Goal: Task Accomplishment & Management: Manage account settings

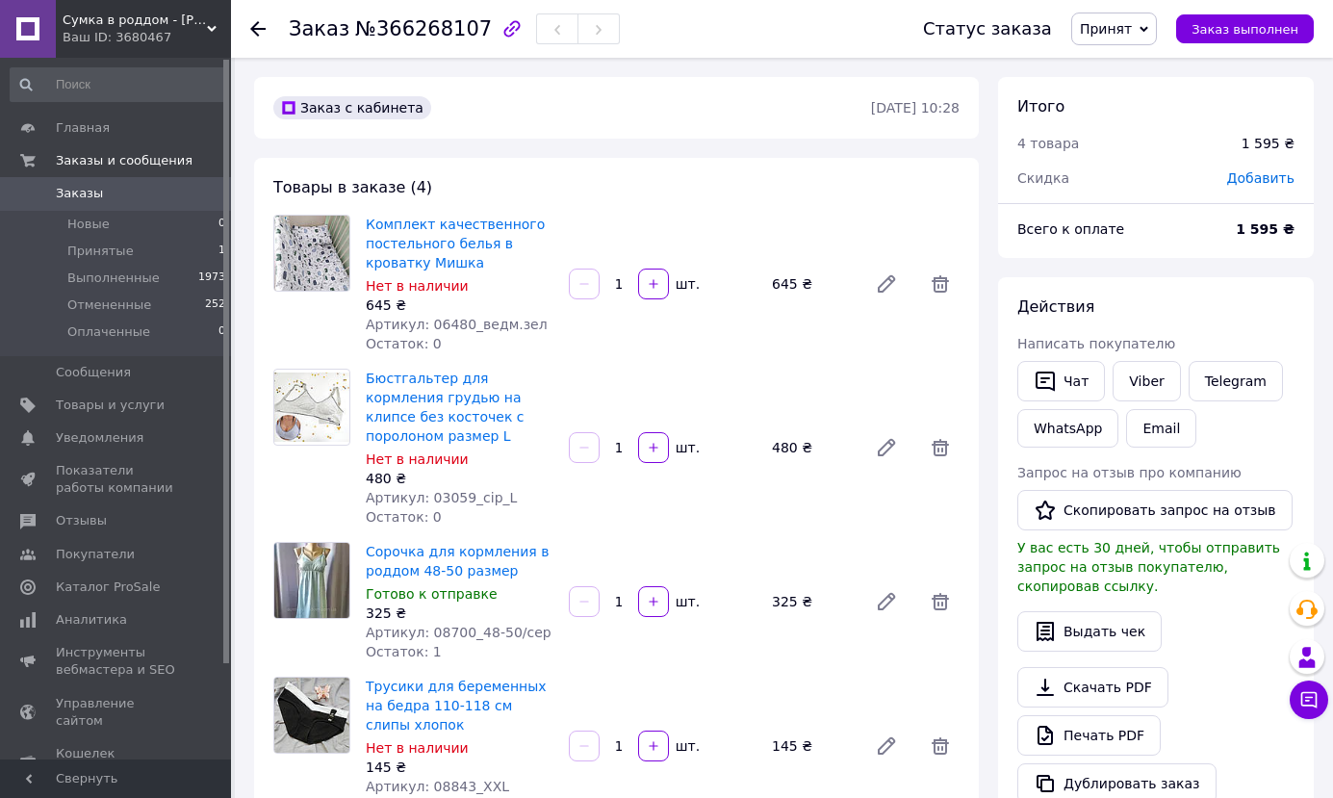
scroll to position [15, 0]
click at [111, 411] on span "Товары и услуги" at bounding box center [110, 405] width 109 height 17
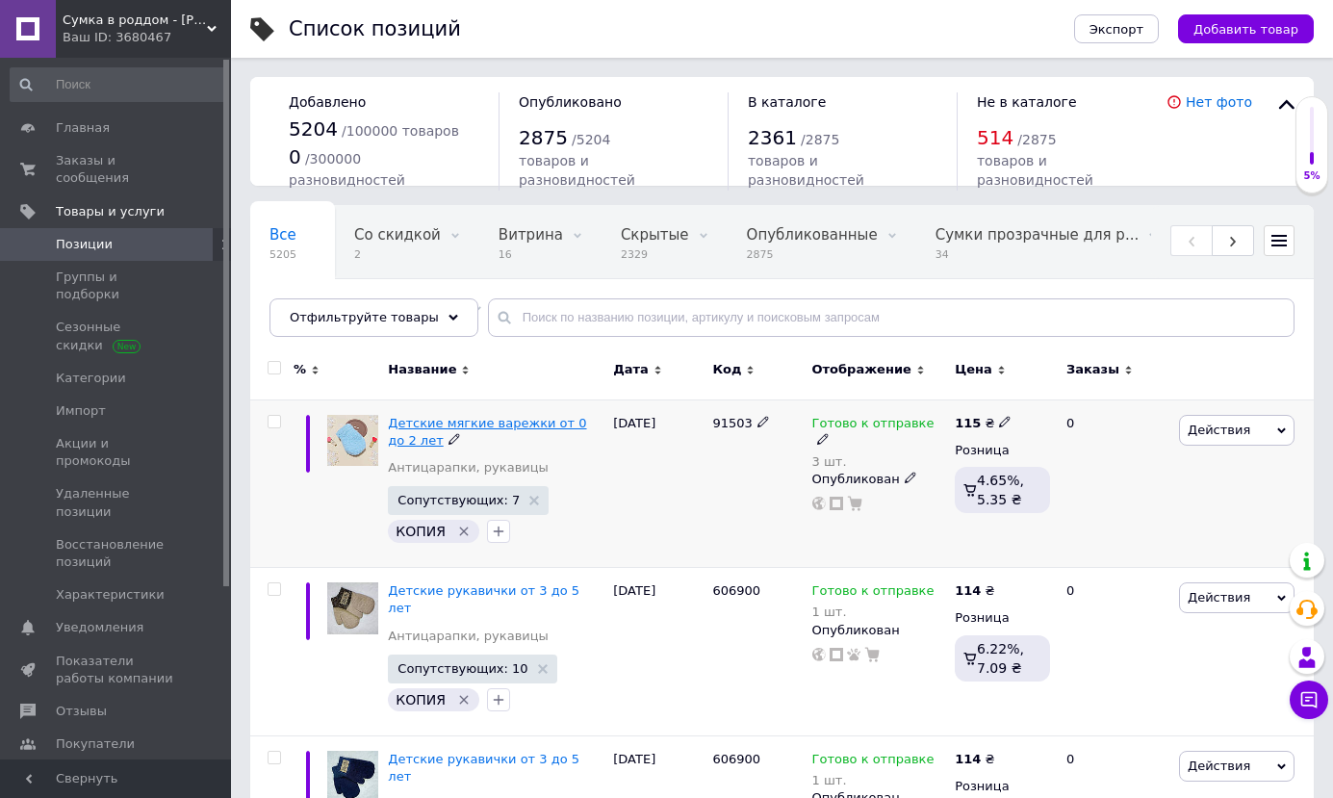
click at [447, 425] on span "Детские мягкие варежки от 0 до 2 лет" at bounding box center [487, 432] width 198 height 32
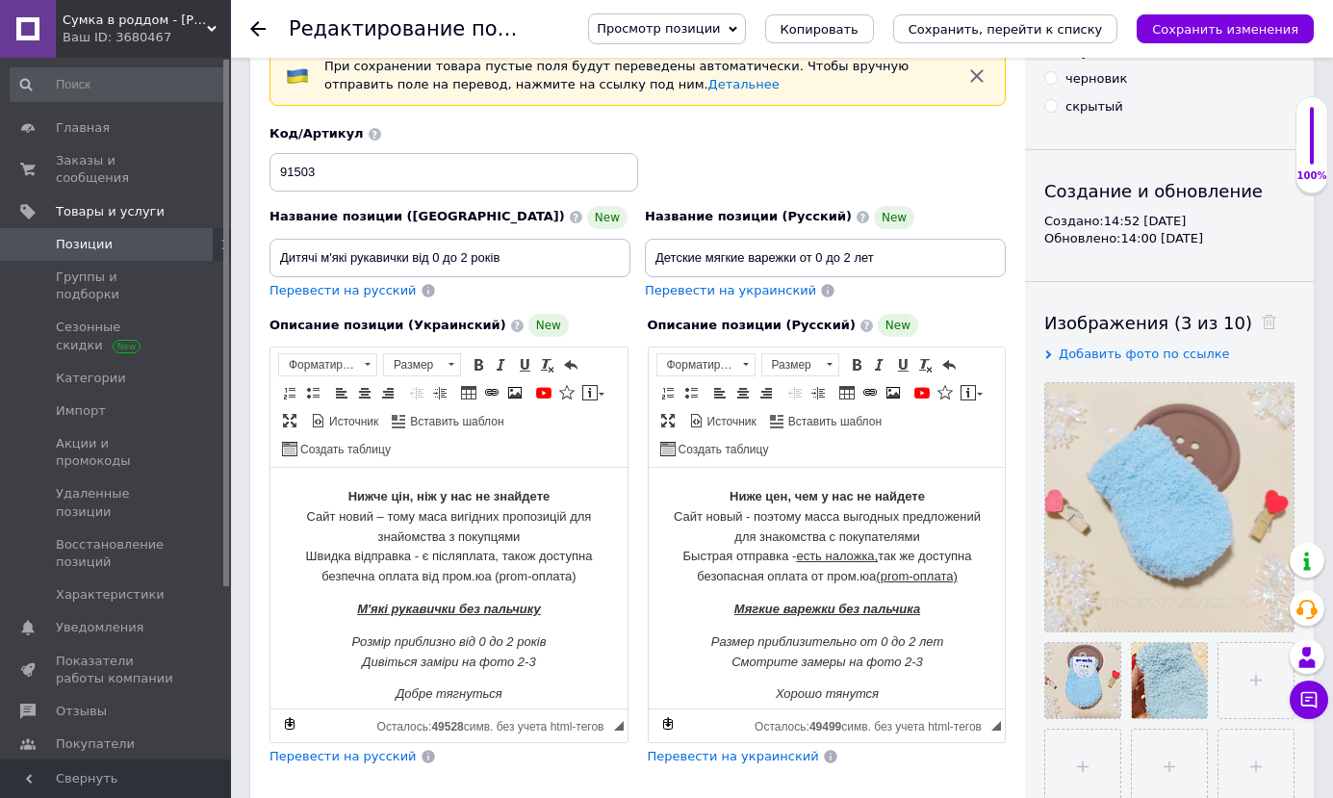
scroll to position [193, 0]
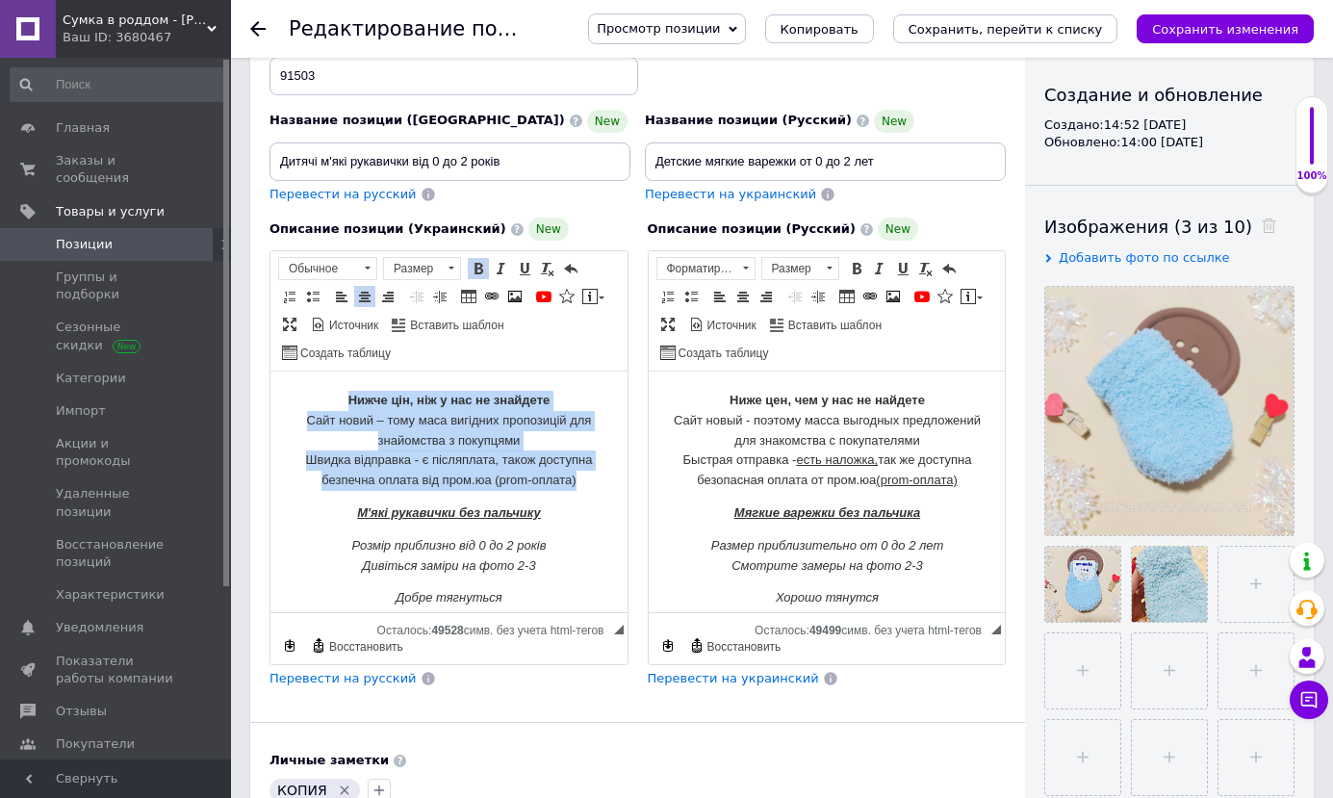
drag, startPoint x: 322, startPoint y: 395, endPoint x: 575, endPoint y: 476, distance: 265.1
click at [577, 476] on p "Нижче цін, ніж у нас не знайдете Сайт новий – тому маса вигідних пропозицій для…" at bounding box center [449, 441] width 319 height 100
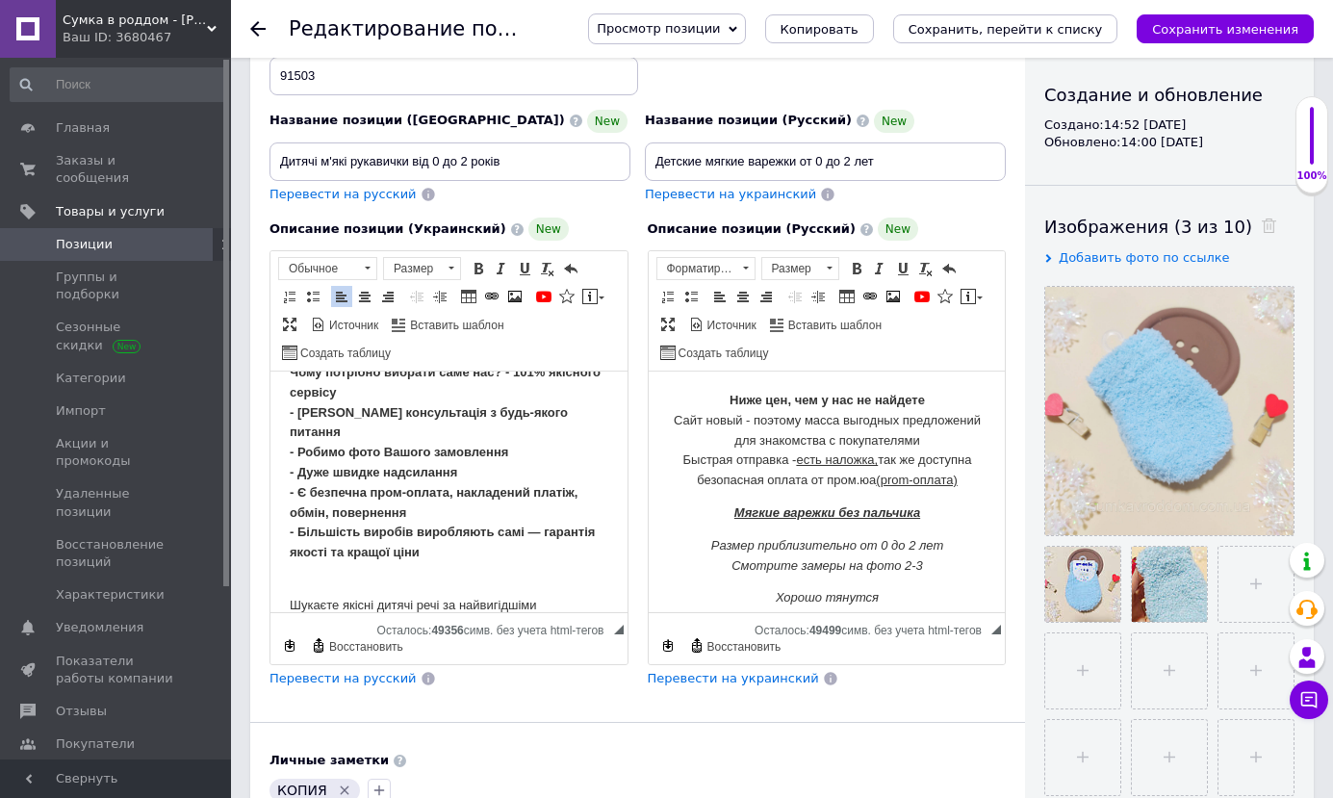
scroll to position [220, 0]
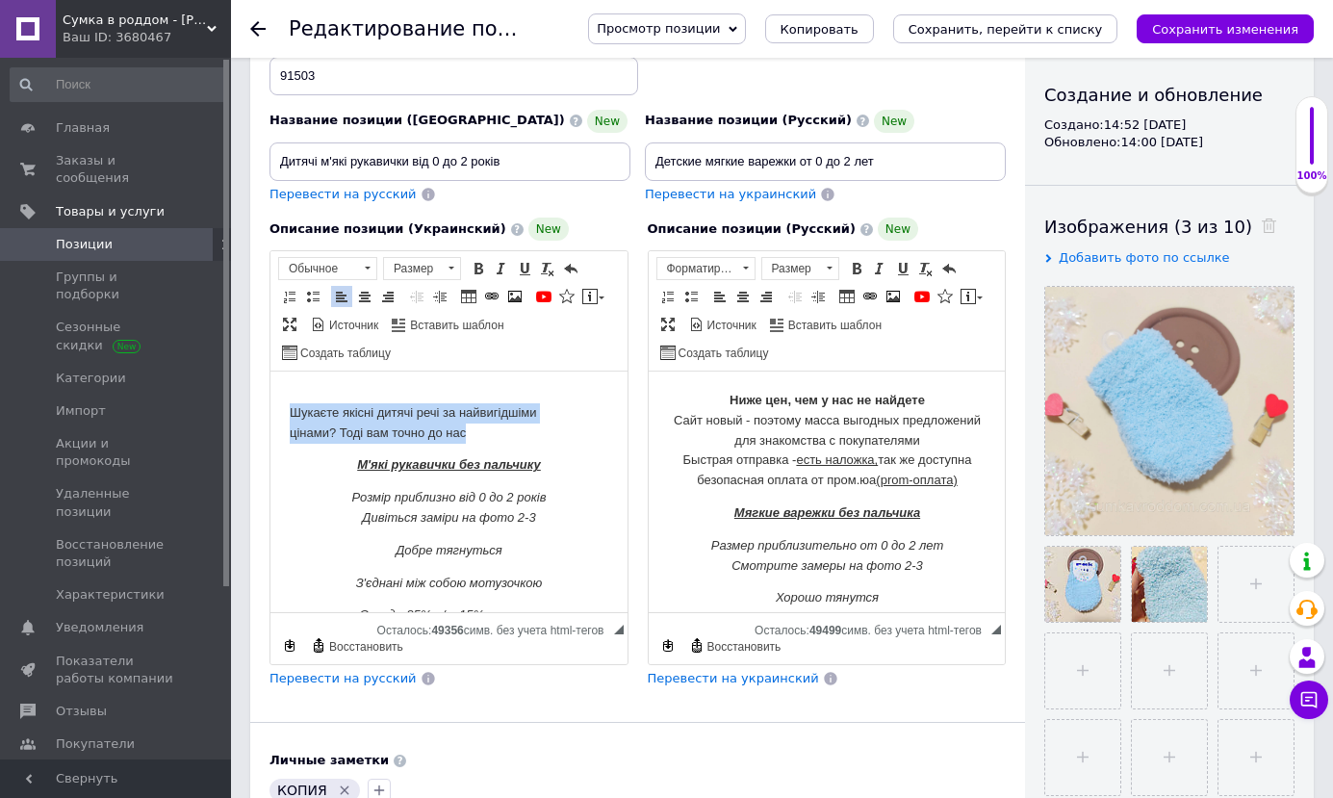
drag, startPoint x: 285, startPoint y: 394, endPoint x: 488, endPoint y: 415, distance: 204.2
click at [488, 415] on html "Чому потрібно вибрати саме нас? - 101% якісного сервісу - [PERSON_NAME] консуль…" at bounding box center [448, 466] width 357 height 630
click at [366, 297] on span at bounding box center [364, 296] width 15 height 15
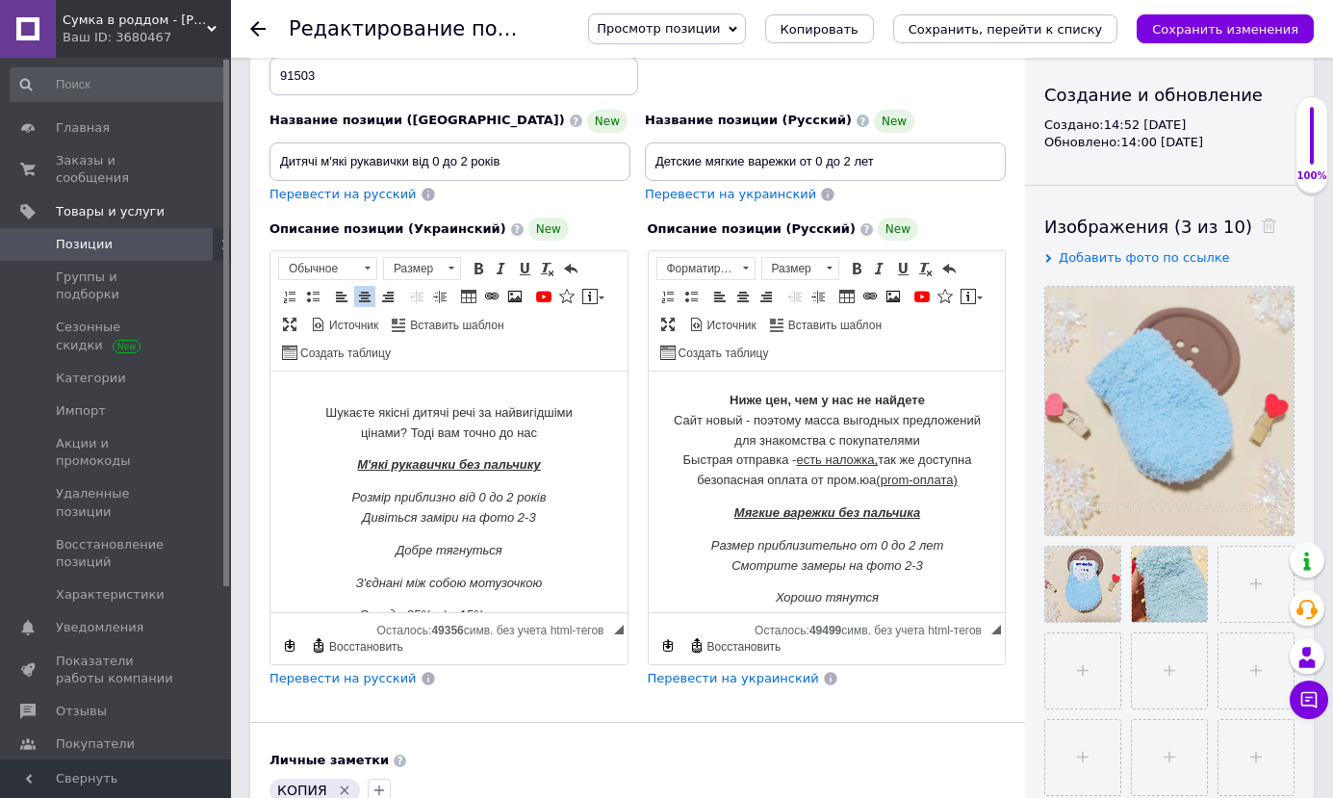
click at [534, 499] on p "Розмір приблизно від 0 до 2 років Дивіться заміри на фото 2-3" at bounding box center [449, 508] width 319 height 40
click at [542, 574] on p "З'єднані між собою мотузочкою" at bounding box center [449, 584] width 319 height 20
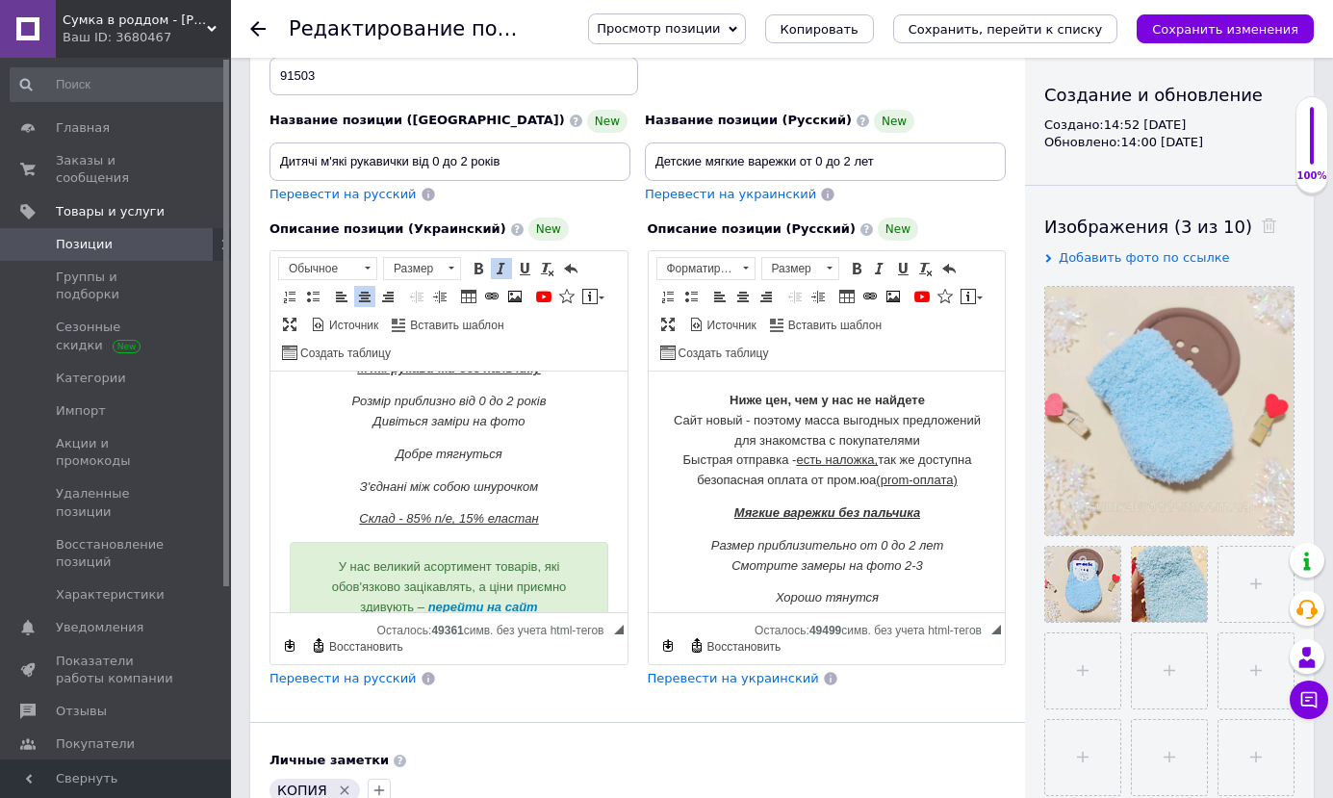
click at [445, 511] on em "Склад - 85% п/е, 15% еластан" at bounding box center [448, 518] width 179 height 14
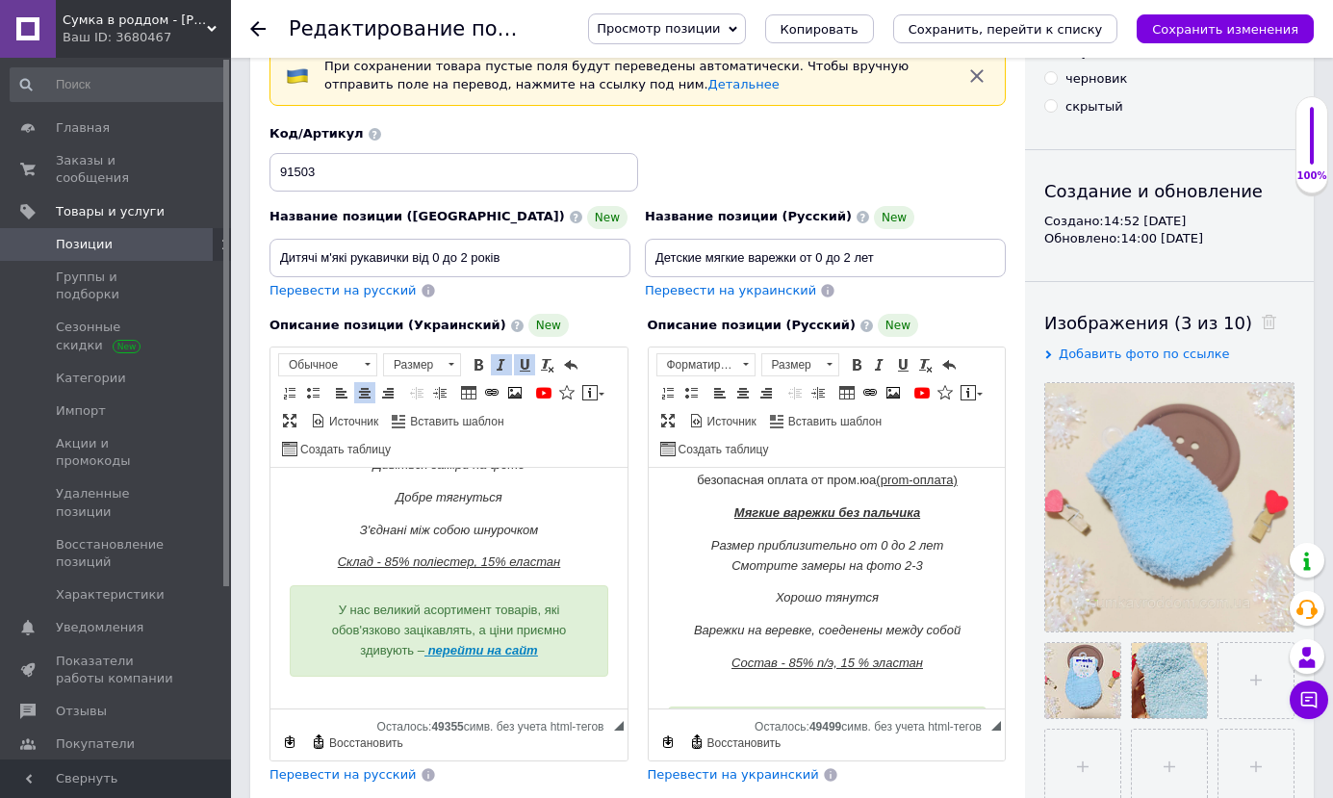
scroll to position [0, 0]
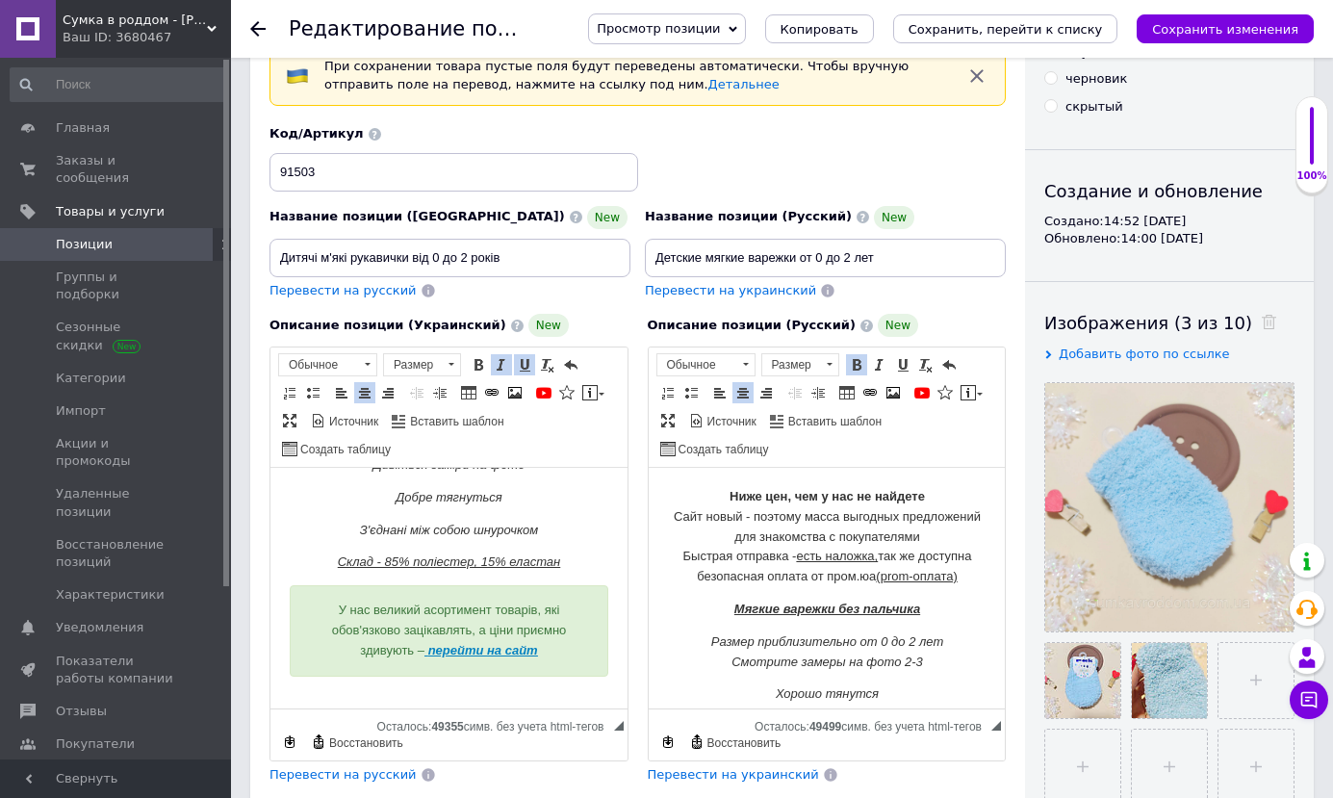
drag, startPoint x: 717, startPoint y: 476, endPoint x: 963, endPoint y: 580, distance: 266.9
click at [963, 580] on html "Ниже цен, чем у нас не найдете Сайт новый - поэтому масса выгодных предложений …" at bounding box center [826, 706] width 357 height 477
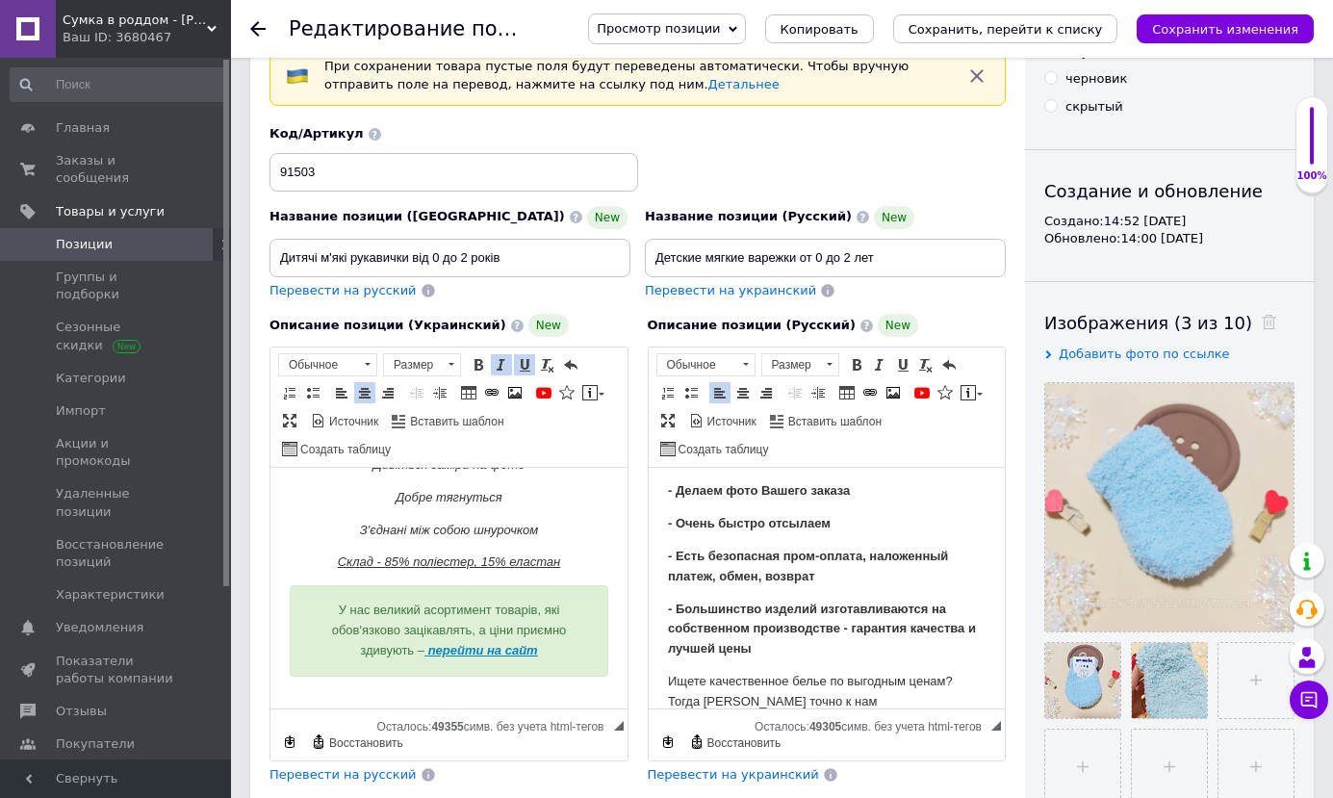
scroll to position [187, 0]
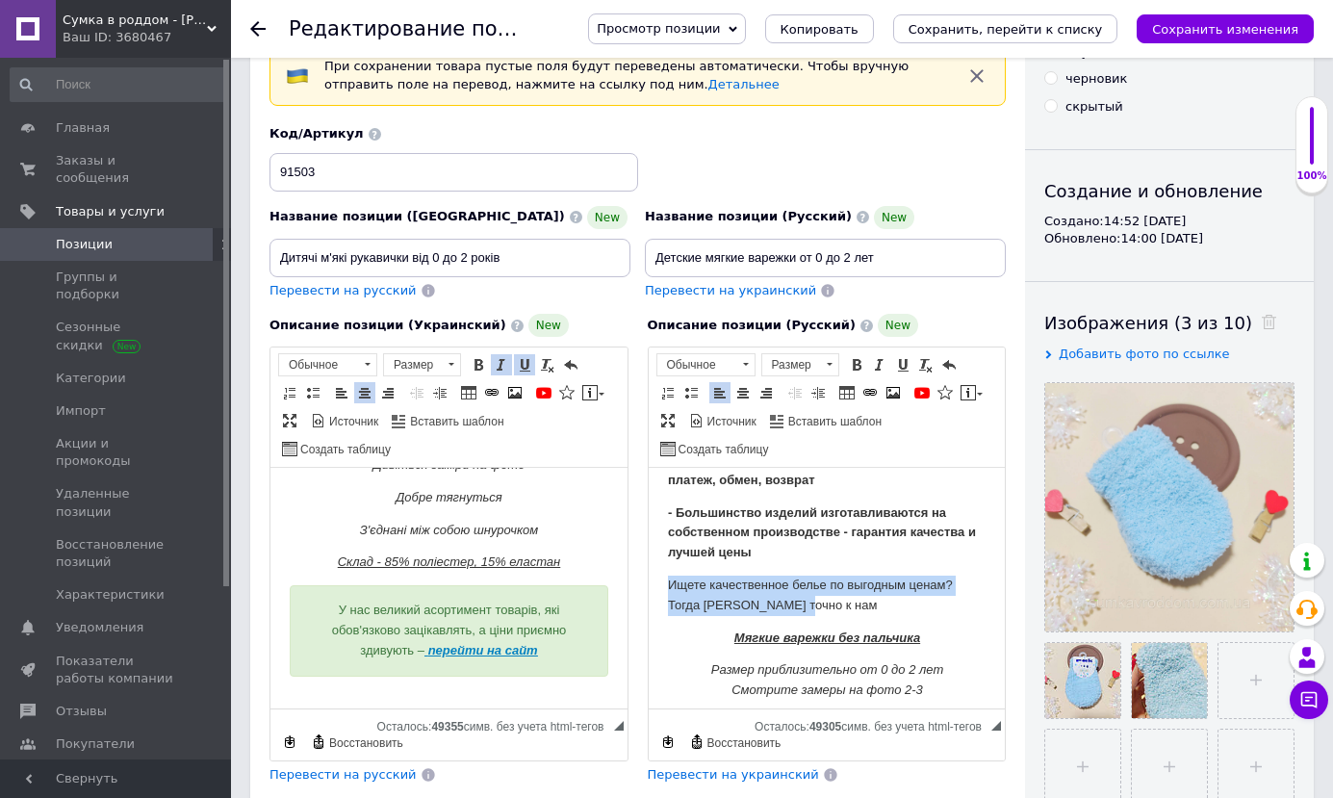
drag, startPoint x: 669, startPoint y: 579, endPoint x: 839, endPoint y: 604, distance: 172.1
click at [839, 604] on p "Ищете качественное белье по выгодным ценам? Тогда [PERSON_NAME] точно к нам" at bounding box center [826, 596] width 319 height 40
click at [741, 396] on span at bounding box center [742, 392] width 15 height 15
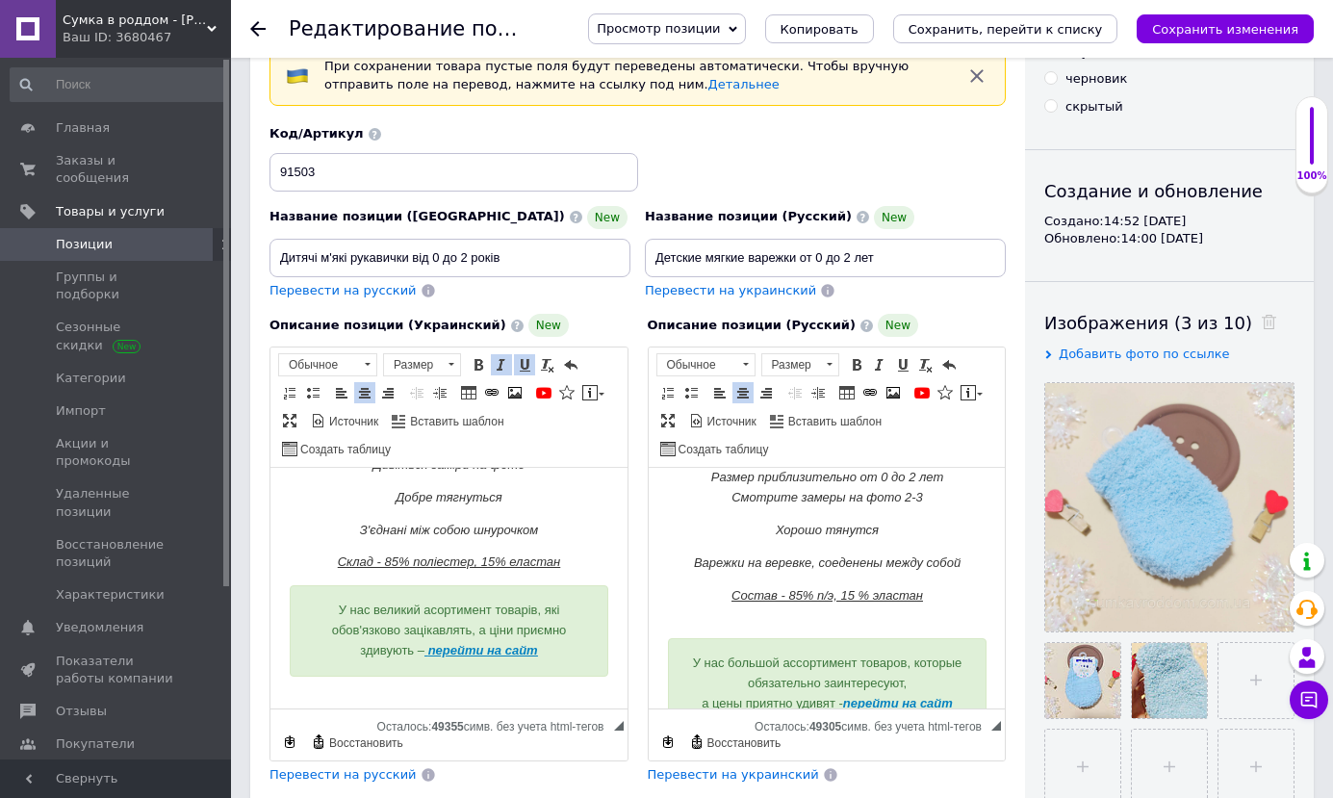
scroll to position [283, 0]
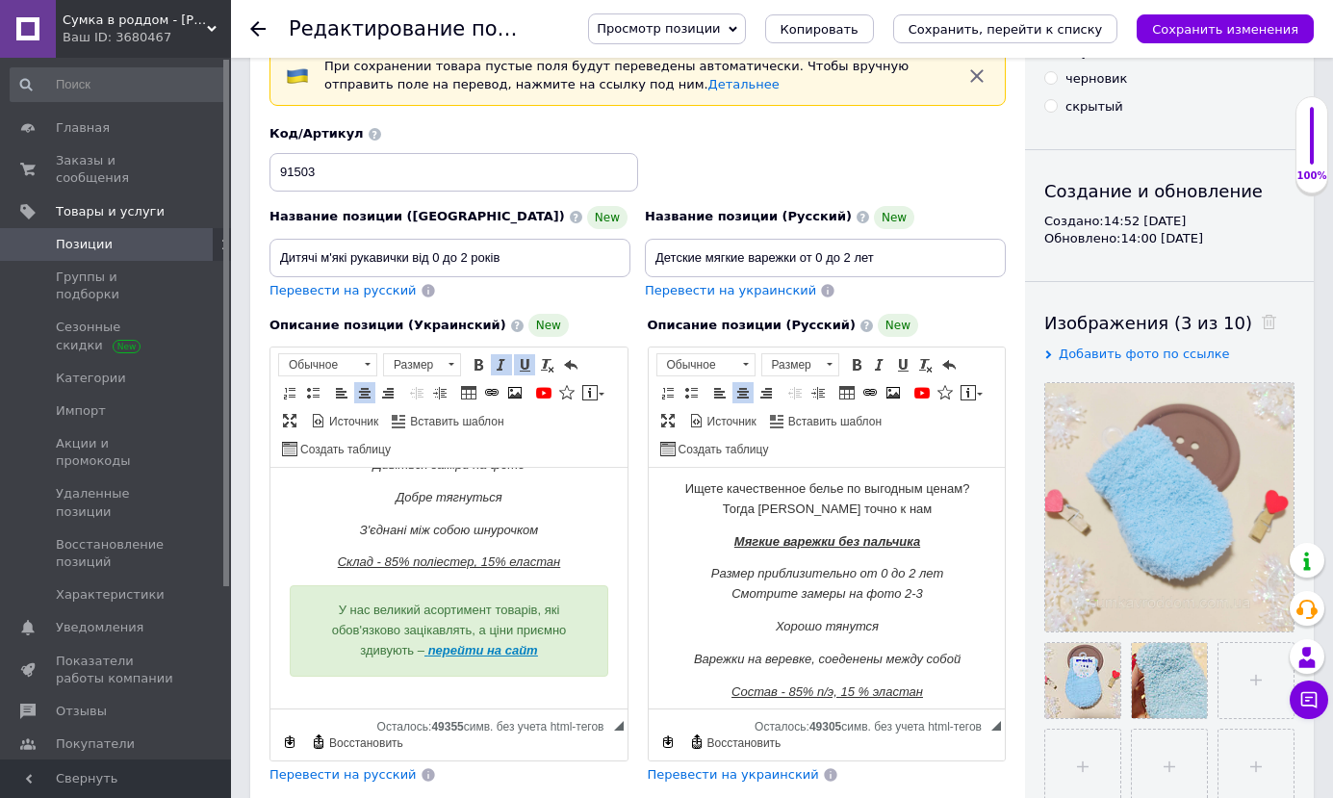
click at [927, 593] on p "Размер приблизительно от 0 до 2 лет Смотрите замеры на фото 2-3" at bounding box center [826, 584] width 319 height 40
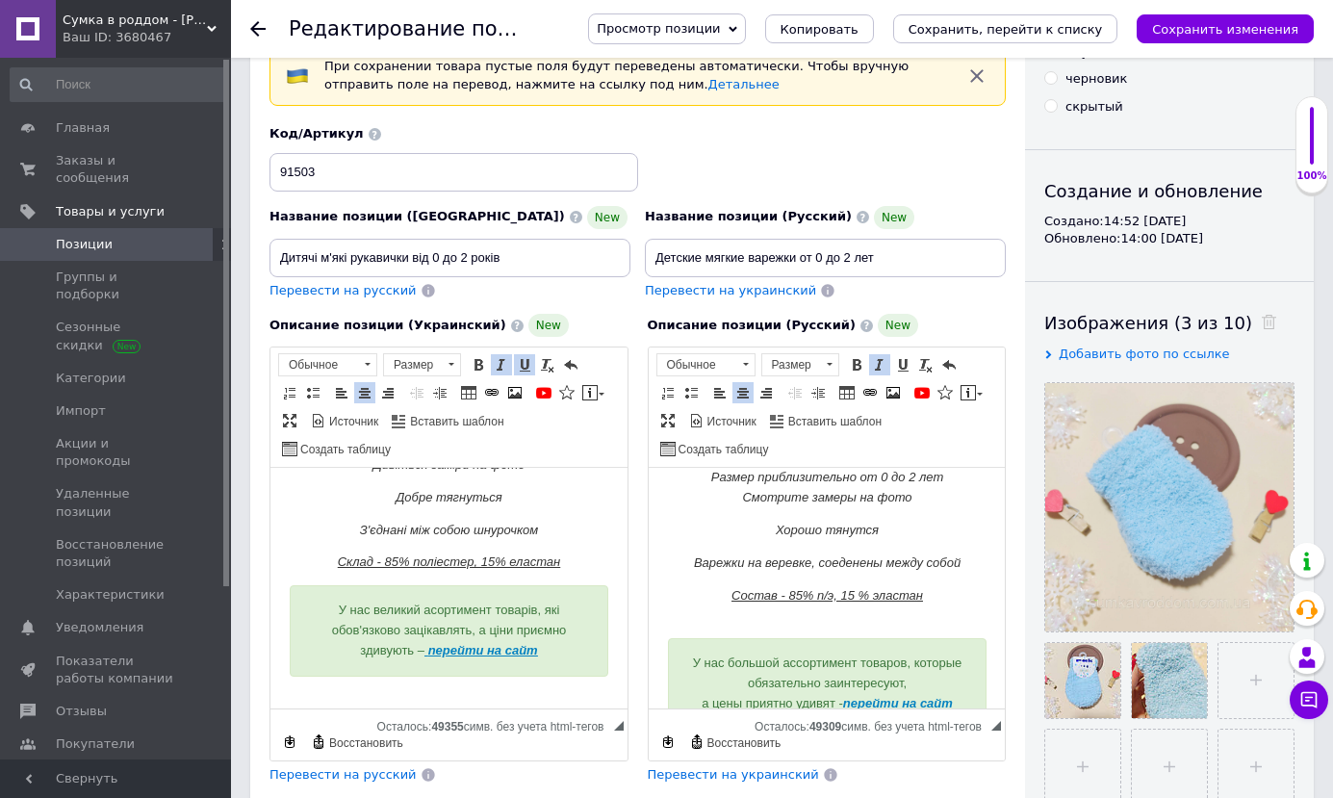
click at [816, 562] on em "Варежки на веревке, соеденен" at bounding box center [782, 562] width 179 height 14
click at [782, 568] on em "Соеденен" at bounding box center [783, 562] width 58 height 14
click at [886, 560] on em "ы между собой" at bounding box center [855, 562] width 88 height 14
click at [904, 559] on p "Соединен ы между собой" at bounding box center [826, 563] width 319 height 20
drag, startPoint x: 827, startPoint y: 598, endPoint x: 861, endPoint y: 610, distance: 36.8
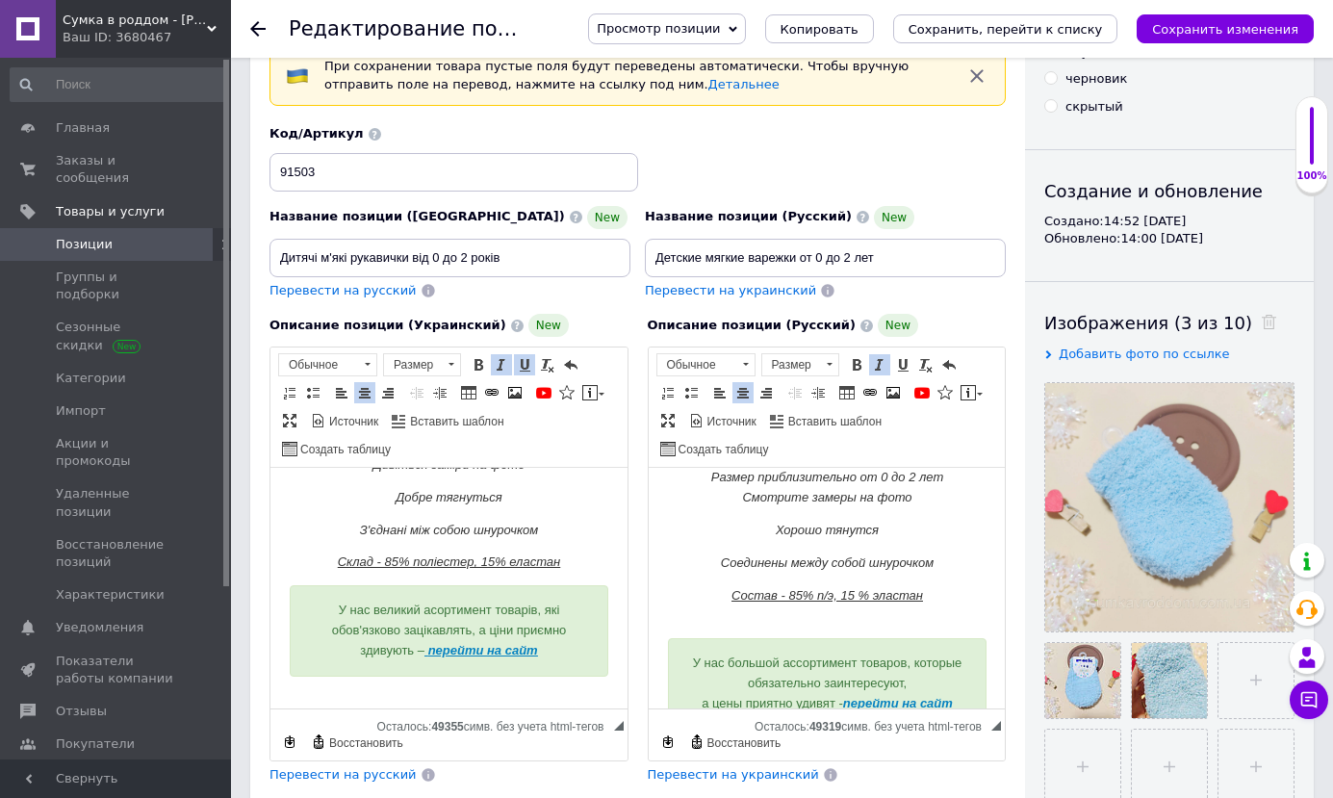
click at [826, 597] on em "Состав - 85% п/э, 15 % эластан" at bounding box center [827, 595] width 192 height 14
click at [844, 625] on p "Состав - 85% полиестер, 15 % эластан" at bounding box center [826, 606] width 319 height 40
drag, startPoint x: 822, startPoint y: 593, endPoint x: 846, endPoint y: 604, distance: 26.3
click at [823, 593] on em "Состав - 85% полиестер, 15 % эластан" at bounding box center [827, 595] width 240 height 14
click at [822, 593] on p "Состав - 85% полиетер, 15 % эластан" at bounding box center [826, 606] width 319 height 40
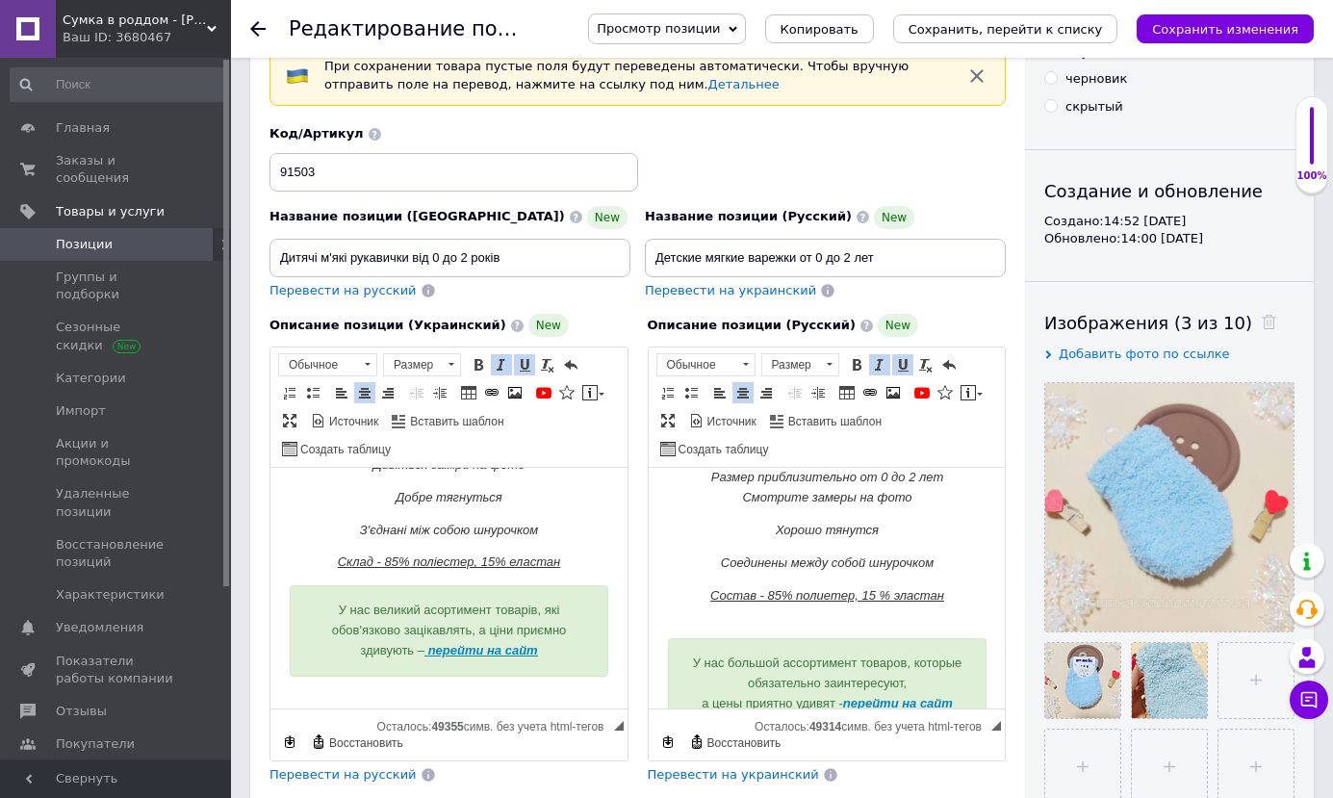
click at [821, 602] on em "Состав - 85% полиетер, 15 % эластан" at bounding box center [826, 595] width 234 height 14
click at [846, 638] on div "У нас большой ассортимент товаров, которые обязательно заинтересуют, а цены при…" at bounding box center [826, 683] width 319 height 90
click at [883, 592] on em "Состав - 85% полиестер, 15 % эластан" at bounding box center [827, 595] width 240 height 14
click at [818, 594] on em "Состав - 85% полиестер, 15 % эластан" at bounding box center [827, 595] width 240 height 14
click at [889, 603] on p "Состав - 85% полиэстер, 15 % эластан" at bounding box center [826, 606] width 319 height 40
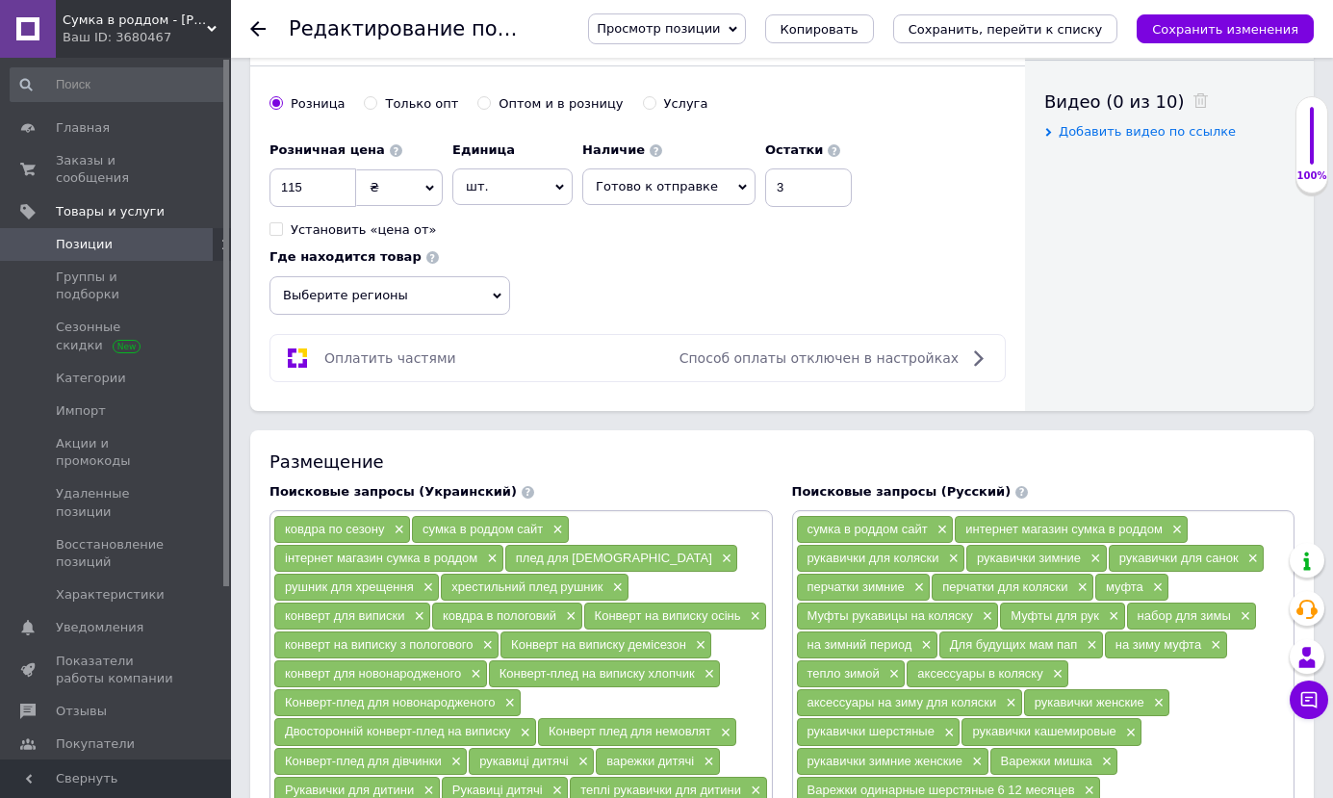
scroll to position [674, 0]
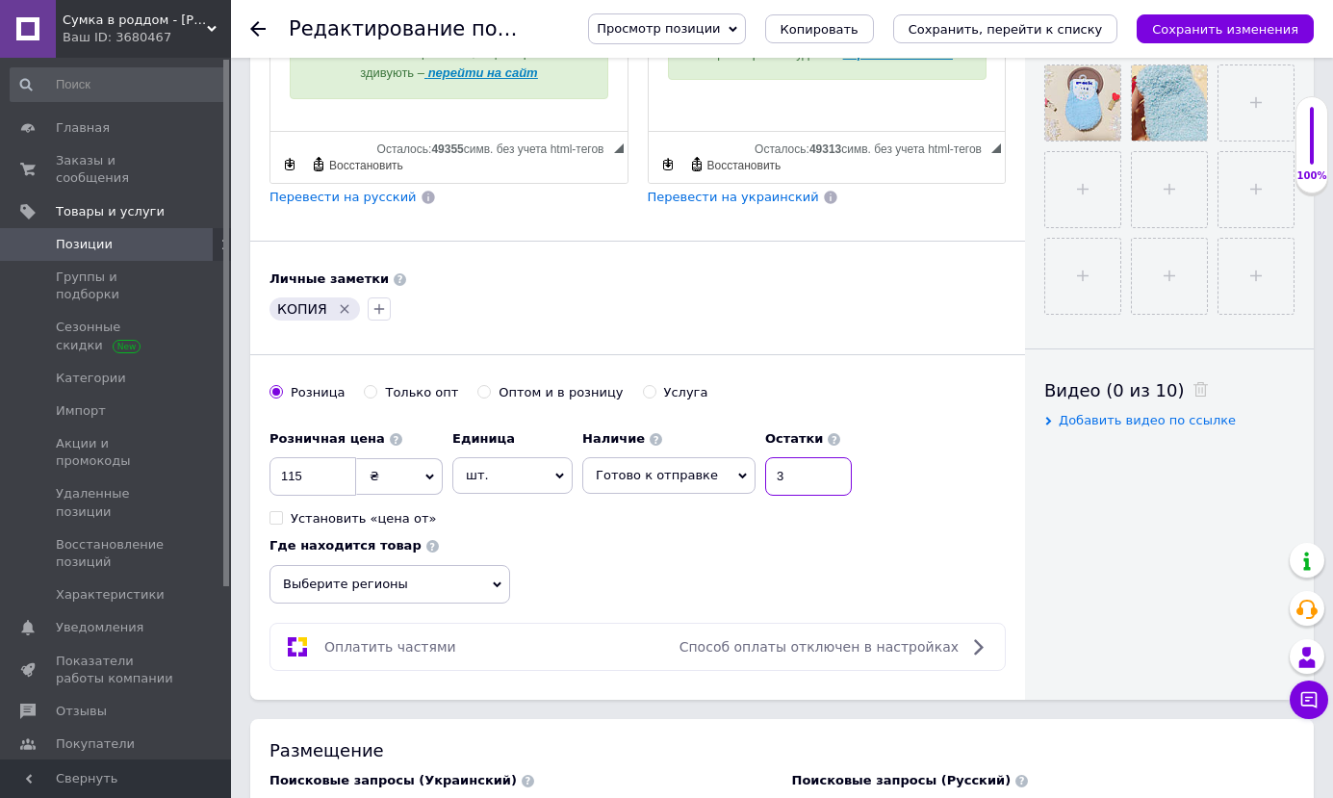
click at [769, 467] on input "3" at bounding box center [808, 476] width 87 height 39
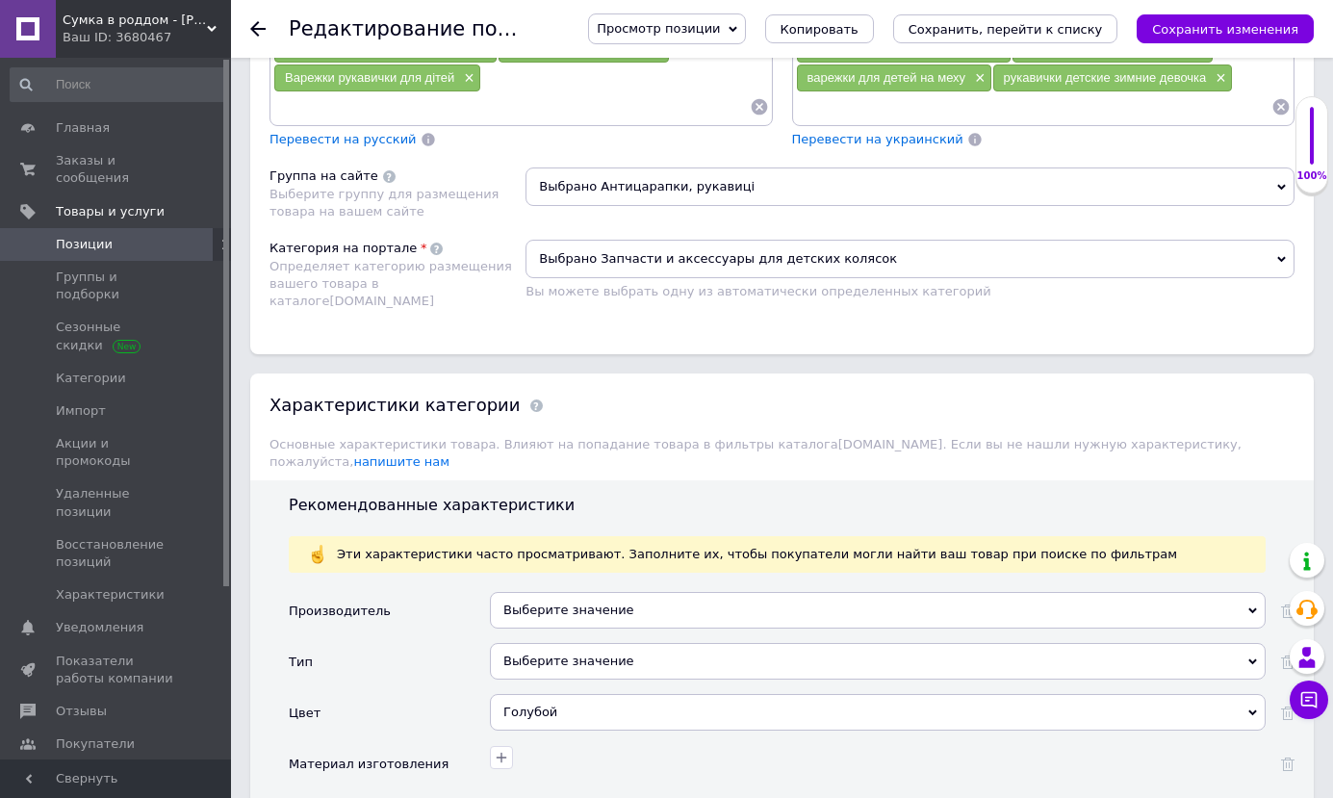
scroll to position [1829, 0]
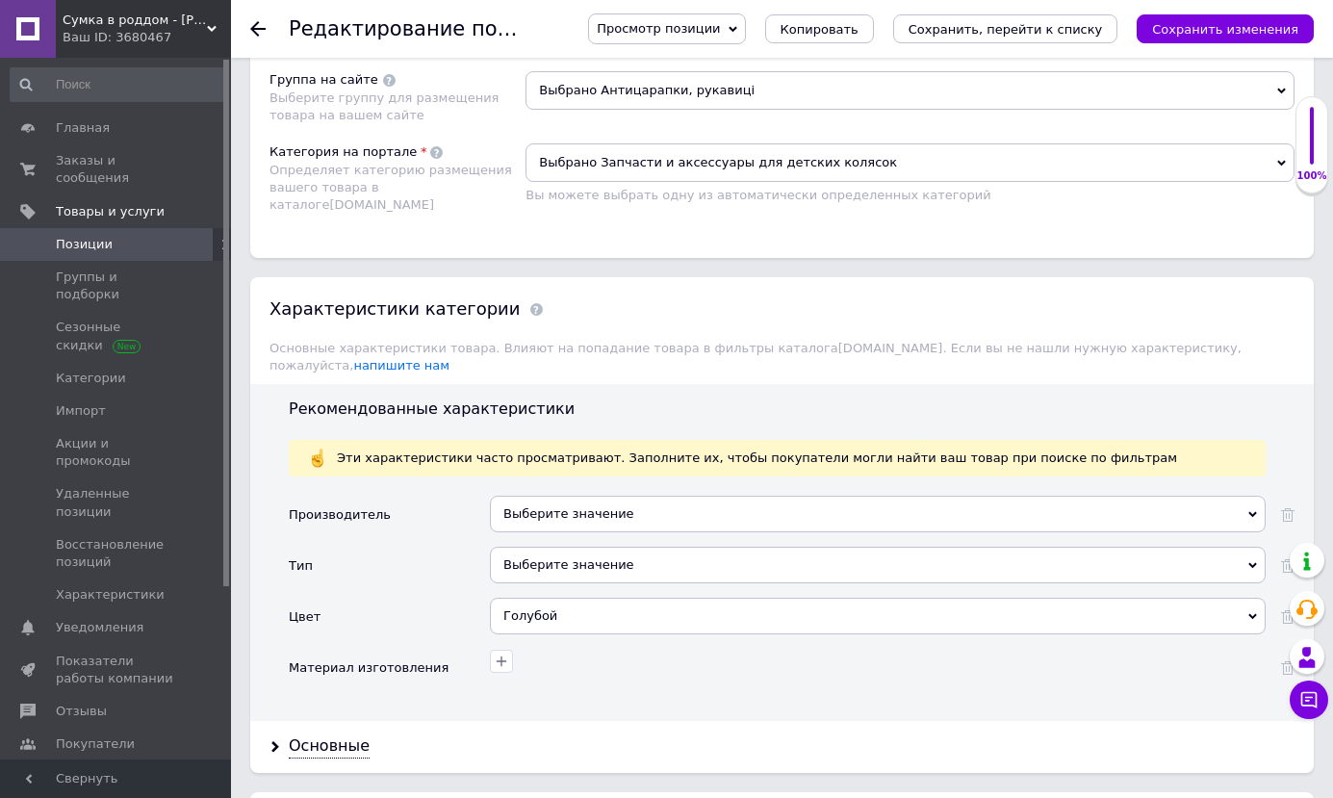
type input "1"
click at [1247, 602] on div "Голубой" at bounding box center [878, 616] width 776 height 37
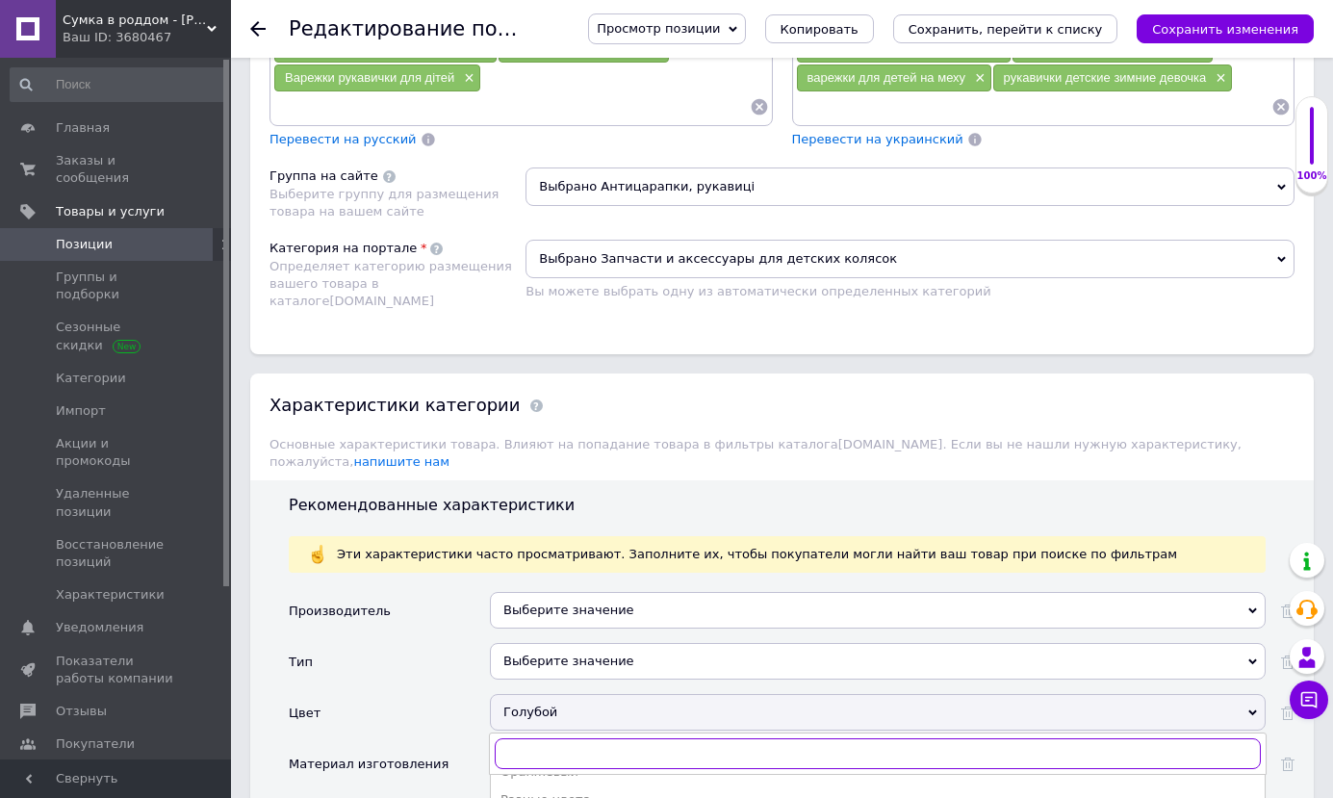
scroll to position [2021, 0]
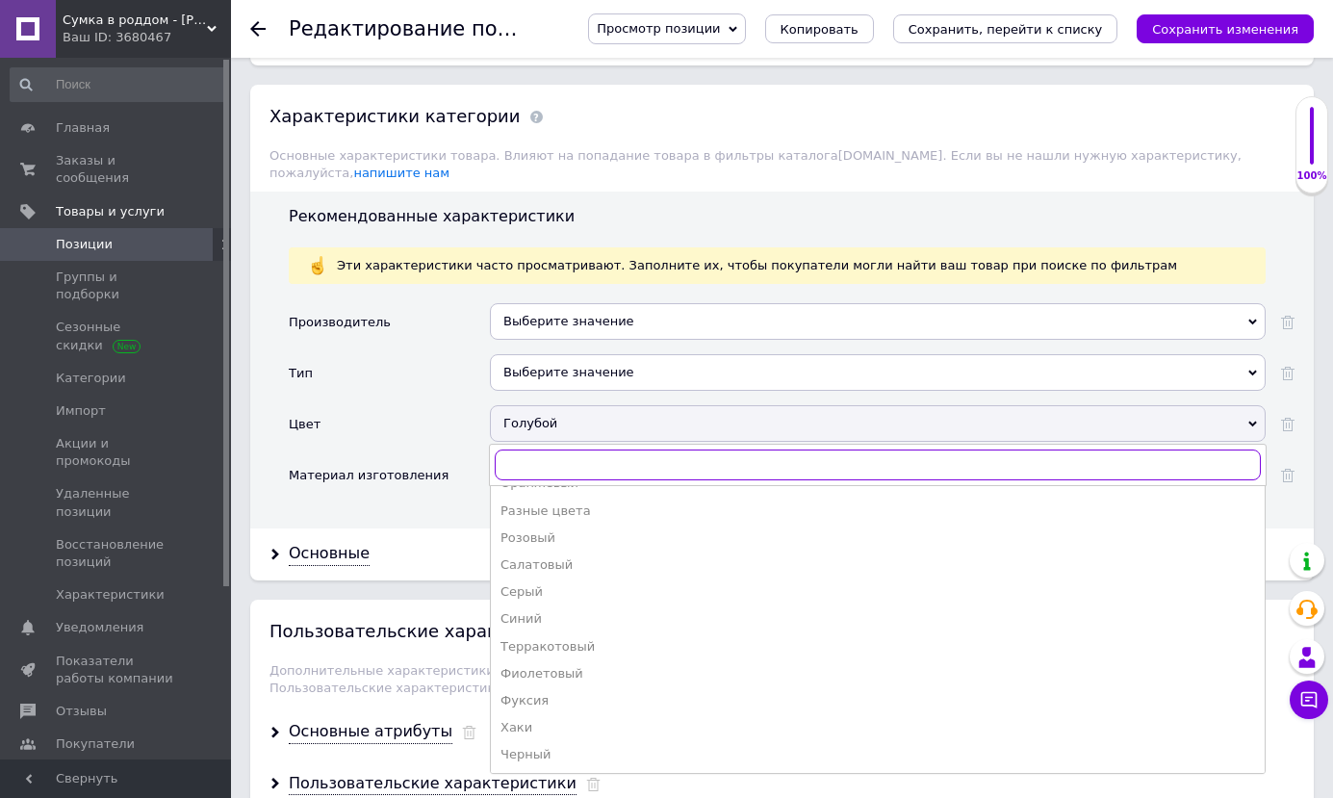
click at [560, 450] on input "text" at bounding box center [878, 465] width 766 height 31
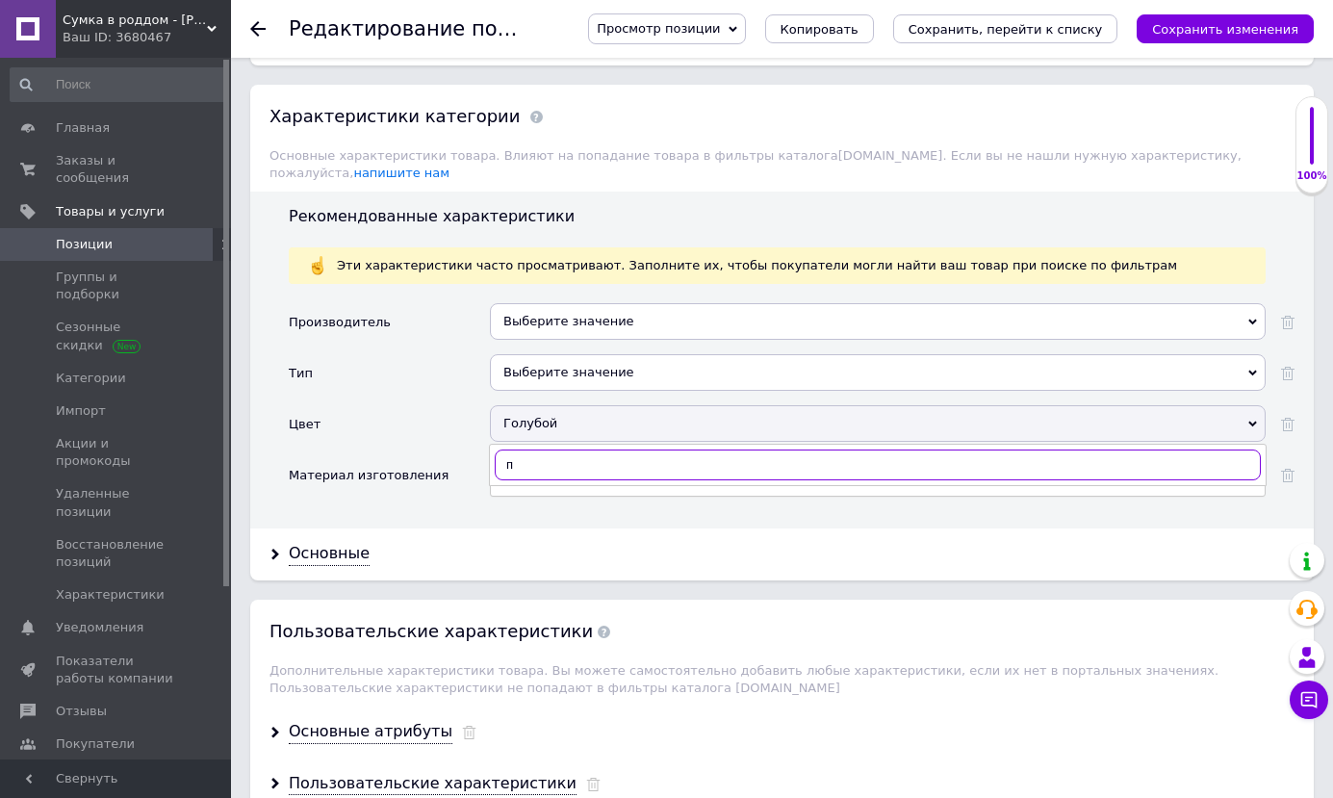
scroll to position [0, 0]
type input "пудра"
click at [559, 485] on ul at bounding box center [878, 491] width 776 height 12
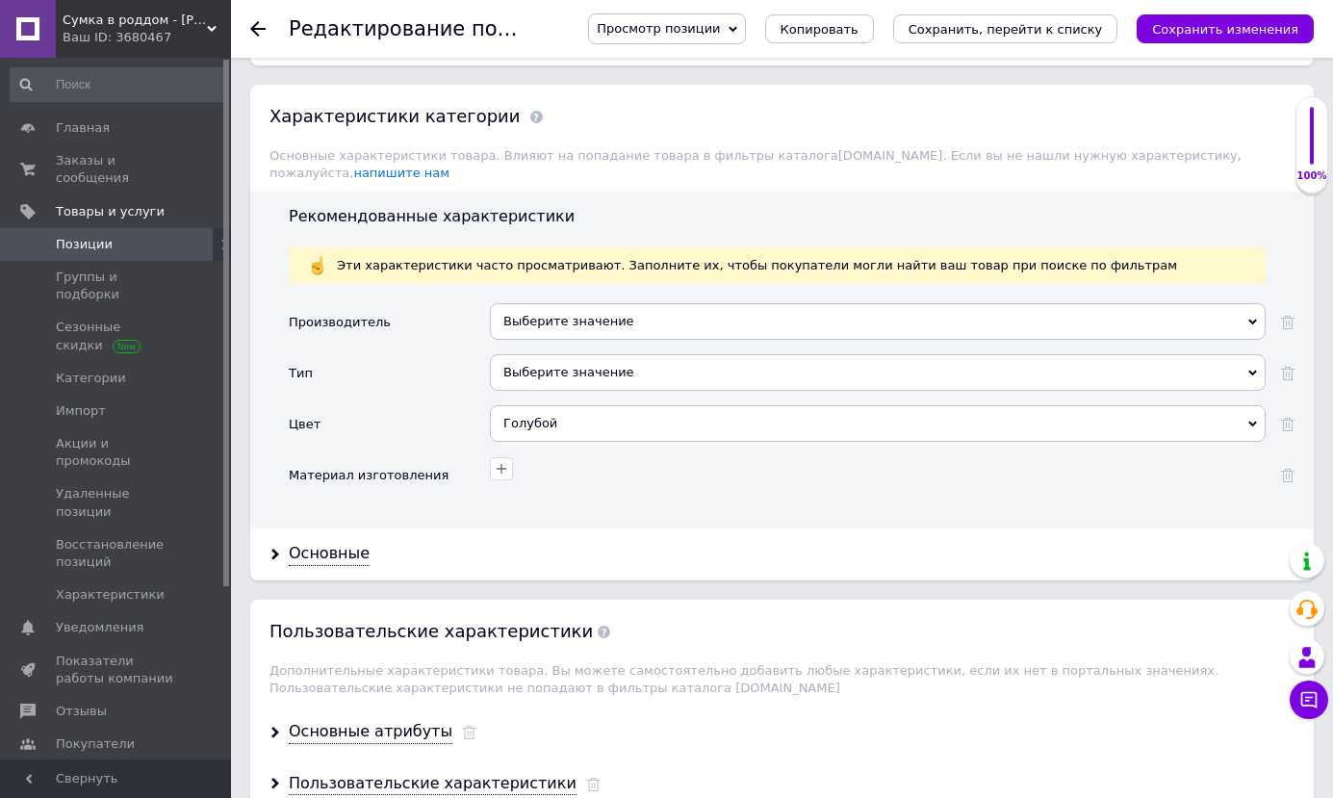
click at [619, 409] on div "Голубой" at bounding box center [878, 423] width 776 height 37
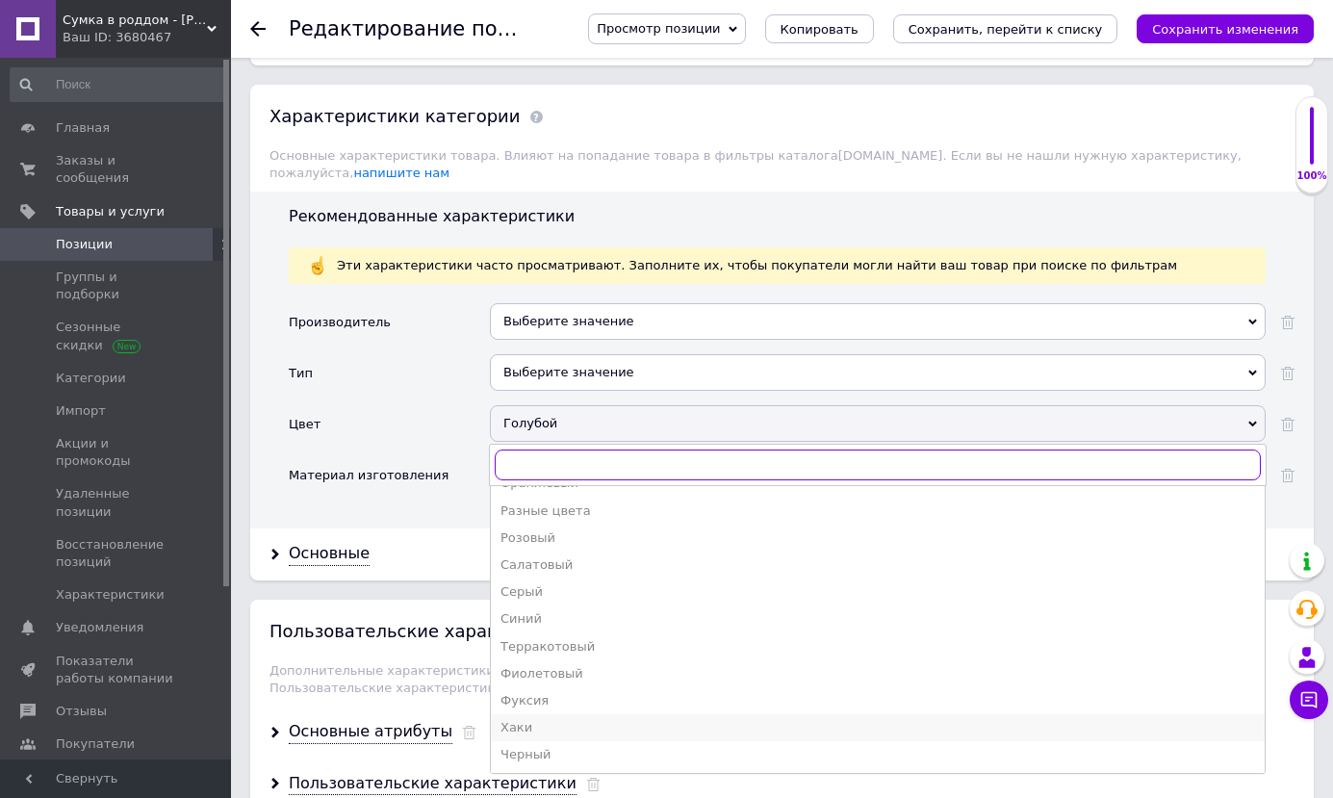
scroll to position [2118, 0]
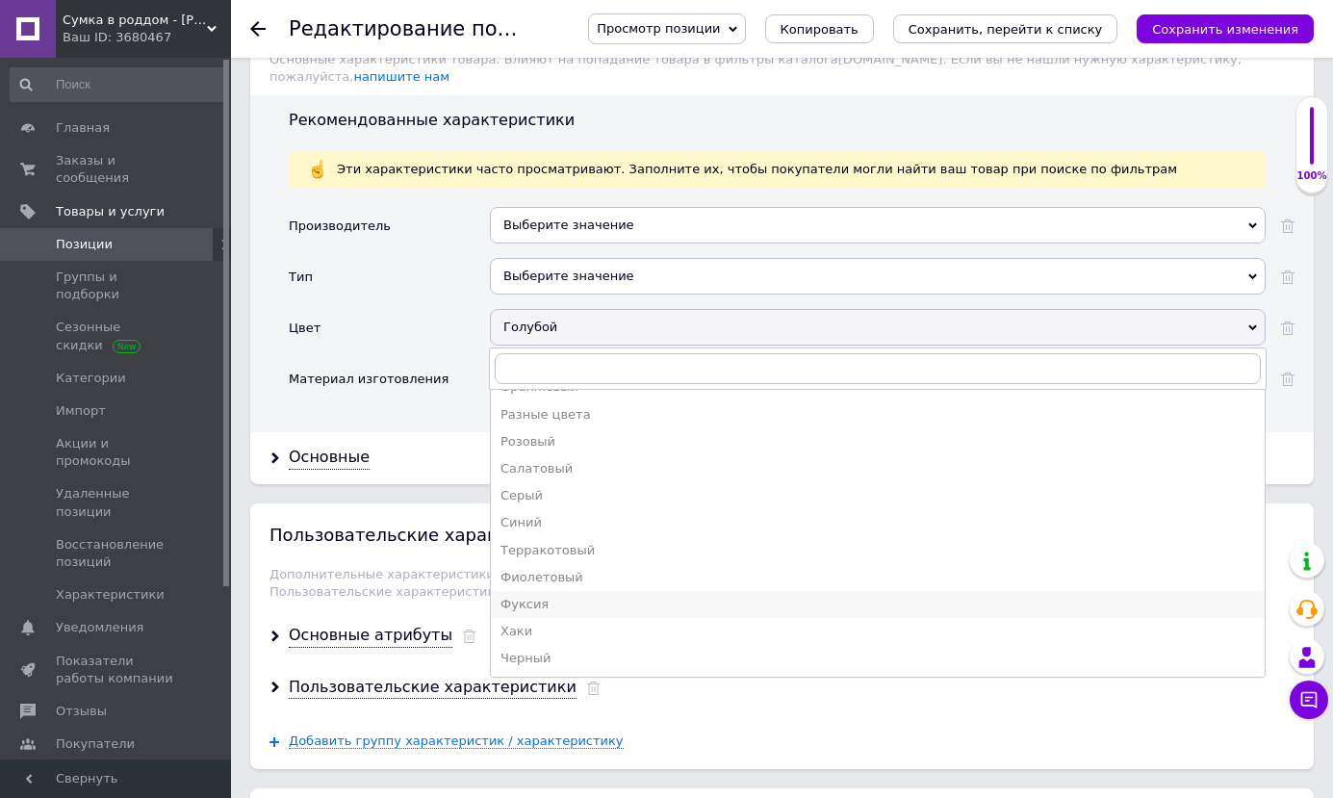
click at [530, 596] on div "Фуксия" at bounding box center [878, 604] width 755 height 17
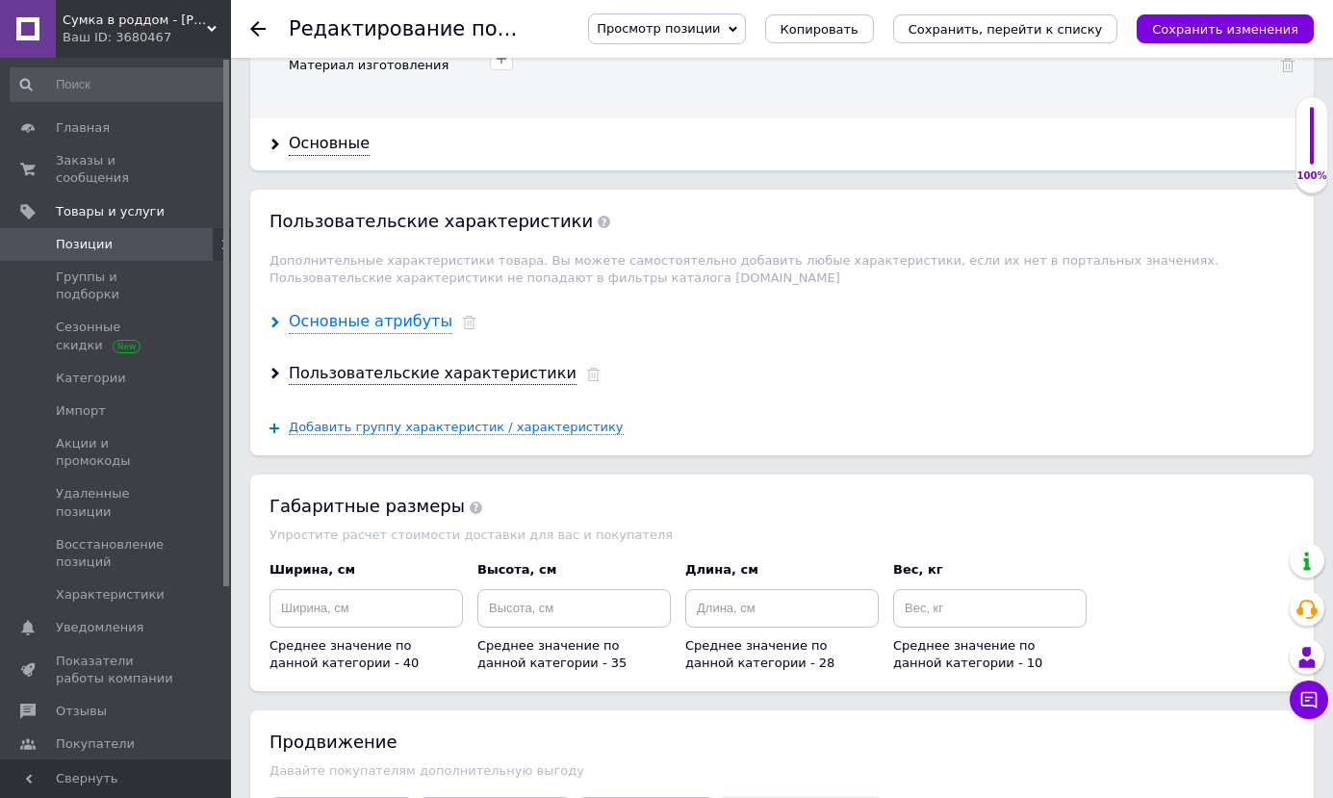
scroll to position [2143, 0]
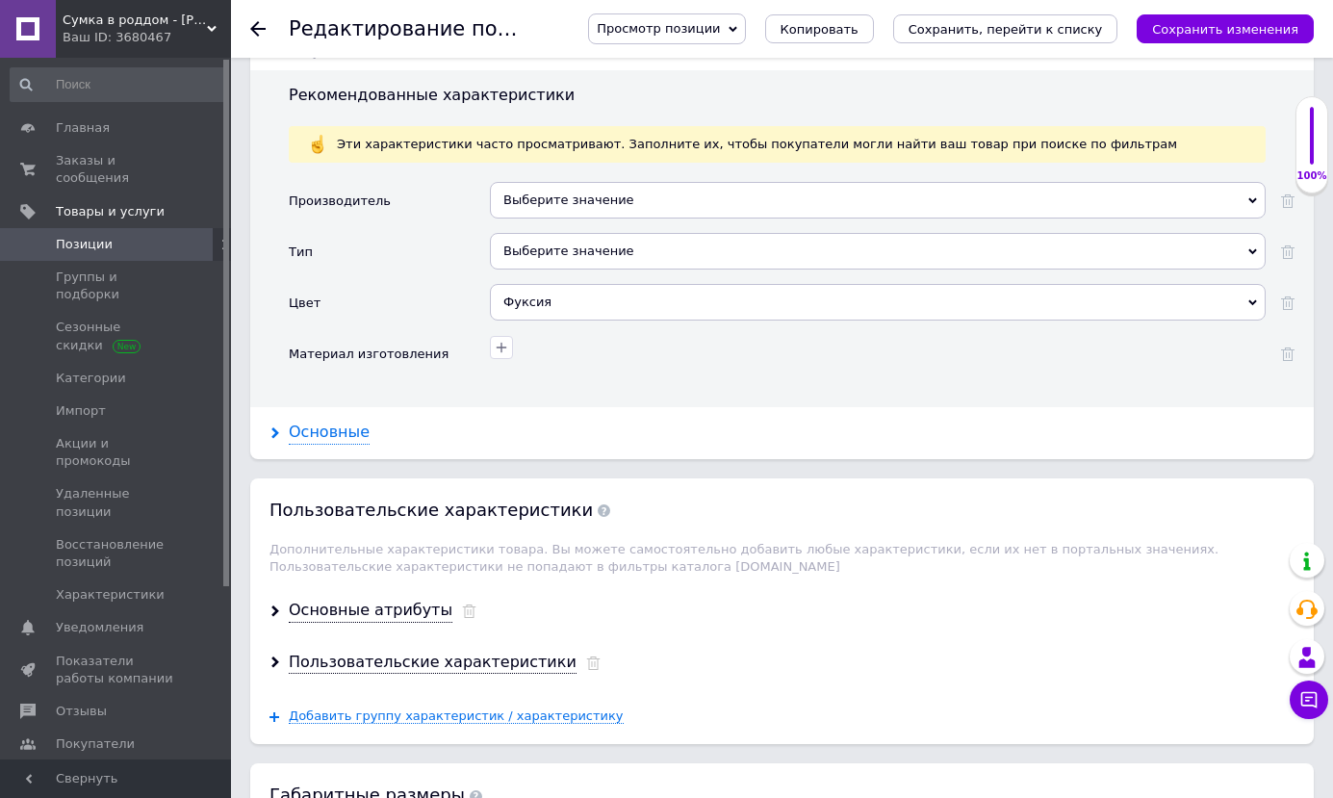
click at [326, 422] on div "Основные" at bounding box center [329, 433] width 81 height 22
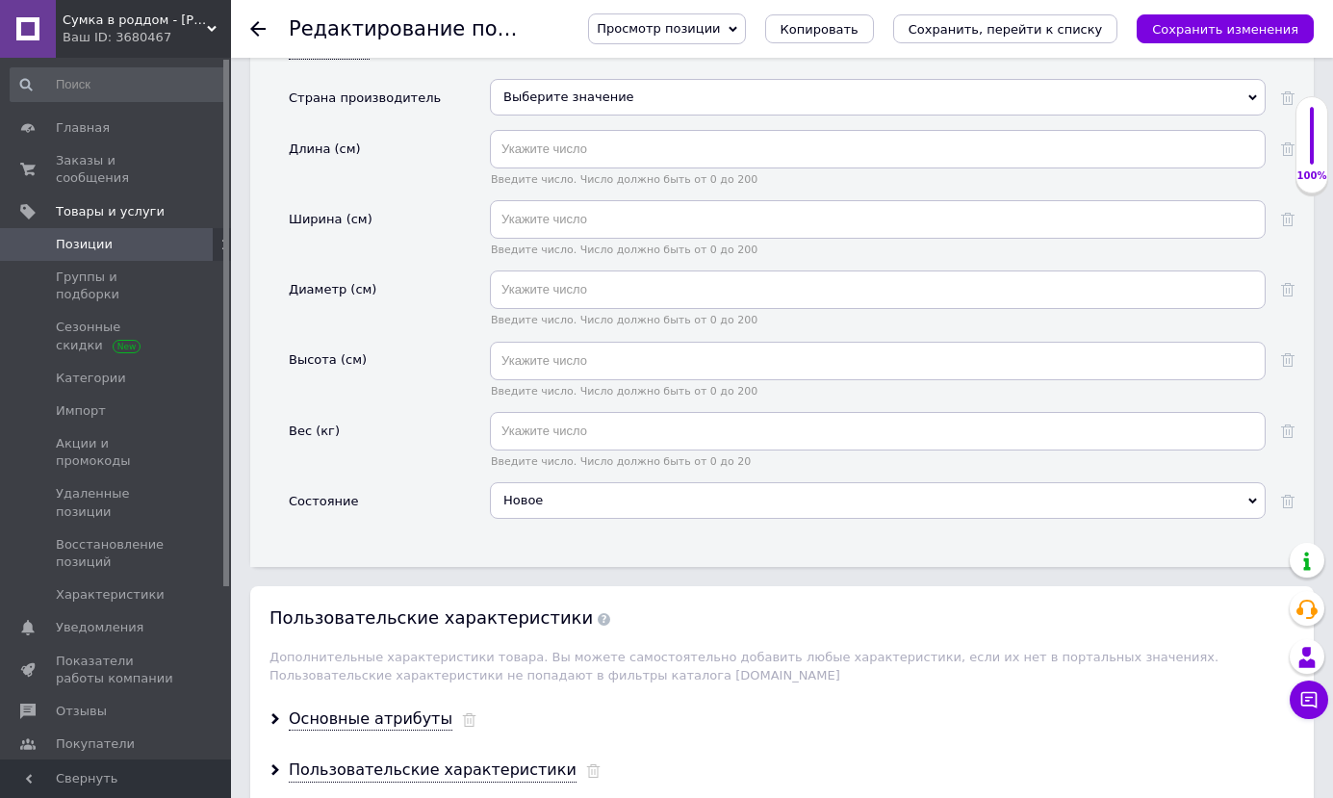
scroll to position [2816, 0]
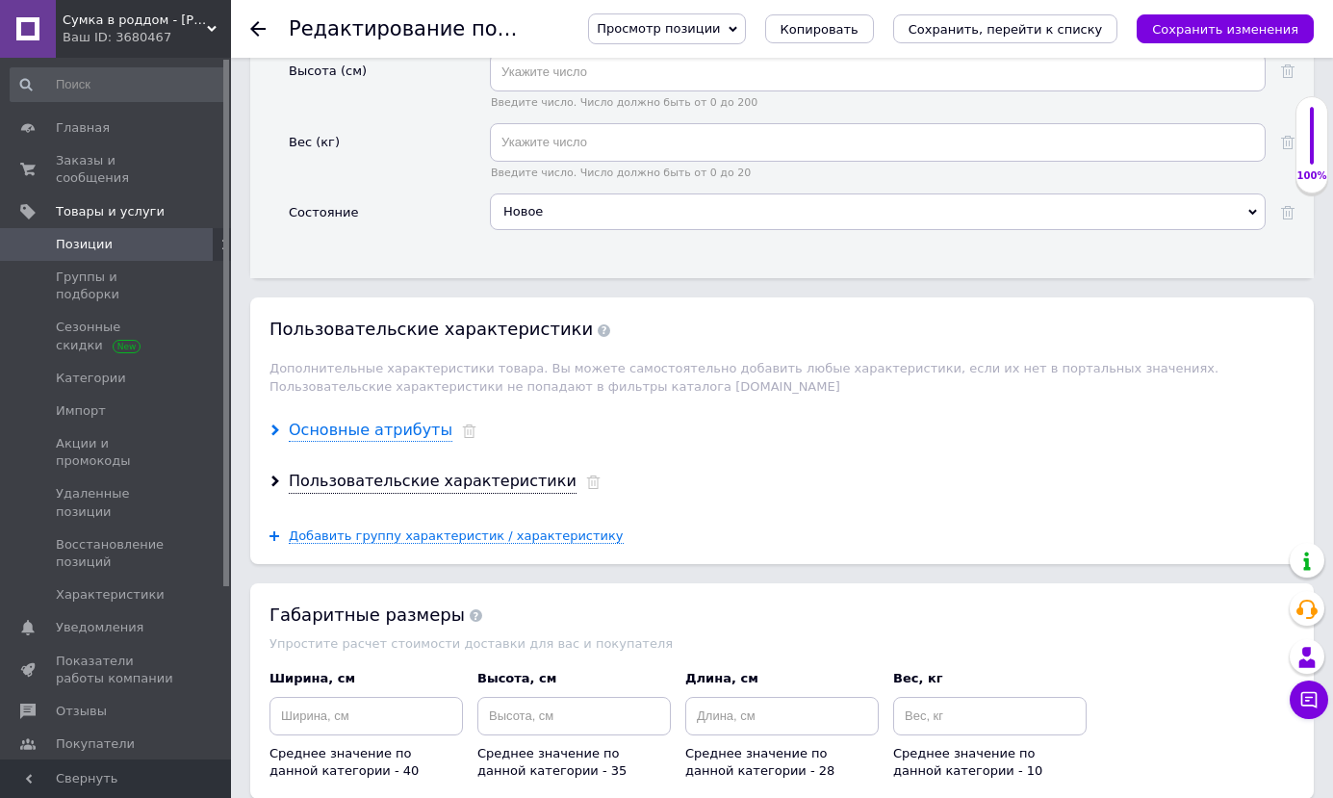
click at [380, 420] on div "Основные атрибуты" at bounding box center [371, 431] width 164 height 22
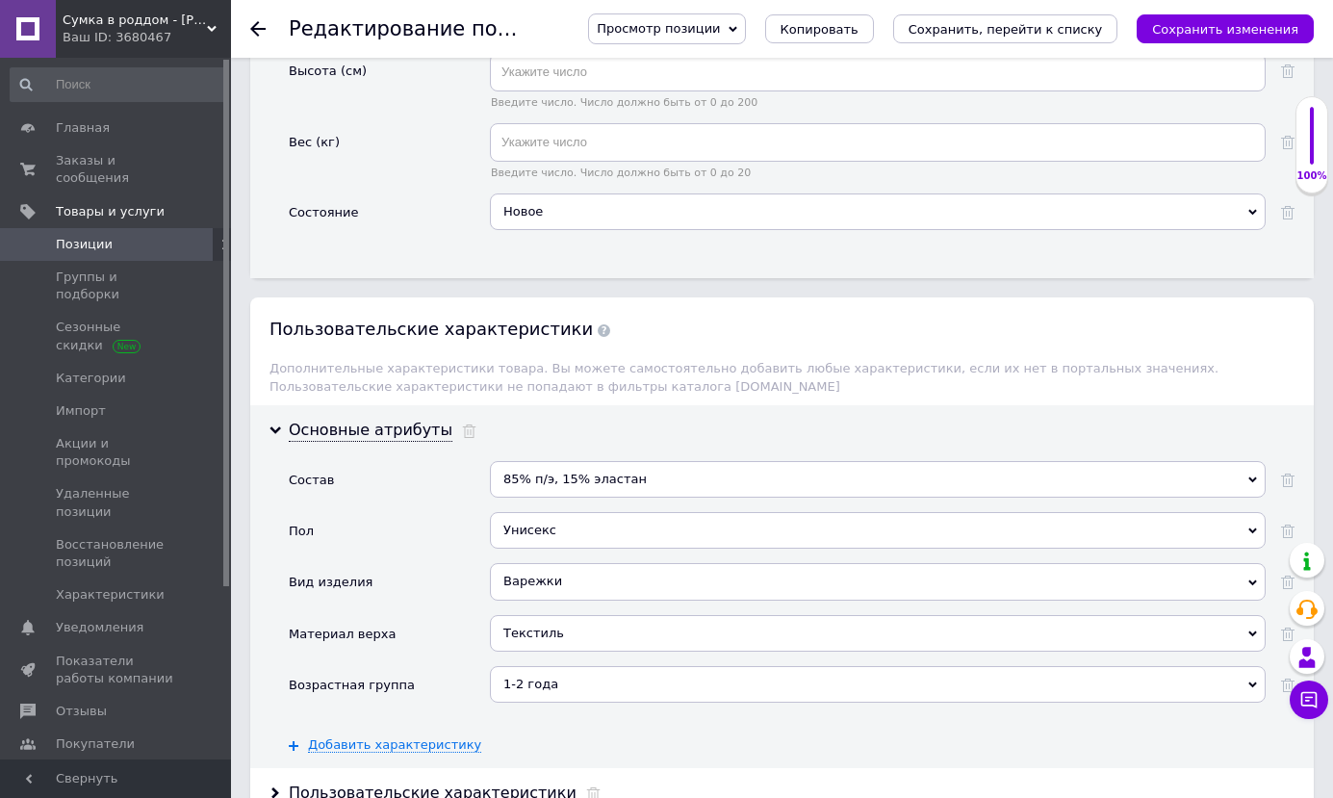
click at [543, 461] on div "85% п/э, 15% эластан" at bounding box center [878, 479] width 776 height 37
click at [712, 433] on div "Основные атрибуты Состав 85% п/э, 15% эластан Добавить ваше значение 85% п/э, 1…" at bounding box center [782, 587] width 1064 height 364
click at [1254, 527] on icon at bounding box center [1252, 531] width 9 height 9
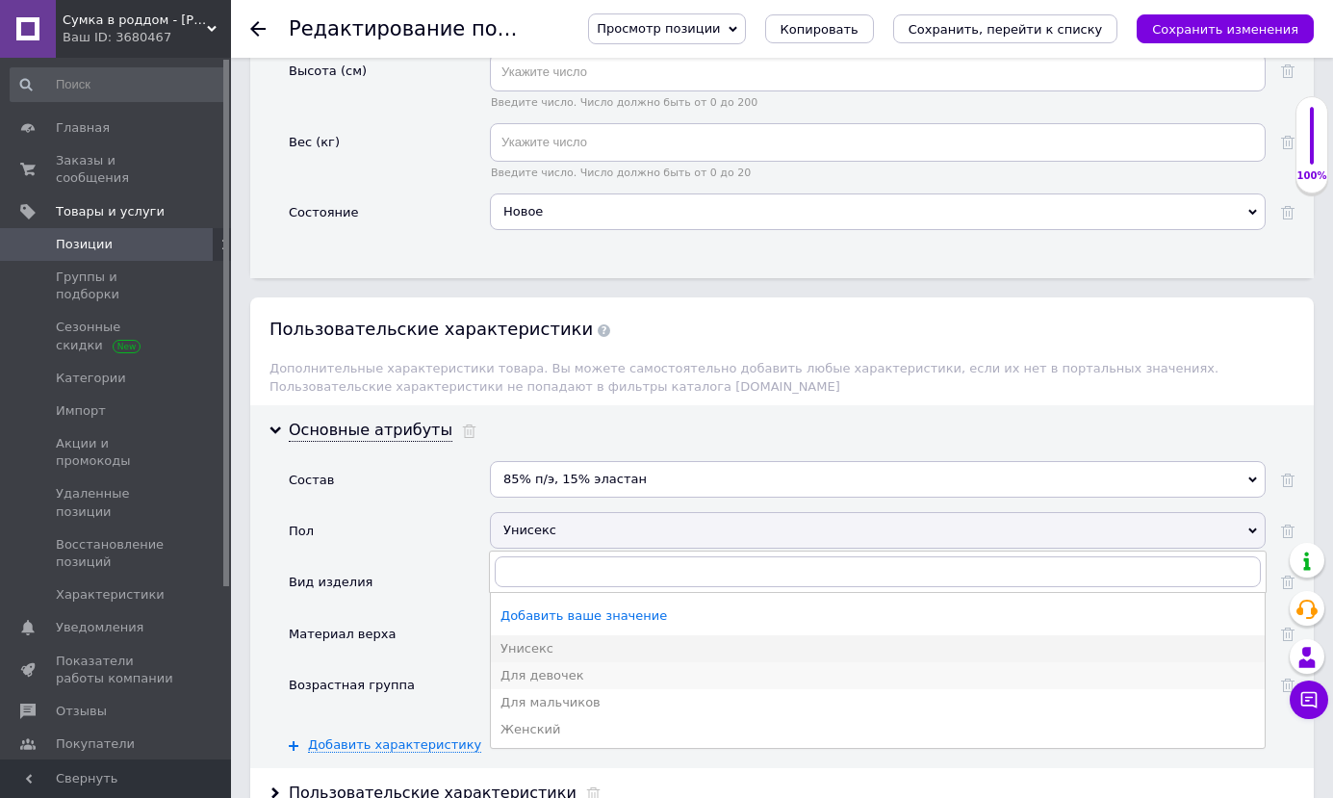
click at [553, 667] on div "Для девочек" at bounding box center [878, 675] width 755 height 17
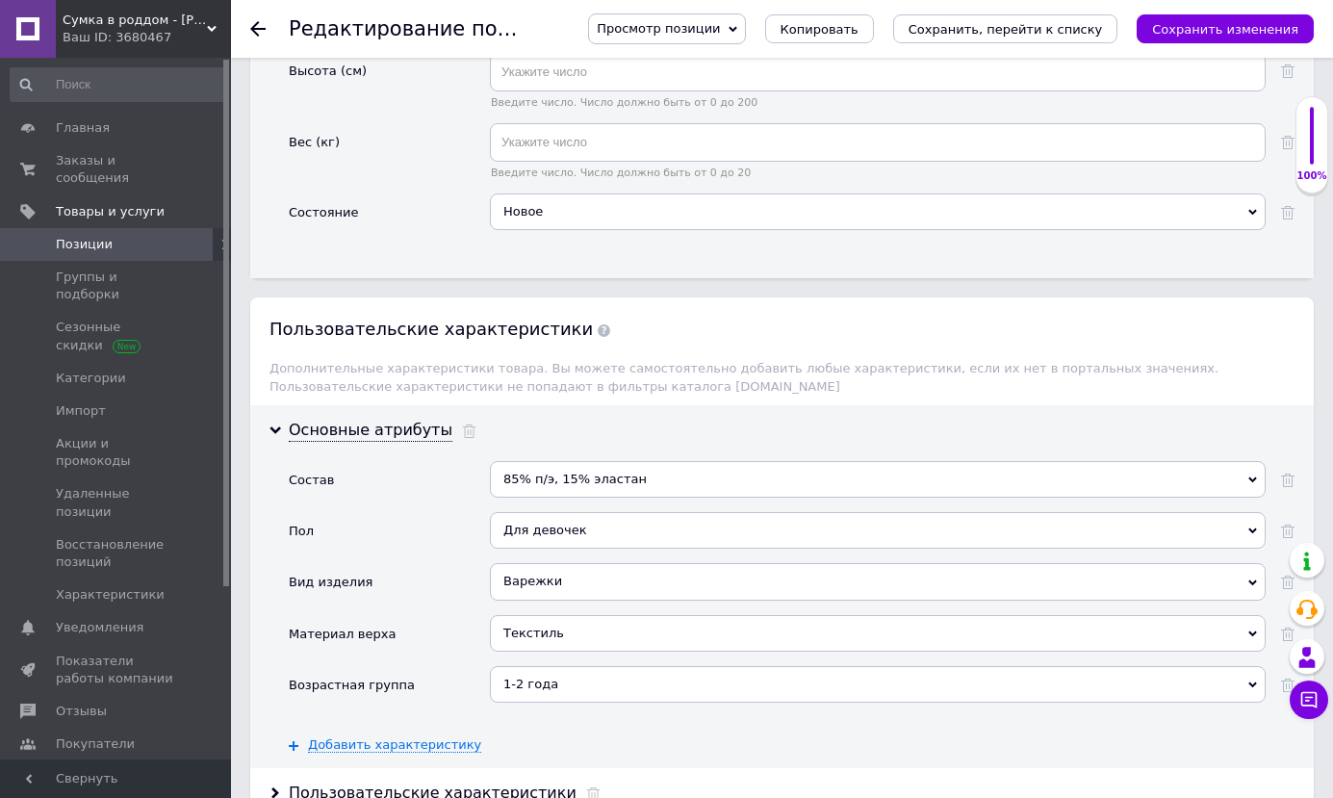
click at [1292, 623] on div at bounding box center [1309, 608] width 39 height 35
click at [1288, 628] on icon at bounding box center [1287, 634] width 13 height 13
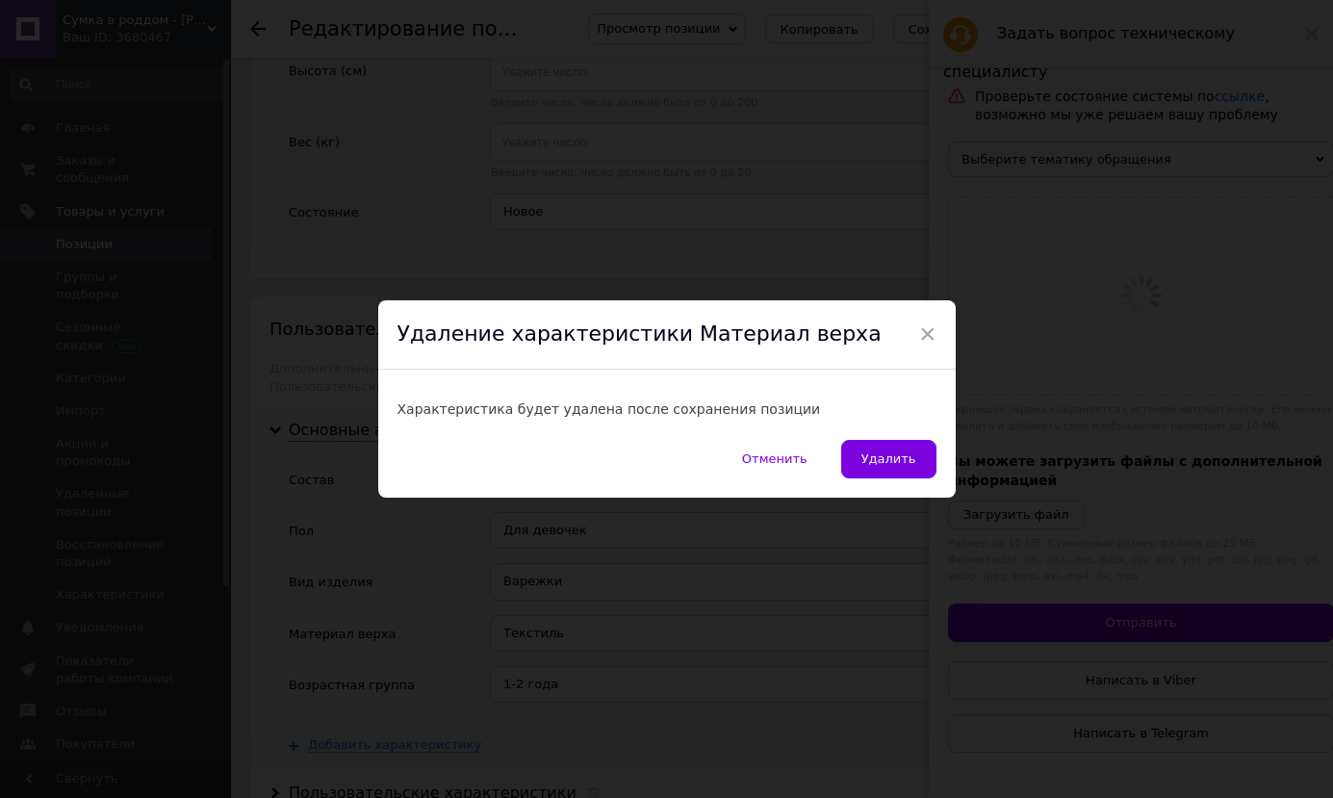
scroll to position [3201, 0]
click at [1295, 239] on div "× Удаление характеристики Материал верха Характеристика будет удалена после сох…" at bounding box center [674, 399] width 1348 height 798
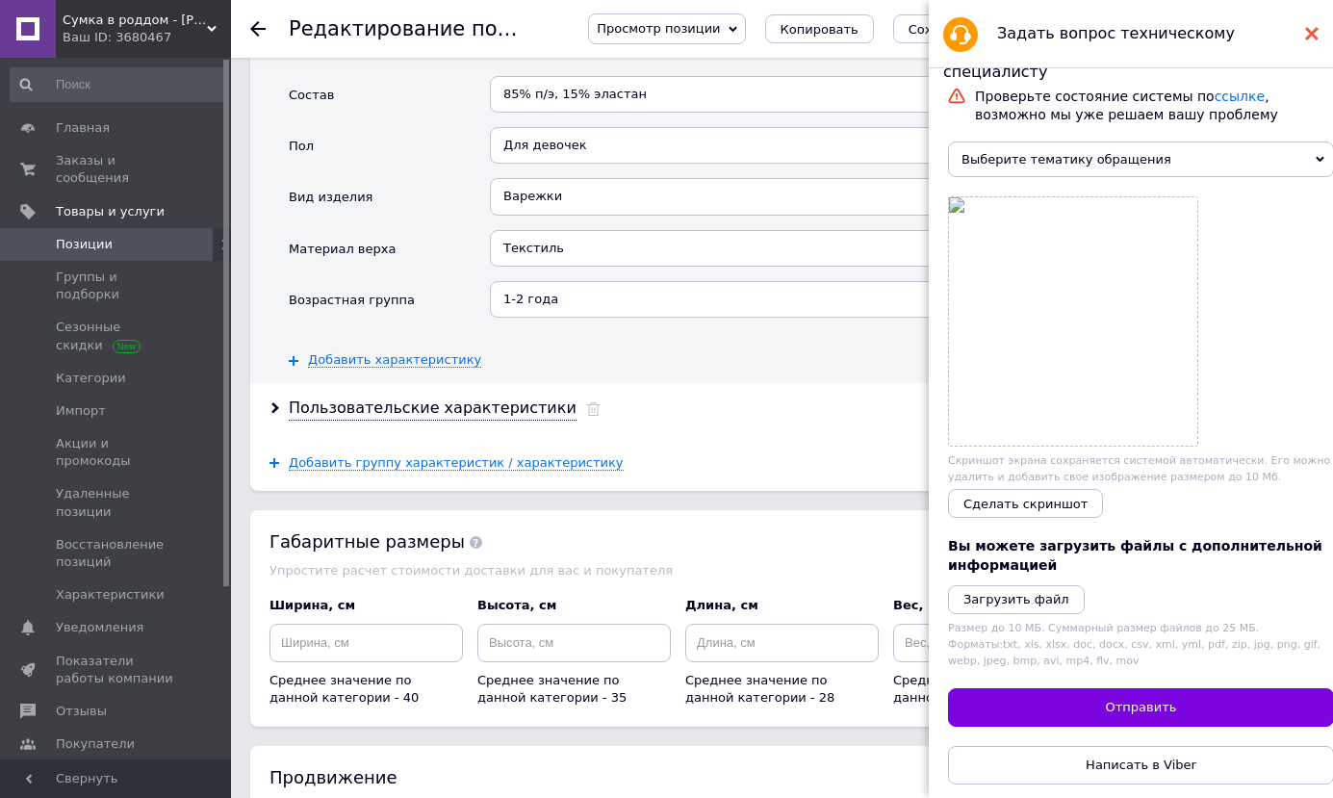
click at [1306, 31] on icon at bounding box center [1311, 33] width 13 height 13
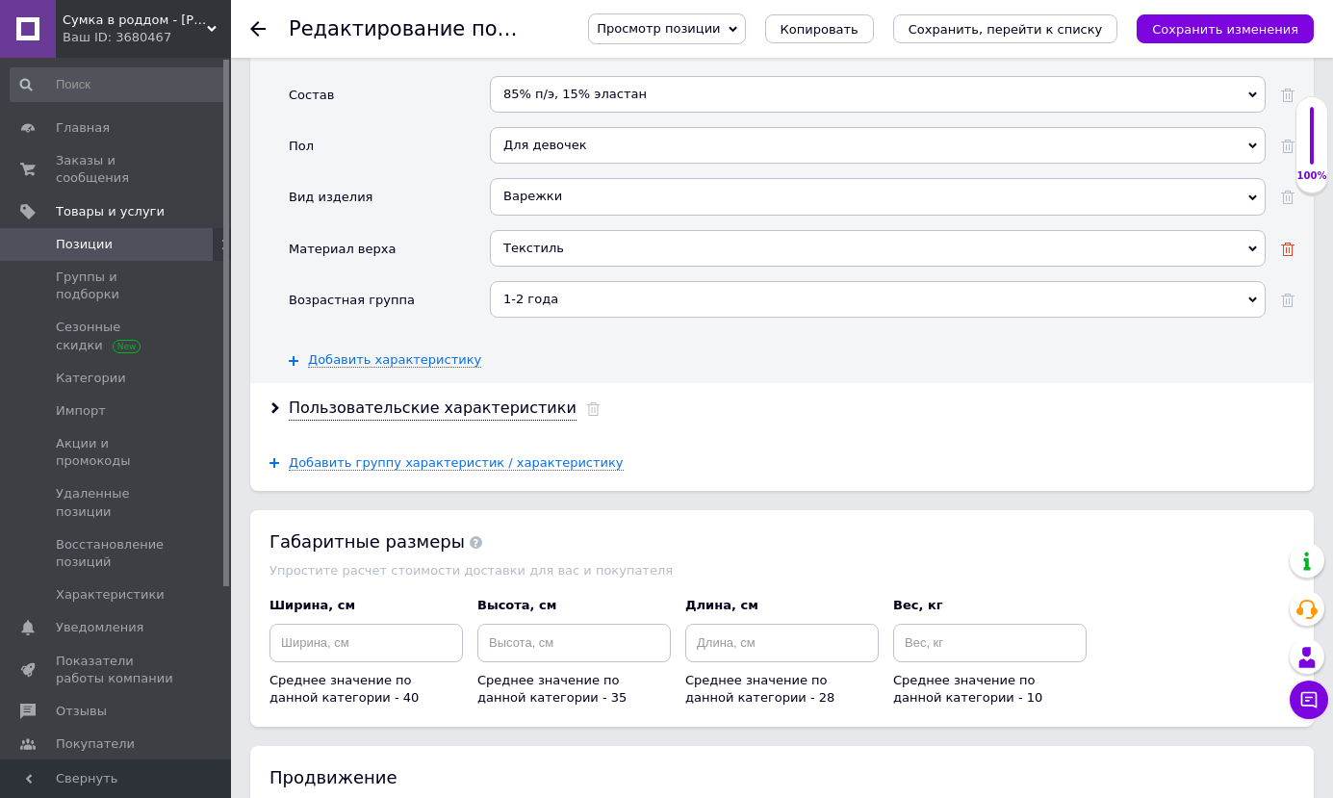
click at [1285, 243] on icon at bounding box center [1287, 249] width 13 height 13
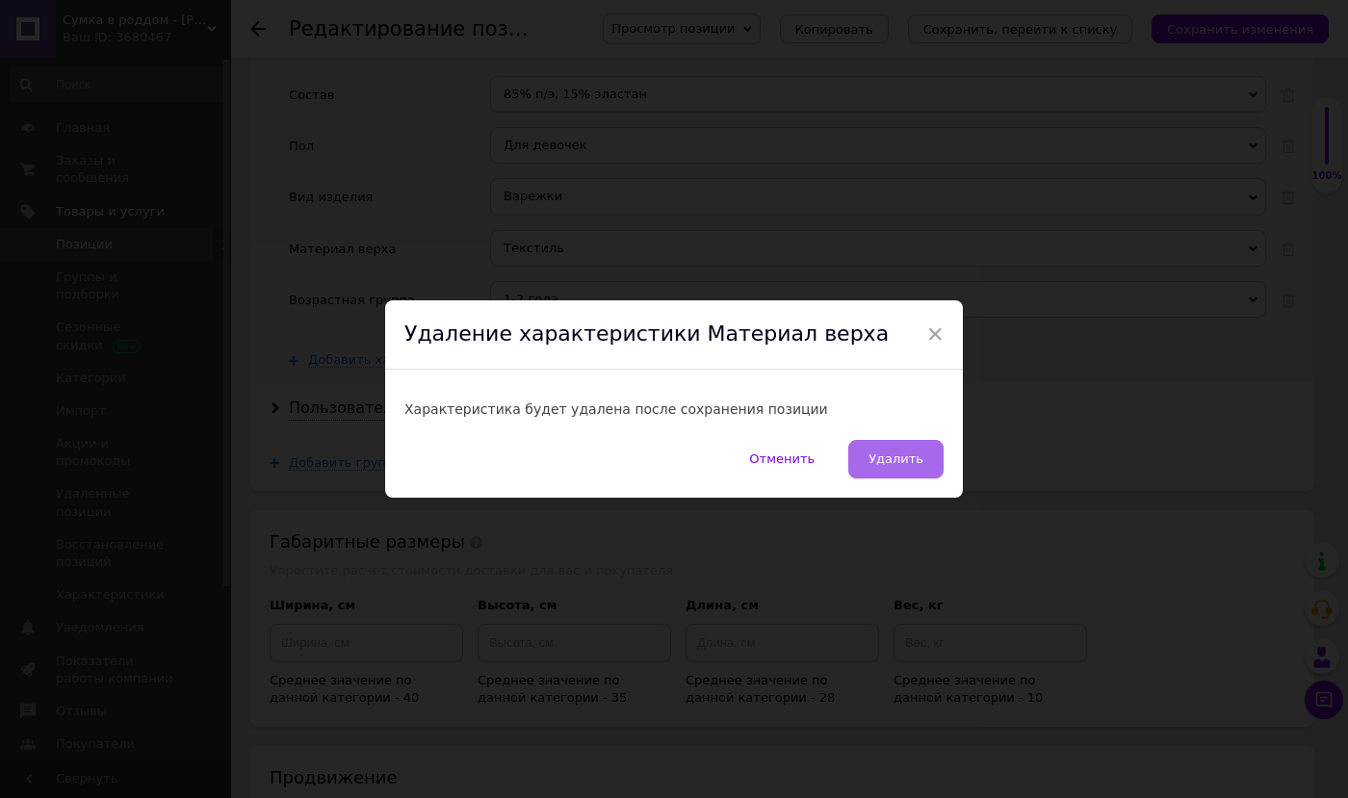
click at [887, 462] on span "Удалить" at bounding box center [895, 458] width 55 height 14
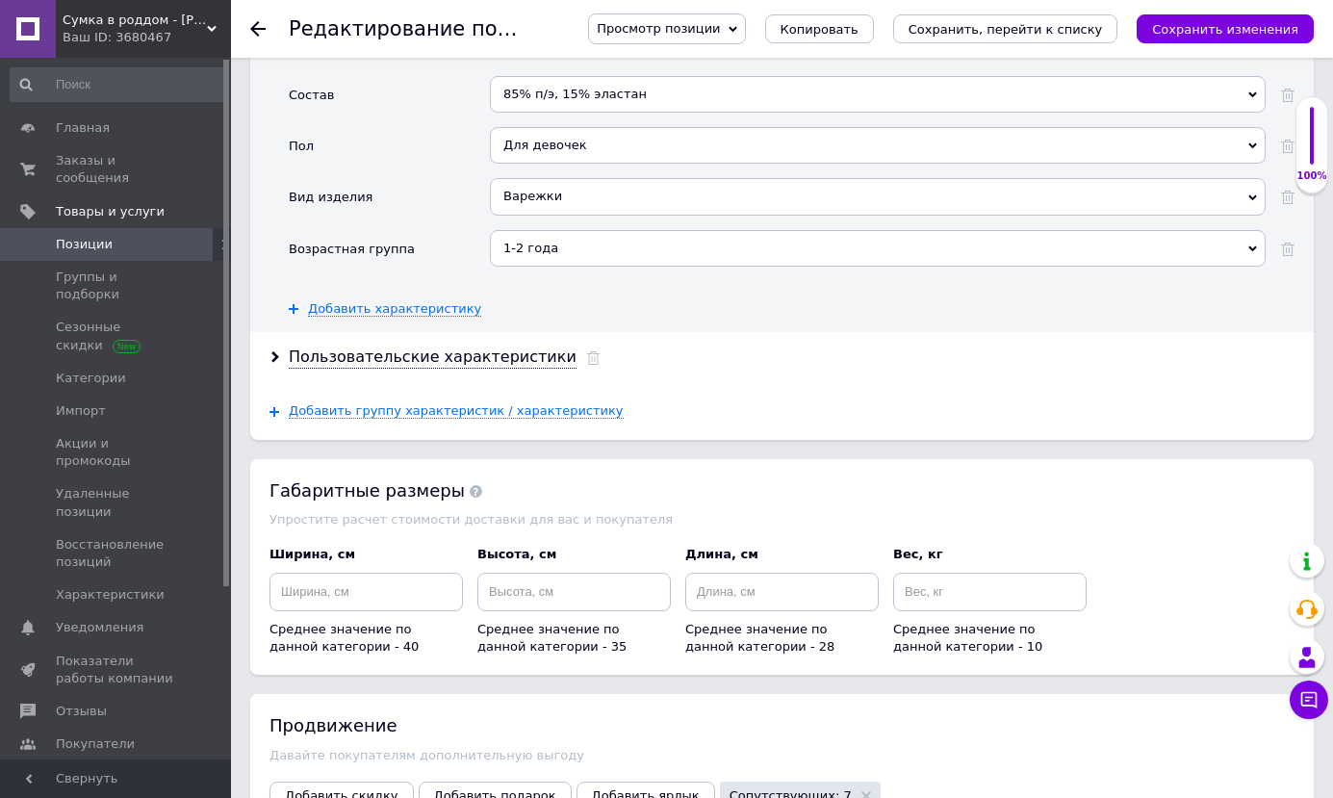
scroll to position [3105, 0]
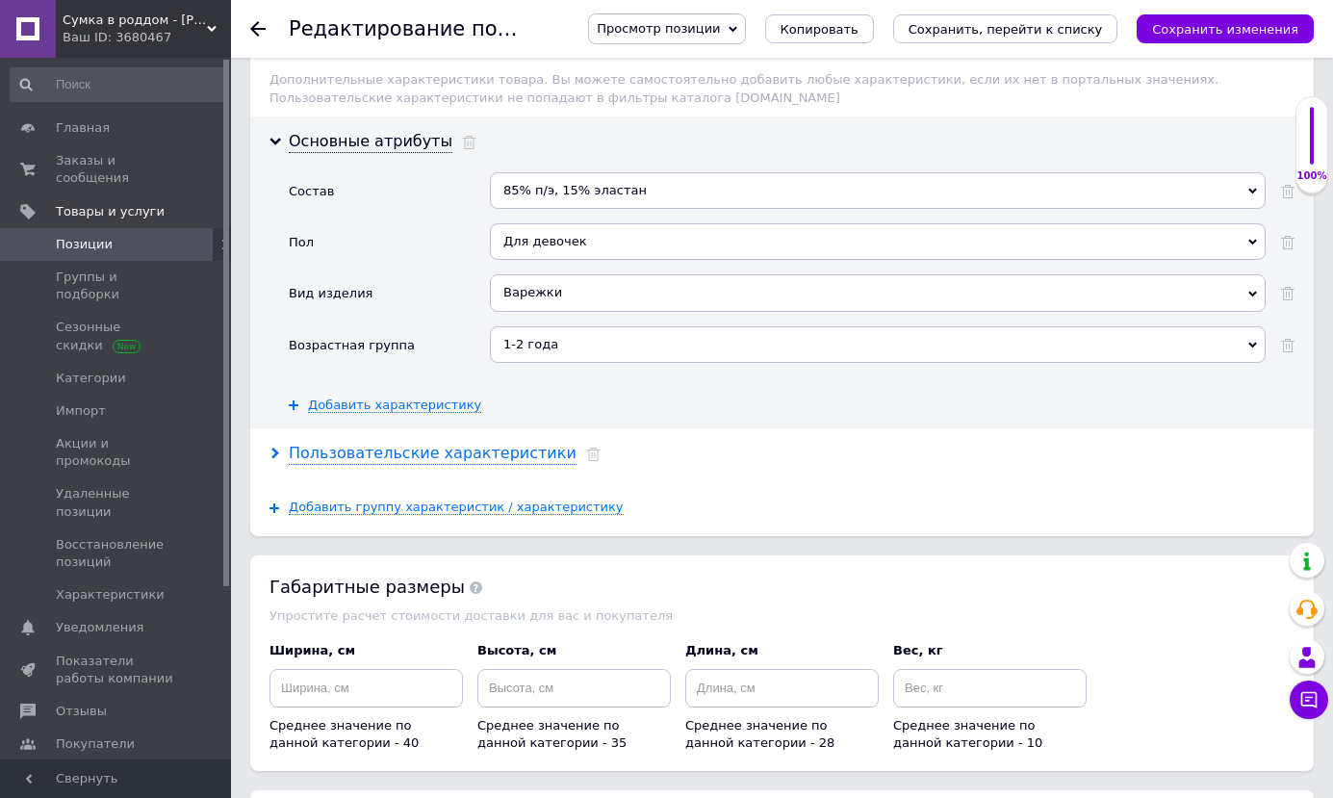
click at [492, 443] on div "Пользовательские характеристики" at bounding box center [433, 454] width 288 height 22
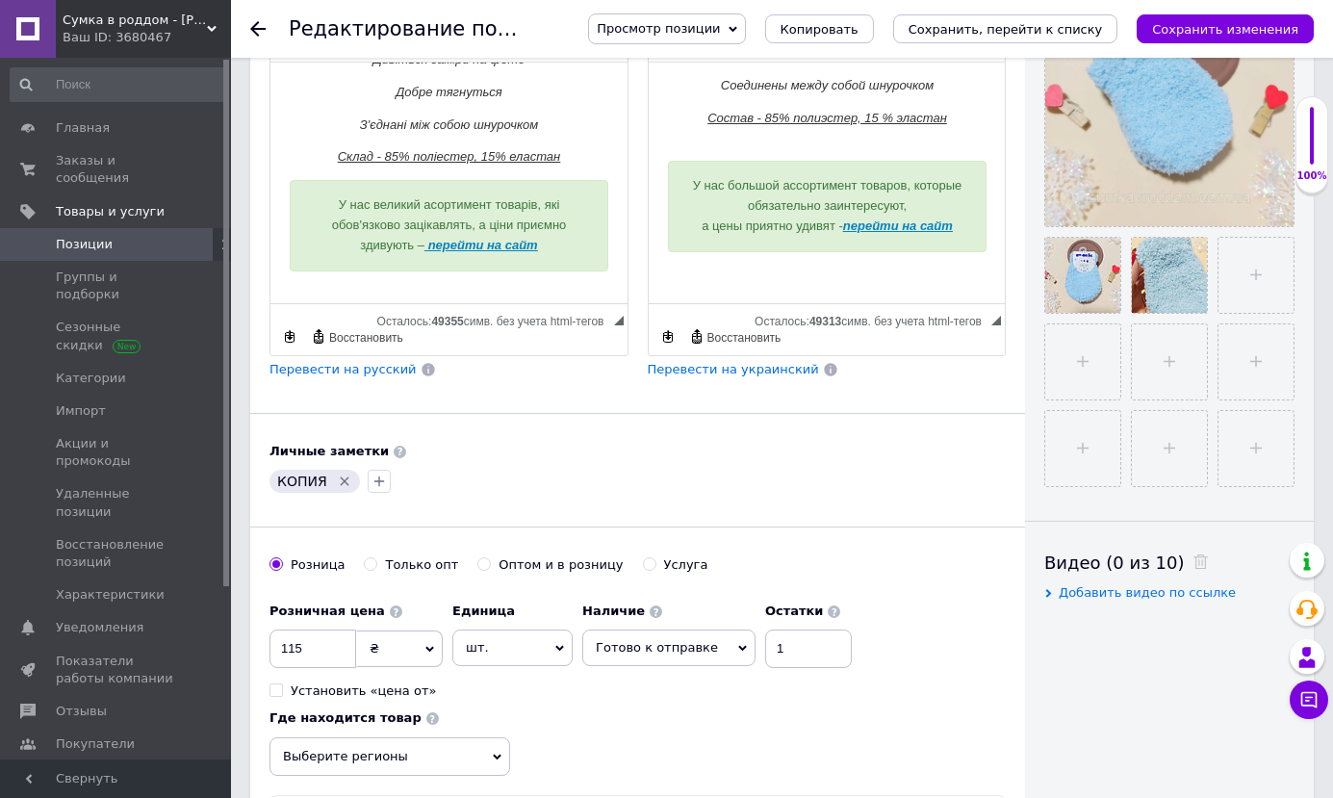
scroll to position [309, 0]
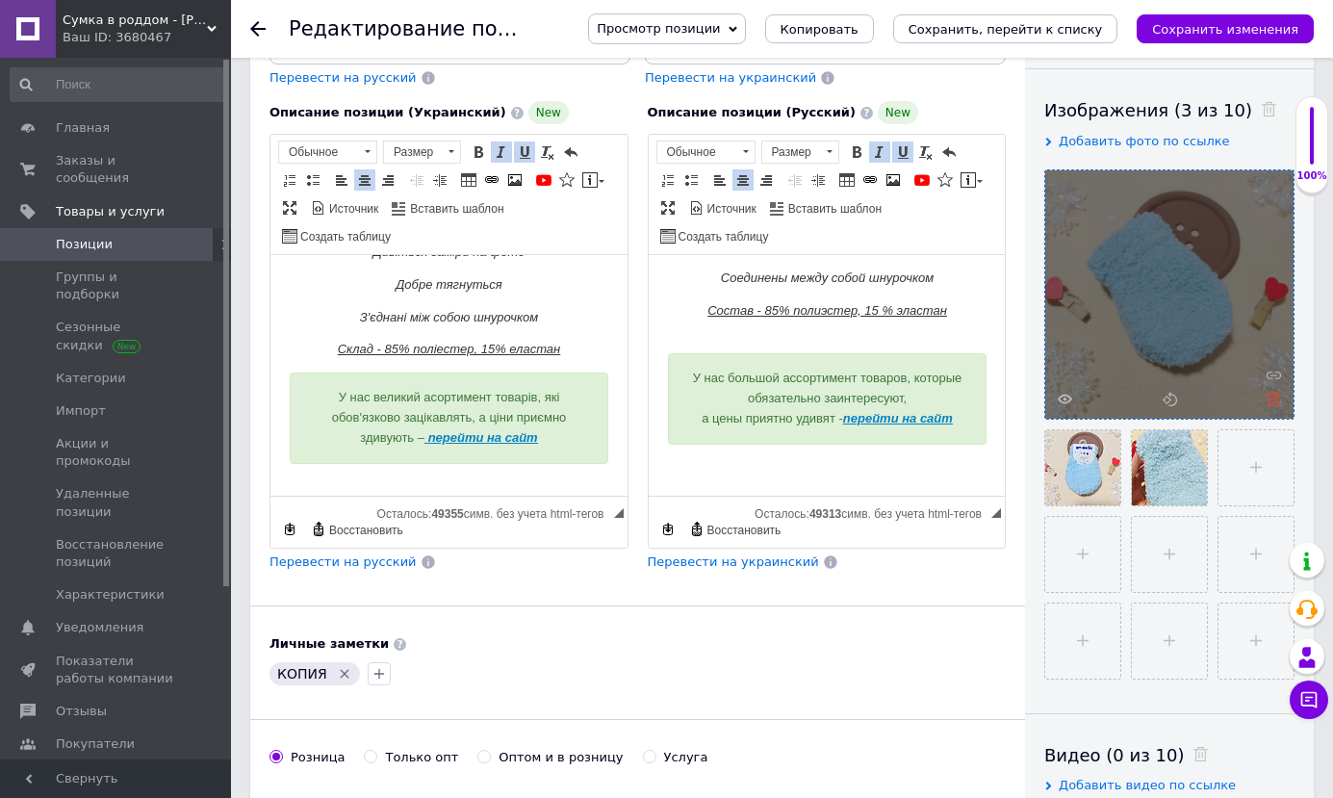
click at [1267, 402] on icon at bounding box center [1274, 399] width 14 height 14
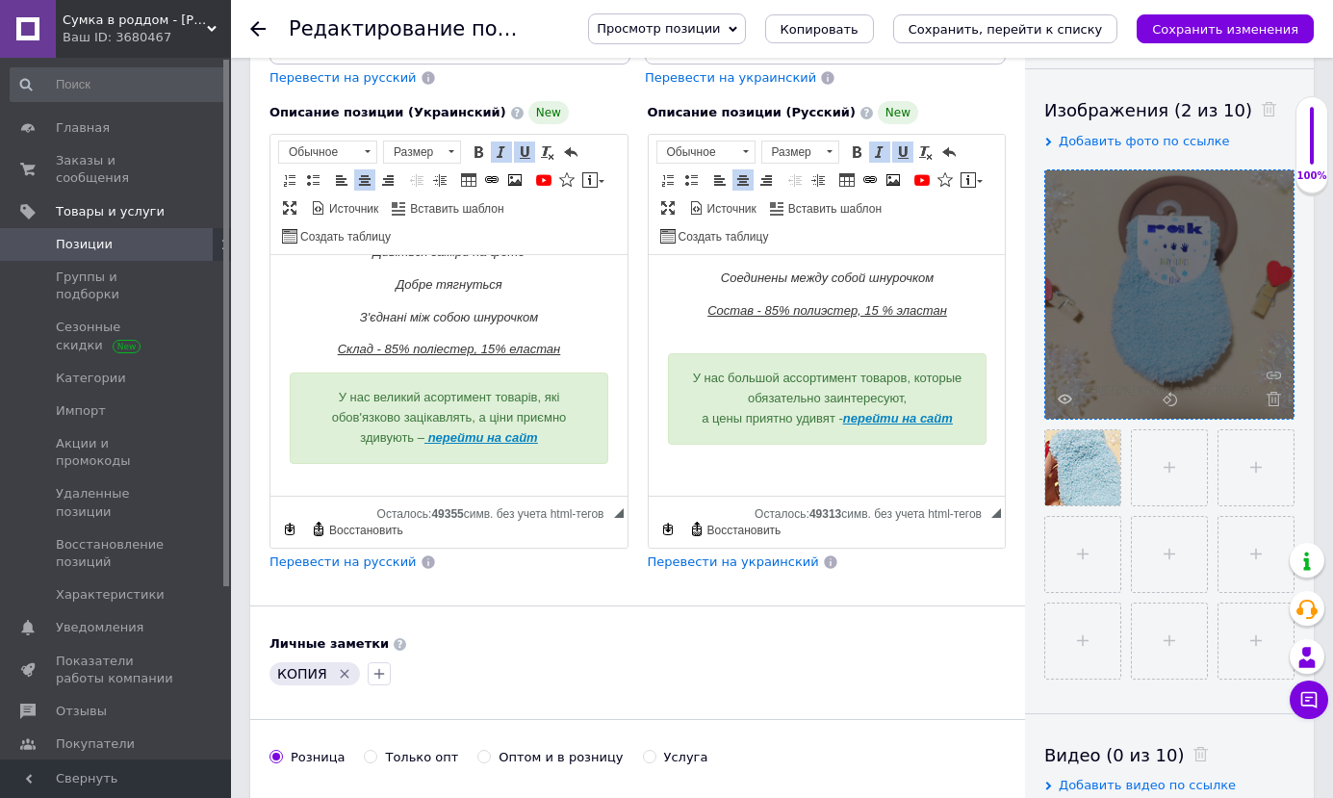
click at [1269, 402] on icon at bounding box center [1274, 399] width 14 height 14
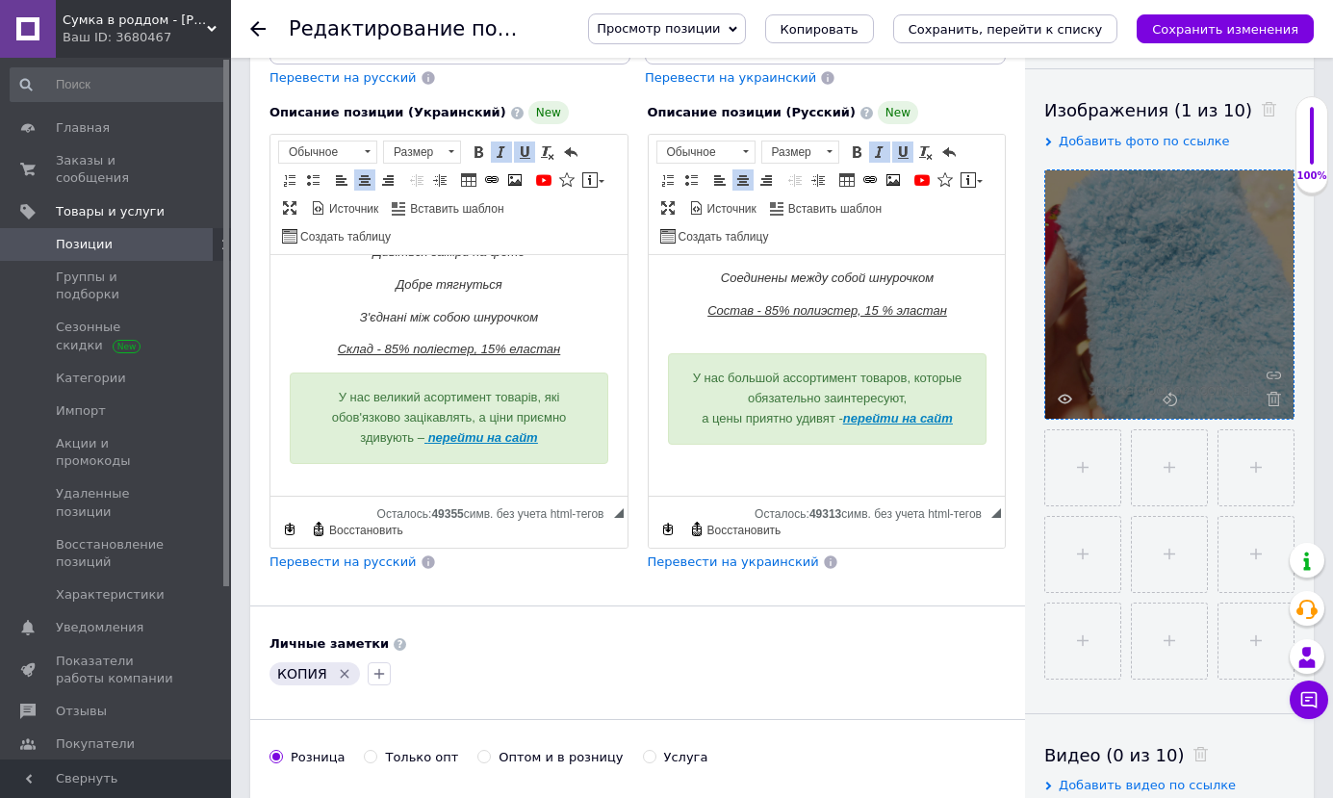
click at [1269, 402] on icon at bounding box center [1274, 399] width 14 height 14
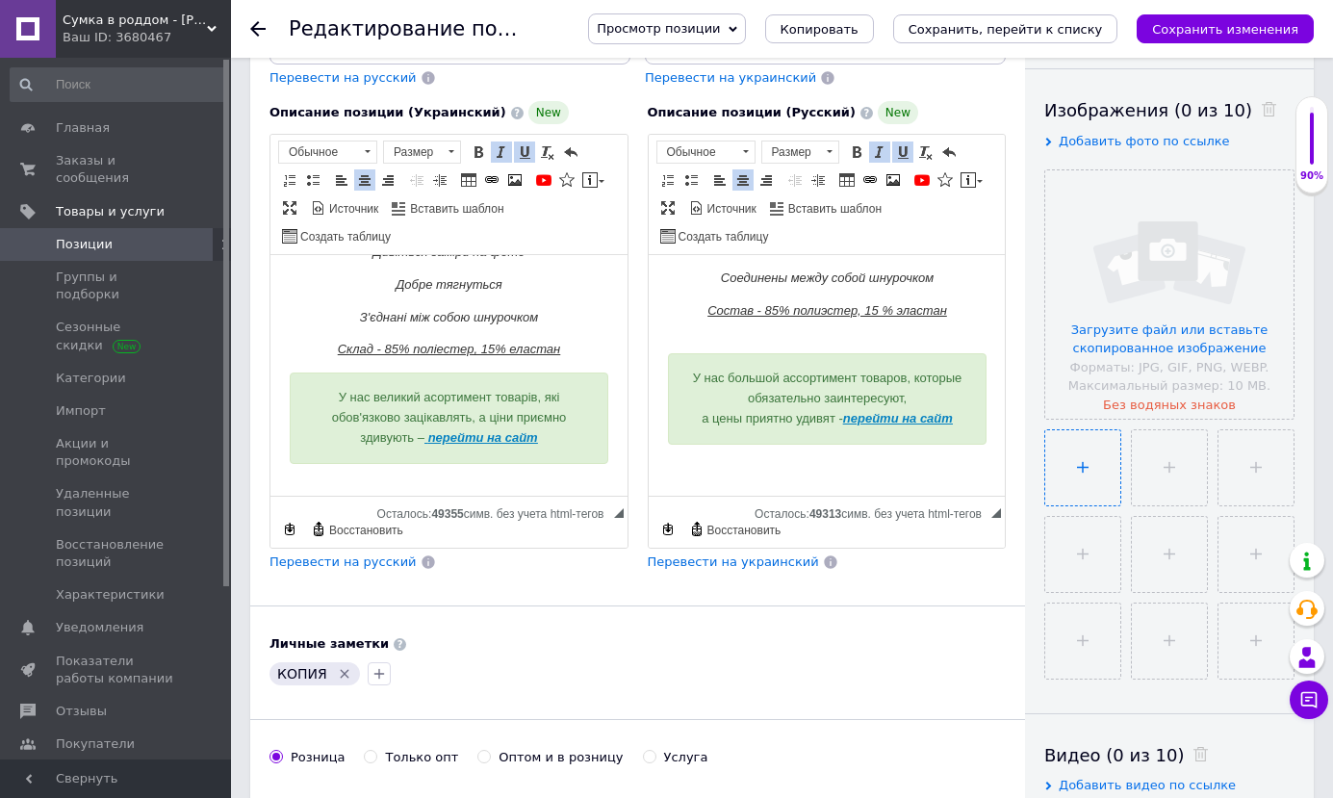
click at [1101, 467] on input "file" at bounding box center [1082, 467] width 75 height 75
type input "C:\fakepath\изображение_viber_2025-10-12_[PHONE_NUMBER].jpg"
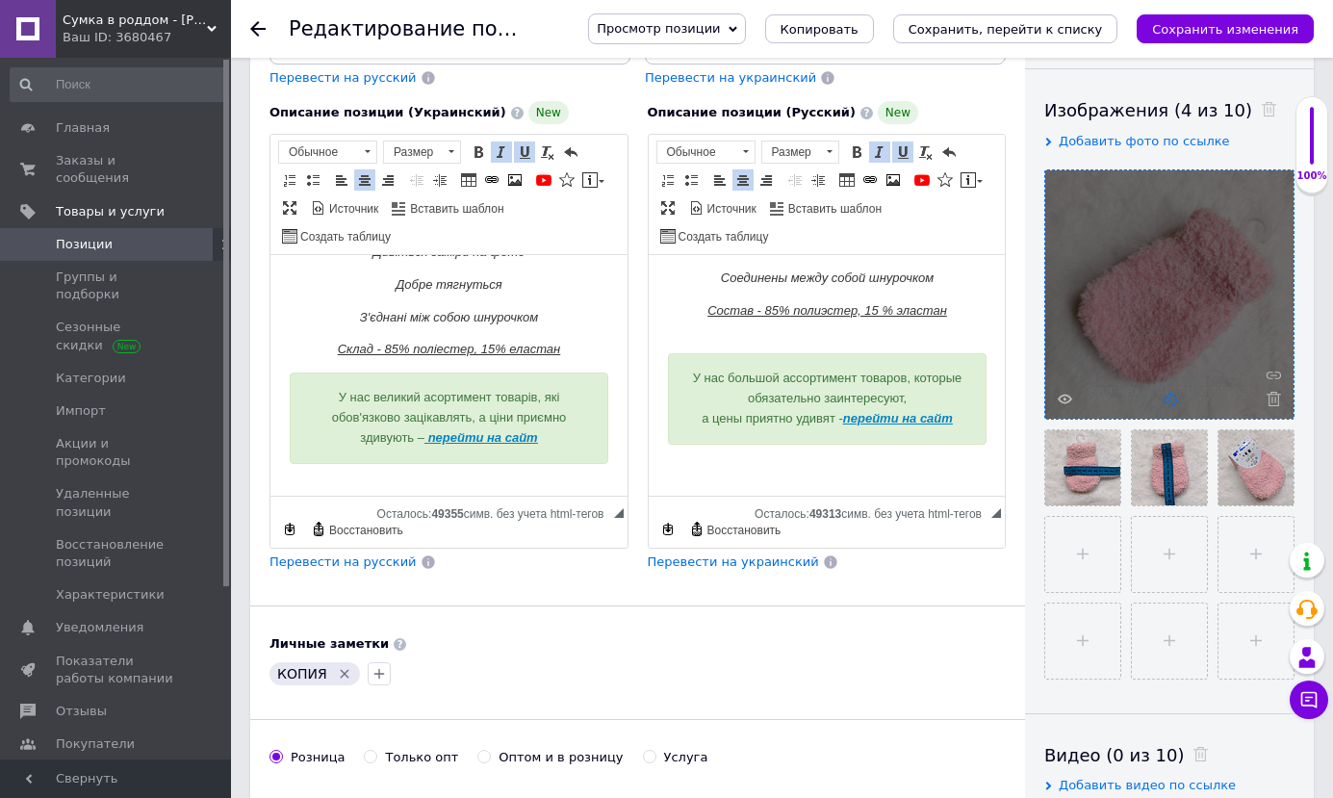
click at [1172, 394] on icon at bounding box center [1170, 399] width 14 height 14
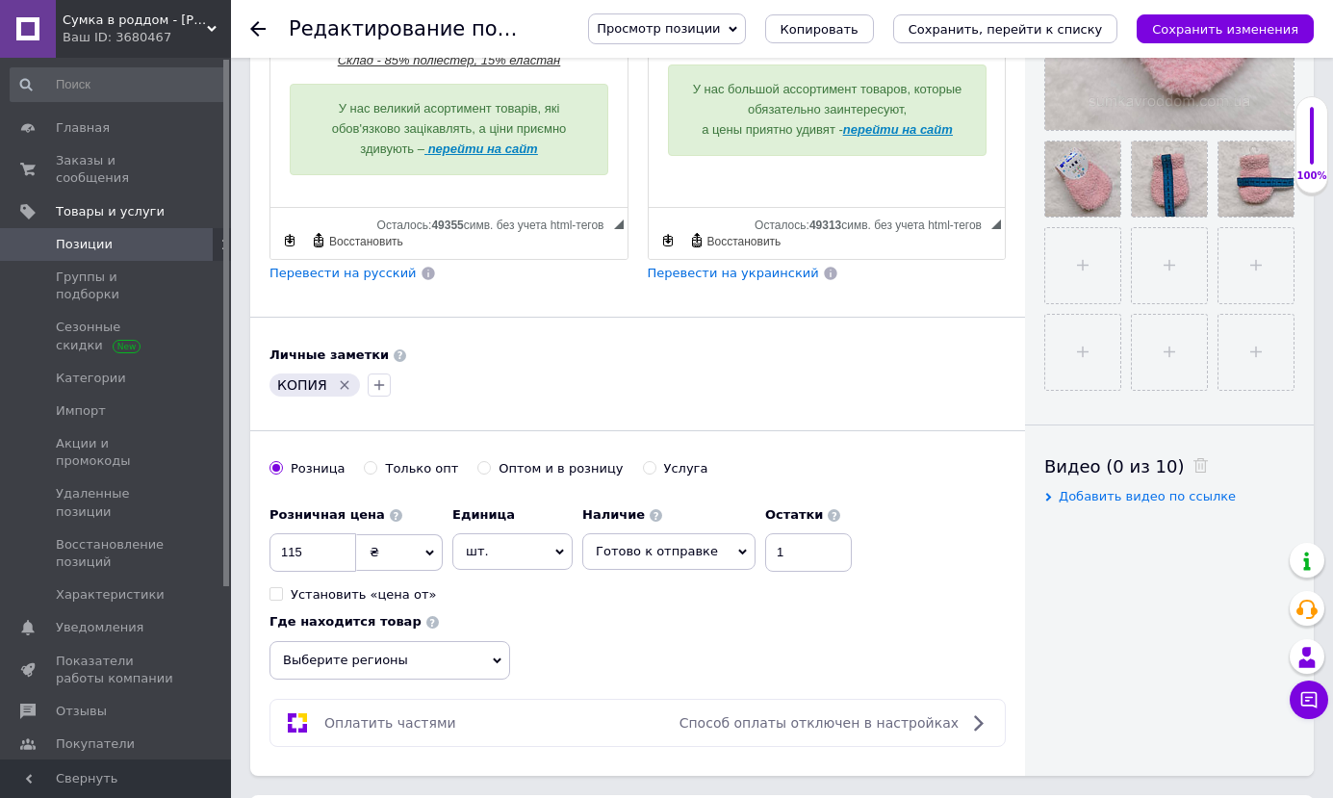
scroll to position [887, 0]
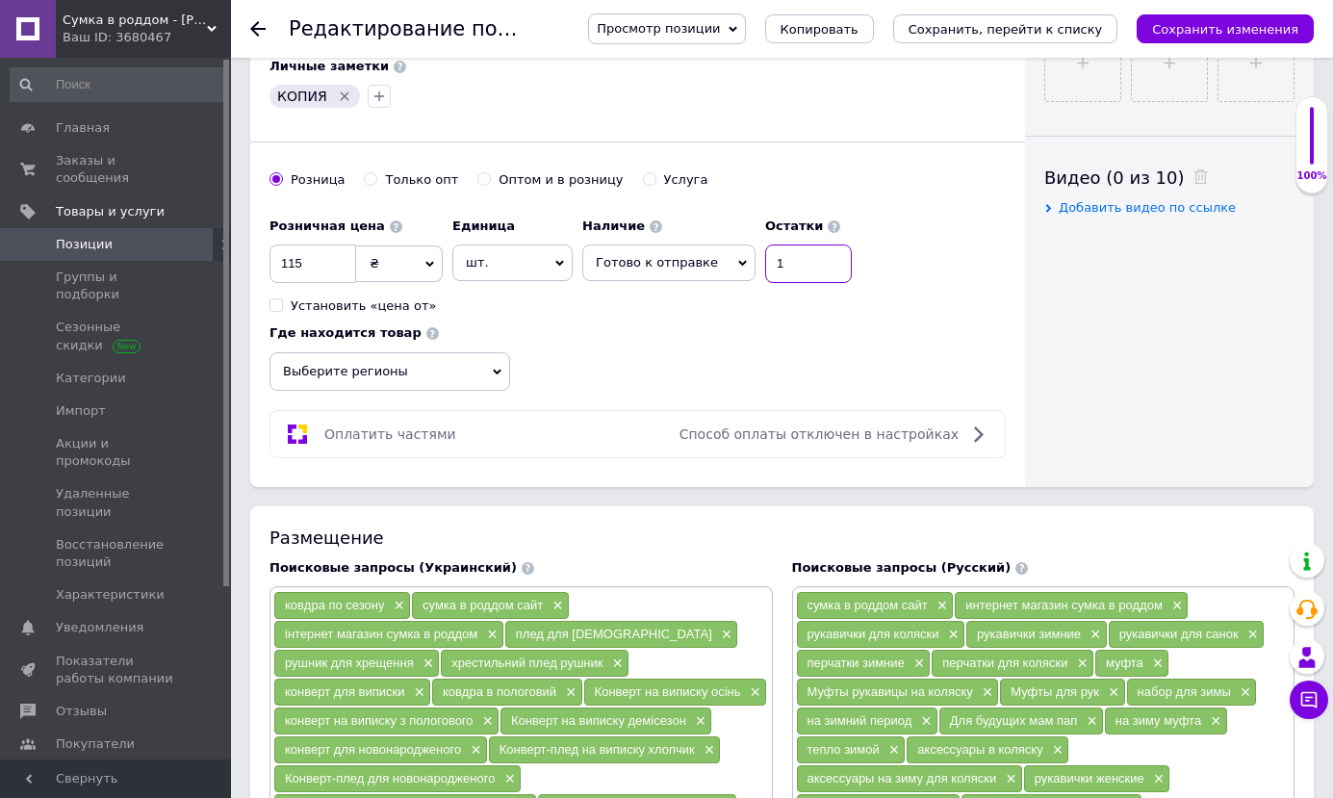
click at [784, 266] on input "1" at bounding box center [808, 263] width 87 height 39
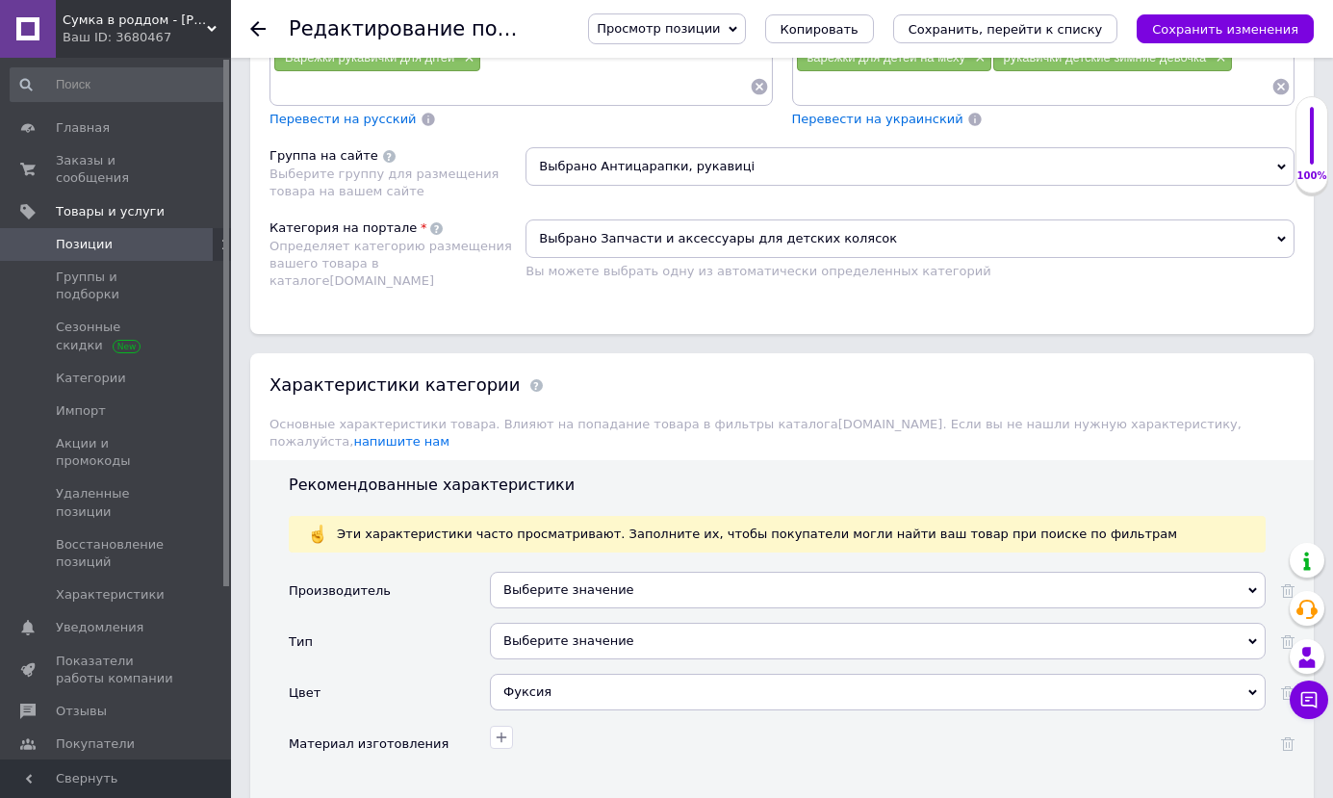
scroll to position [1945, 0]
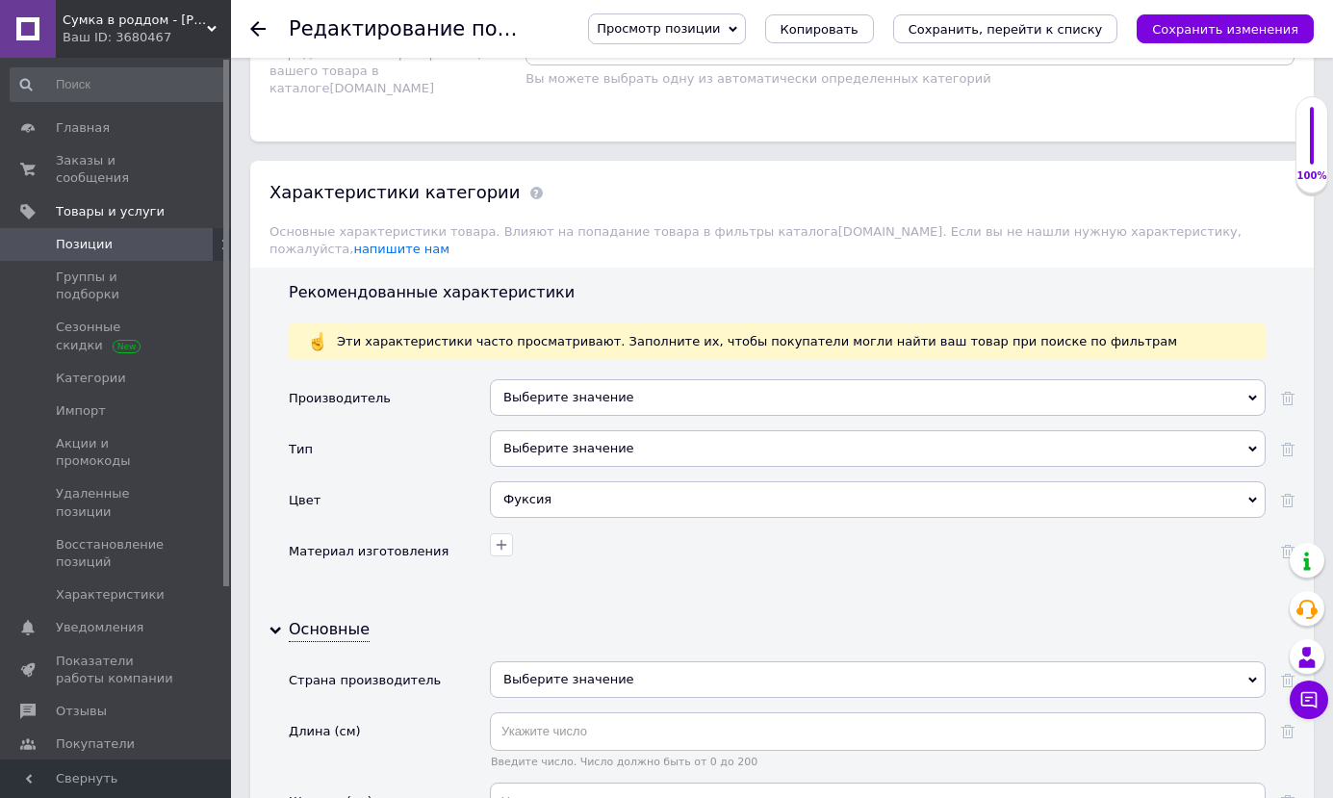
type input "3"
click at [1252, 496] on icon at bounding box center [1252, 500] width 9 height 9
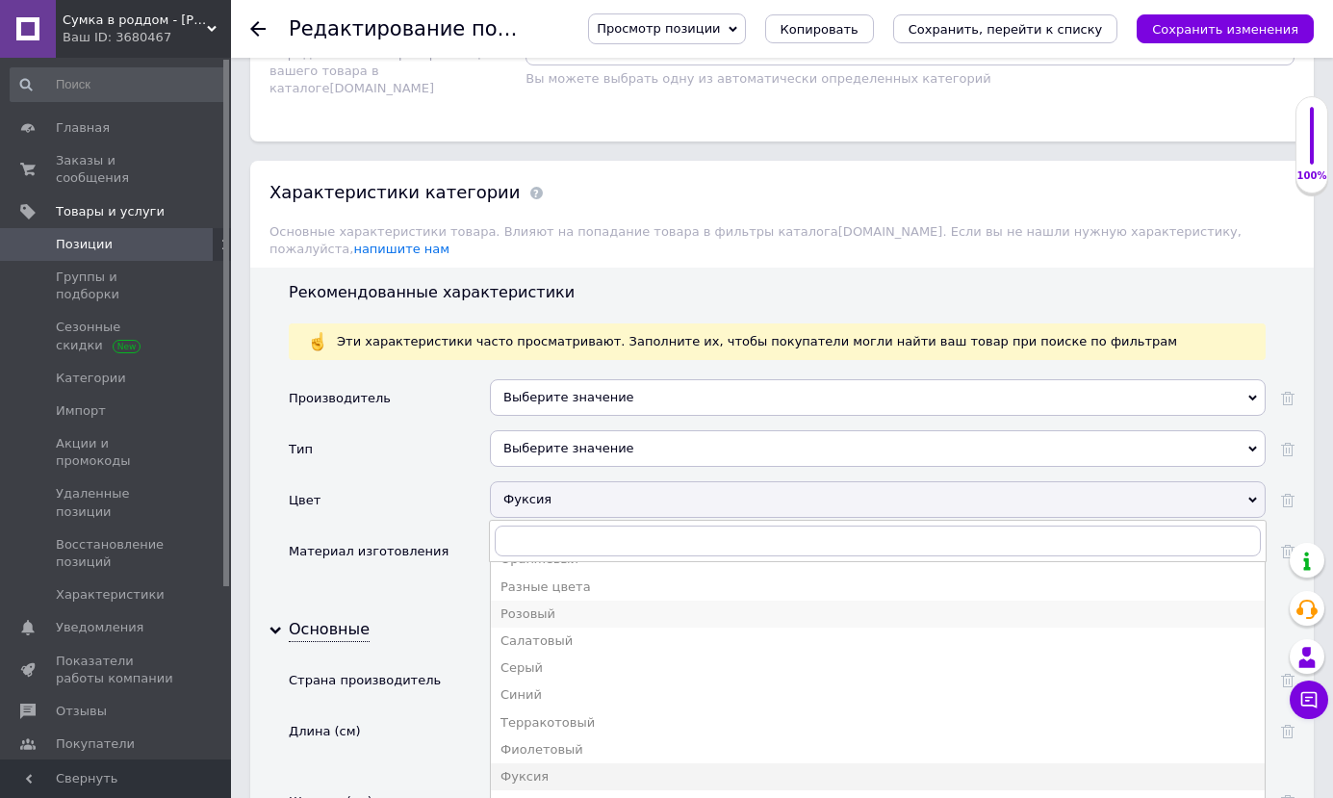
click at [527, 605] on div "Розовый" at bounding box center [878, 613] width 755 height 17
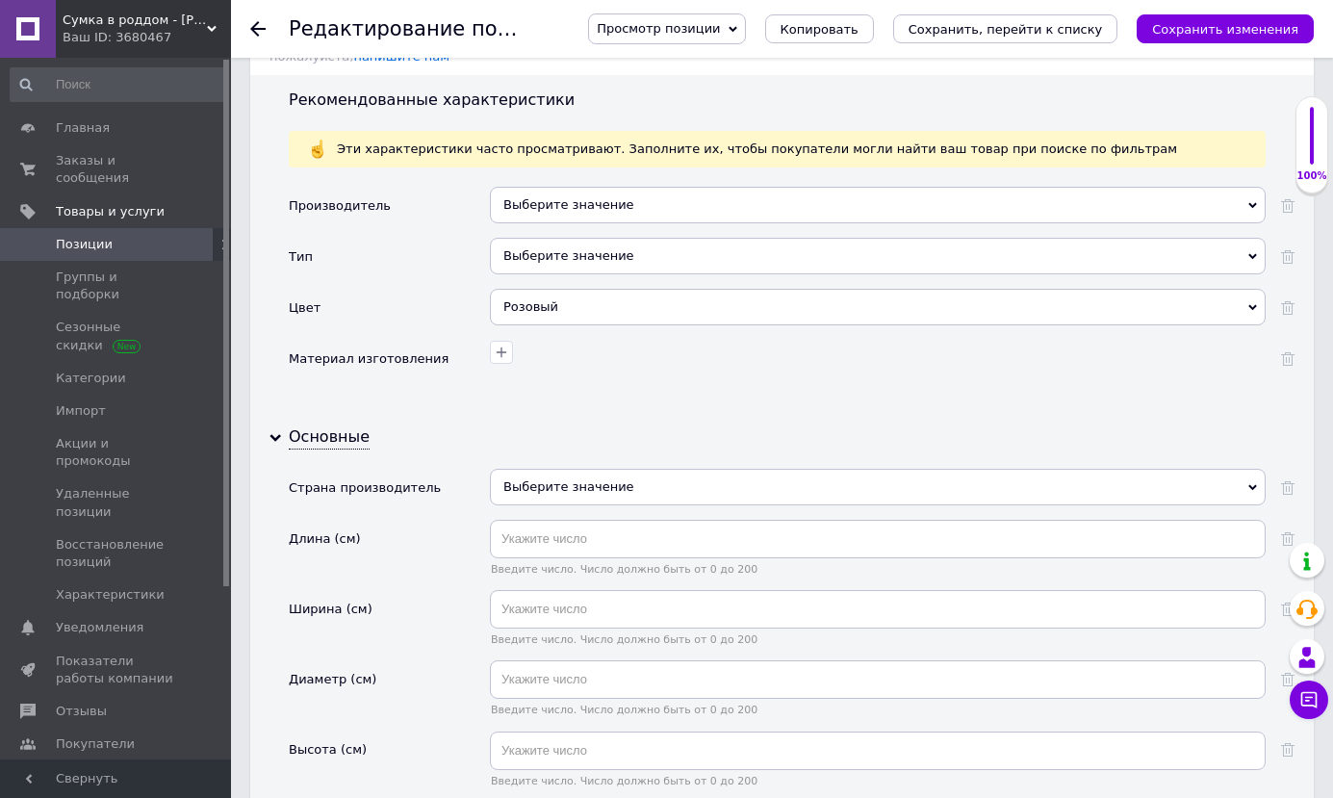
scroll to position [2523, 0]
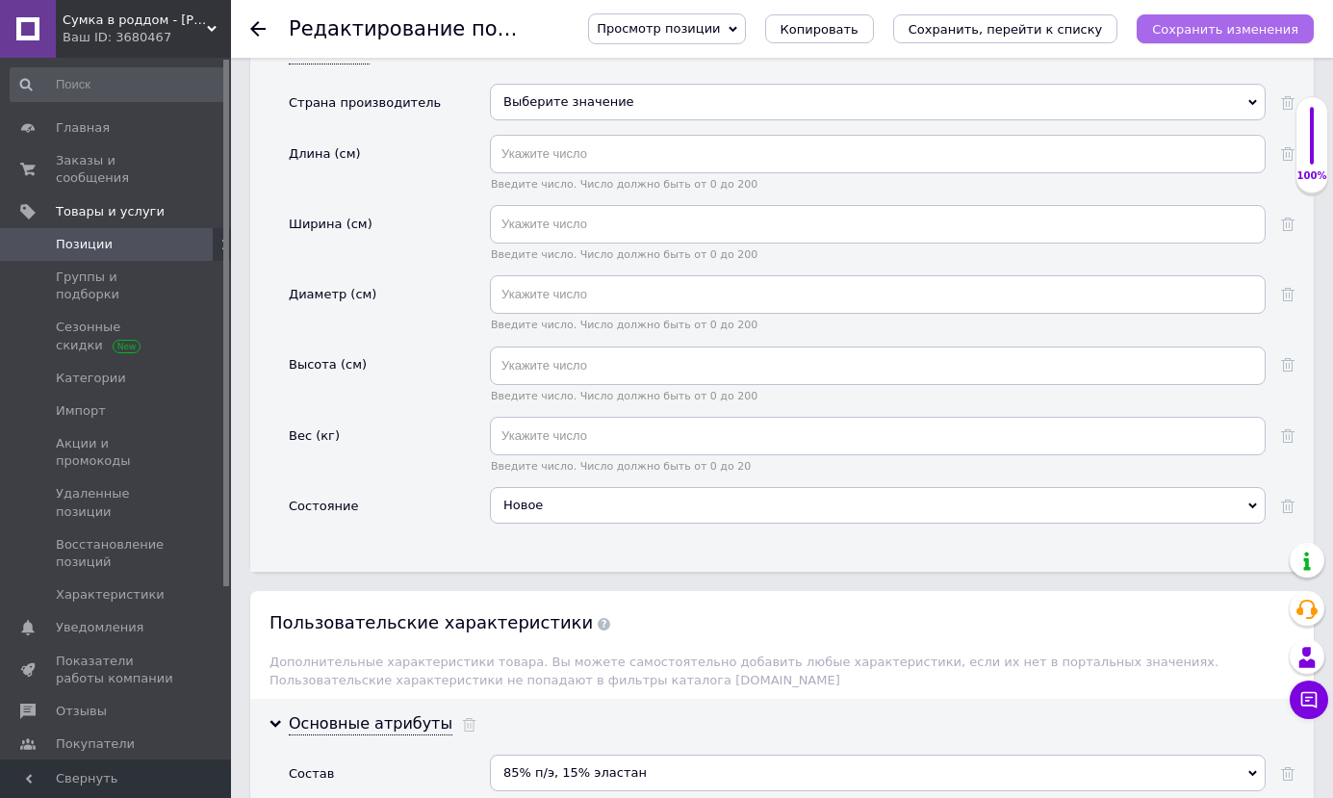
click at [1210, 33] on icon "Сохранить изменения" at bounding box center [1225, 29] width 146 height 14
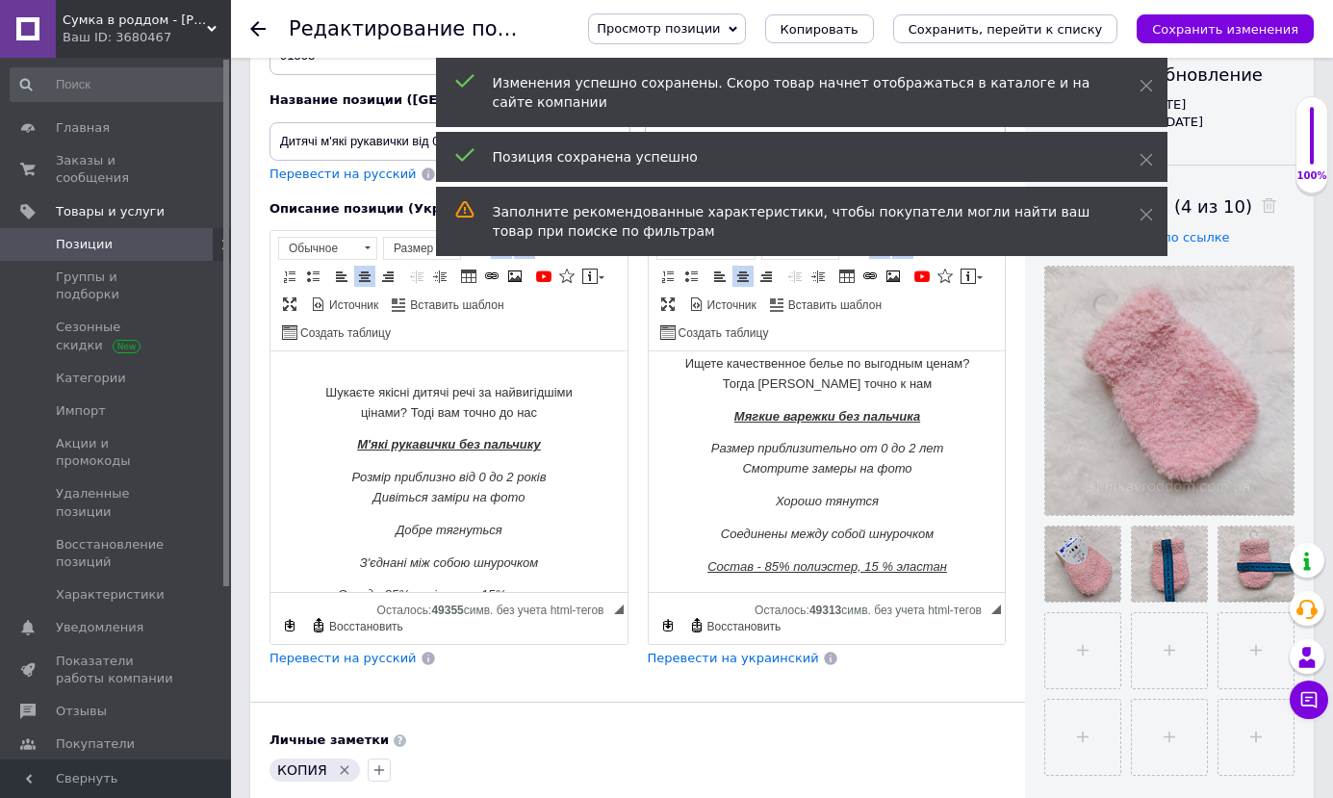
scroll to position [0, 0]
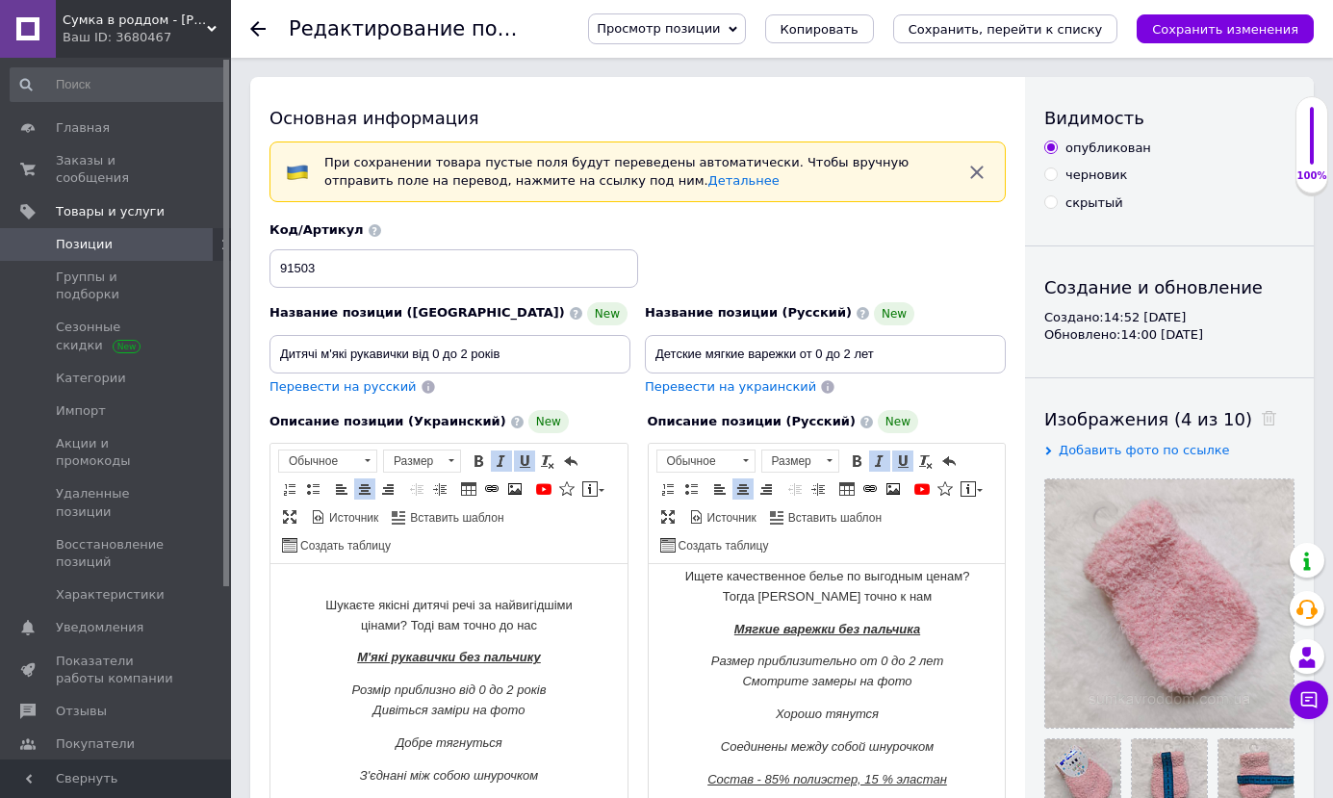
click at [737, 32] on icon at bounding box center [733, 29] width 9 height 9
click at [745, 63] on li "Сохранить и посмотреть на сайте" at bounding box center [720, 65] width 262 height 27
click at [257, 30] on use at bounding box center [257, 28] width 15 height 15
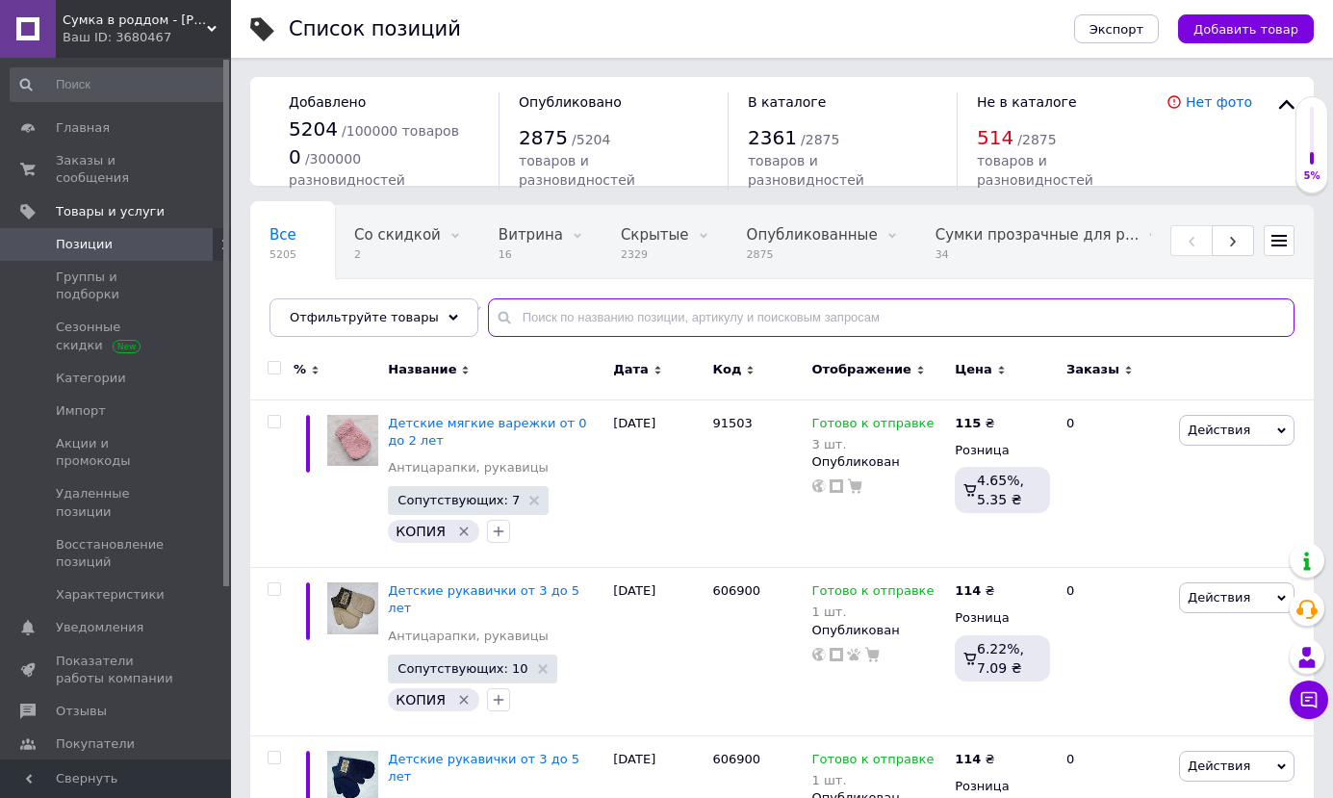
click at [536, 322] on input "text" at bounding box center [891, 317] width 807 height 39
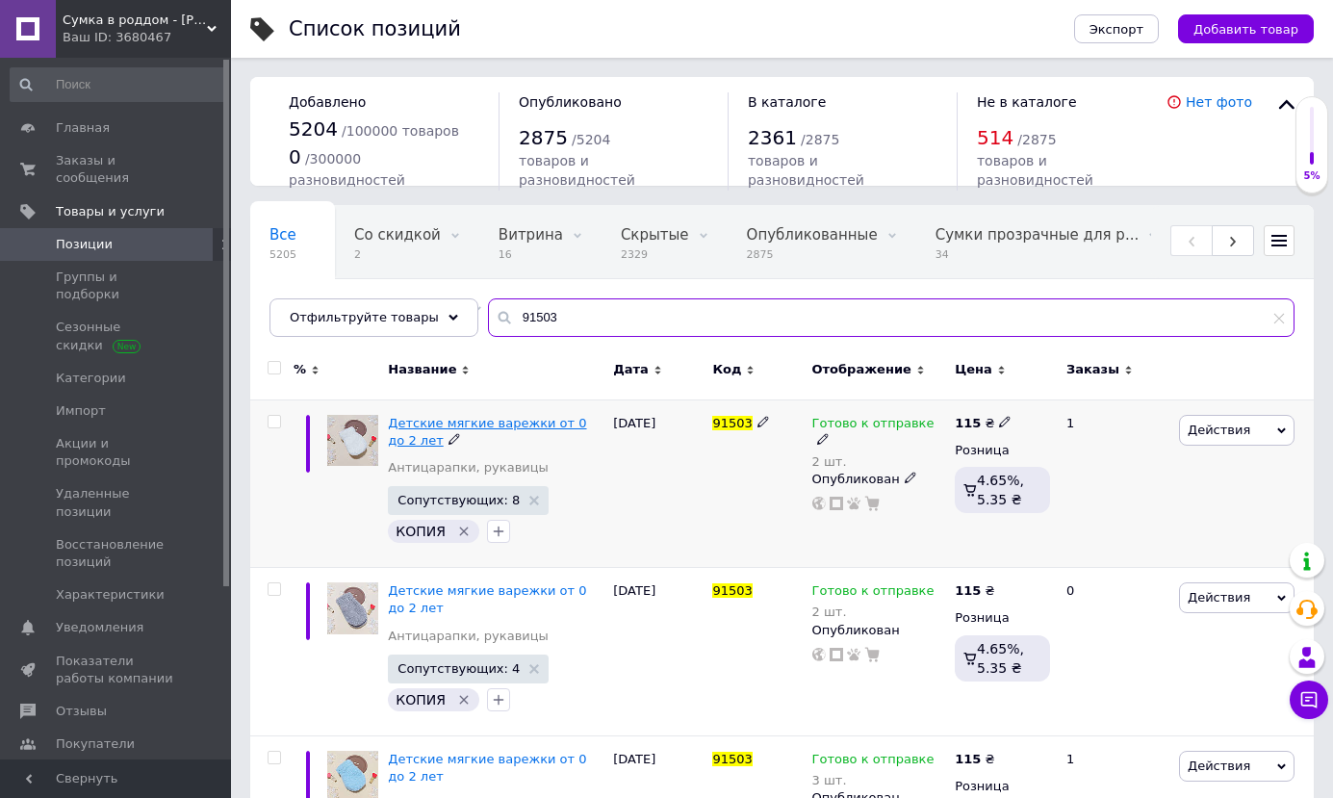
type input "91503"
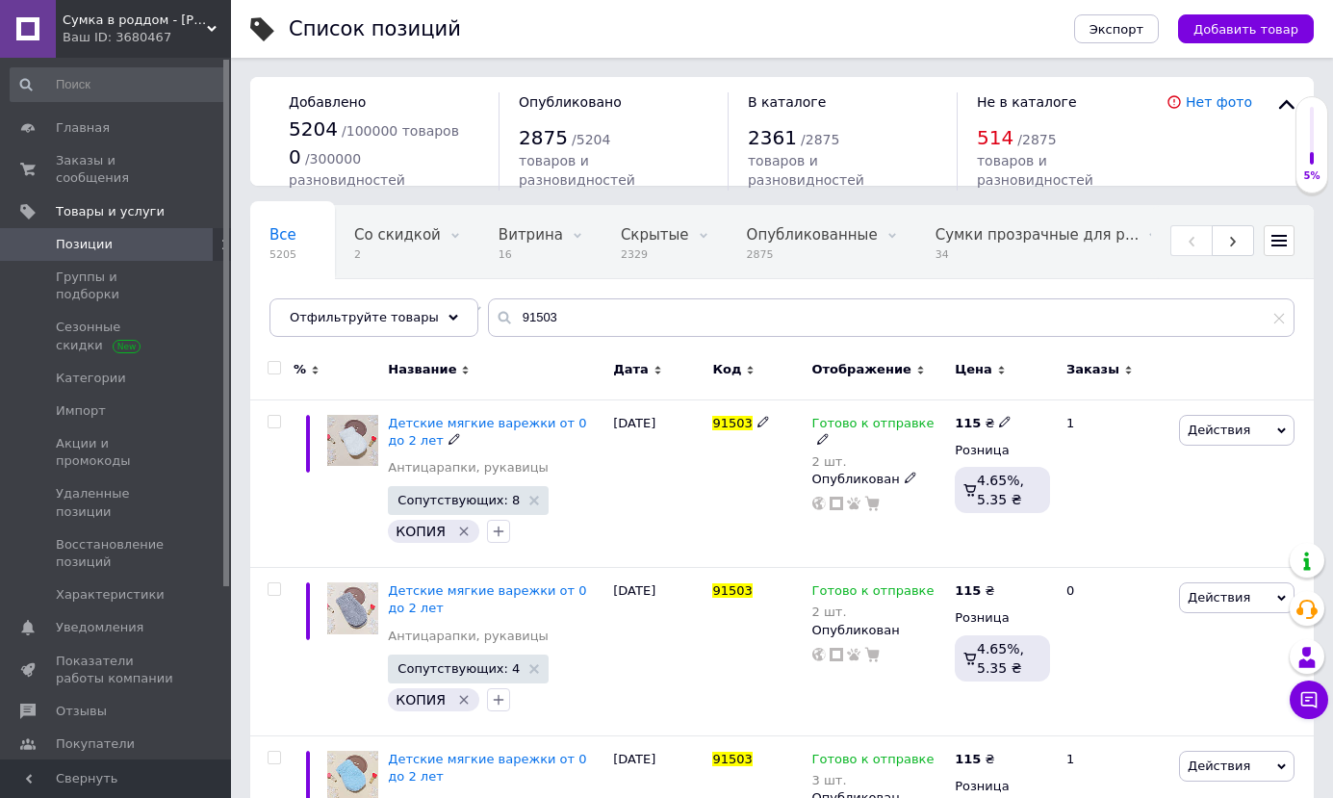
click at [498, 419] on span "Детские мягкие варежки от 0 до 2 лет" at bounding box center [487, 432] width 198 height 32
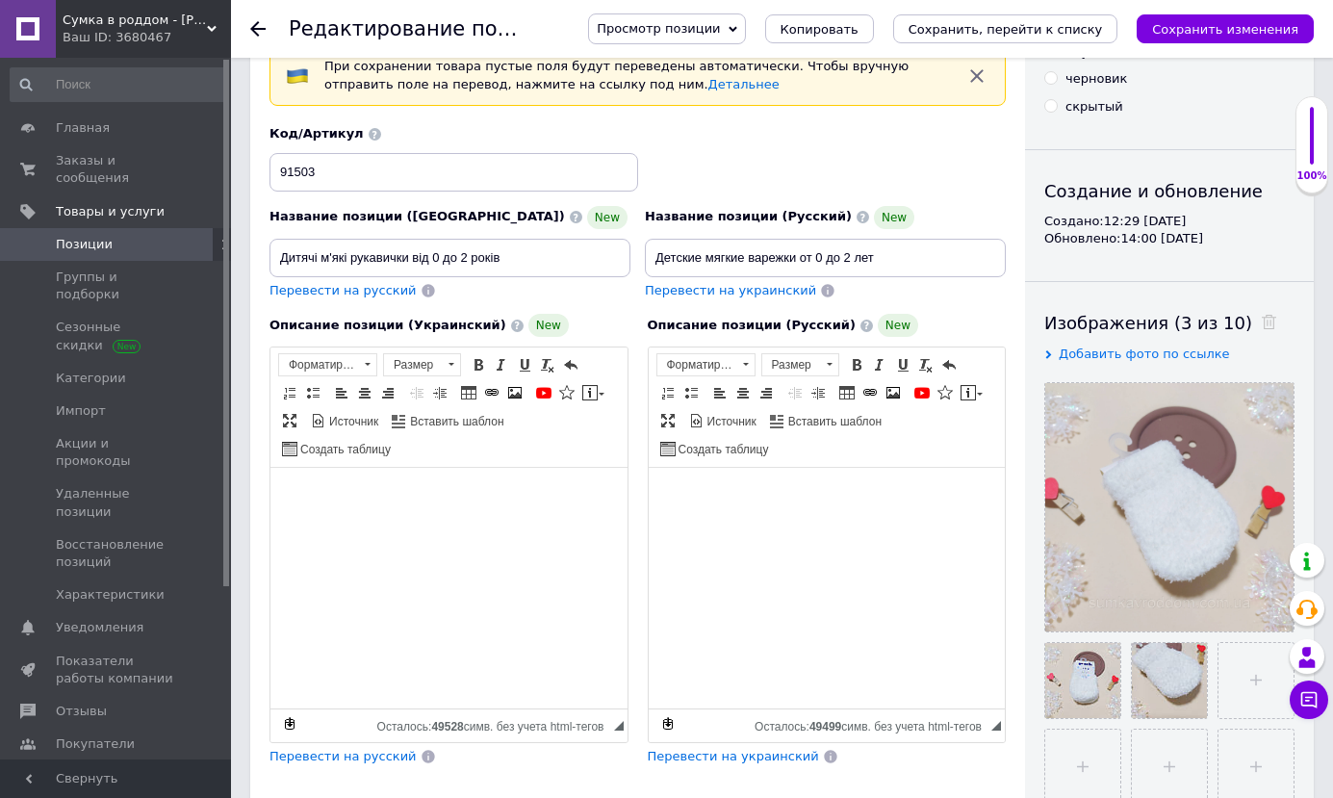
scroll to position [193, 0]
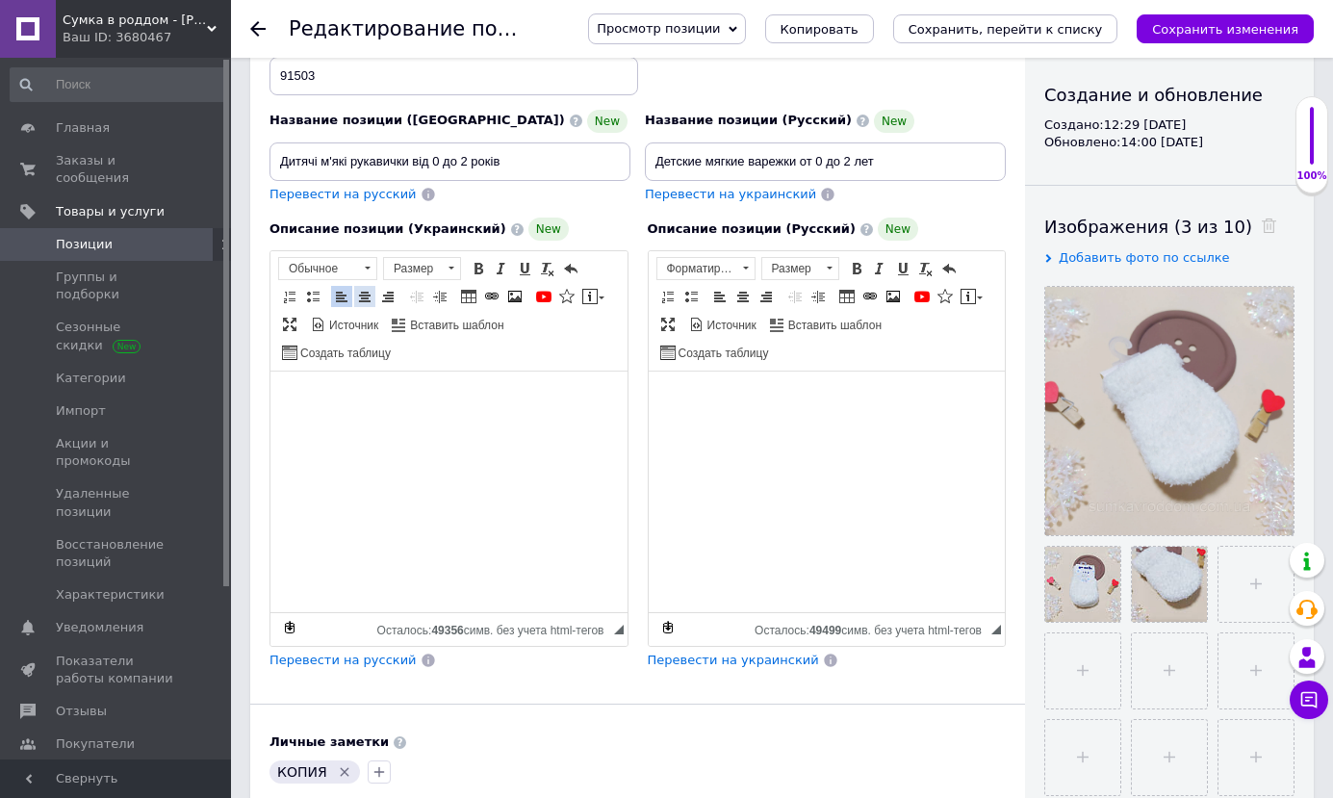
click at [367, 294] on span at bounding box center [364, 296] width 15 height 15
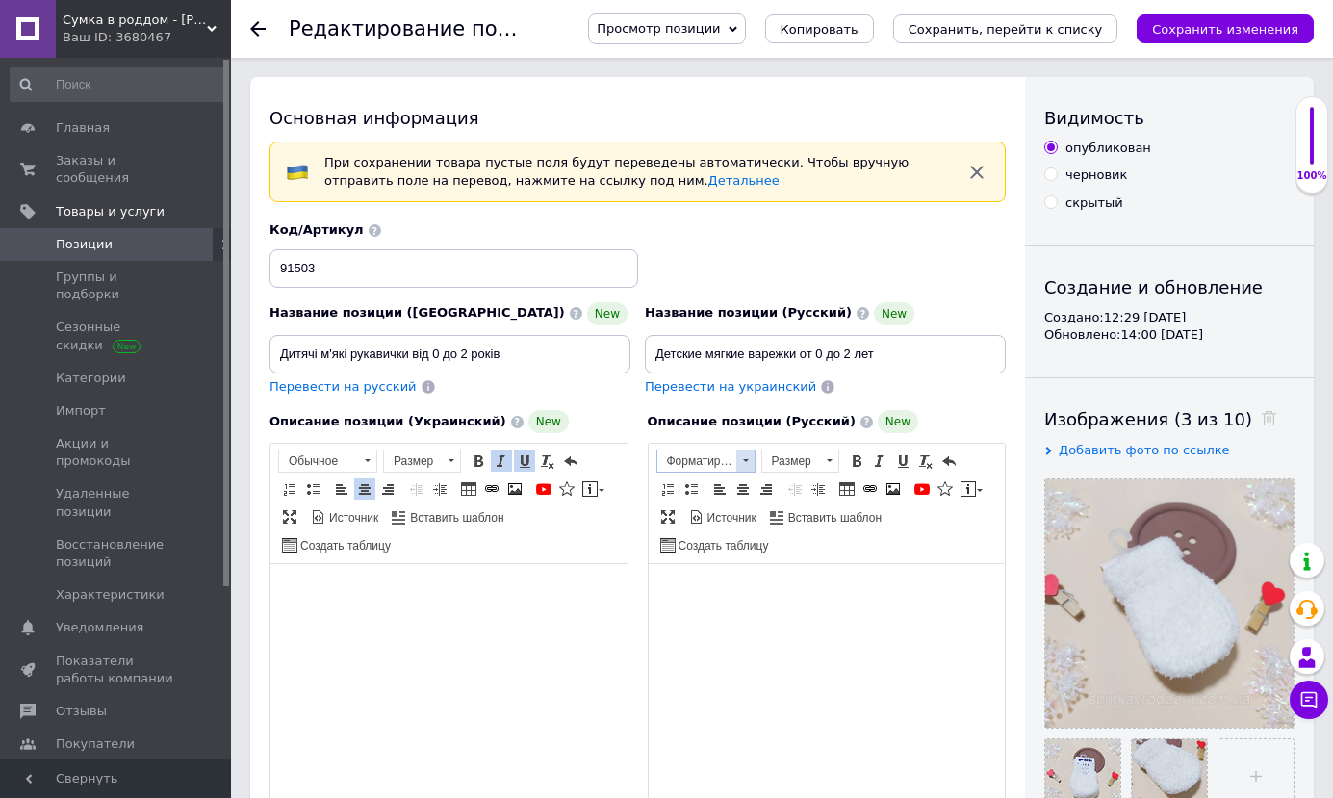
scroll to position [96, 0]
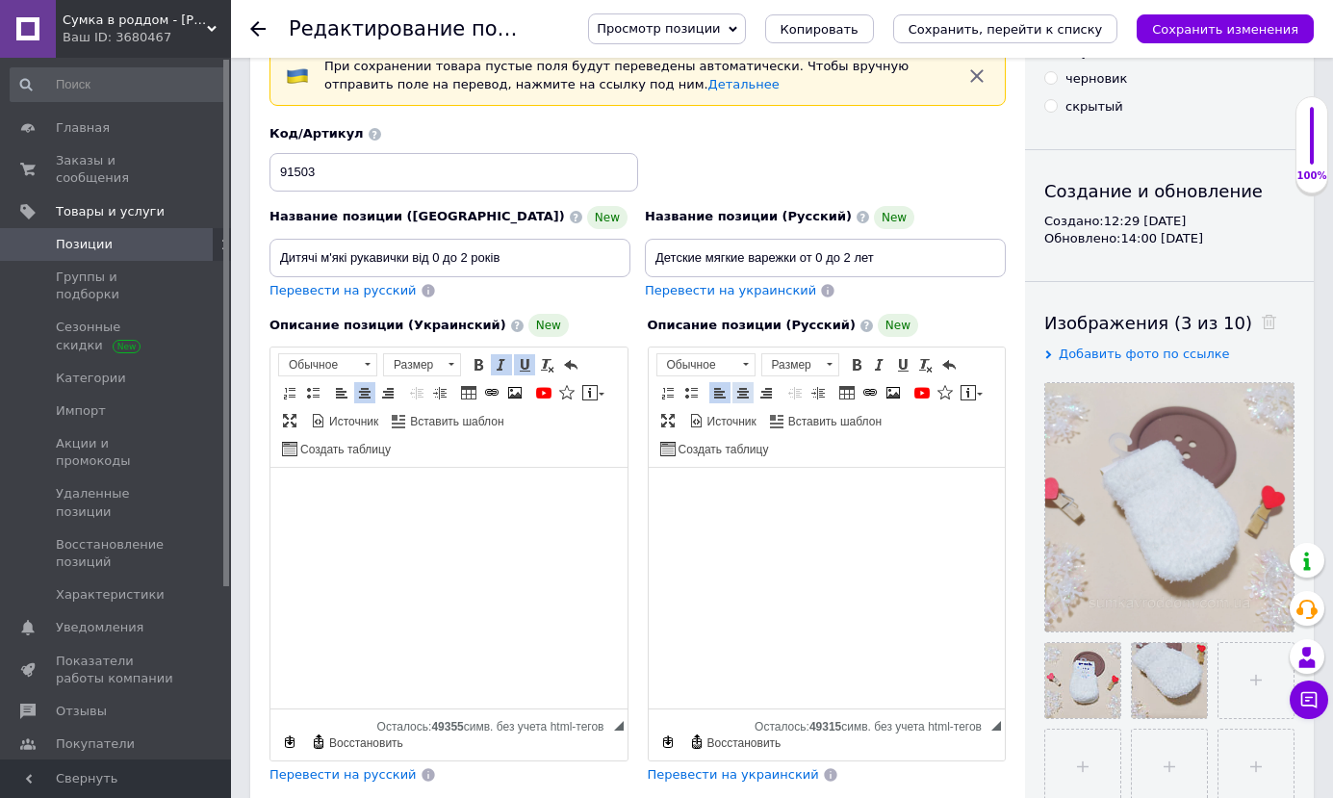
click at [750, 390] on span at bounding box center [742, 392] width 15 height 15
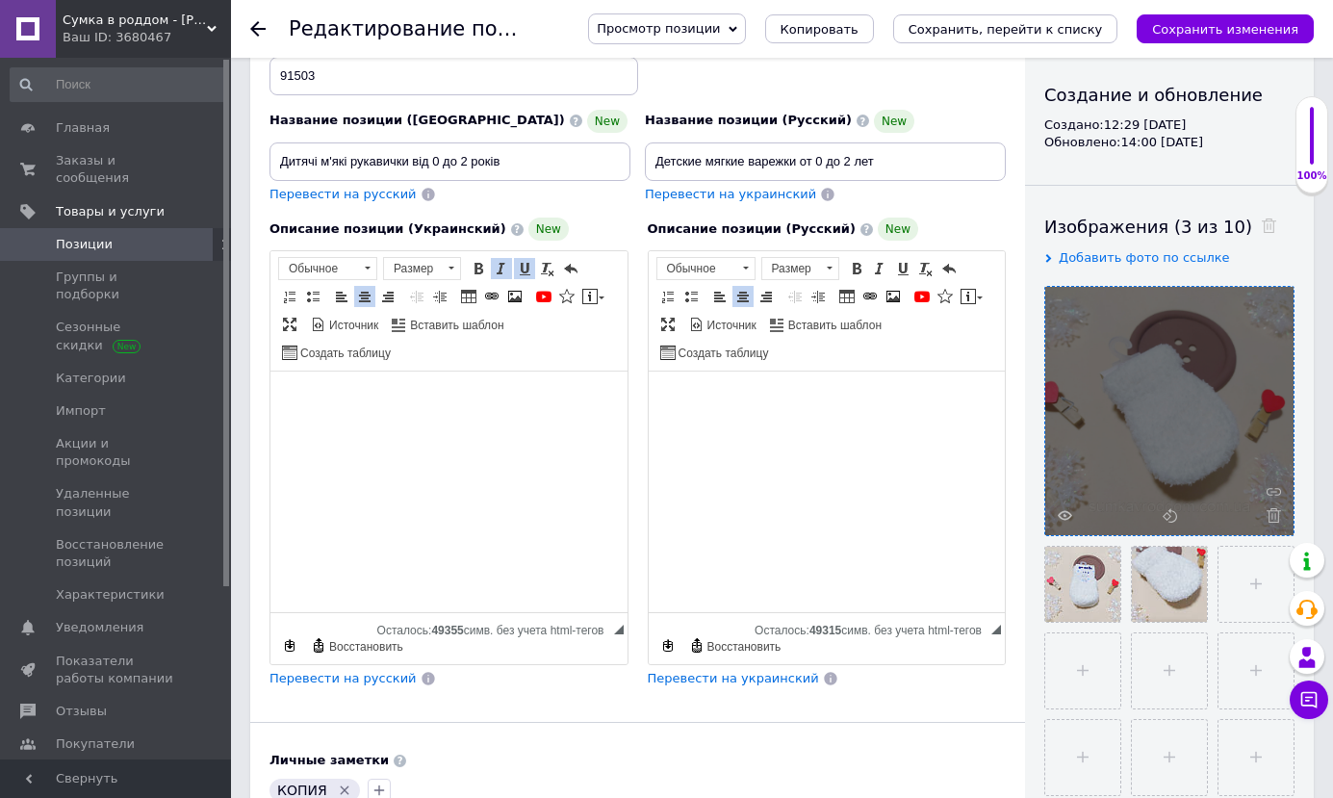
click at [1278, 523] on div at bounding box center [1169, 411] width 248 height 248
click at [1273, 515] on icon at bounding box center [1274, 515] width 14 height 14
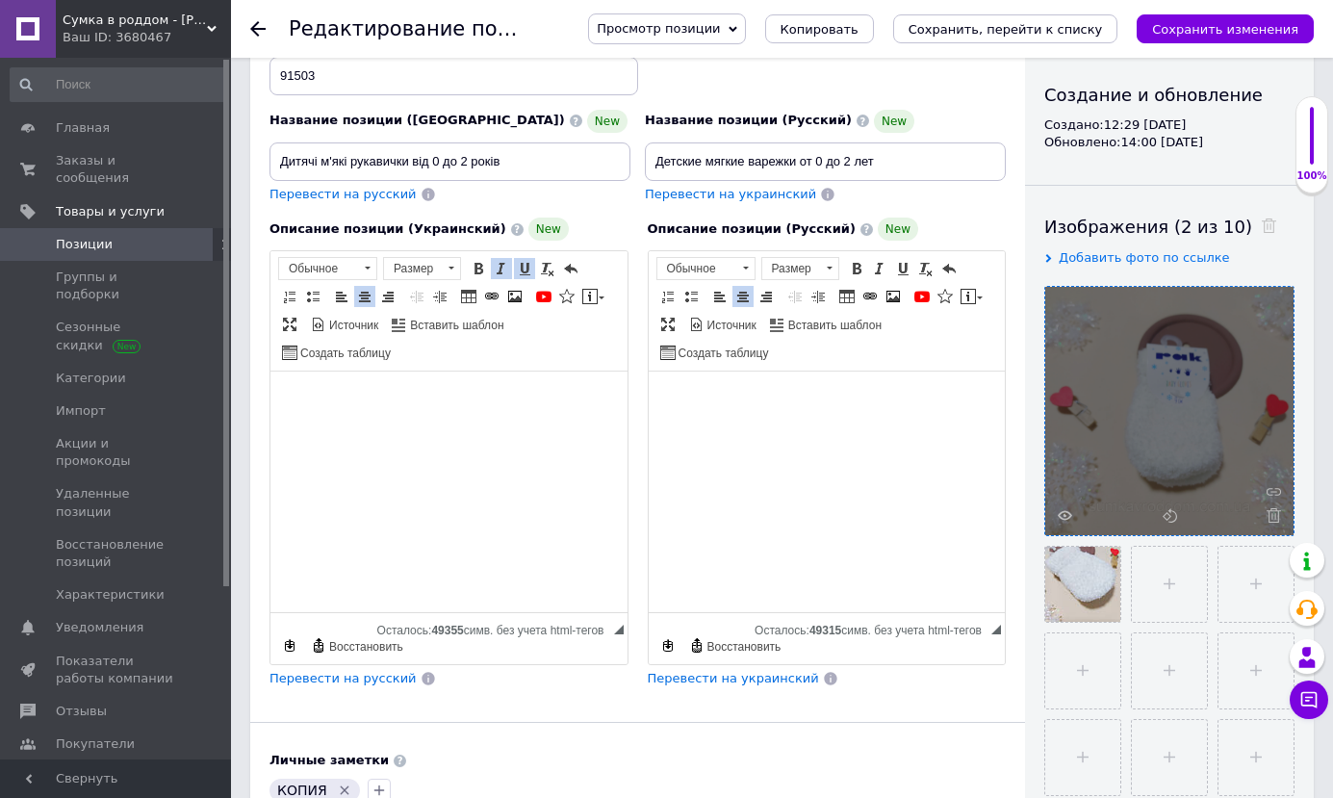
click at [1273, 515] on icon at bounding box center [1274, 515] width 14 height 14
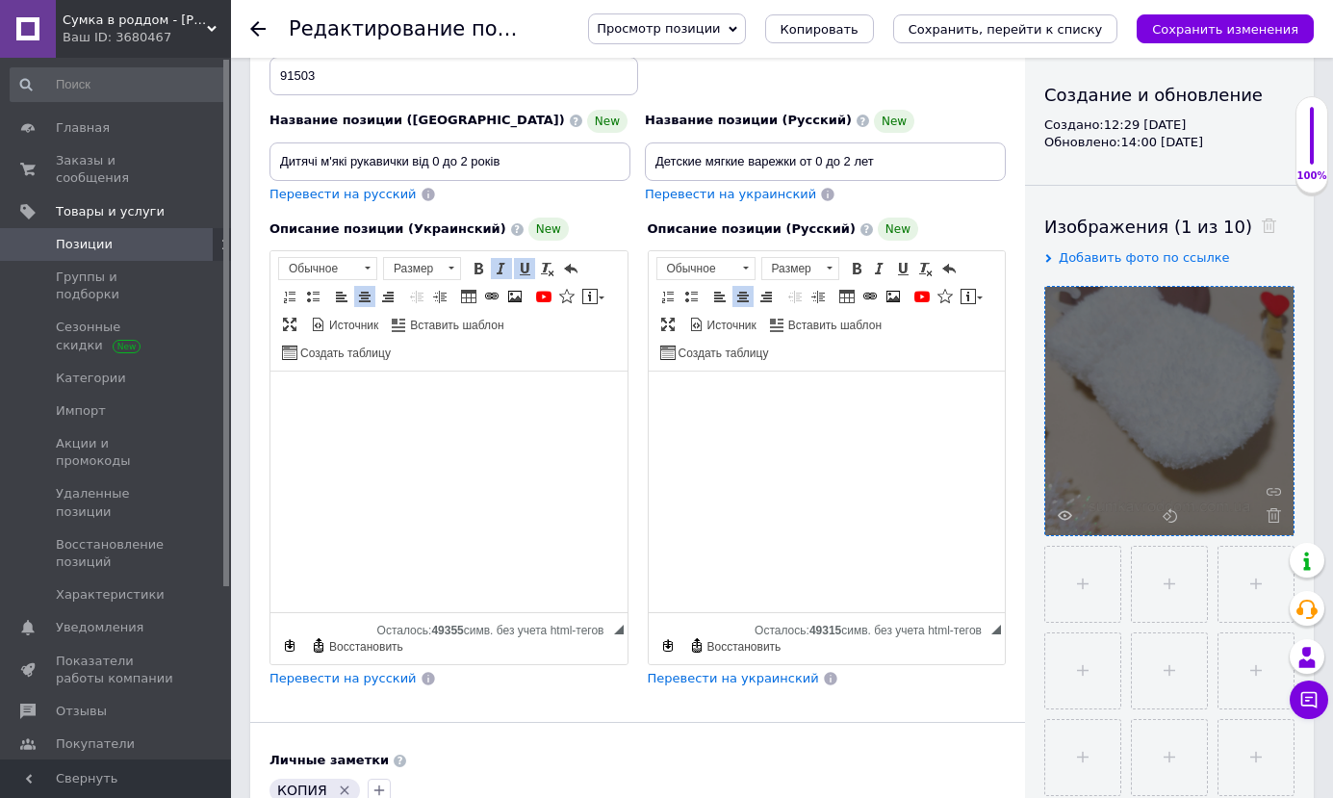
click at [1273, 515] on icon at bounding box center [1274, 515] width 14 height 14
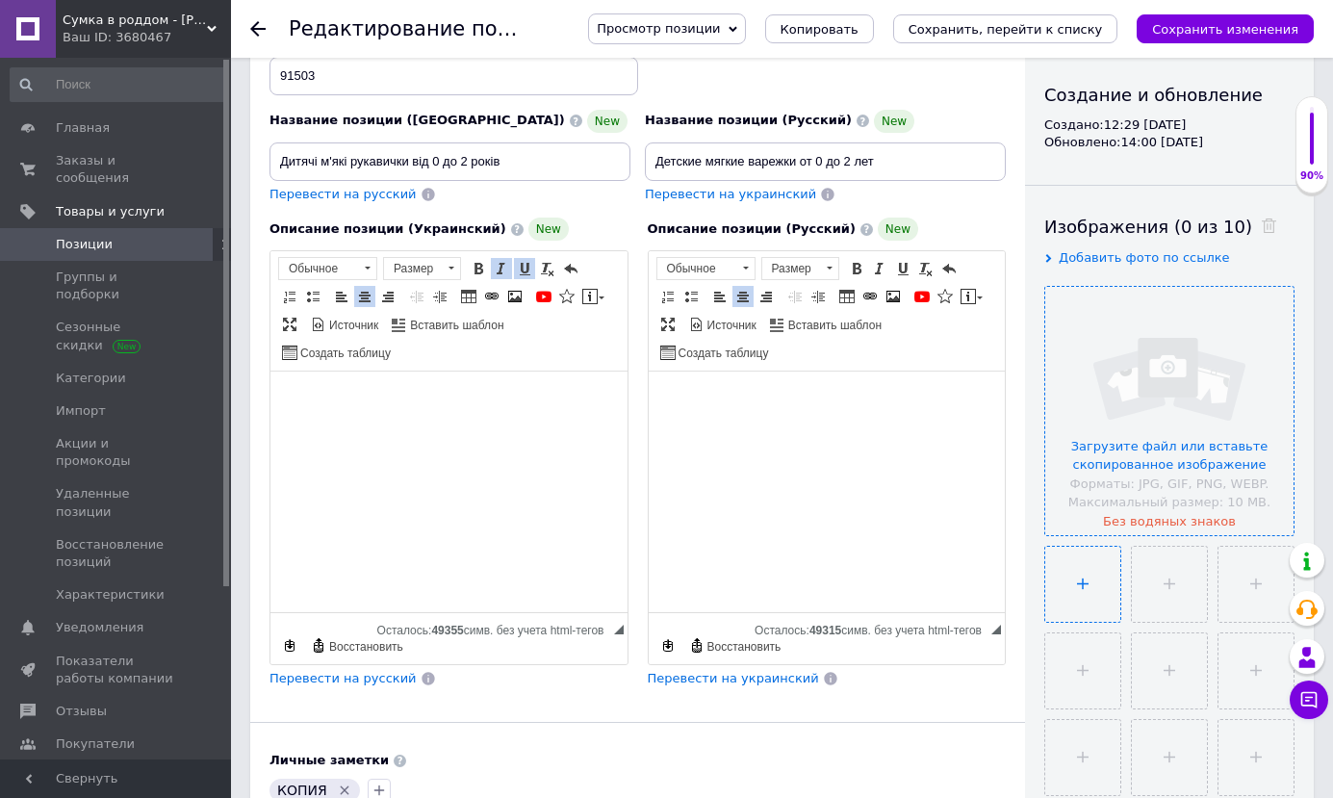
click at [1092, 592] on input "file" at bounding box center [1082, 584] width 75 height 75
click at [1109, 581] on input "file" at bounding box center [1082, 584] width 75 height 75
type input "C:\fakepath\изображение_viber_2025-10-12_[PHONE_NUMBER].jpg"
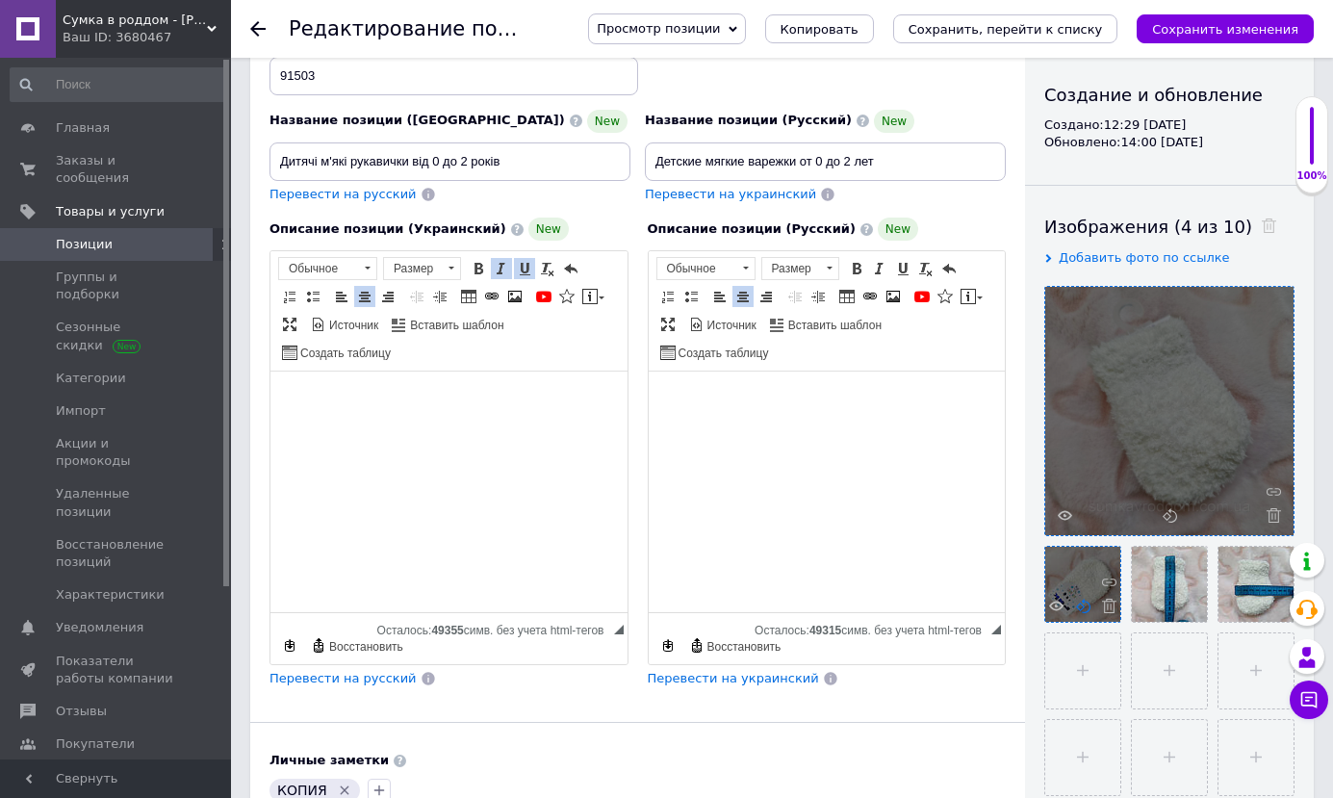
click at [1076, 607] on icon at bounding box center [1083, 606] width 14 height 14
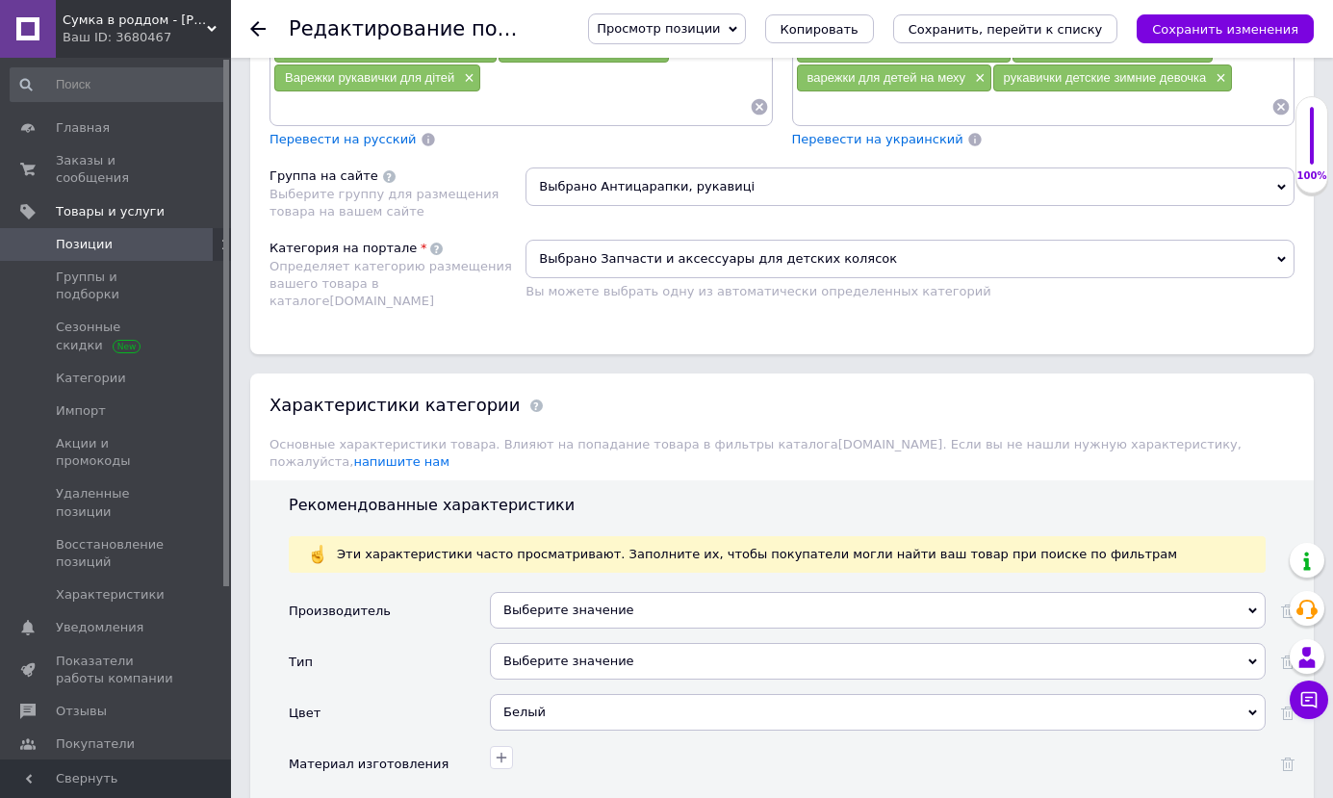
scroll to position [1925, 0]
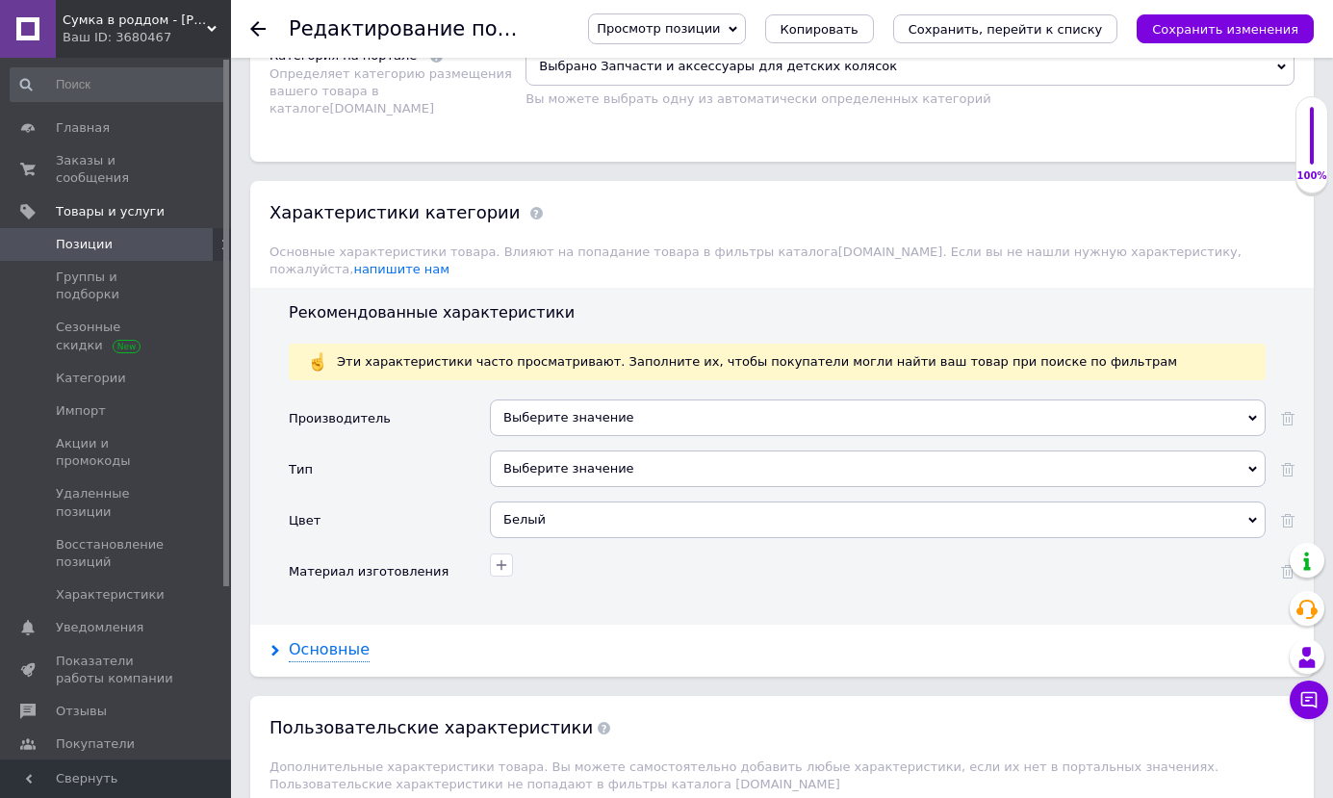
click at [329, 640] on div "Основные" at bounding box center [329, 650] width 81 height 22
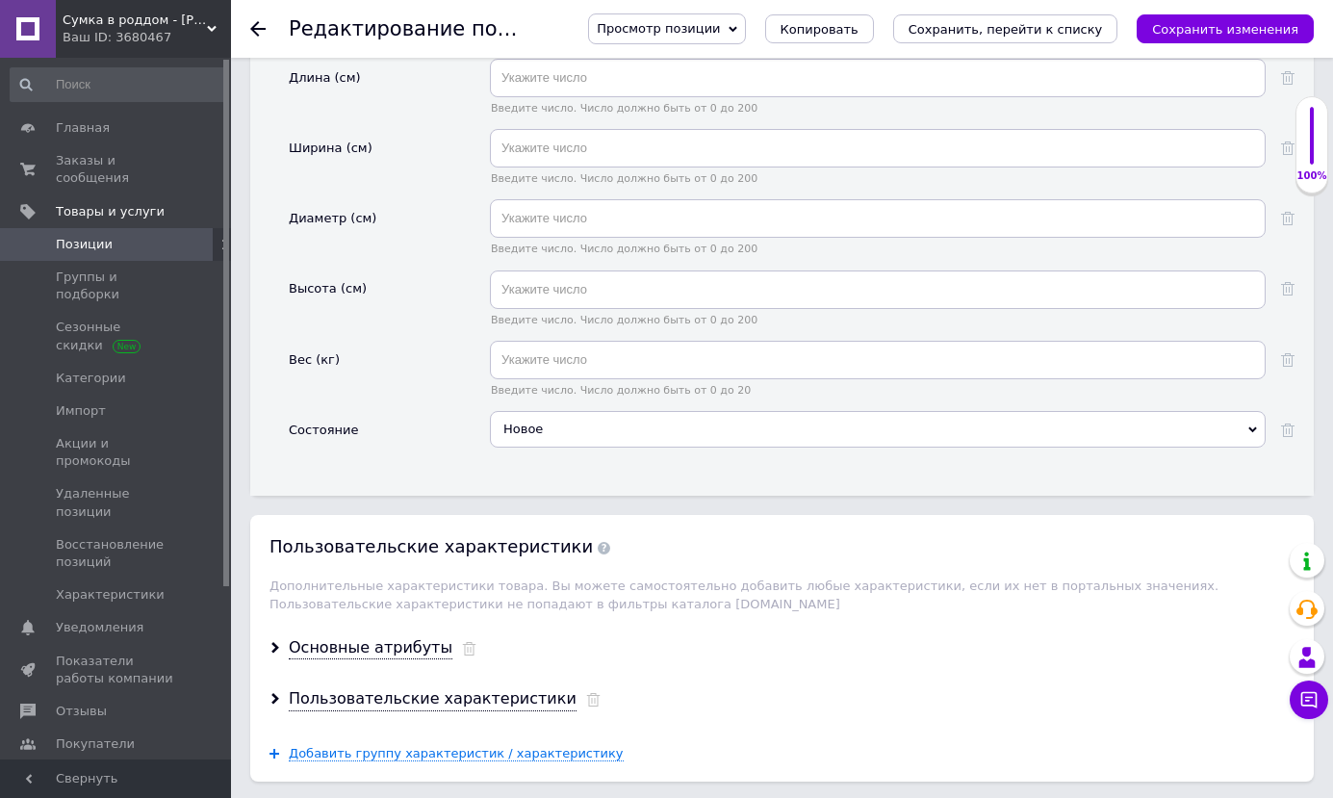
scroll to position [2888, 0]
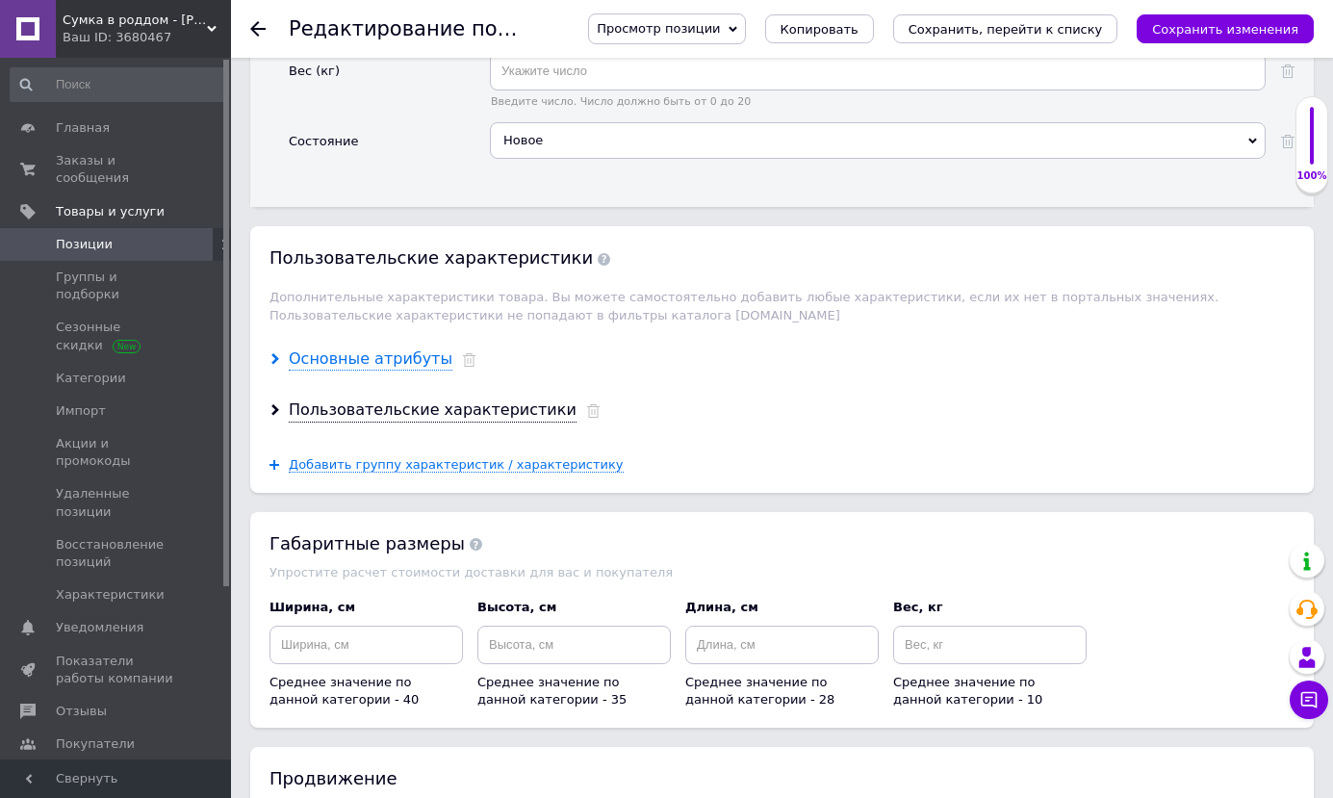
click at [400, 348] on div "Основные атрибуты" at bounding box center [371, 359] width 164 height 22
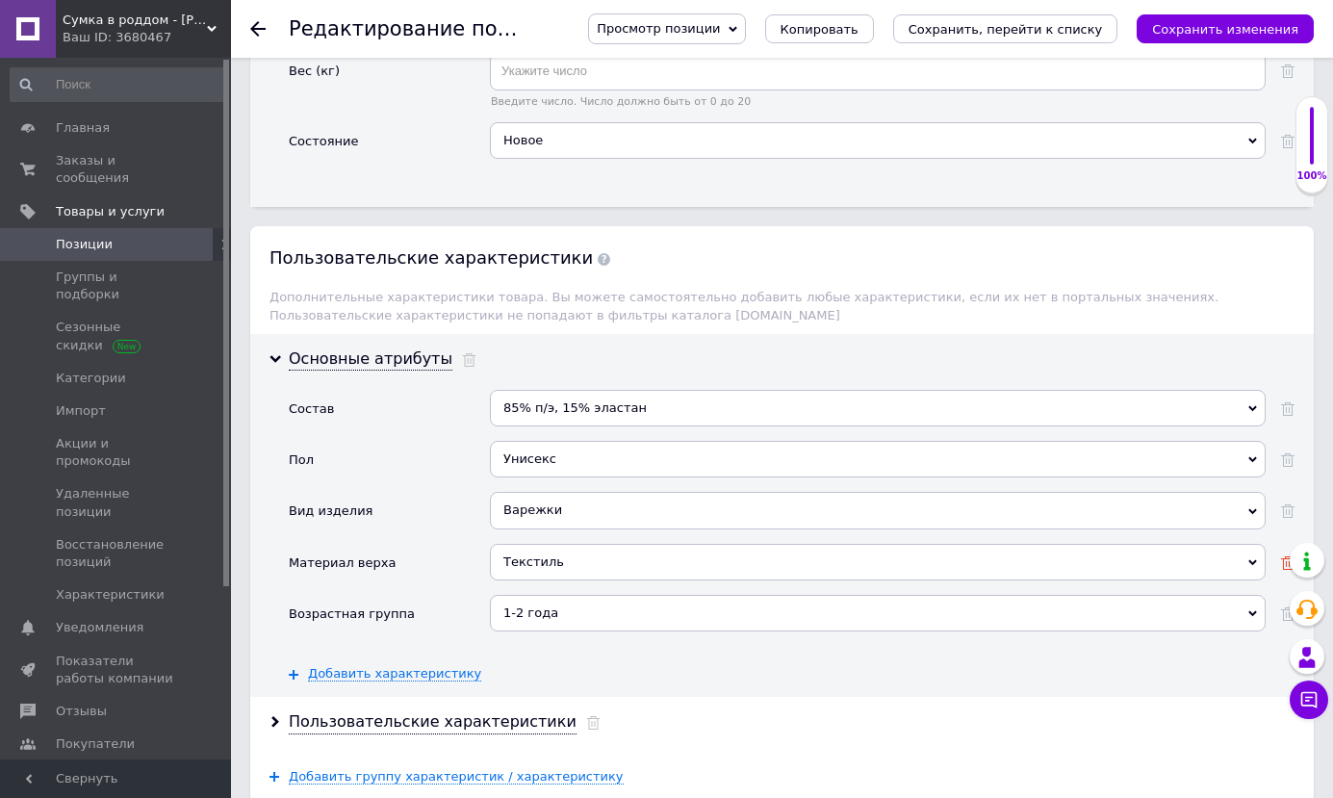
click at [1284, 556] on use at bounding box center [1287, 562] width 13 height 13
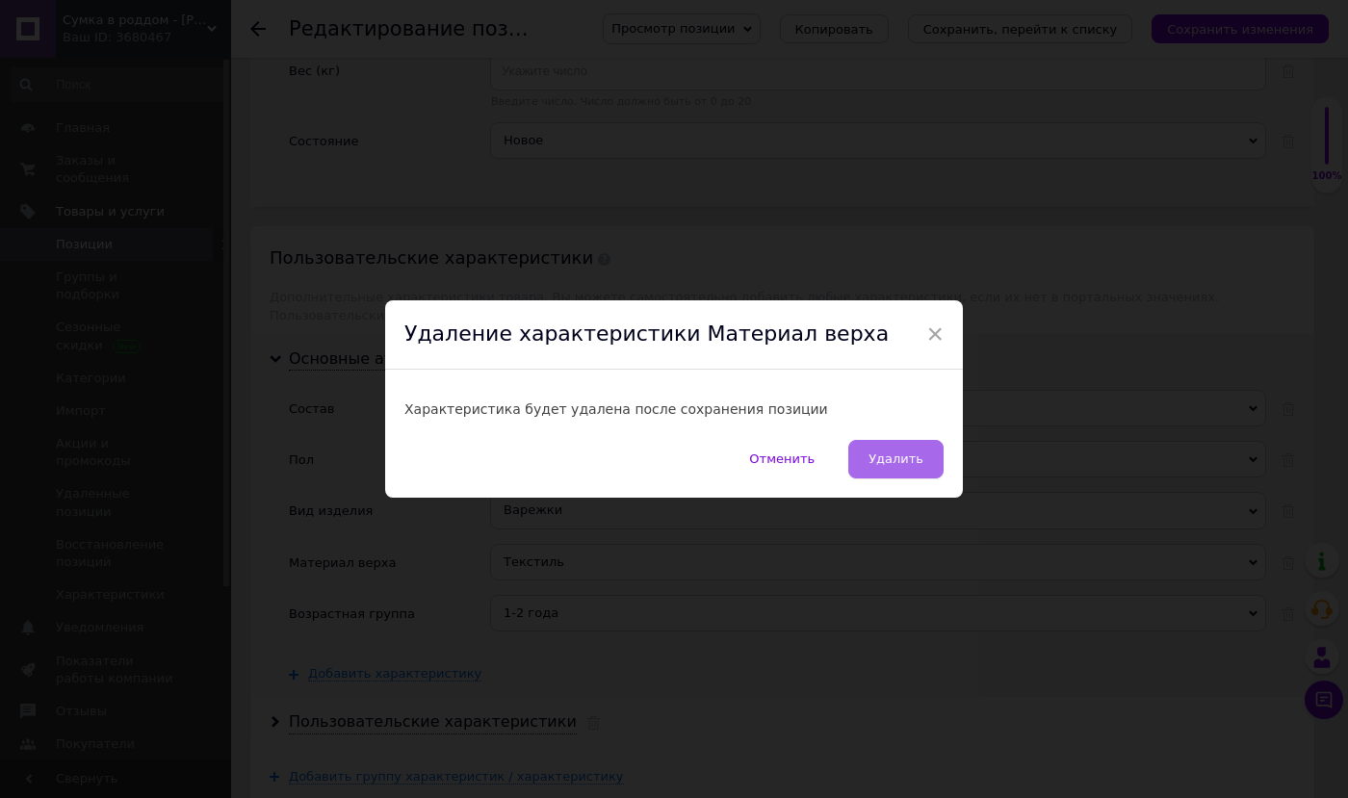
click at [919, 456] on span "Удалить" at bounding box center [895, 458] width 55 height 14
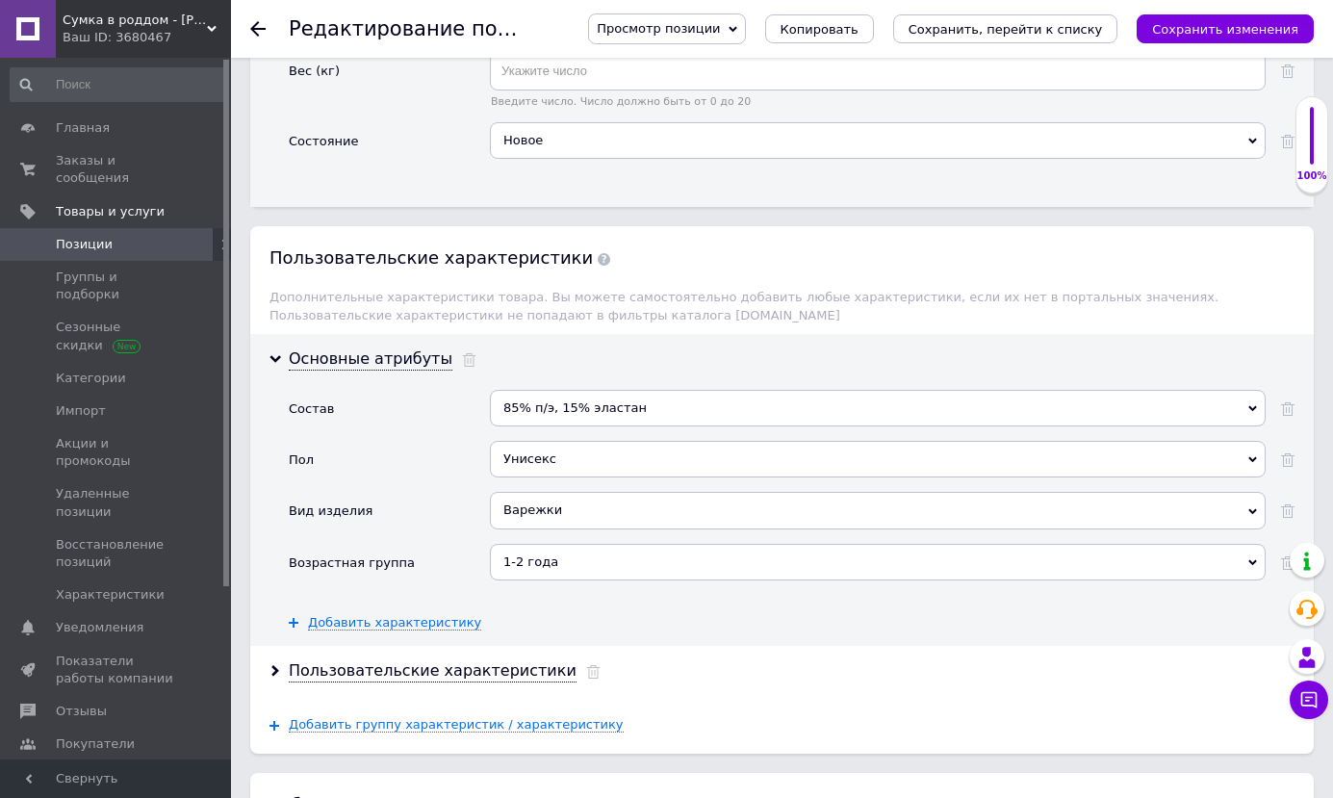
scroll to position [3080, 0]
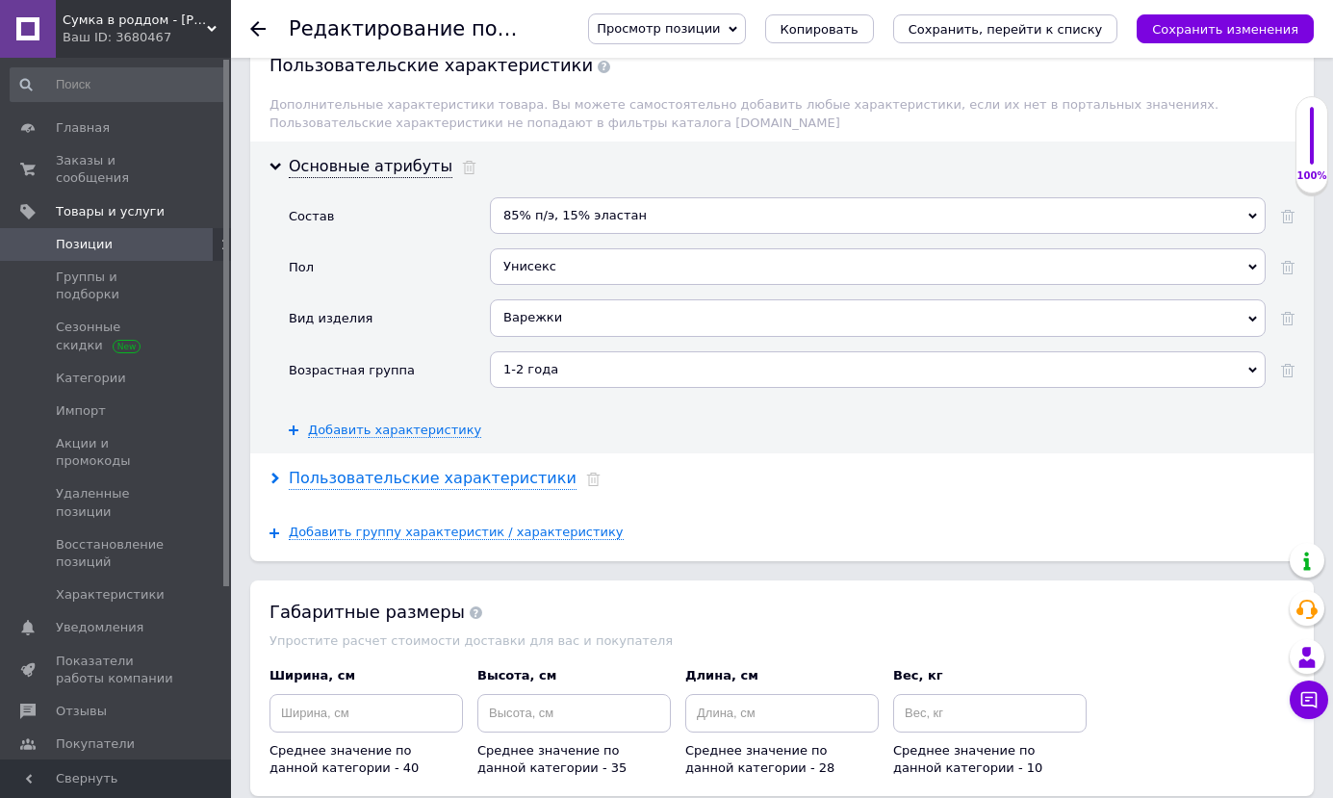
click at [501, 468] on div "Пользовательские характеристики" at bounding box center [433, 479] width 288 height 22
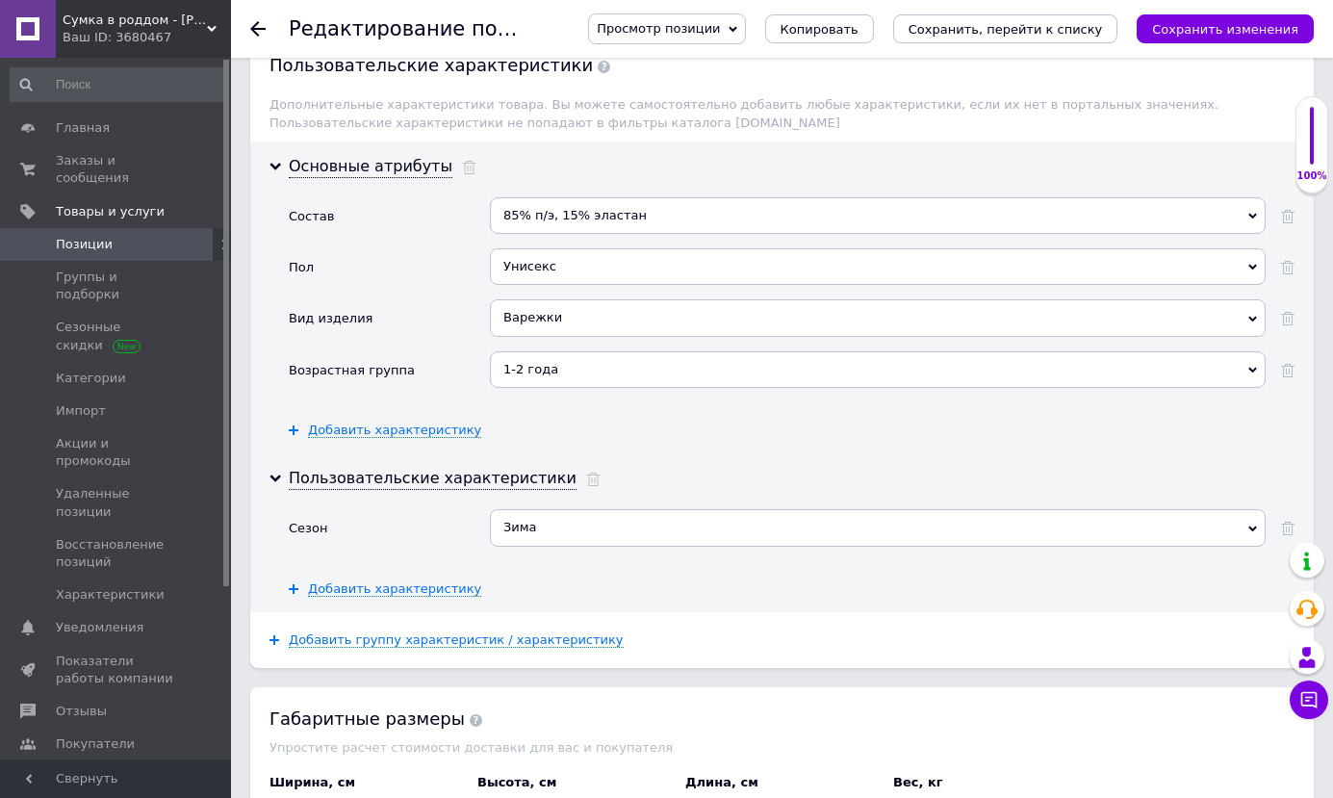
scroll to position [3369, 0]
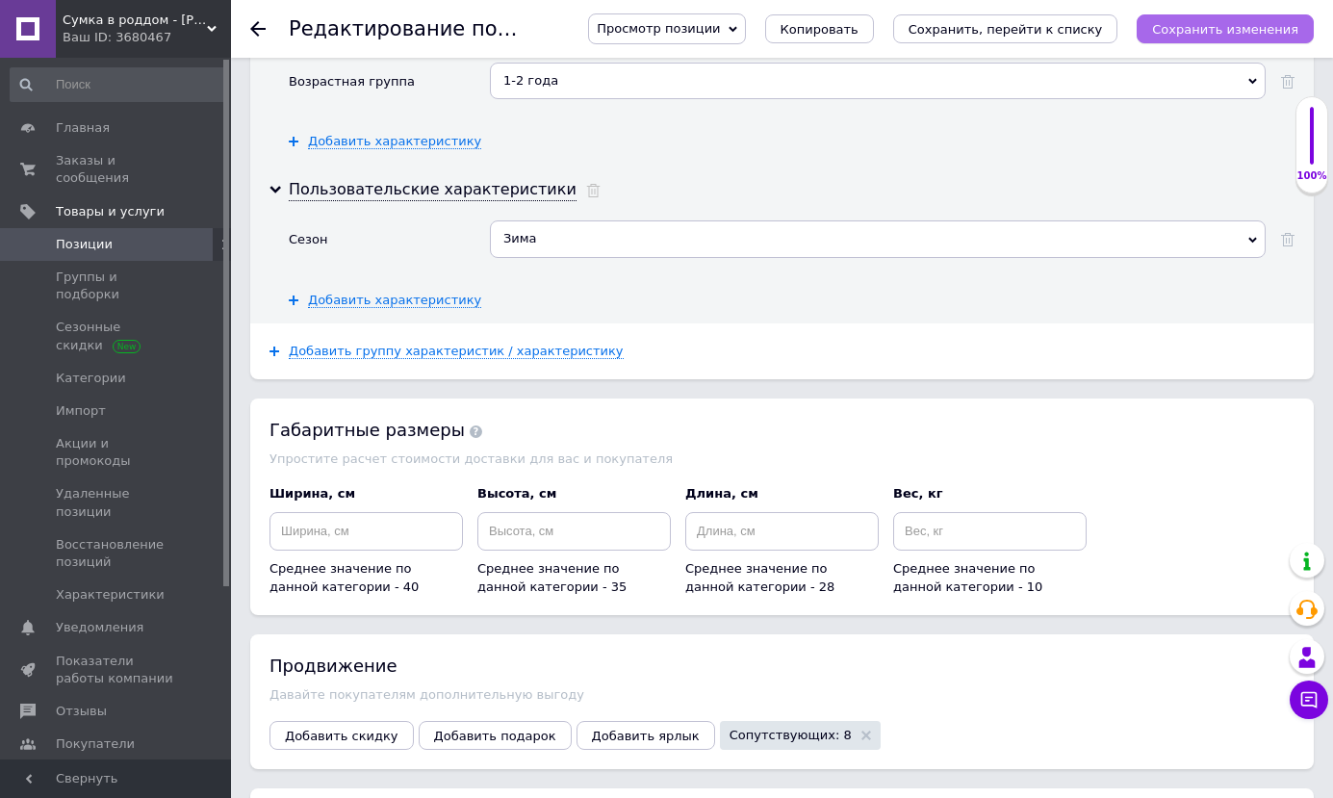
click at [1230, 32] on icon "Сохранить изменения" at bounding box center [1225, 29] width 146 height 14
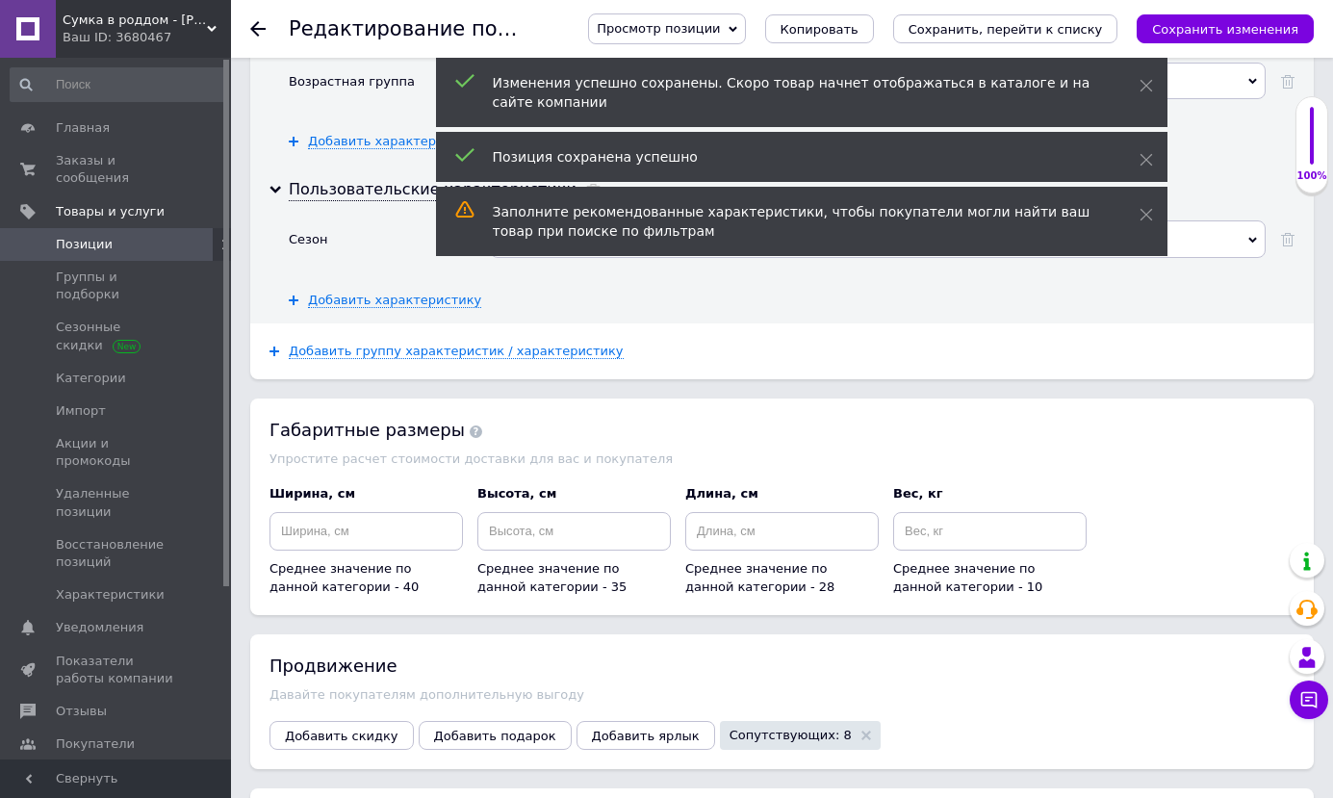
click at [261, 28] on use at bounding box center [257, 28] width 15 height 15
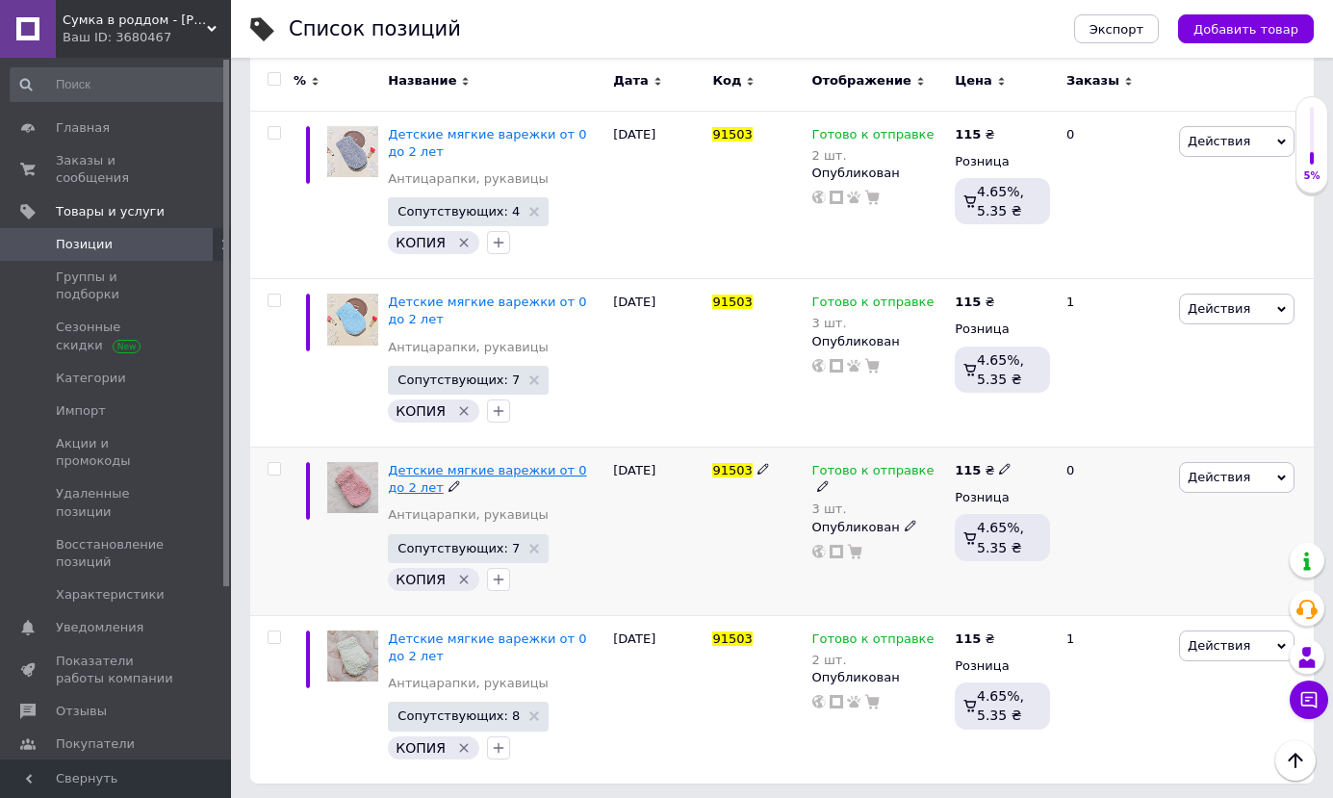
scroll to position [294, 0]
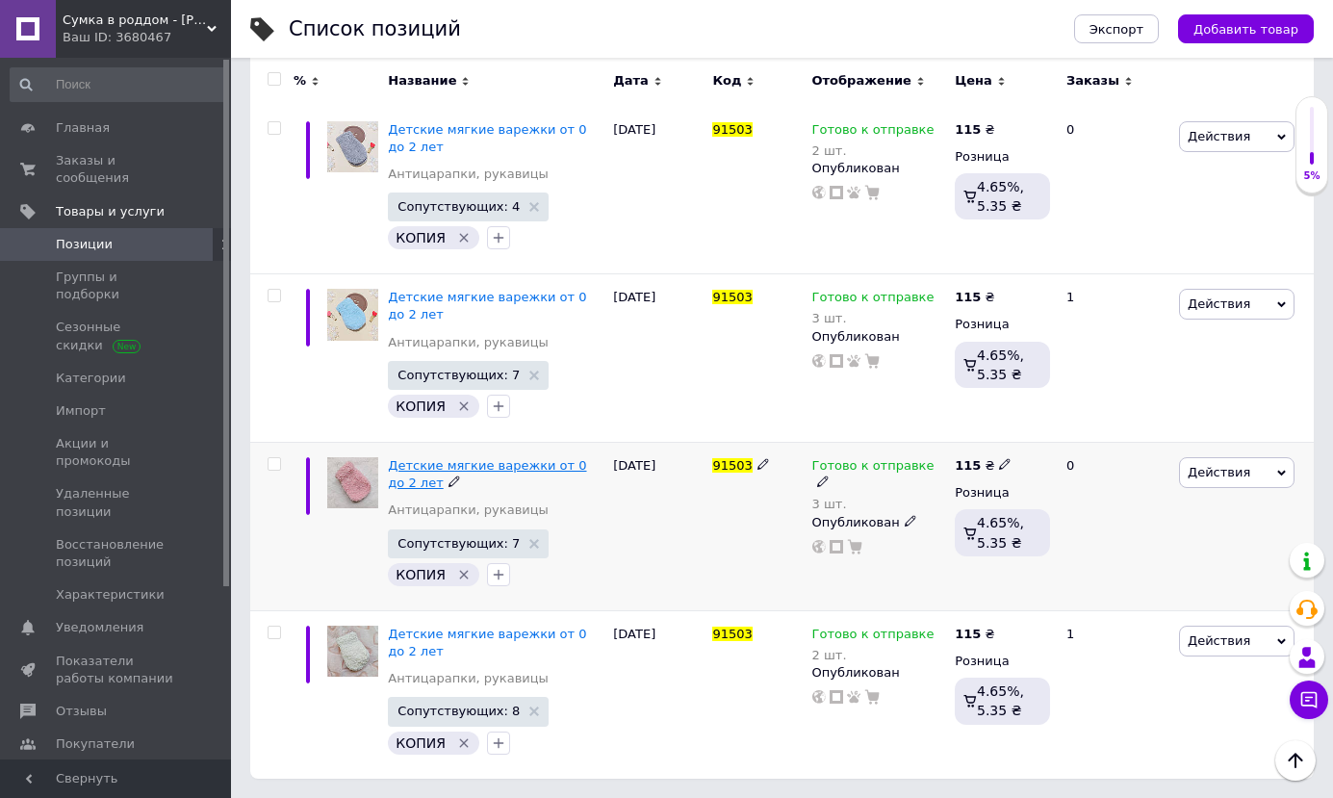
click at [508, 473] on span "Детские мягкие варежки от 0 до 2 лет" at bounding box center [487, 474] width 198 height 32
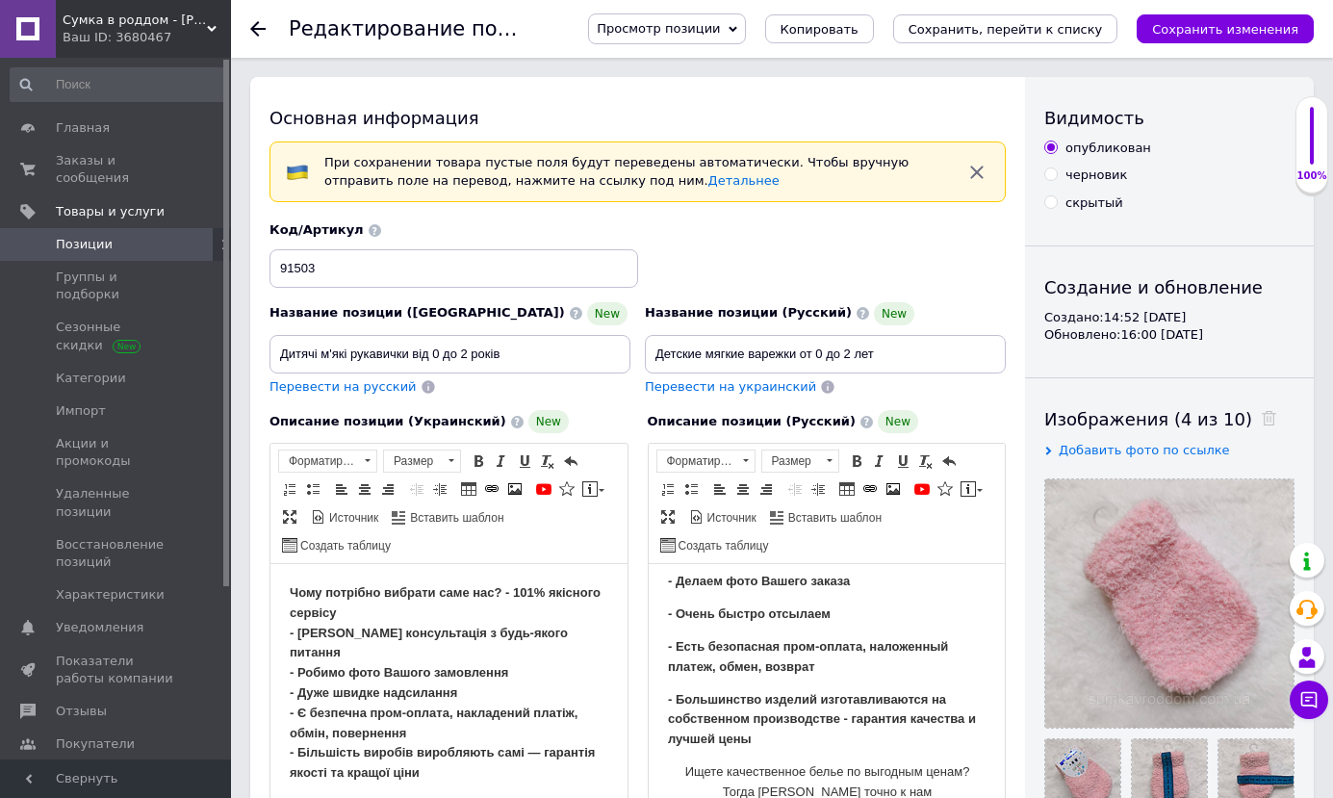
click at [254, 32] on use at bounding box center [257, 28] width 15 height 15
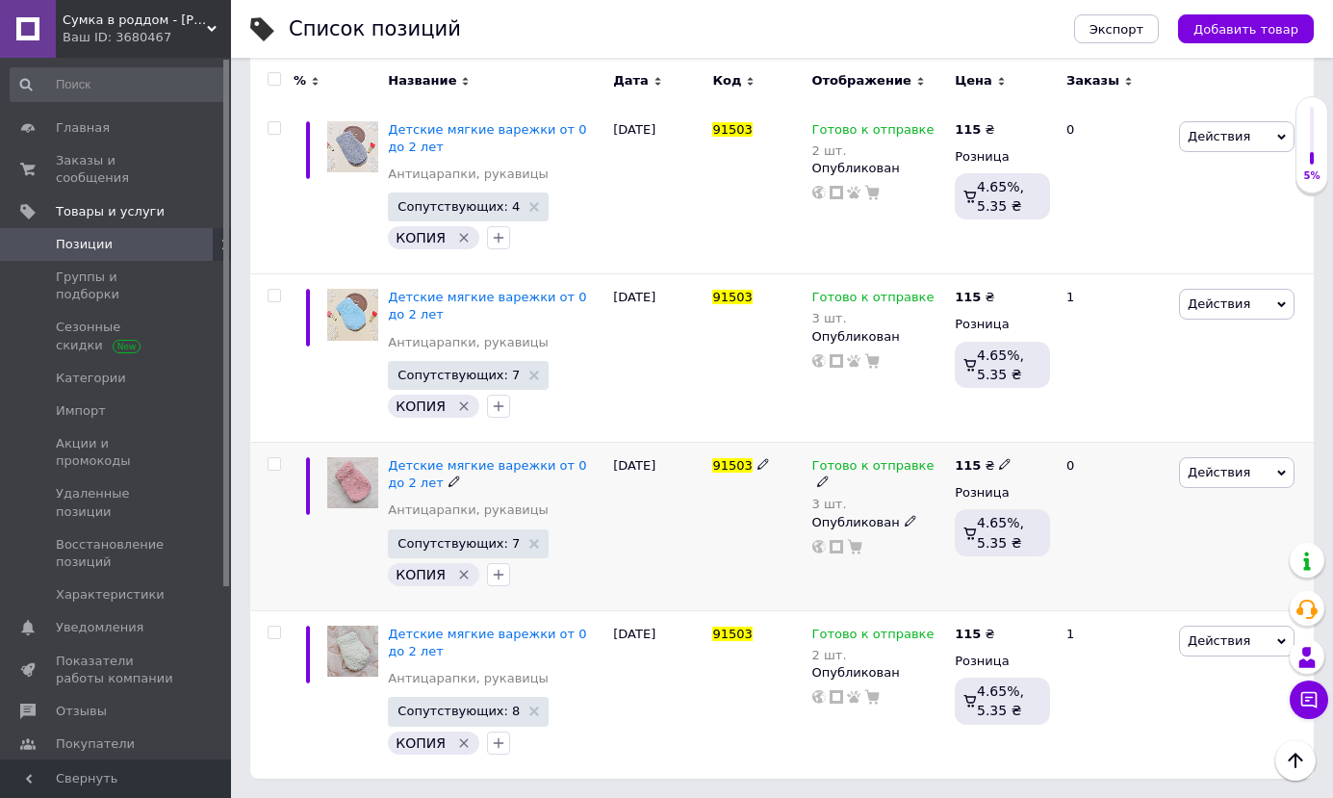
scroll to position [5, 0]
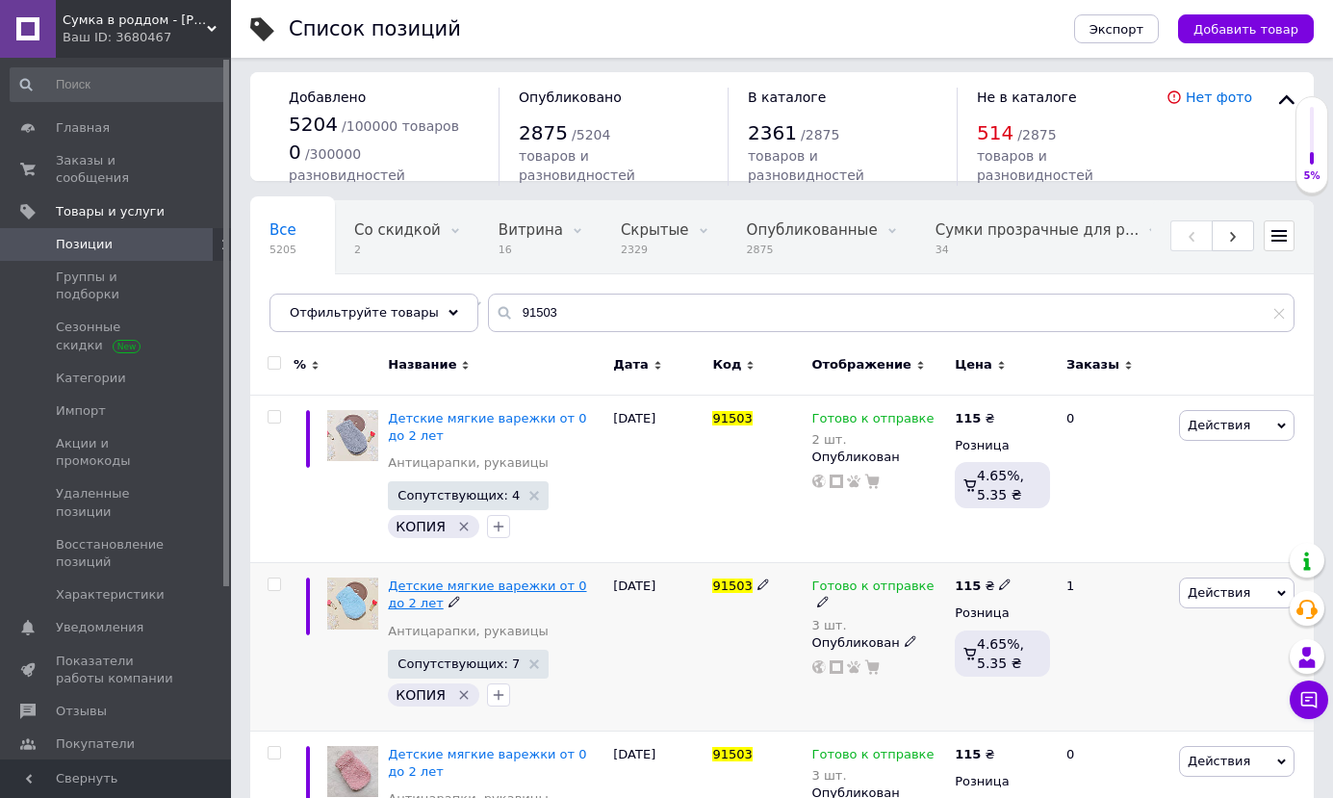
click at [495, 589] on span "Детские мягкие варежки от 0 до 2 лет" at bounding box center [487, 594] width 198 height 32
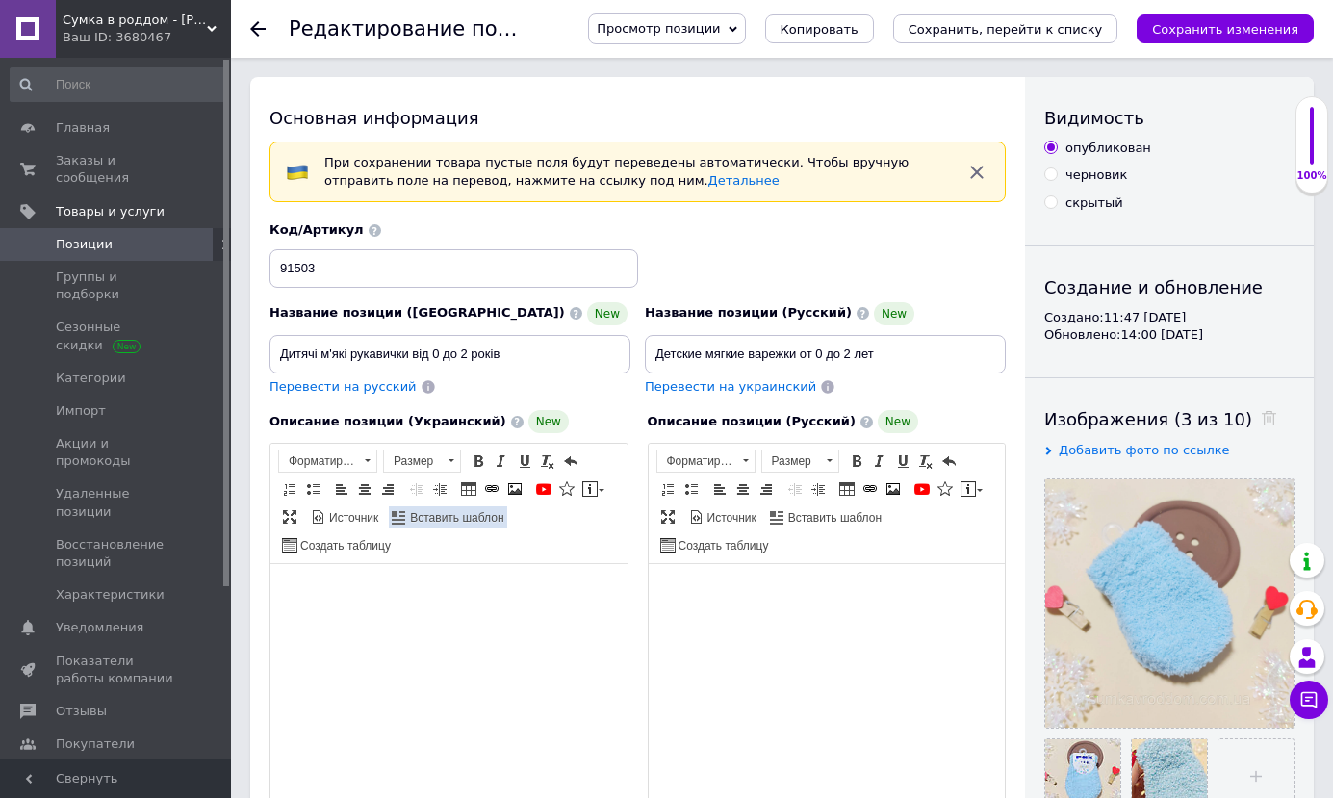
scroll to position [193, 0]
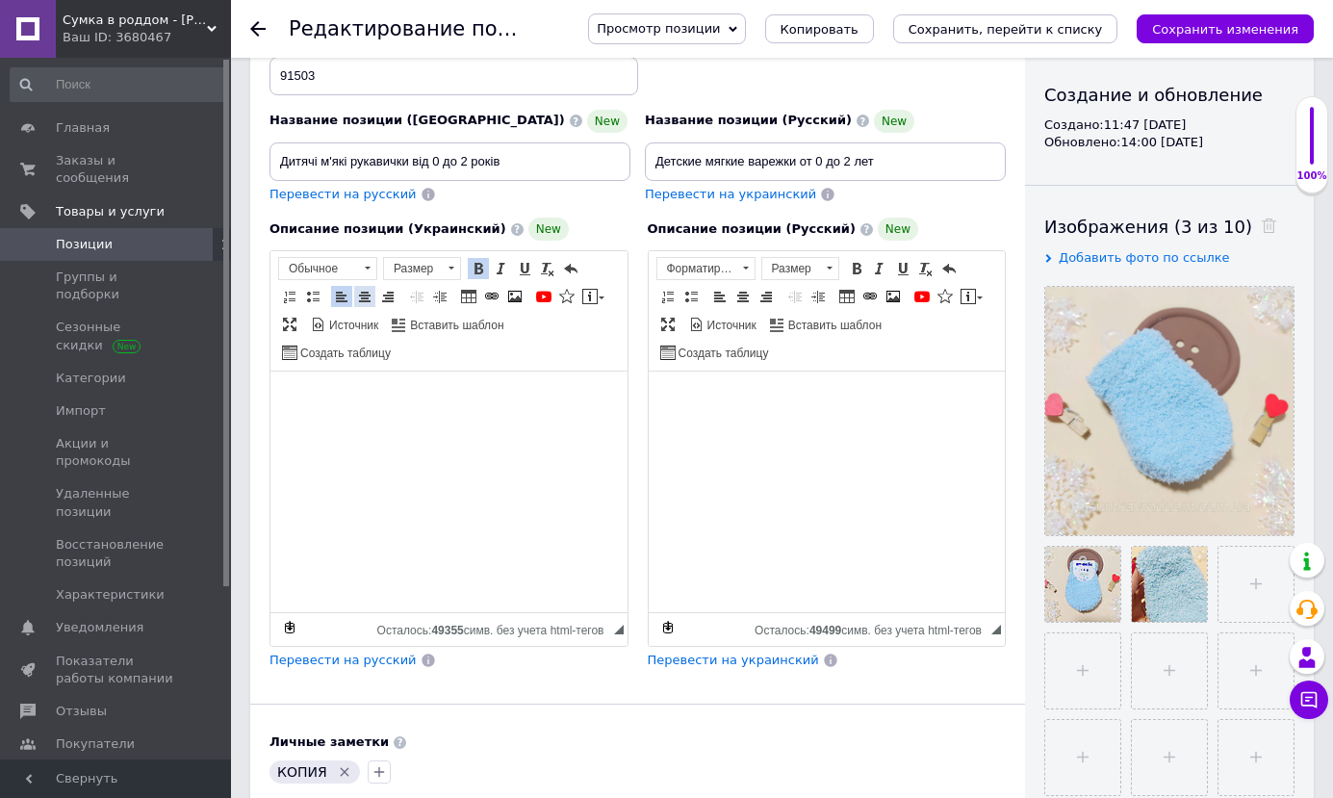
drag, startPoint x: 369, startPoint y: 296, endPoint x: 370, endPoint y: 307, distance: 11.6
click at [369, 296] on span at bounding box center [364, 296] width 15 height 15
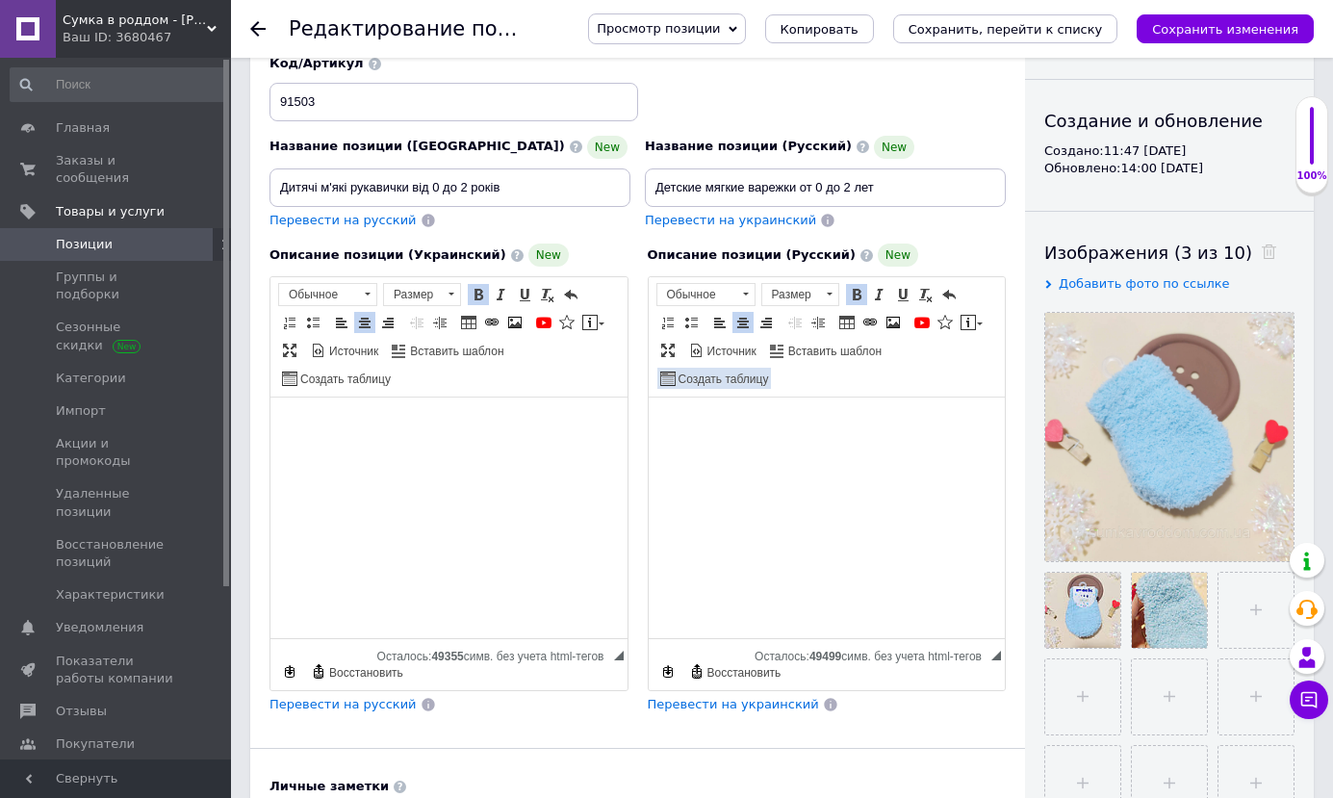
scroll to position [173, 0]
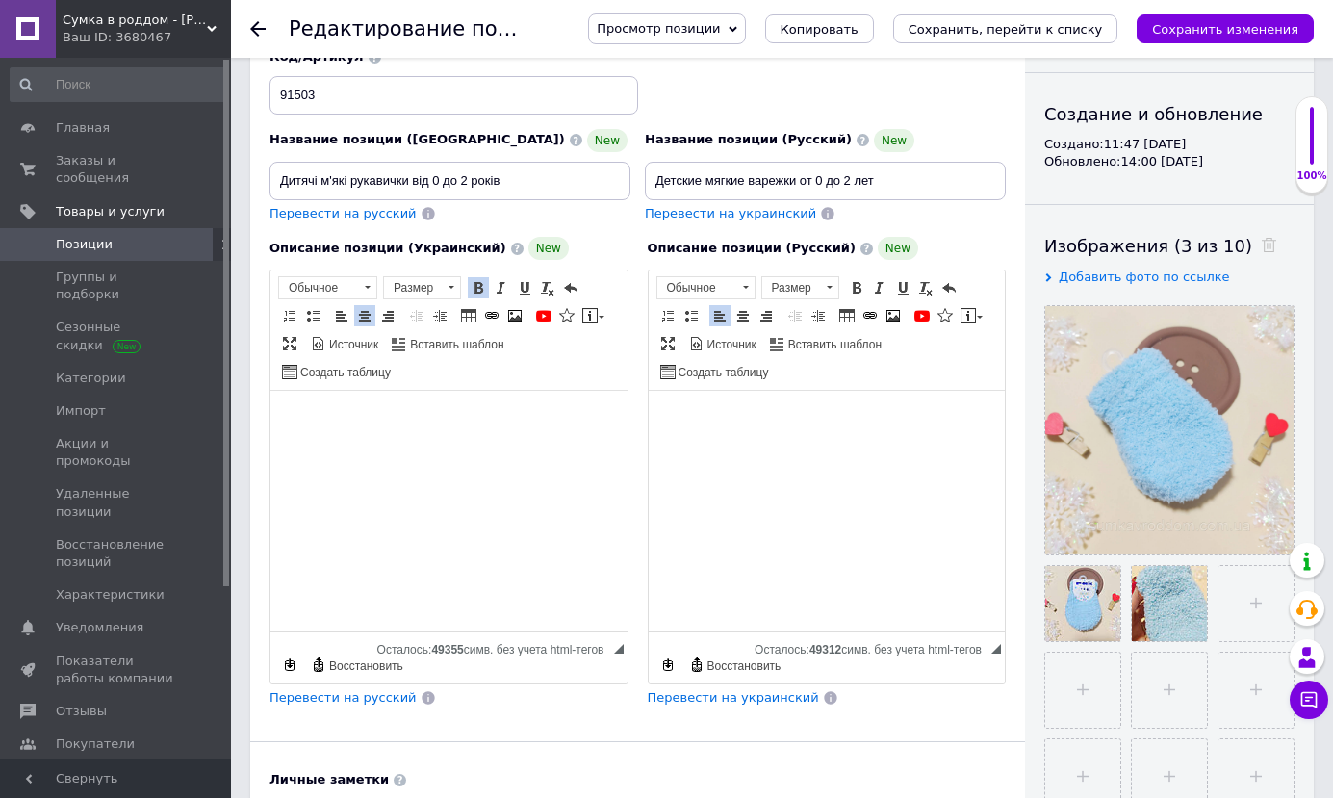
drag, startPoint x: 747, startPoint y: 318, endPoint x: 763, endPoint y: 347, distance: 33.2
click at [747, 318] on span at bounding box center [742, 315] width 15 height 15
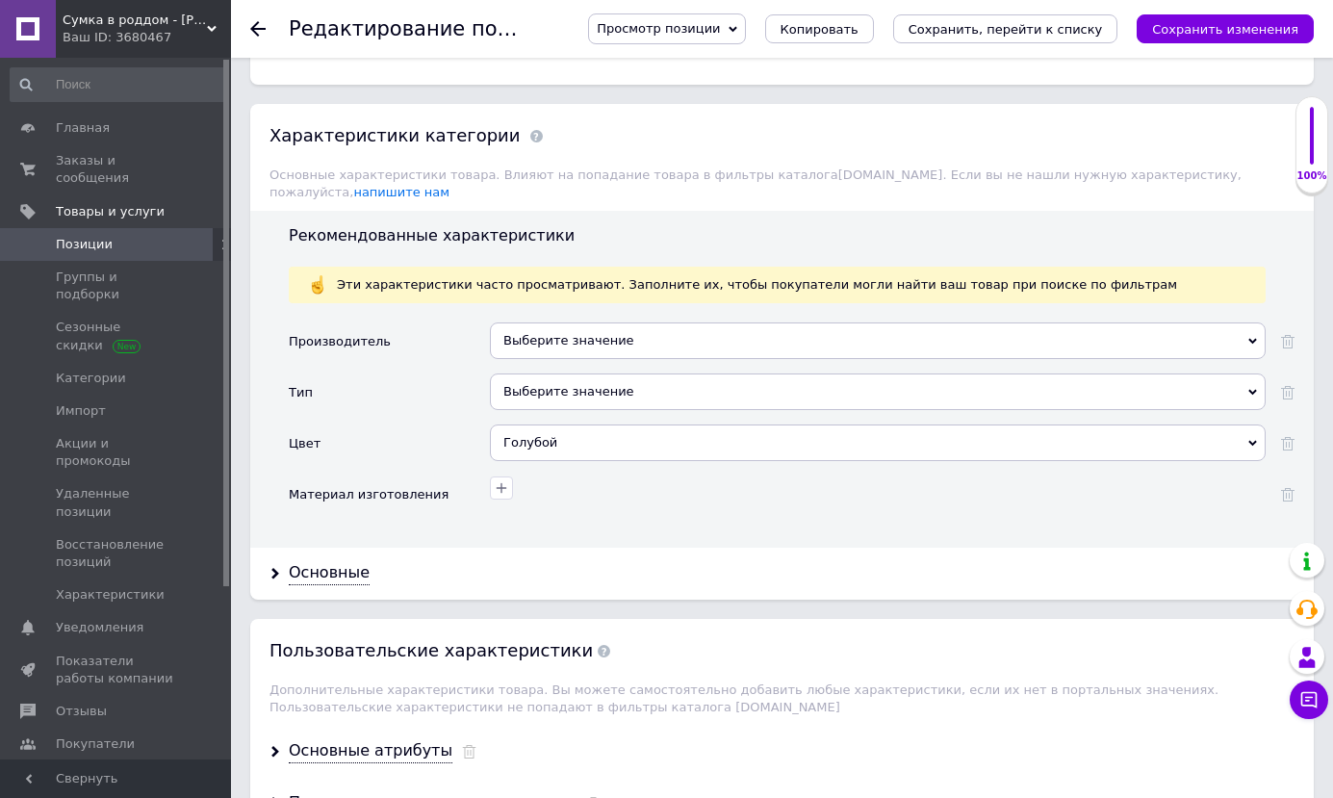
scroll to position [2098, 0]
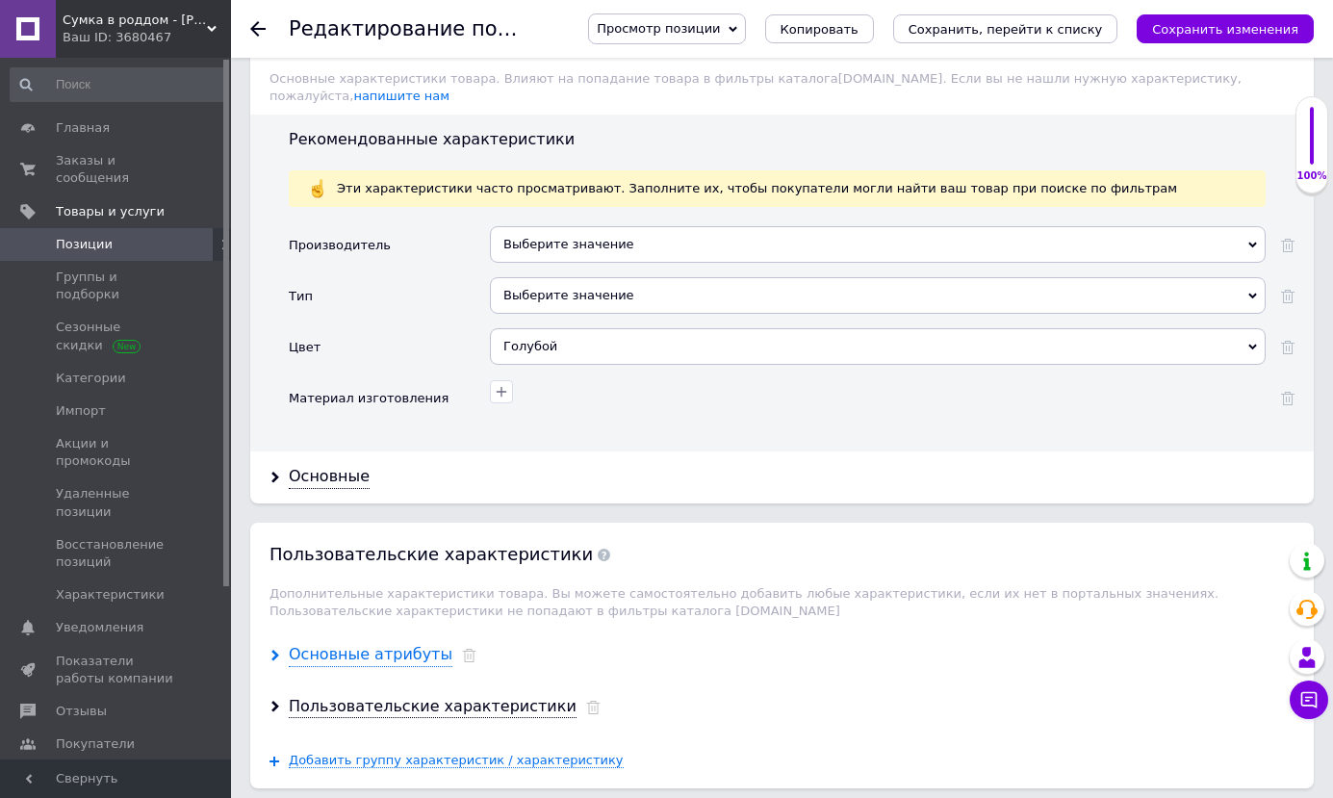
click at [416, 644] on div "Основные атрибуты" at bounding box center [371, 655] width 164 height 22
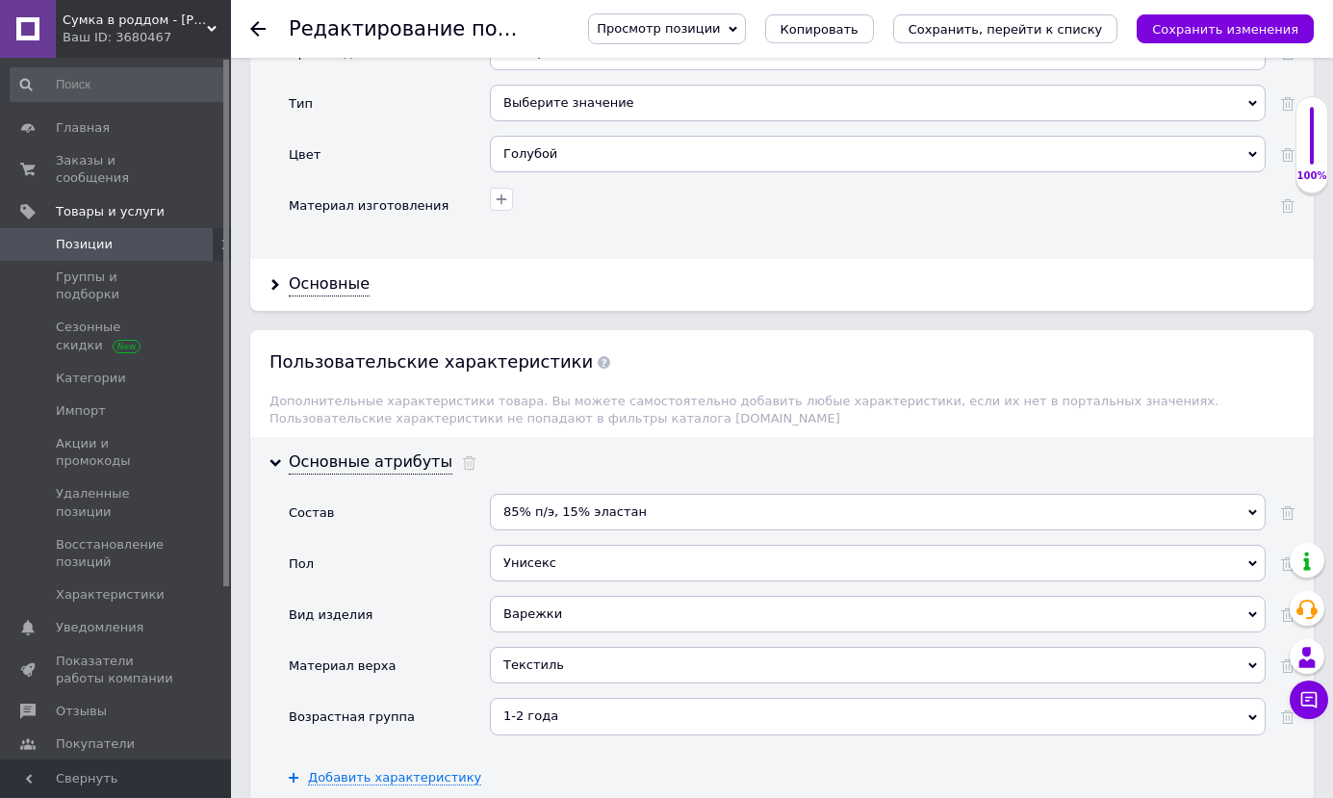
scroll to position [2387, 0]
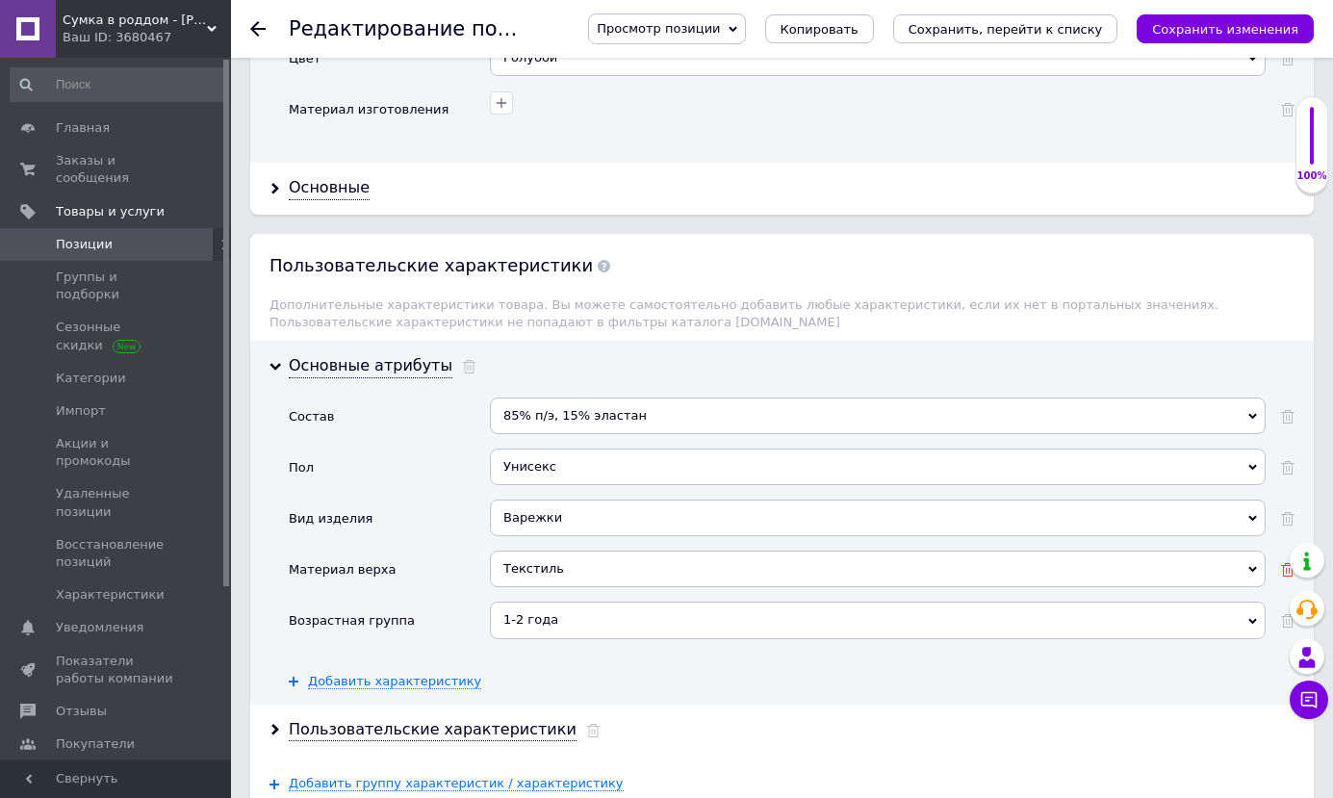
click at [1284, 563] on use at bounding box center [1287, 569] width 13 height 13
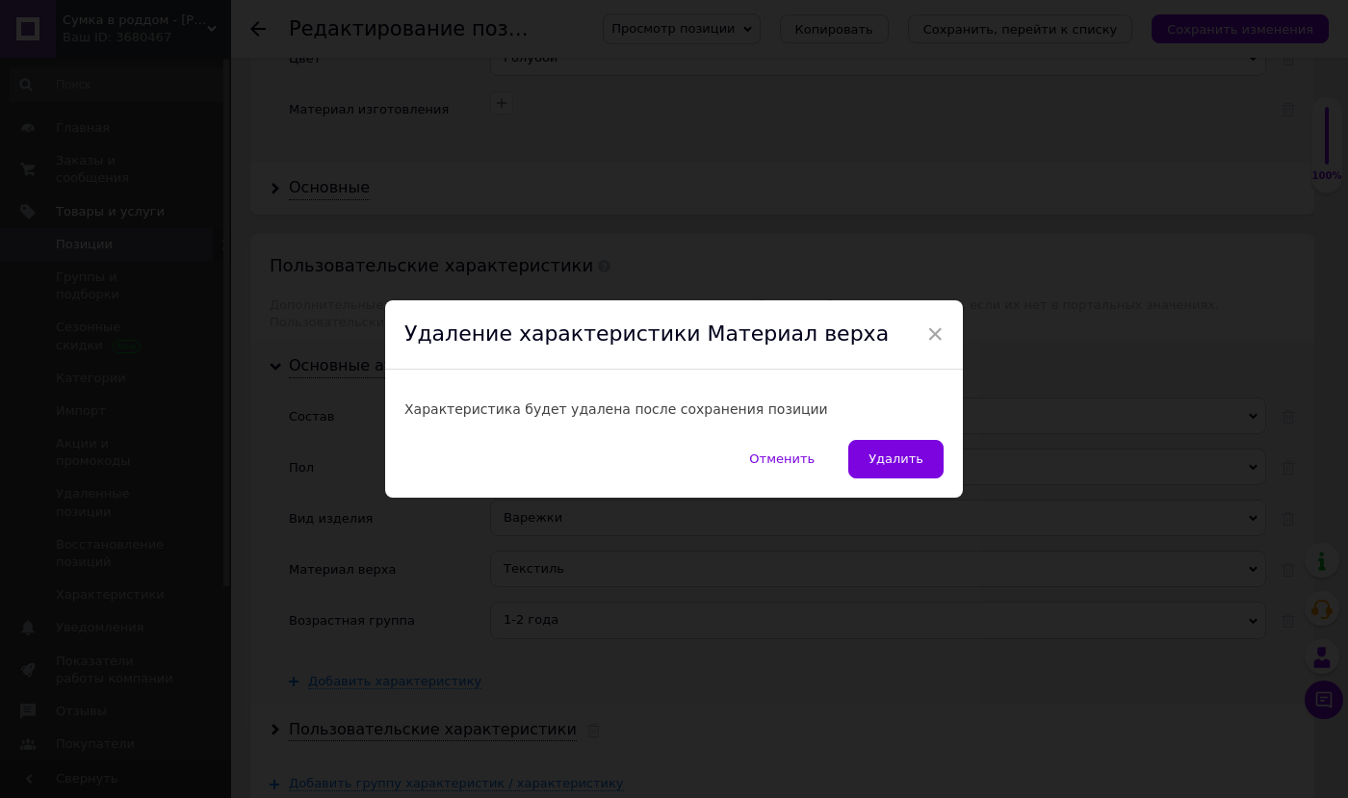
click at [912, 469] on button "Удалить" at bounding box center [895, 459] width 95 height 39
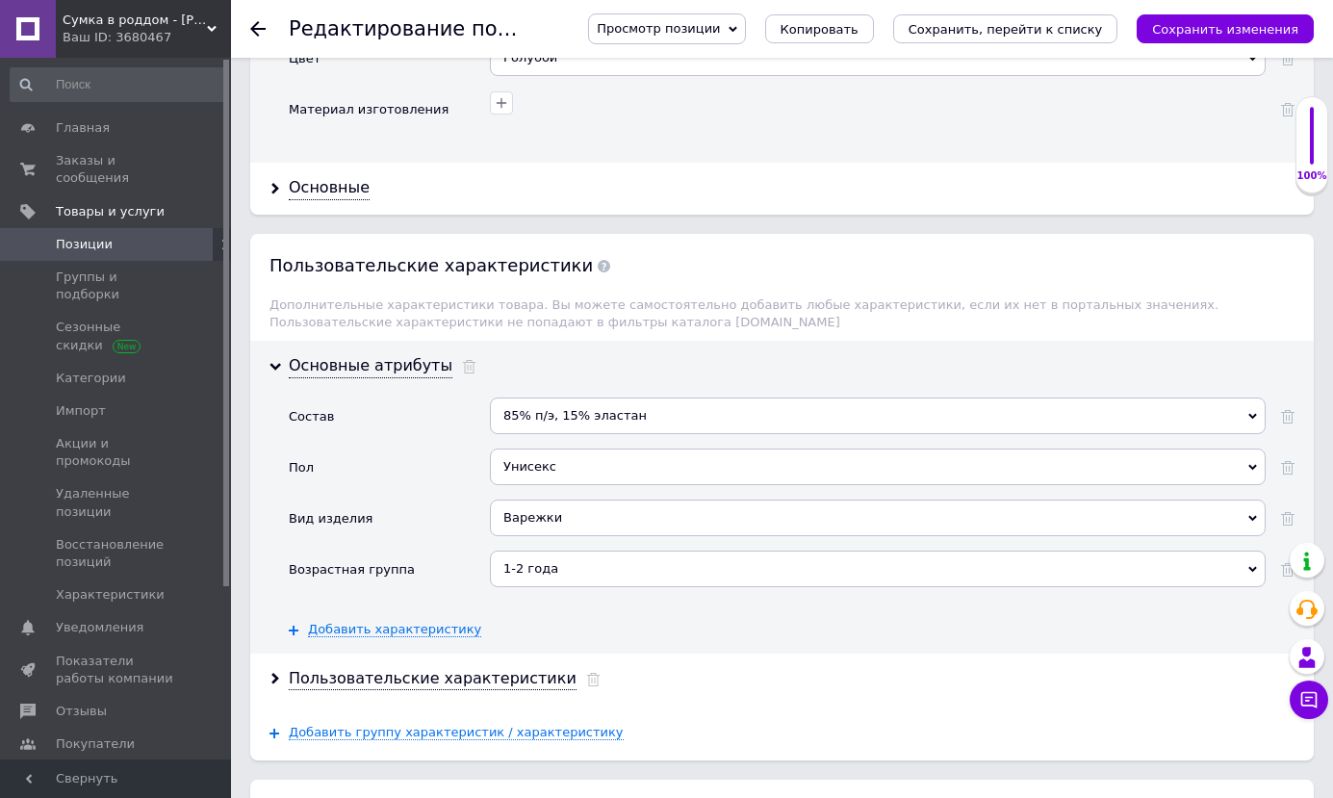
scroll to position [2772, 0]
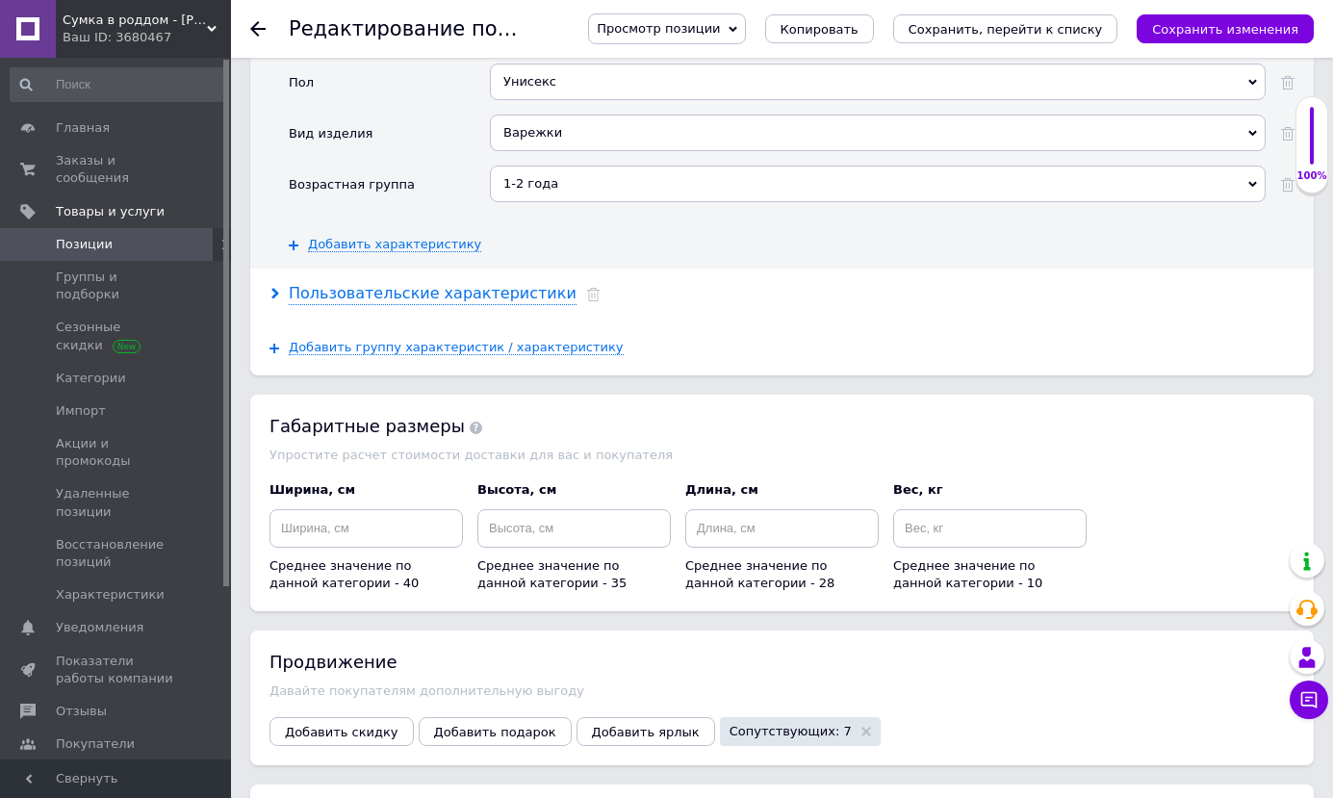
click at [521, 283] on div "Пользовательские характеристики" at bounding box center [433, 294] width 288 height 22
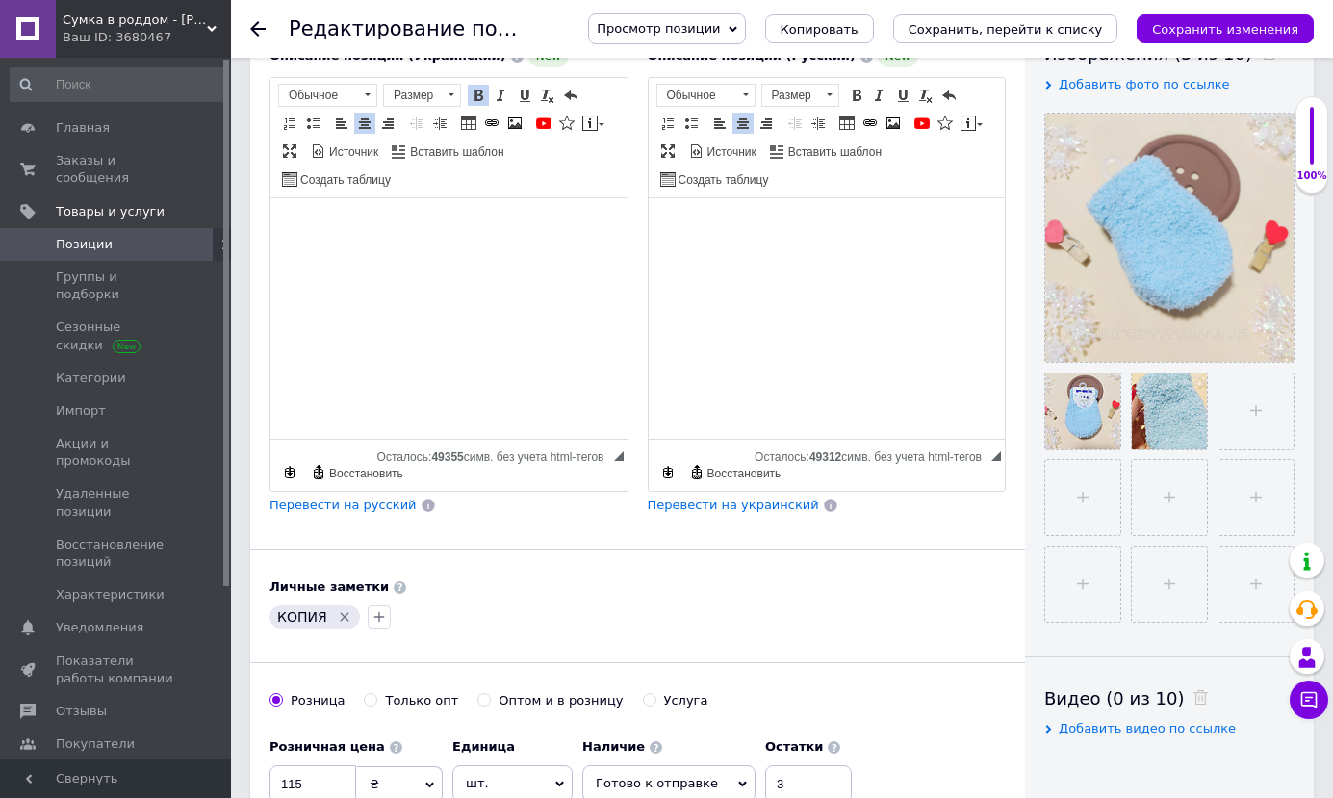
scroll to position [270, 0]
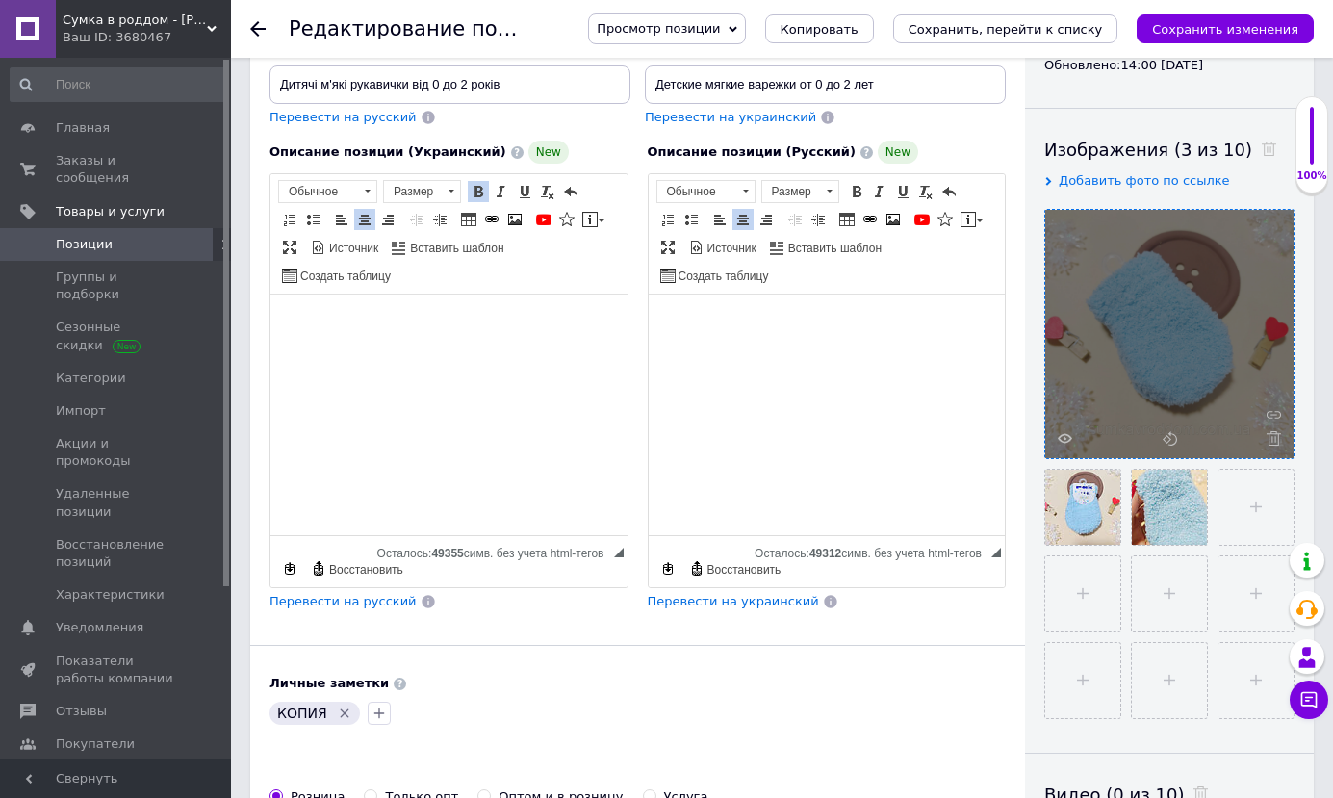
click at [1269, 446] on div at bounding box center [1169, 334] width 248 height 248
click at [1268, 444] on icon at bounding box center [1274, 438] width 14 height 14
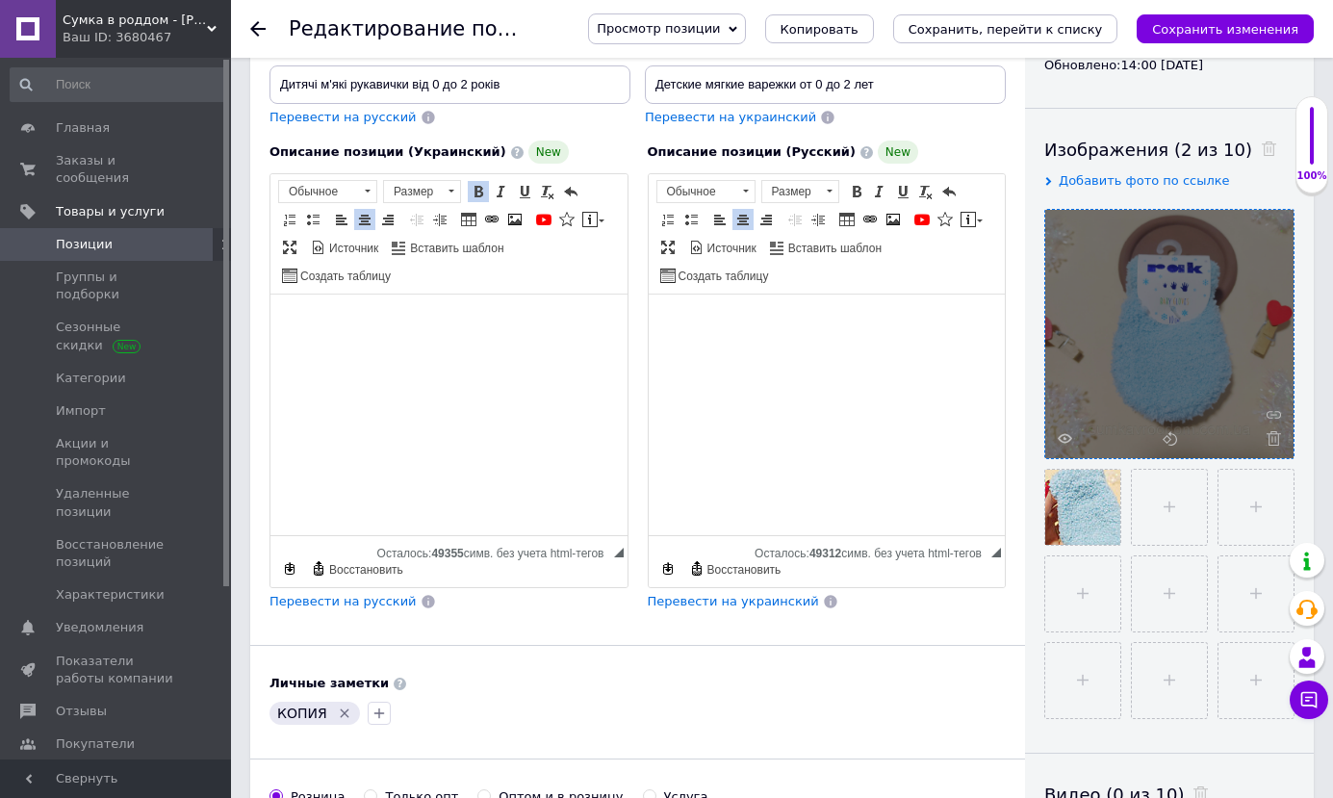
click at [1272, 443] on icon at bounding box center [1274, 438] width 14 height 14
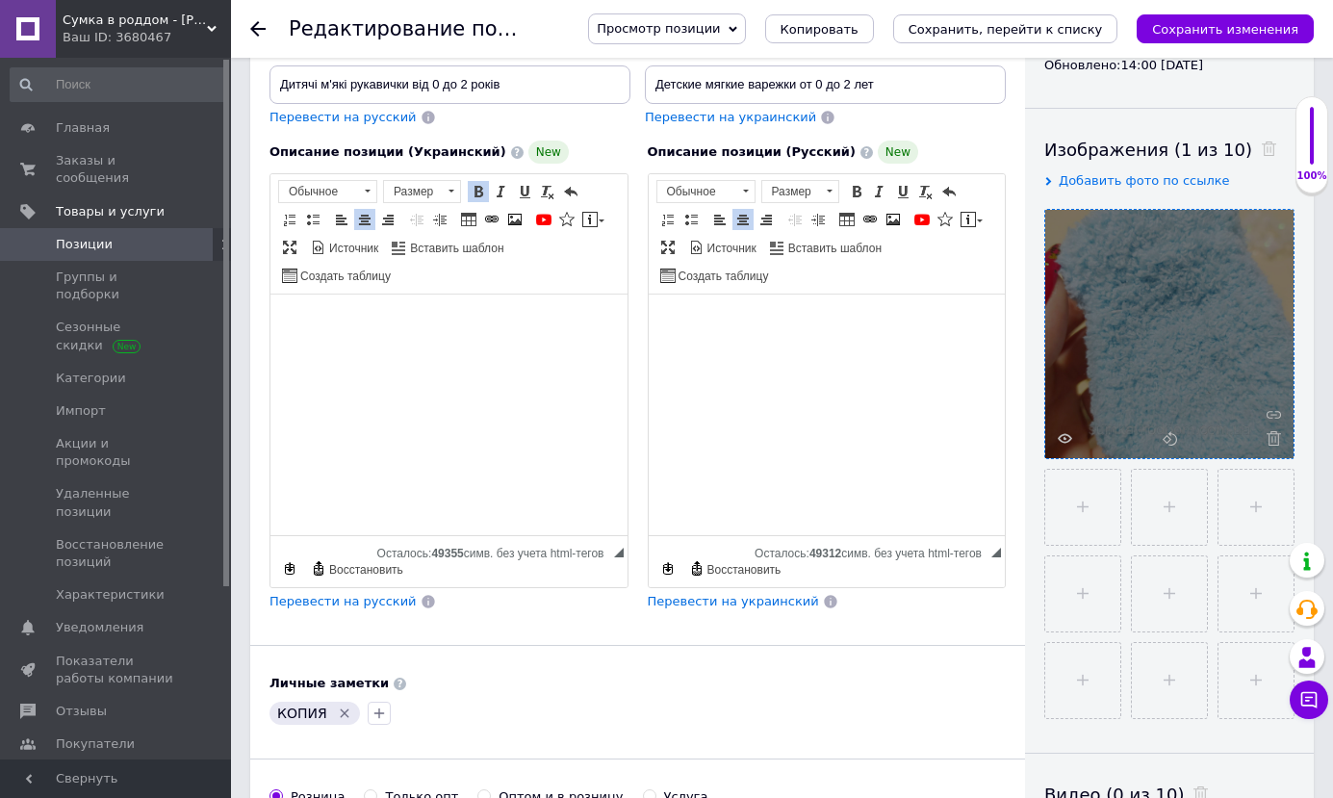
click at [1272, 443] on icon at bounding box center [1274, 438] width 14 height 14
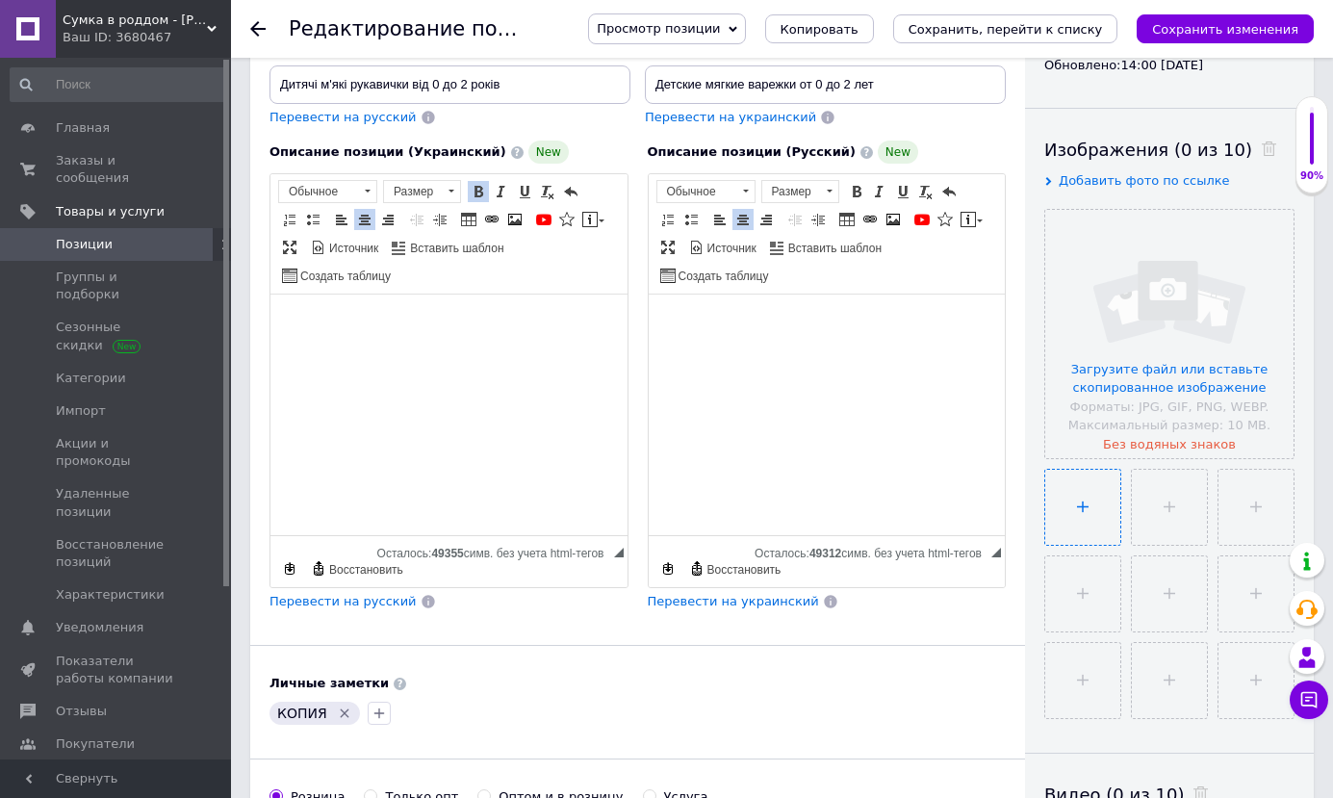
click at [1067, 522] on input "file" at bounding box center [1082, 507] width 75 height 75
type input "C:\fakepath\изображение_viber_2025-10-12_[PHONE_NUMBER].jpg"
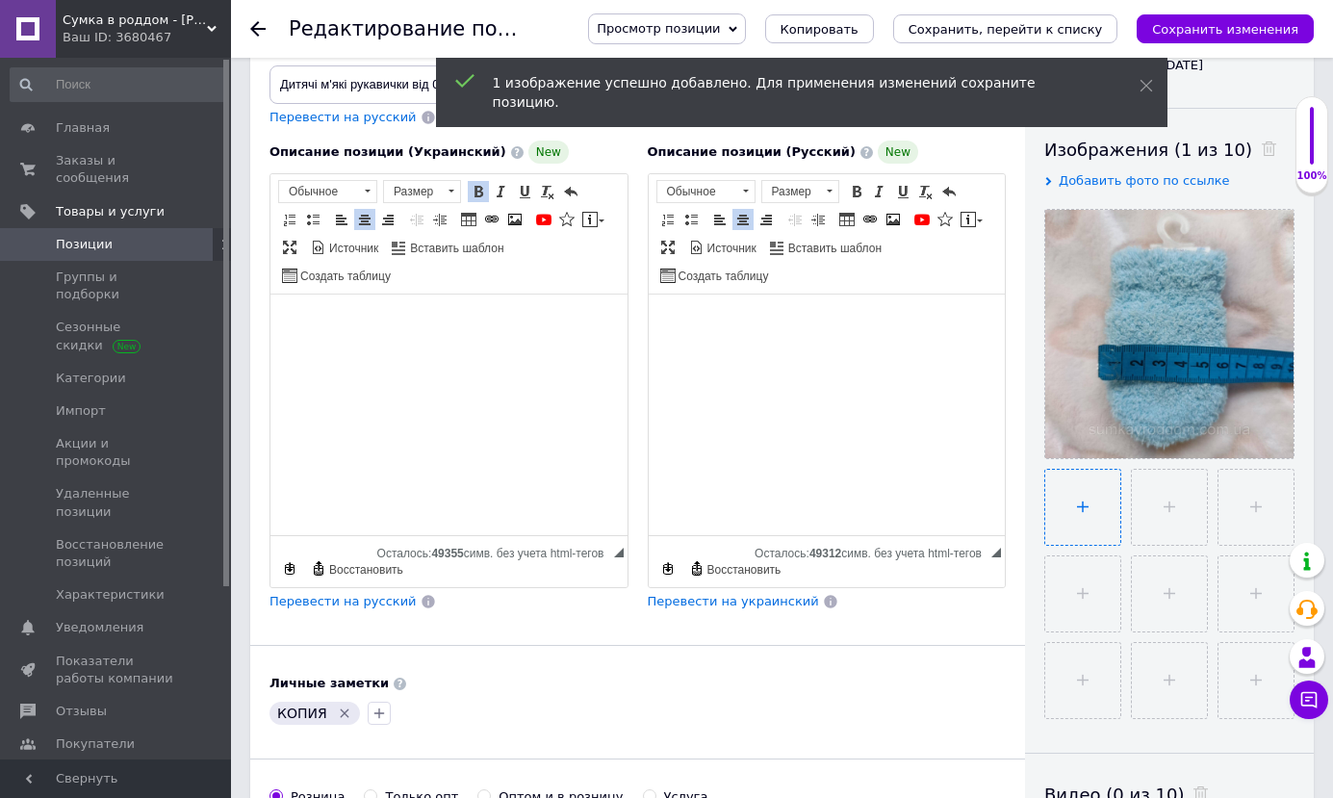
click at [1089, 511] on input "file" at bounding box center [1082, 507] width 75 height 75
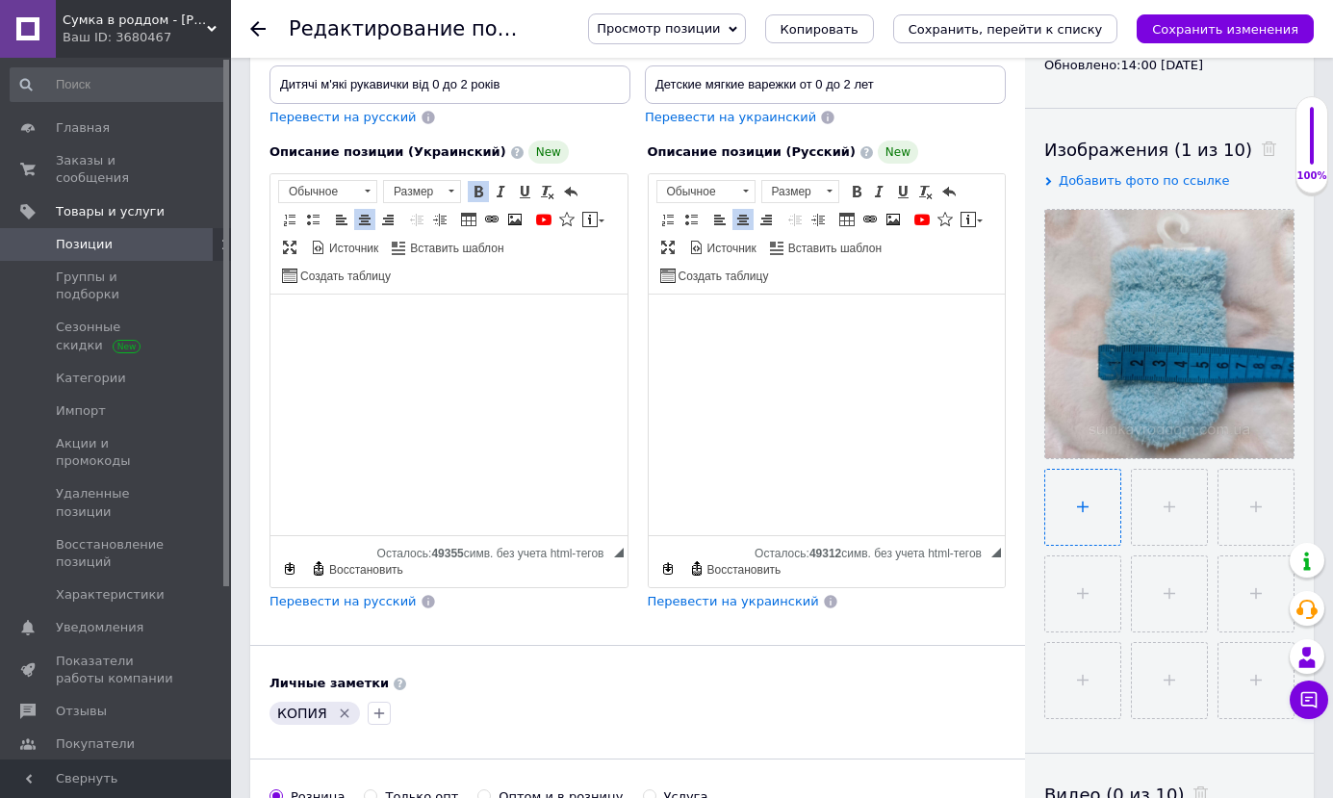
type input "C:\fakepath\изображение_viber_2025-10-12_[PHONE_NUMBER].jpg"
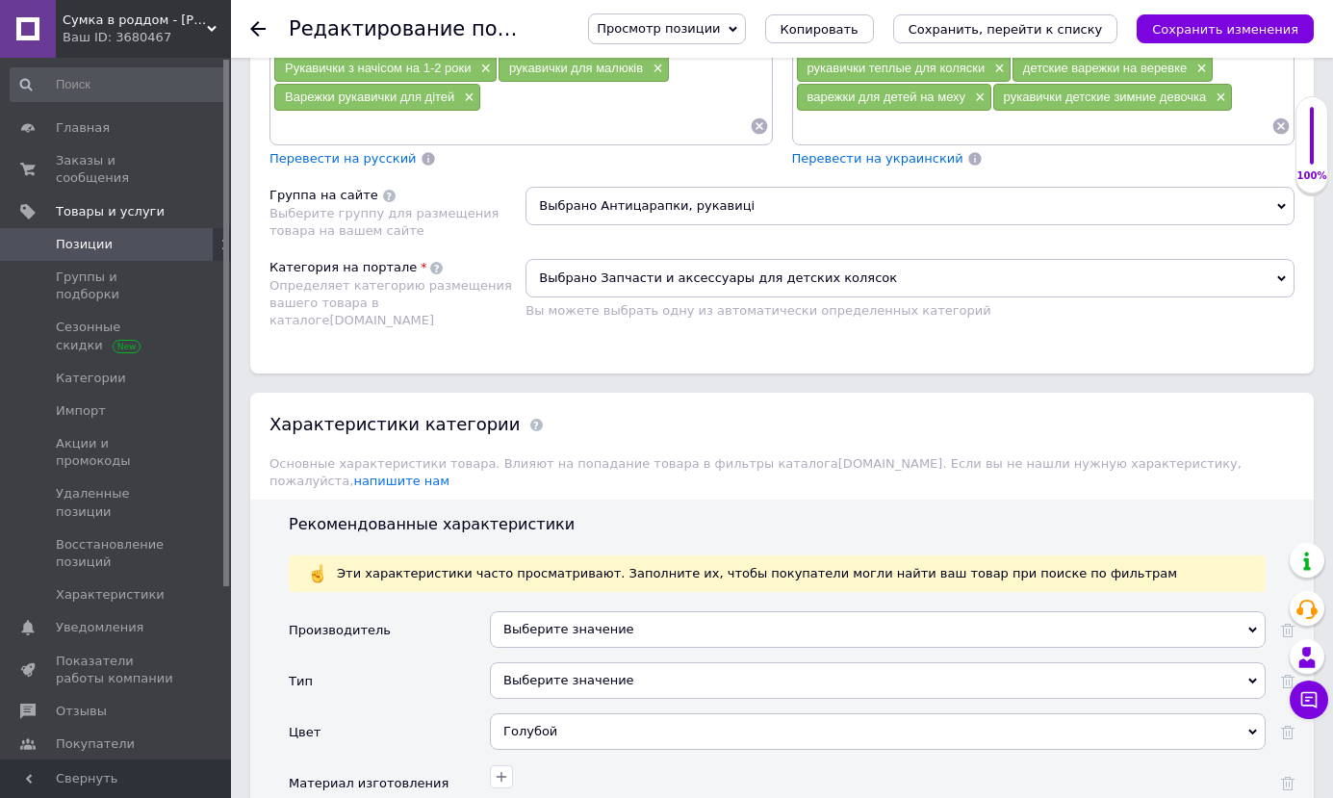
scroll to position [2002, 0]
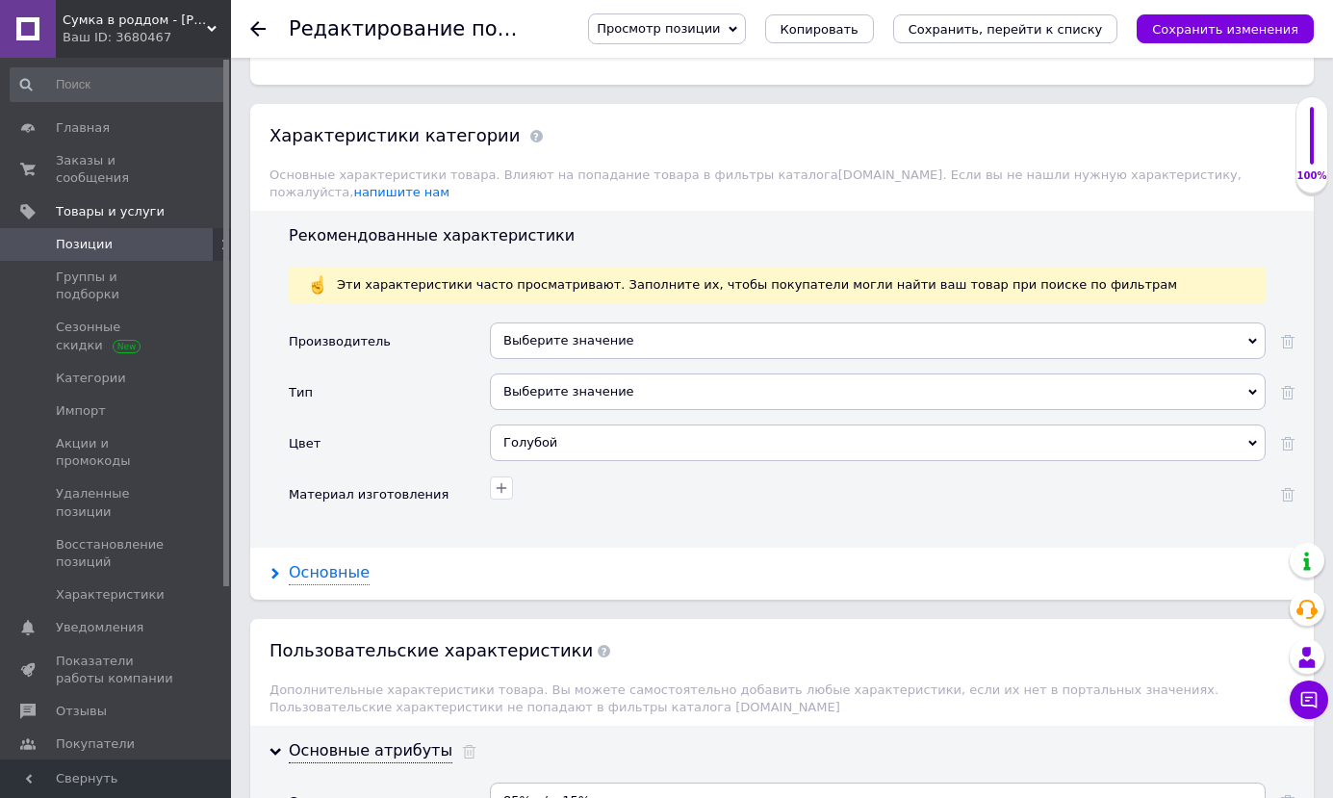
click at [339, 562] on div "Основные" at bounding box center [329, 573] width 81 height 22
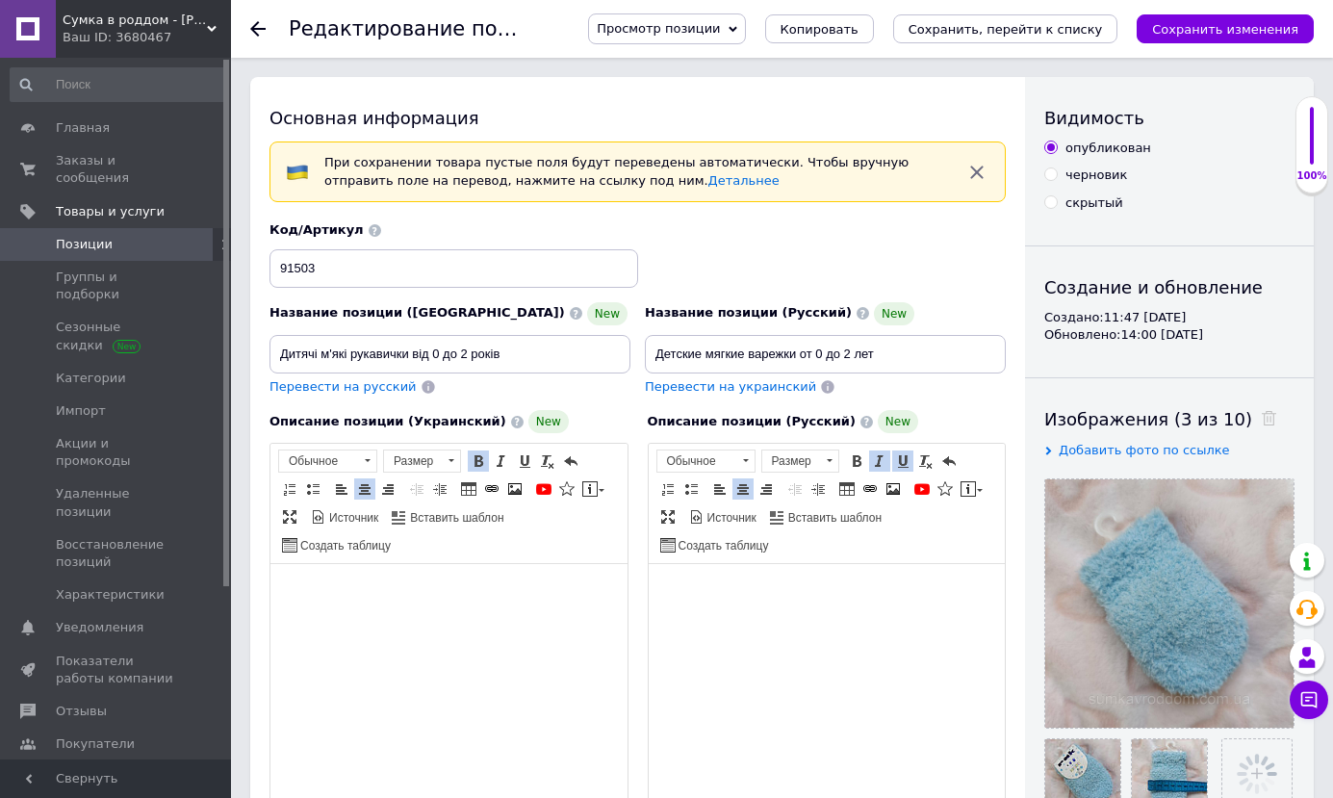
scroll to position [193, 0]
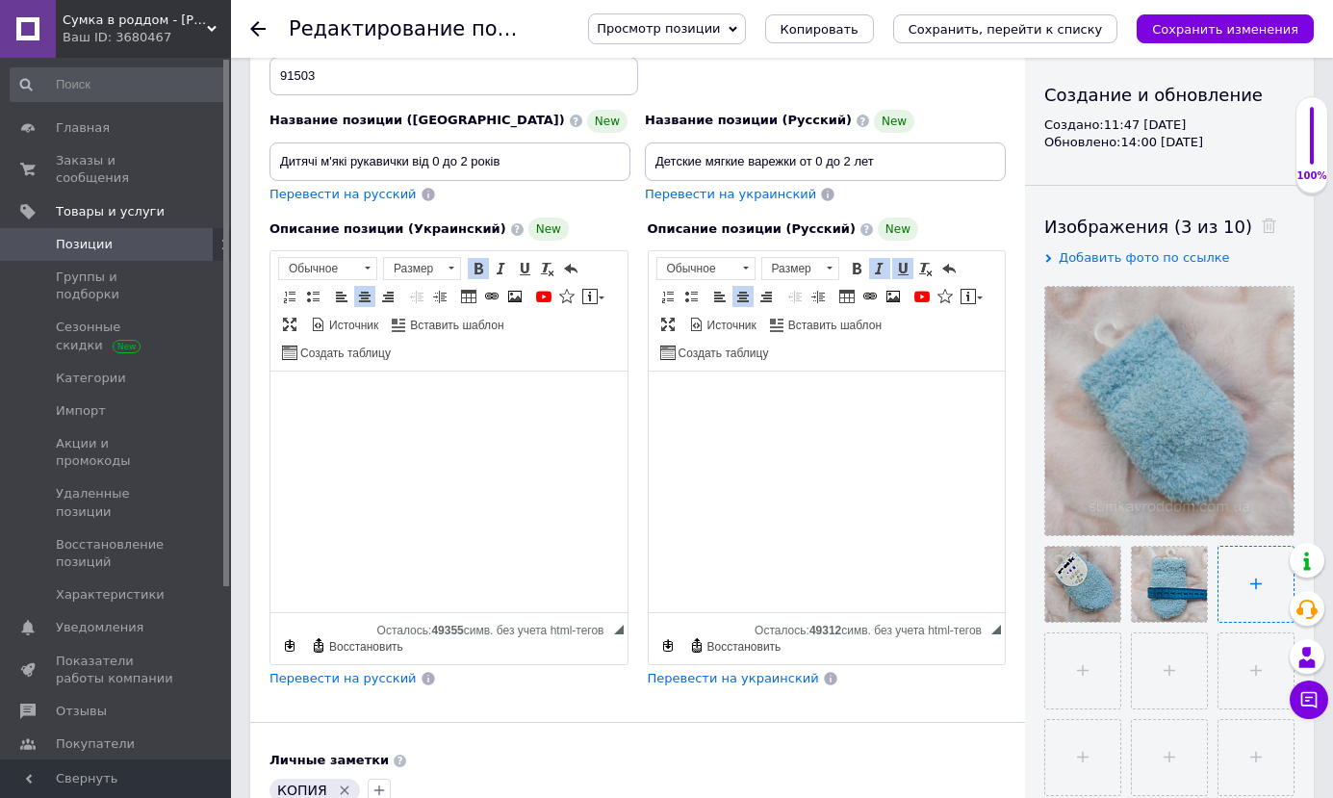
click at [1267, 605] on input "file" at bounding box center [1256, 584] width 75 height 75
type input "C:\fakepath\изображение_viber_2025-10-12_[PHONE_NUMBER].jpg"
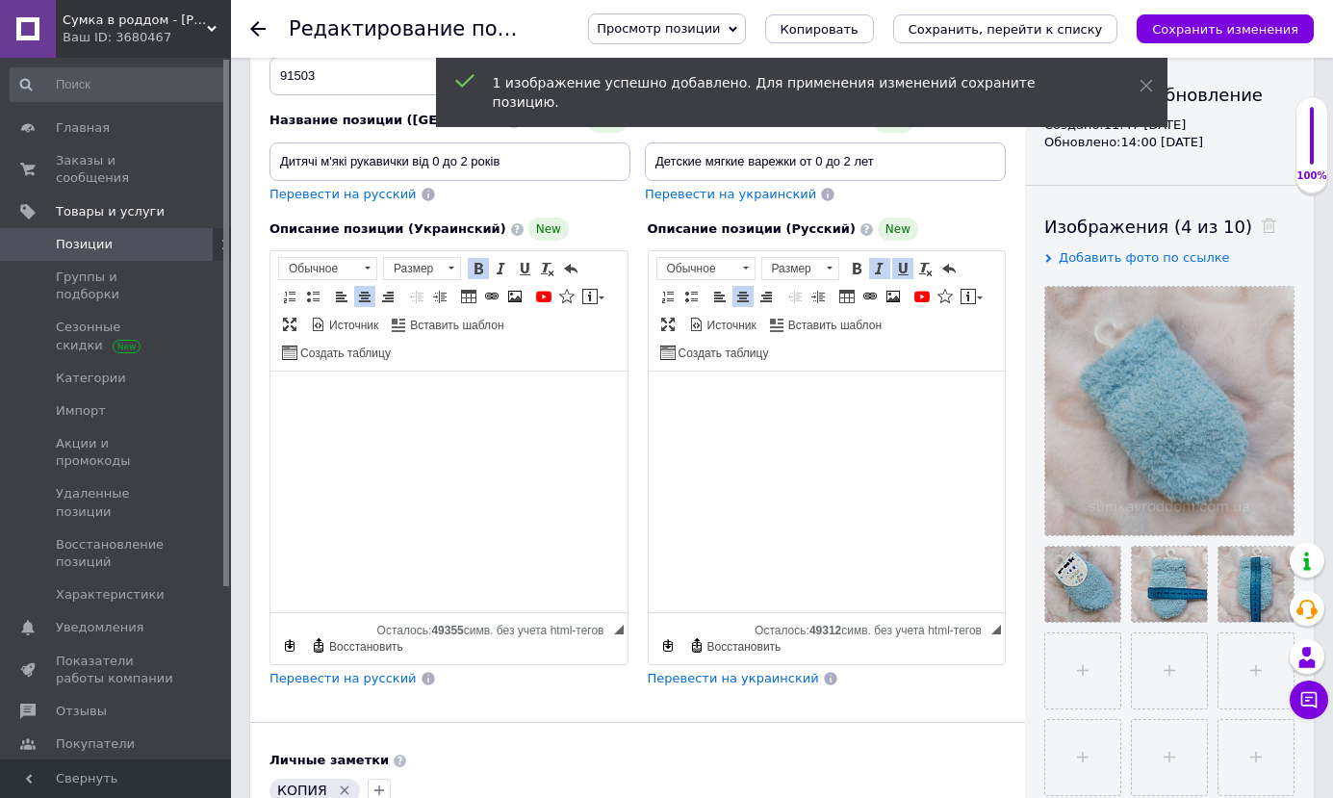
click at [1226, 50] on div "Просмотр позиции Сохранить и посмотреть на сайте Сохранить и посмотреть на порт…" at bounding box center [932, 29] width 764 height 58
click at [1228, 37] on icon "Сохранить изменения" at bounding box center [1225, 29] width 146 height 14
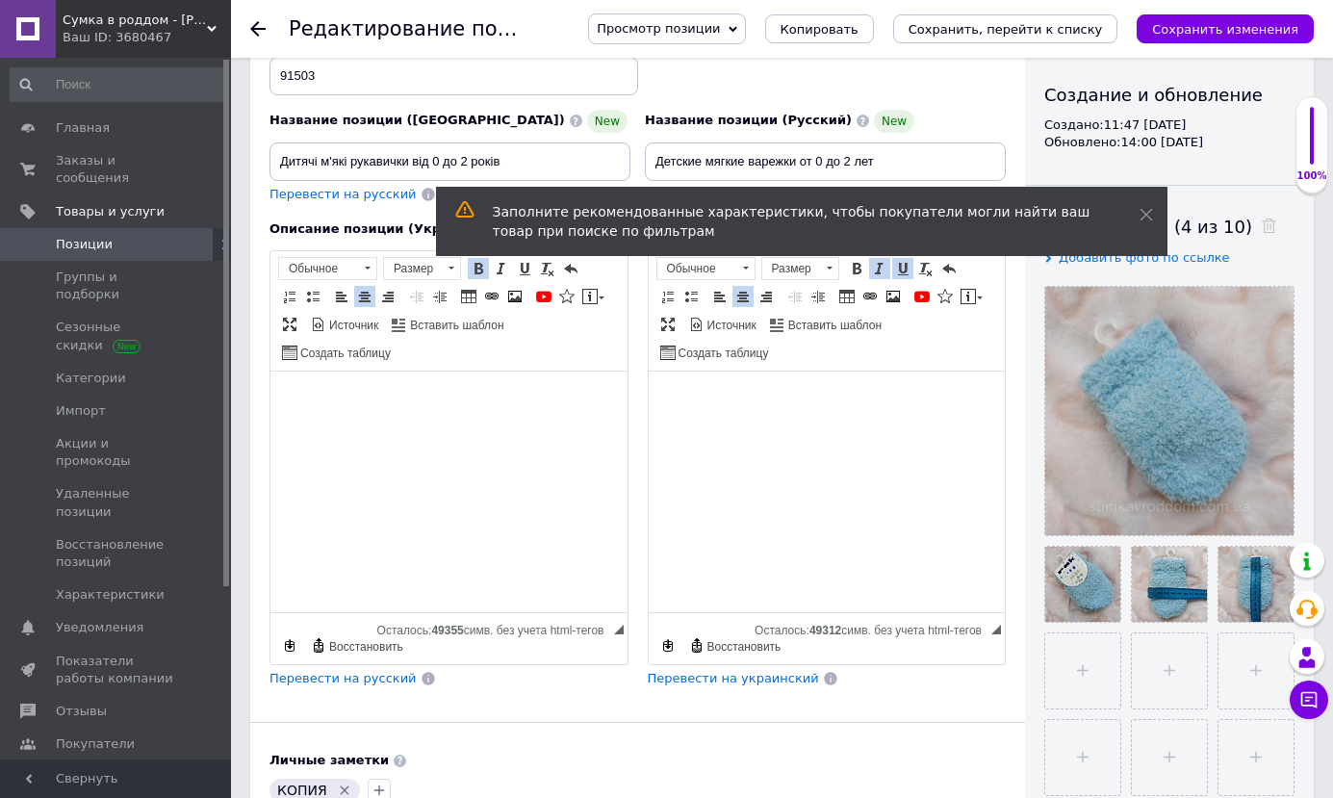
click at [253, 28] on use at bounding box center [257, 28] width 15 height 15
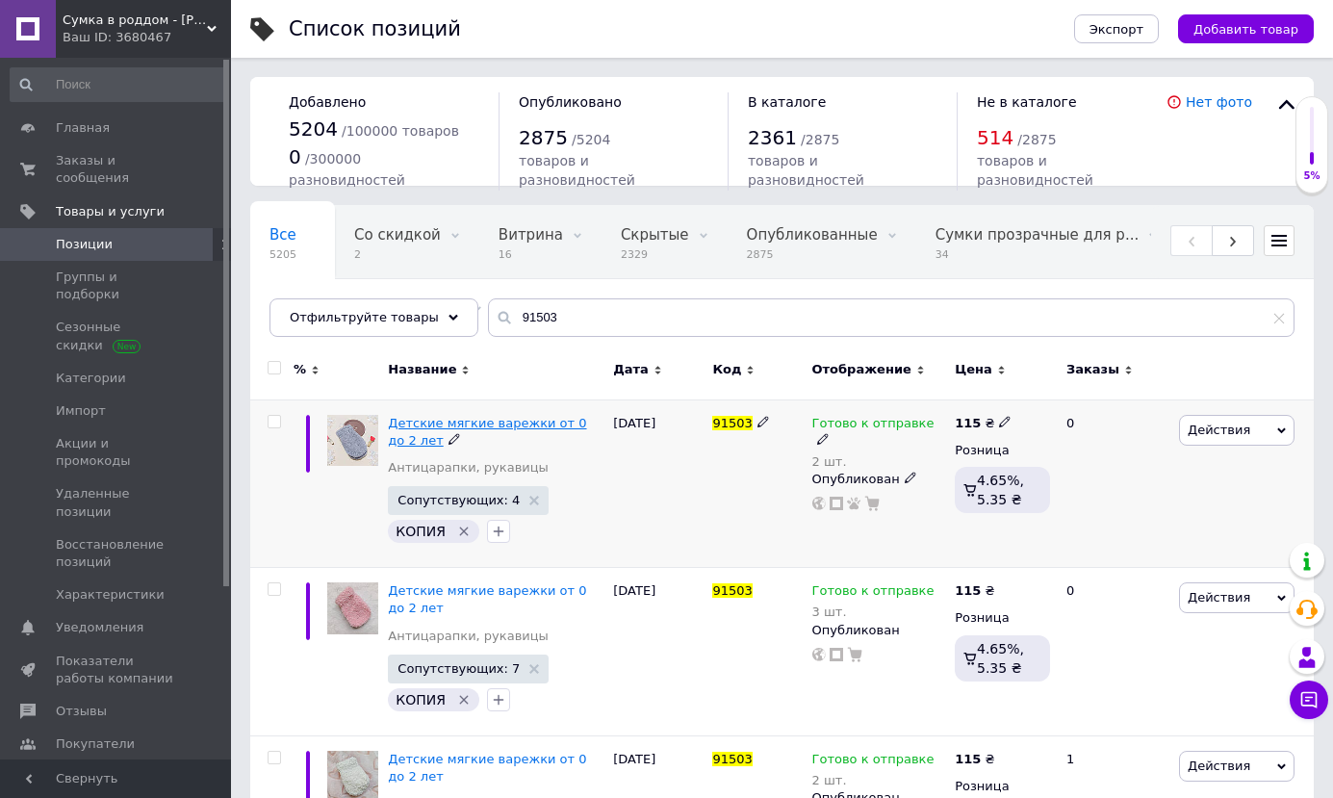
click at [492, 427] on span "Детские мягкие варежки от 0 до 2 лет" at bounding box center [487, 432] width 198 height 32
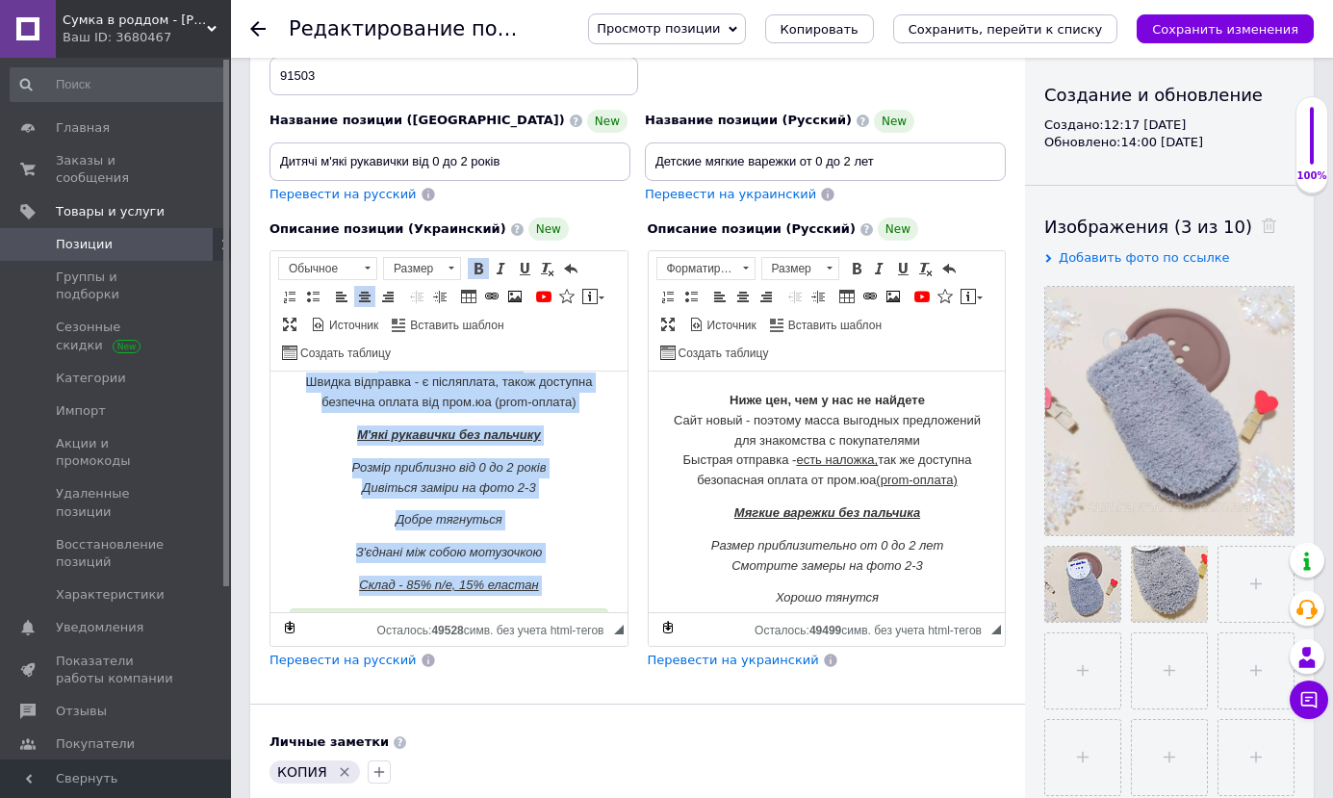
scroll to position [121, 0]
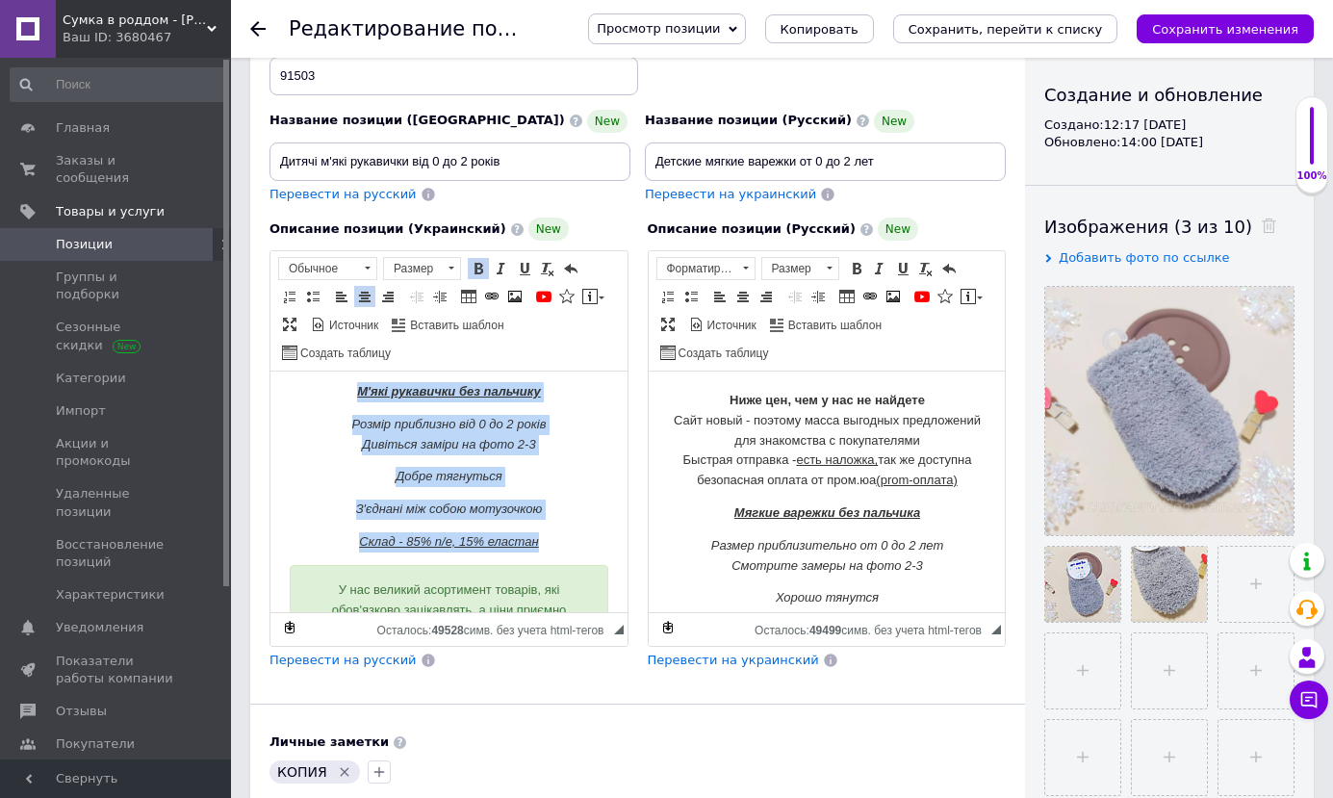
drag, startPoint x: 337, startPoint y: 402, endPoint x: 547, endPoint y: 531, distance: 246.3
click at [547, 531] on body "Нижче цін, ніж у нас не знайдете Сайт новий – тому маса вигідних пропозицій для…" at bounding box center [449, 479] width 319 height 419
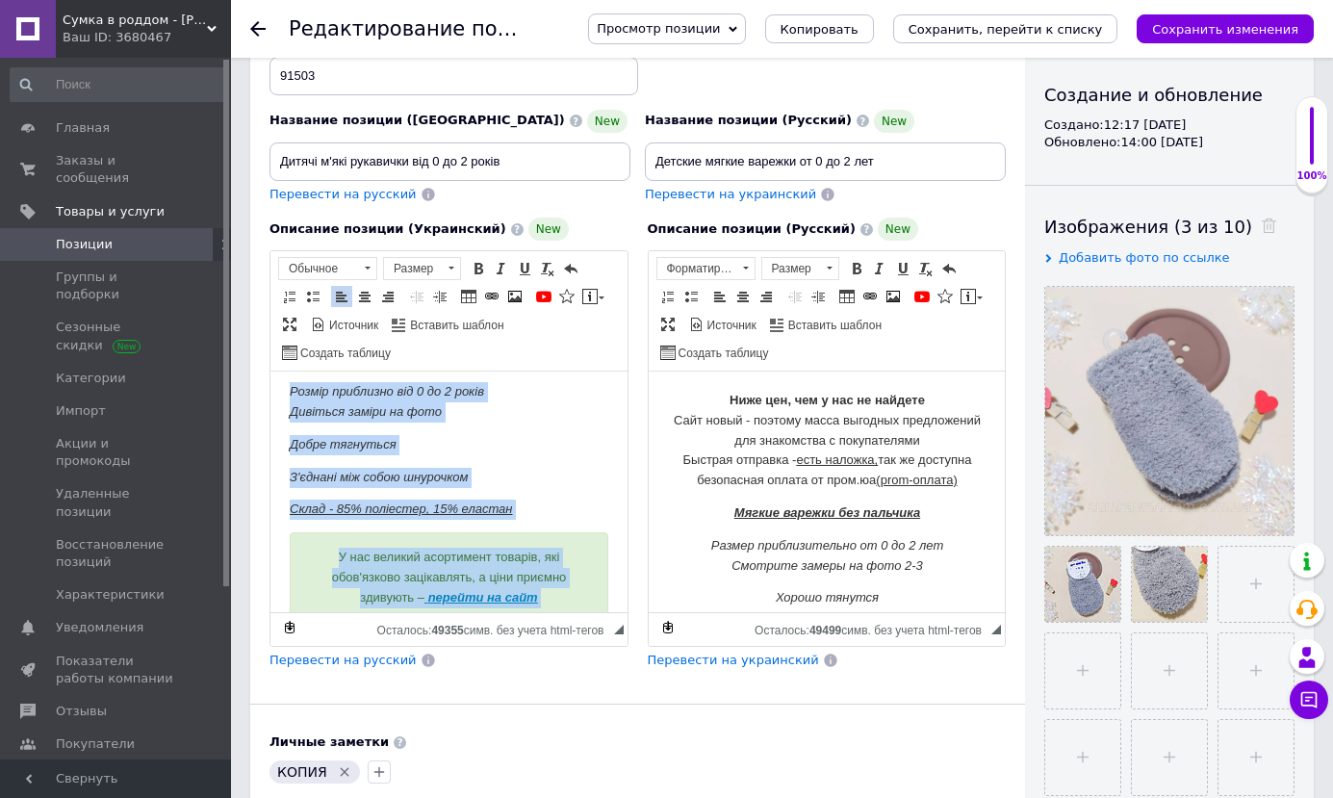
scroll to position [370, 0]
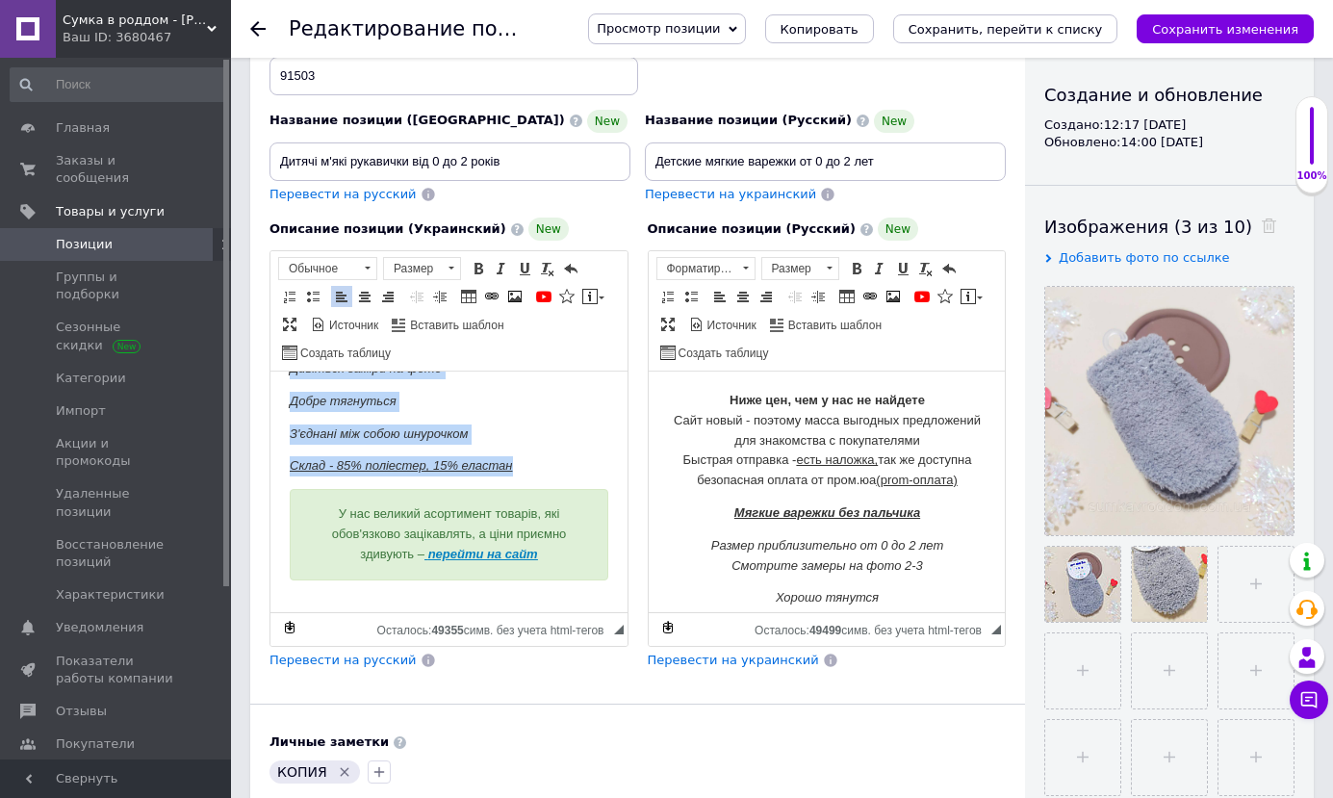
drag, startPoint x: 285, startPoint y: 413, endPoint x: 550, endPoint y: 445, distance: 266.6
click at [550, 445] on html "Чому потрібно вибрати саме нас? - 101% якісного сервісу - [PERSON_NAME] консуль…" at bounding box center [448, 317] width 357 height 630
click at [366, 296] on span at bounding box center [364, 296] width 15 height 15
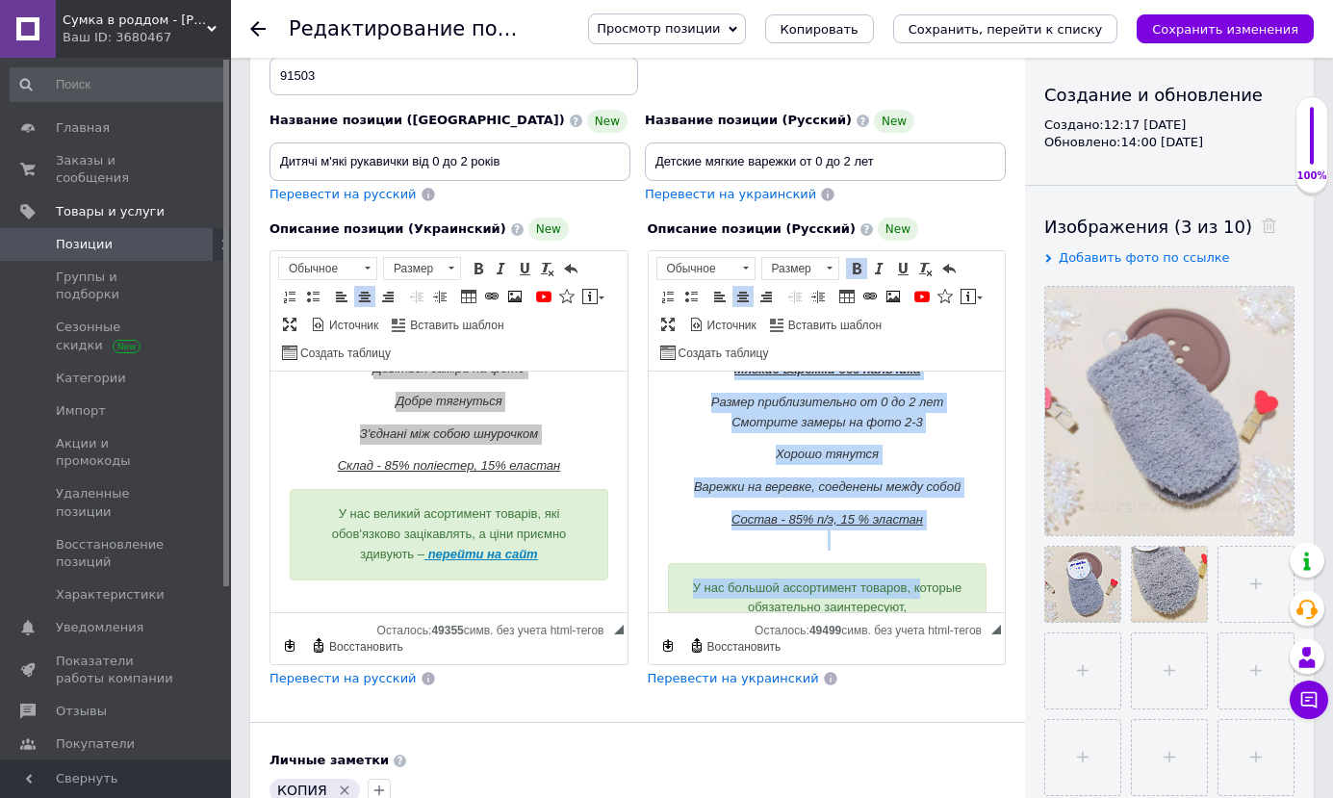
scroll to position [237, 0]
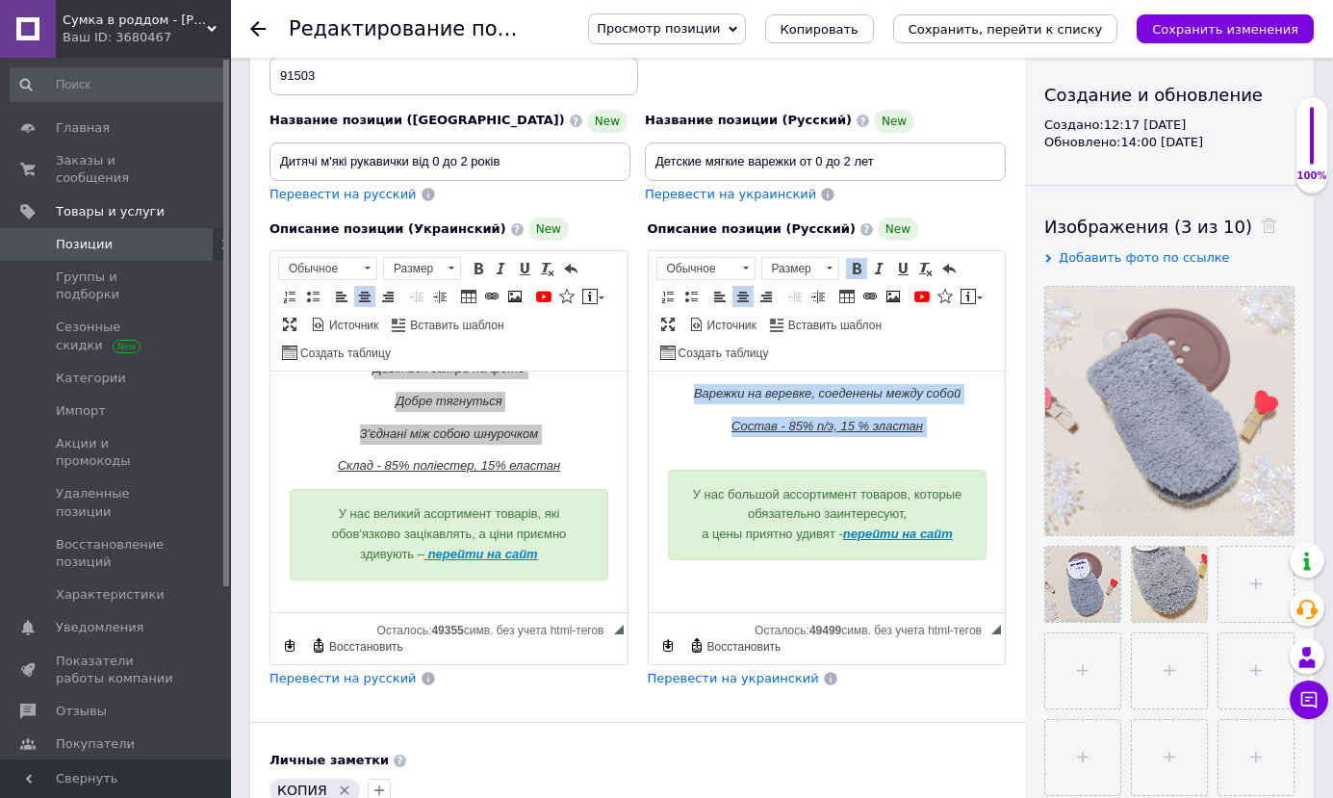
drag, startPoint x: 710, startPoint y: 401, endPoint x: 945, endPoint y: 441, distance: 238.2
click at [945, 441] on body "Ниже цен, чем у нас не найдете Сайт новый - поэтому масса выгодных предложений …" at bounding box center [826, 373] width 319 height 439
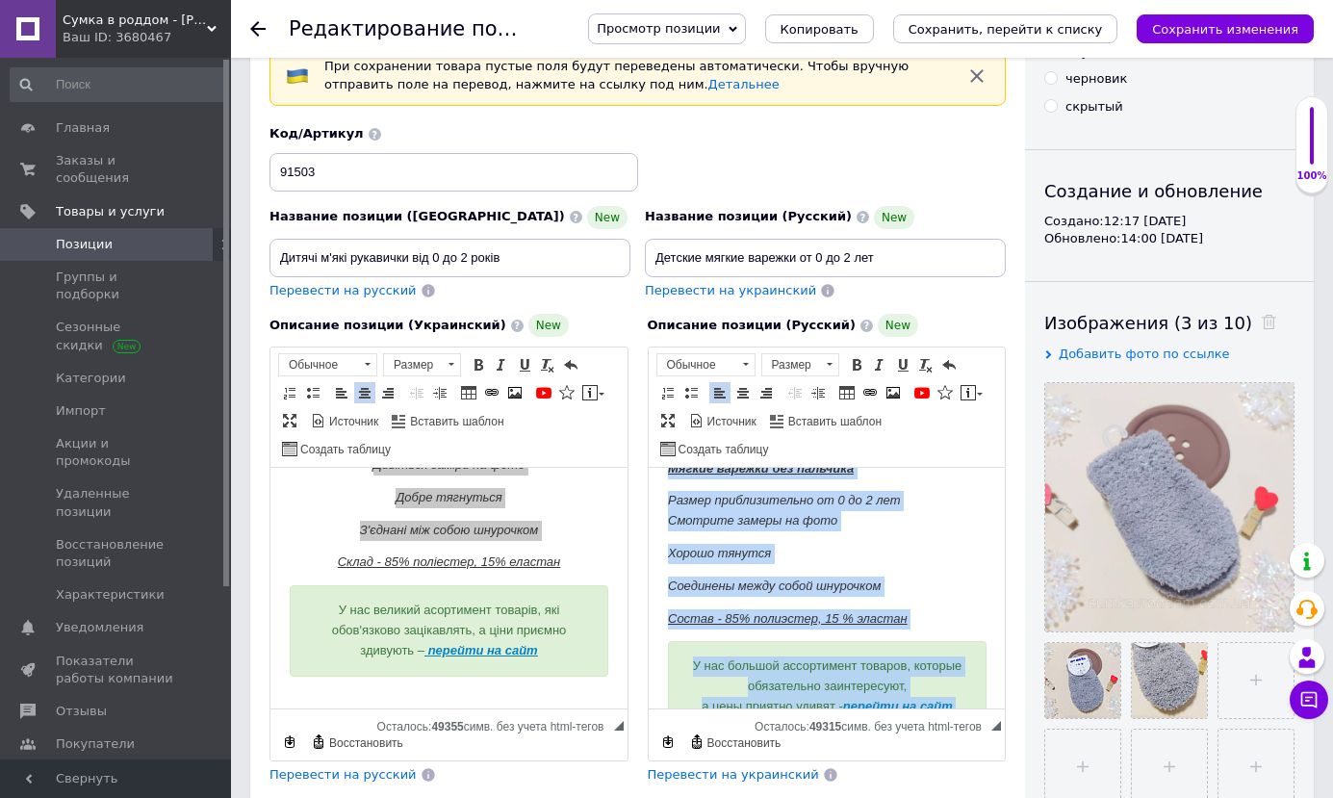
scroll to position [432, 0]
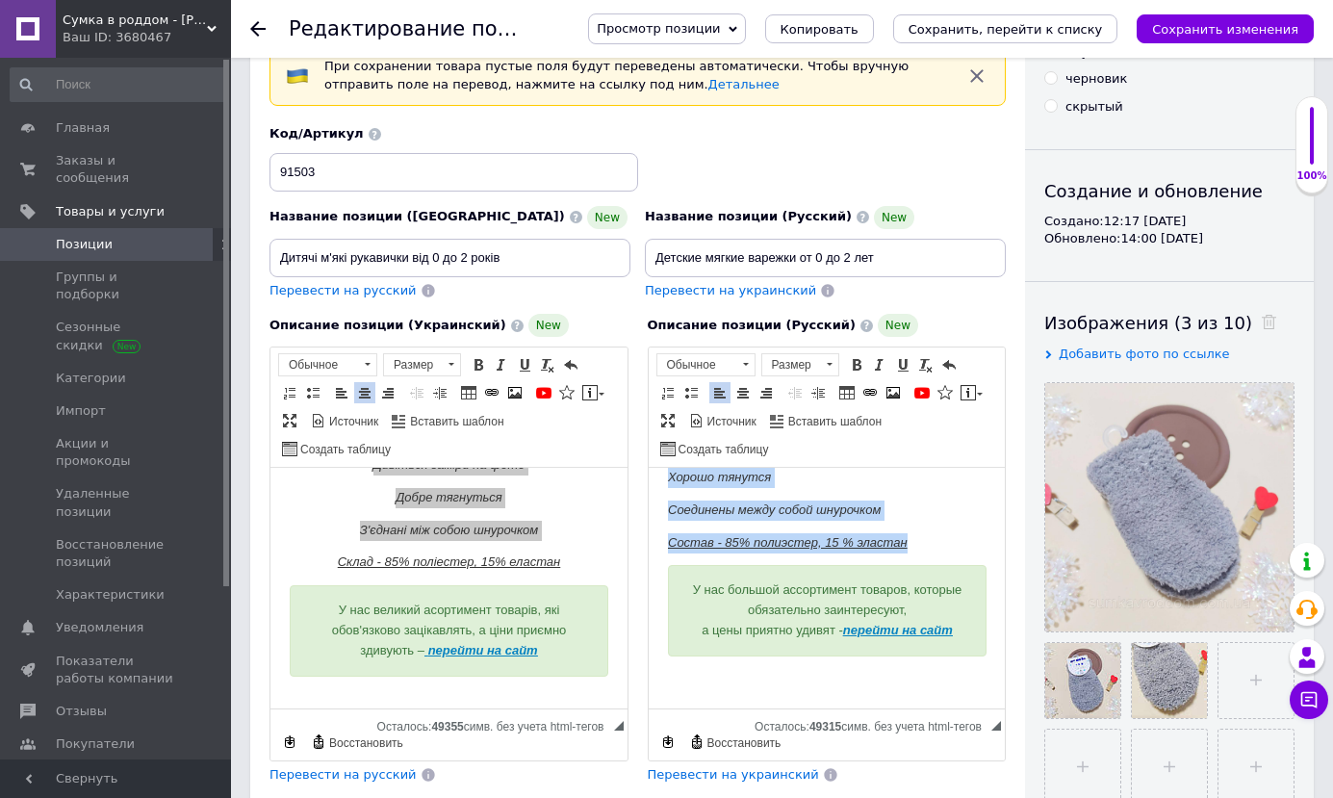
drag, startPoint x: 696, startPoint y: 577, endPoint x: 961, endPoint y: 540, distance: 267.2
click at [961, 540] on html "Почему нужно выбрать именно нас? - 101% качественного сервиса - Отличная консул…" at bounding box center [826, 372] width 357 height 673
click at [737, 398] on span at bounding box center [742, 392] width 15 height 15
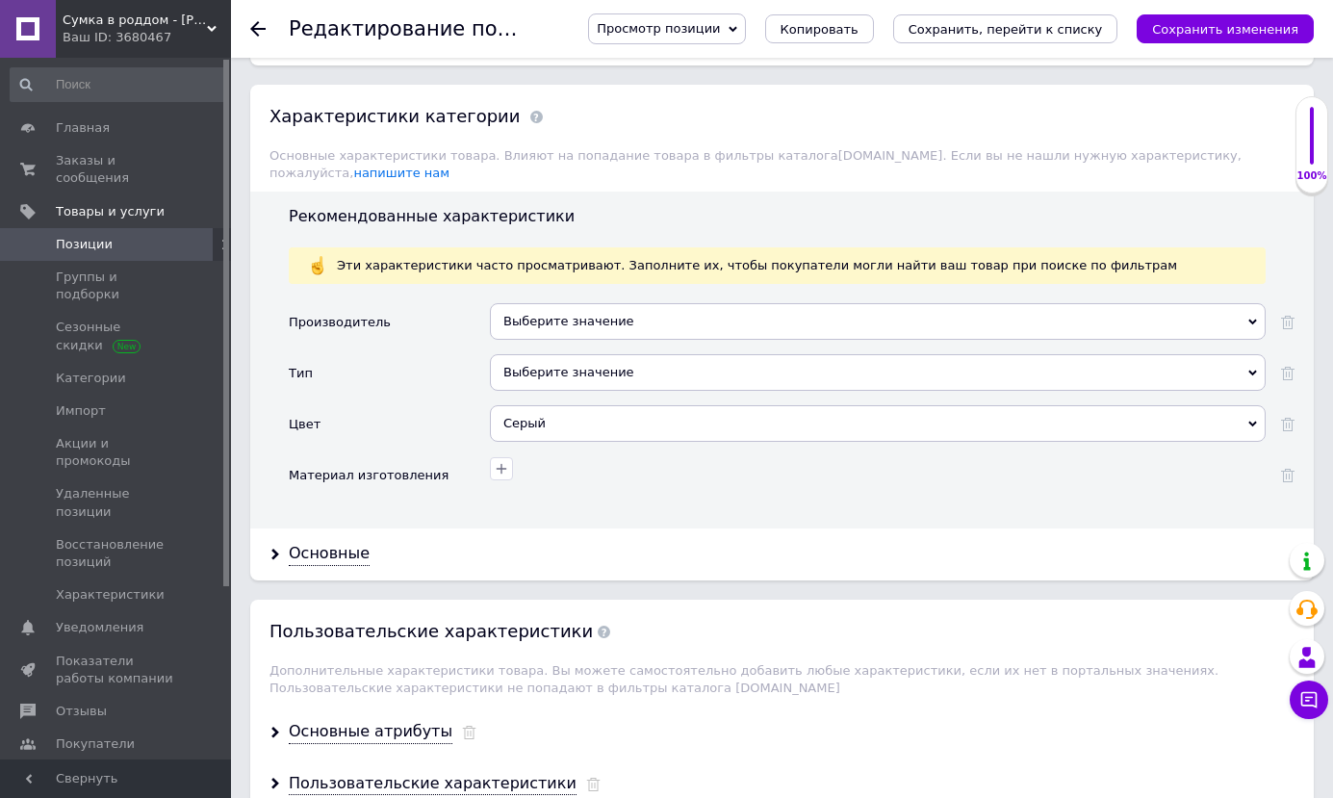
scroll to position [2214, 0]
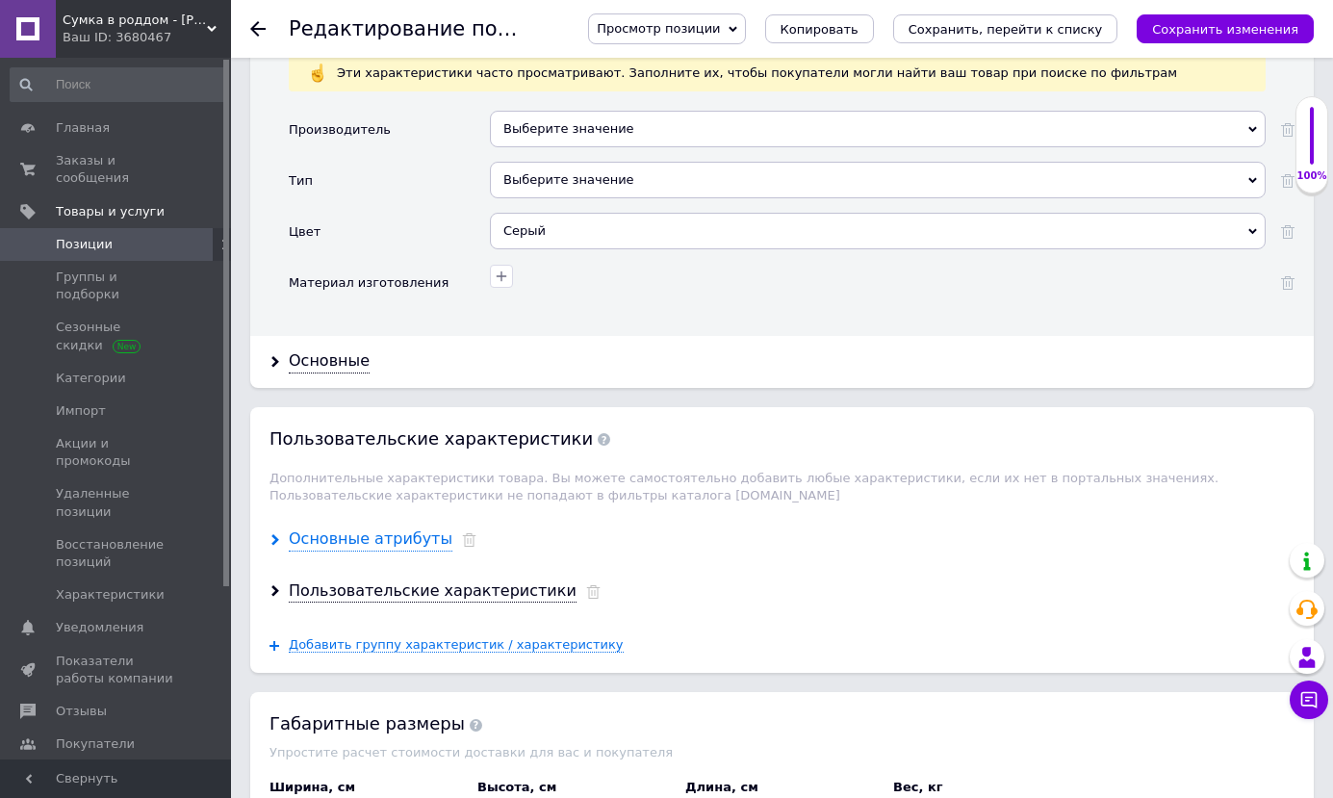
click at [386, 530] on div "Основные атрибуты" at bounding box center [371, 539] width 164 height 22
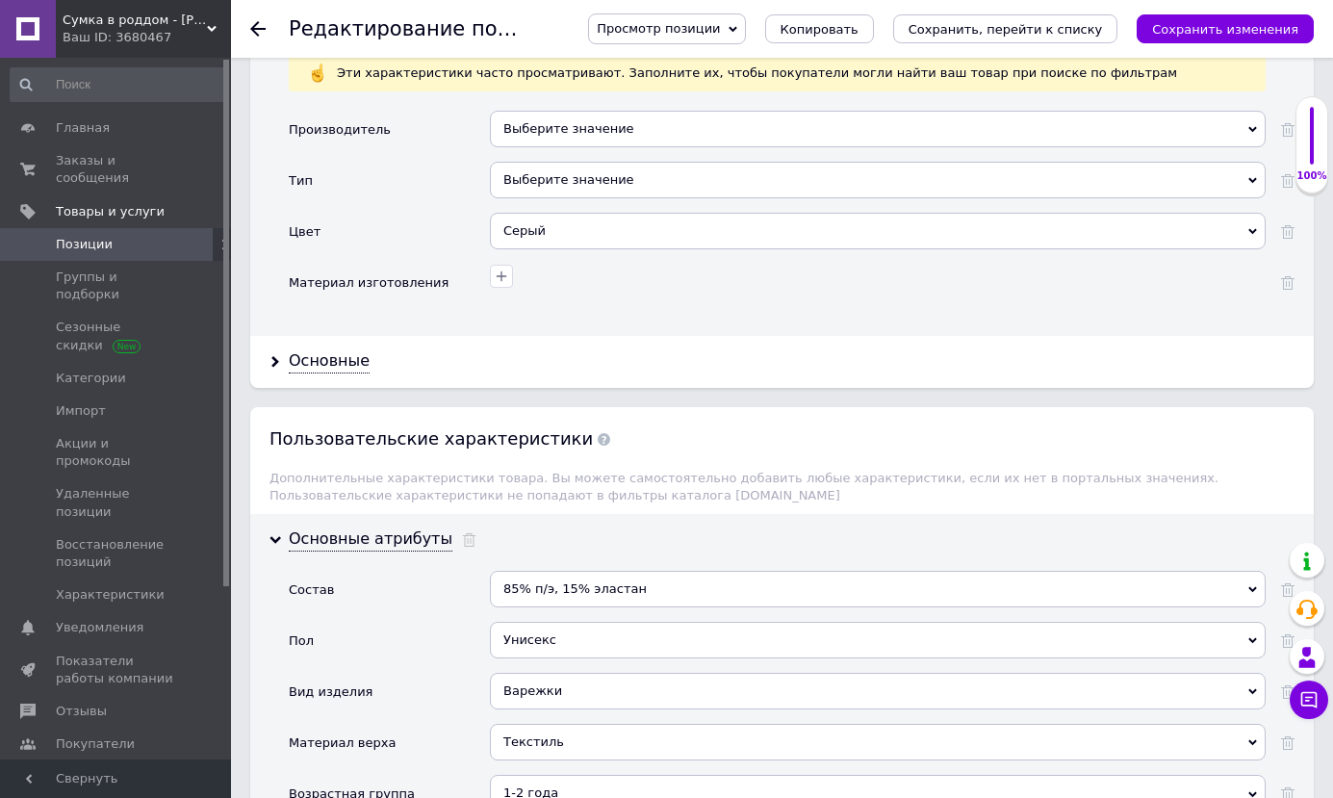
scroll to position [2406, 0]
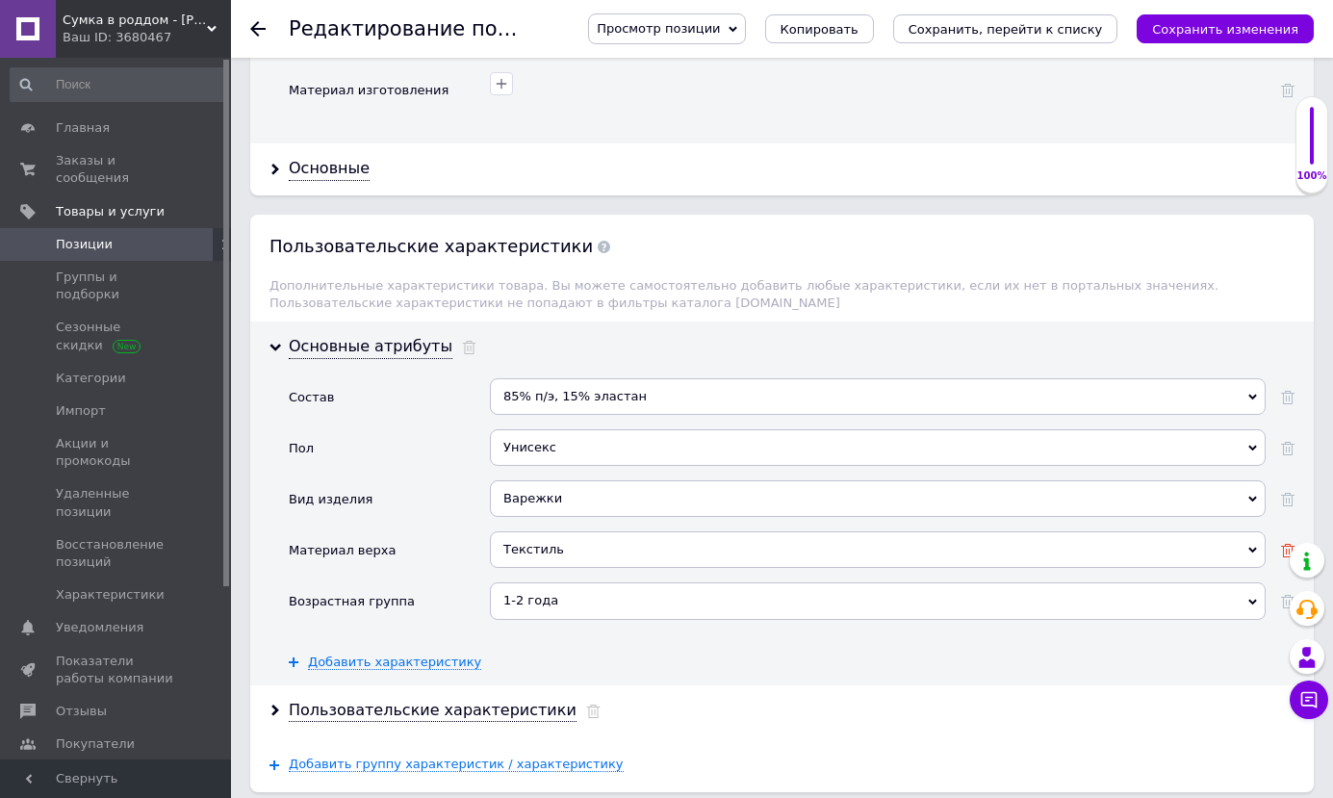
click at [1289, 544] on use at bounding box center [1287, 550] width 13 height 13
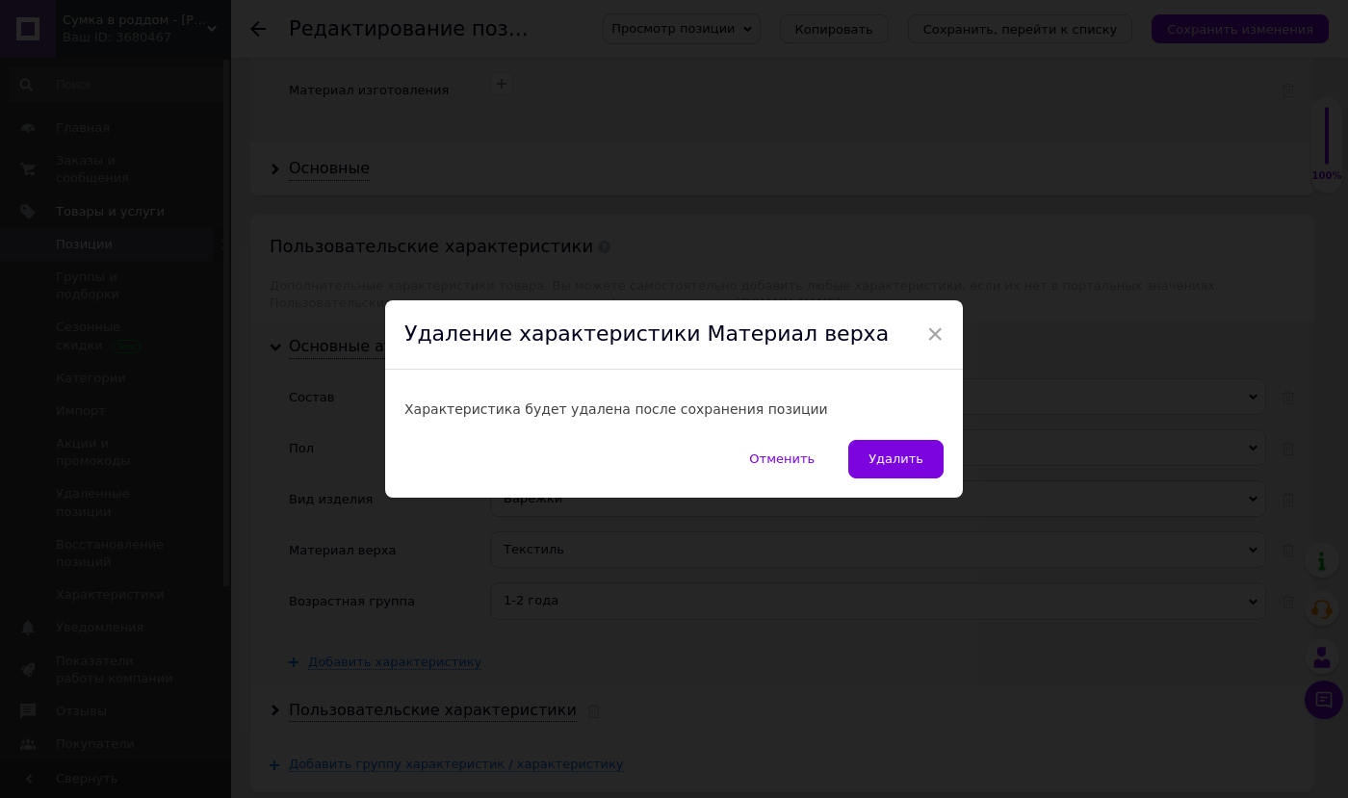
click at [903, 453] on span "Удалить" at bounding box center [895, 458] width 55 height 14
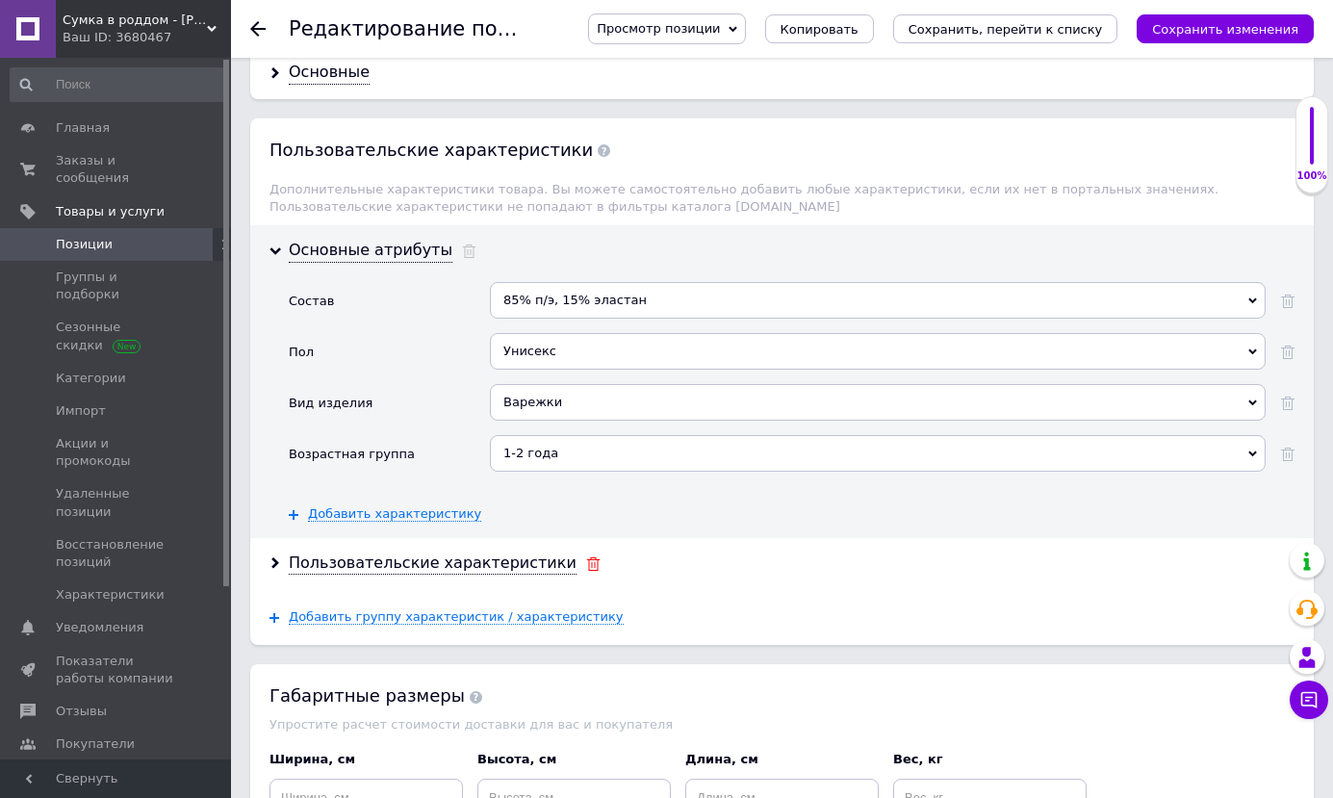
scroll to position [2599, 0]
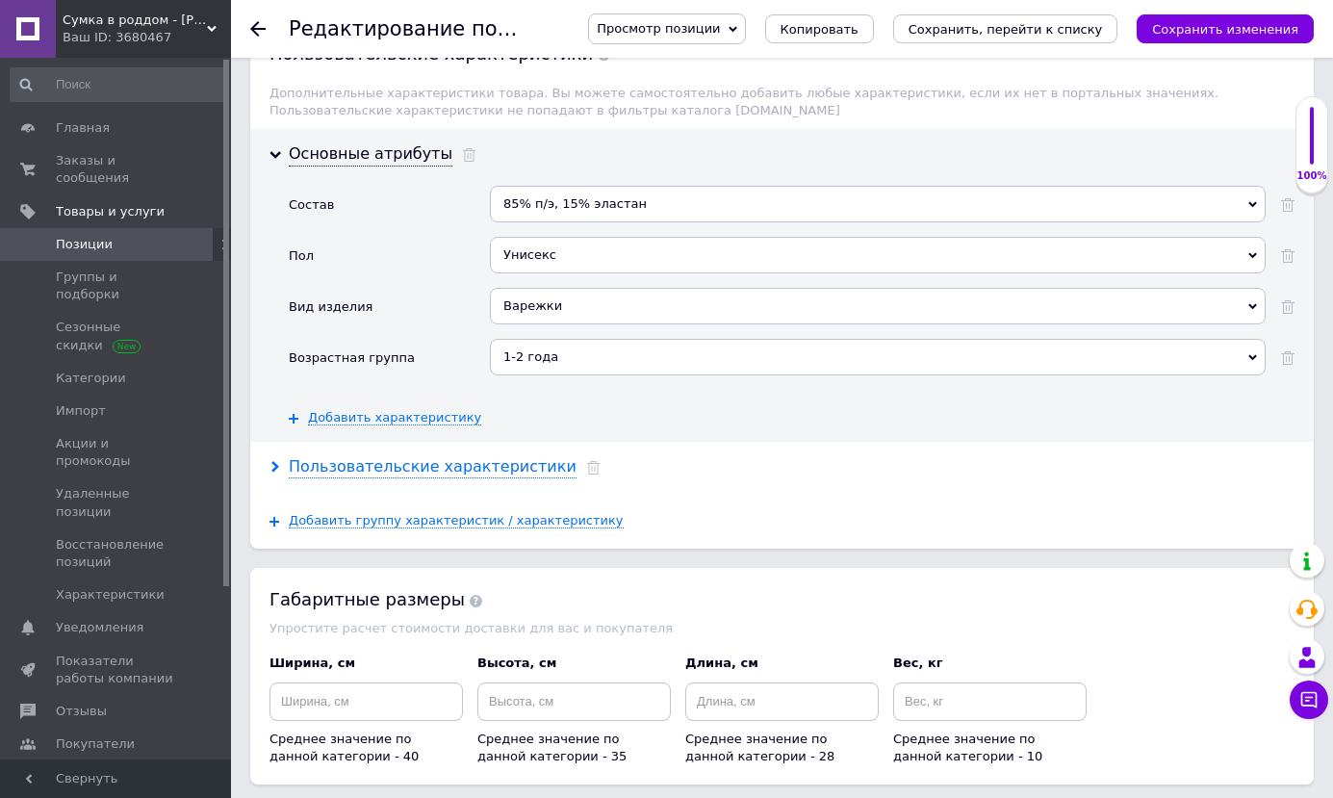
click at [494, 456] on div "Пользовательские характеристики" at bounding box center [433, 467] width 288 height 22
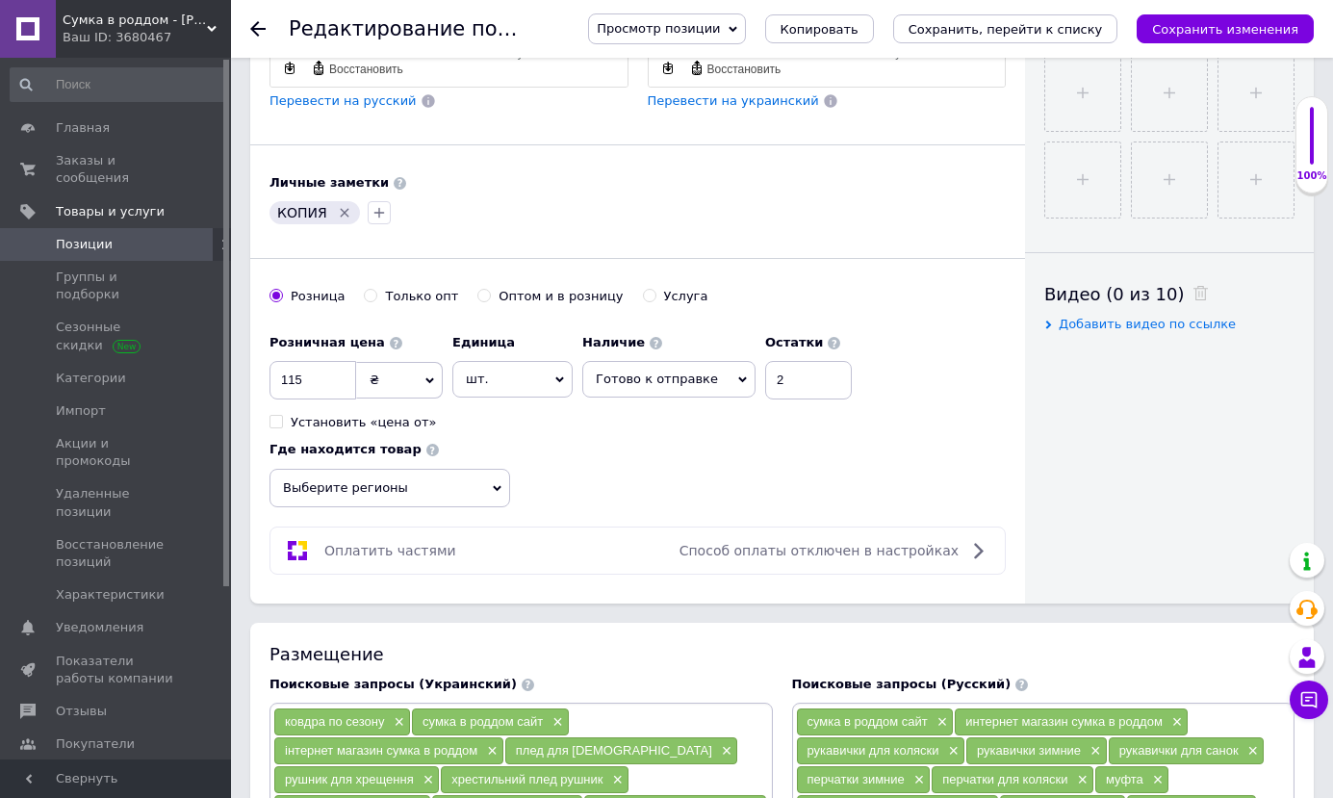
scroll to position [385, 0]
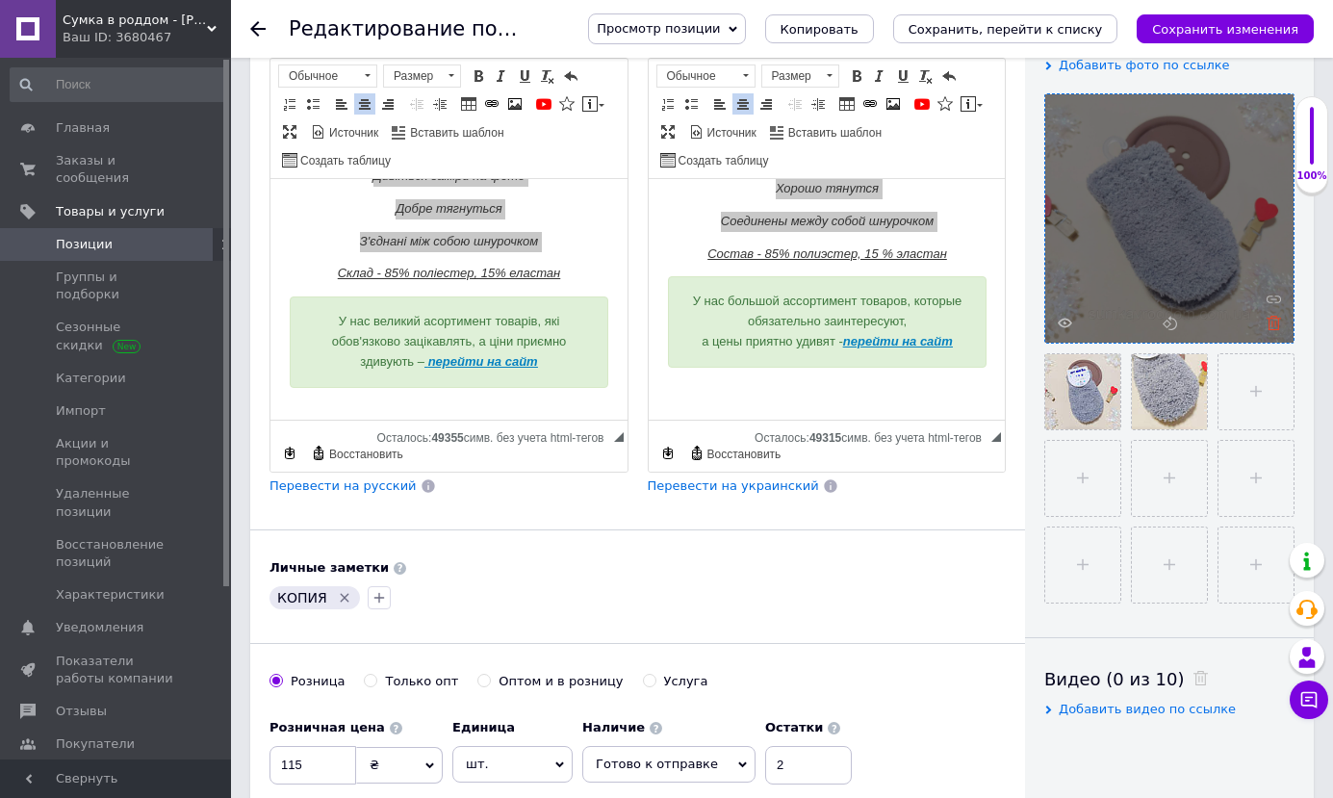
click at [1277, 324] on icon at bounding box center [1274, 323] width 14 height 14
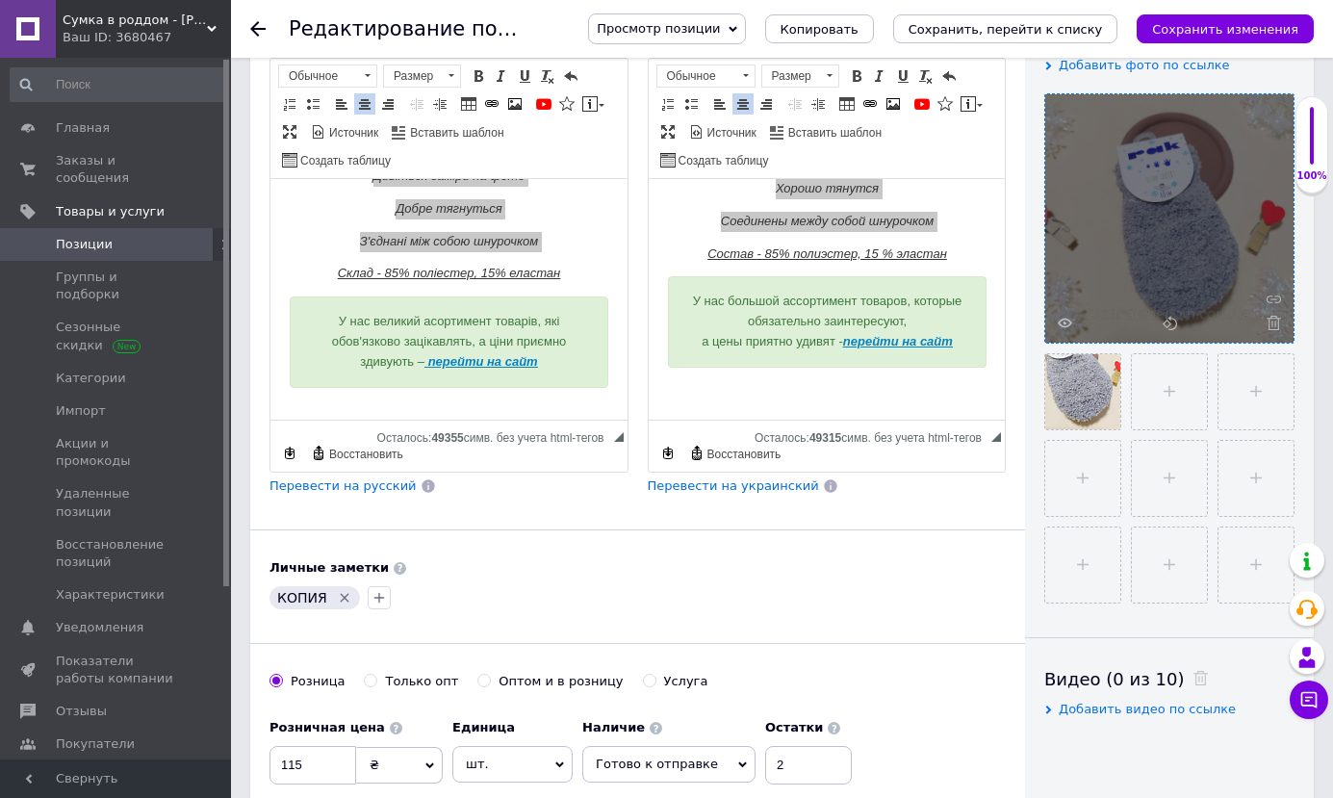
click at [1277, 324] on icon at bounding box center [1274, 323] width 14 height 14
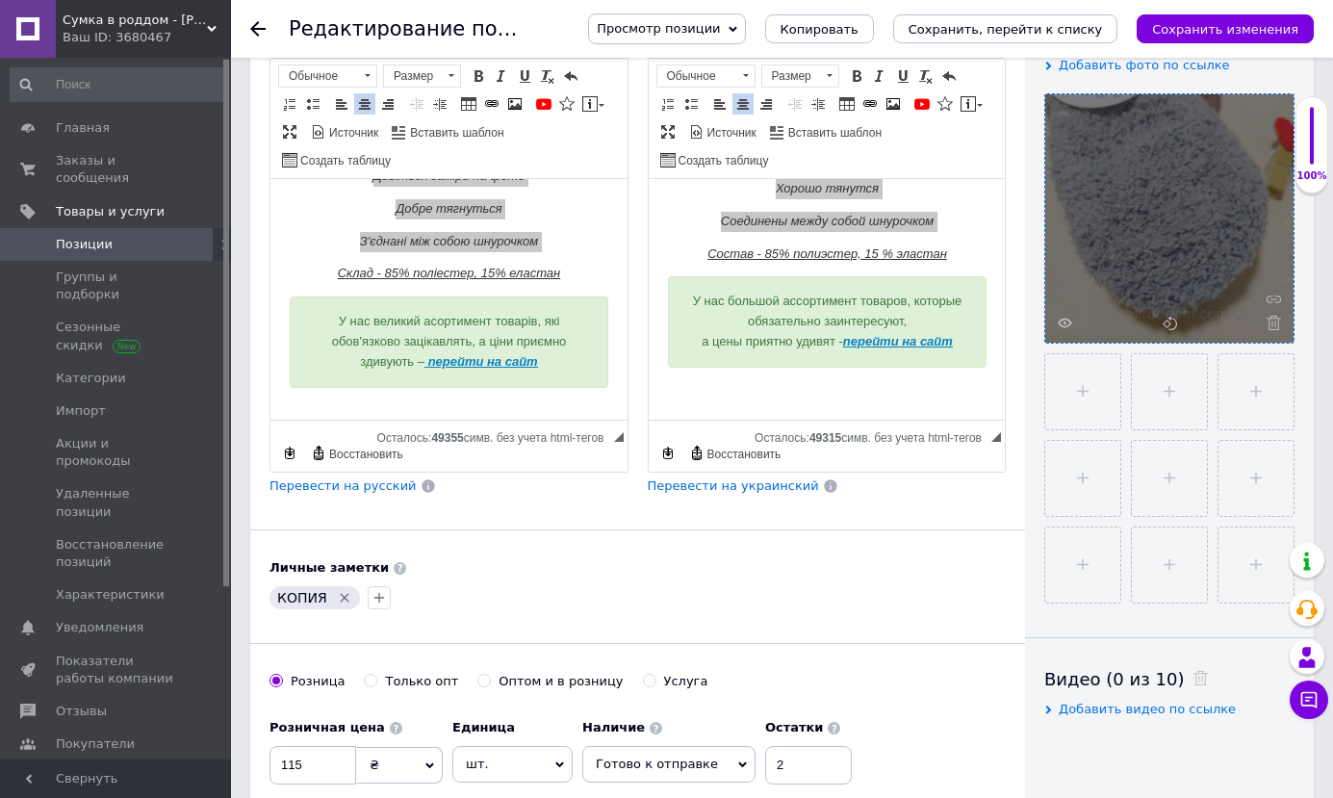
click at [1277, 324] on icon at bounding box center [1274, 323] width 14 height 14
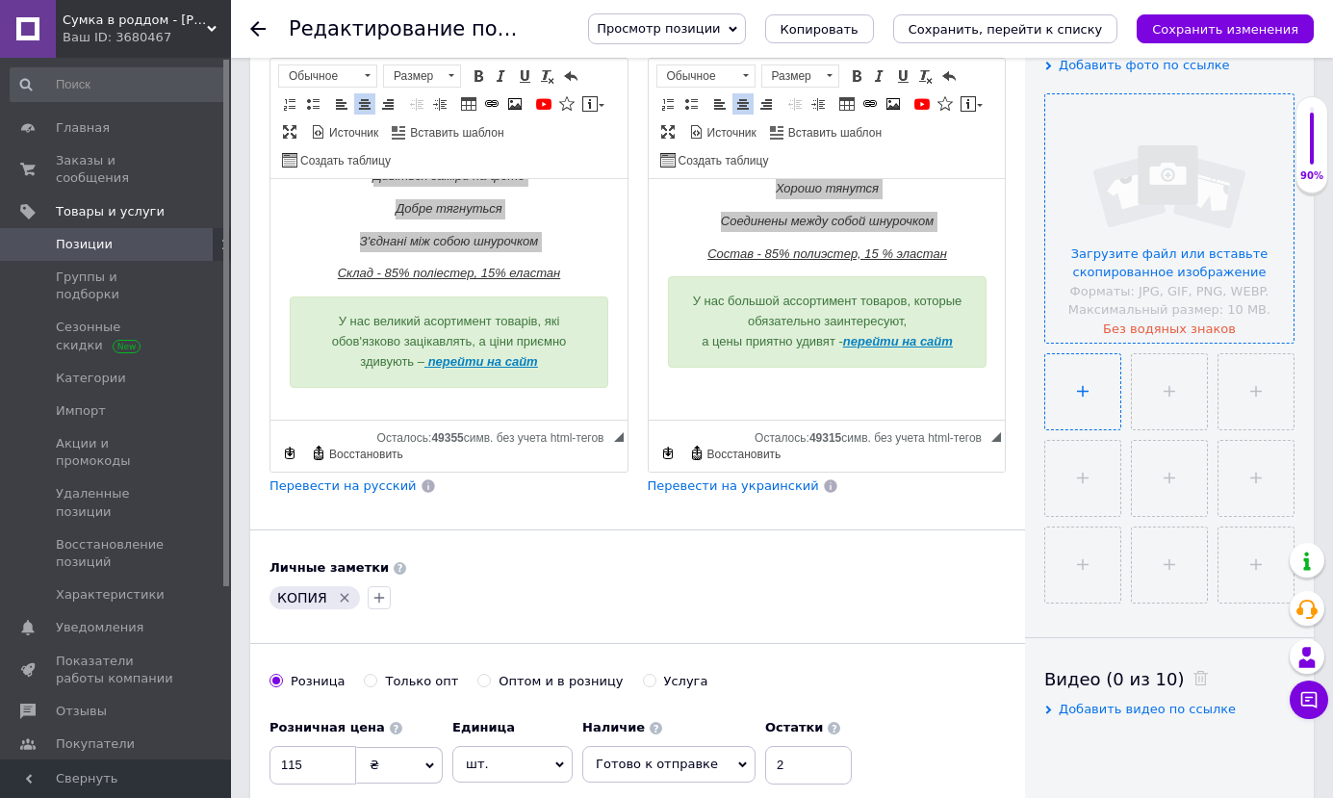
click at [1097, 383] on input "file" at bounding box center [1082, 391] width 75 height 75
type input "C:\fakepath\изображение_viber_2025-10-12_[PHONE_NUMBER].jpg"
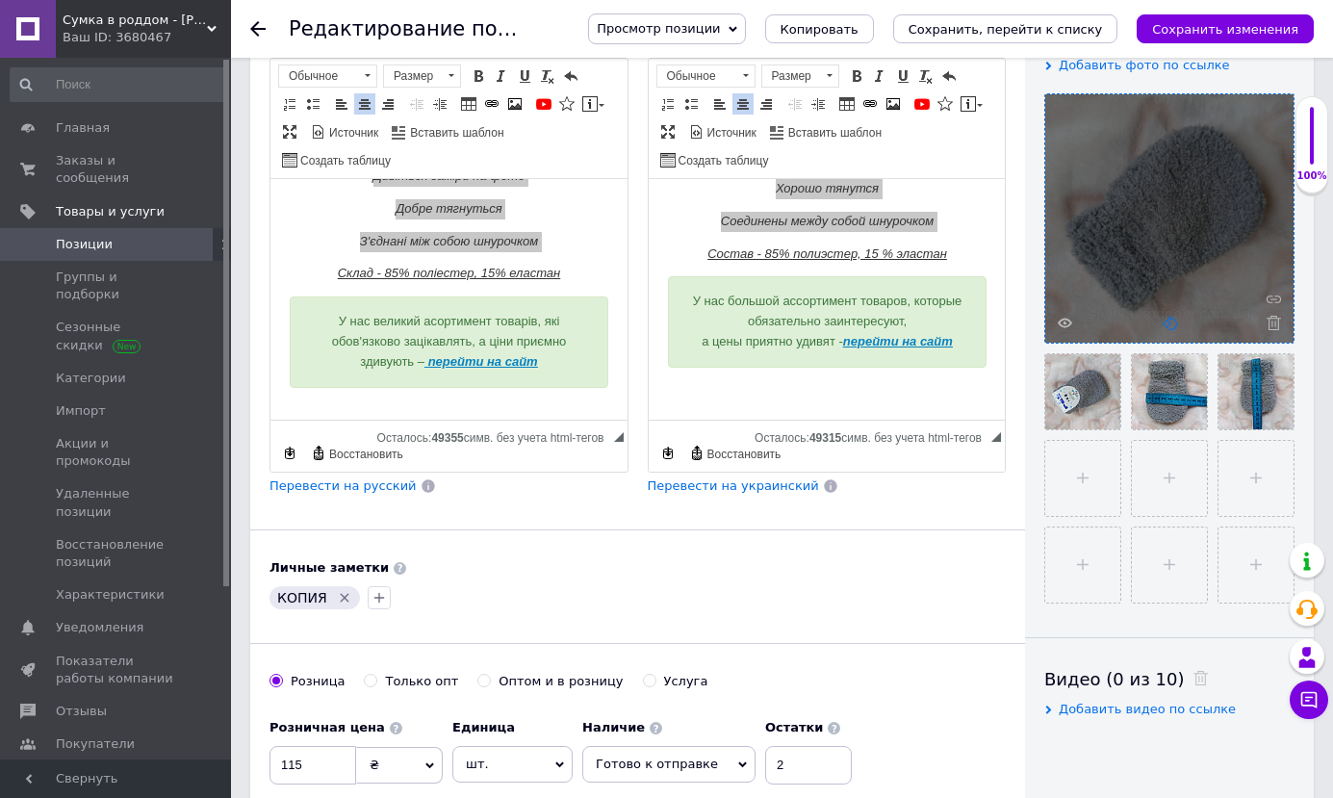
click at [1167, 325] on icon at bounding box center [1170, 323] width 14 height 14
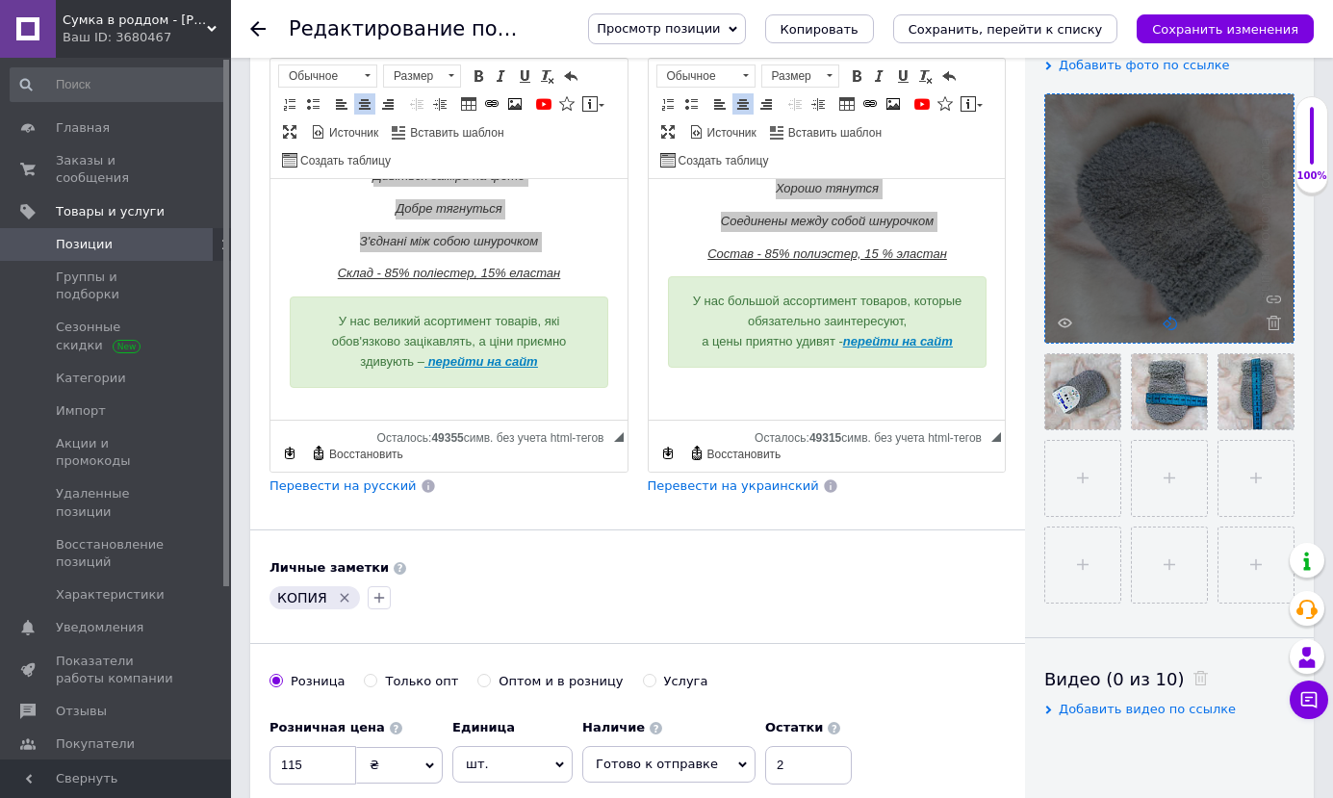
click at [1167, 325] on icon at bounding box center [1170, 323] width 14 height 14
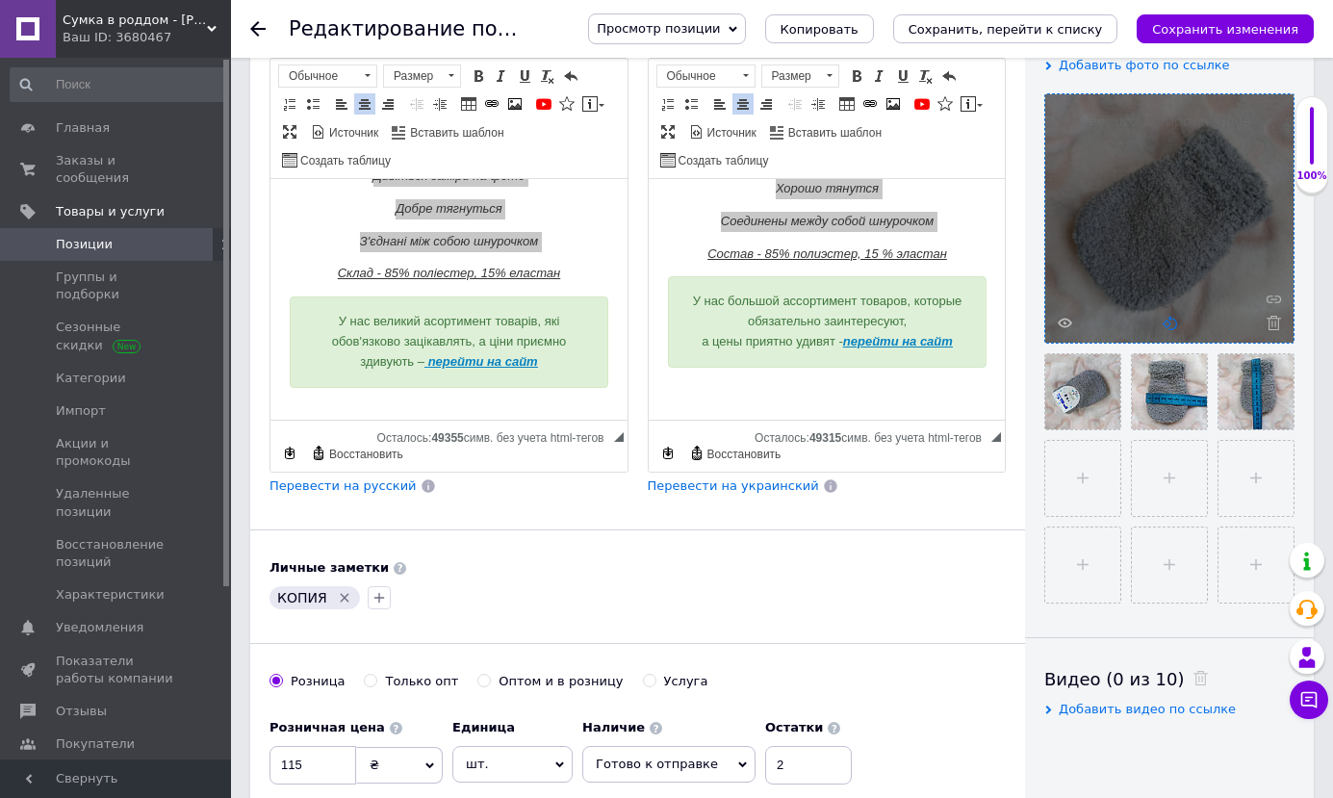
click at [1167, 325] on icon at bounding box center [1170, 323] width 14 height 14
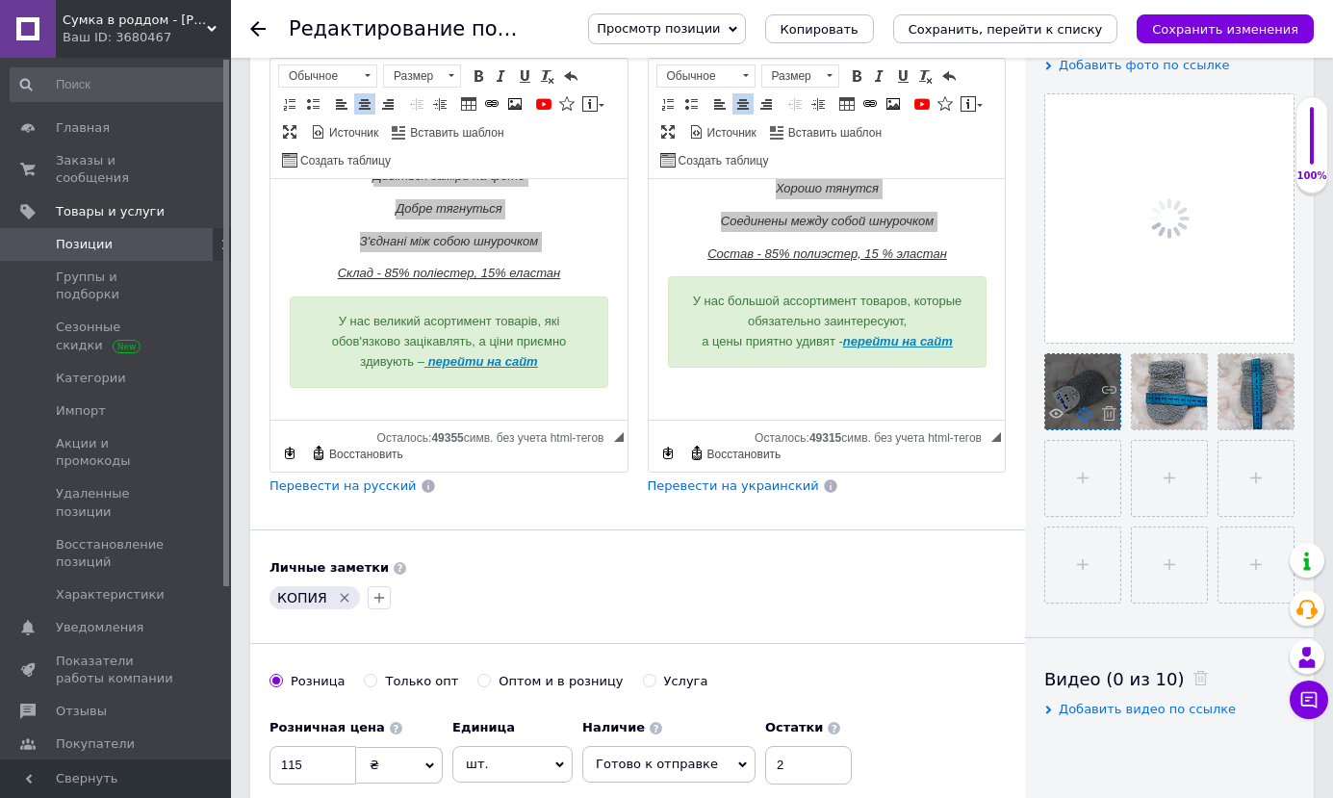
click at [1080, 419] on use at bounding box center [1083, 413] width 14 height 14
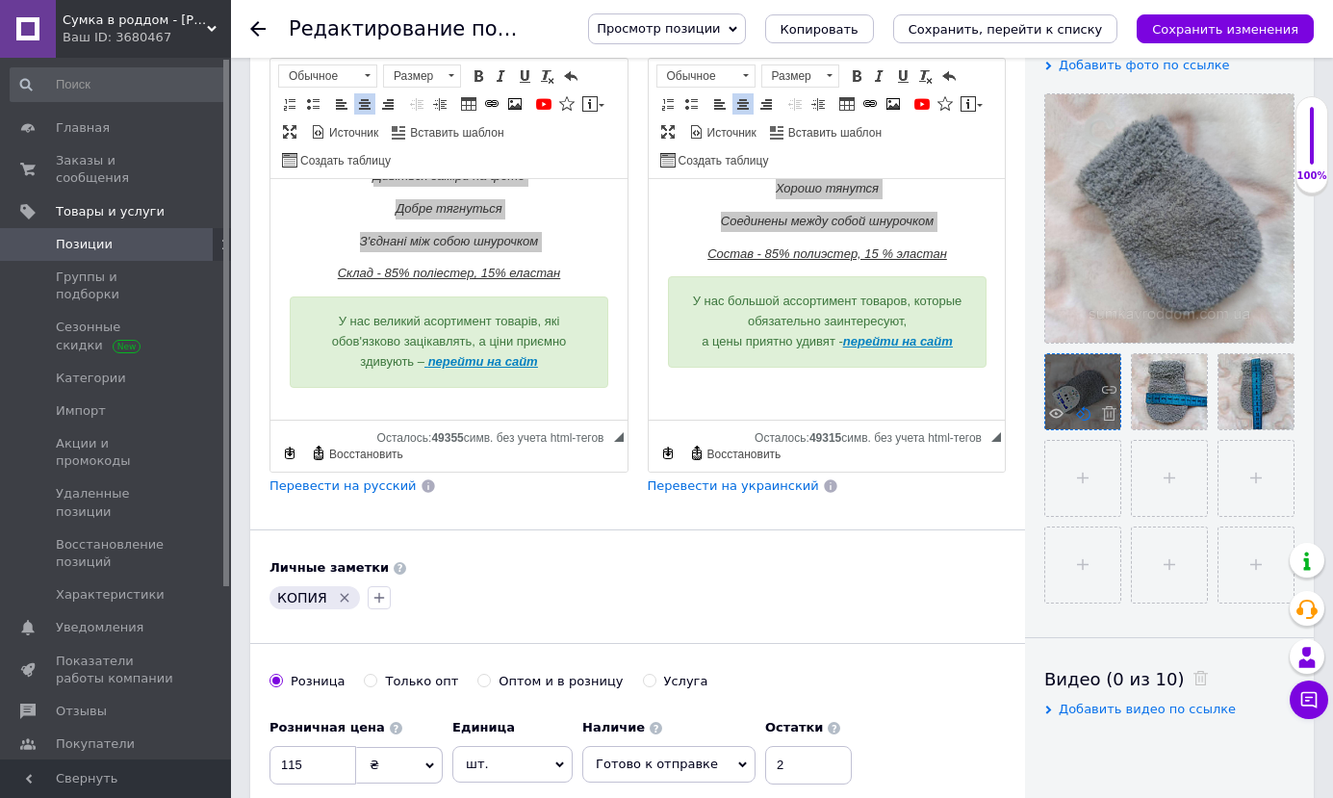
click at [1077, 419] on icon at bounding box center [1083, 413] width 14 height 14
click at [1081, 419] on use at bounding box center [1083, 413] width 14 height 14
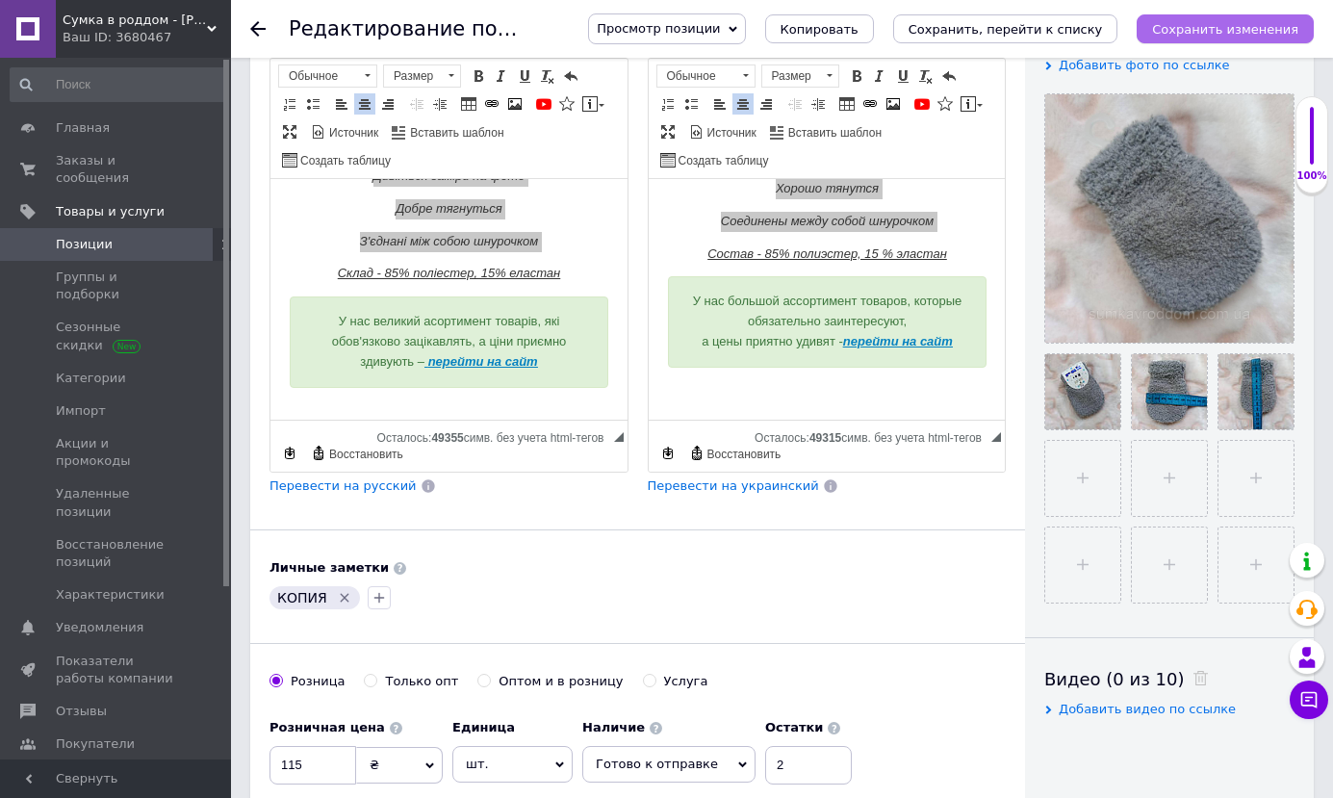
click at [1256, 27] on icon "Сохранить изменения" at bounding box center [1225, 29] width 146 height 14
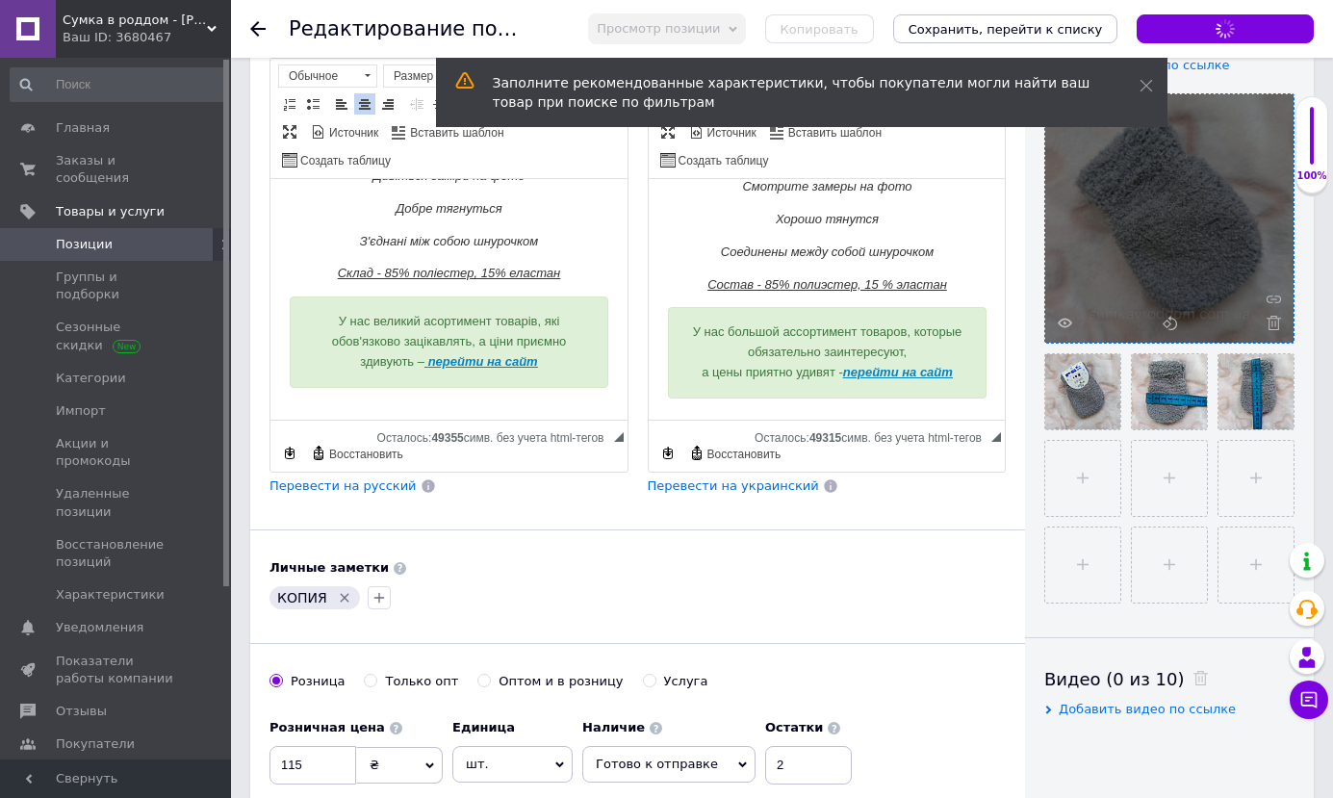
scroll to position [278, 0]
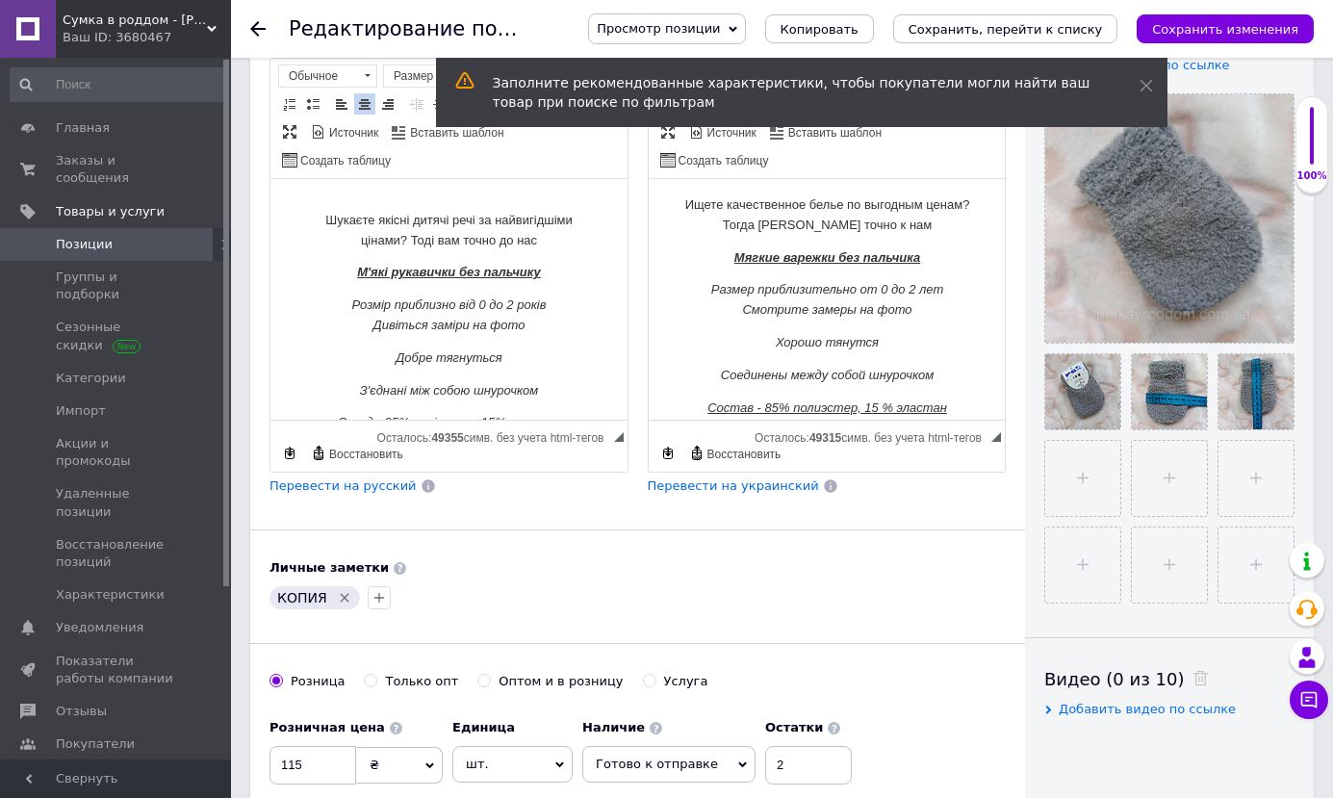
click at [256, 26] on icon at bounding box center [257, 28] width 15 height 15
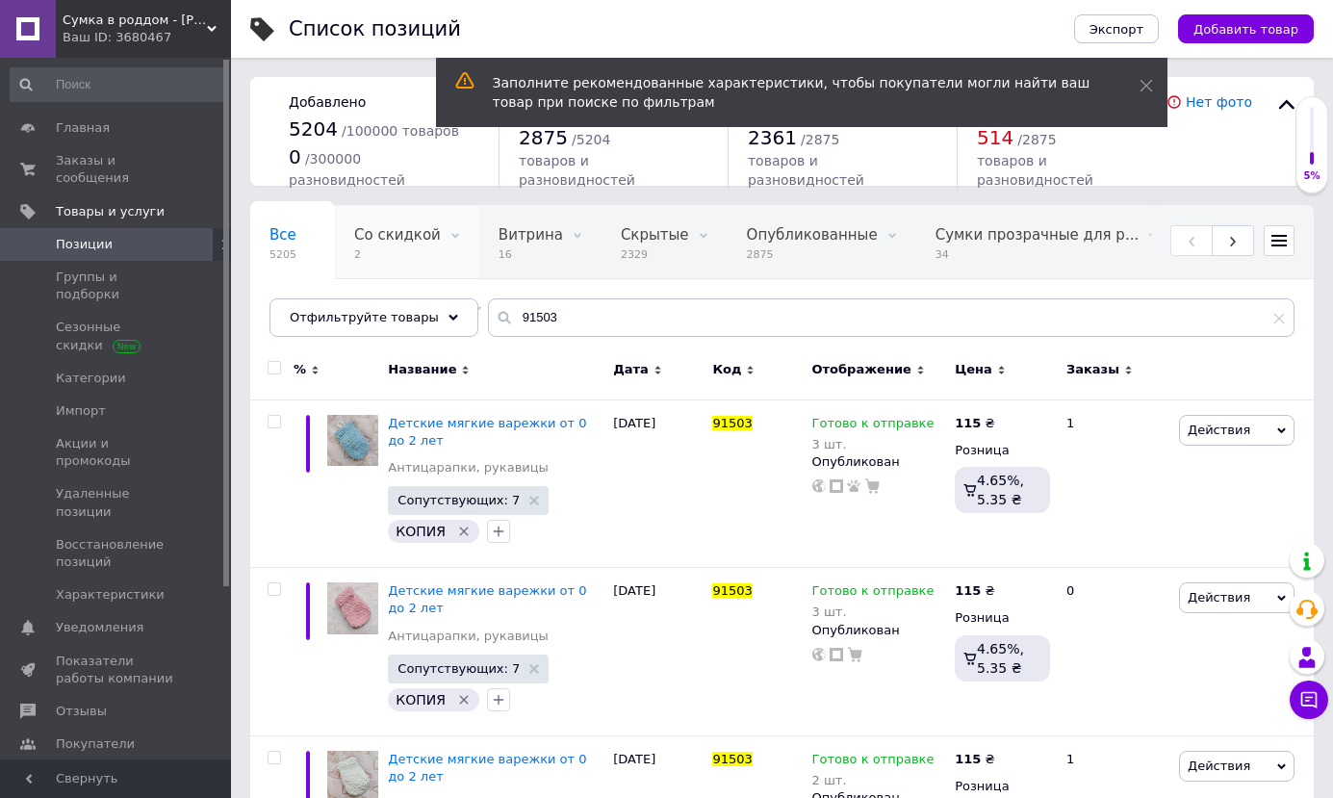
scroll to position [0, 96]
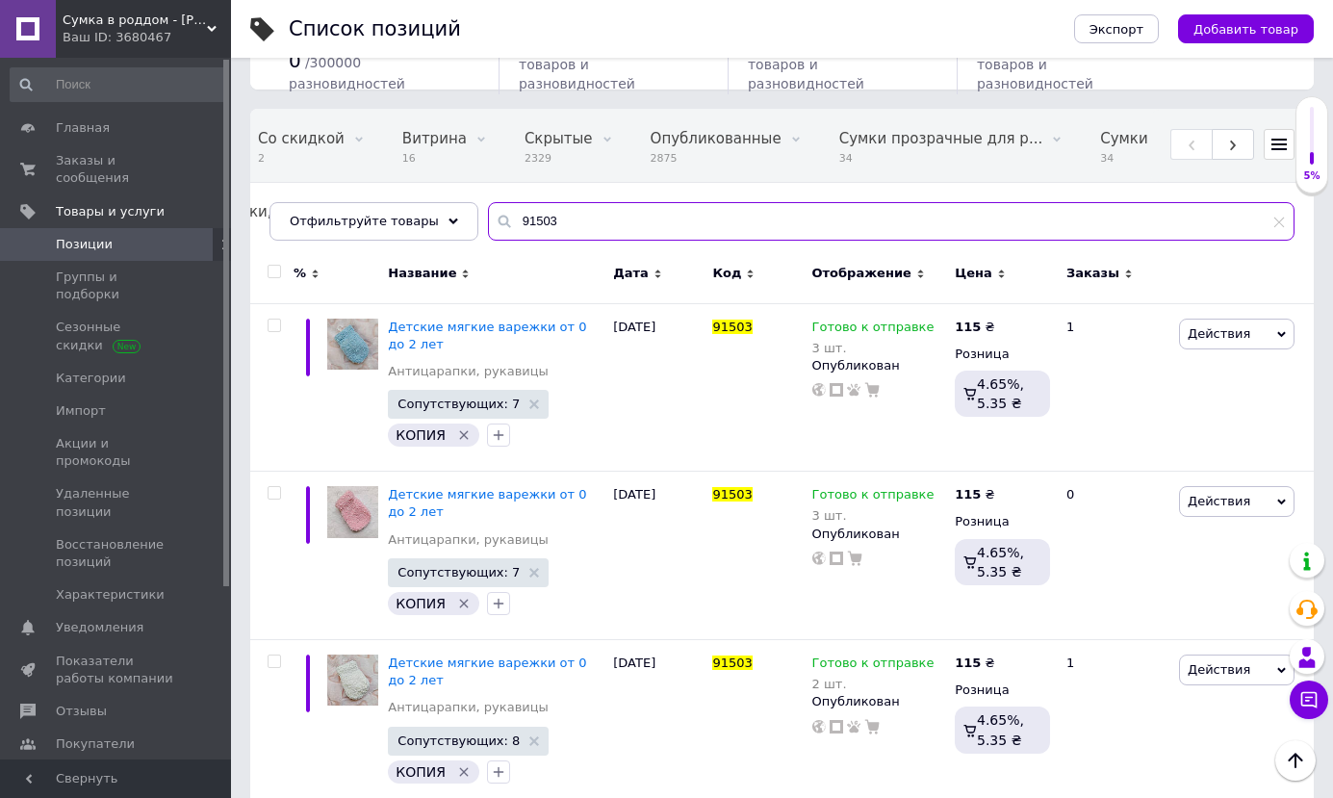
click at [623, 227] on input "91503" at bounding box center [891, 221] width 807 height 39
type input "9"
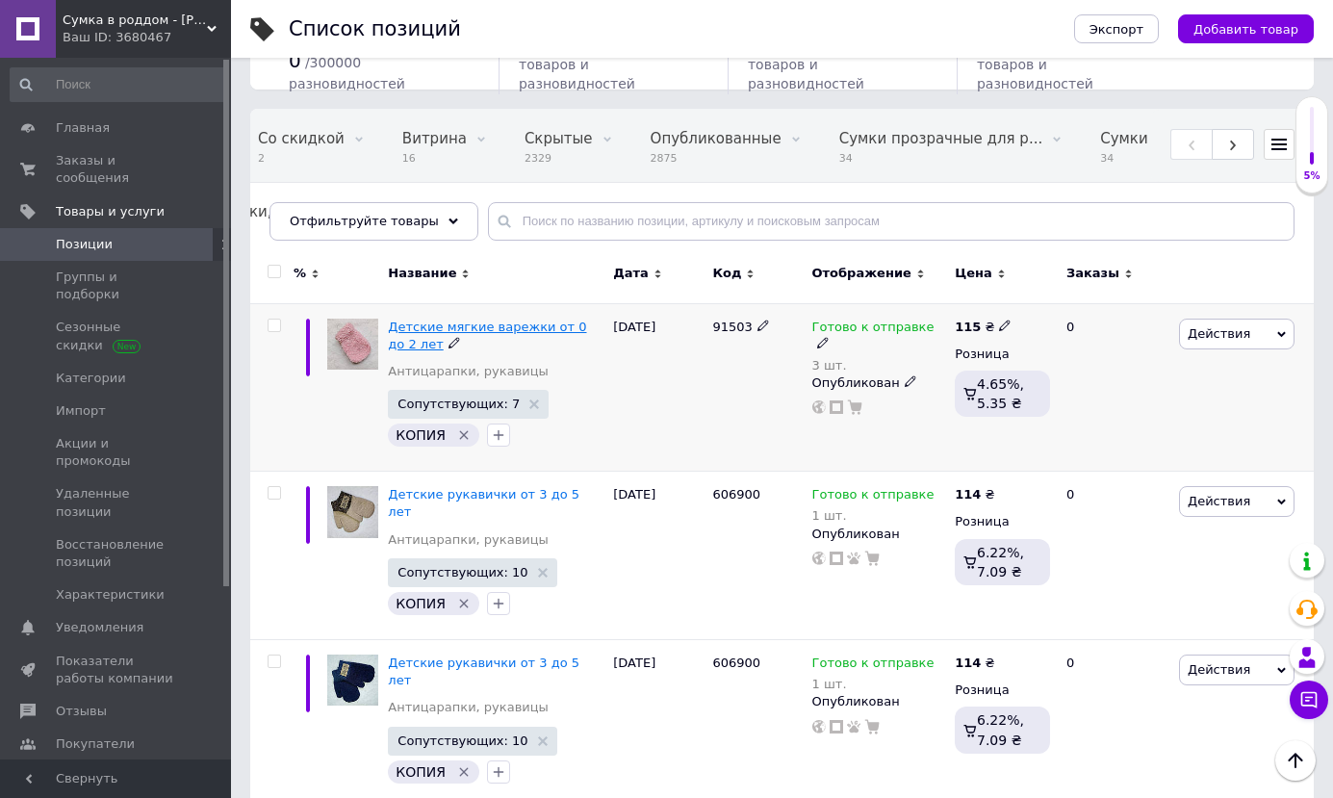
click at [541, 326] on span "Детские мягкие варежки от 0 до 2 лет" at bounding box center [487, 336] width 198 height 32
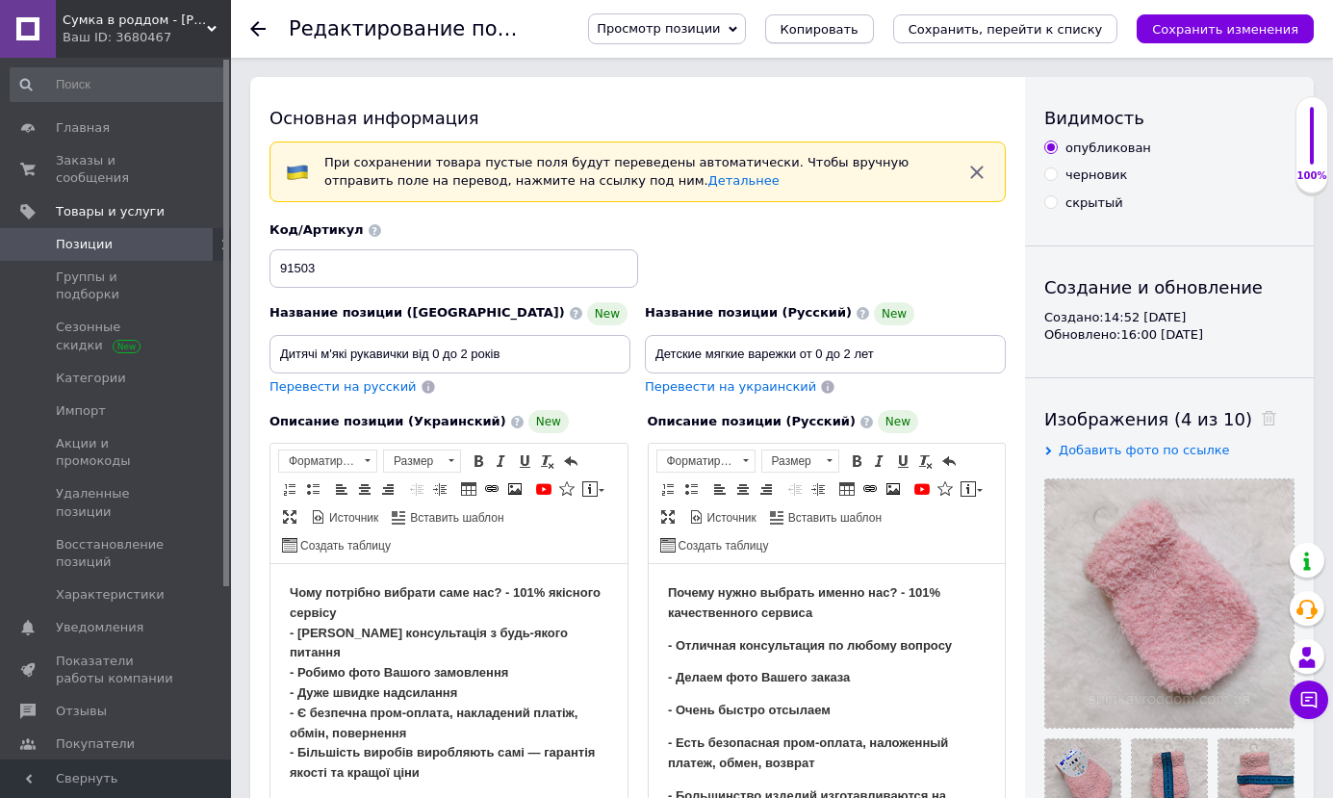
click at [859, 27] on span "Копировать" at bounding box center [820, 29] width 78 height 14
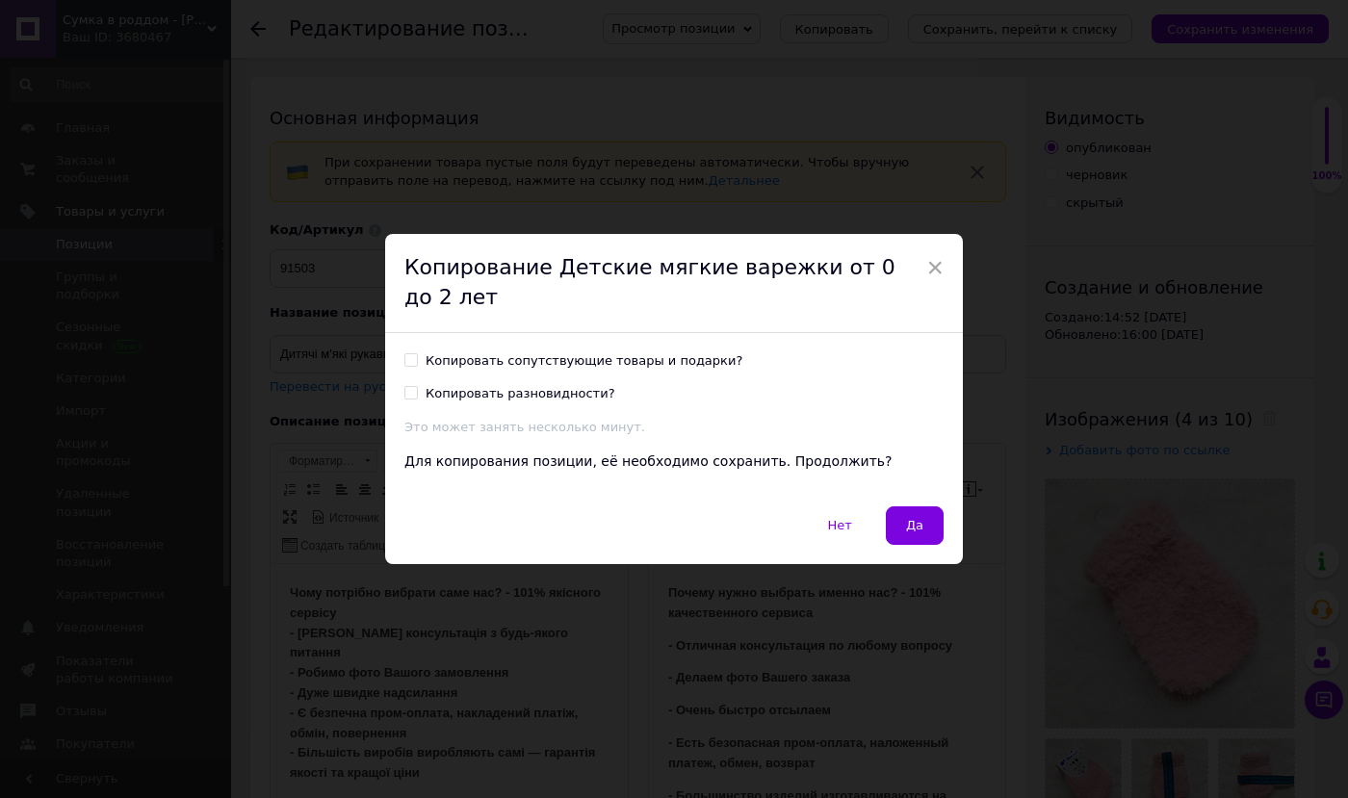
click at [406, 353] on input "Копировать сопутствующие товары и подарки?" at bounding box center [410, 359] width 13 height 13
checkbox input "true"
click at [414, 386] on span at bounding box center [410, 392] width 13 height 13
click at [414, 386] on input "Копировать разновидности?" at bounding box center [410, 392] width 13 height 13
checkbox input "true"
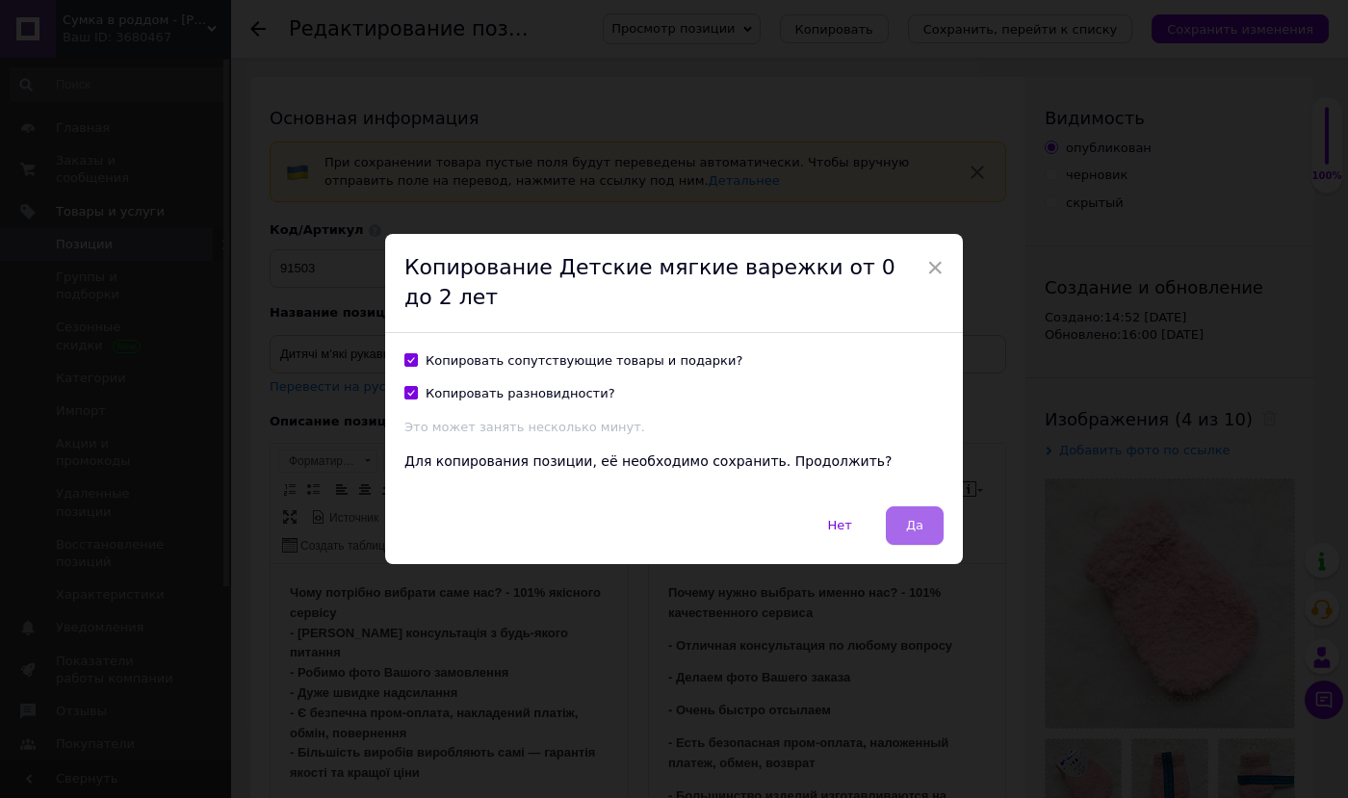
click at [918, 518] on span "Да" at bounding box center [914, 525] width 17 height 14
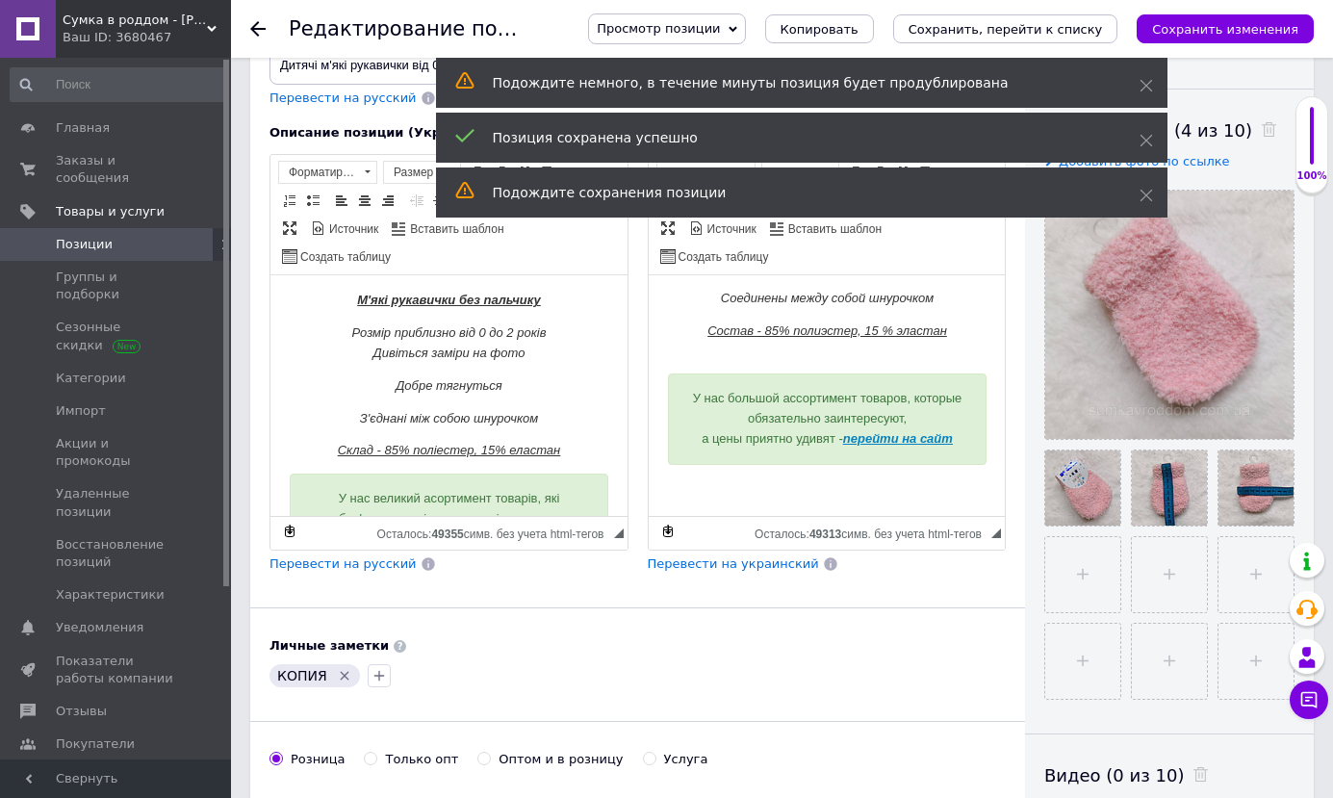
scroll to position [578, 0]
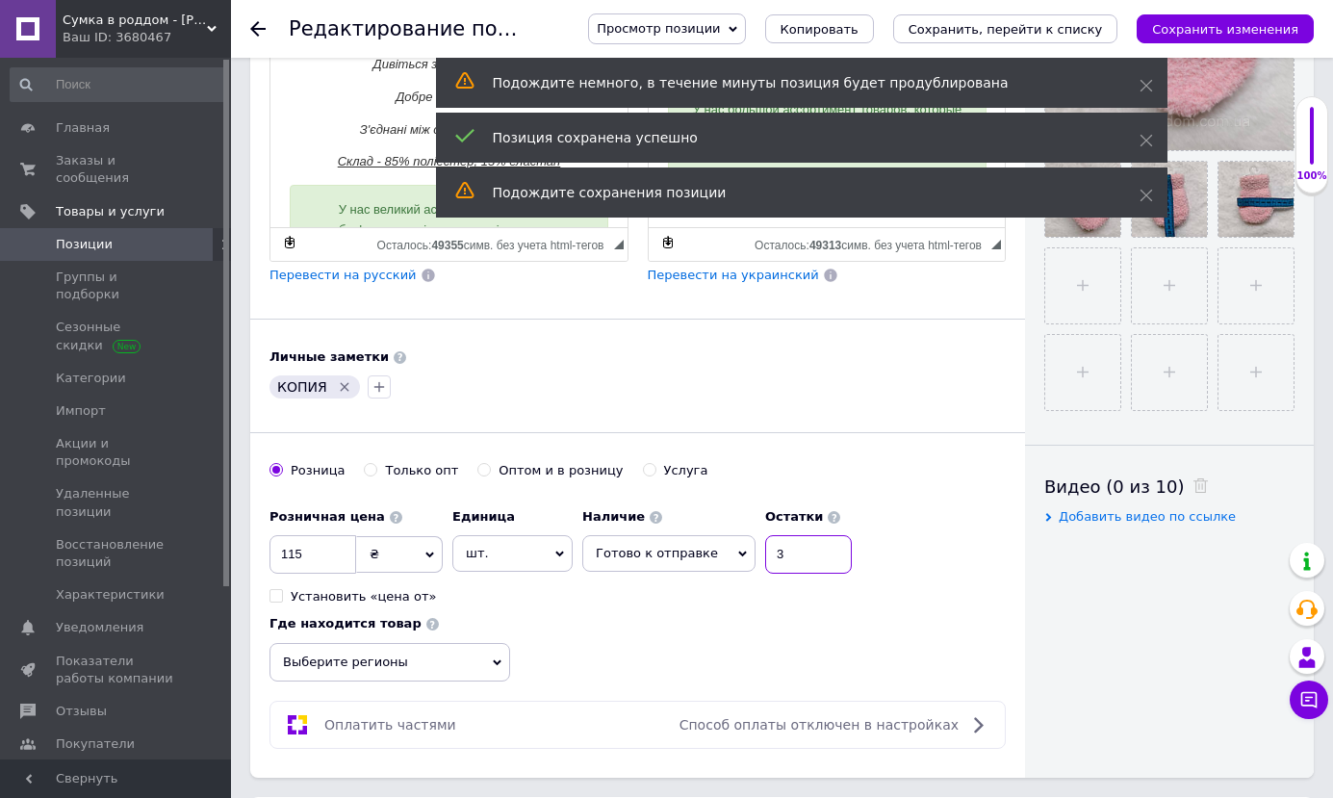
click at [799, 551] on input "3" at bounding box center [808, 554] width 87 height 39
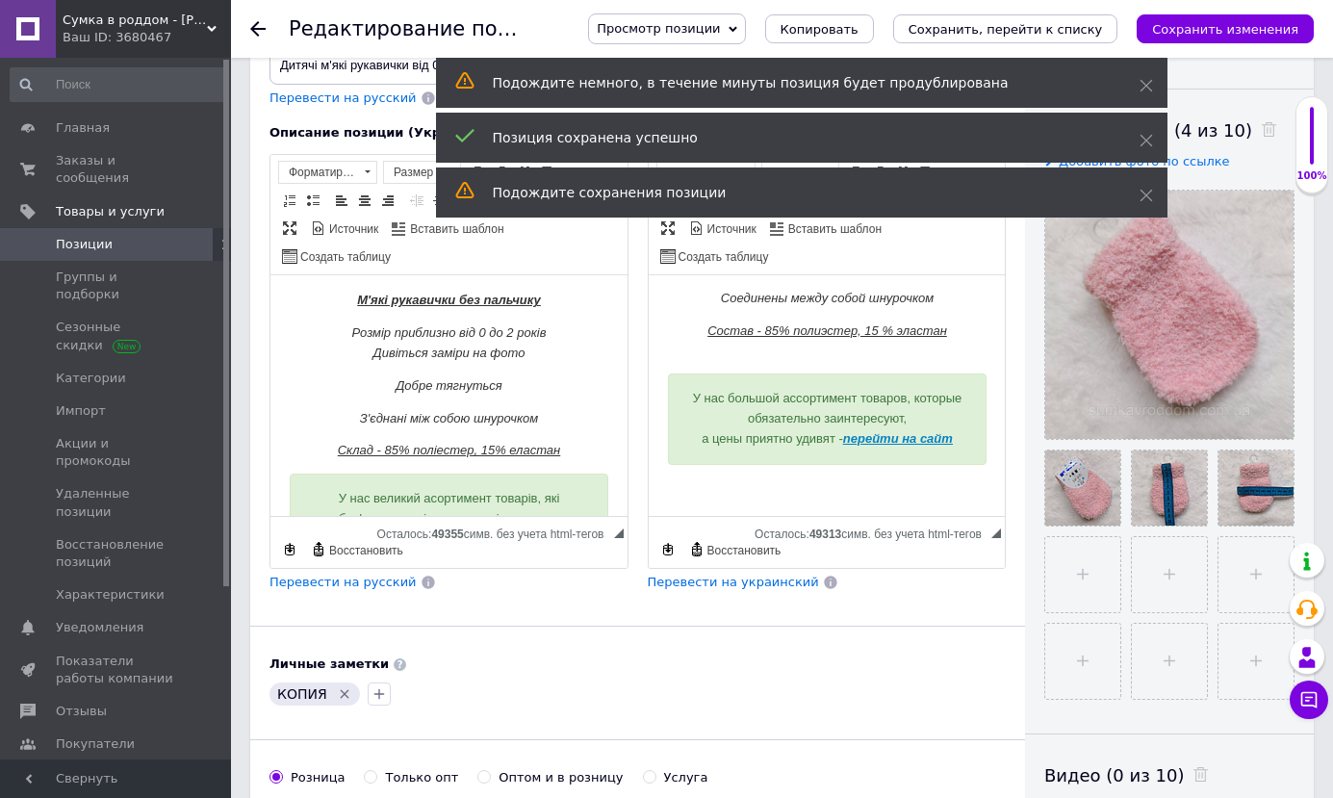
scroll to position [385, 0]
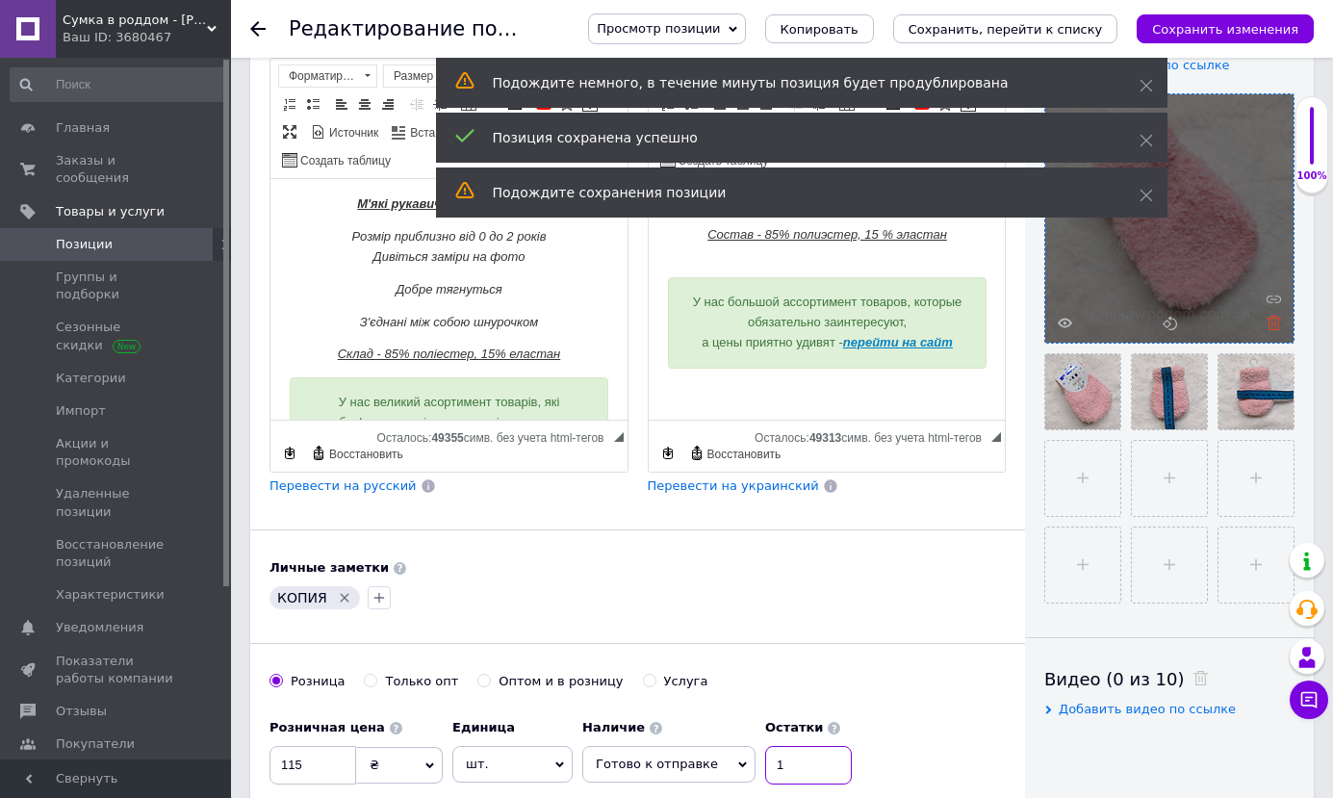
type input "1"
click at [1273, 324] on icon at bounding box center [1274, 323] width 14 height 14
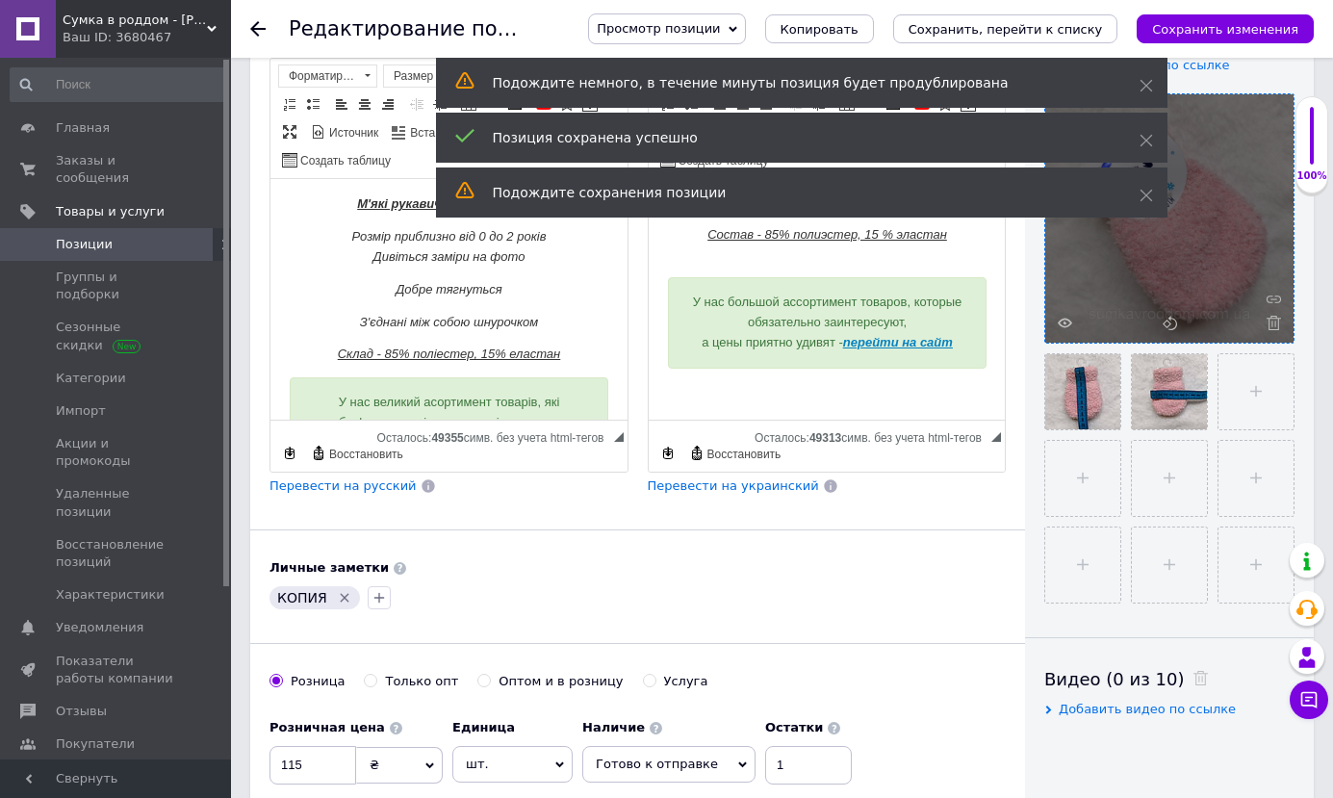
click at [1273, 324] on icon at bounding box center [1274, 323] width 14 height 14
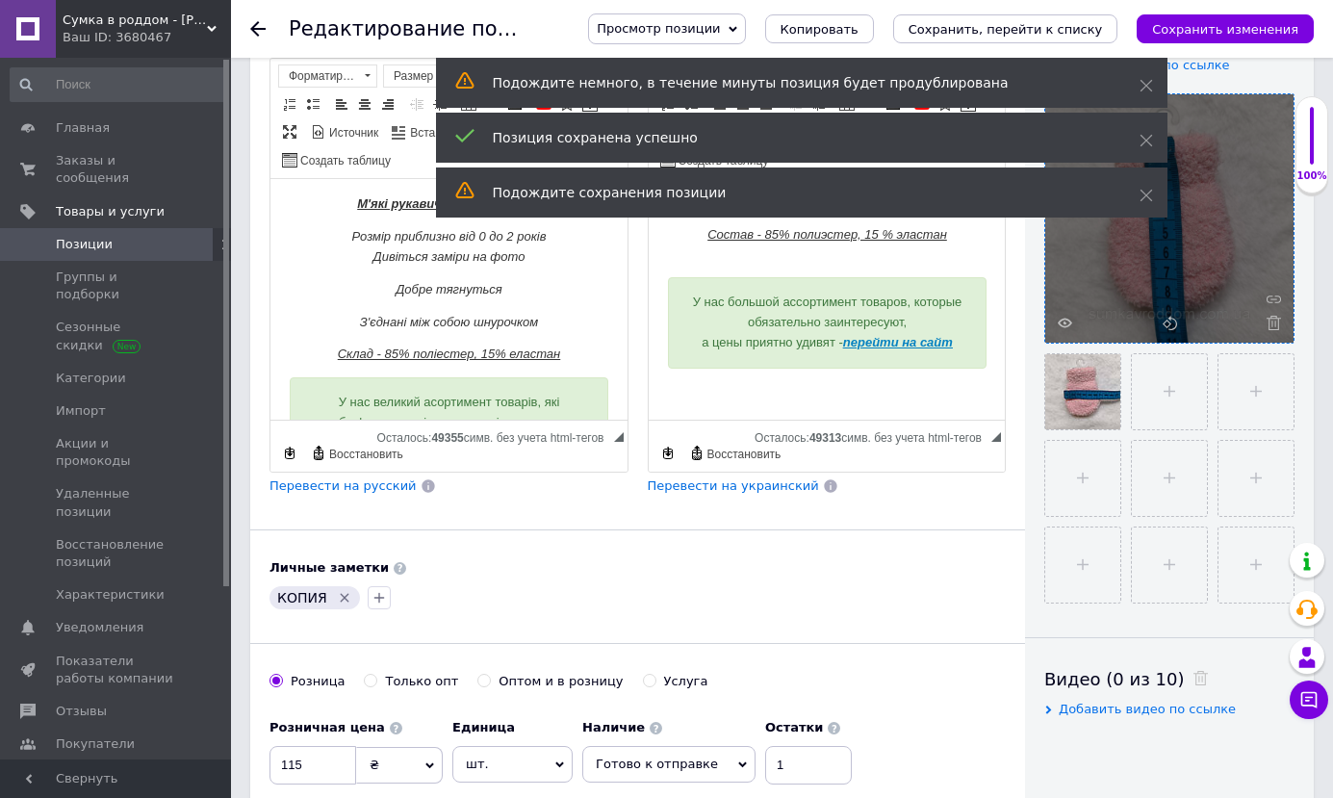
click at [1273, 324] on icon at bounding box center [1274, 323] width 14 height 14
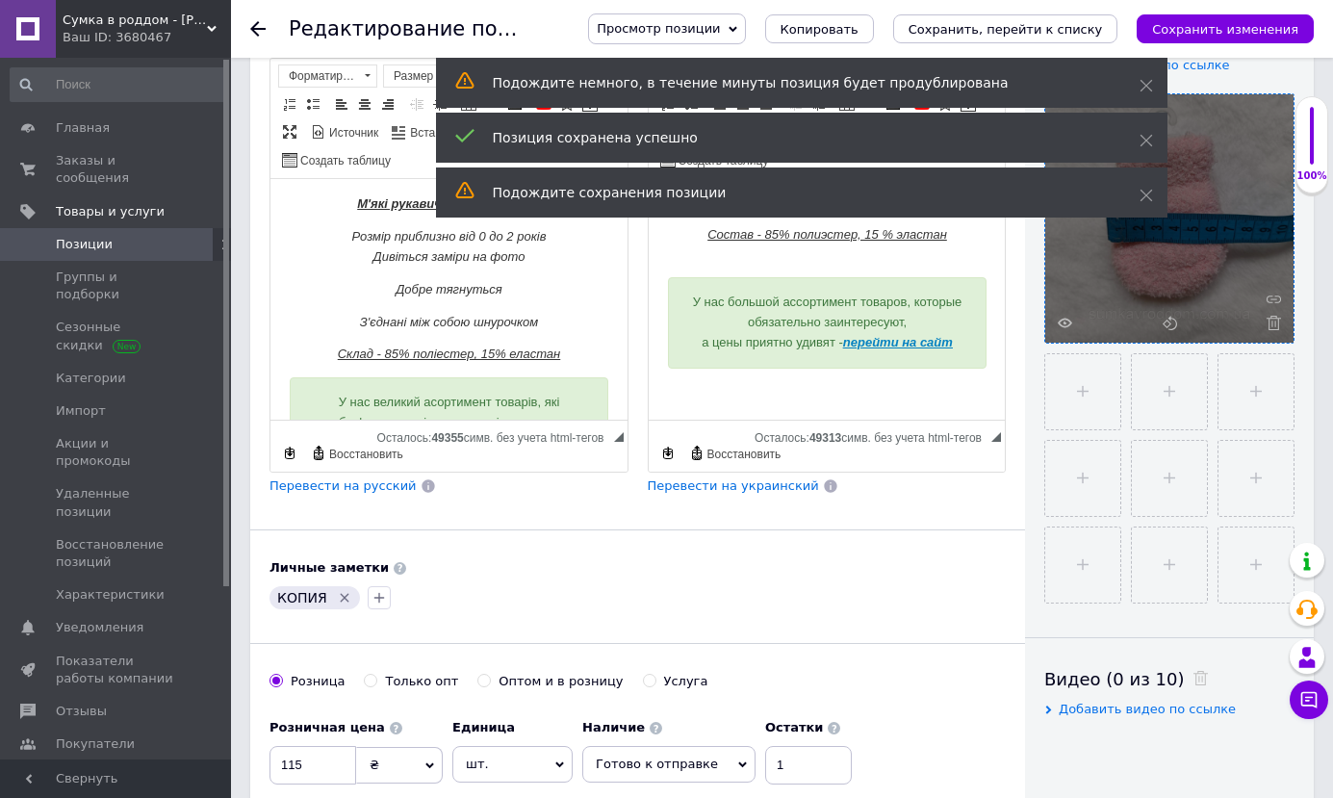
click at [1273, 324] on icon at bounding box center [1274, 323] width 14 height 14
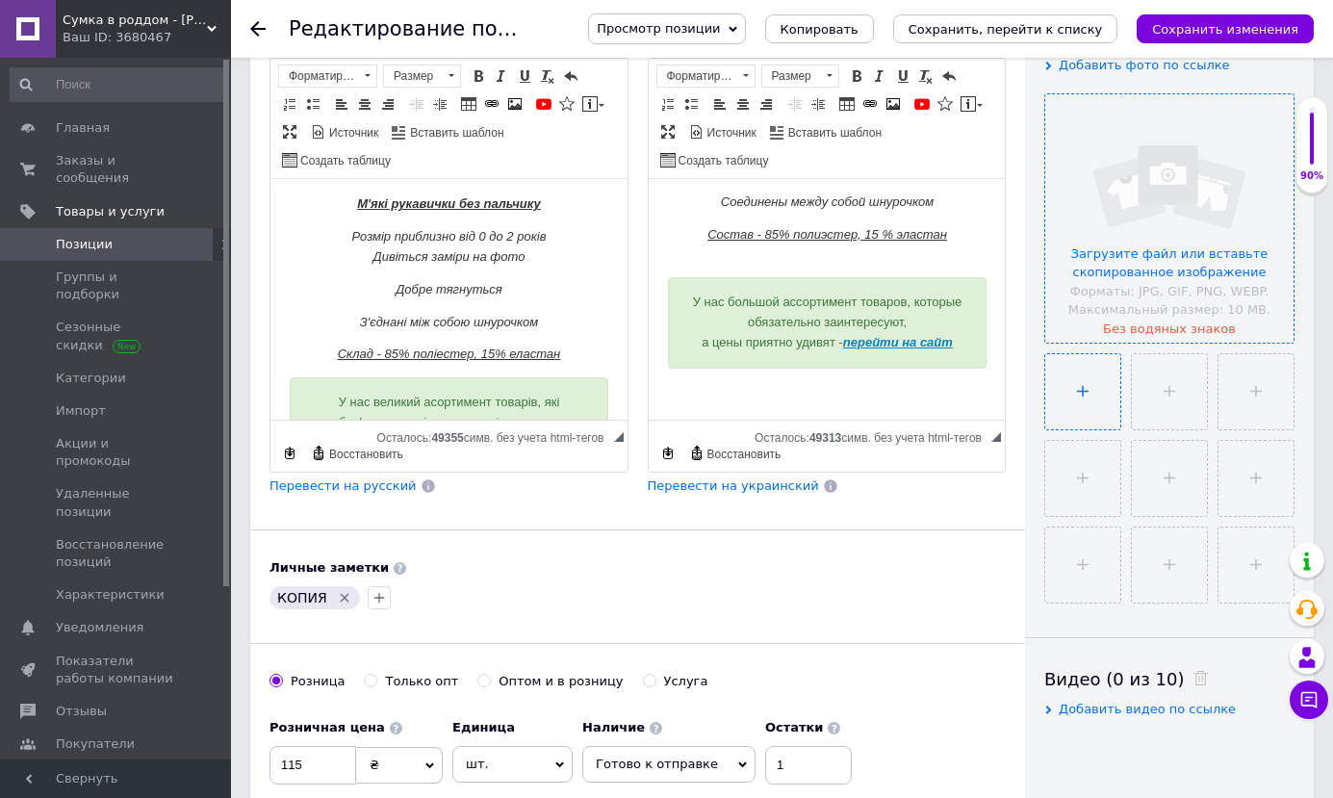
click at [1085, 408] on input "file" at bounding box center [1082, 391] width 75 height 75
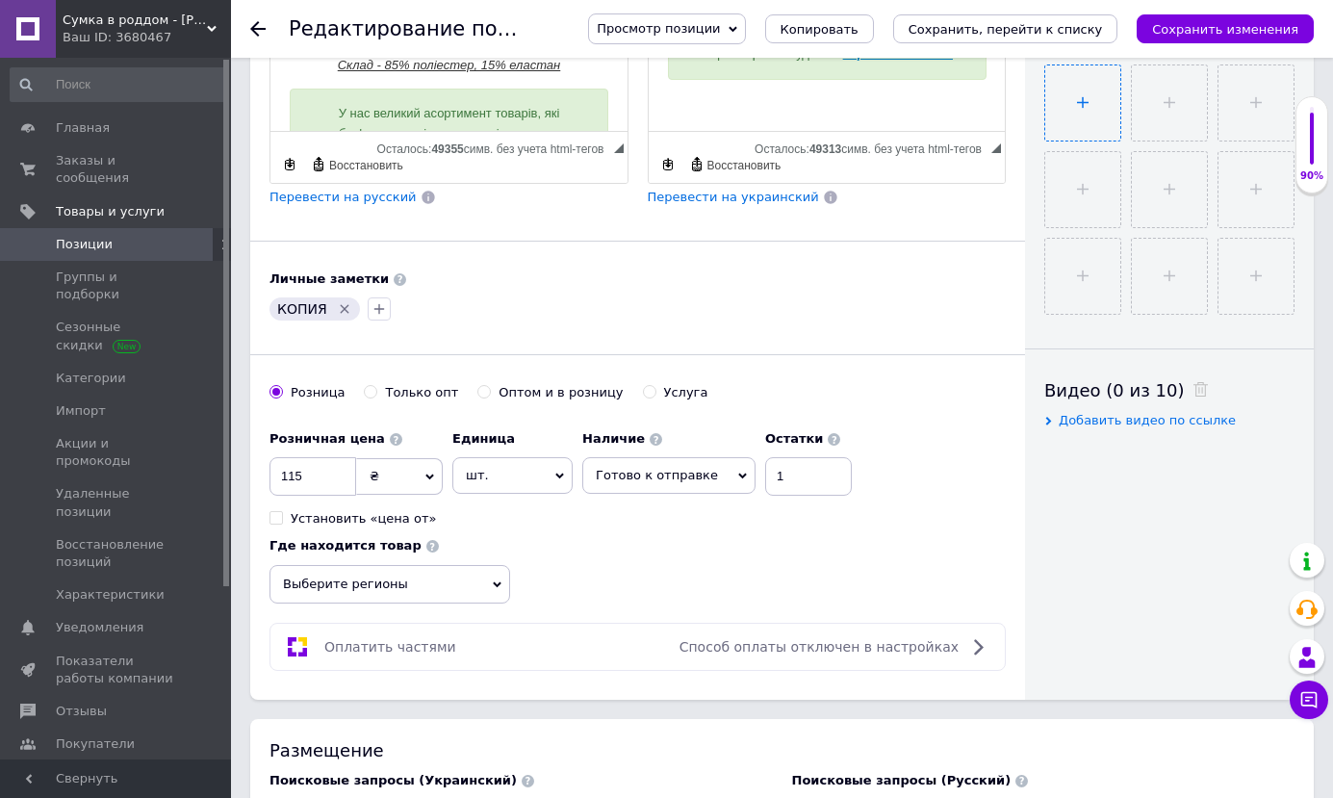
type input "C:\fakepath\изображение_viber_2025-10-12_[PHONE_NUMBER].jpg"
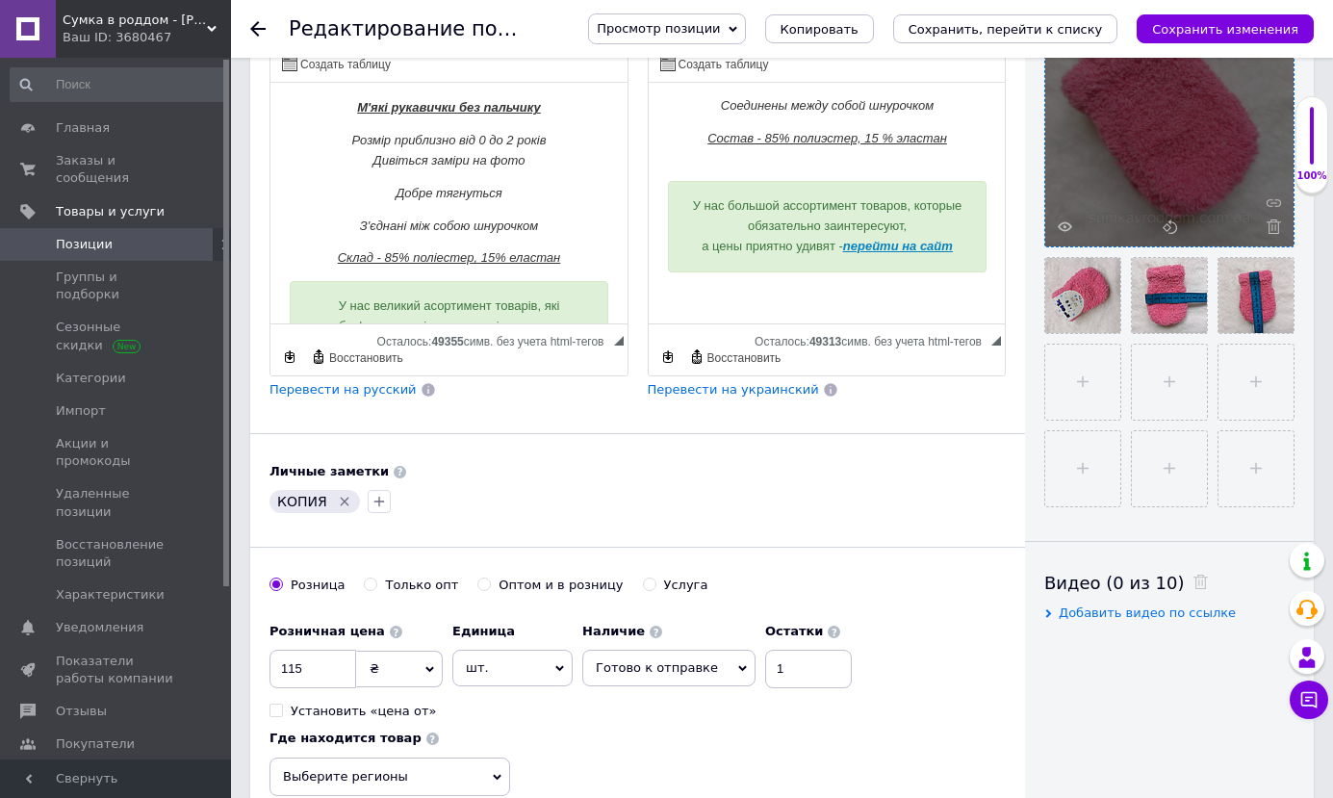
scroll to position [385, 0]
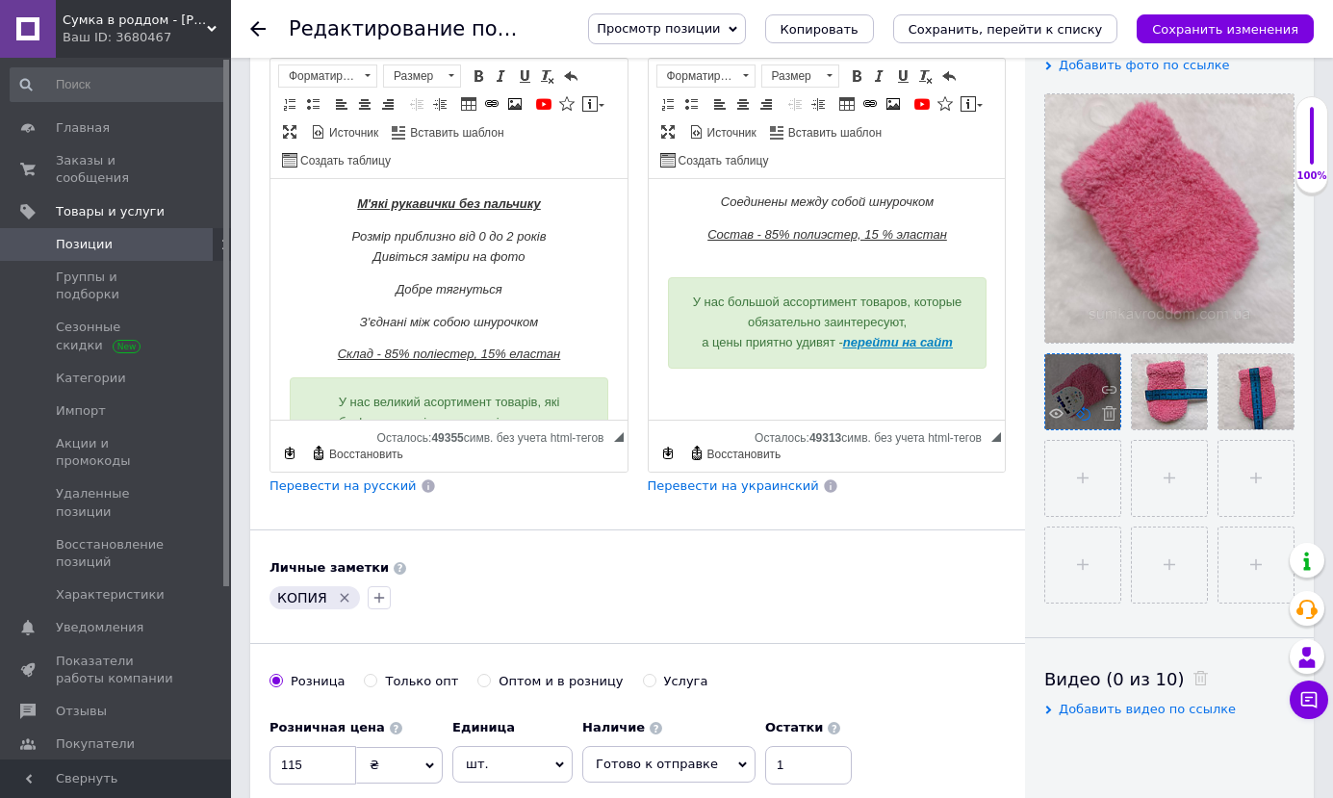
click at [1080, 418] on use at bounding box center [1083, 413] width 14 height 14
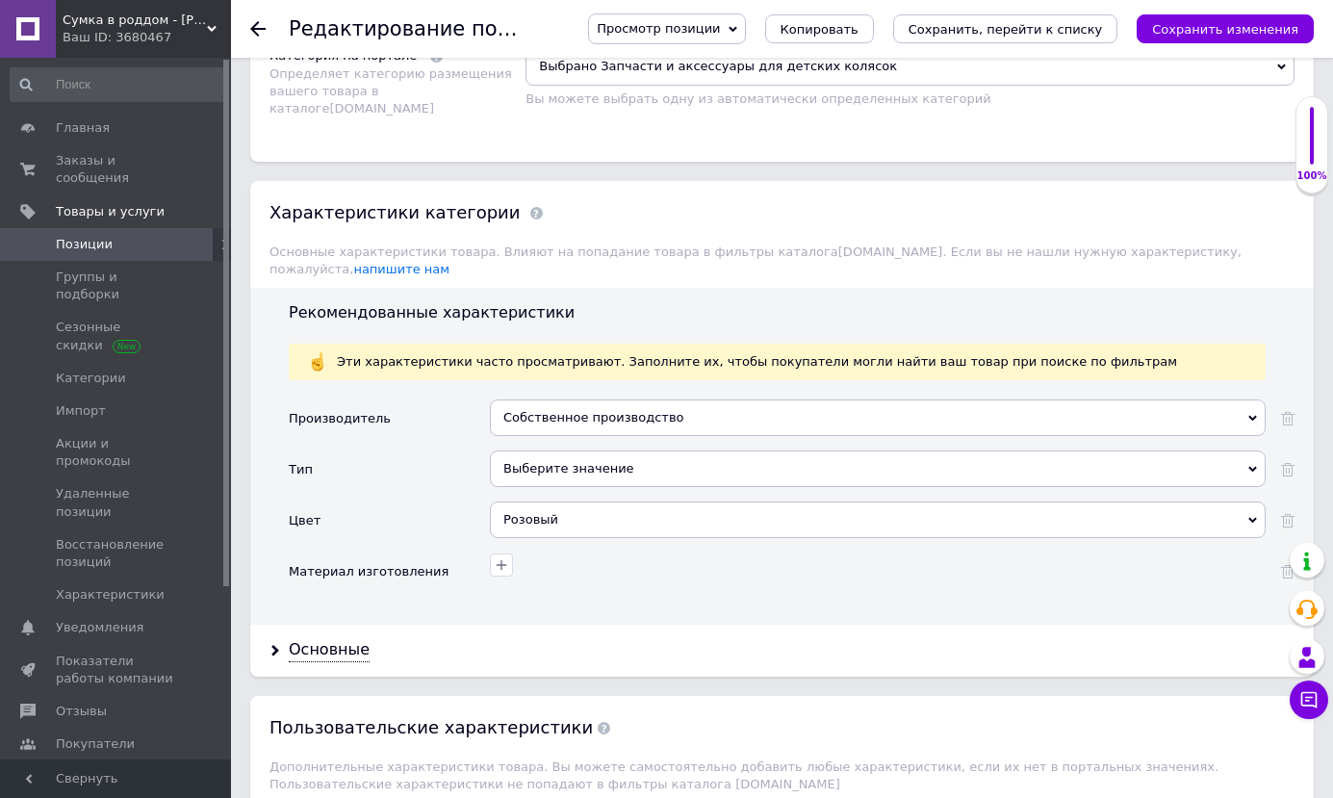
scroll to position [2021, 0]
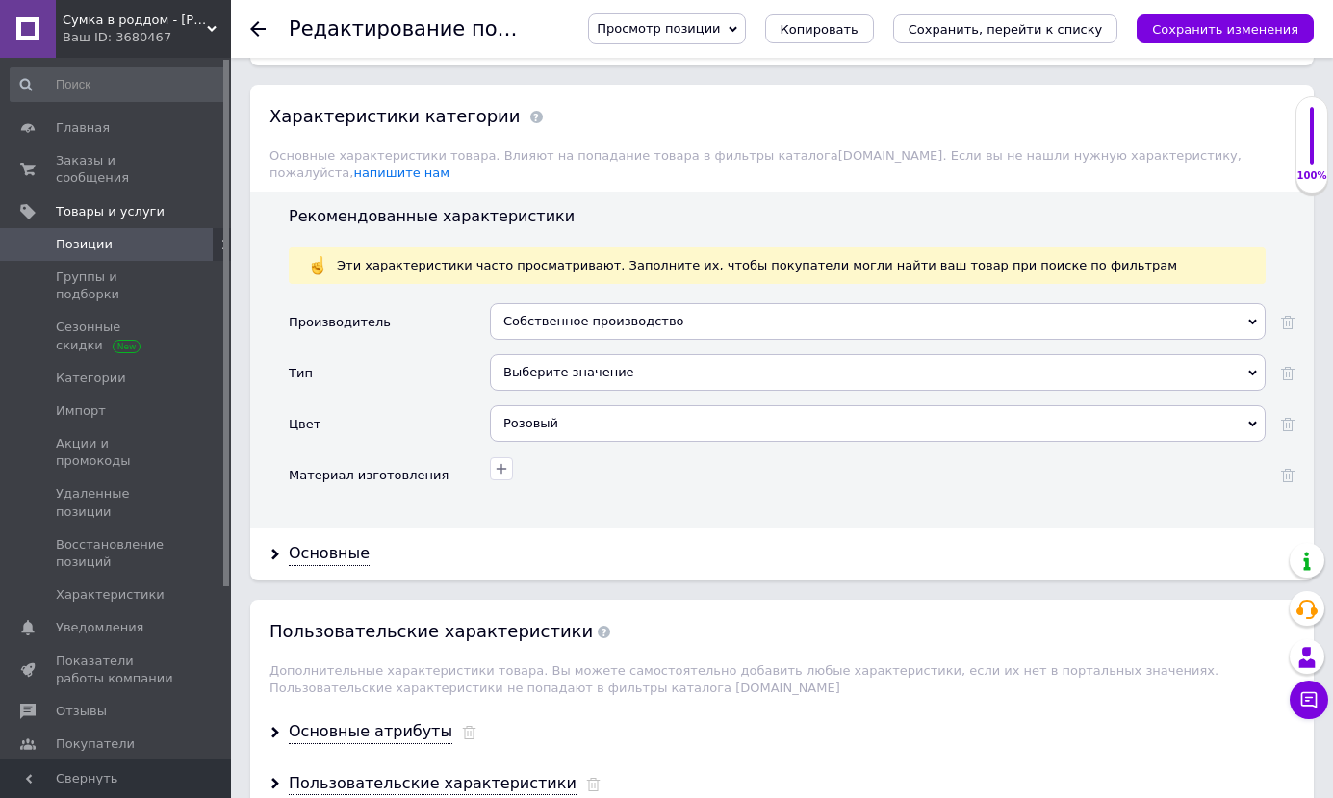
click at [1247, 405] on div "Розовый" at bounding box center [878, 423] width 776 height 37
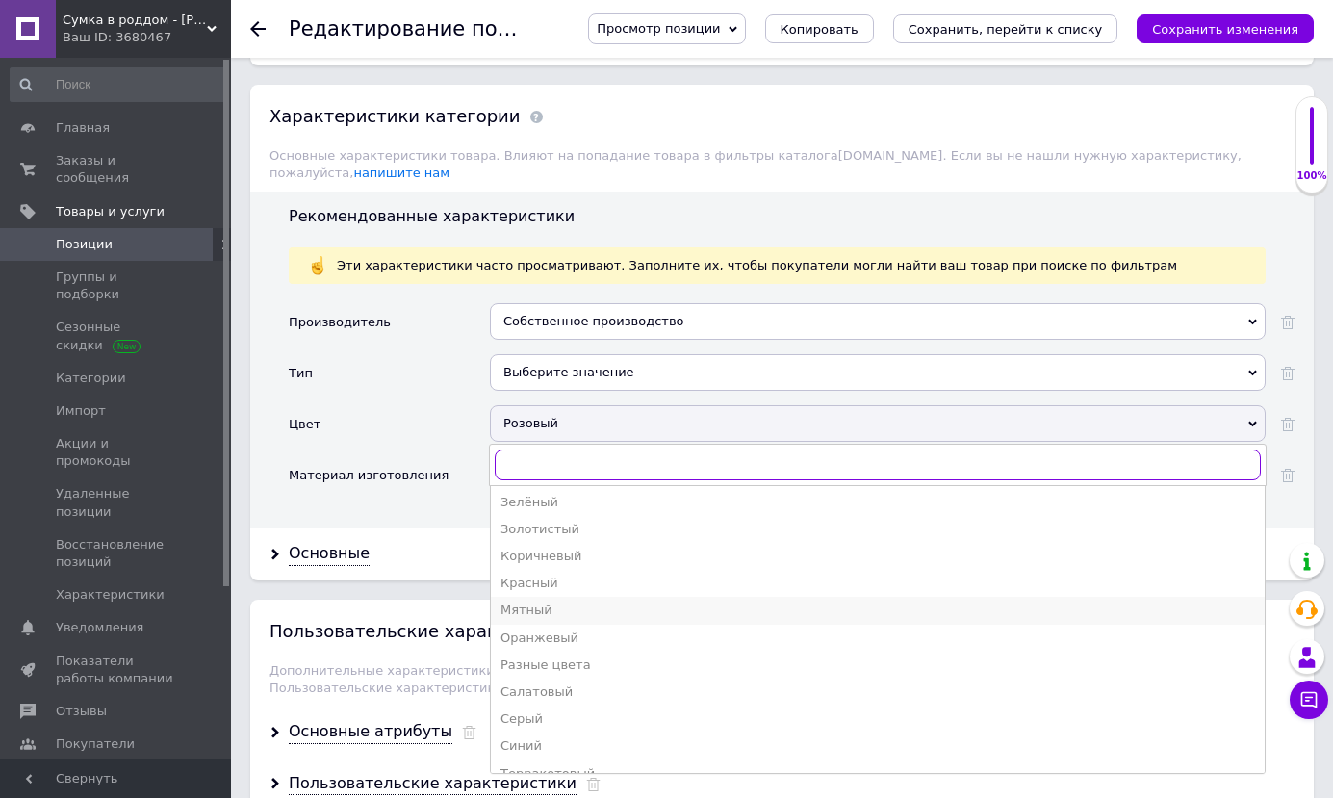
scroll to position [320, 0]
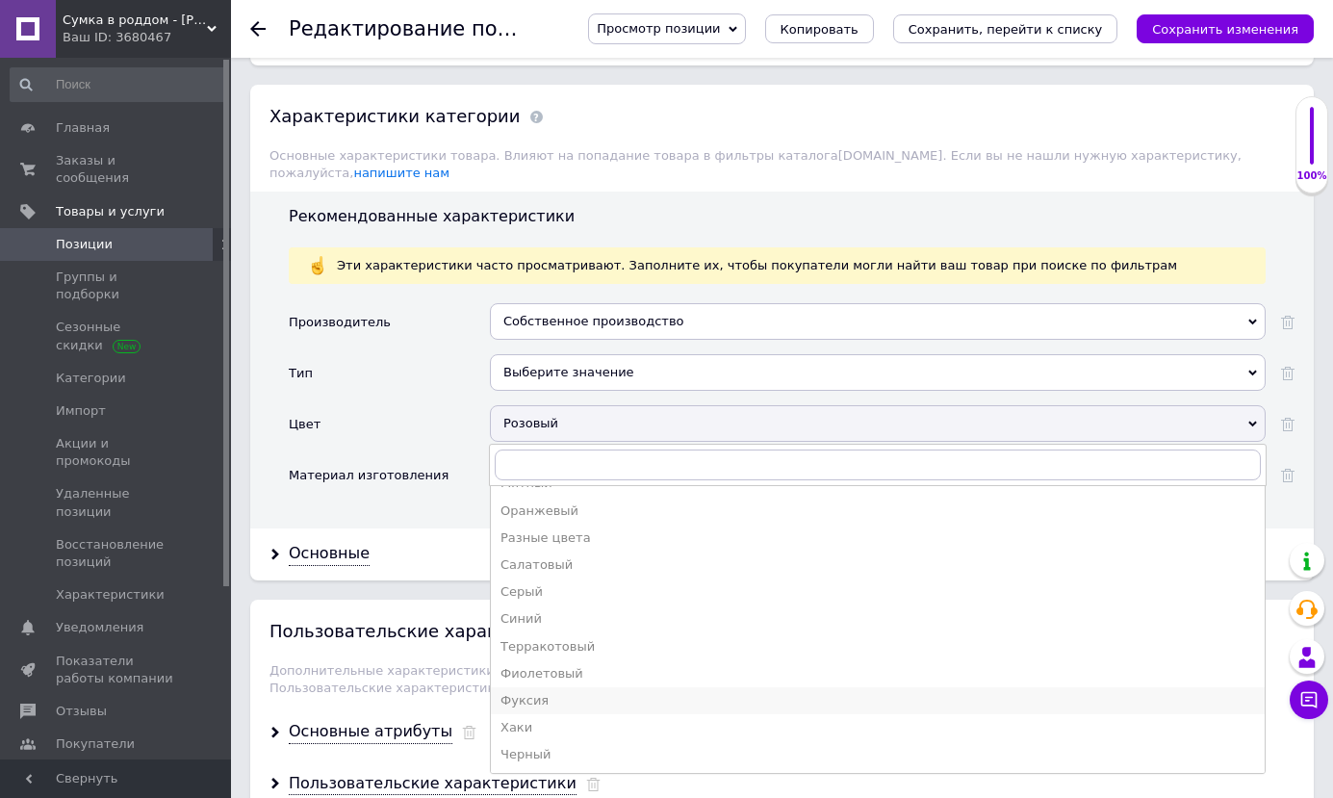
click at [529, 692] on div "Фуксия" at bounding box center [878, 700] width 755 height 17
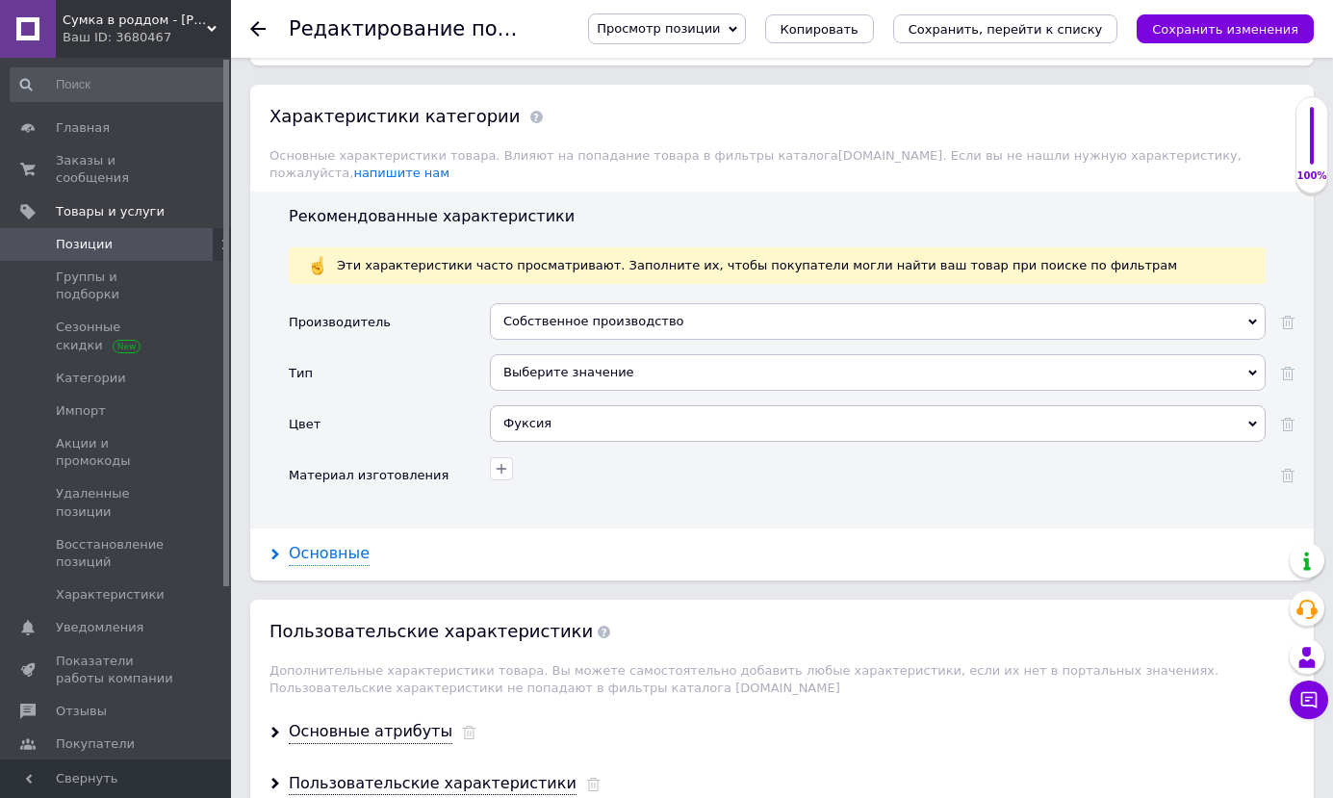
click at [346, 543] on div "Основные" at bounding box center [329, 554] width 81 height 22
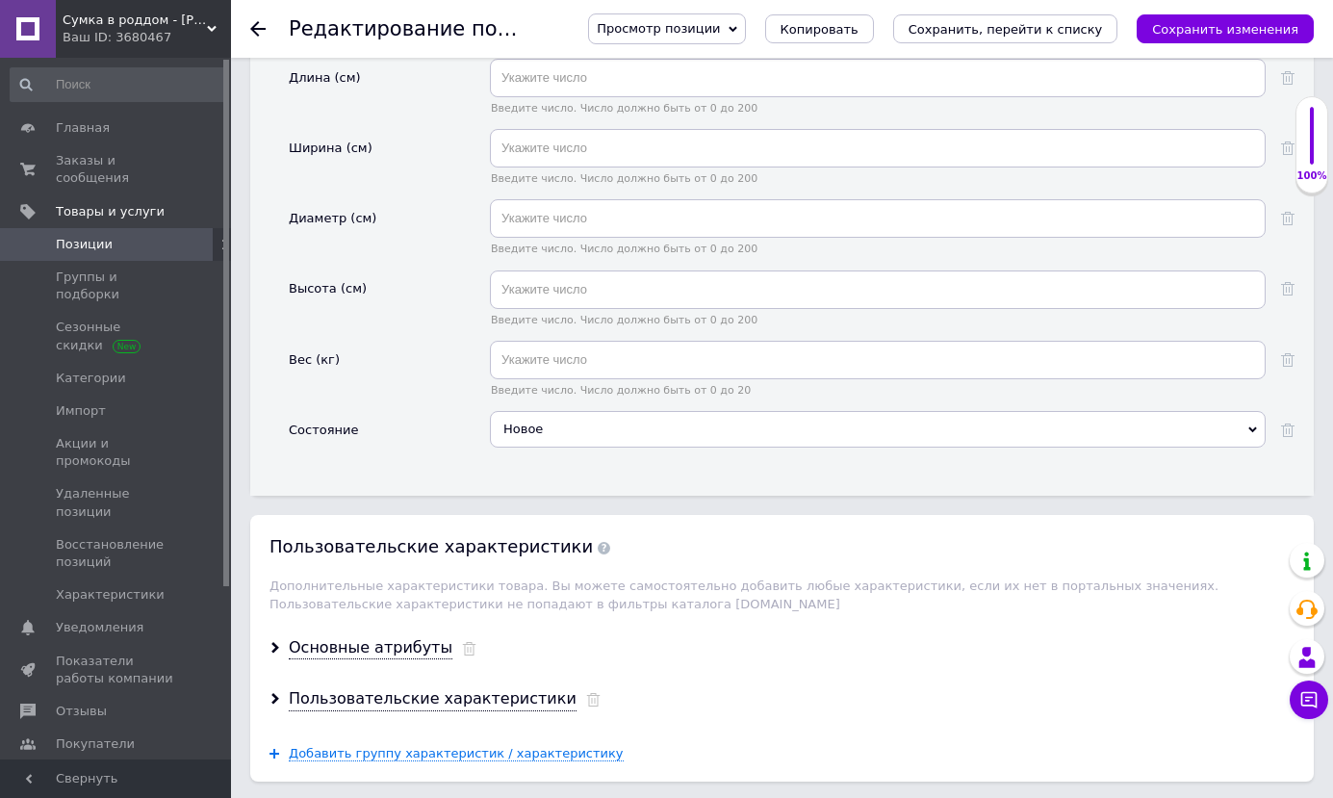
scroll to position [2695, 0]
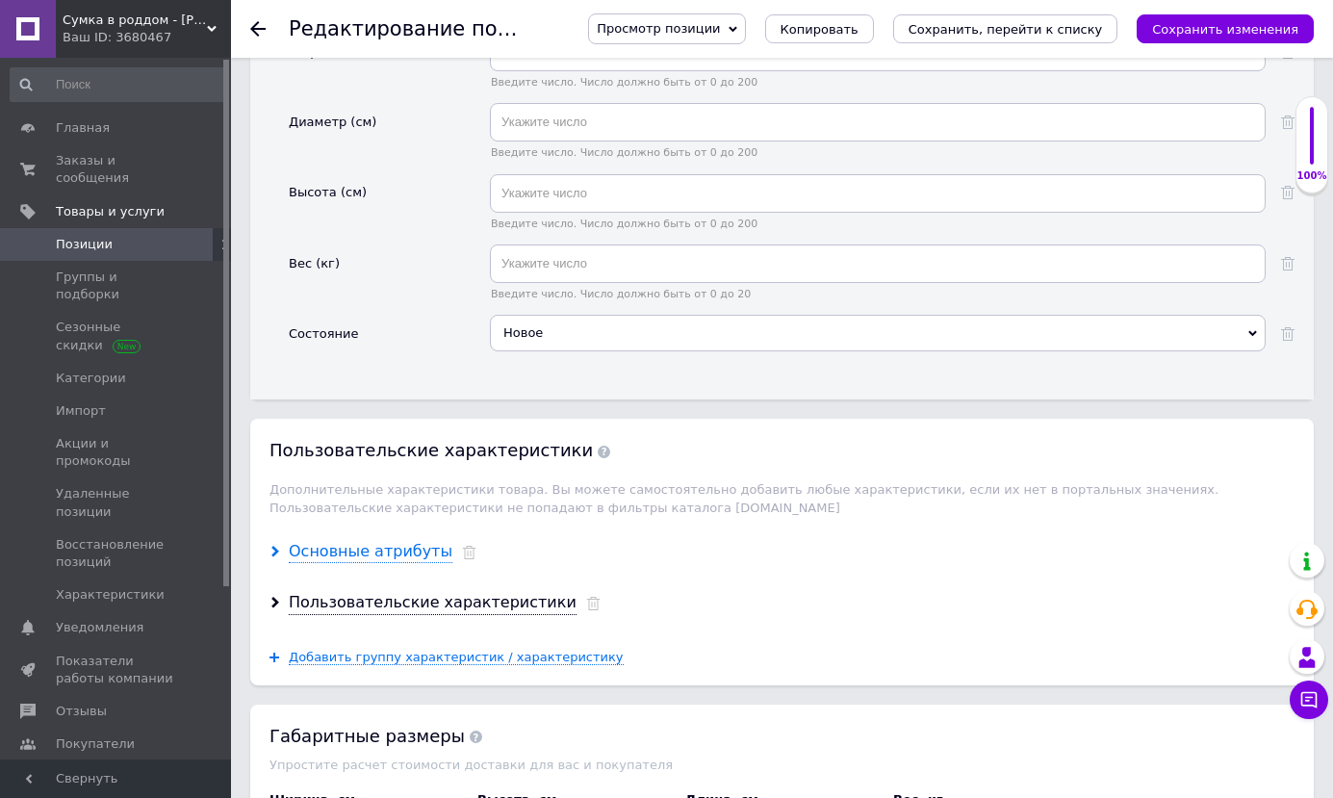
click at [384, 541] on div "Основные атрибуты" at bounding box center [371, 552] width 164 height 22
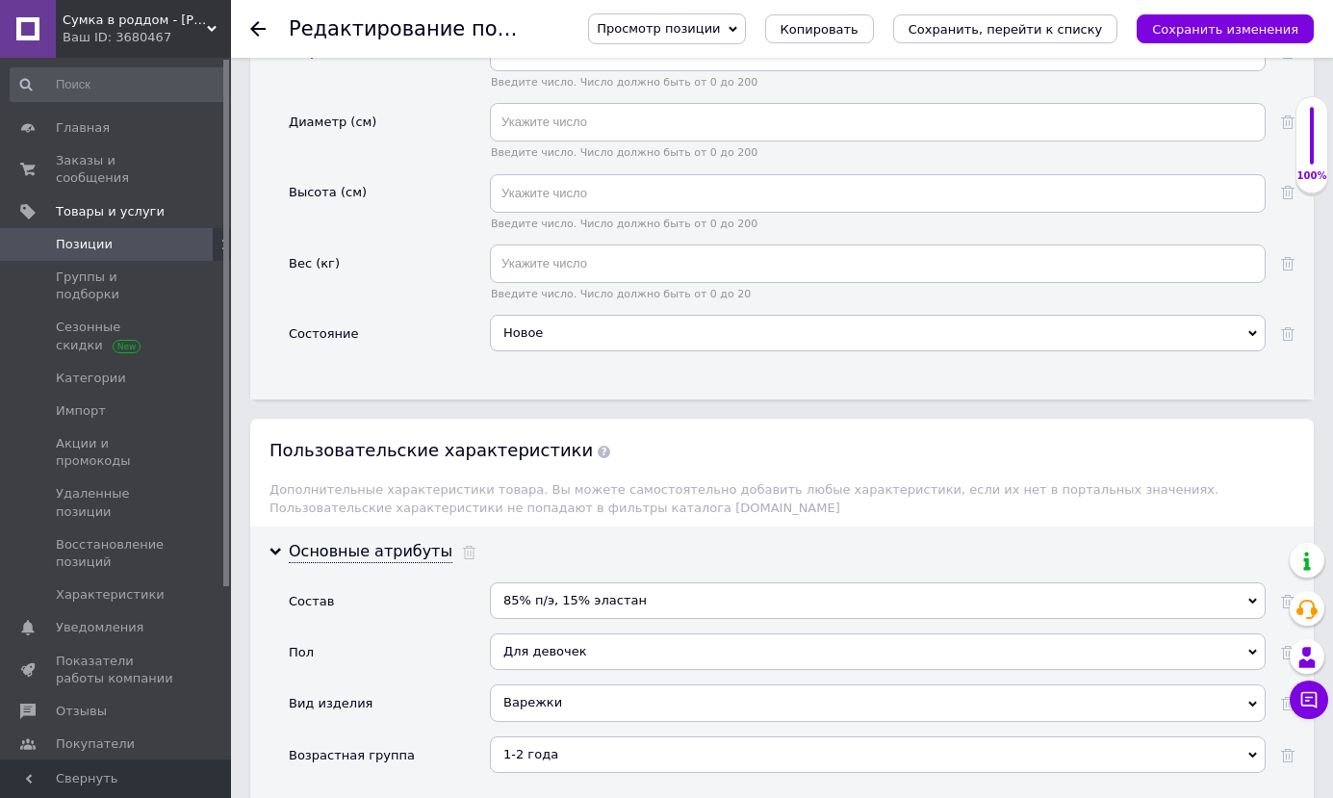
scroll to position [2888, 0]
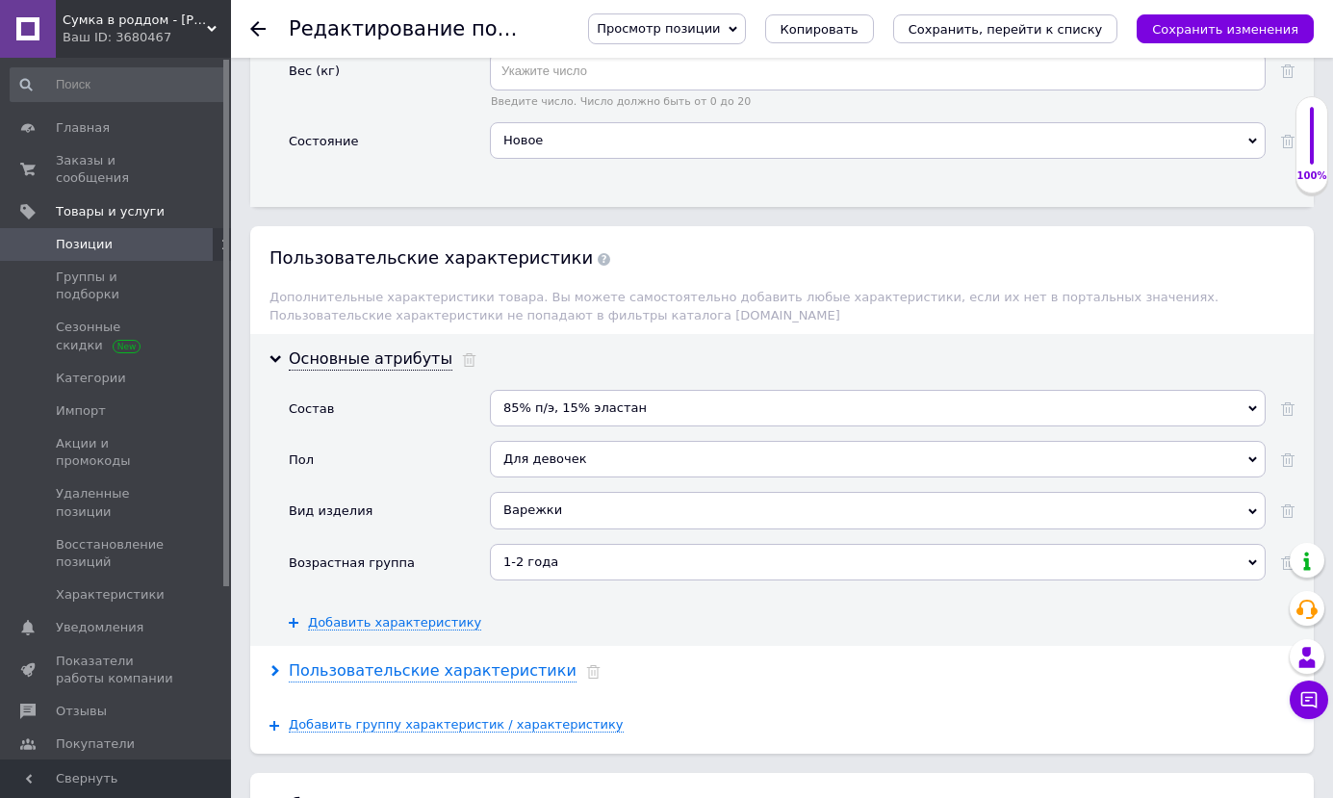
click at [503, 660] on div "Пользовательские характеристики" at bounding box center [433, 671] width 288 height 22
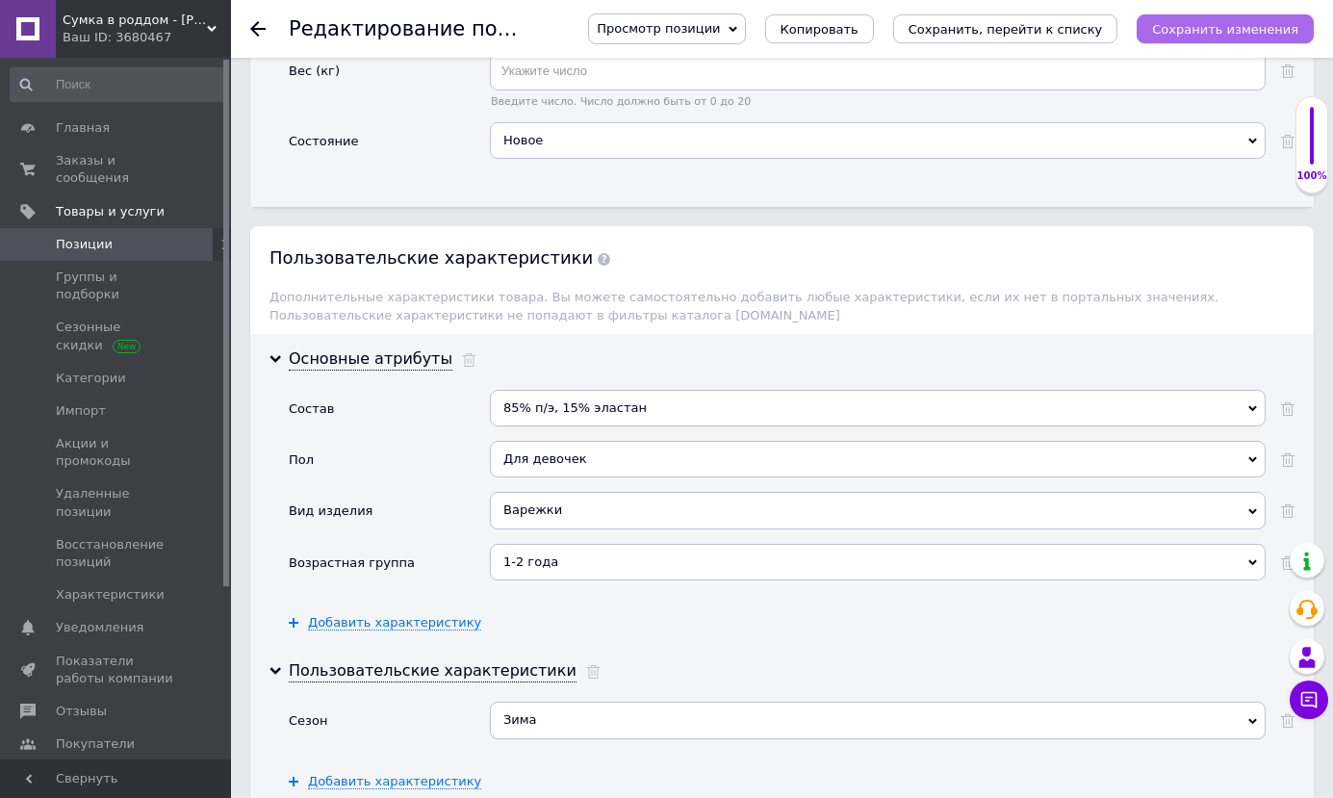
click at [1204, 36] on icon "Сохранить изменения" at bounding box center [1225, 29] width 146 height 14
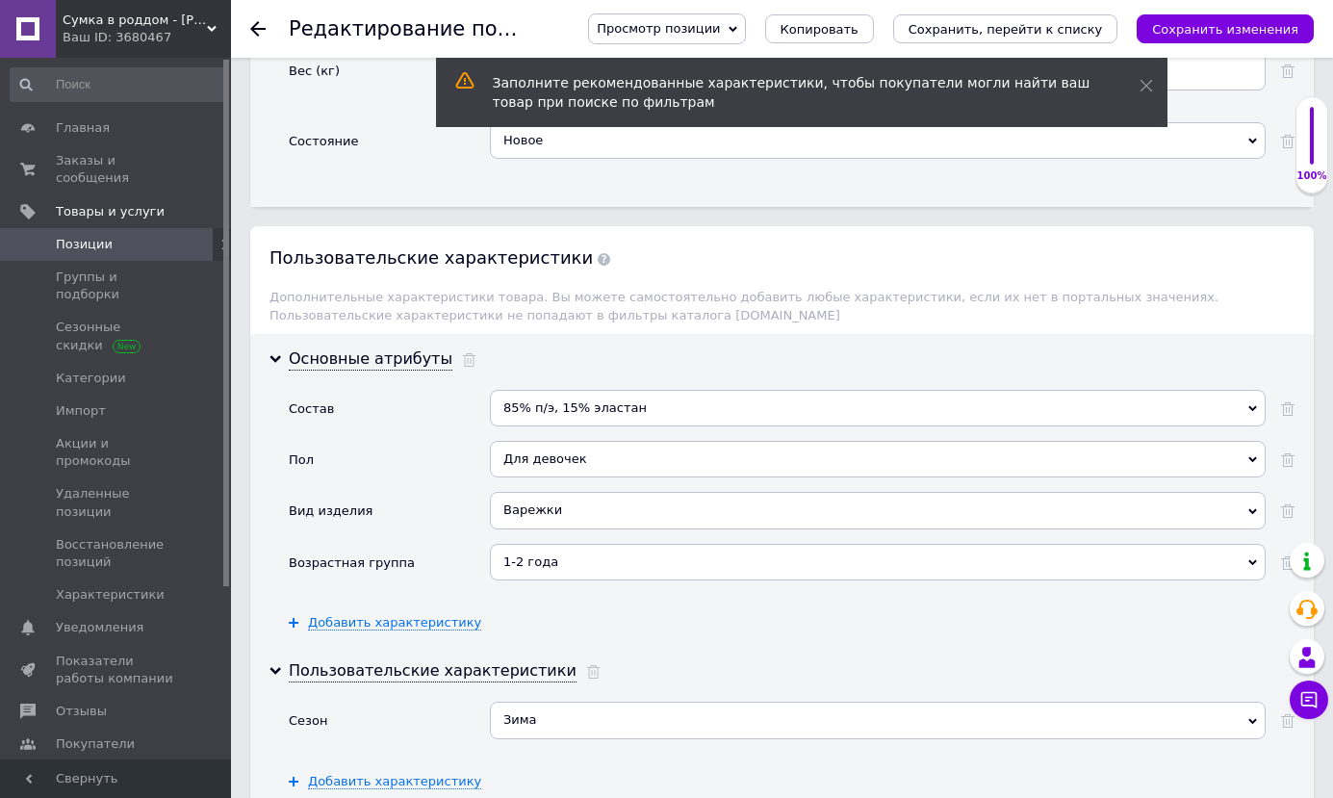
click at [250, 28] on icon at bounding box center [257, 28] width 15 height 15
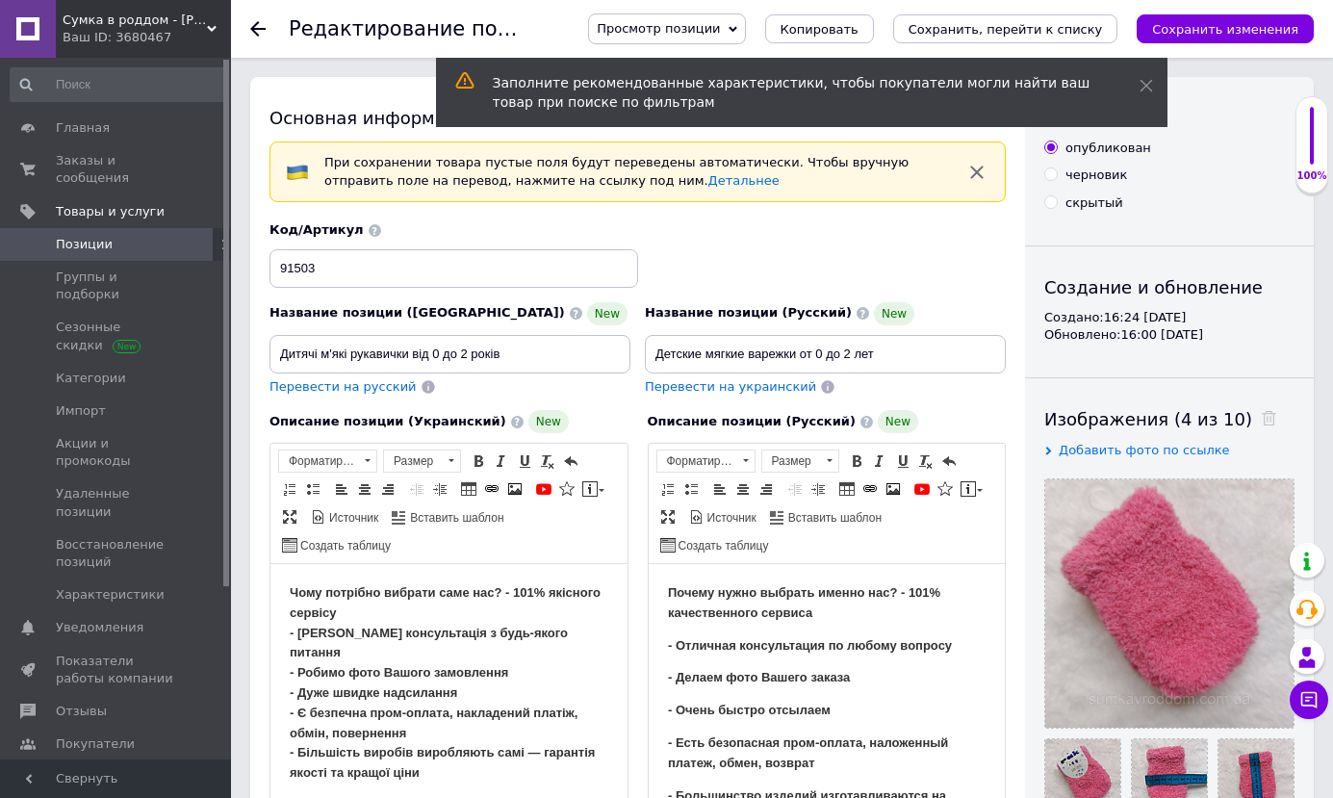
click at [252, 29] on use at bounding box center [257, 28] width 15 height 15
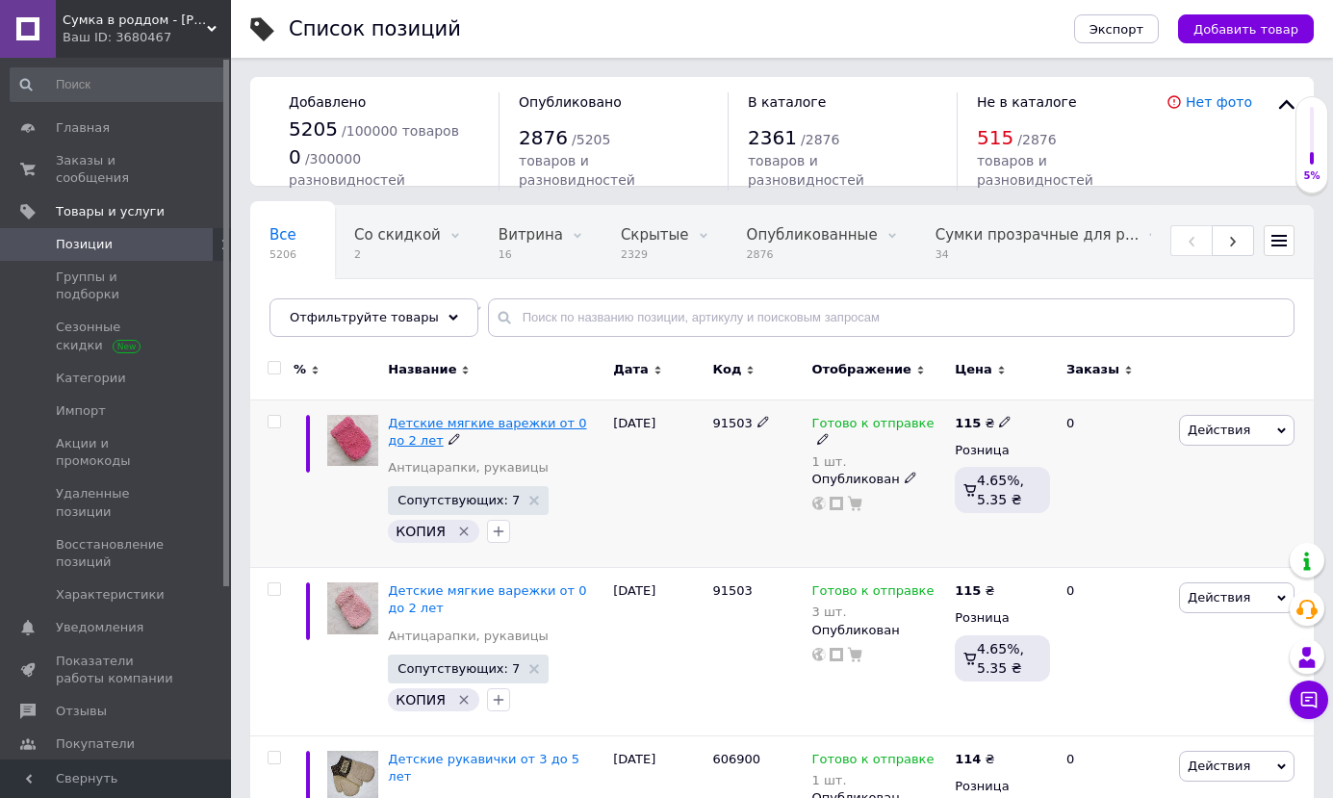
click at [518, 424] on span "Детские мягкие варежки от 0 до 2 лет" at bounding box center [487, 432] width 198 height 32
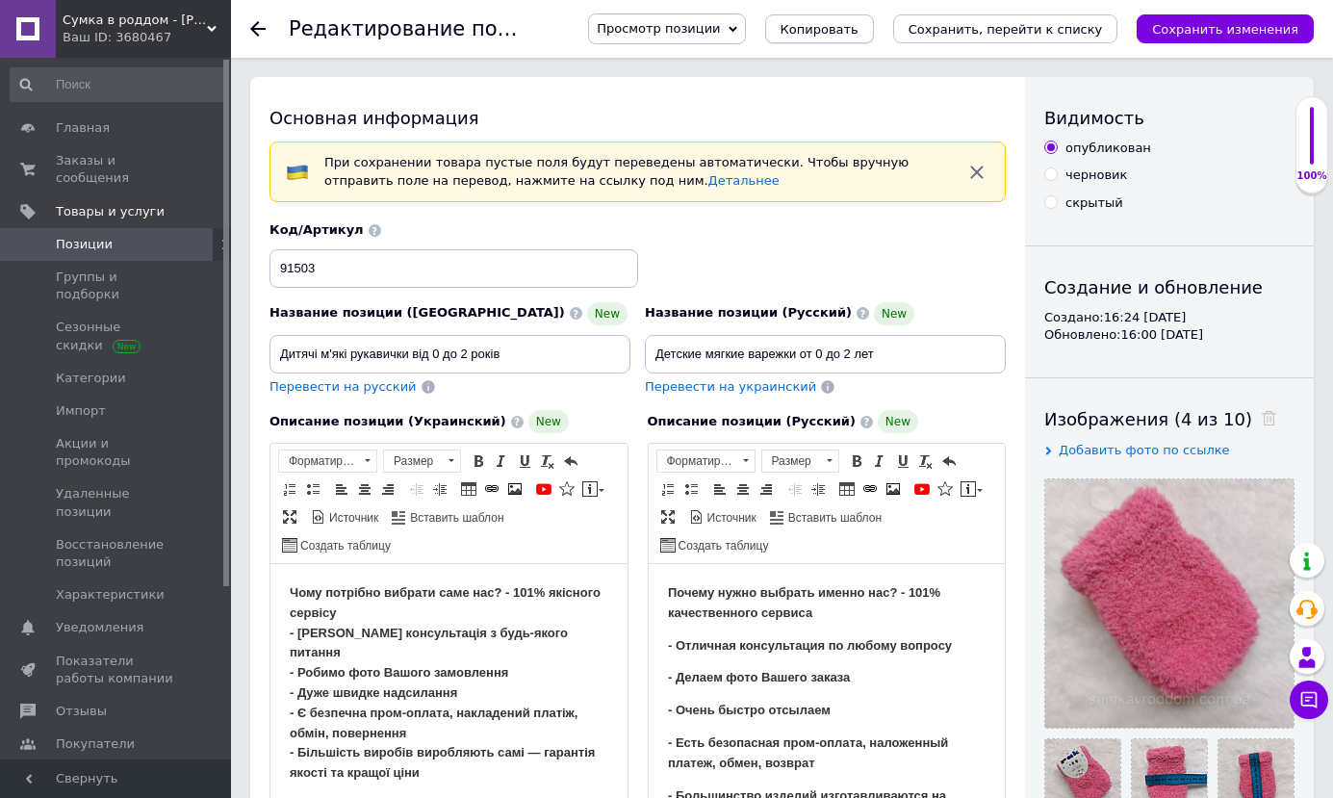
click at [859, 30] on span "Копировать" at bounding box center [820, 29] width 78 height 14
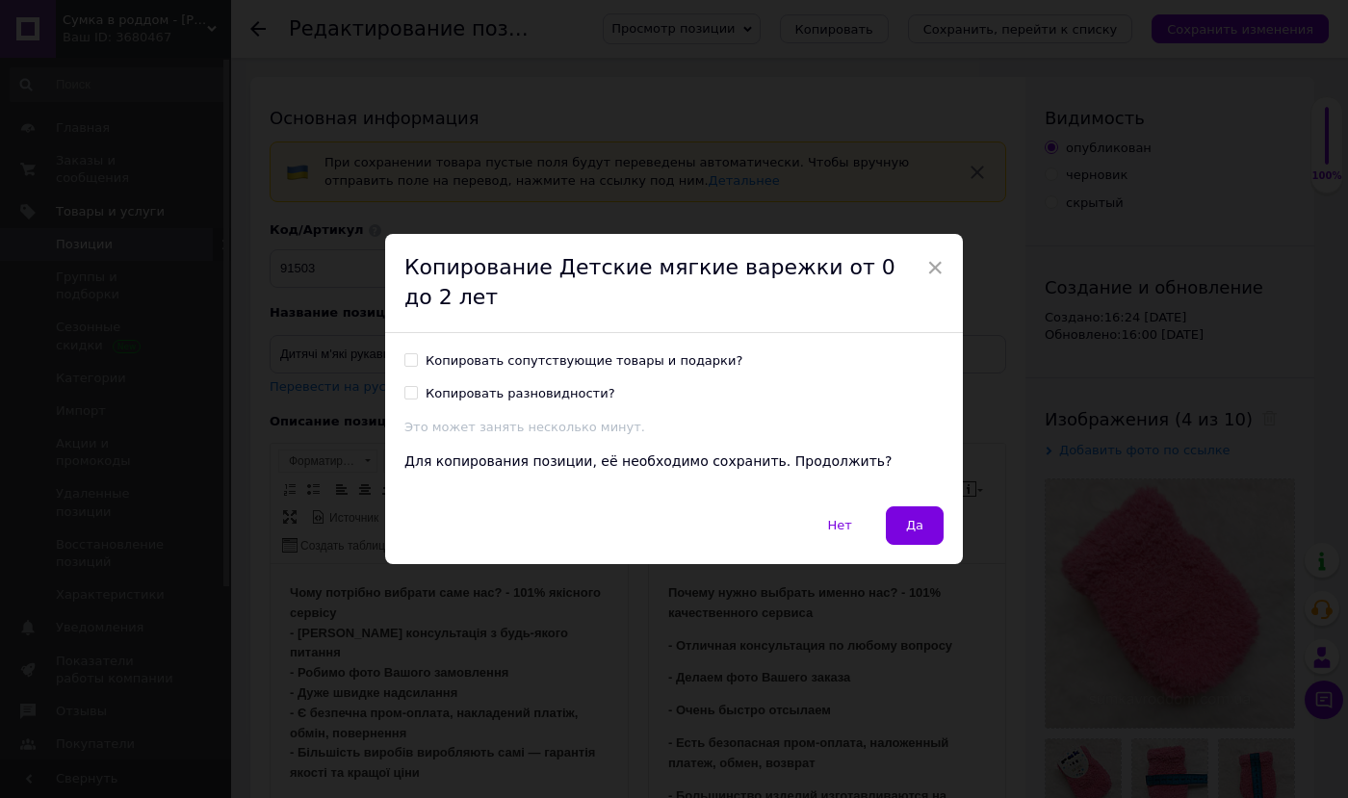
click at [404, 353] on input "Копировать сопутствующие товары и подарки?" at bounding box center [410, 359] width 13 height 13
checkbox input "true"
click at [406, 386] on input "Копировать разновидности?" at bounding box center [410, 392] width 13 height 13
checkbox input "true"
click at [910, 518] on span "Да" at bounding box center [914, 525] width 17 height 14
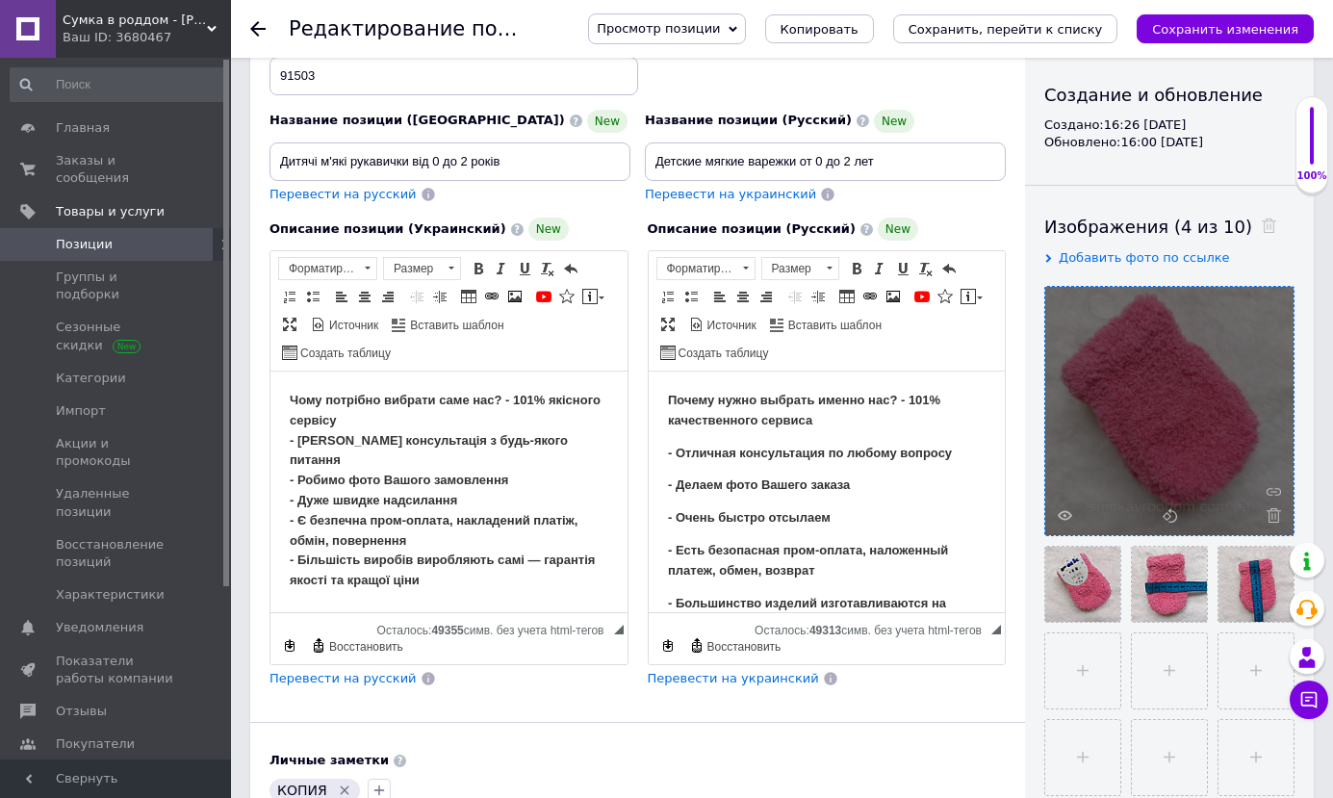
scroll to position [289, 0]
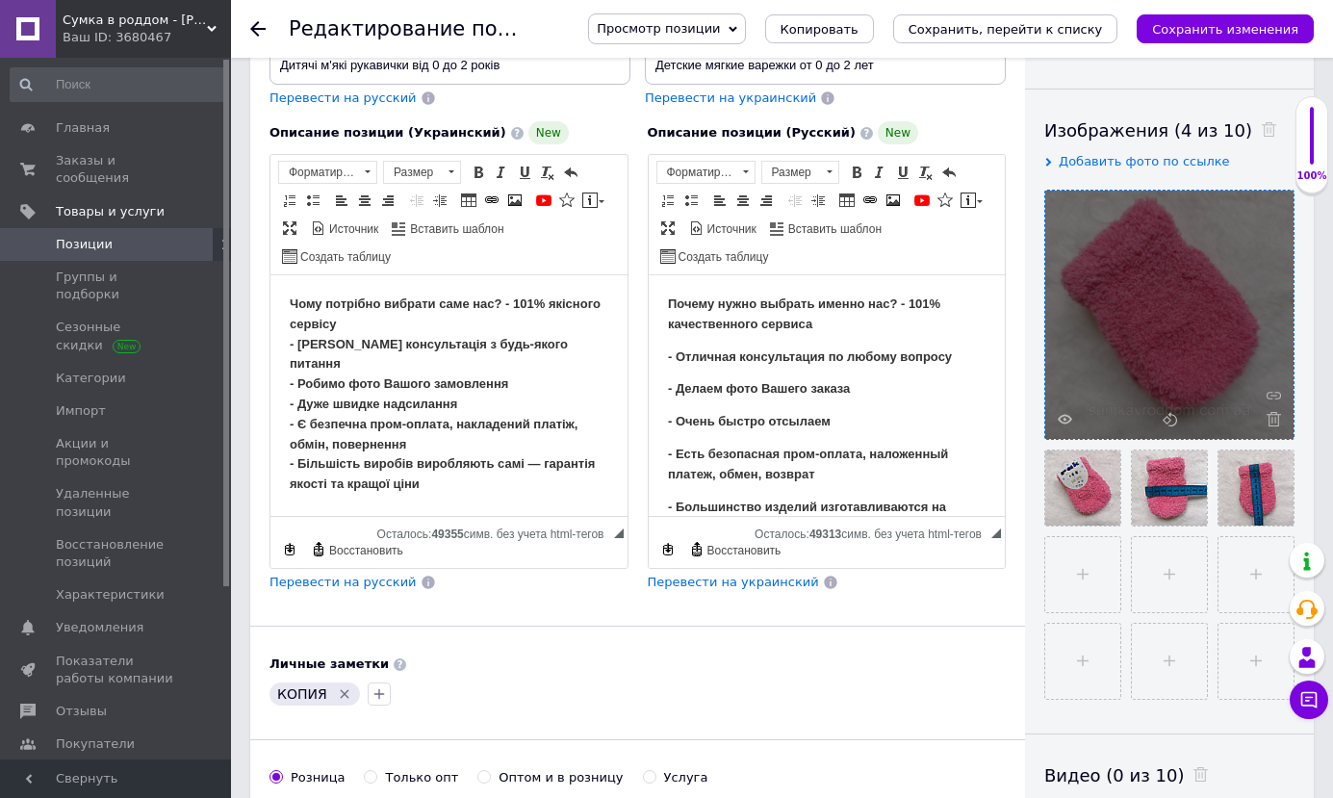
click at [1272, 410] on div at bounding box center [1169, 315] width 248 height 248
click at [1274, 416] on icon at bounding box center [1274, 419] width 14 height 14
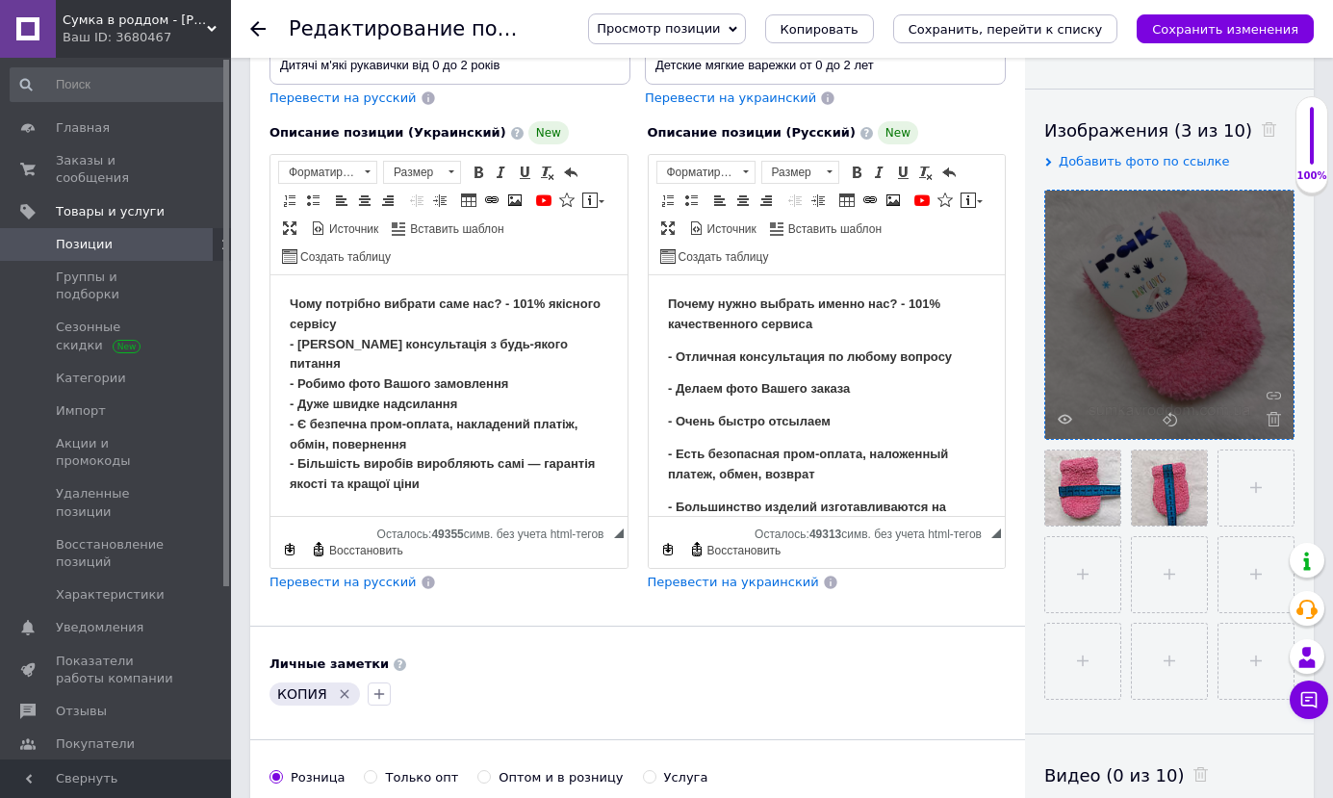
click at [1274, 421] on icon at bounding box center [1274, 419] width 14 height 14
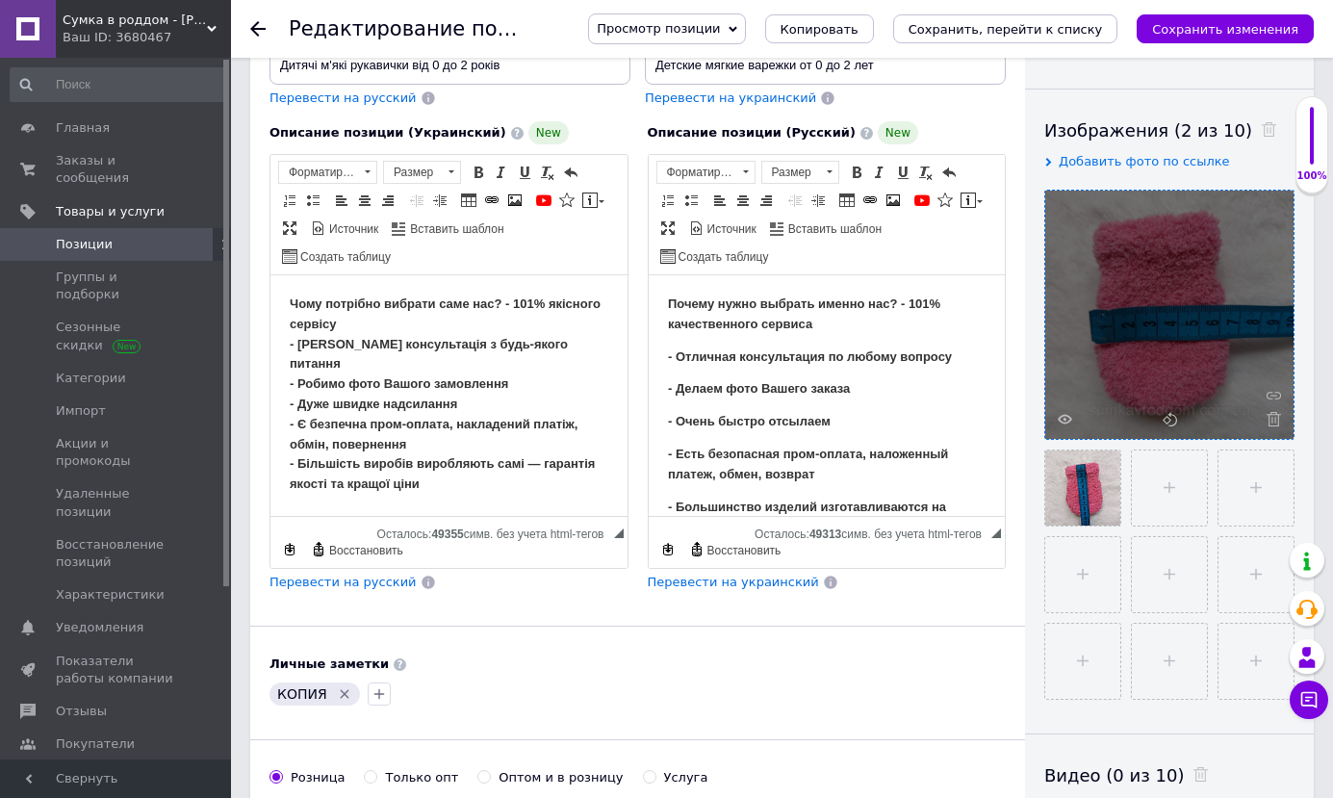
click at [1274, 421] on icon at bounding box center [1274, 419] width 14 height 14
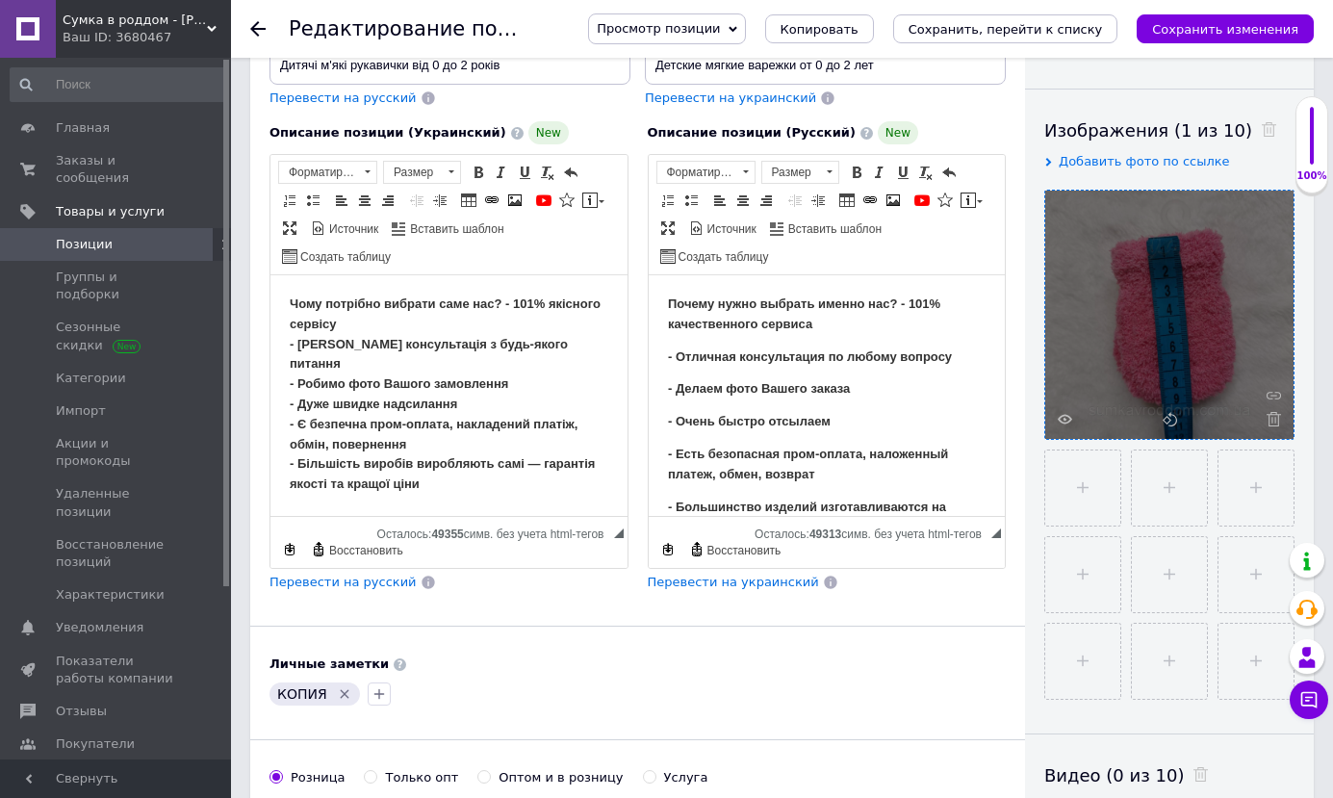
click at [1274, 421] on icon at bounding box center [1274, 419] width 14 height 14
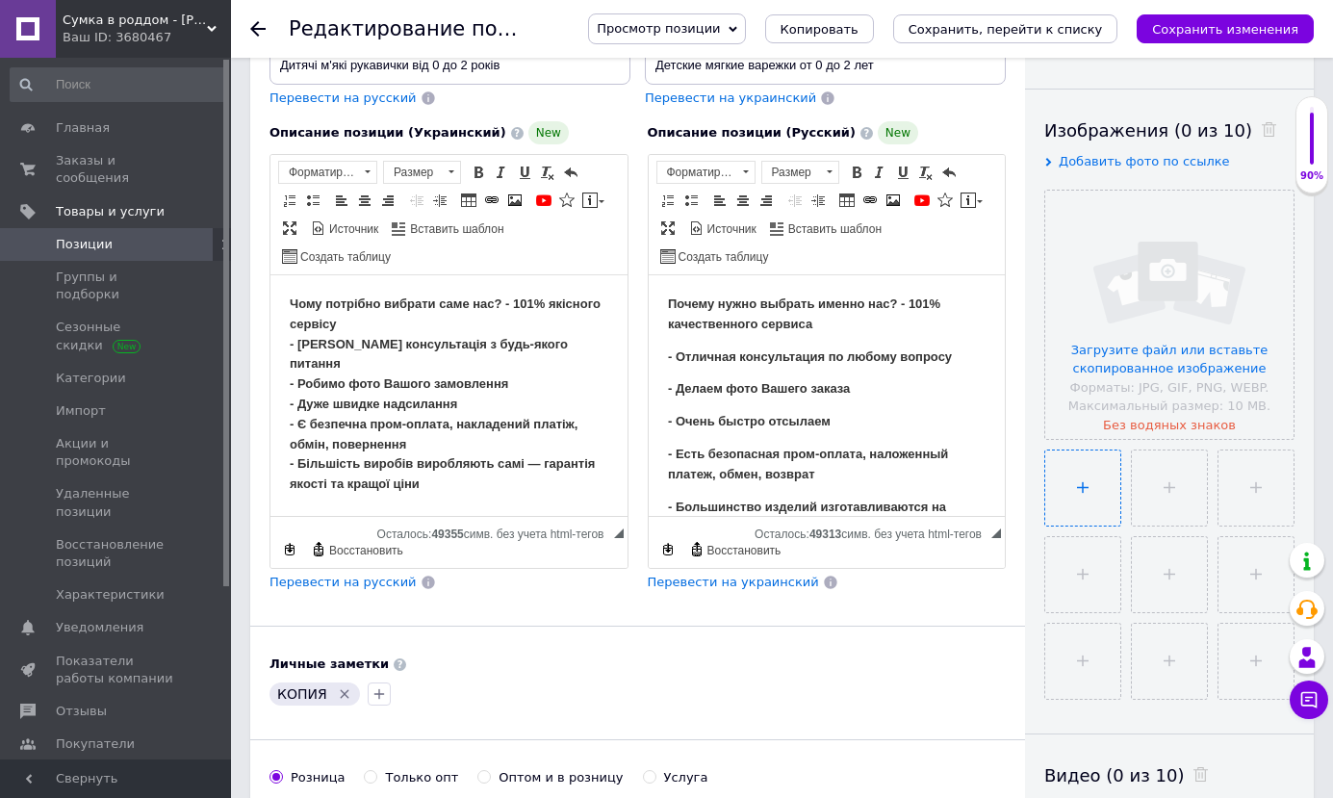
click at [1085, 476] on input "file" at bounding box center [1082, 487] width 75 height 75
type input "C:\fakepath\изображение_viber_2025-10-12_[PHONE_NUMBER].jpg"
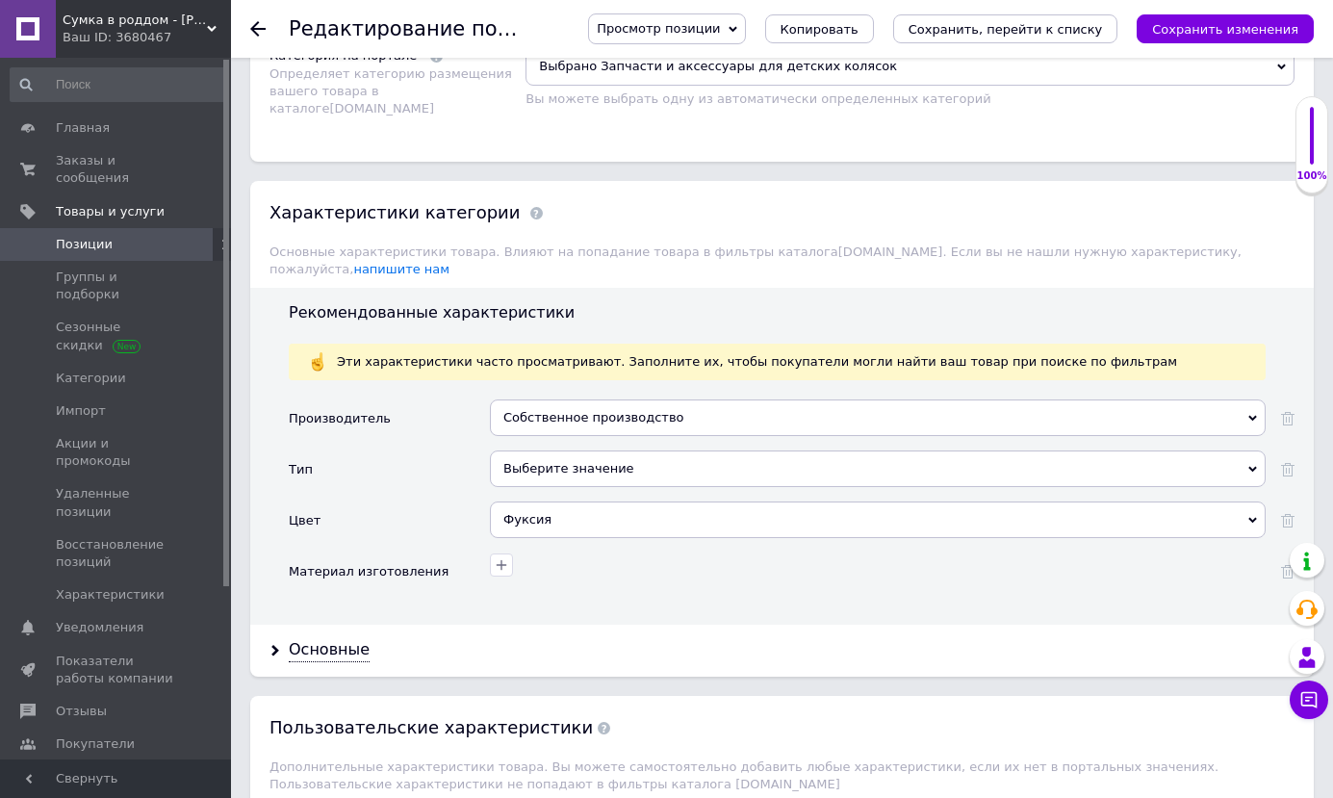
scroll to position [2021, 0]
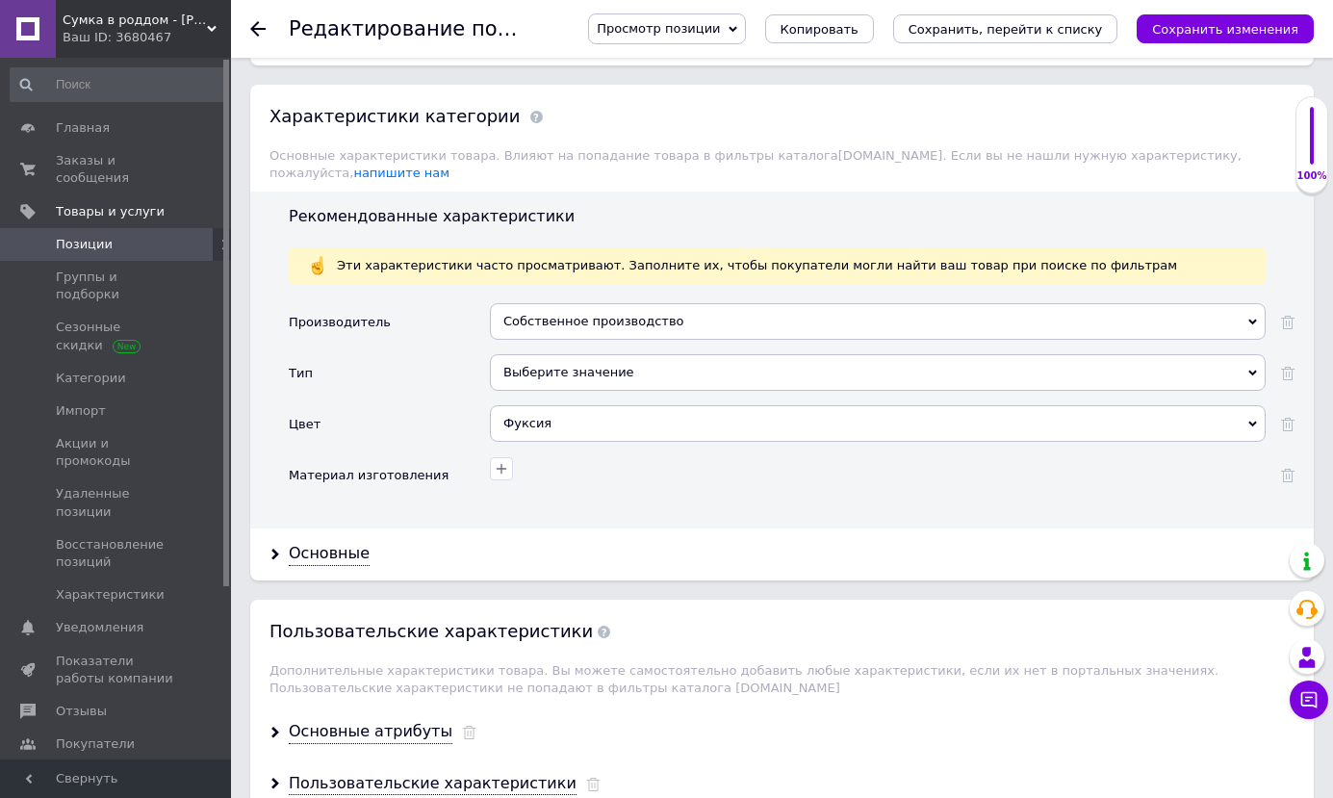
click at [1264, 406] on div "Фуксия" at bounding box center [878, 423] width 776 height 37
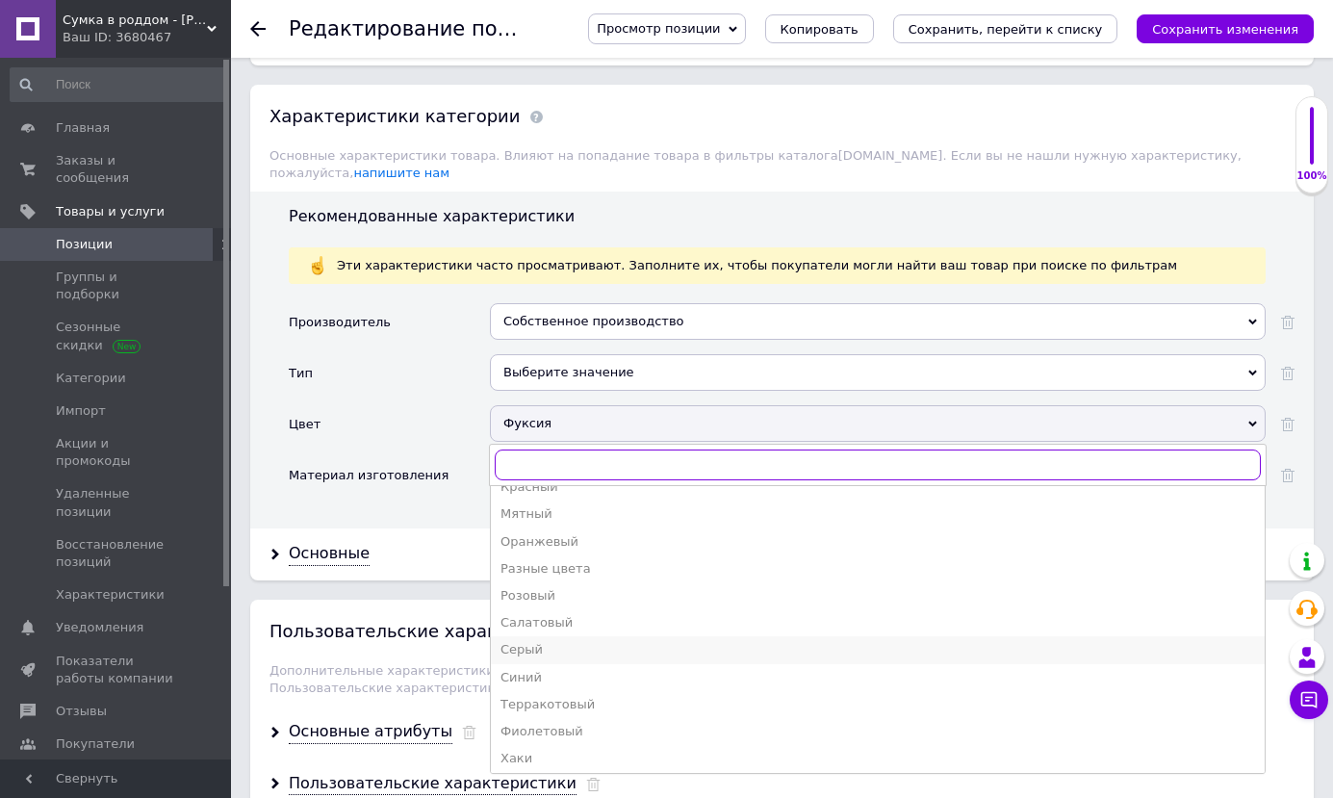
scroll to position [320, 0]
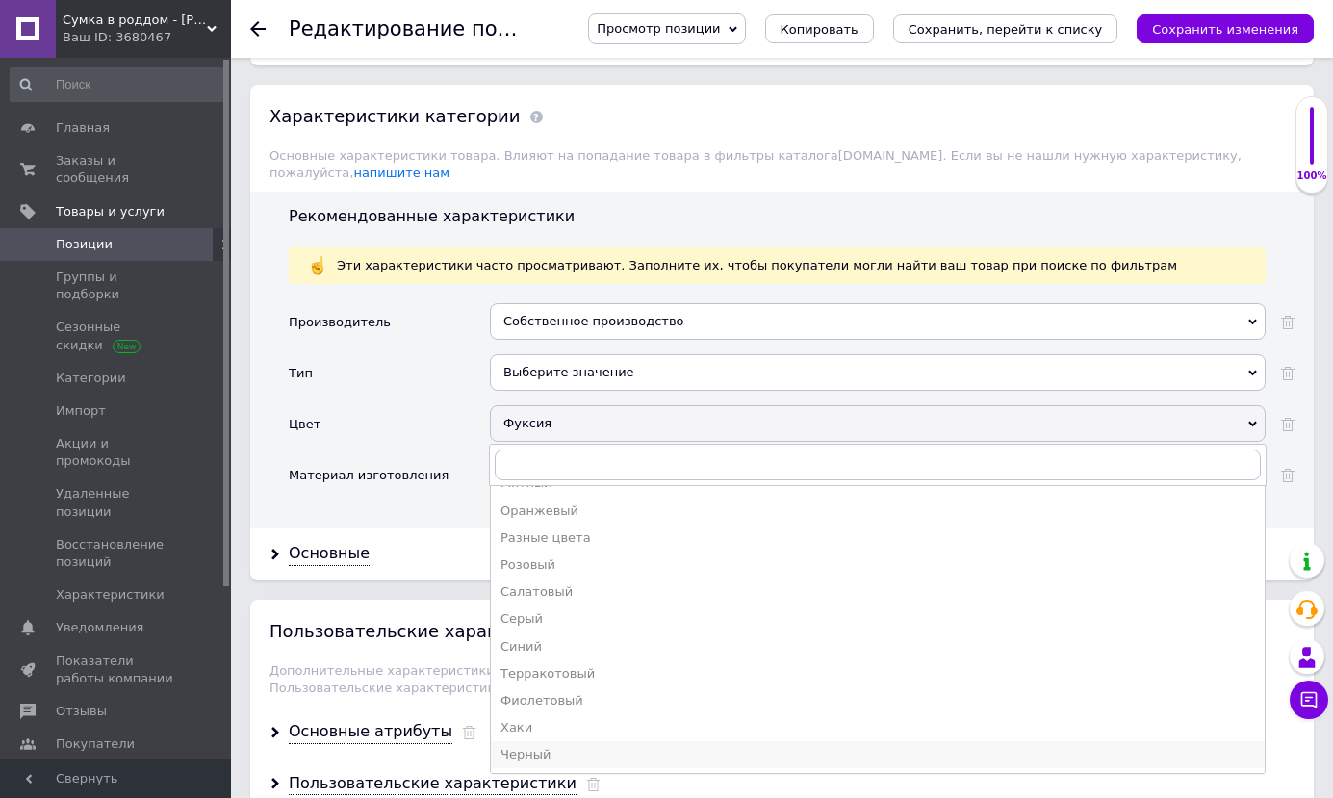
click at [533, 746] on div "Черный" at bounding box center [878, 754] width 755 height 17
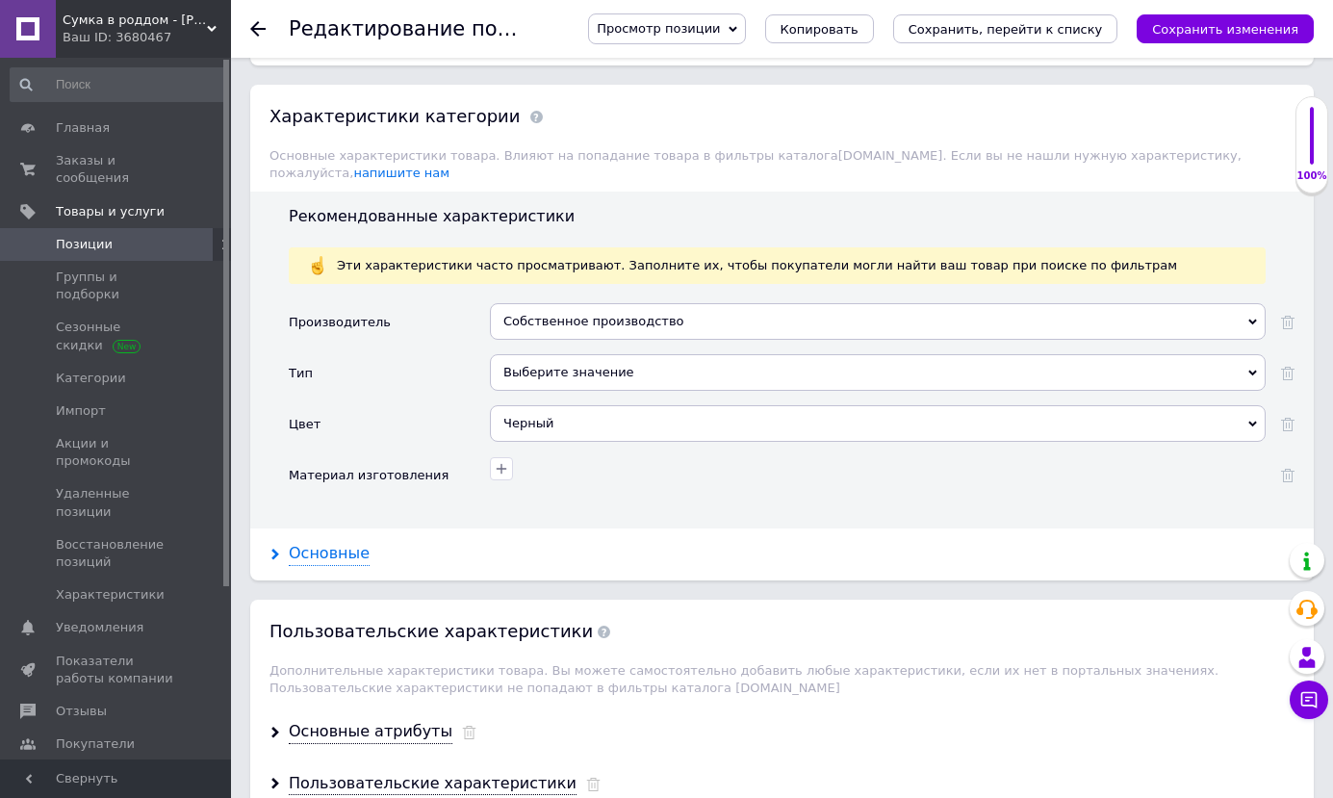
click at [350, 543] on div "Основные" at bounding box center [329, 554] width 81 height 22
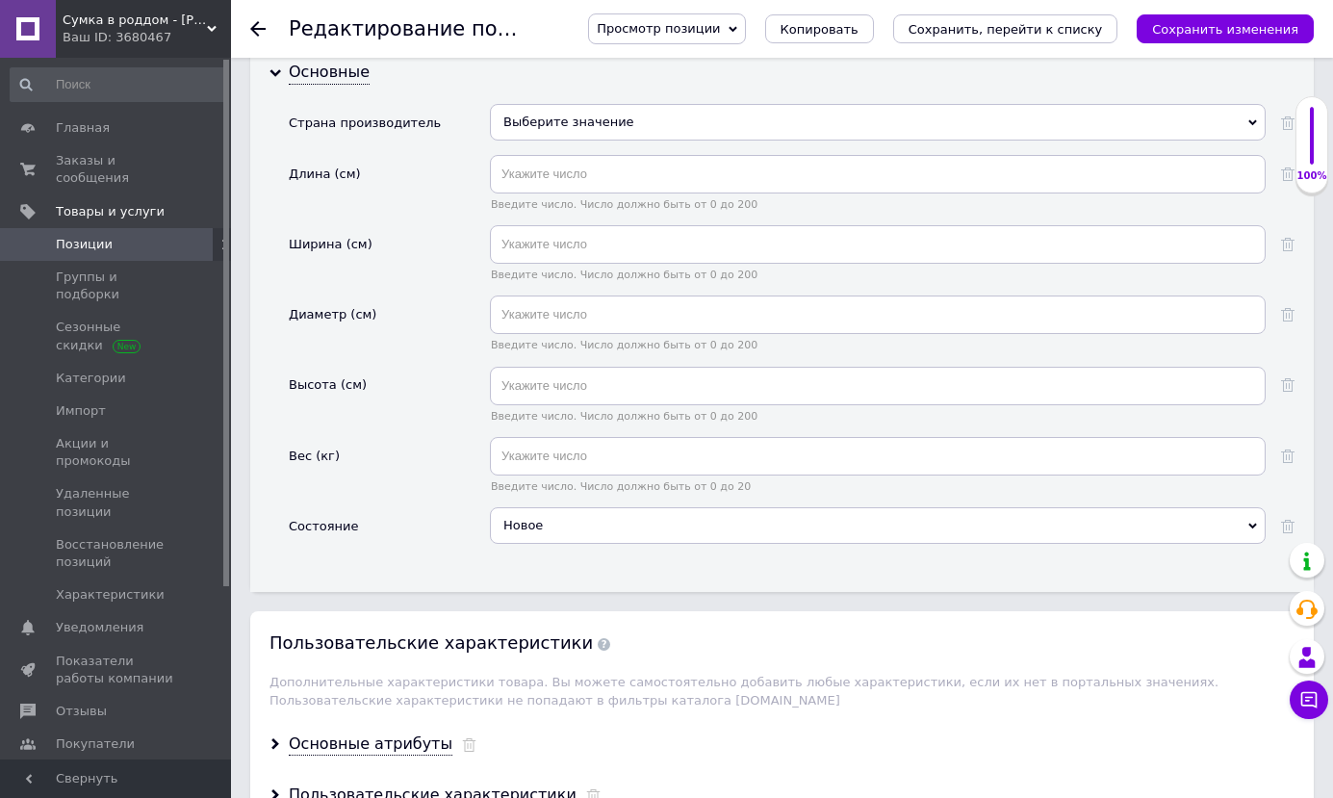
scroll to position [2599, 0]
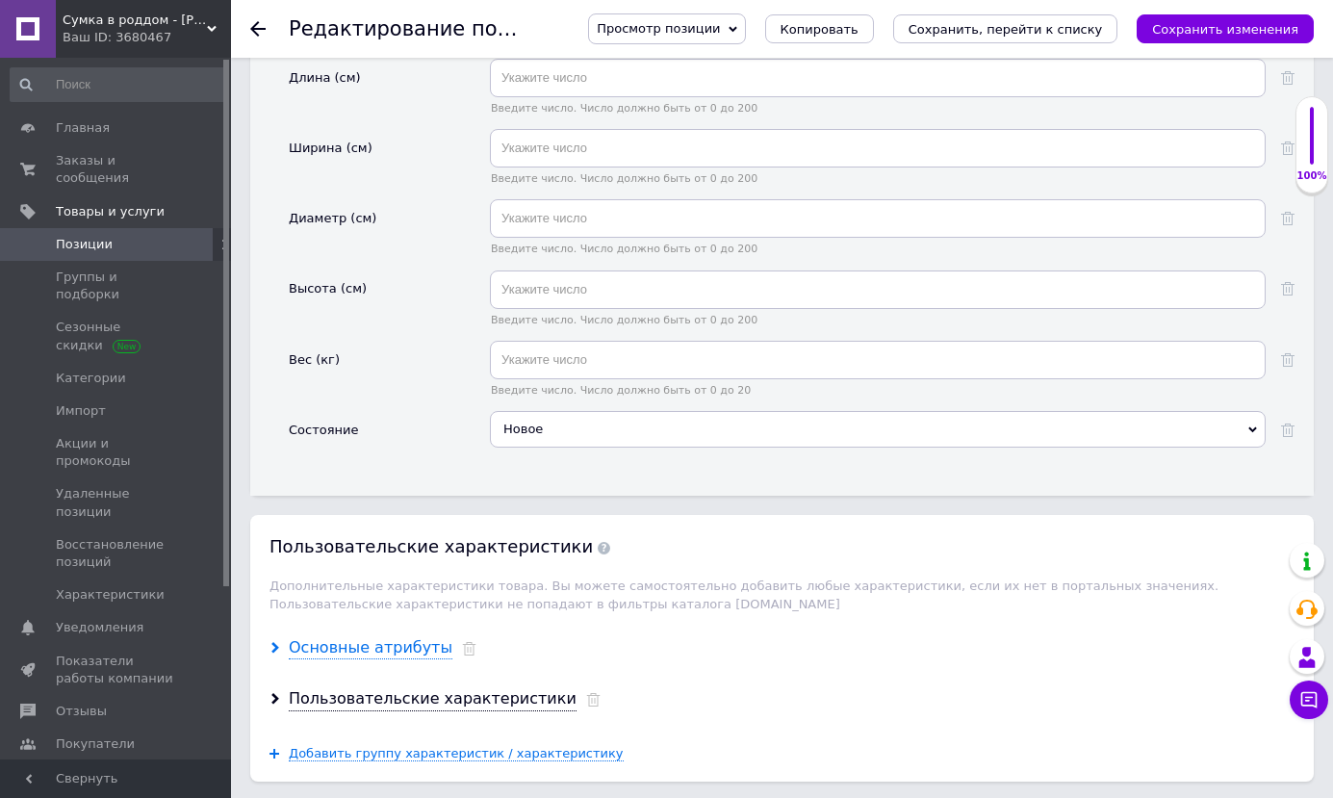
click at [376, 637] on div "Основные атрибуты" at bounding box center [371, 648] width 164 height 22
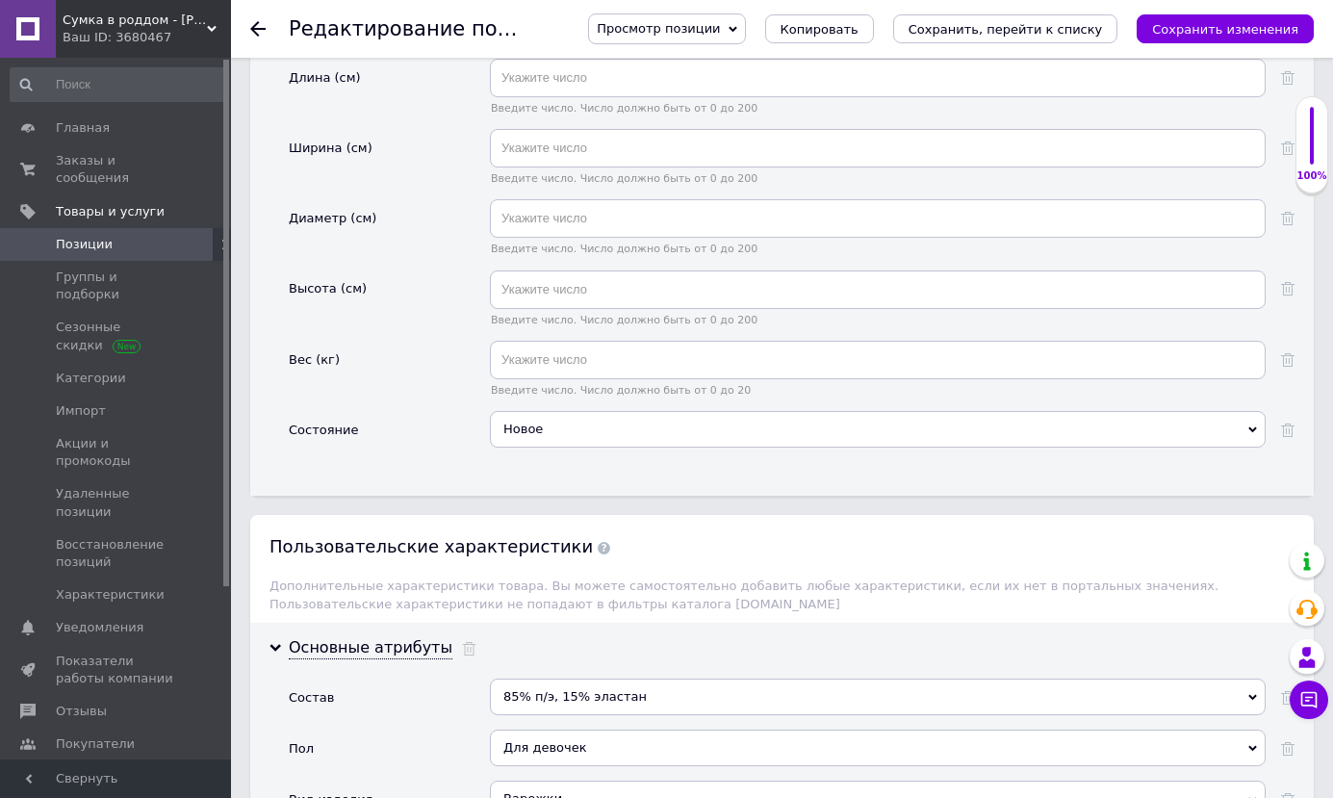
scroll to position [2791, 0]
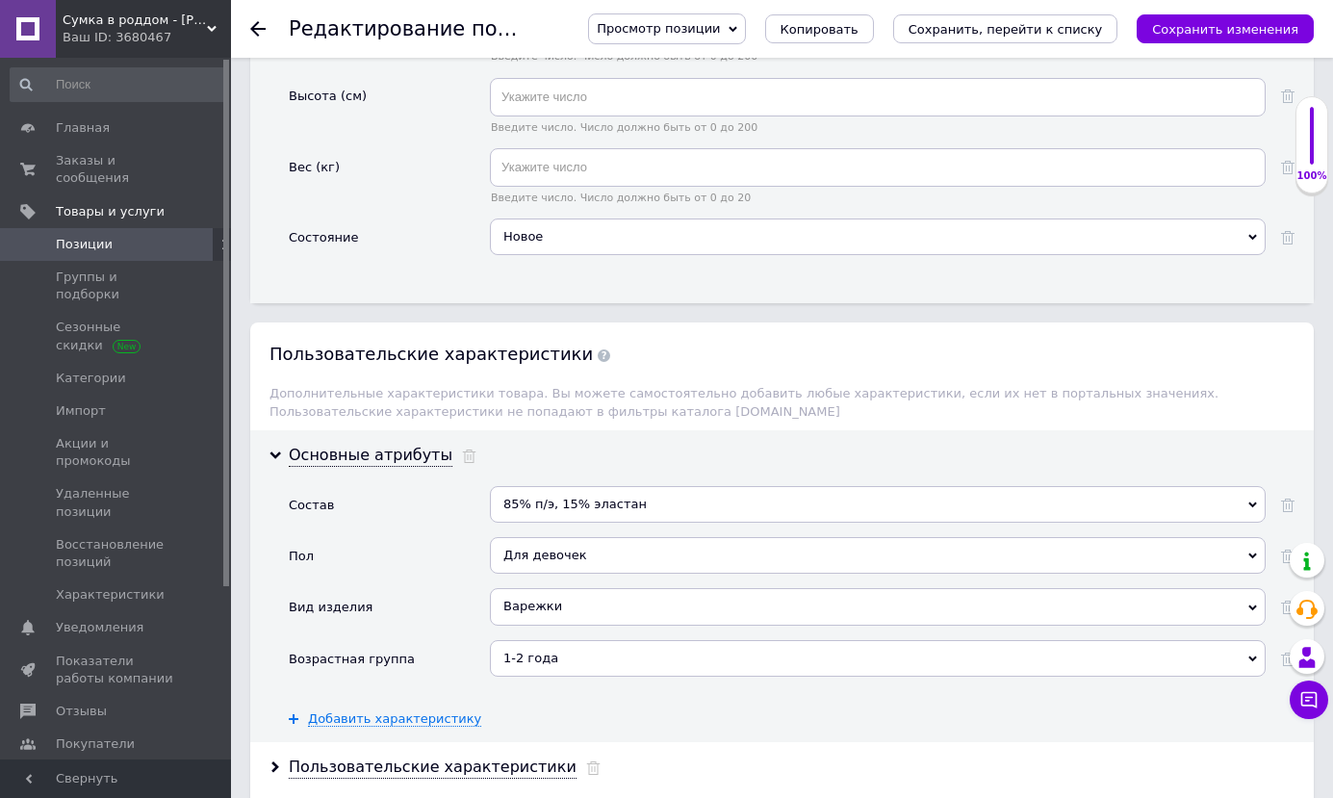
click at [1253, 552] on icon at bounding box center [1252, 556] width 9 height 9
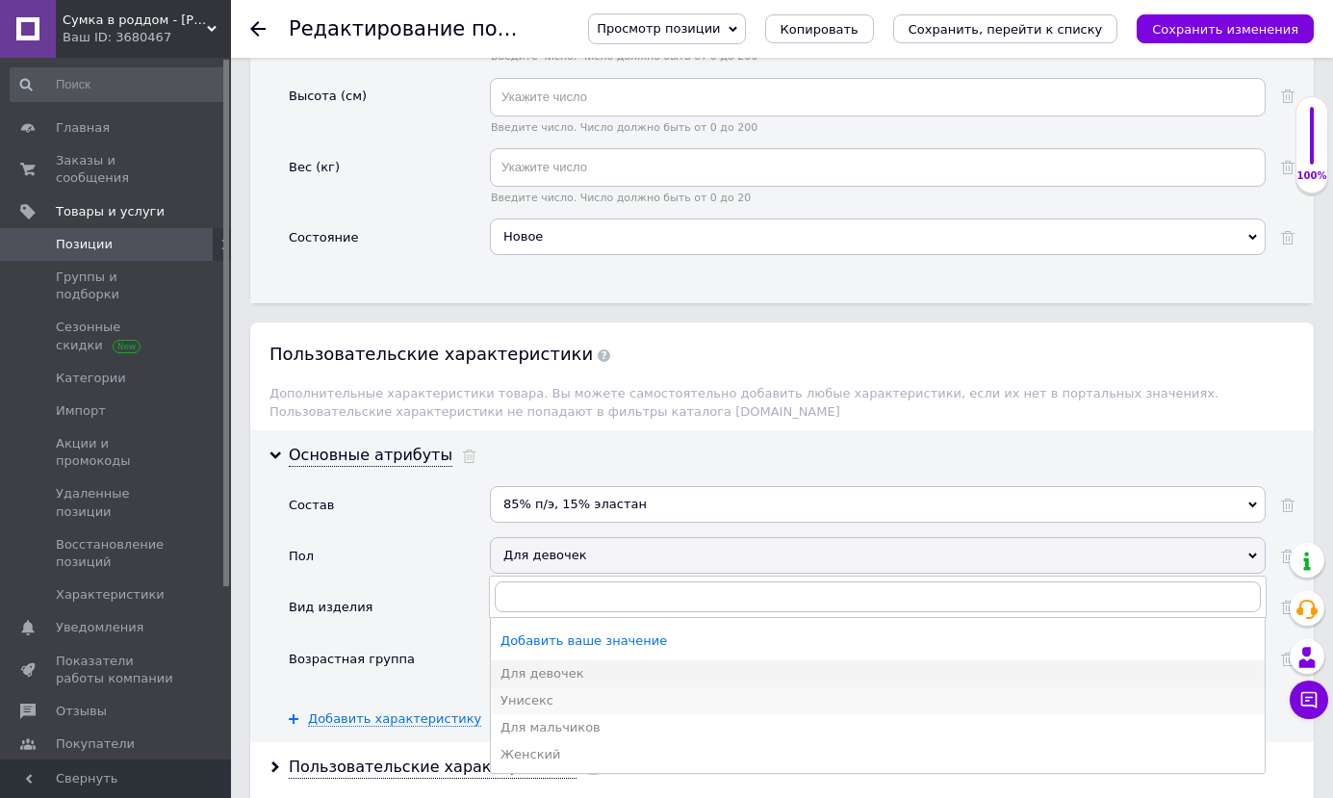
click at [541, 692] on div "Унисекс" at bounding box center [878, 700] width 755 height 17
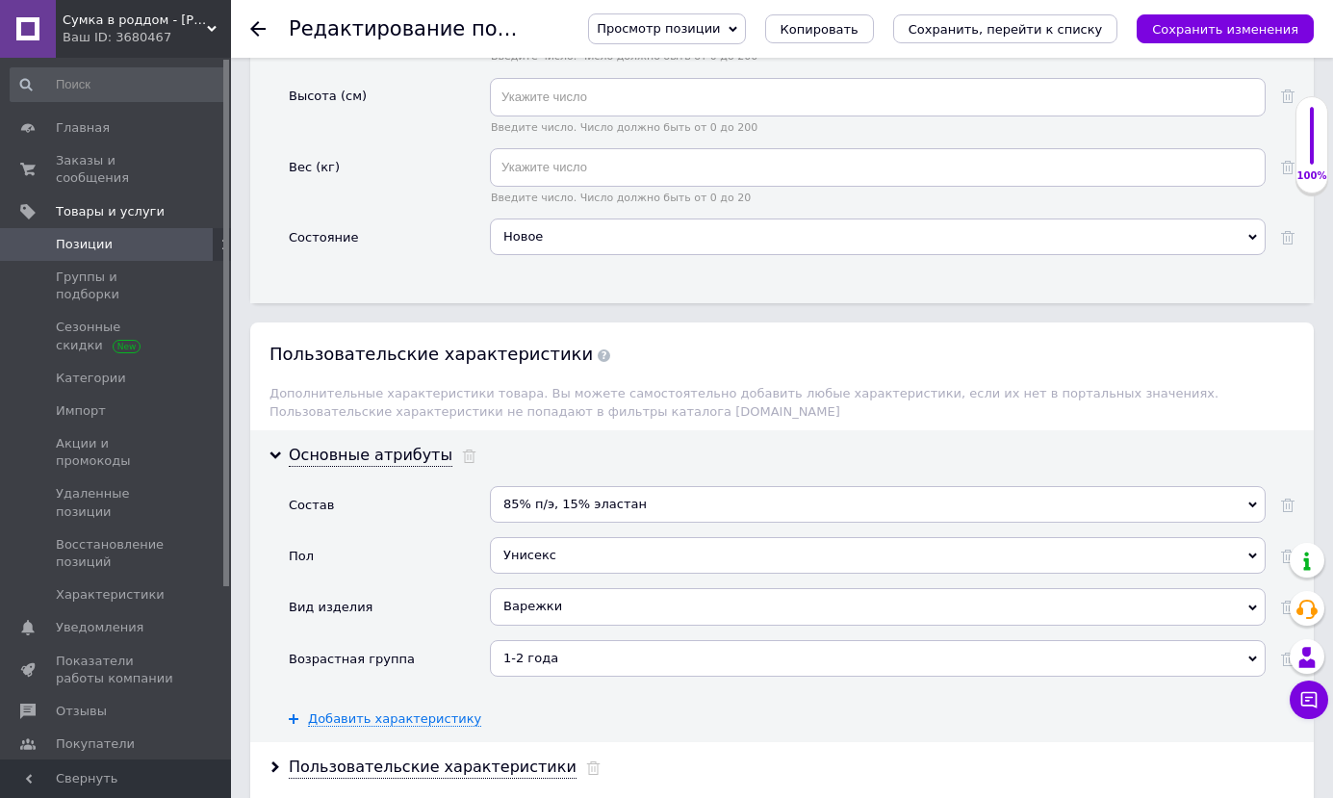
scroll to position [2984, 0]
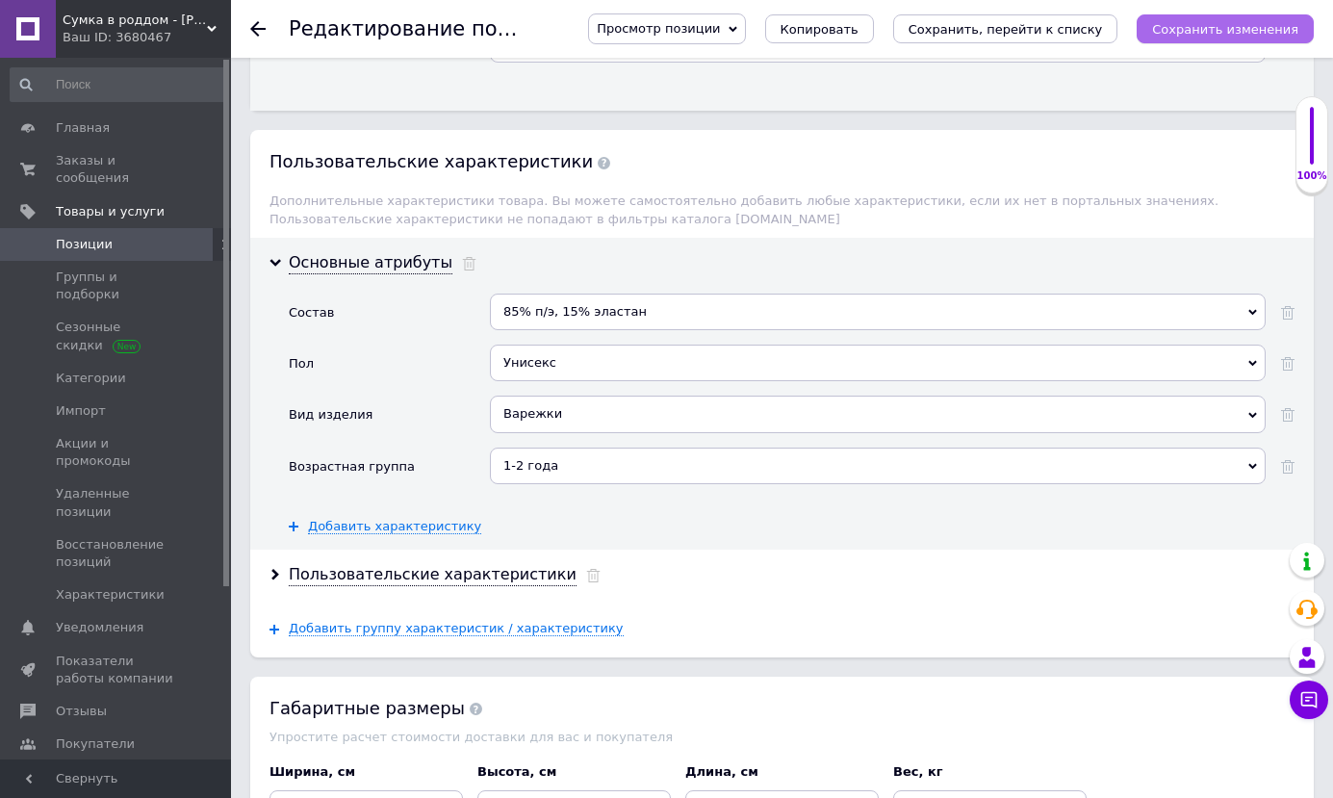
click at [1250, 35] on icon "Сохранить изменения" at bounding box center [1225, 29] width 146 height 14
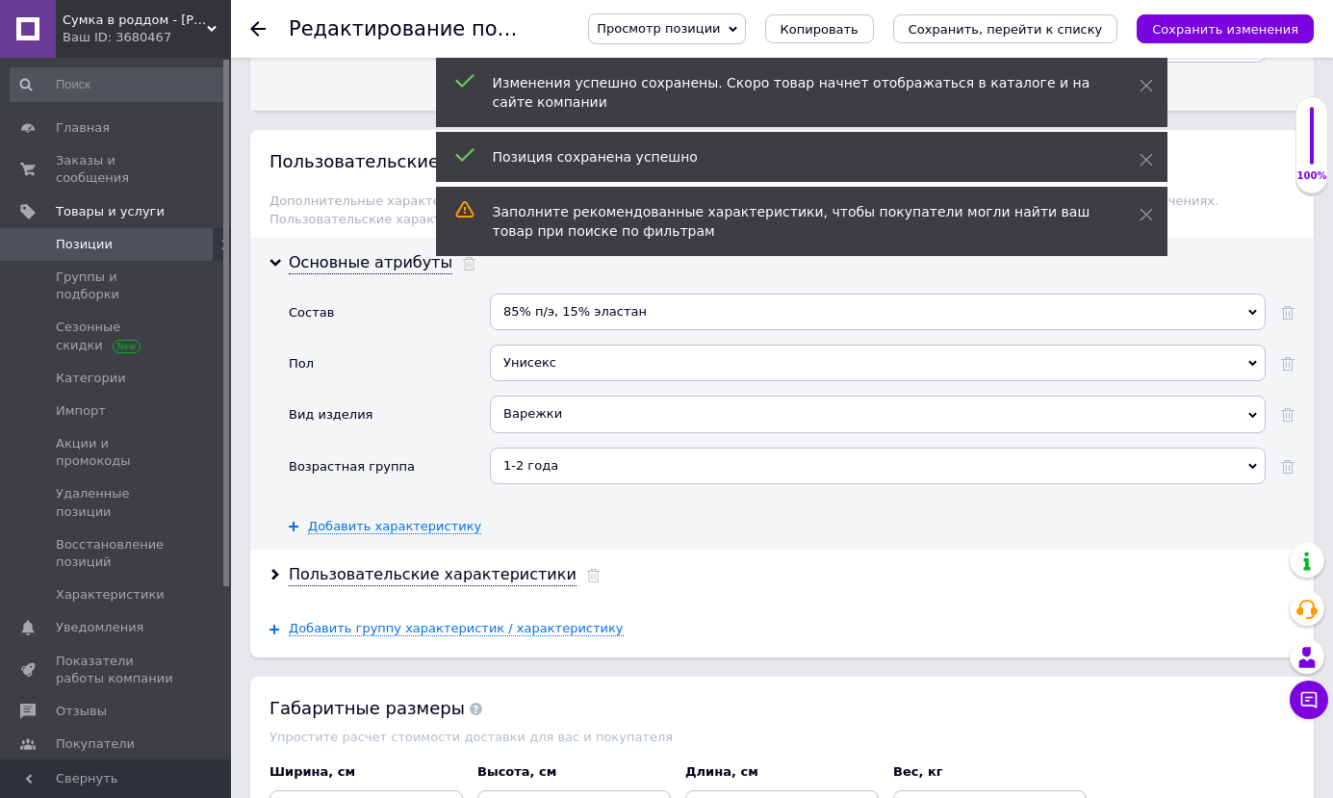
click at [262, 26] on icon at bounding box center [257, 28] width 15 height 15
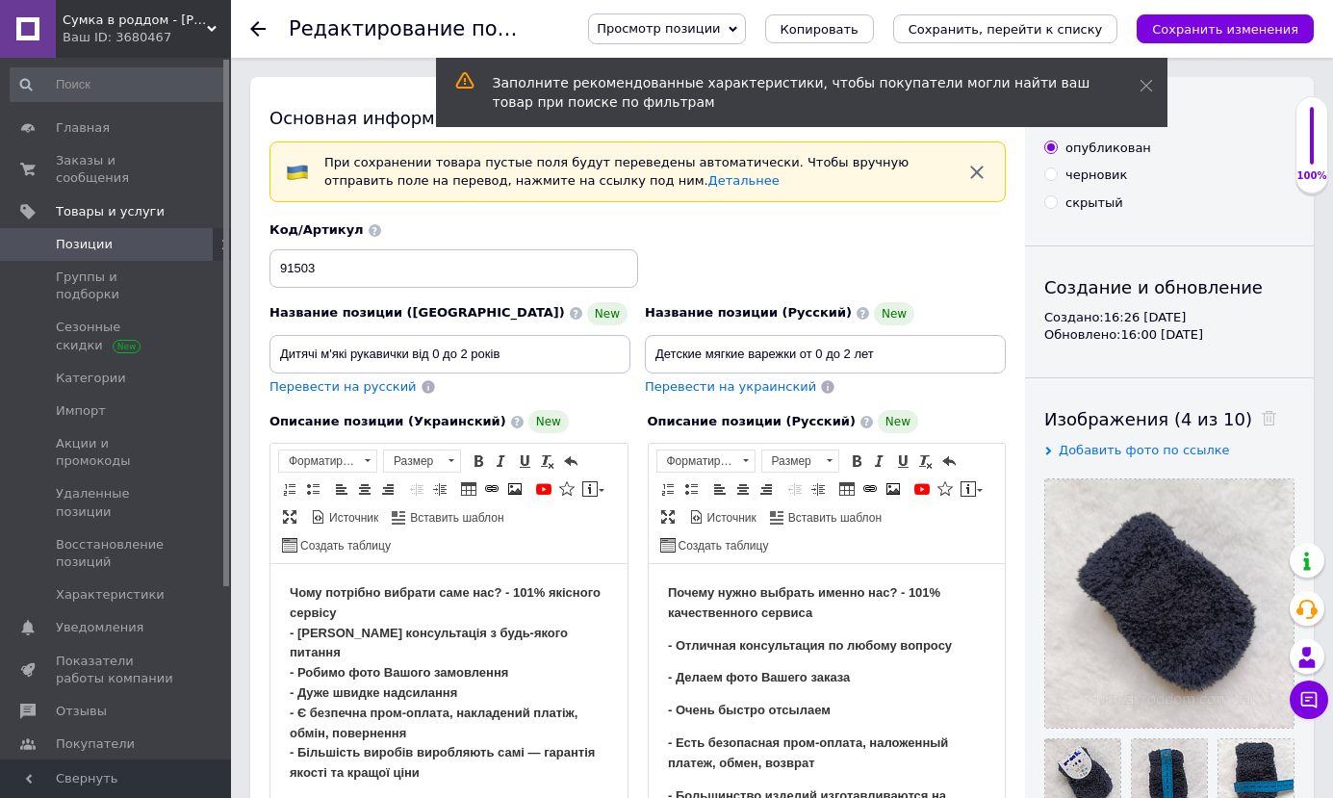
click at [261, 20] on div at bounding box center [269, 29] width 39 height 58
click at [264, 26] on icon at bounding box center [257, 28] width 15 height 15
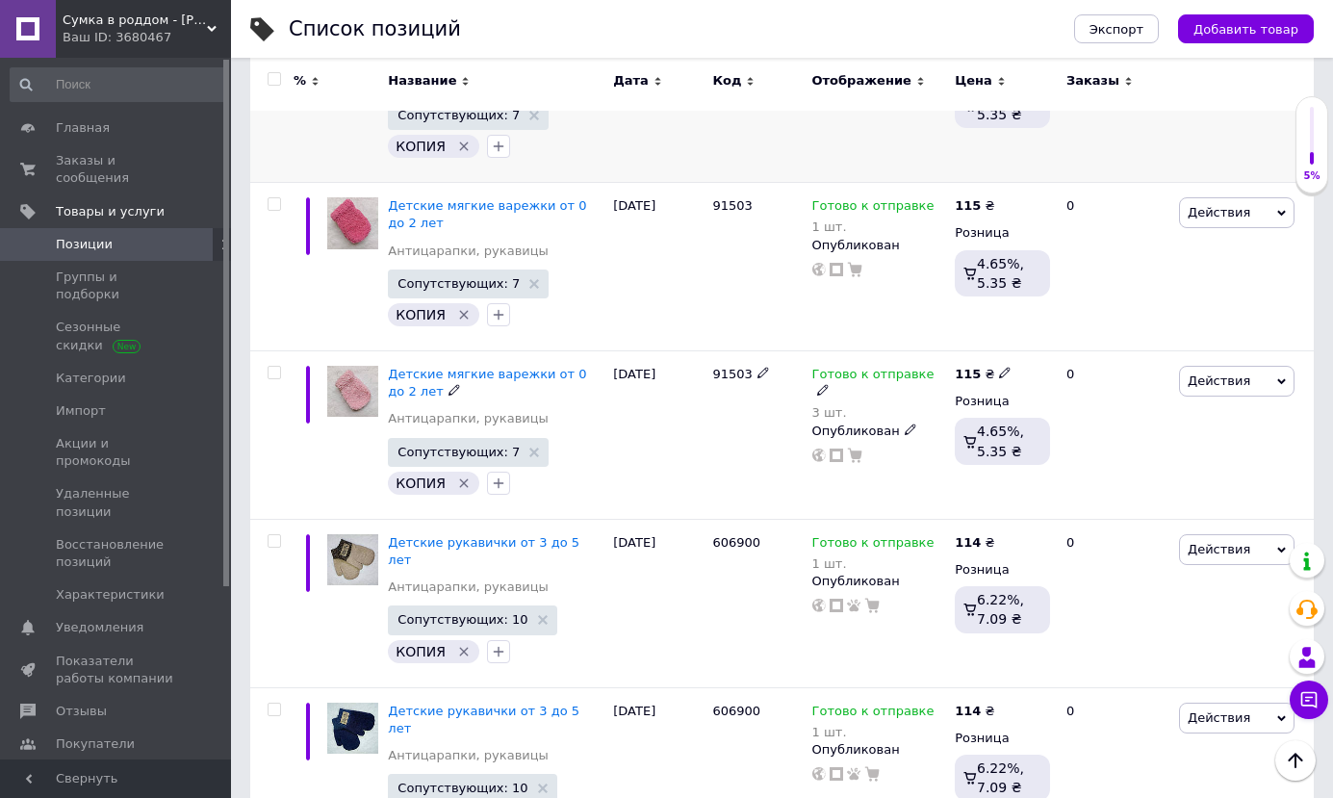
scroll to position [96, 0]
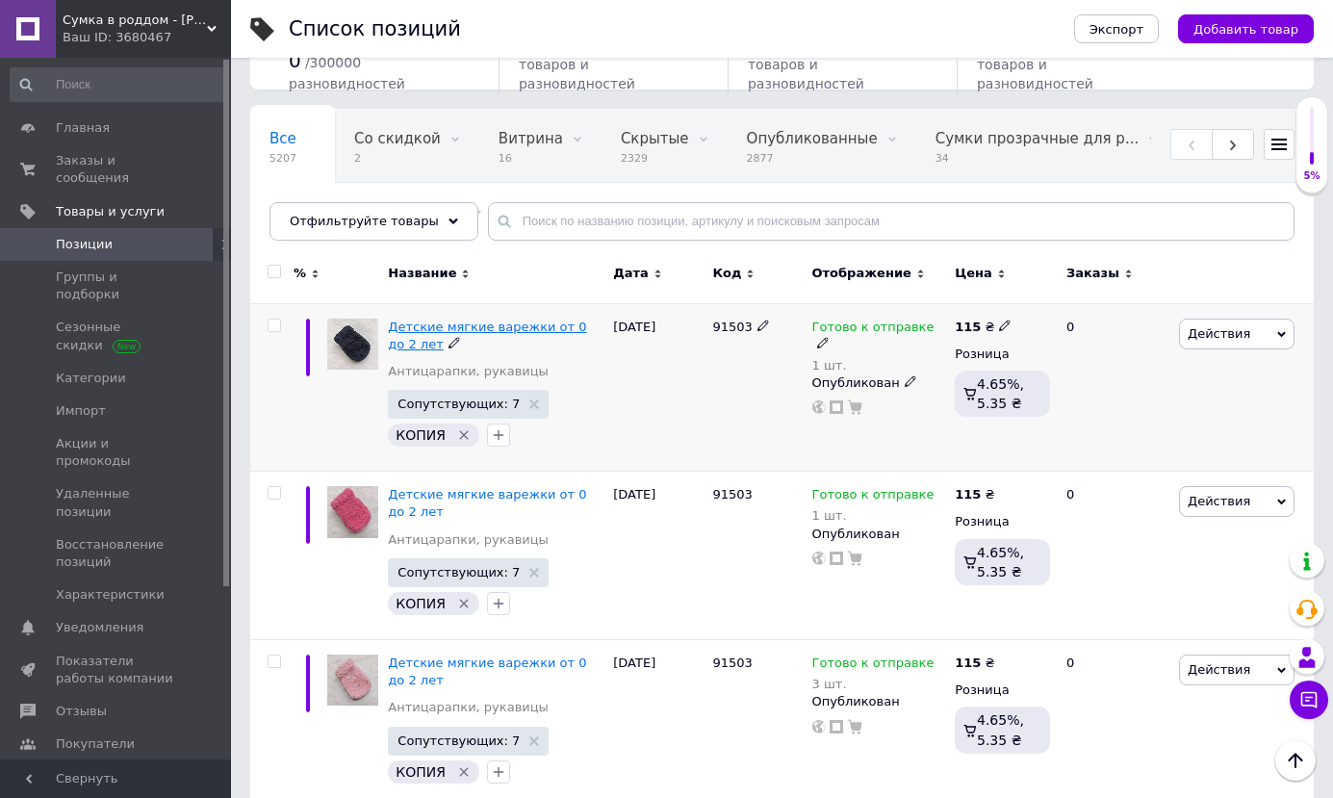
click at [469, 325] on span "Детские мягкие варежки от 0 до 2 лет" at bounding box center [487, 336] width 198 height 32
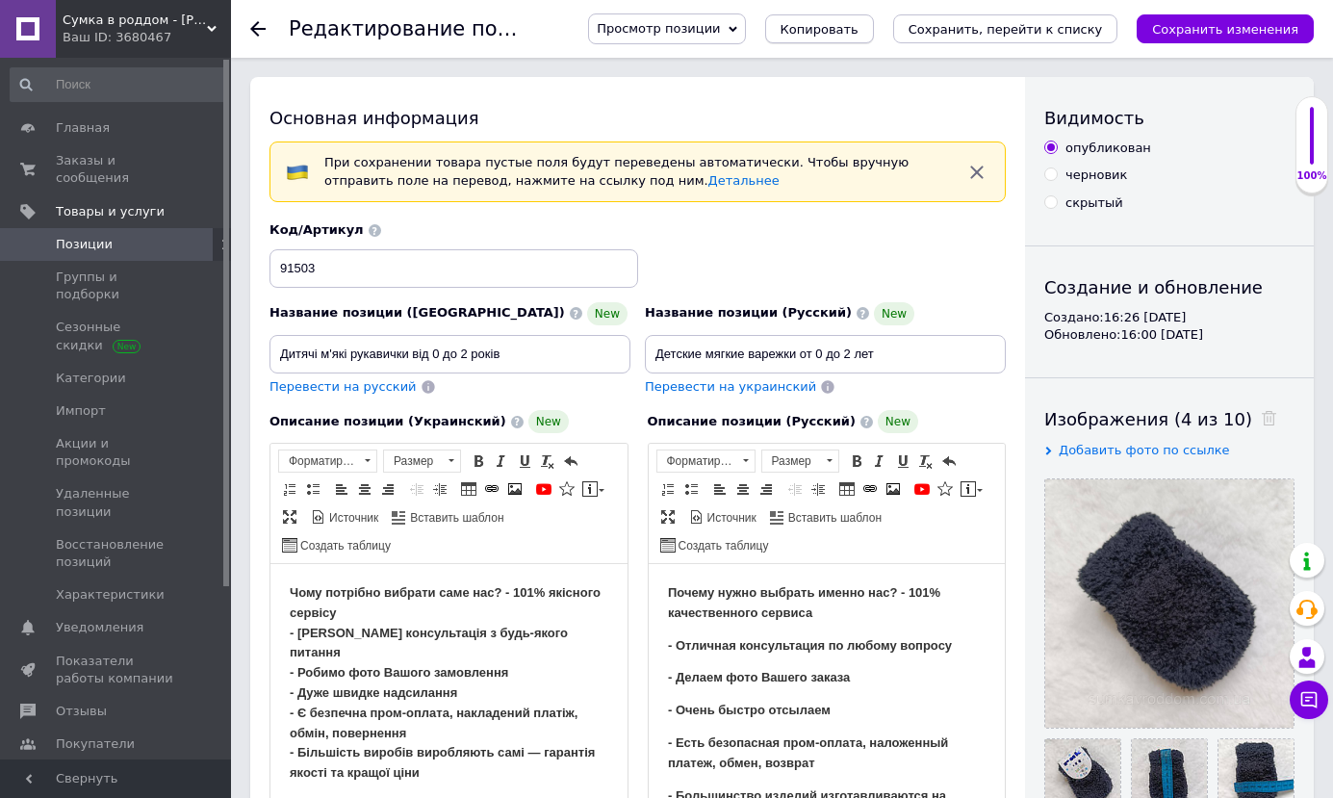
click at [855, 30] on span "Копировать" at bounding box center [820, 29] width 78 height 14
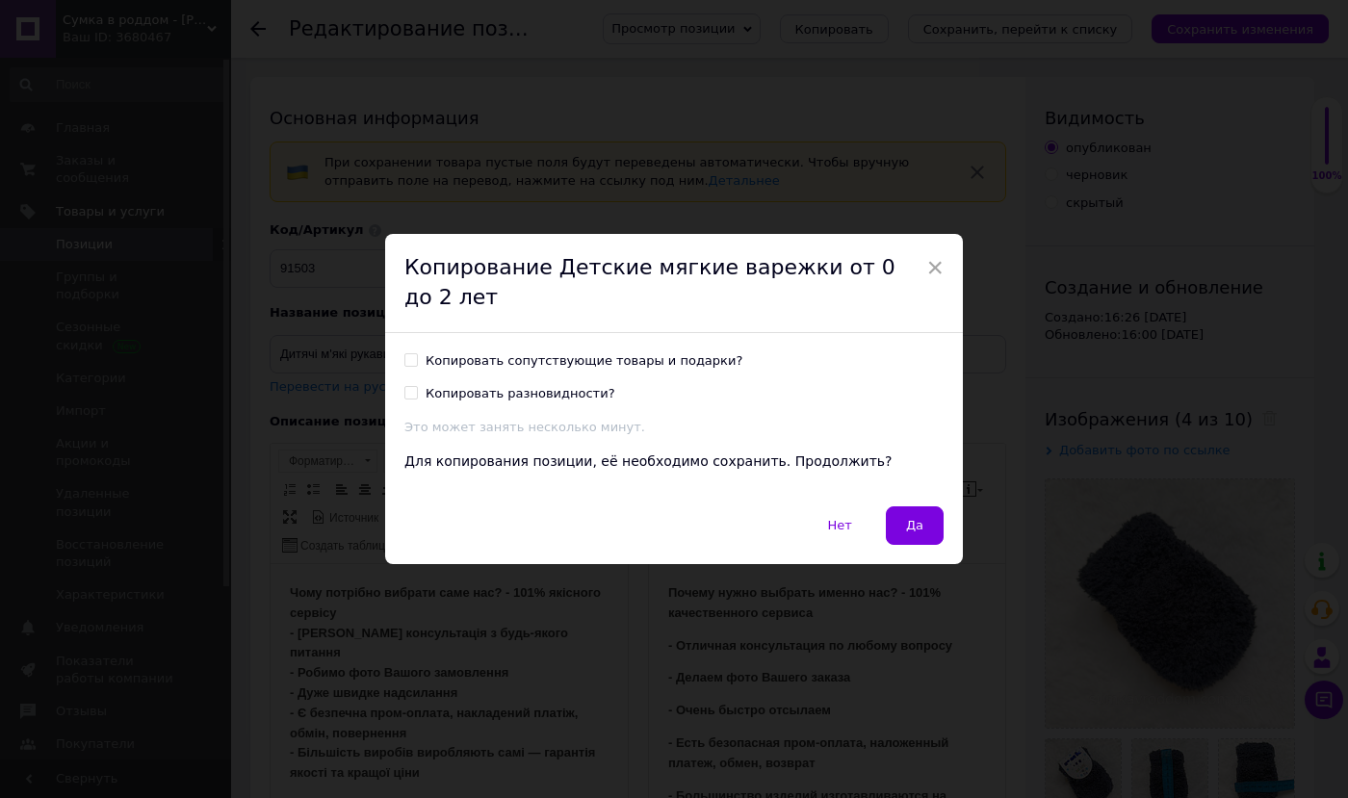
click at [410, 353] on input "Копировать сопутствующие товары и подарки?" at bounding box center [410, 359] width 13 height 13
checkbox input "true"
click at [412, 386] on input "Копировать разновидности?" at bounding box center [410, 392] width 13 height 13
checkbox input "true"
click at [912, 518] on span "Да" at bounding box center [914, 525] width 17 height 14
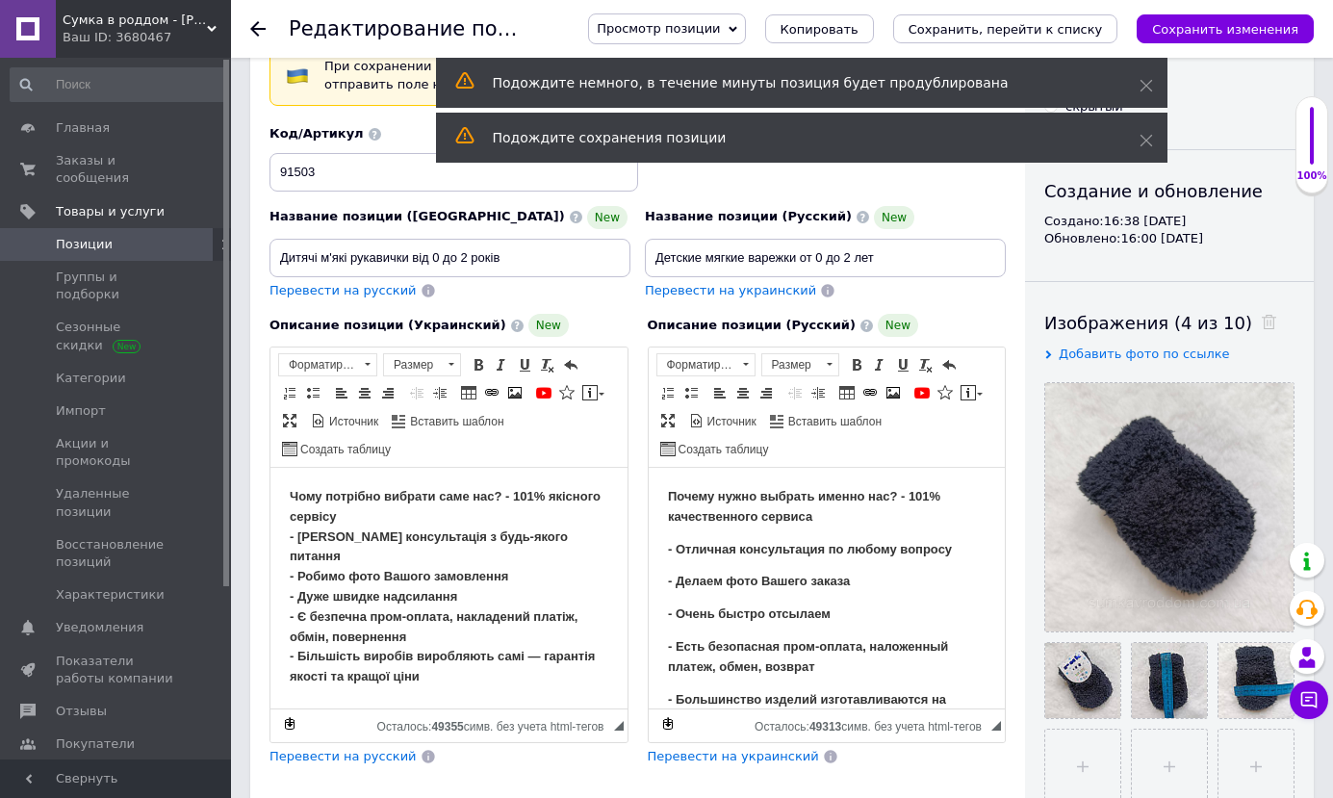
scroll to position [193, 0]
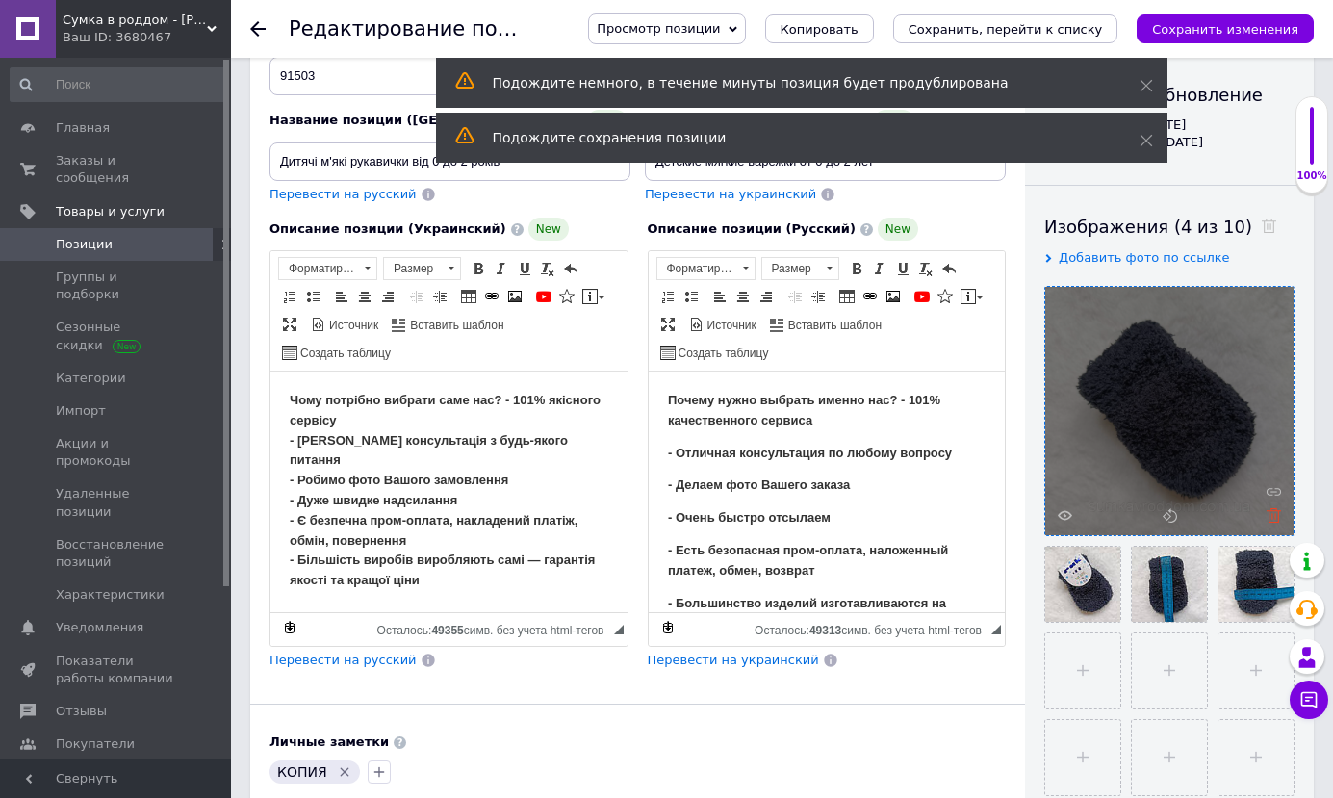
click at [1276, 522] on use at bounding box center [1274, 515] width 14 height 14
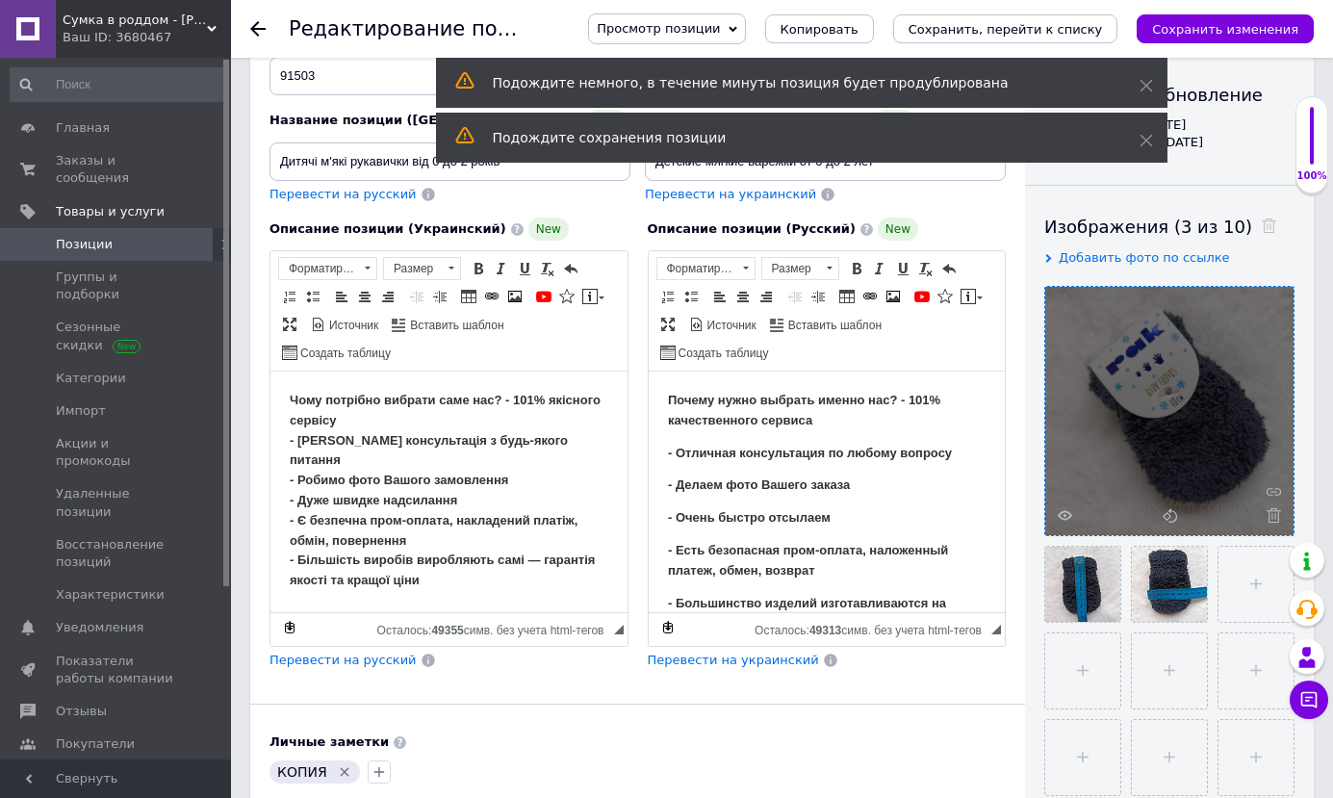
click at [1276, 522] on use at bounding box center [1274, 515] width 14 height 14
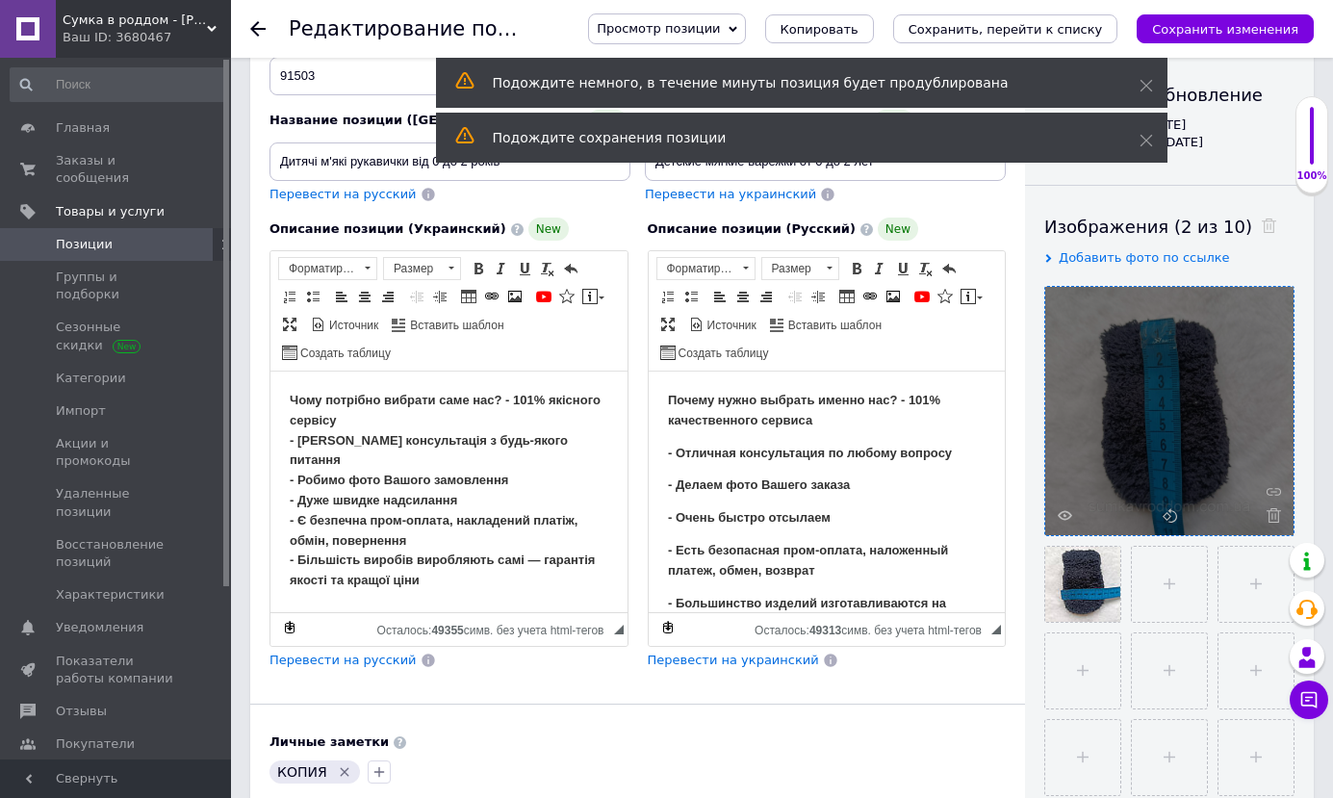
click at [1276, 522] on use at bounding box center [1274, 515] width 14 height 14
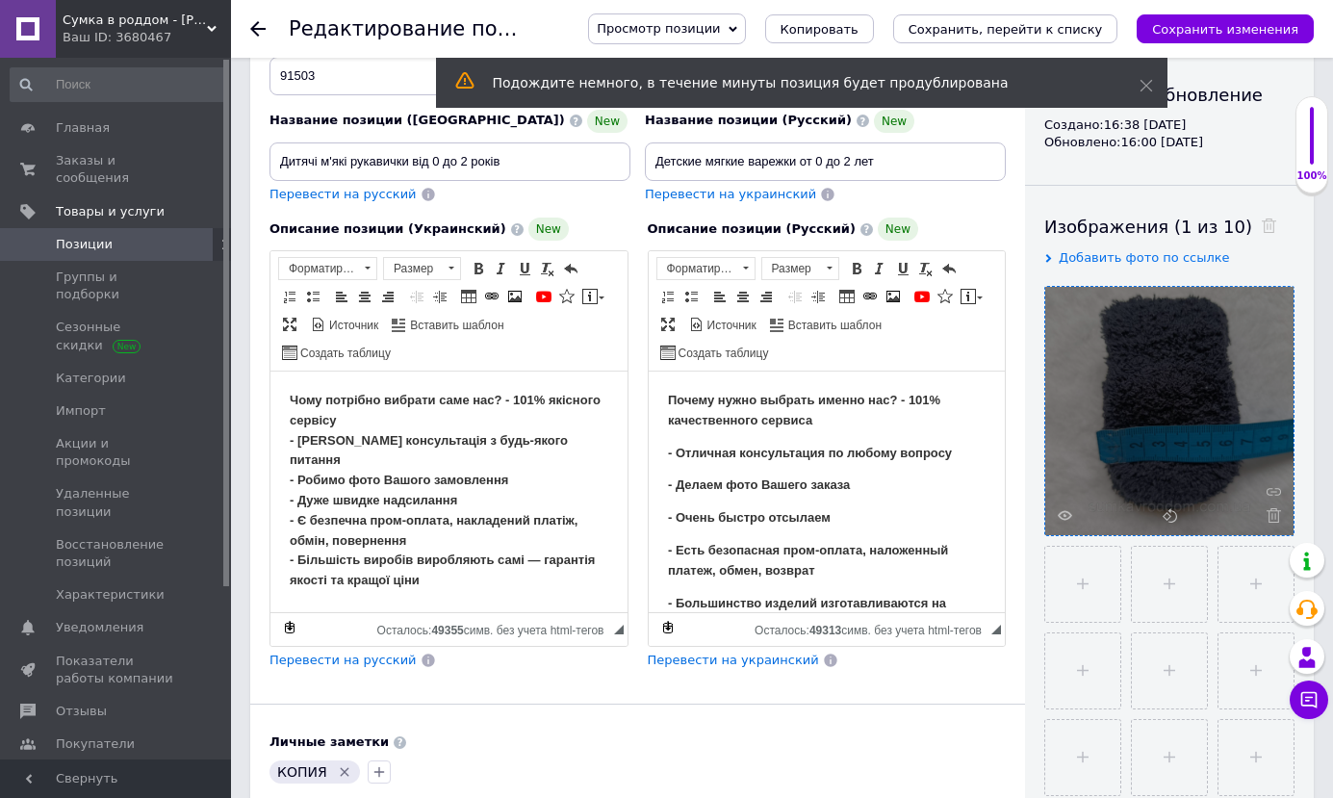
click at [1276, 522] on use at bounding box center [1274, 515] width 14 height 14
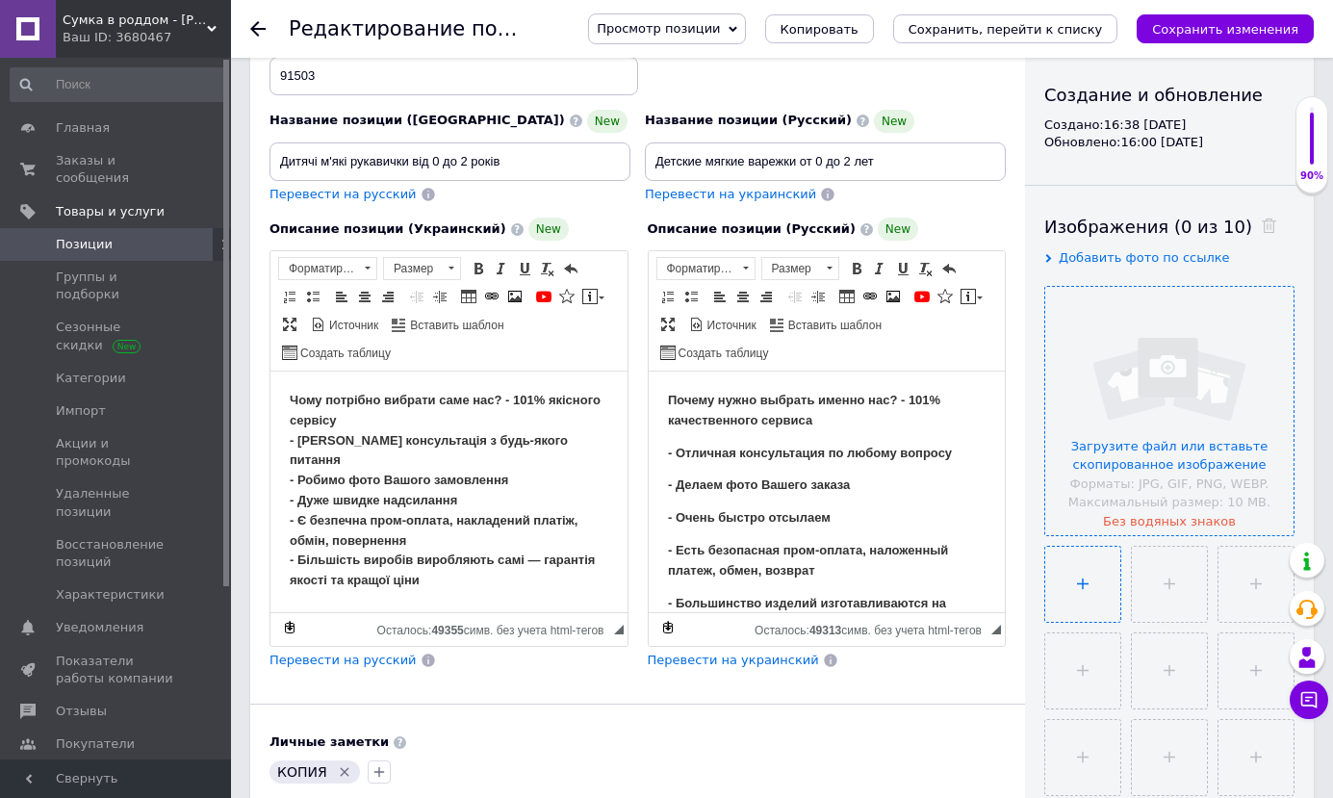
drag, startPoint x: 1075, startPoint y: 602, endPoint x: 1076, endPoint y: 589, distance: 12.6
click at [1076, 593] on input "file" at bounding box center [1082, 584] width 75 height 75
type input "C:\fakepath\изображение_viber_2025-10-12_[PHONE_NUMBER].jpg"
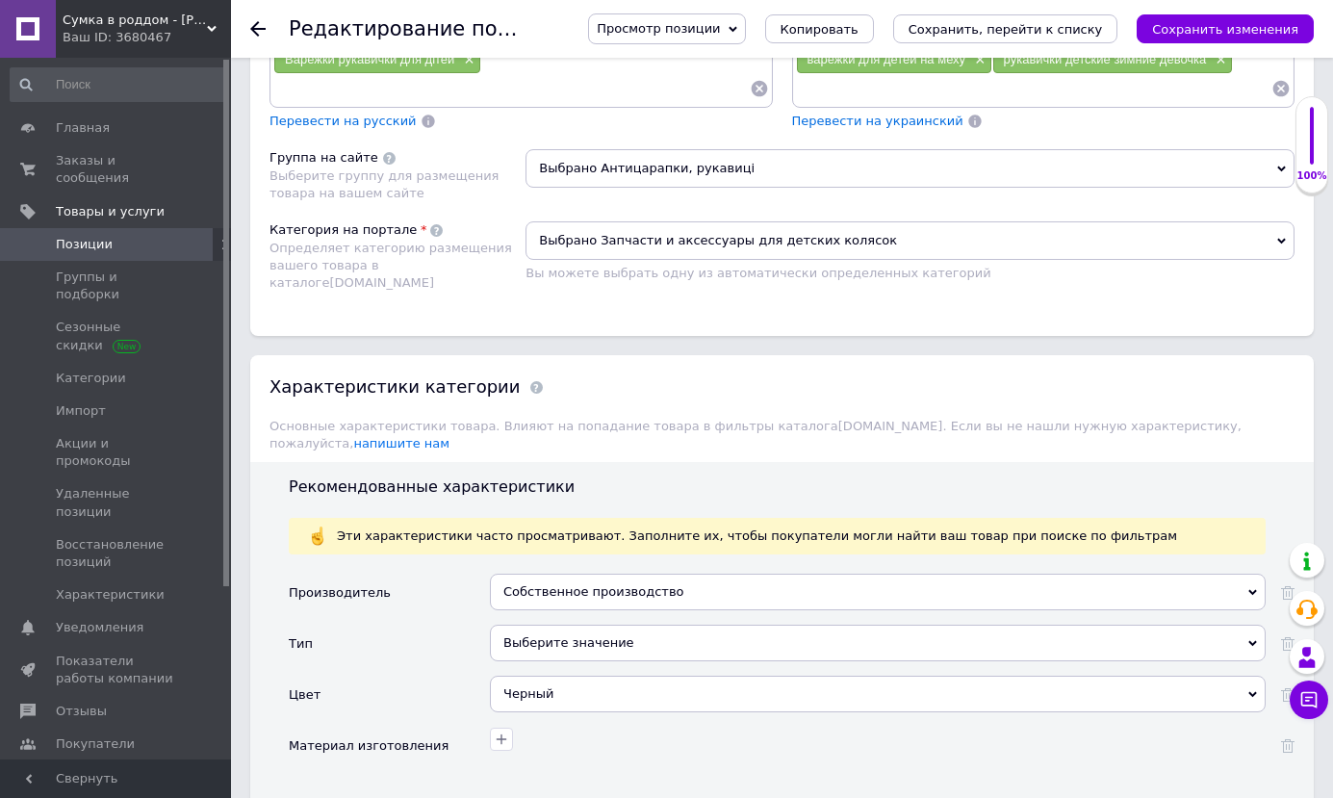
scroll to position [2214, 0]
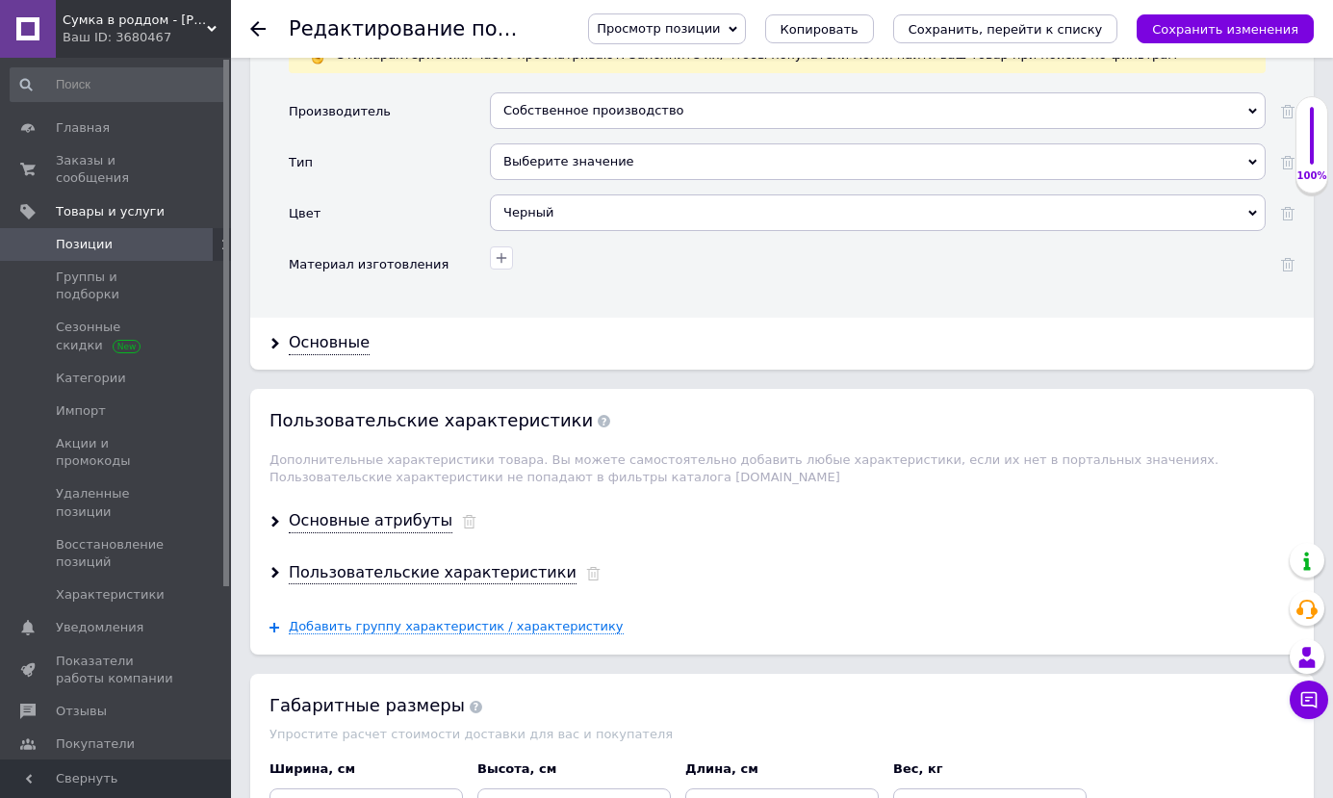
click at [1249, 211] on use at bounding box center [1252, 214] width 9 height 6
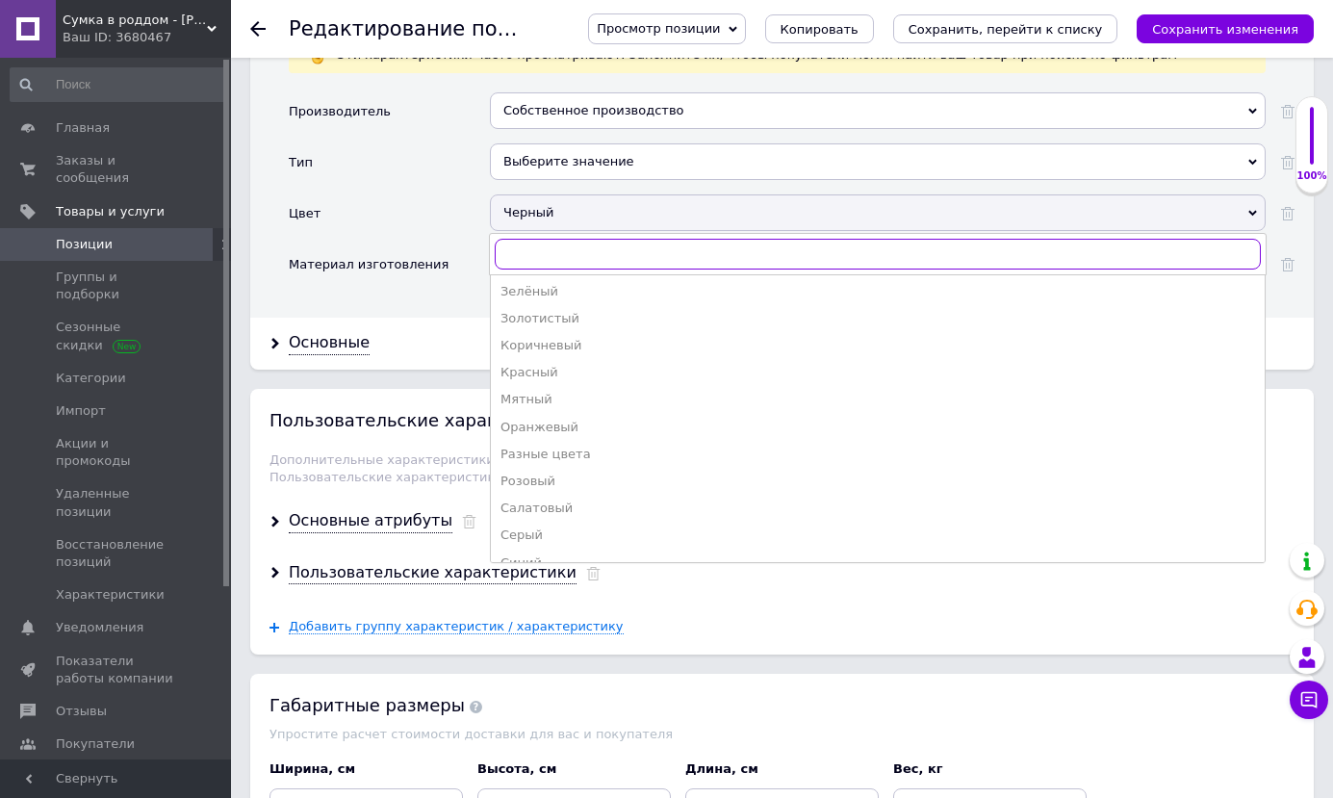
scroll to position [289, 0]
click at [538, 458] on div "Синий" at bounding box center [878, 466] width 755 height 17
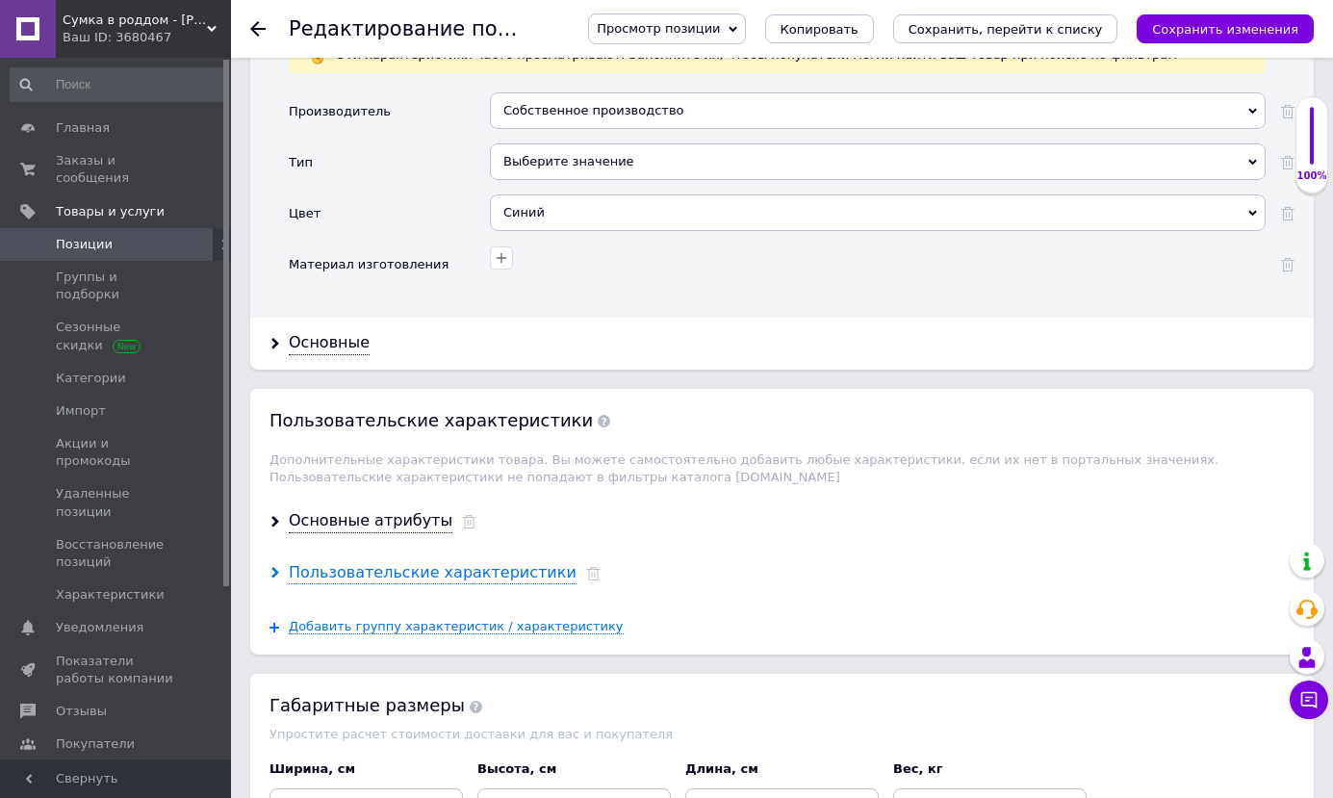
click at [399, 562] on div "Пользовательские характеристики" at bounding box center [433, 573] width 288 height 22
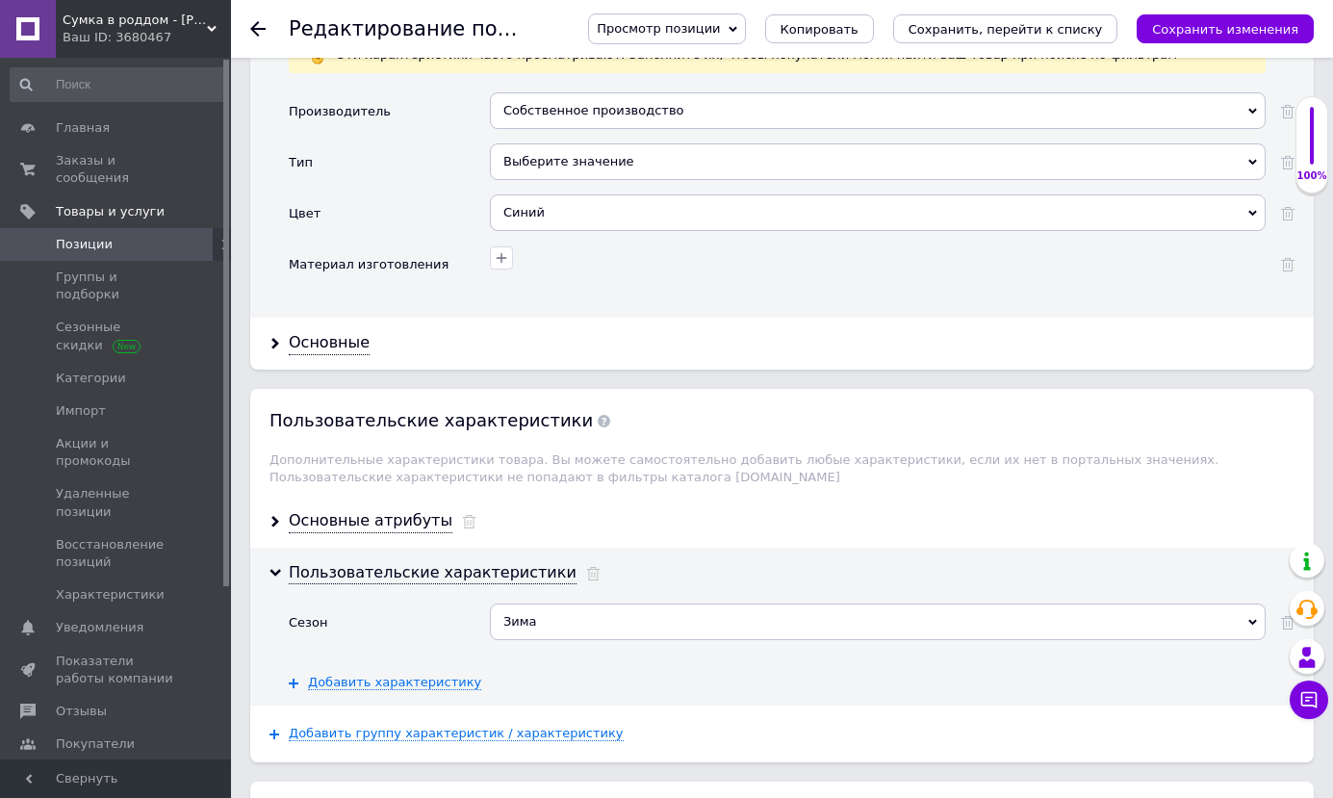
scroll to position [2425, 0]
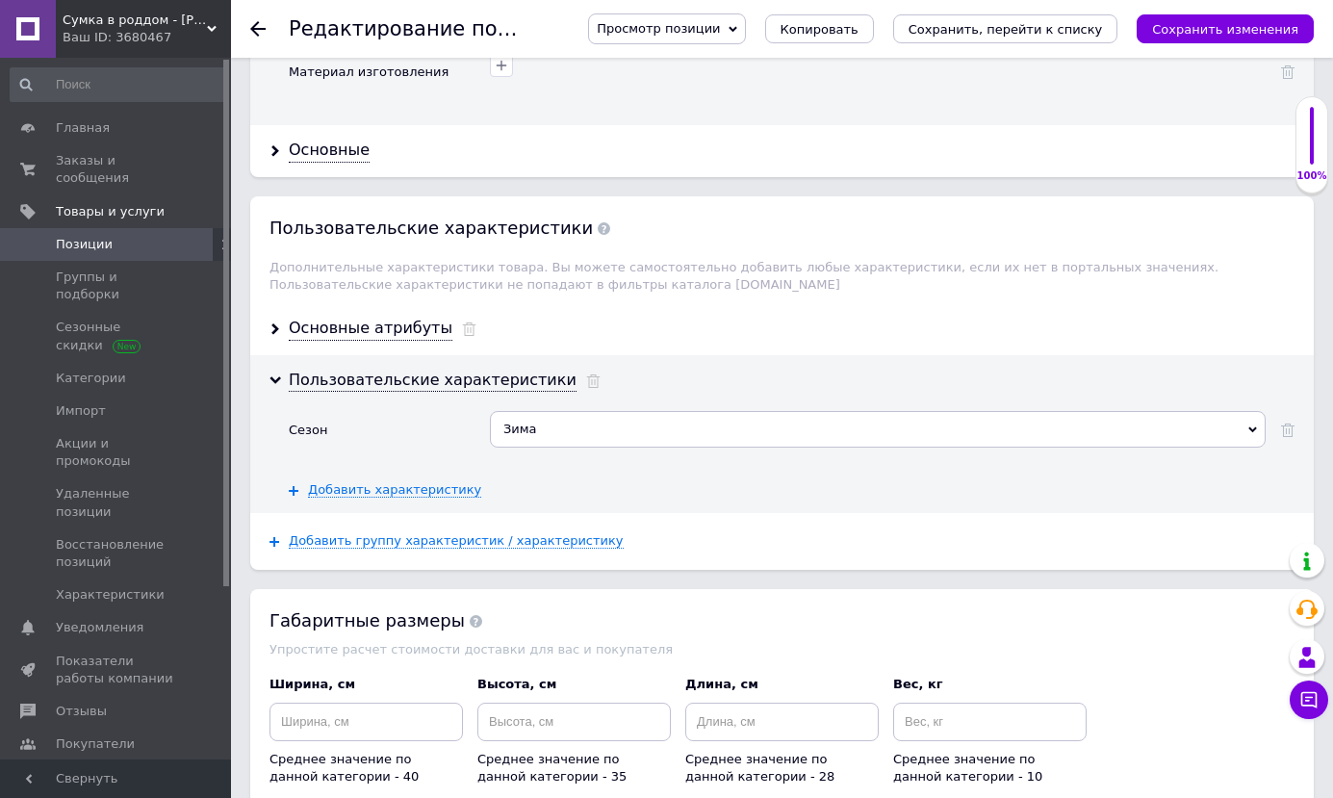
drag, startPoint x: 414, startPoint y: 309, endPoint x: 460, endPoint y: 332, distance: 51.7
click at [413, 318] on div "Основные атрибуты" at bounding box center [371, 329] width 164 height 22
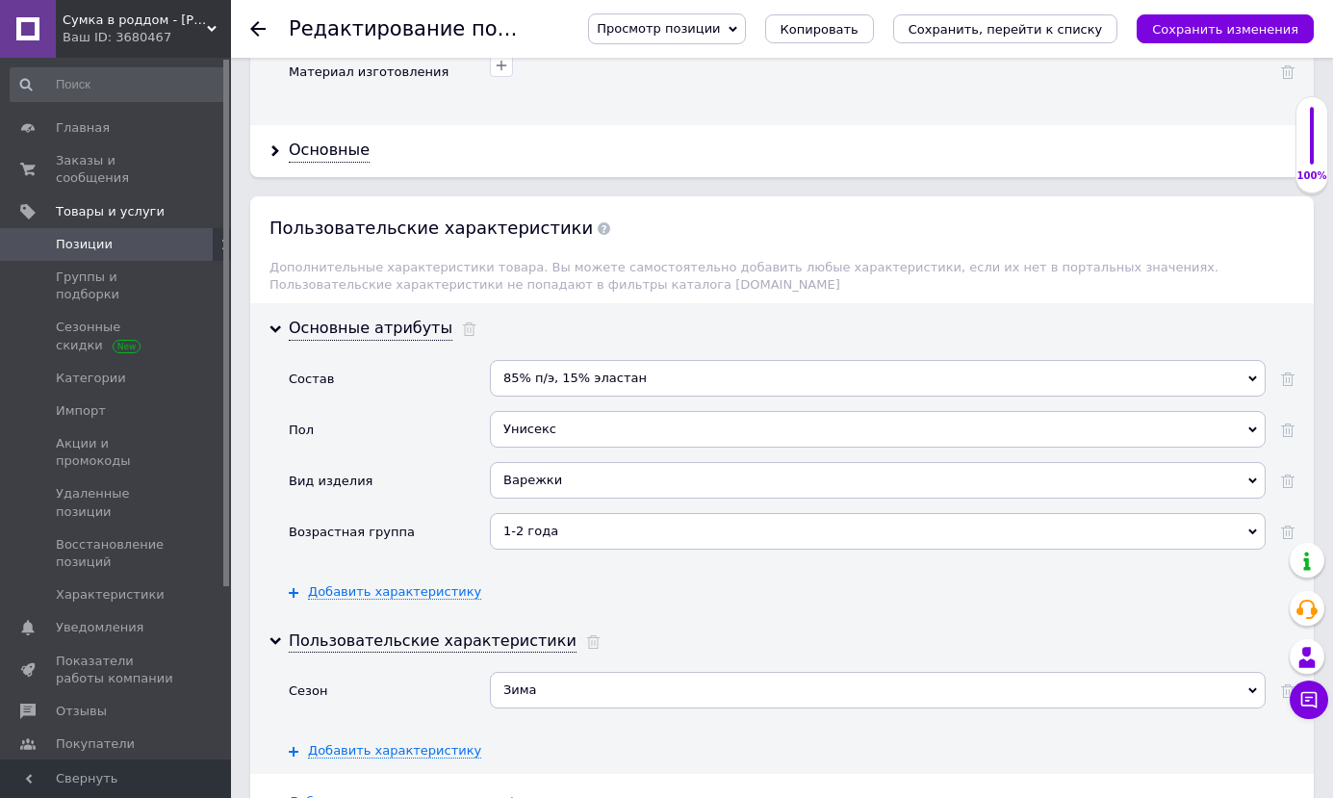
click at [1256, 411] on div "Унисекс" at bounding box center [878, 429] width 776 height 37
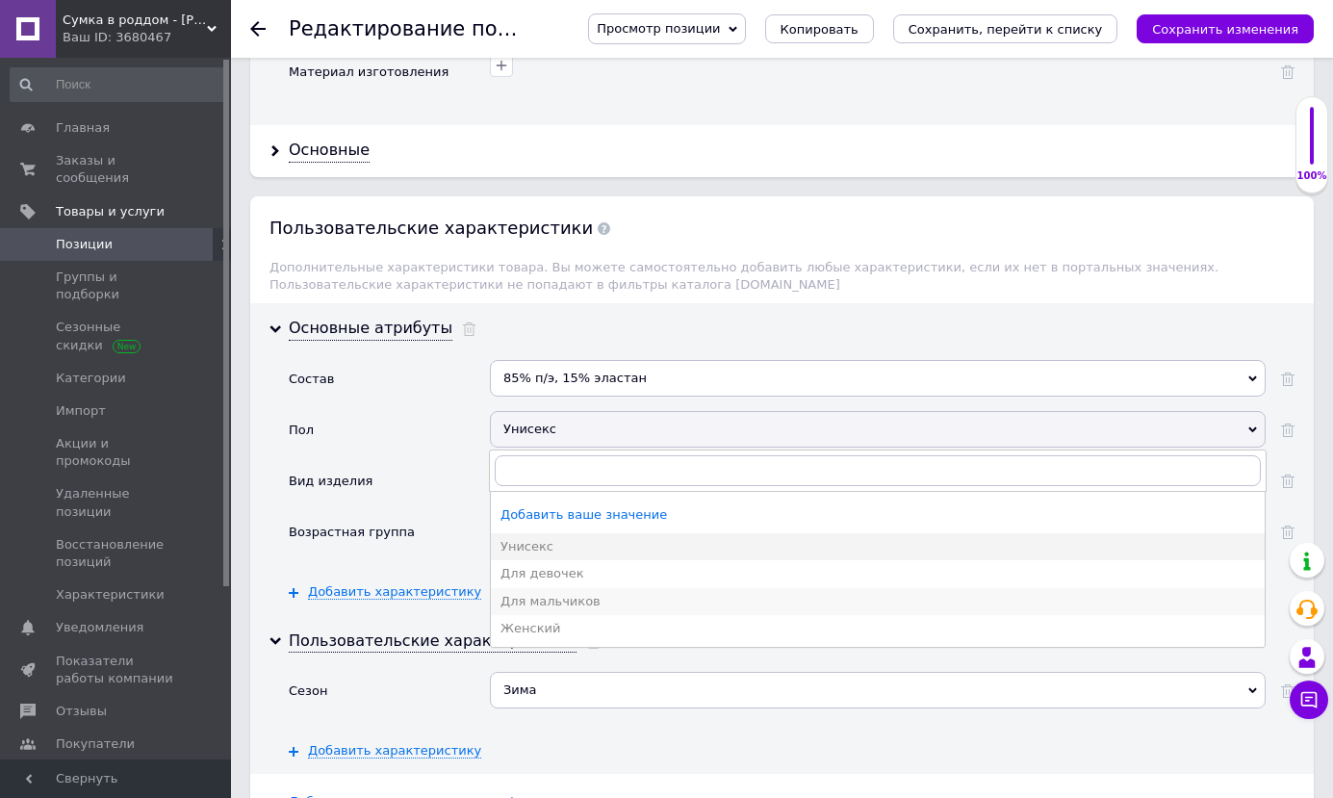
click at [569, 593] on div "Для мальчиков" at bounding box center [878, 601] width 755 height 17
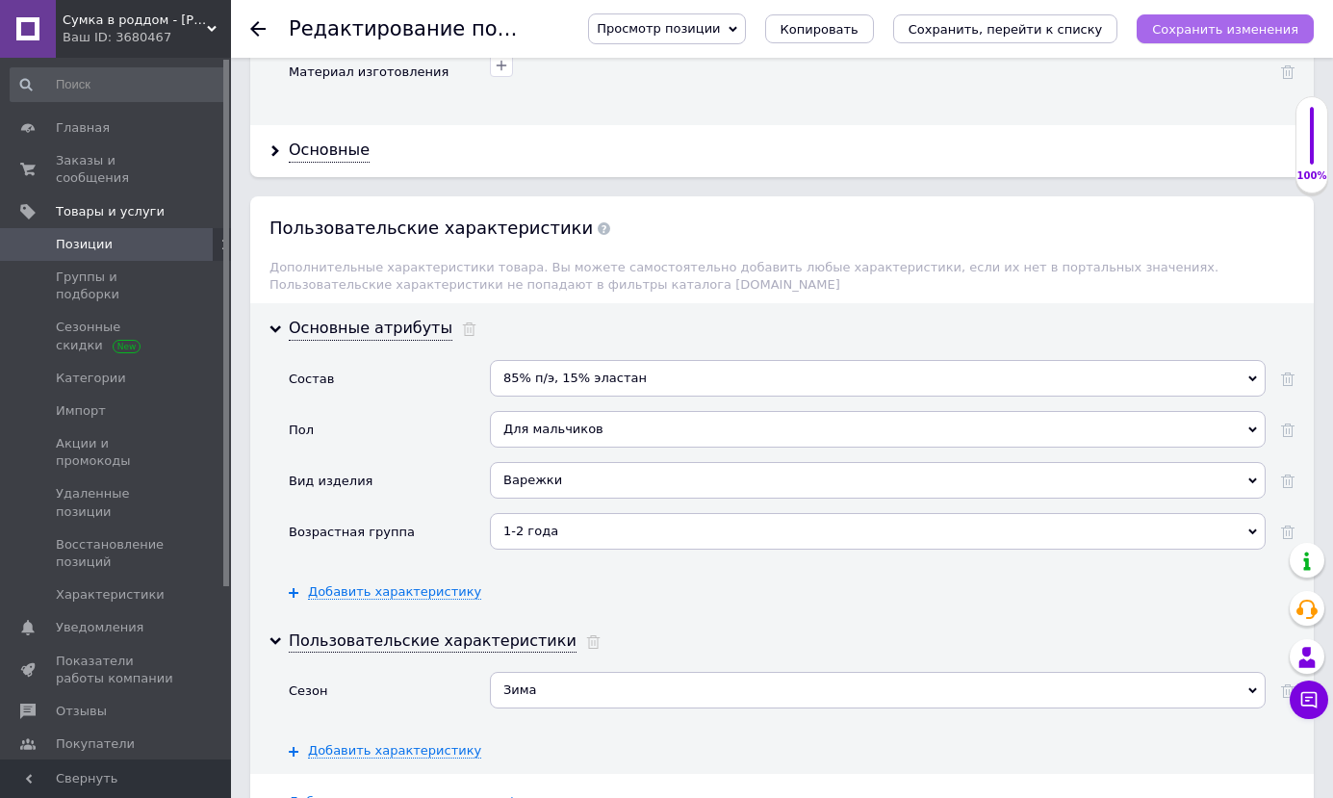
click at [1221, 31] on icon "Сохранить изменения" at bounding box center [1225, 29] width 146 height 14
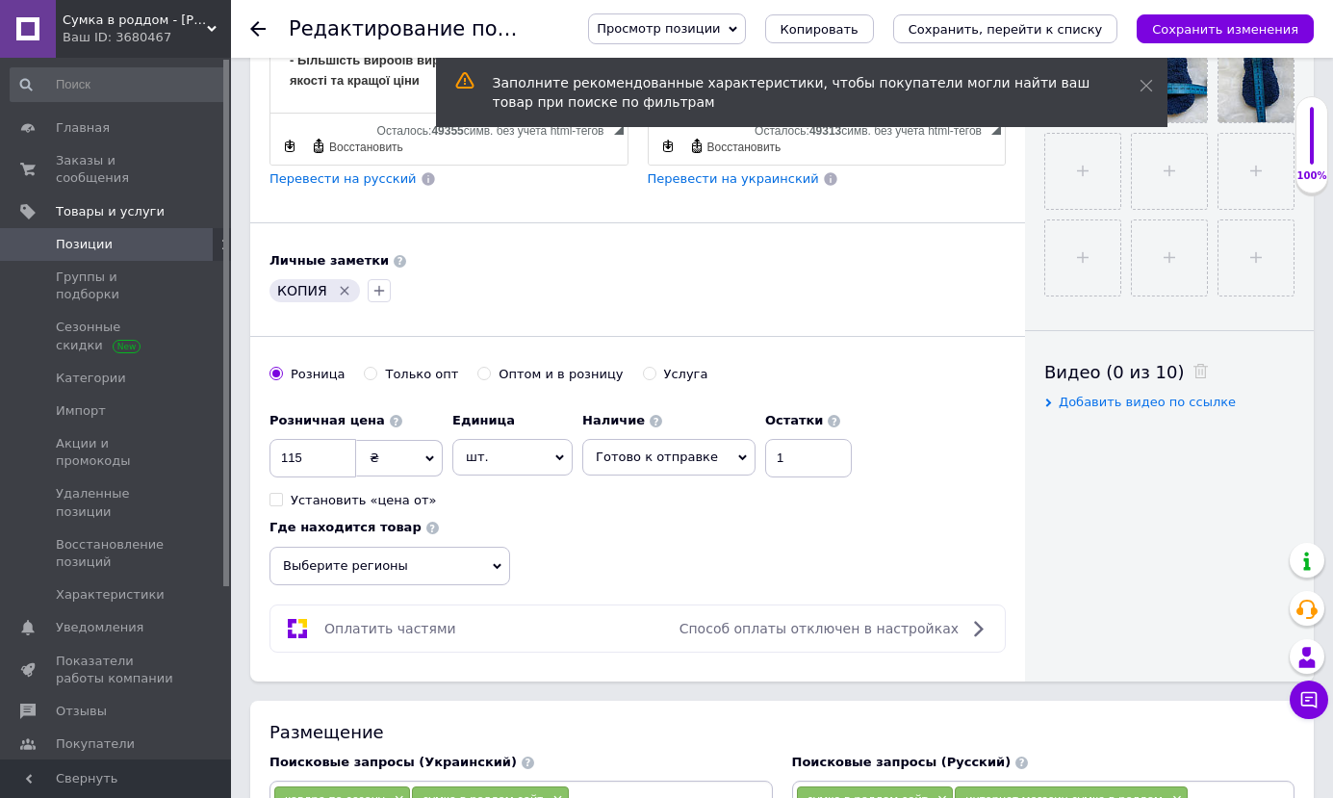
scroll to position [500, 0]
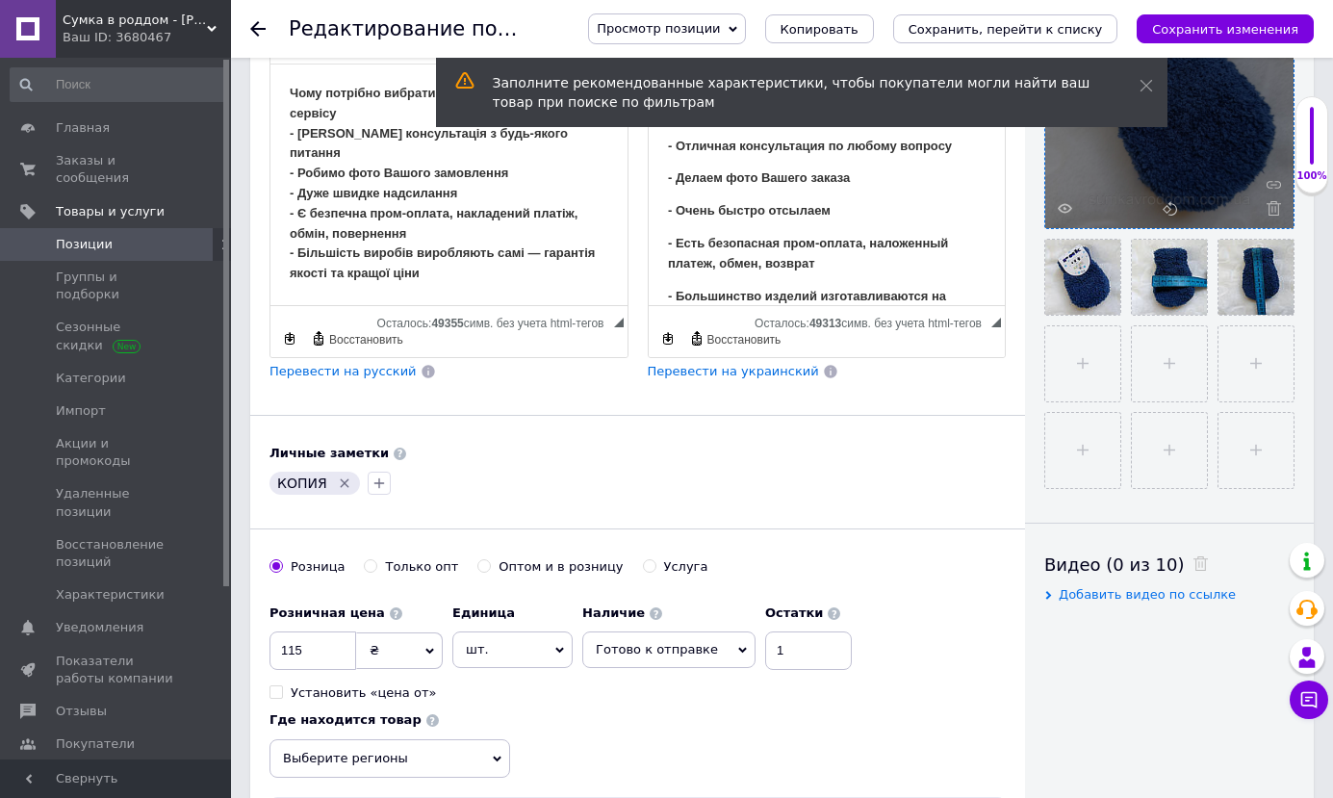
click at [720, 32] on span "Просмотр позиции" at bounding box center [658, 28] width 123 height 14
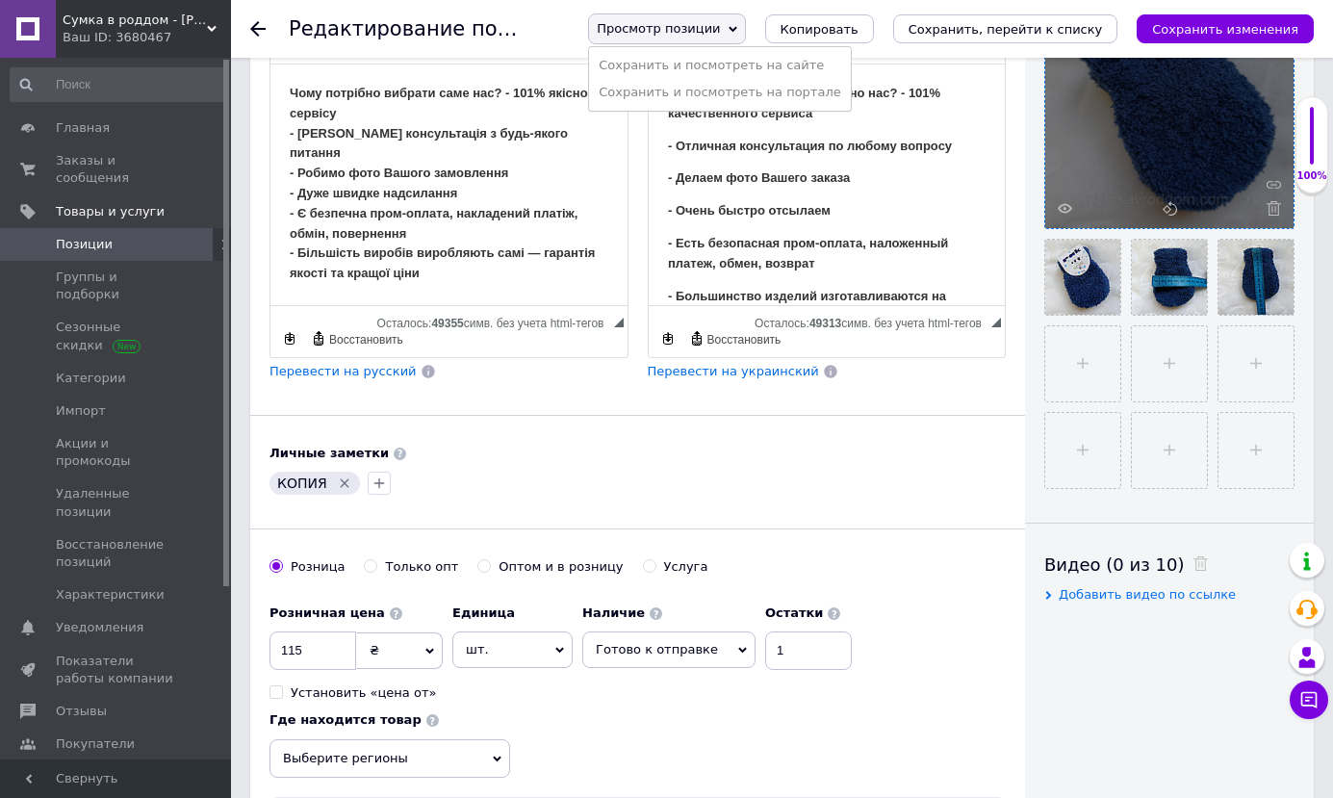
click at [737, 29] on icon at bounding box center [733, 29] width 9 height 6
click at [745, 41] on span "Просмотр позиции" at bounding box center [666, 28] width 157 height 31
click at [763, 78] on li "Сохранить и посмотреть на сайте" at bounding box center [720, 65] width 262 height 27
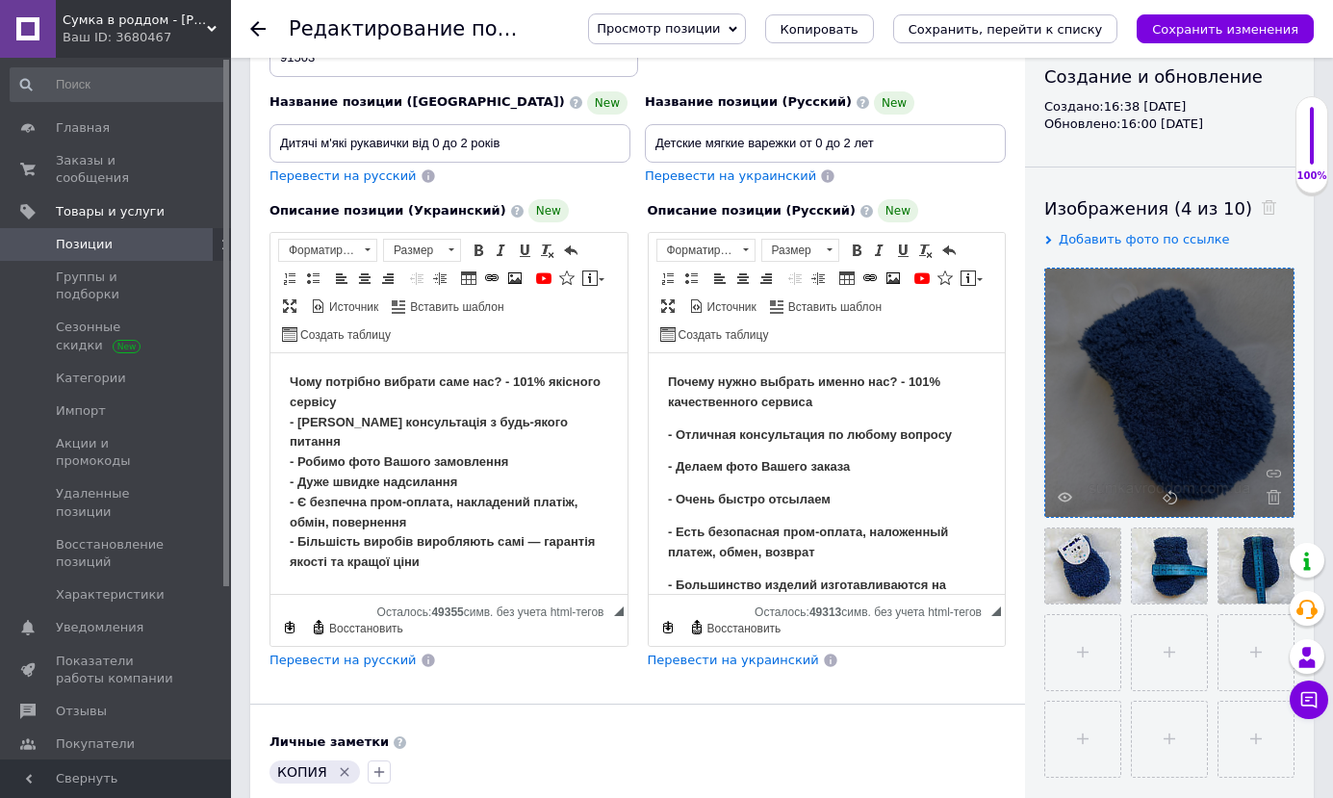
click at [257, 31] on icon at bounding box center [257, 28] width 15 height 15
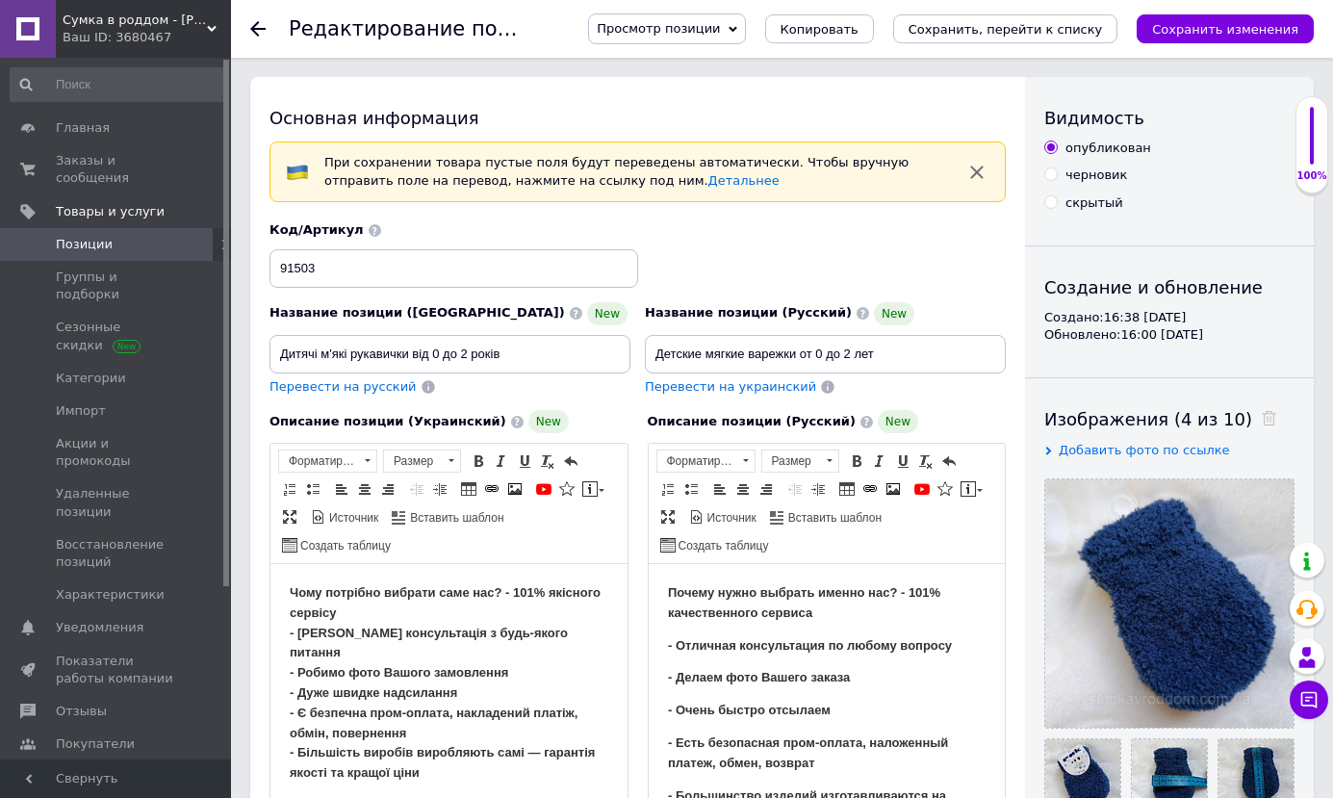
click at [262, 32] on icon at bounding box center [257, 28] width 15 height 15
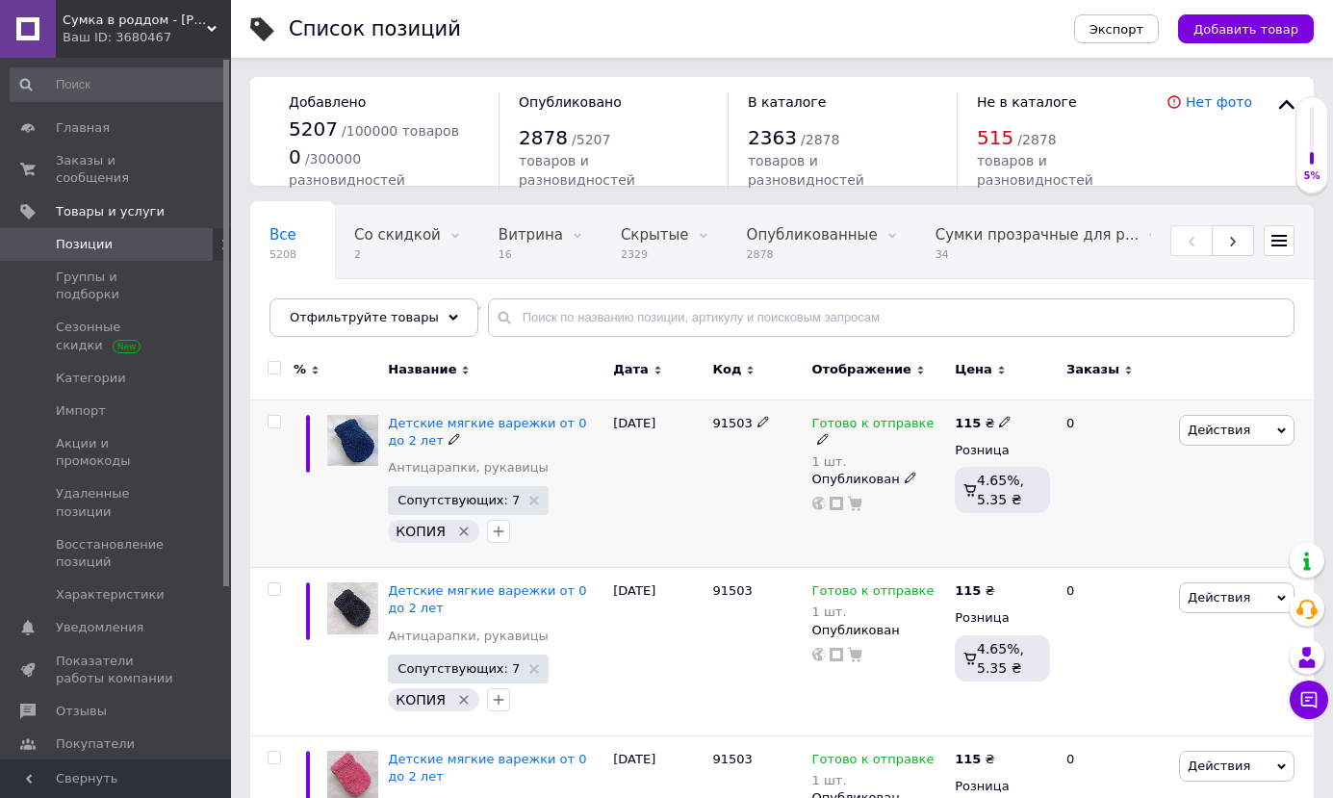
scroll to position [193, 0]
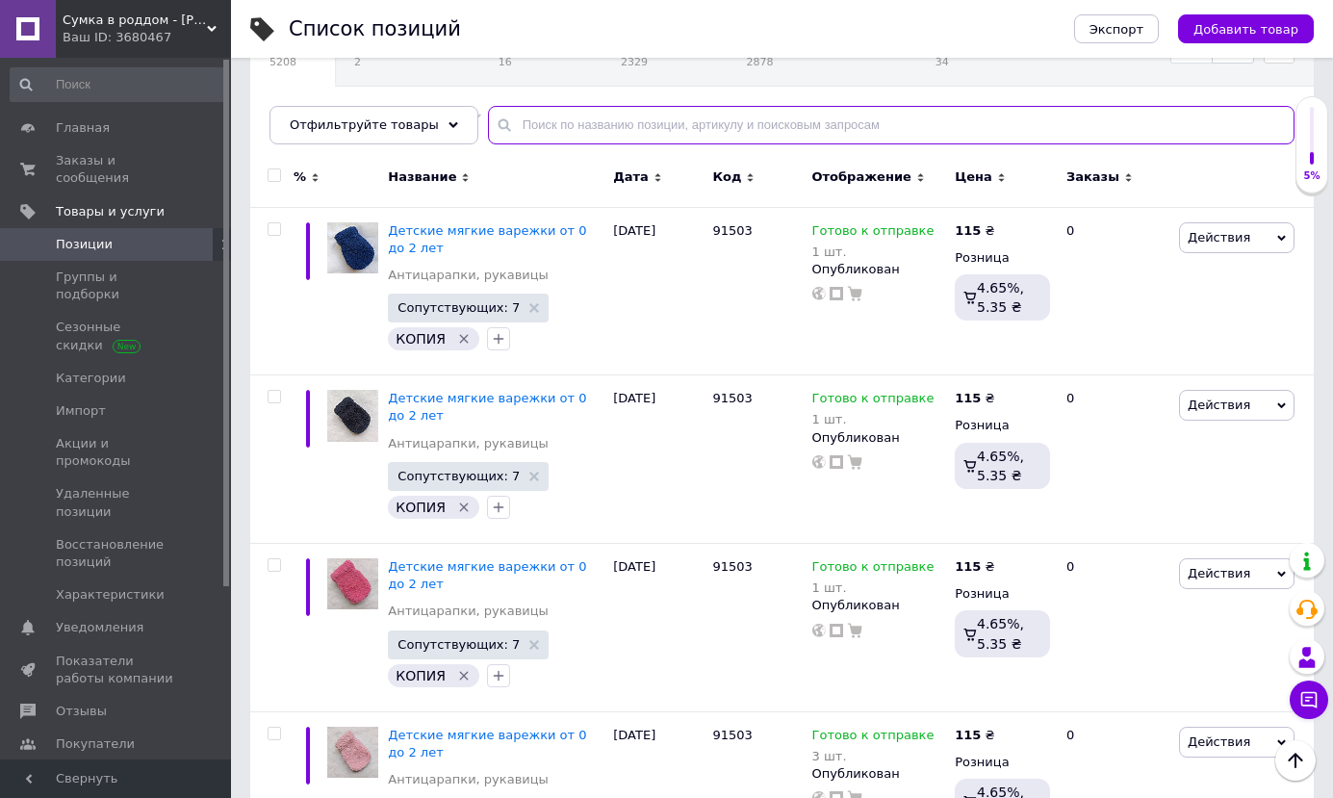
click at [553, 119] on input "text" at bounding box center [891, 125] width 807 height 39
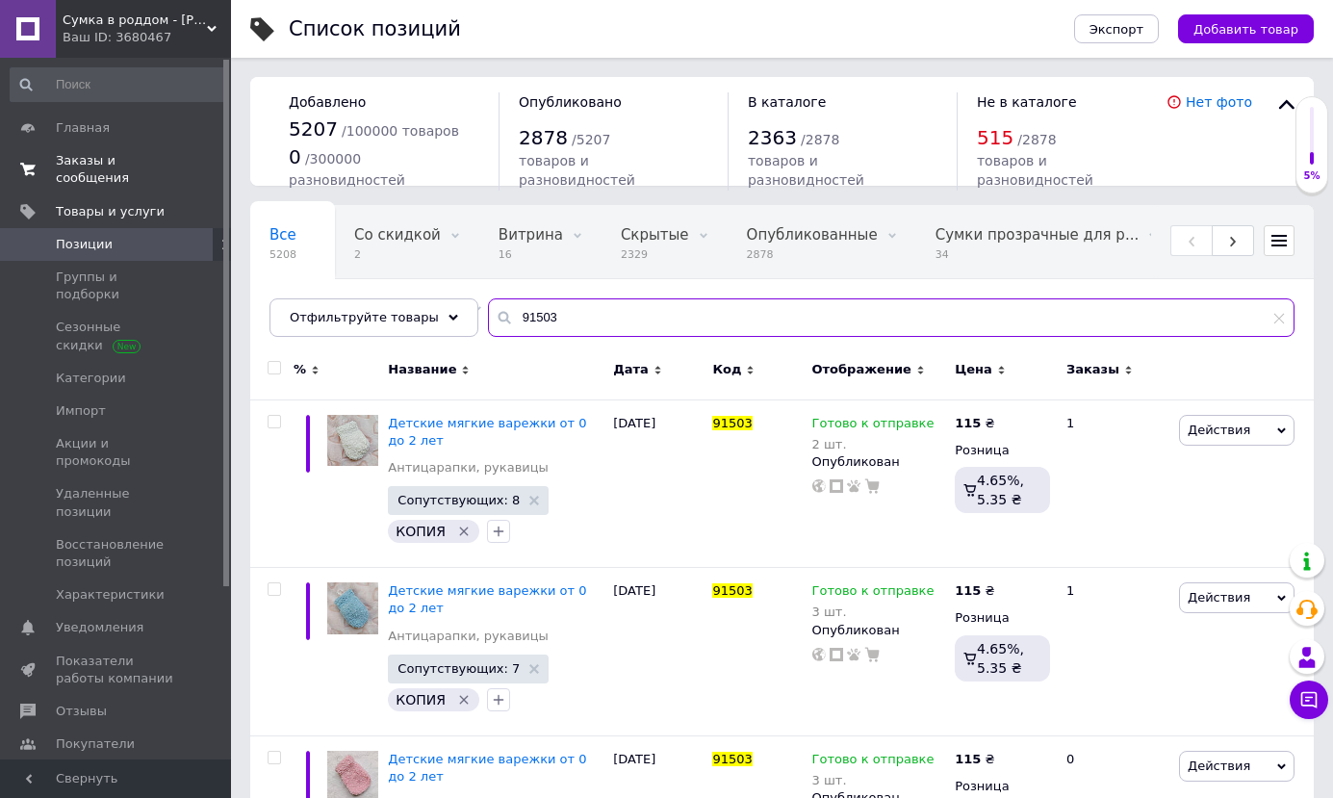
type input "91503"
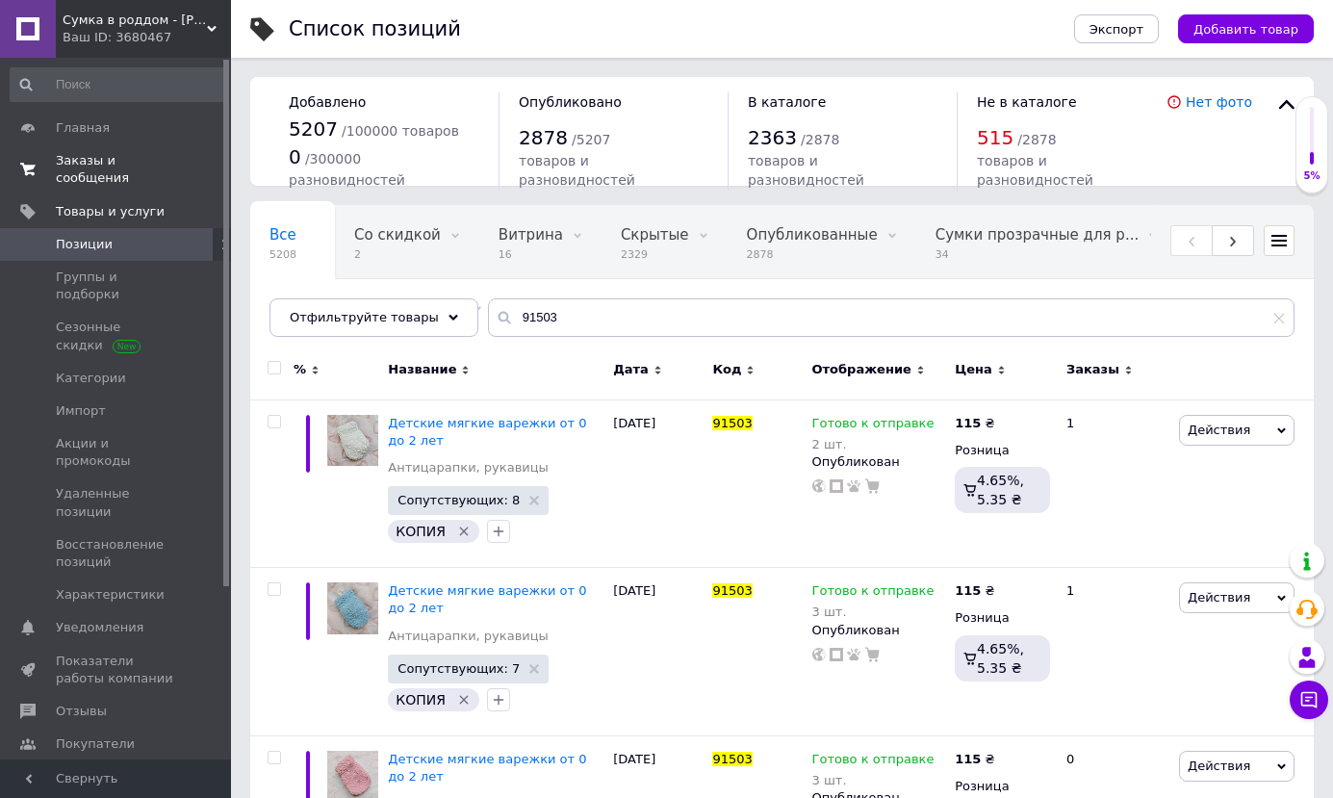
click at [146, 162] on span "Заказы и сообщения" at bounding box center [117, 169] width 122 height 35
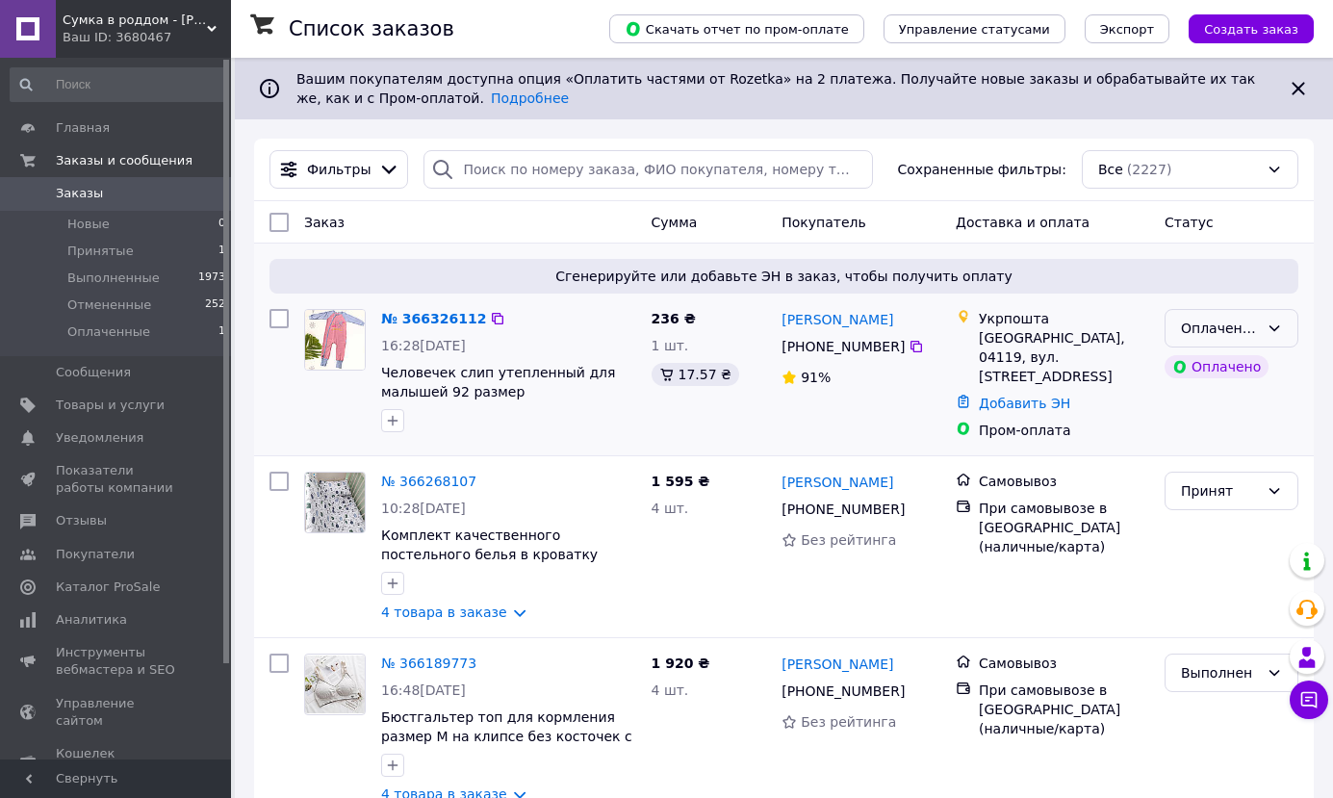
click at [1279, 330] on icon at bounding box center [1274, 328] width 15 height 15
click at [1216, 374] on li "Принят" at bounding box center [1232, 370] width 132 height 35
click at [449, 321] on link "№ 366326112" at bounding box center [433, 318] width 105 height 15
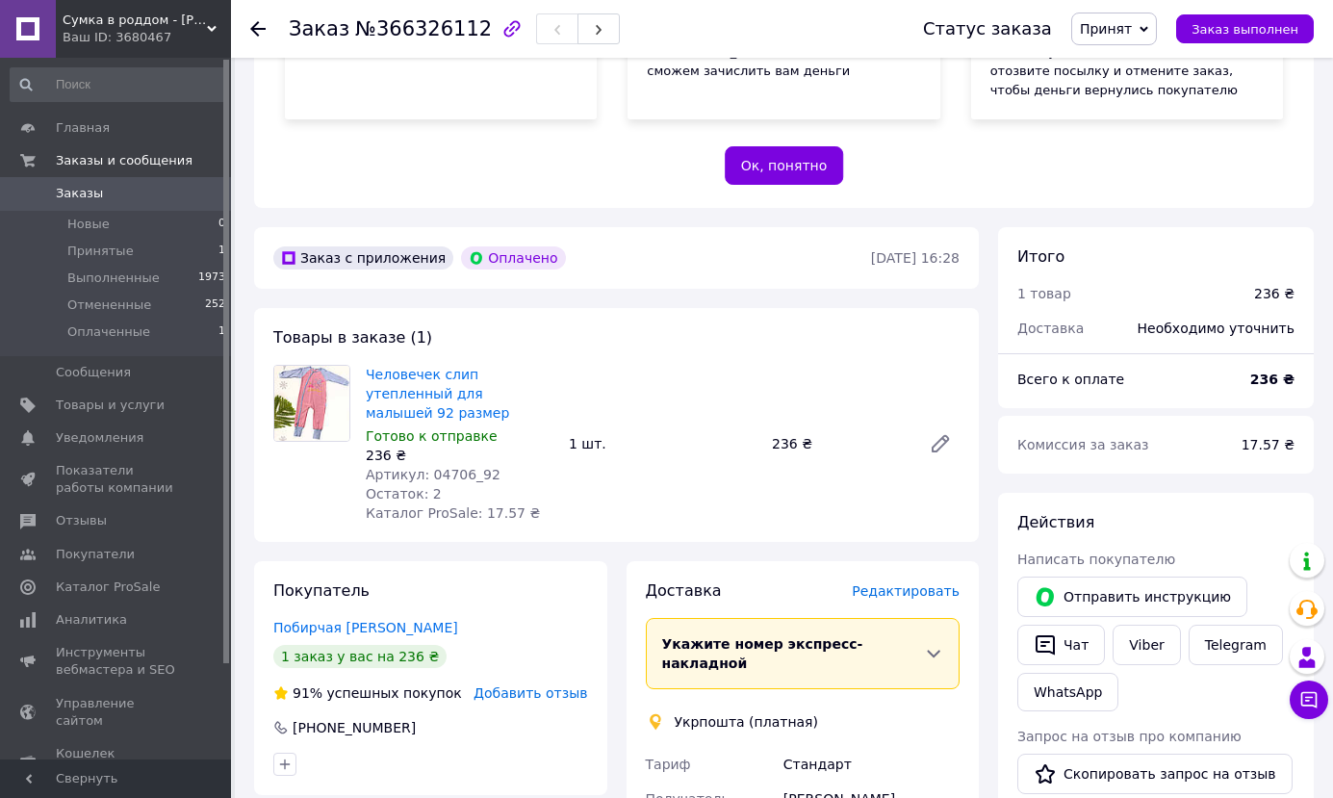
scroll to position [578, 0]
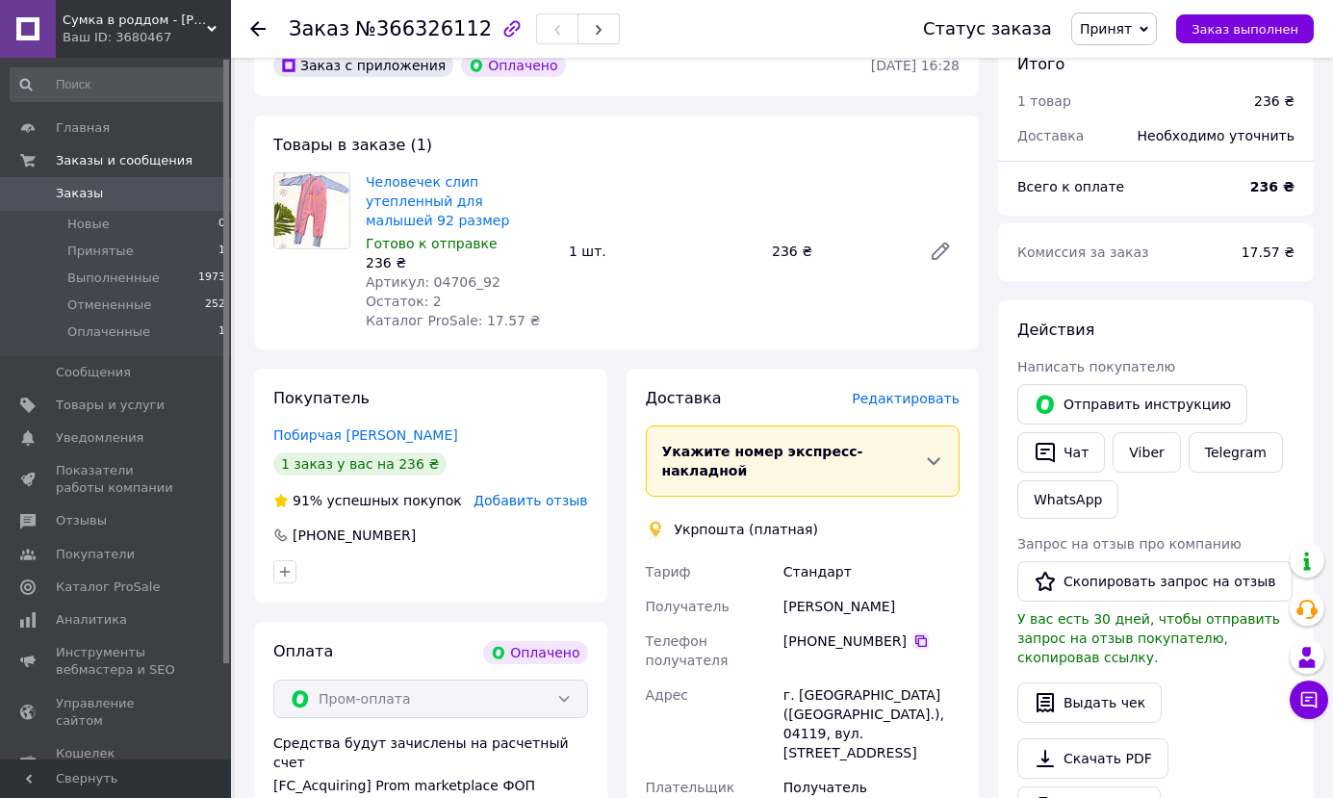
click at [913, 633] on icon at bounding box center [920, 640] width 15 height 15
click at [120, 255] on span "Принятые" at bounding box center [100, 251] width 66 height 17
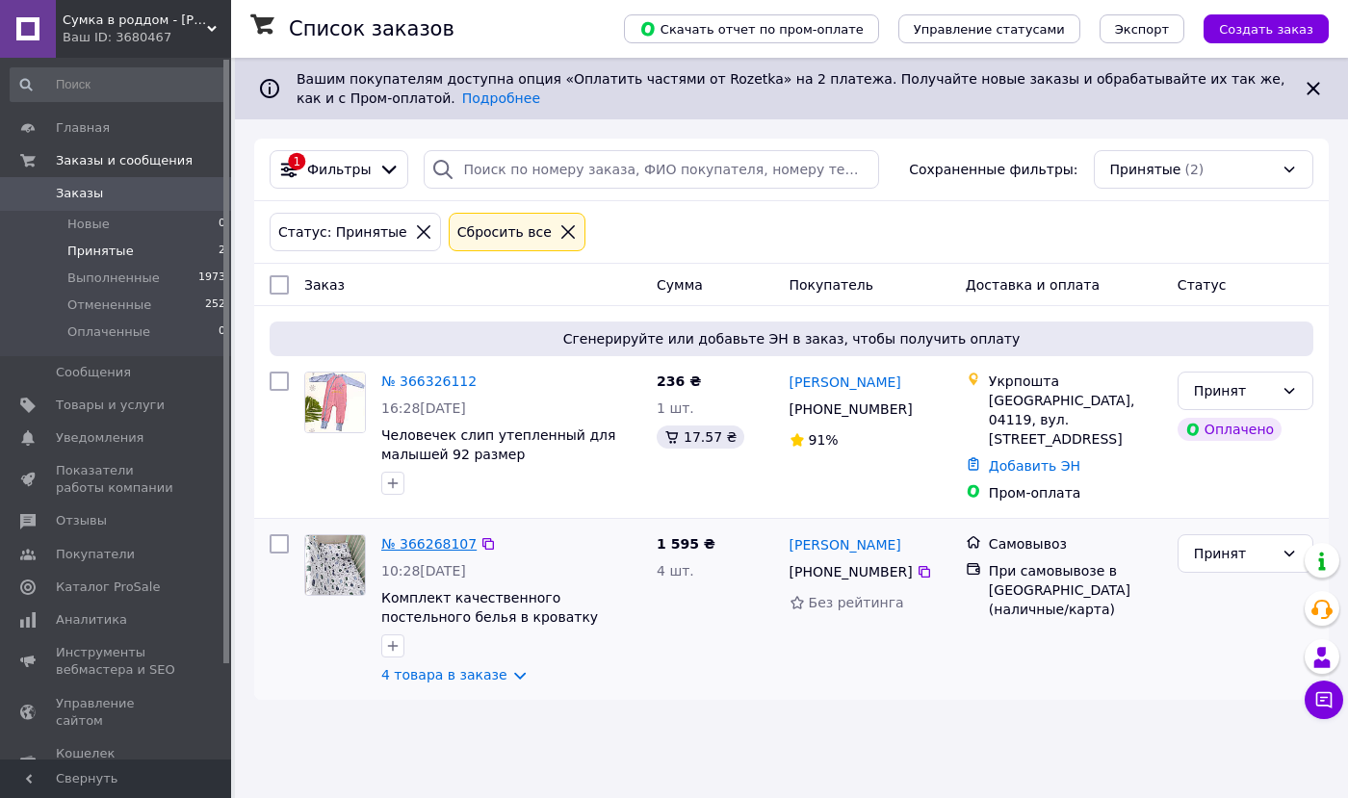
click at [425, 536] on link "№ 366268107" at bounding box center [428, 543] width 95 height 15
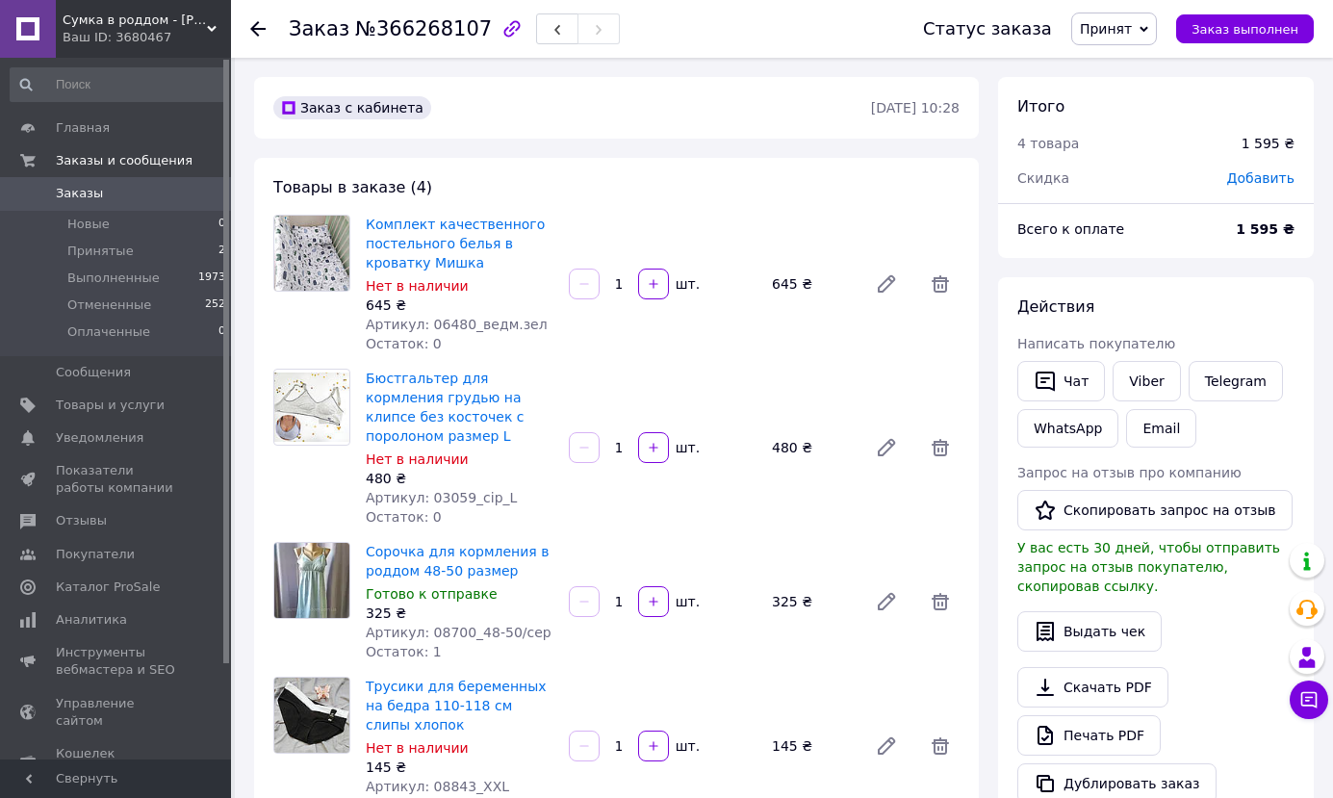
scroll to position [481, 0]
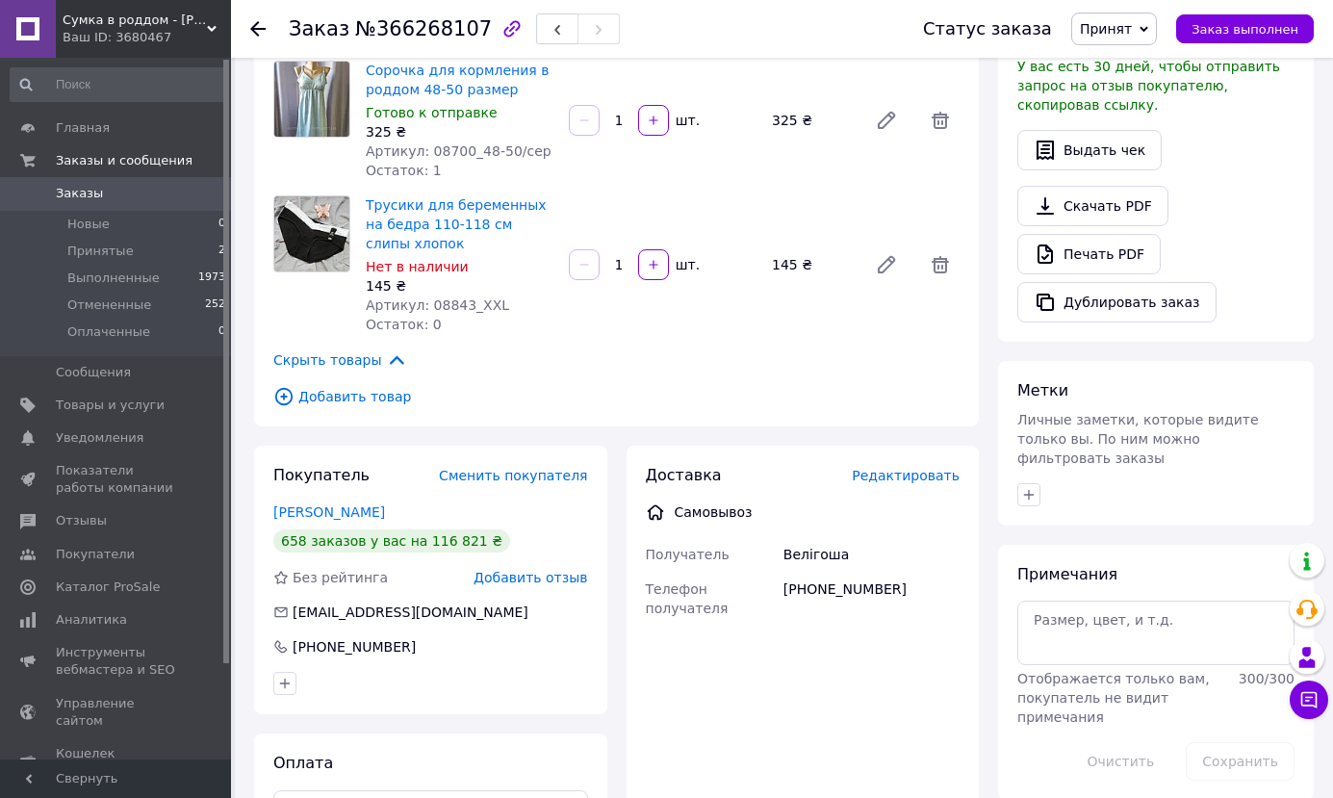
click at [278, 394] on icon at bounding box center [283, 396] width 21 height 21
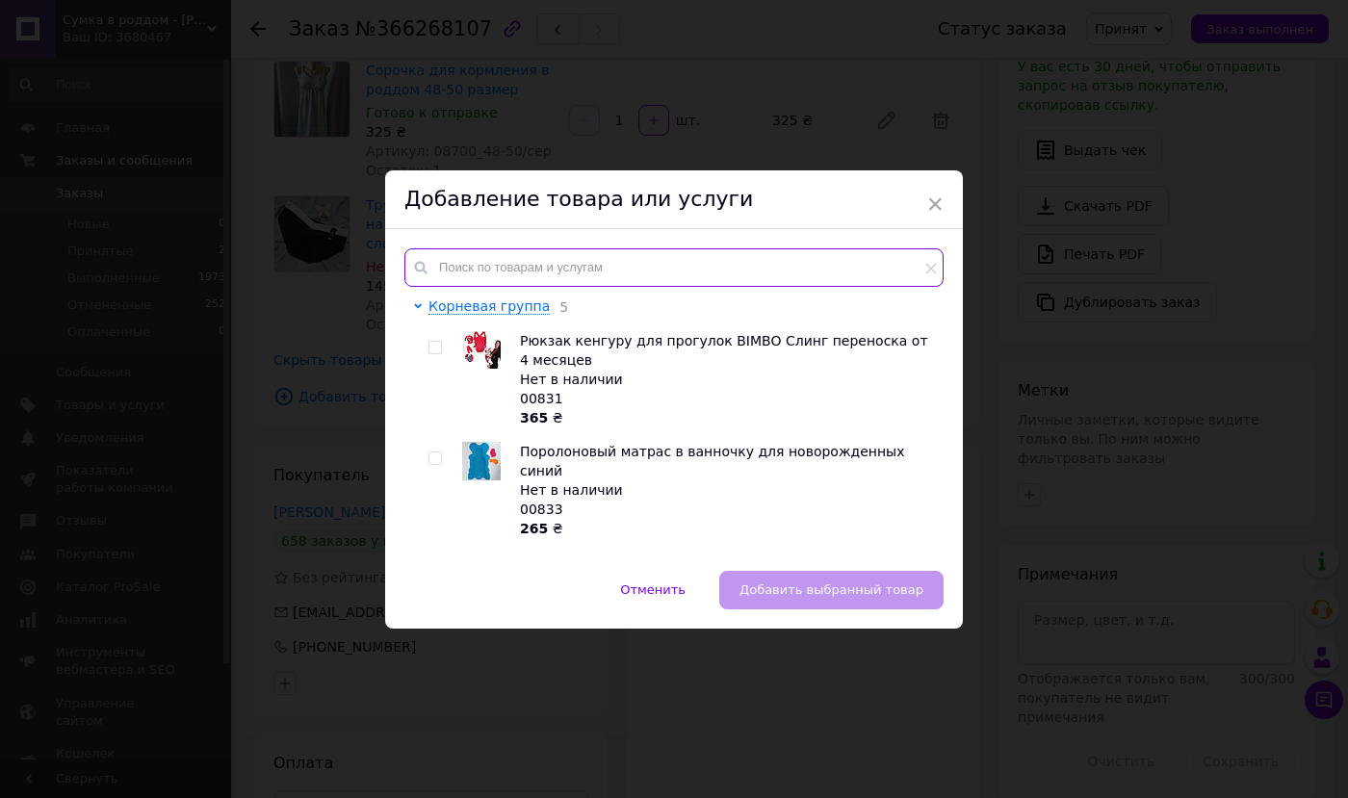
paste input "92010"
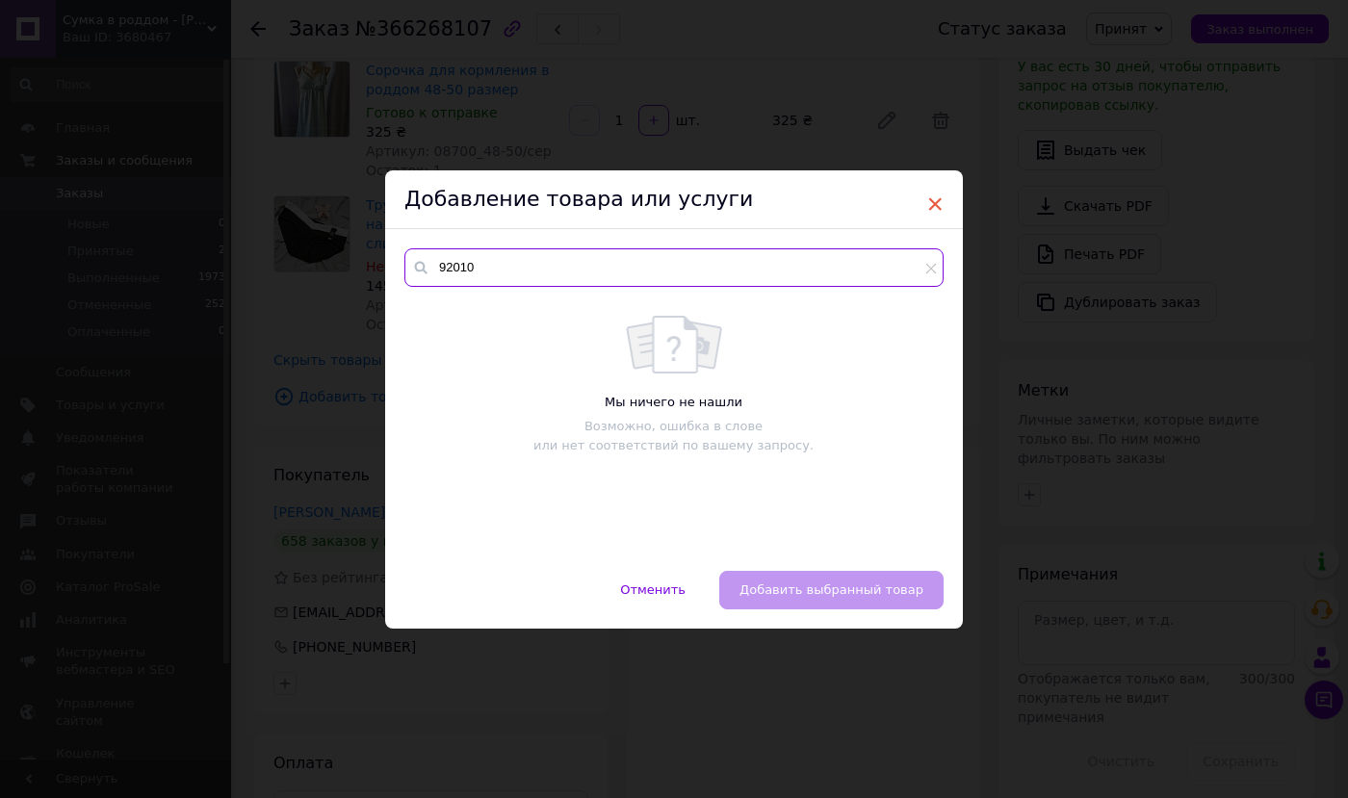
type input "92010"
click at [930, 205] on span "×" at bounding box center [934, 204] width 17 height 33
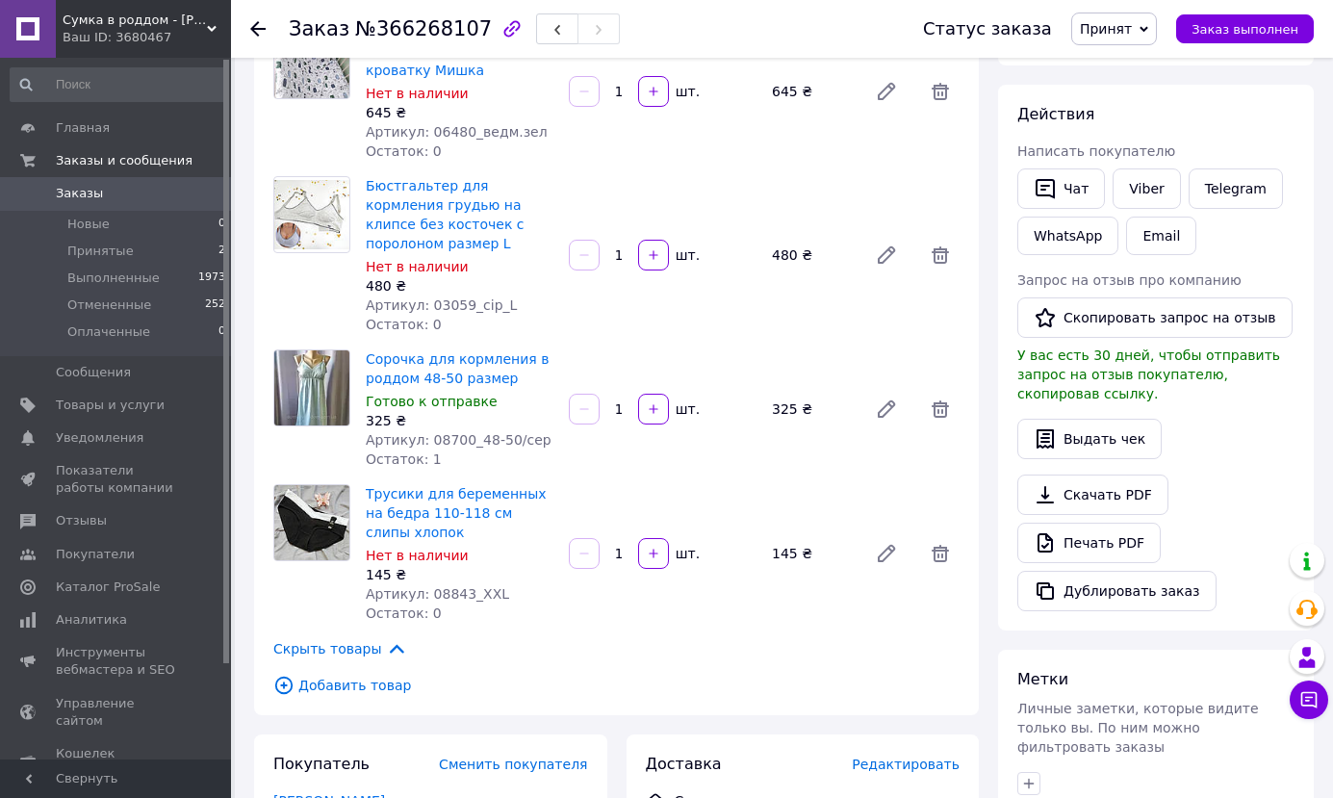
scroll to position [385, 0]
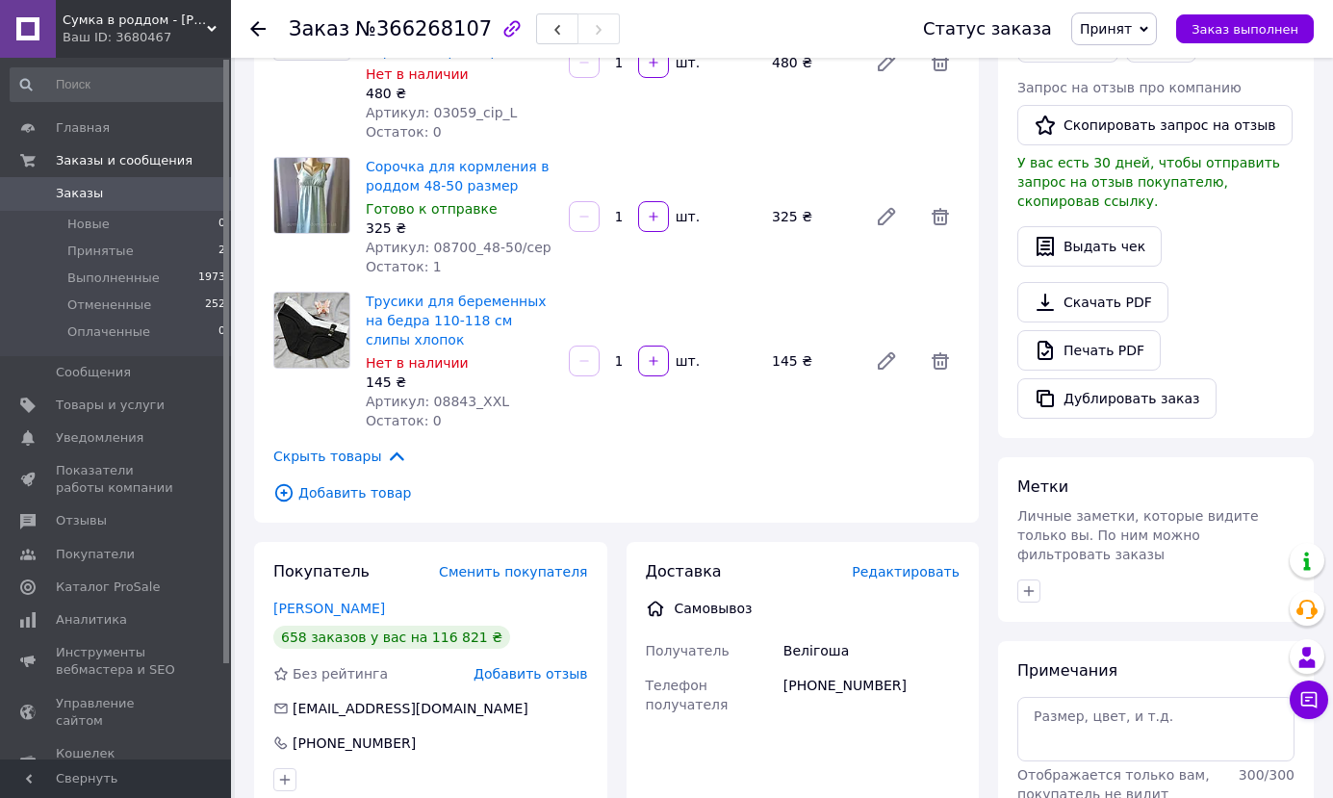
click at [287, 492] on icon at bounding box center [283, 492] width 7 height 7
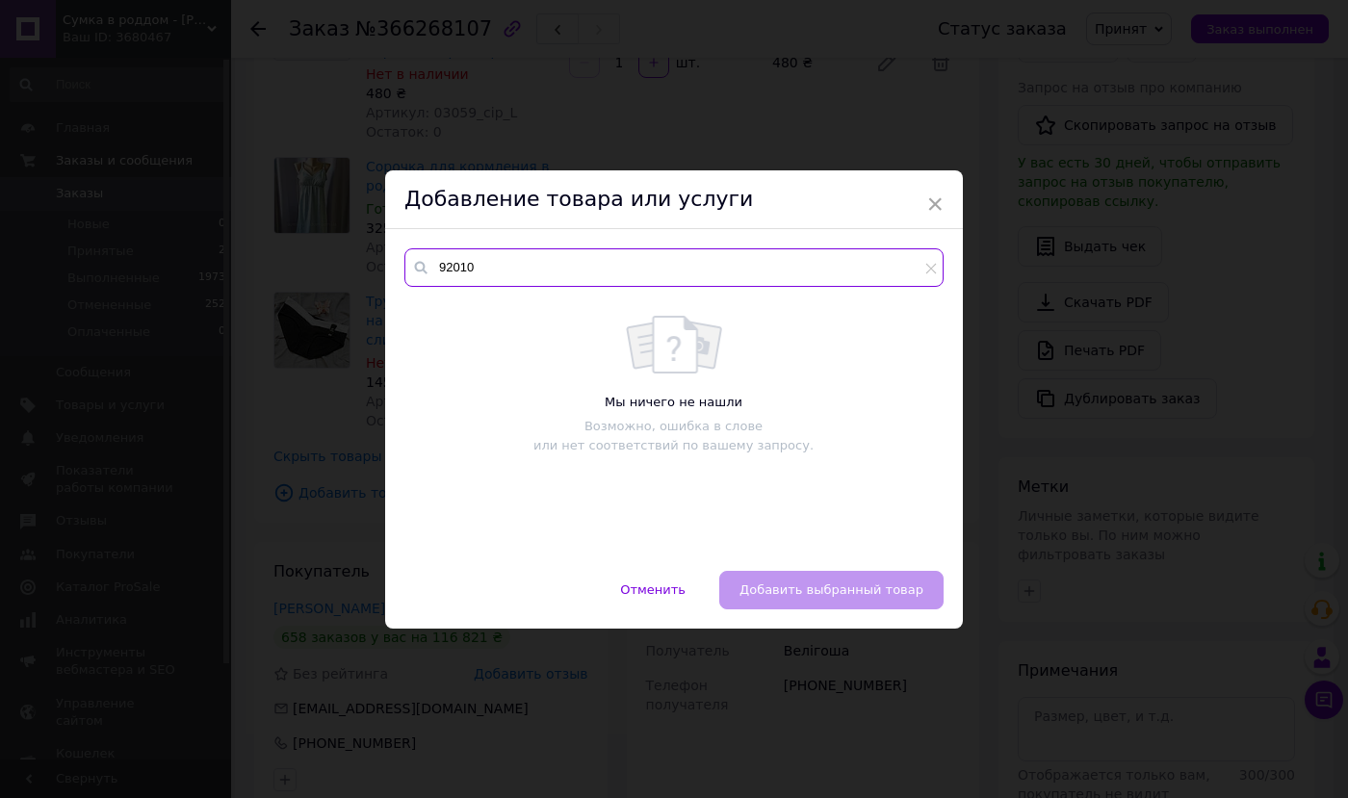
drag, startPoint x: 497, startPoint y: 264, endPoint x: 398, endPoint y: 274, distance: 99.7
click at [398, 274] on div "92010 Мы ничего не нашли Возможно, ошибка в слове или нет соответствий по вашем…" at bounding box center [674, 400] width 578 height 342
paste input "52639"
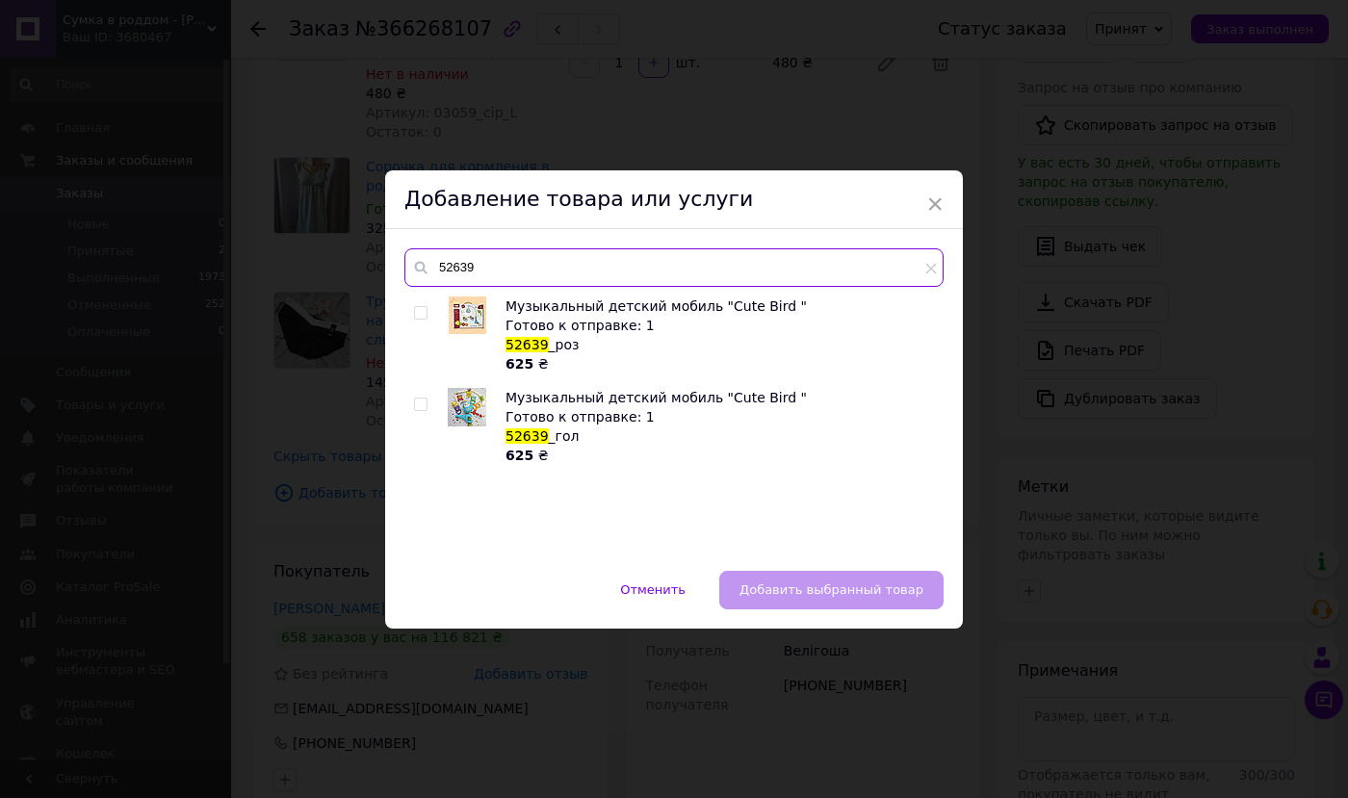
type input "52639"
click at [416, 314] on input "checkbox" at bounding box center [420, 313] width 13 height 13
checkbox input "true"
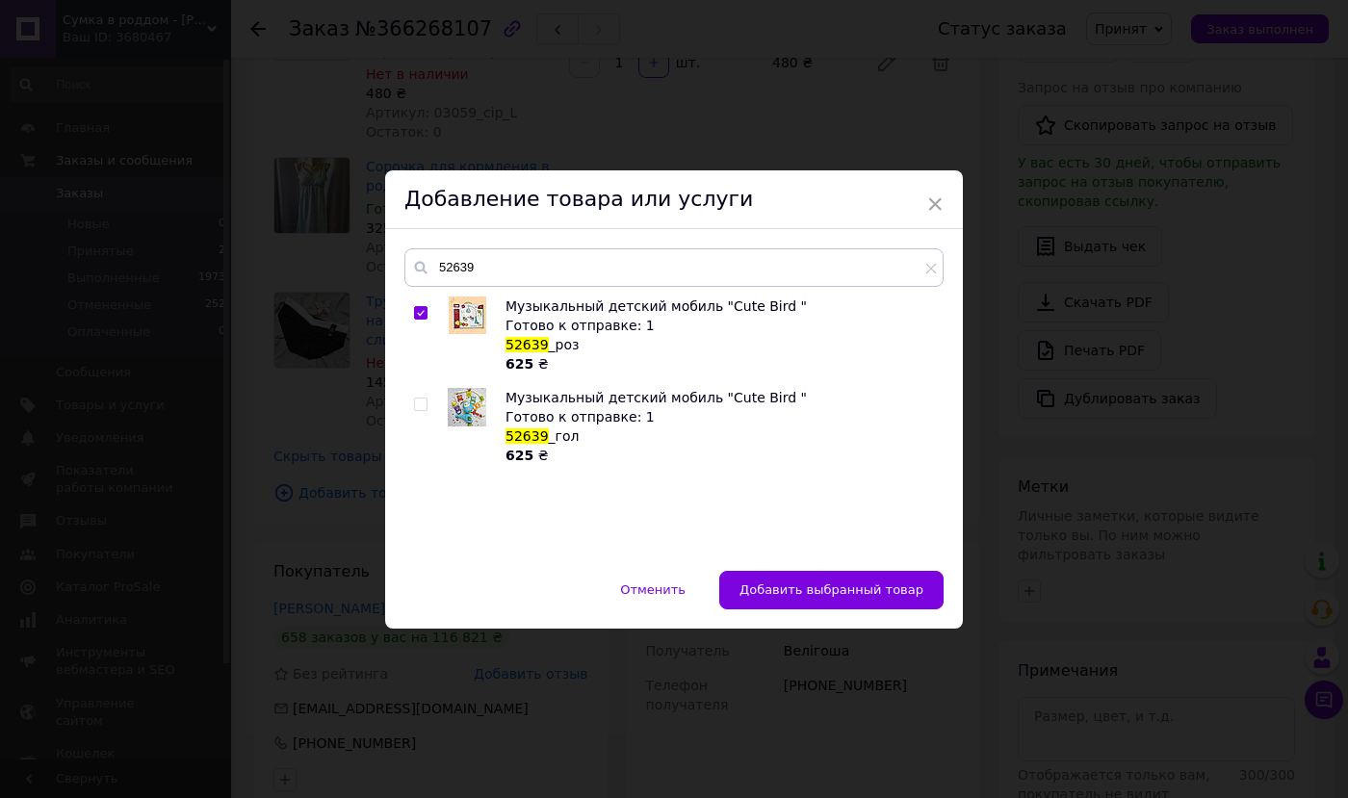
click at [422, 404] on input "checkbox" at bounding box center [420, 404] width 13 height 13
checkbox input "true"
click at [743, 592] on button "Добавить выбранные товары" at bounding box center [826, 590] width 234 height 39
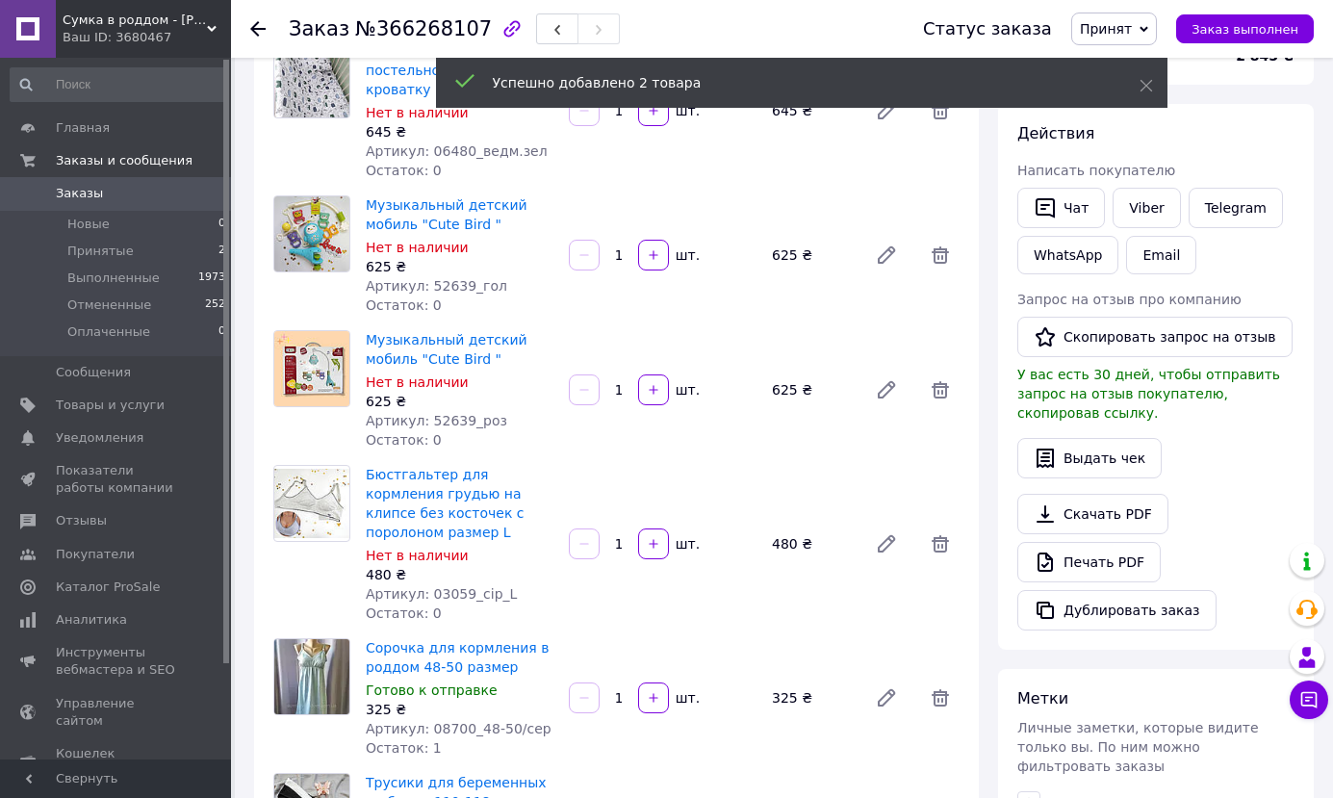
scroll to position [0, 0]
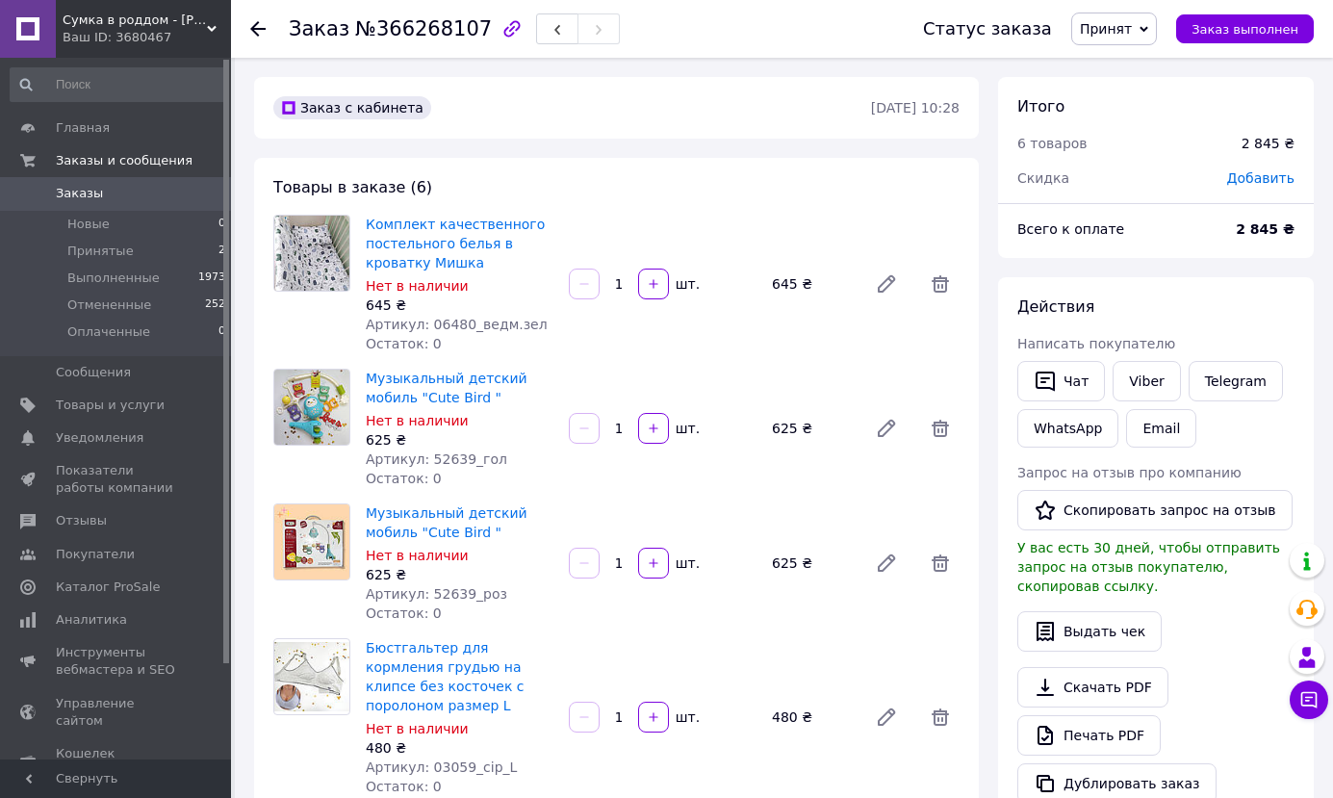
click at [331, 546] on img at bounding box center [311, 541] width 75 height 75
click at [411, 393] on link "Музыкальный детский мобиль "Cute Bird "" at bounding box center [447, 388] width 162 height 35
click at [391, 520] on link "Музыкальный детский мобиль "Cute Bird "" at bounding box center [447, 522] width 162 height 35
click at [938, 563] on icon at bounding box center [940, 563] width 23 height 23
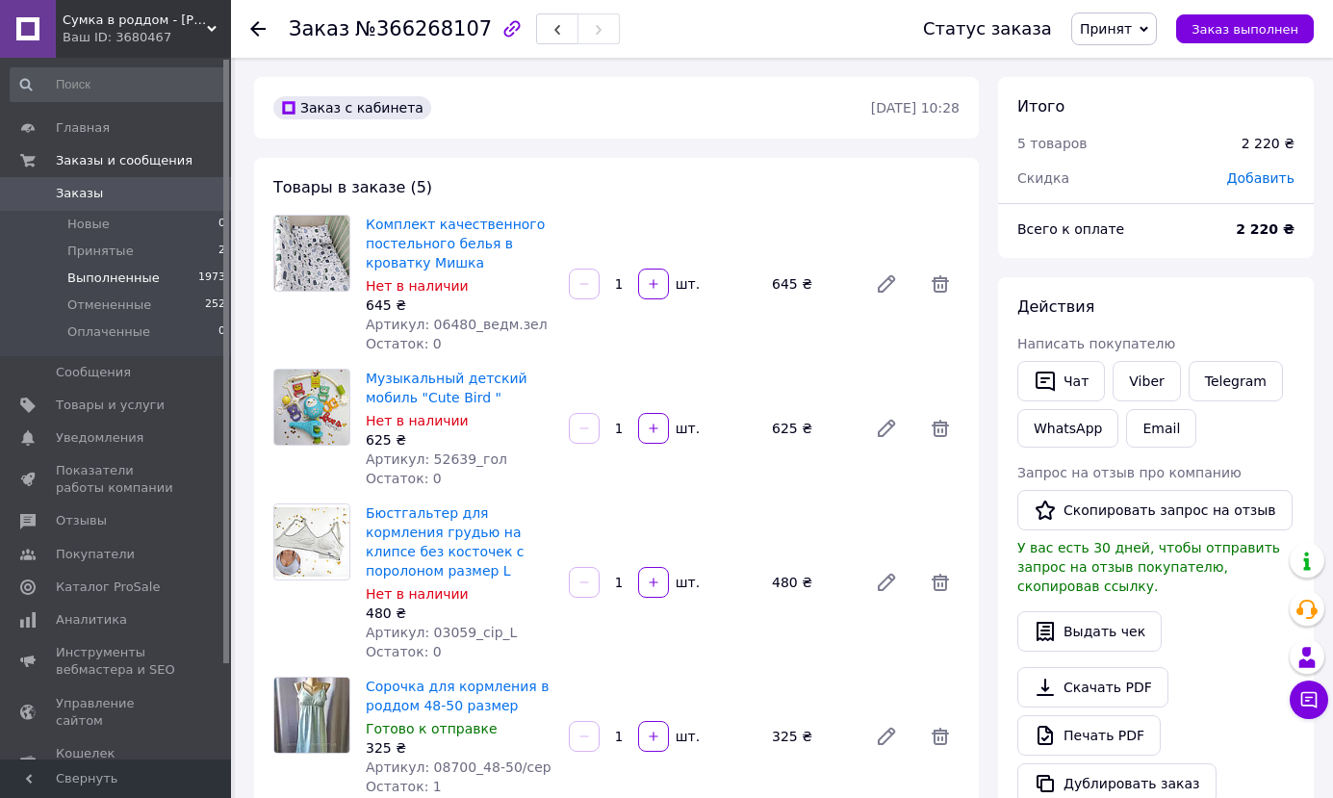
drag, startPoint x: 116, startPoint y: 244, endPoint x: 136, endPoint y: 271, distance: 34.5
click at [115, 244] on span "Принятые" at bounding box center [100, 251] width 66 height 17
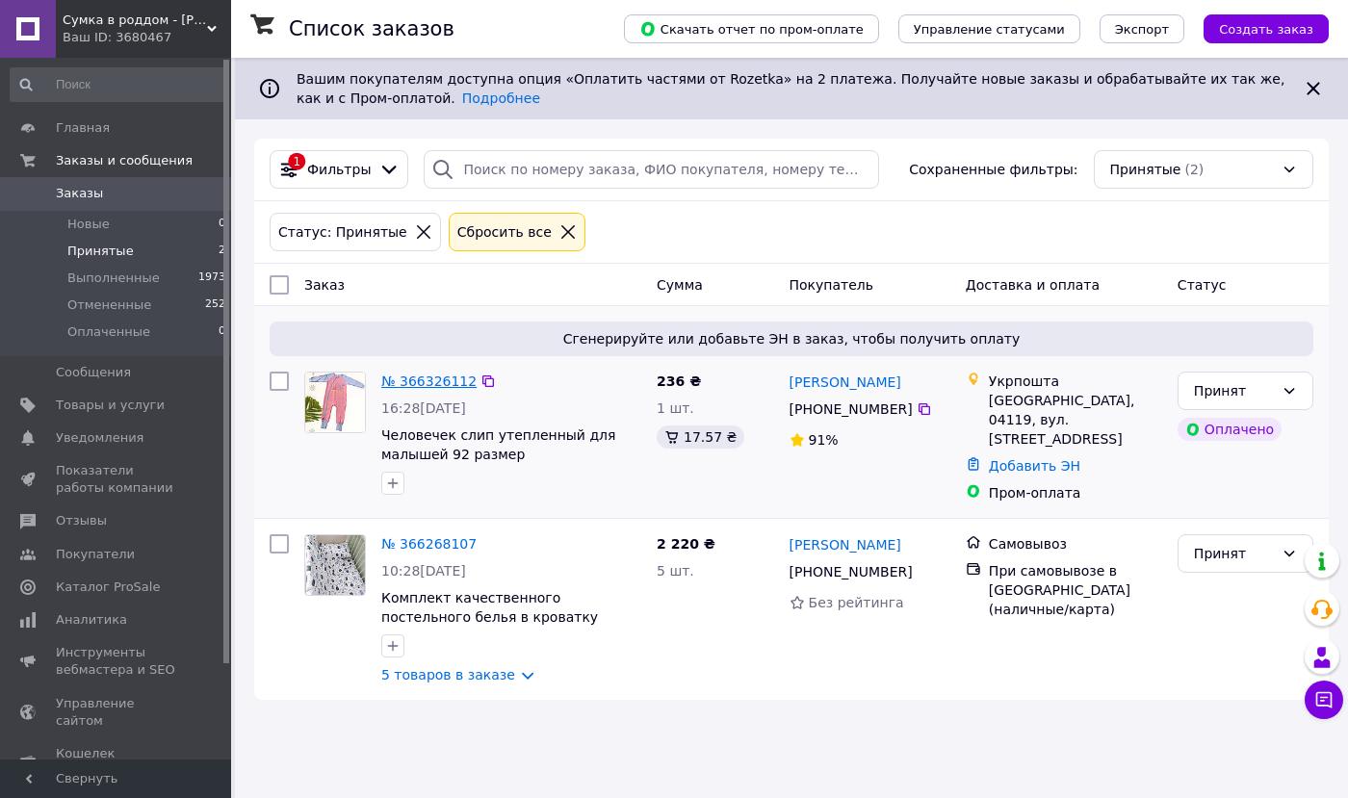
click at [437, 381] on link "№ 366326112" at bounding box center [428, 380] width 95 height 15
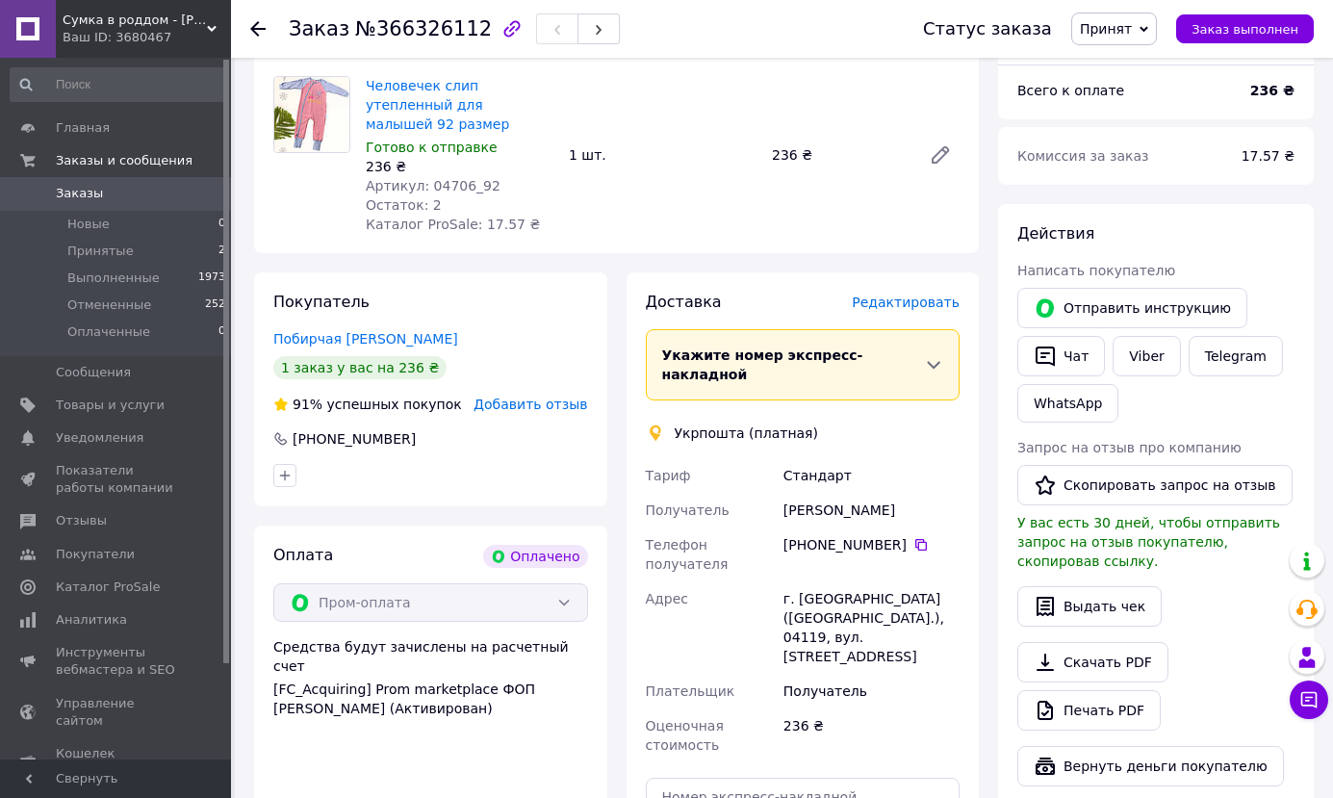
scroll to position [481, 0]
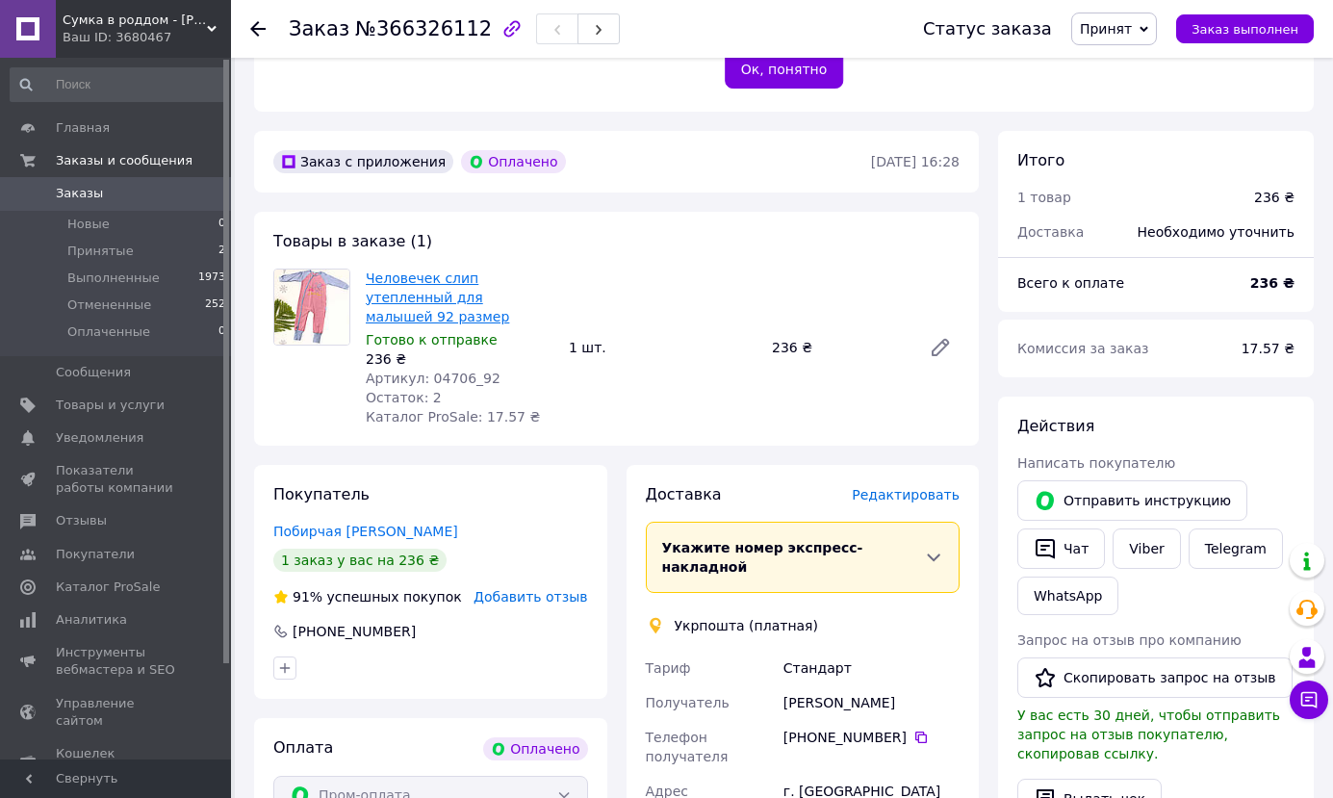
click at [430, 274] on link "Человечек слип утепленный для малышей 92 размер" at bounding box center [437, 297] width 143 height 54
click at [141, 257] on li "Принятые 2" at bounding box center [118, 251] width 237 height 27
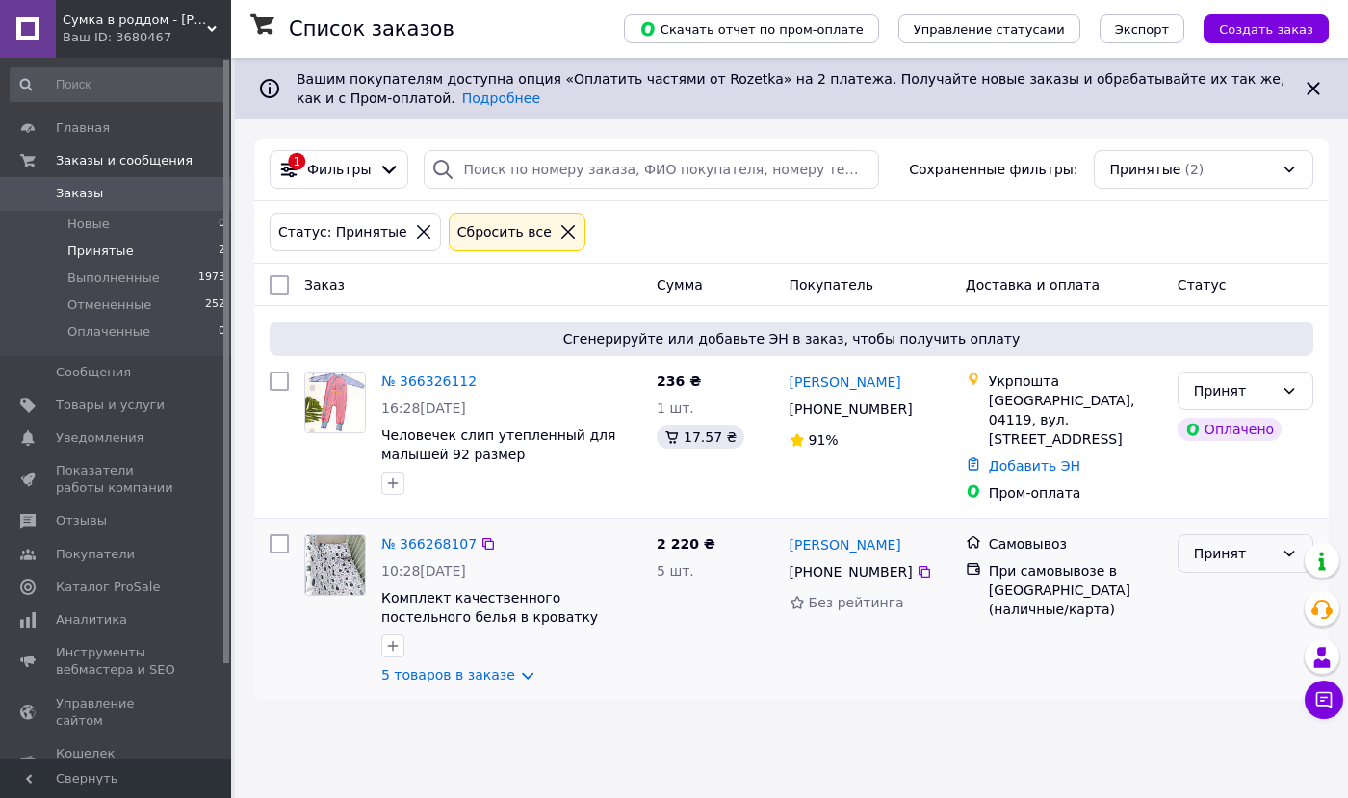
click at [1299, 551] on div "Принят" at bounding box center [1245, 553] width 136 height 39
click at [1225, 592] on li "Выполнен" at bounding box center [1245, 588] width 134 height 35
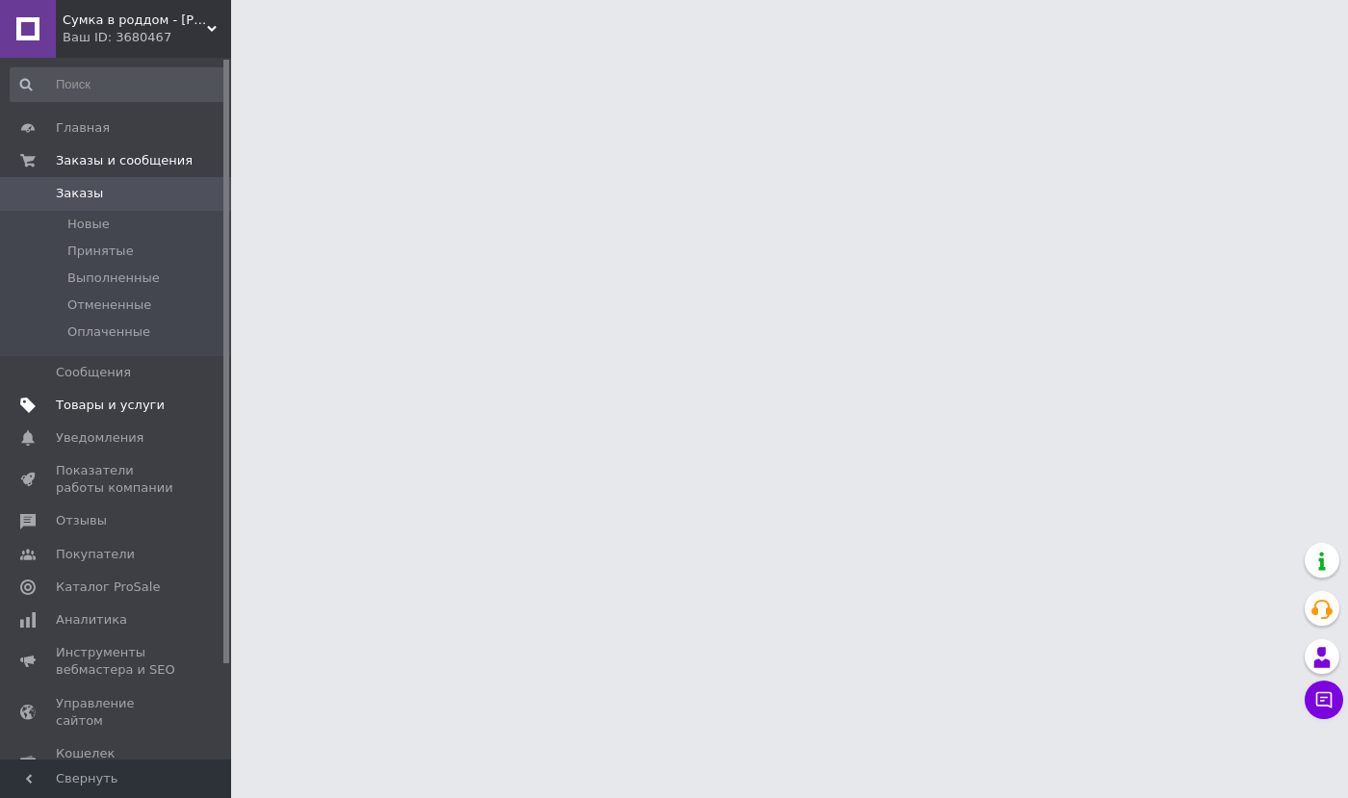
click at [113, 413] on span "Товары и услуги" at bounding box center [110, 405] width 109 height 17
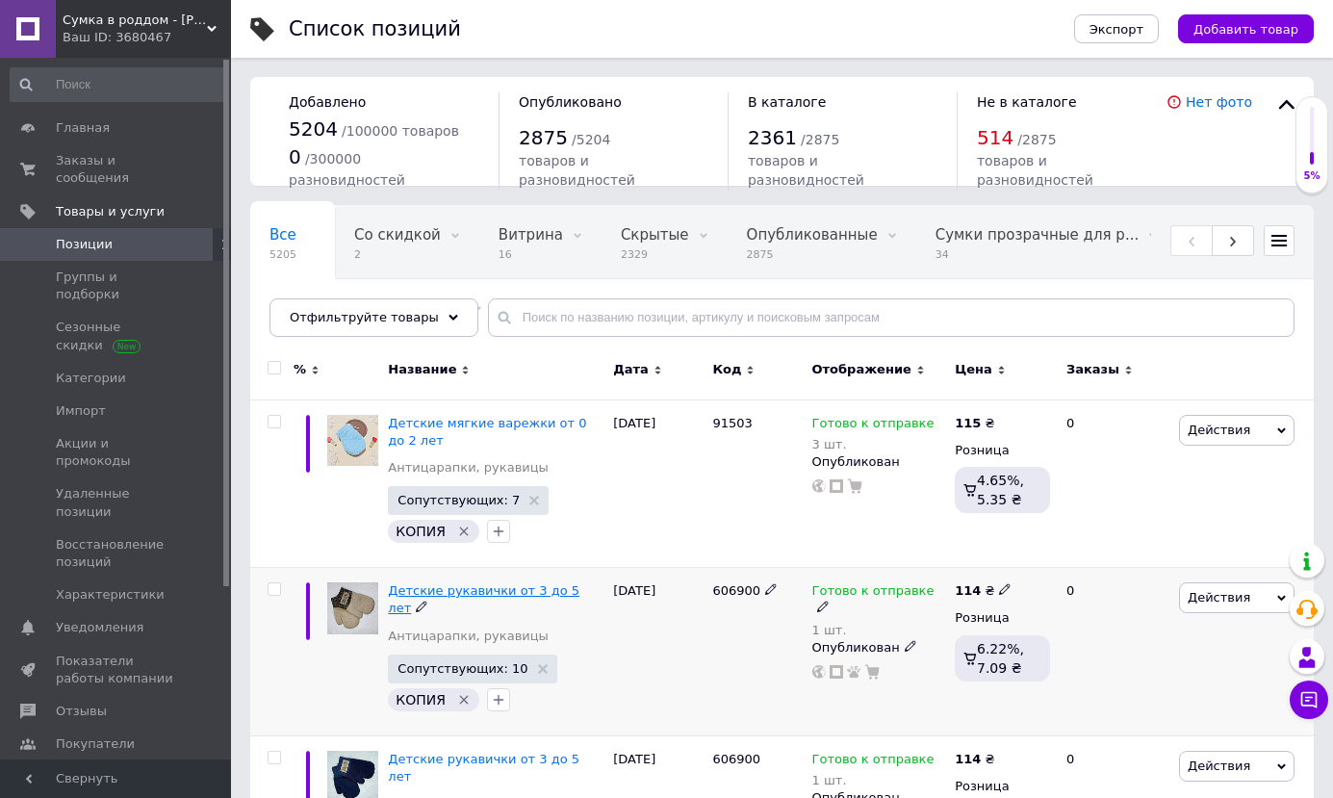
click at [424, 595] on span "Детские рукавички от 3 до 5 лет" at bounding box center [484, 599] width 192 height 32
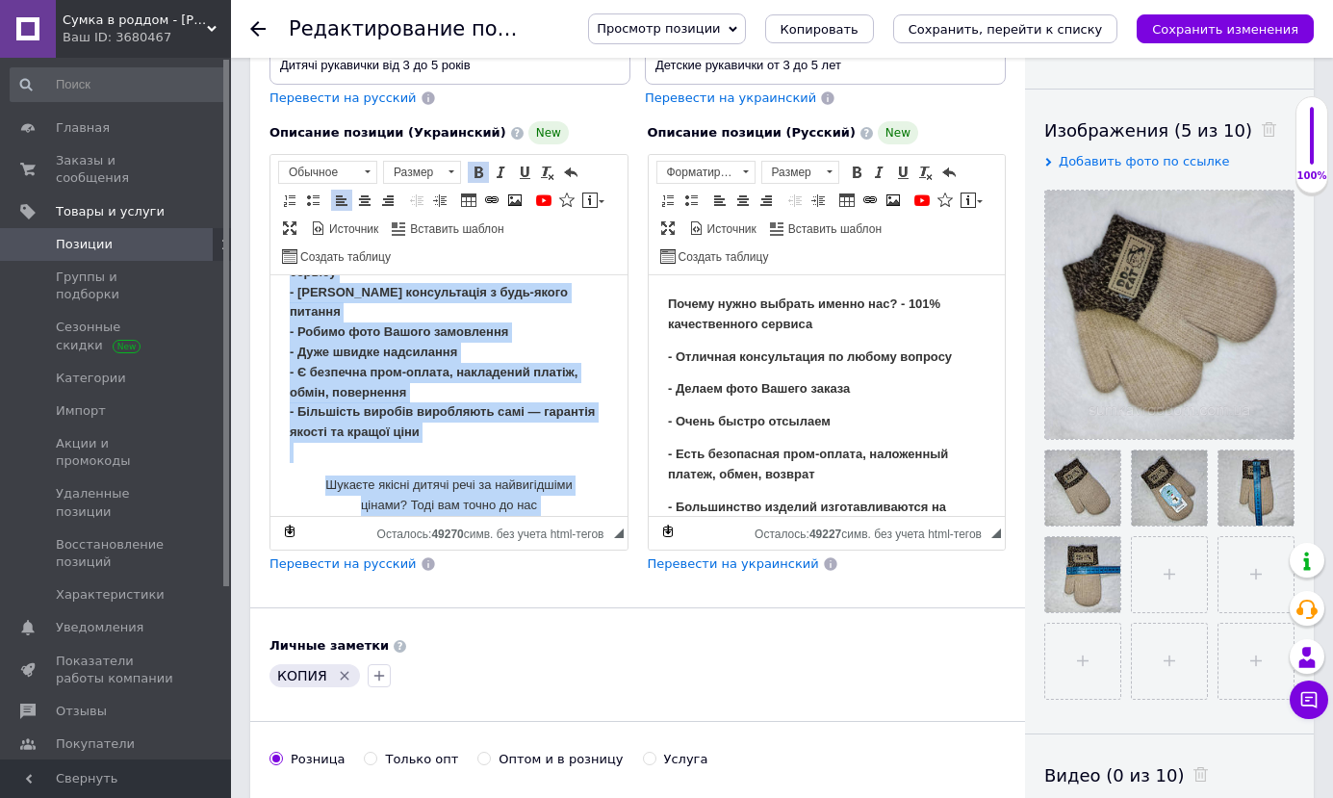
scroll to position [167, 0]
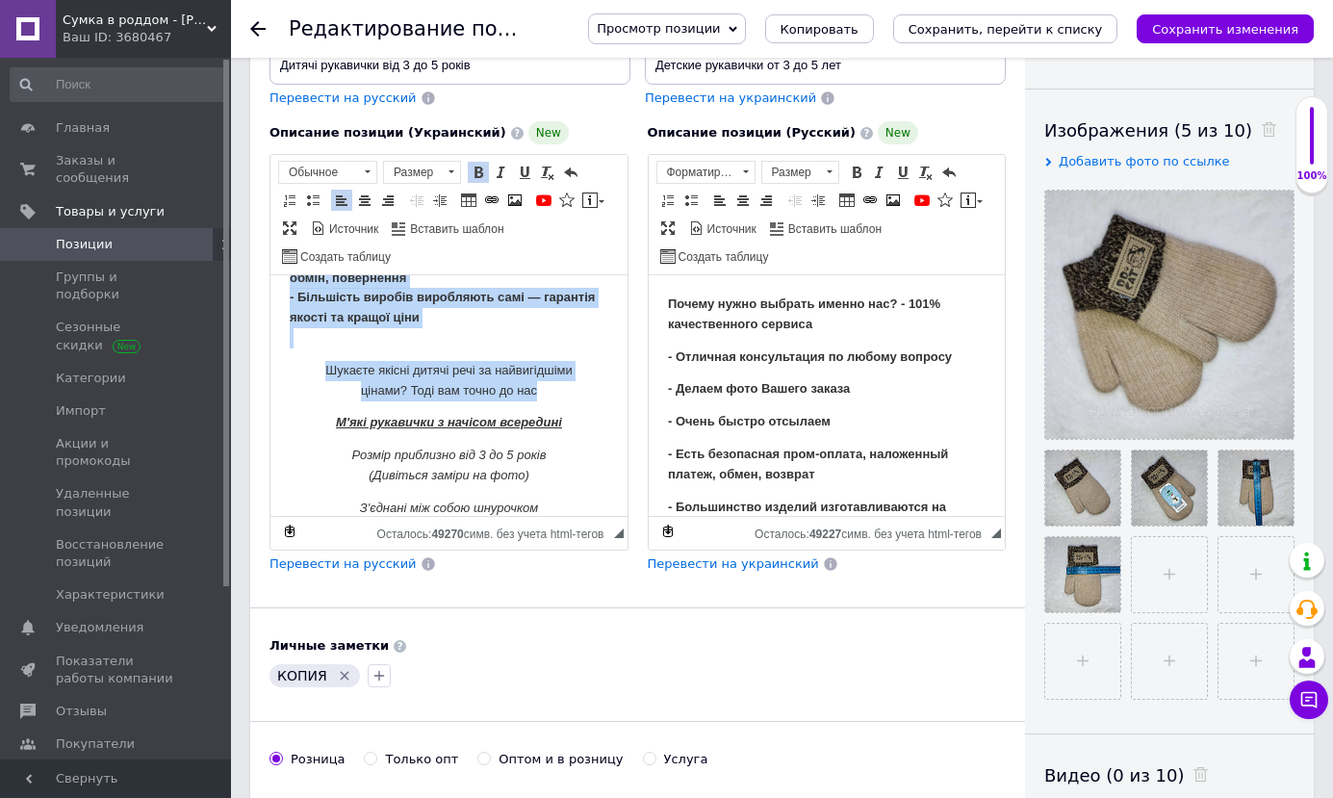
drag, startPoint x: 278, startPoint y: 290, endPoint x: 584, endPoint y: 372, distance: 316.8
click at [584, 372] on html "Чому потрібно вибрати саме нас? - 101% якісного сервісу - Чудова консультація з…" at bounding box center [448, 434] width 357 height 650
copy body "Чому потрібно вибрати саме нас? - 101% якісного сервісу - Чудова консультація з…"
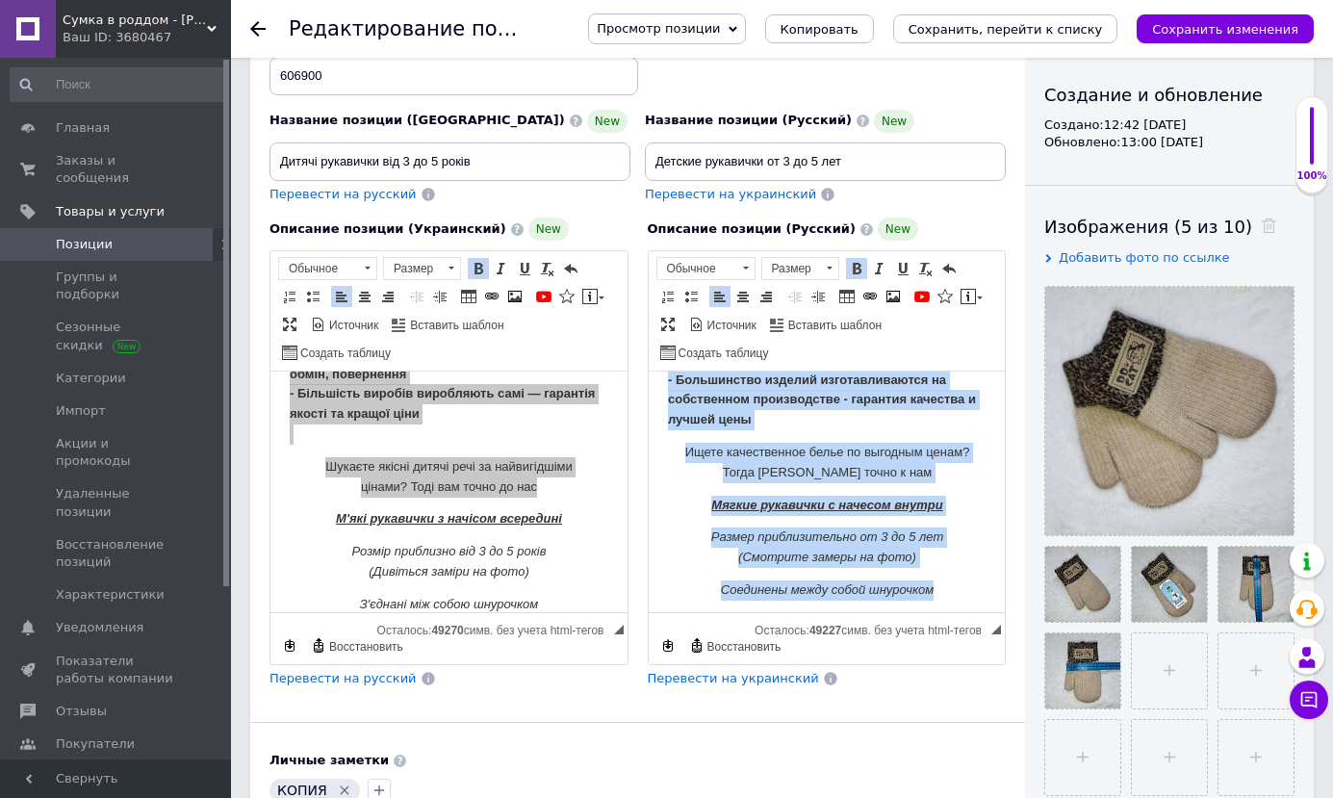
scroll to position [225, 0]
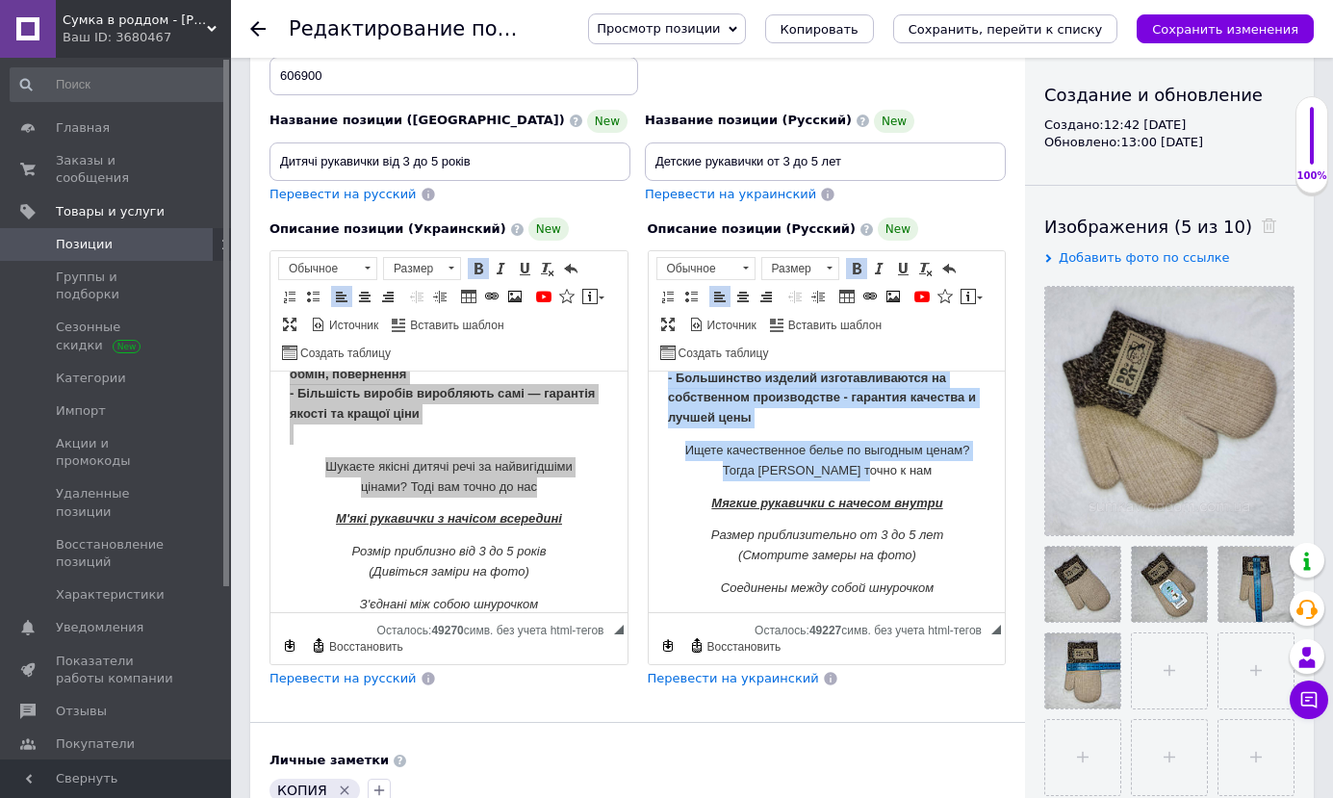
drag, startPoint x: 664, startPoint y: 396, endPoint x: 963, endPoint y: 474, distance: 308.4
click at [963, 474] on html "Почему нужно выбрать именно нас? - 101% качественного сервиса - Отличная консул…" at bounding box center [826, 492] width 357 height 692
copy body "Почему нужно выбрать именно нас? - 101% качественного сервиса - Отличная консул…"
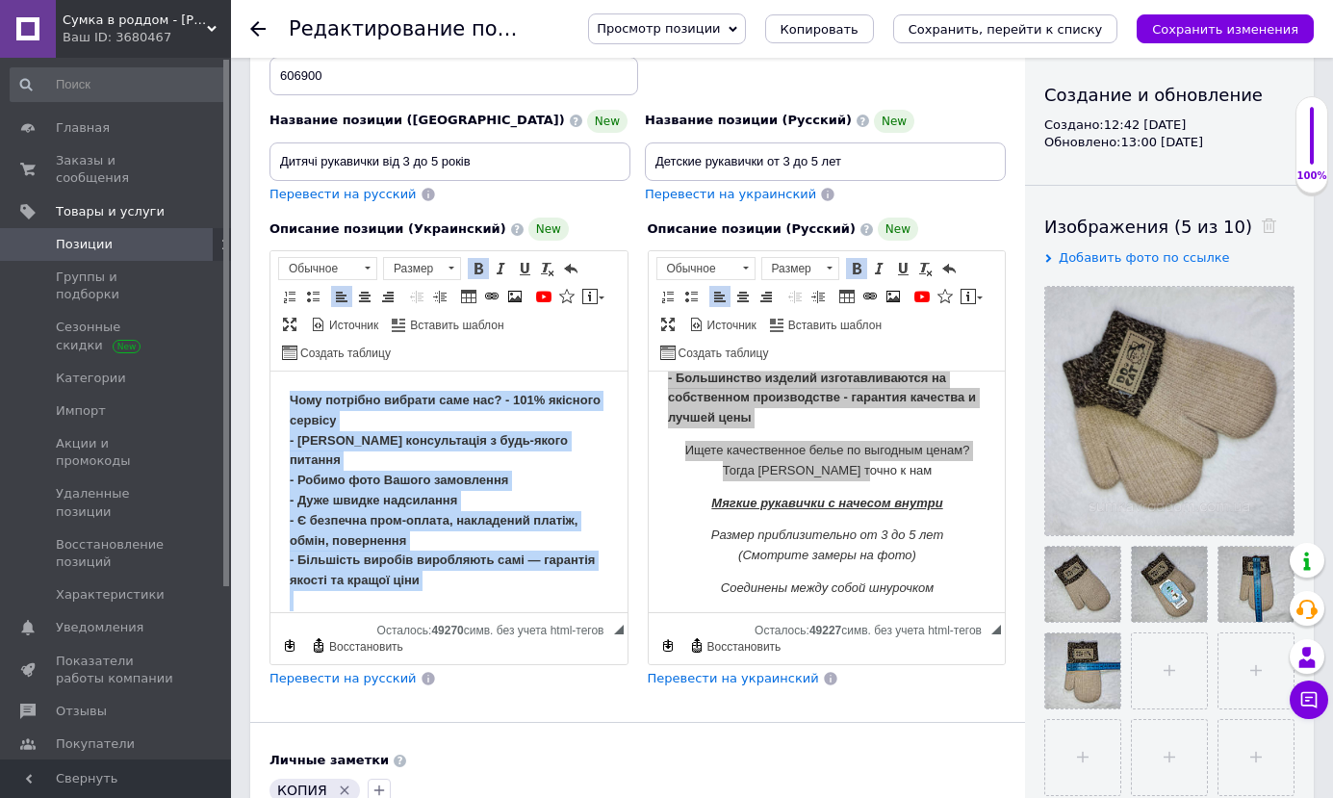
click at [511, 467] on p "Чому потрібно вибрати саме нас? - 101% якісного сервісу - Чудова консультація з…" at bounding box center [449, 501] width 319 height 220
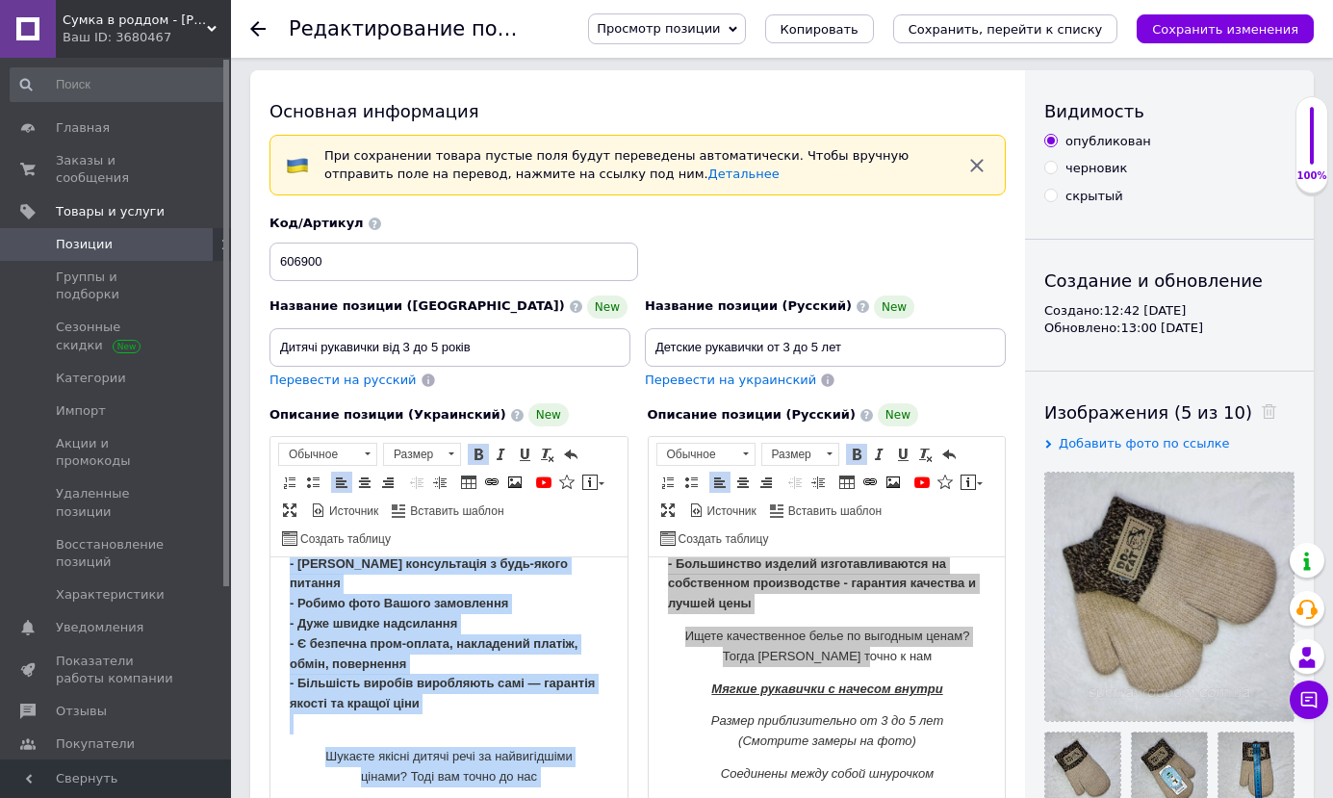
scroll to position [93, 0]
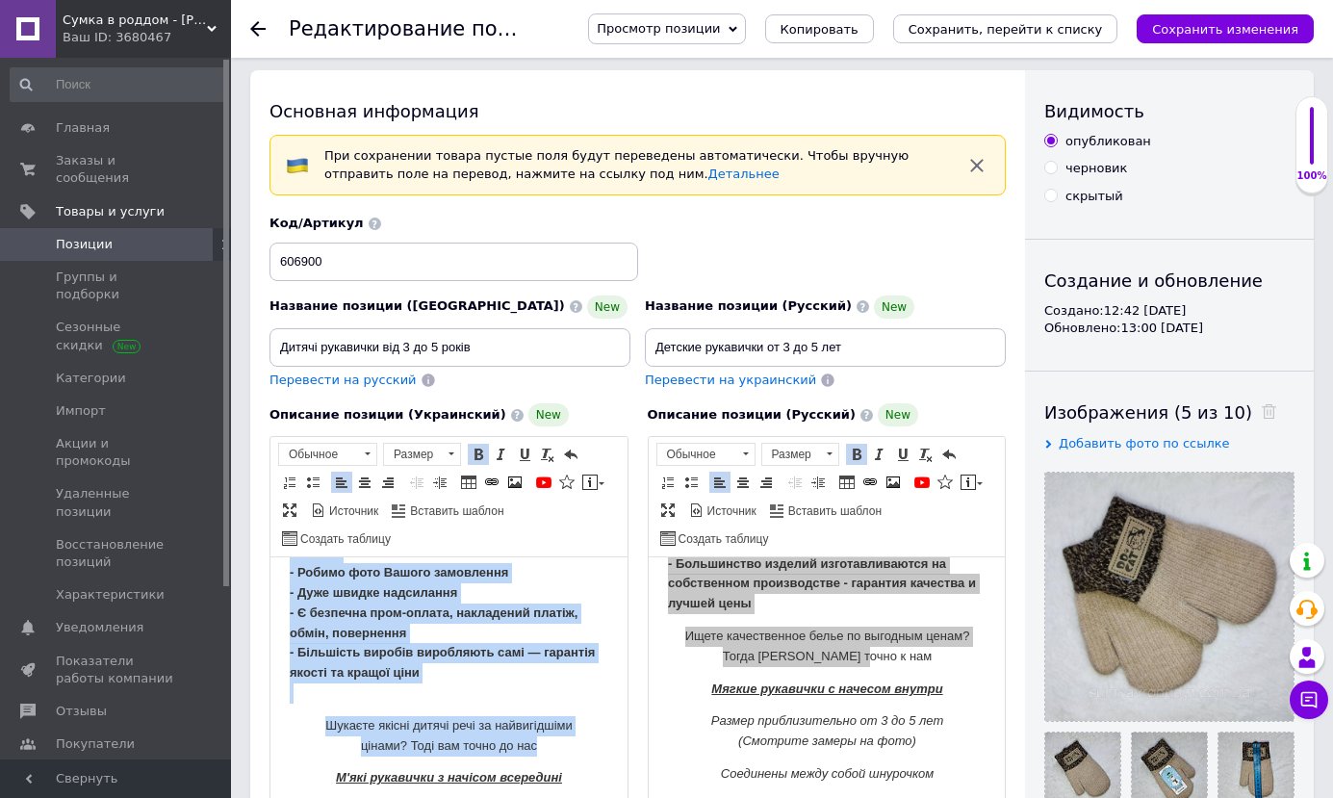
drag, startPoint x: 287, startPoint y: 589, endPoint x: 580, endPoint y: 719, distance: 321.1
click at [580, 719] on html "Чому потрібно вибрати саме нас? - 101% якісного сервісу - Чудова консультація з…" at bounding box center [448, 789] width 357 height 650
copy body "Чому потрібно вибрати саме нас? - 101% якісного сервісу - Чудова консультація з…"
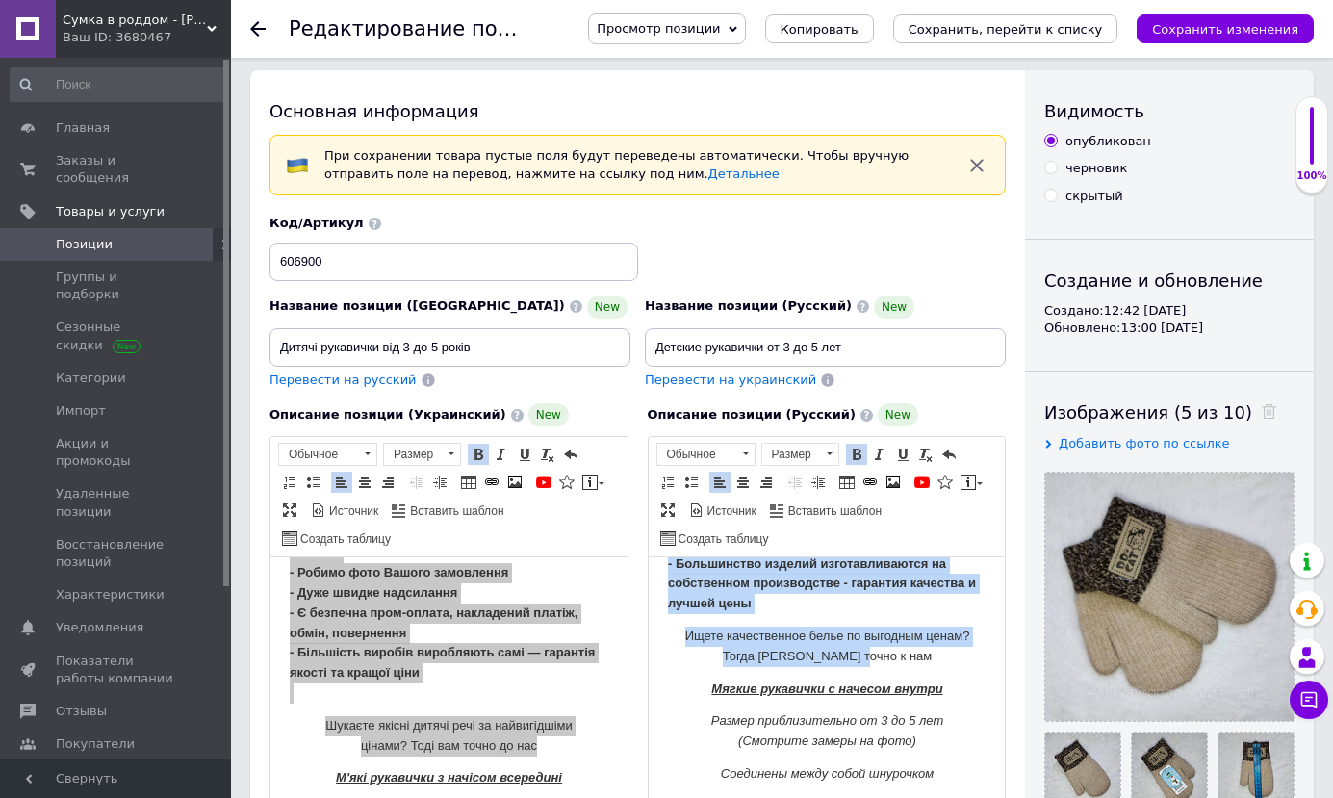
click at [784, 565] on strong "- Большинство изделий изготавливаются на собственном производстве - гарантия ка…" at bounding box center [821, 583] width 308 height 55
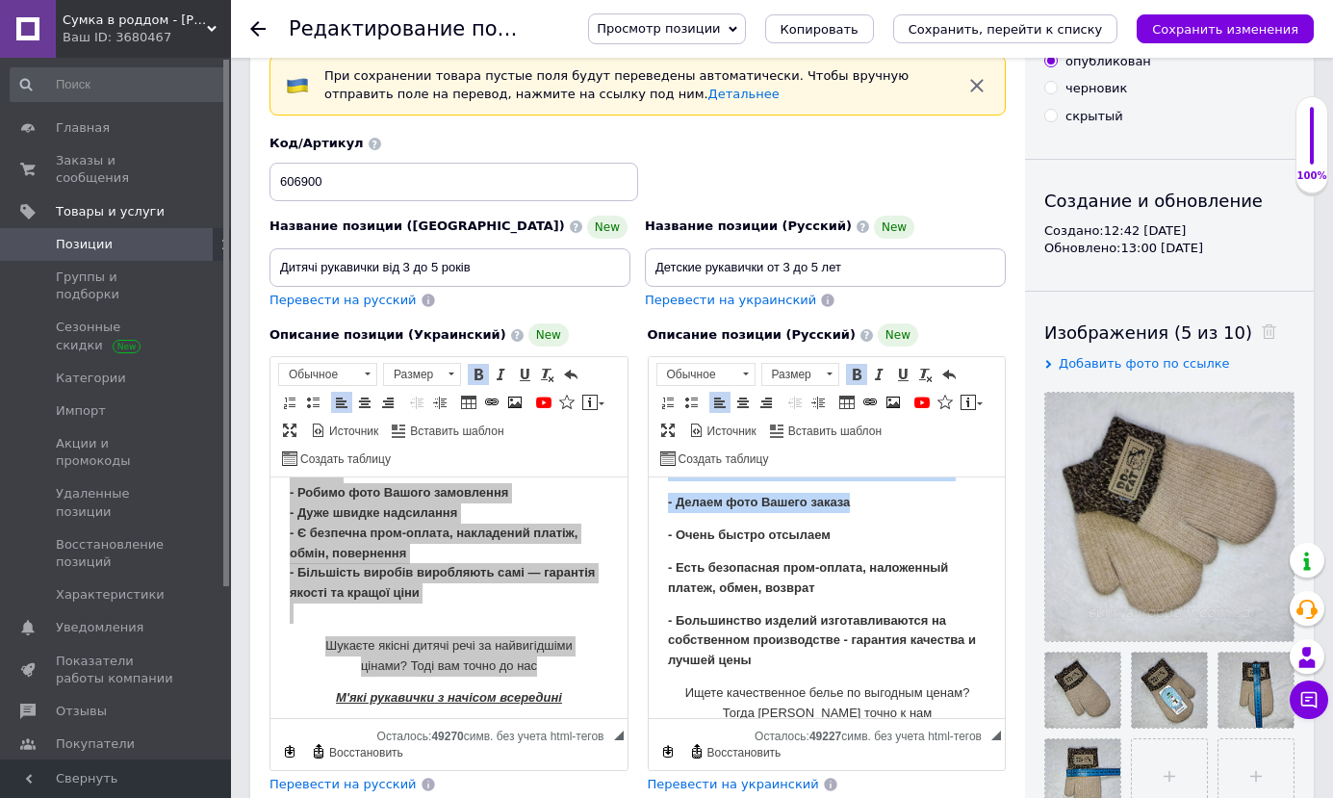
scroll to position [76, 0]
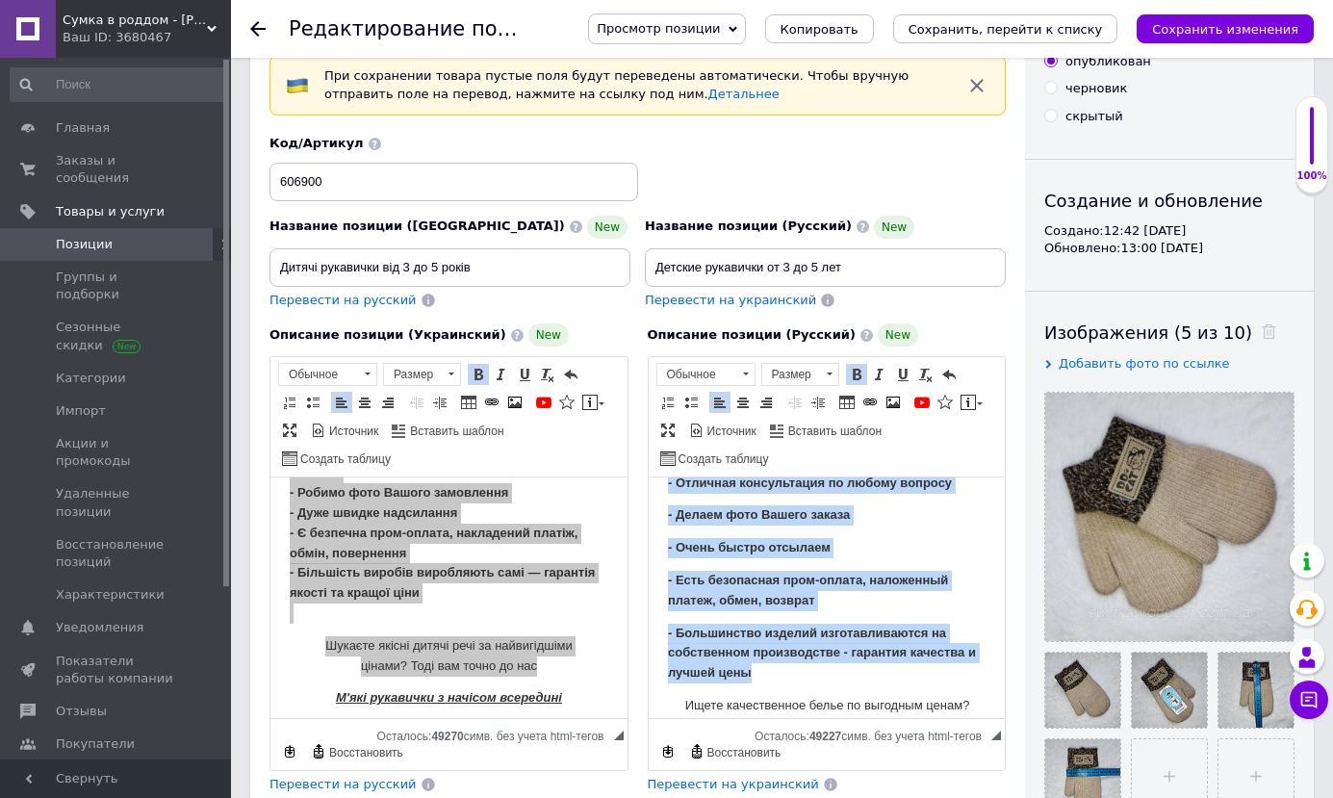
drag, startPoint x: 670, startPoint y: 501, endPoint x: 1683, endPoint y: 724, distance: 1036.7
click at [954, 670] on body "Почему нужно выбрать именно нас? - 101% качественного сервиса - Отличная консул…" at bounding box center [826, 748] width 319 height 654
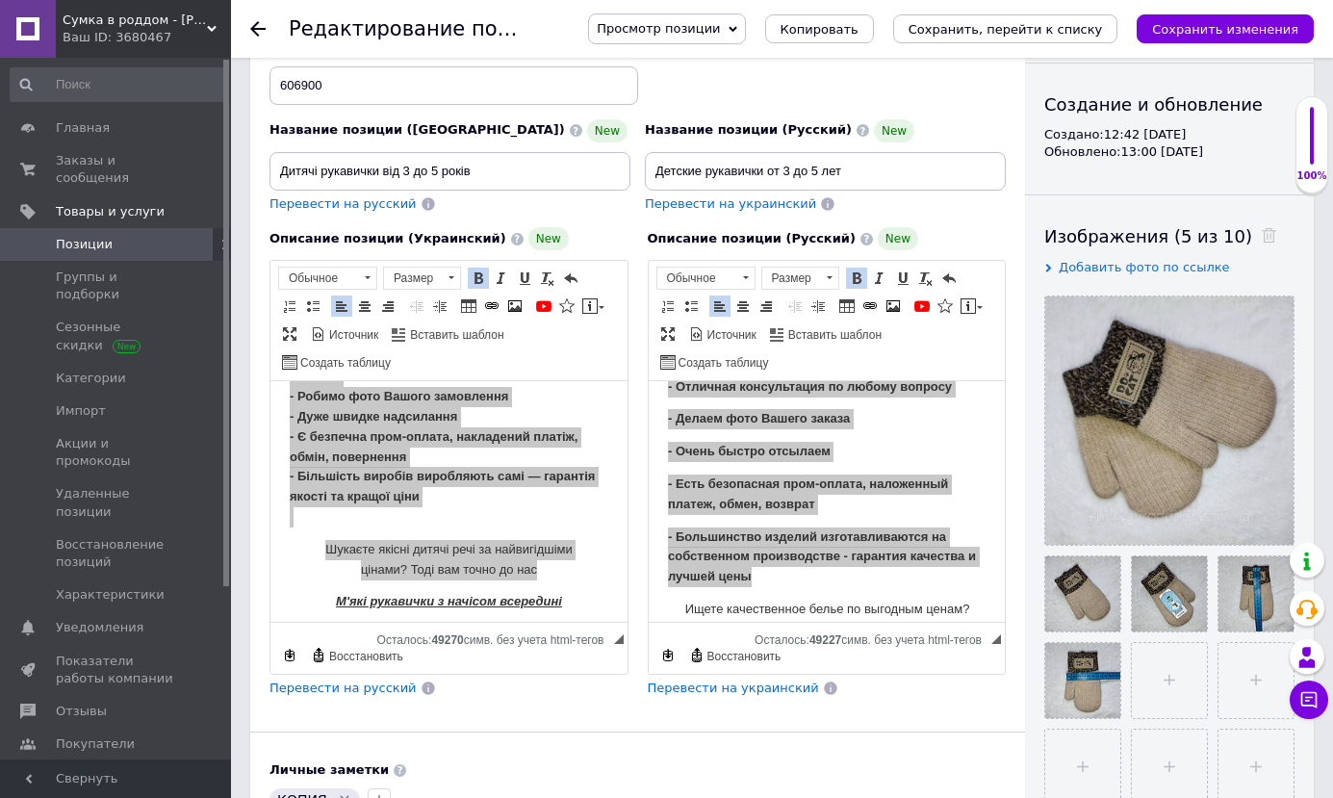
click at [260, 31] on icon at bounding box center [257, 28] width 15 height 15
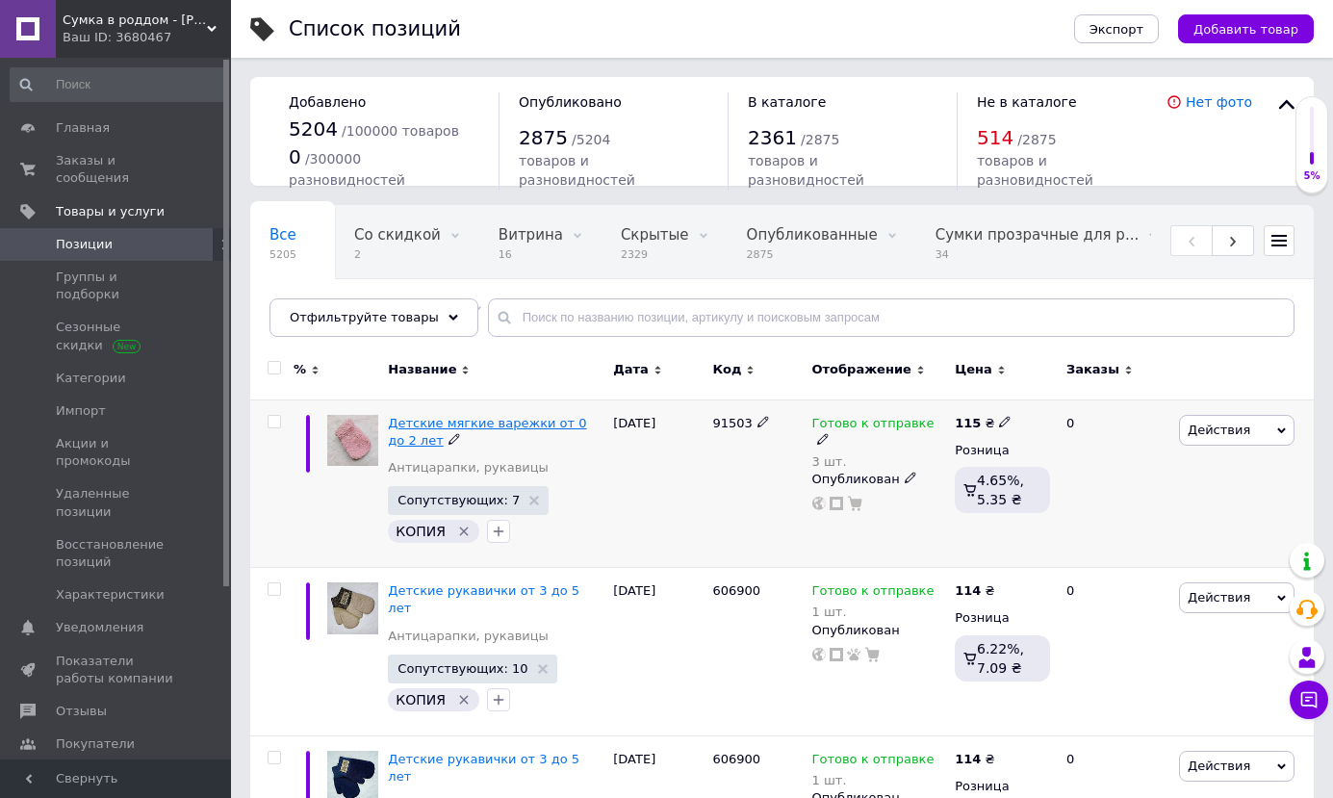
click at [420, 429] on span "Детские мягкие варежки от 0 до 2 лет" at bounding box center [487, 432] width 198 height 32
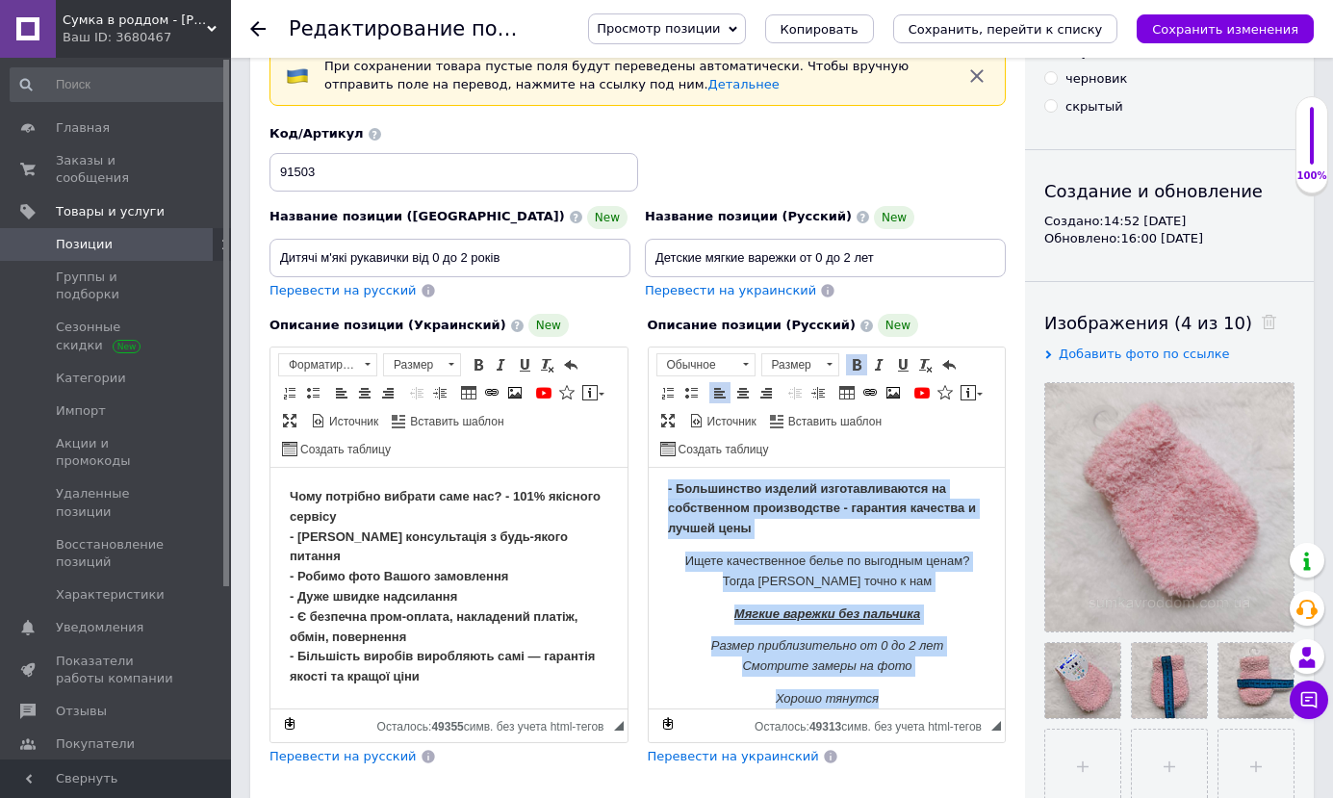
scroll to position [311, 0]
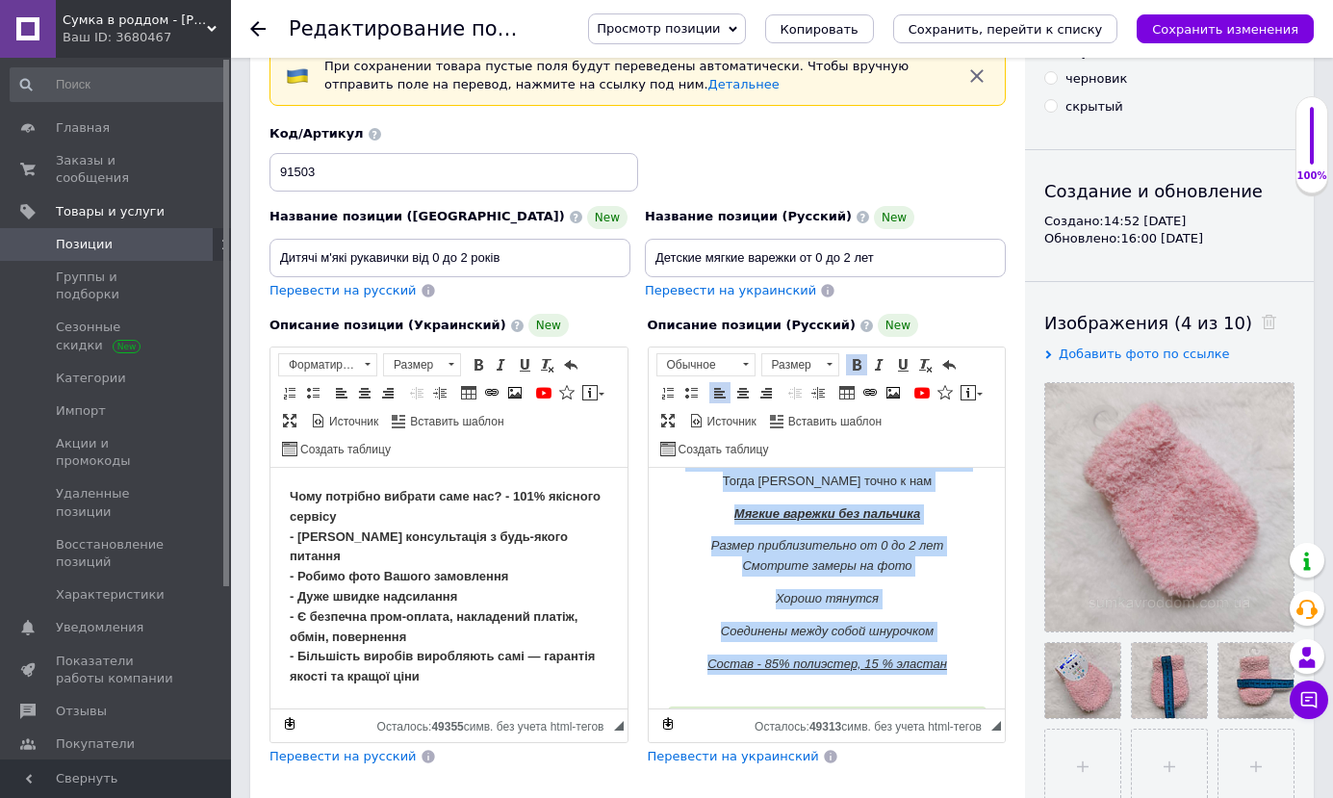
drag, startPoint x: 665, startPoint y: 494, endPoint x: 956, endPoint y: 655, distance: 332.6
click at [956, 655] on html "Почему нужно выбрать именно нас? - 101% качественного сервиса - Отличная консул…" at bounding box center [826, 503] width 357 height 692
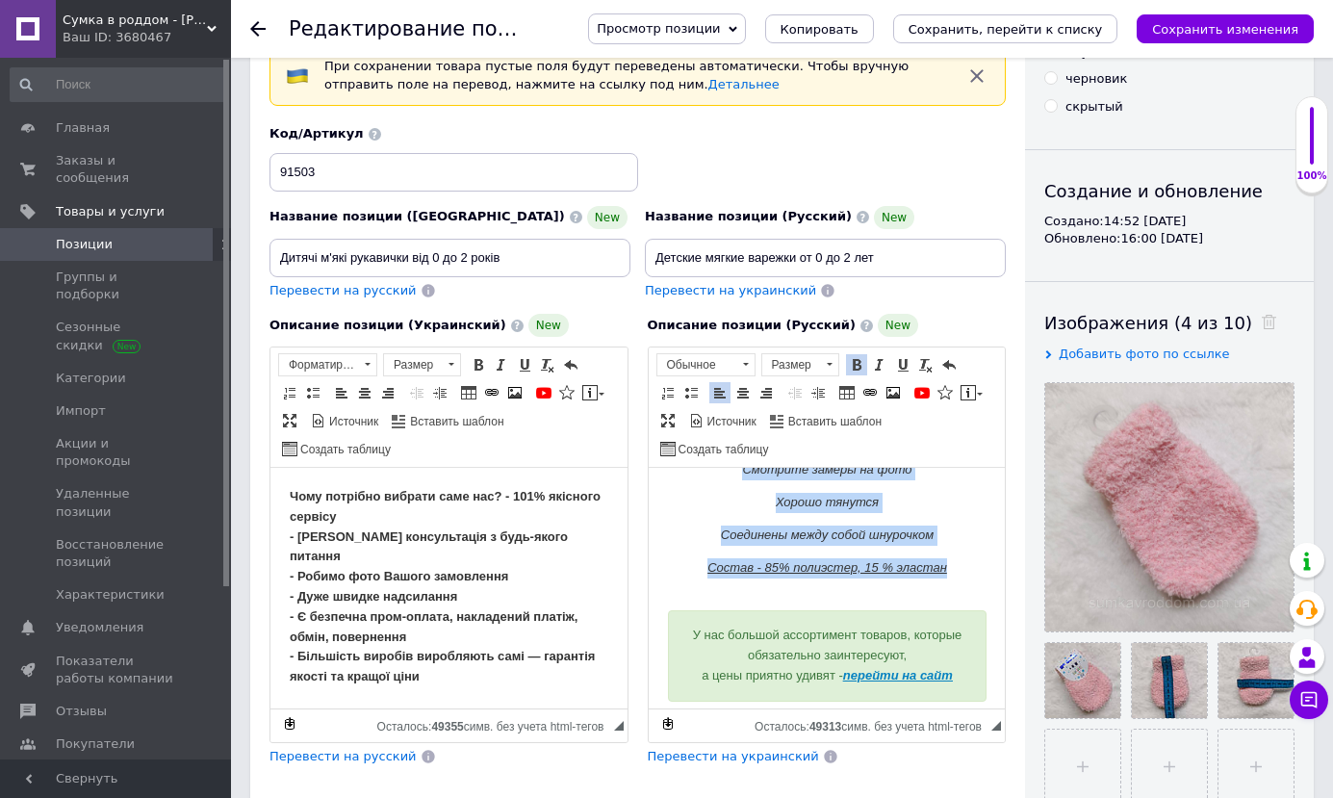
copy body "Почему нужно выбрать именно нас? - 101% качественного сервиса - Отличная консул…"
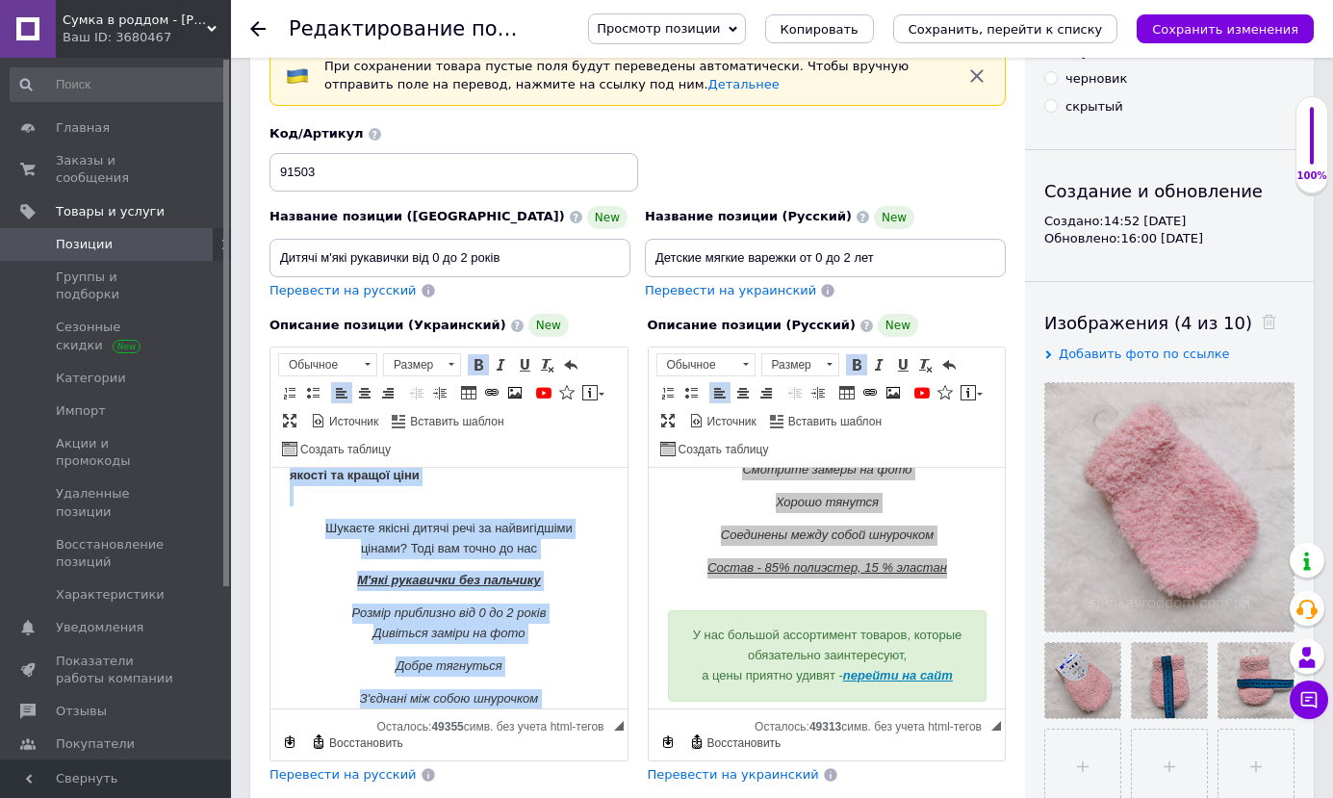
scroll to position [370, 0]
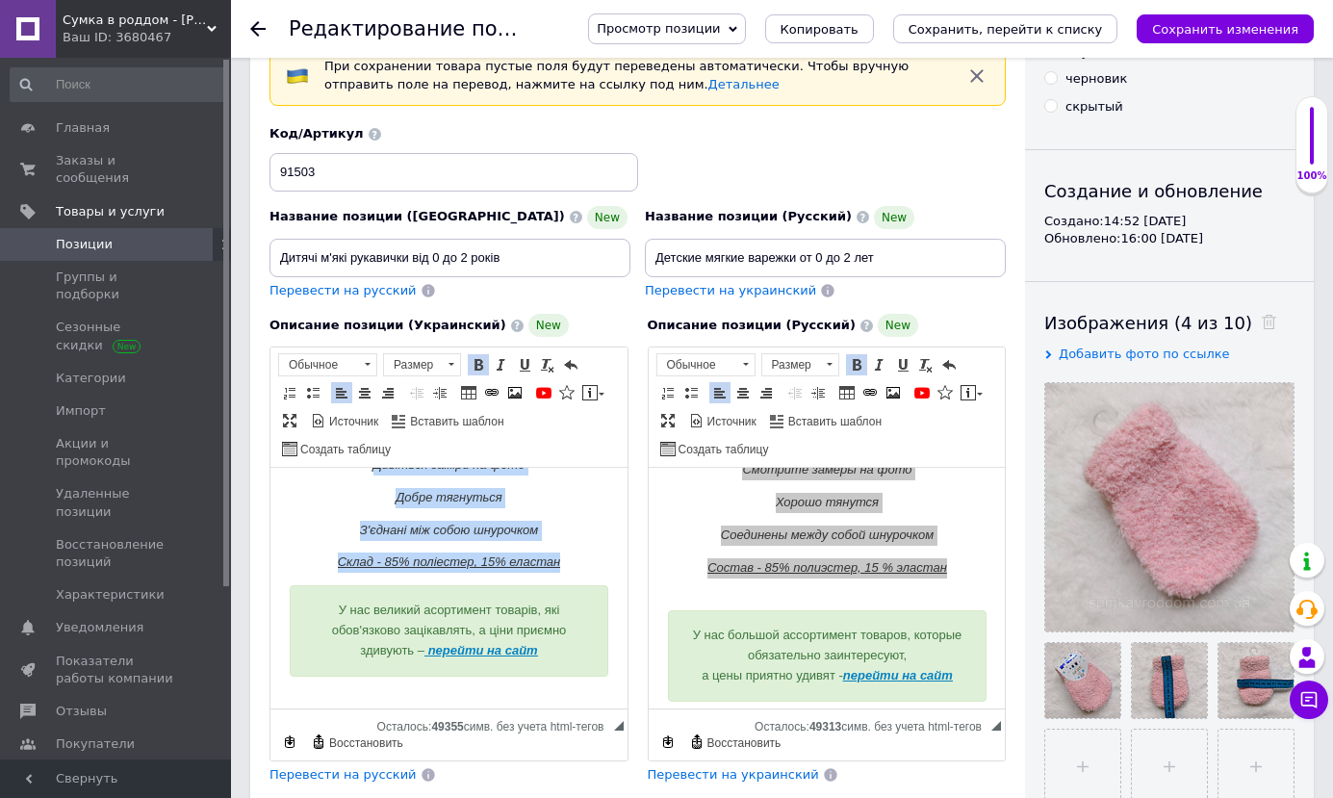
drag, startPoint x: 285, startPoint y: 496, endPoint x: 572, endPoint y: 541, distance: 290.4
click at [572, 541] on html "Чому потрібно вибрати саме нас? - 101% якісного сервісу - [PERSON_NAME] консуль…" at bounding box center [448, 413] width 357 height 630
copy body "Чому потрібно вибрати саме нас? - 101% якісного сервісу - Чудова консультація з…"
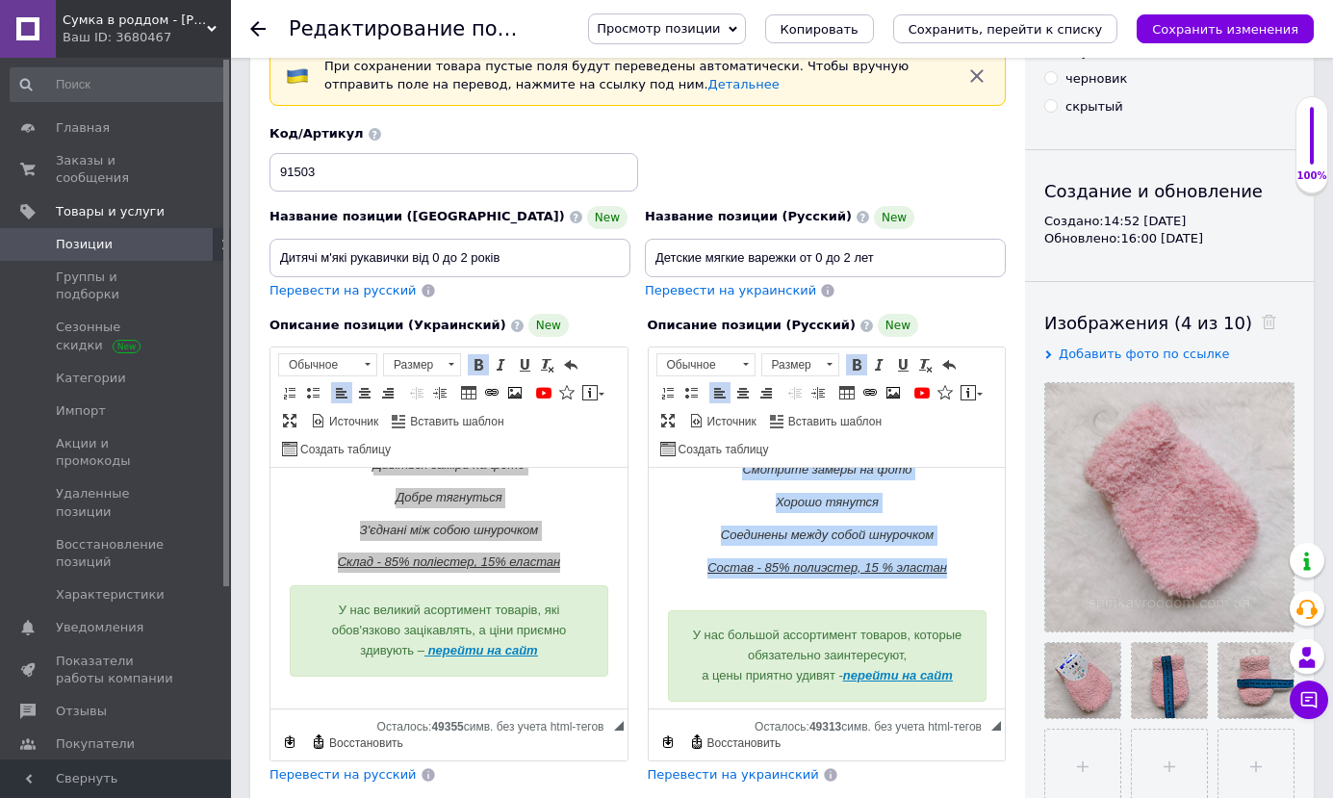
click at [803, 502] on em "Хорошо тянутся" at bounding box center [826, 502] width 103 height 14
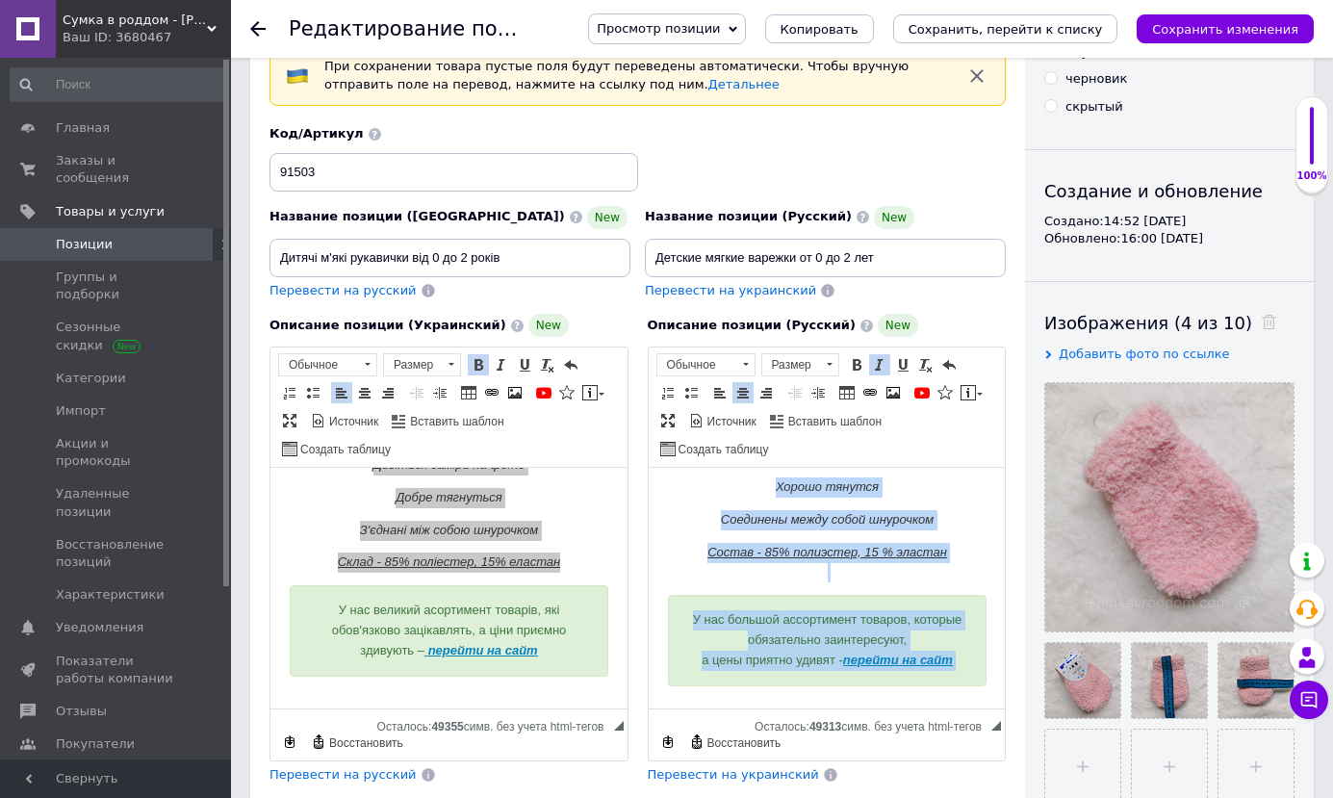
scroll to position [451, 0]
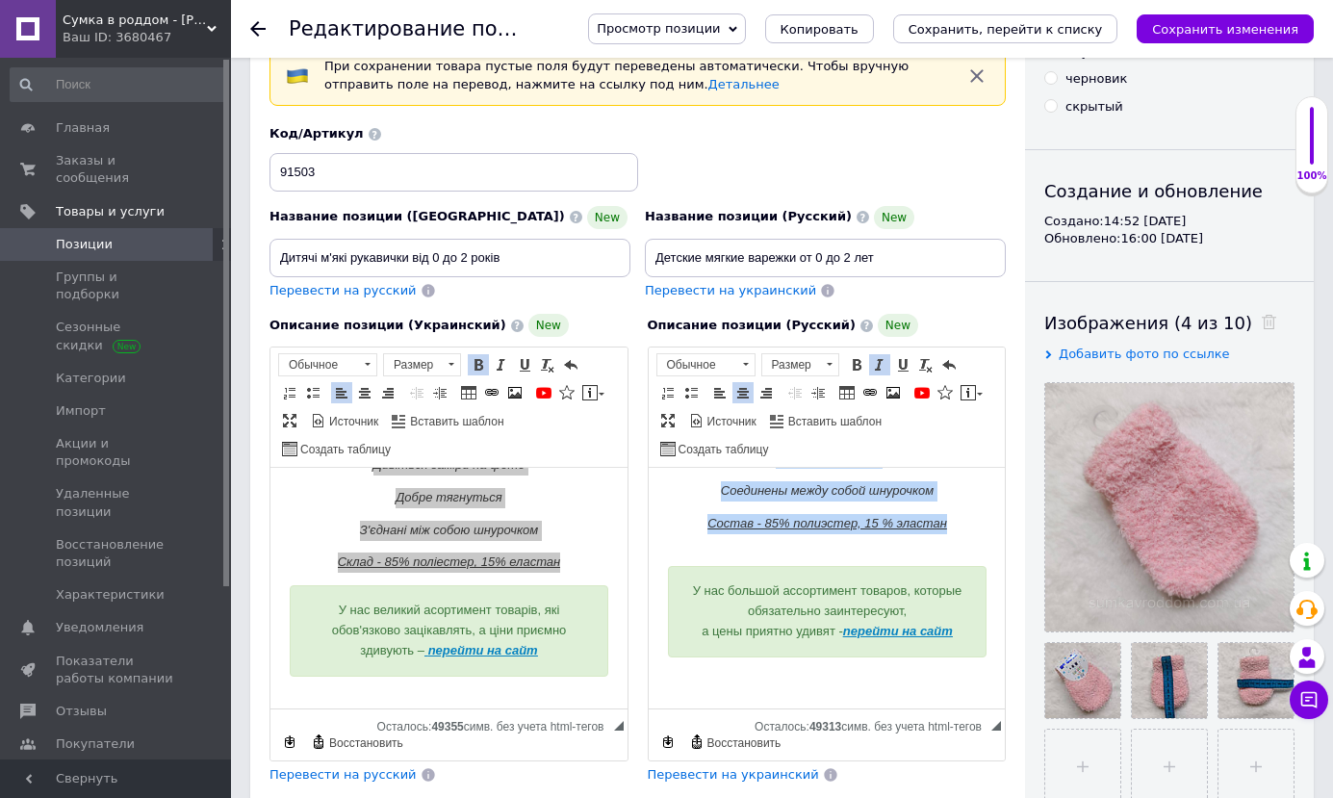
drag, startPoint x: 667, startPoint y: 496, endPoint x: 976, endPoint y: 523, distance: 310.2
click at [976, 523] on html "Почему нужно выбрать именно нас? - 101% качественного сервиса - Отличная консул…" at bounding box center [826, 362] width 357 height 692
copy body "Почему нужно выбрать именно нас? - 101% качественного сервиса - Отличная консул…"
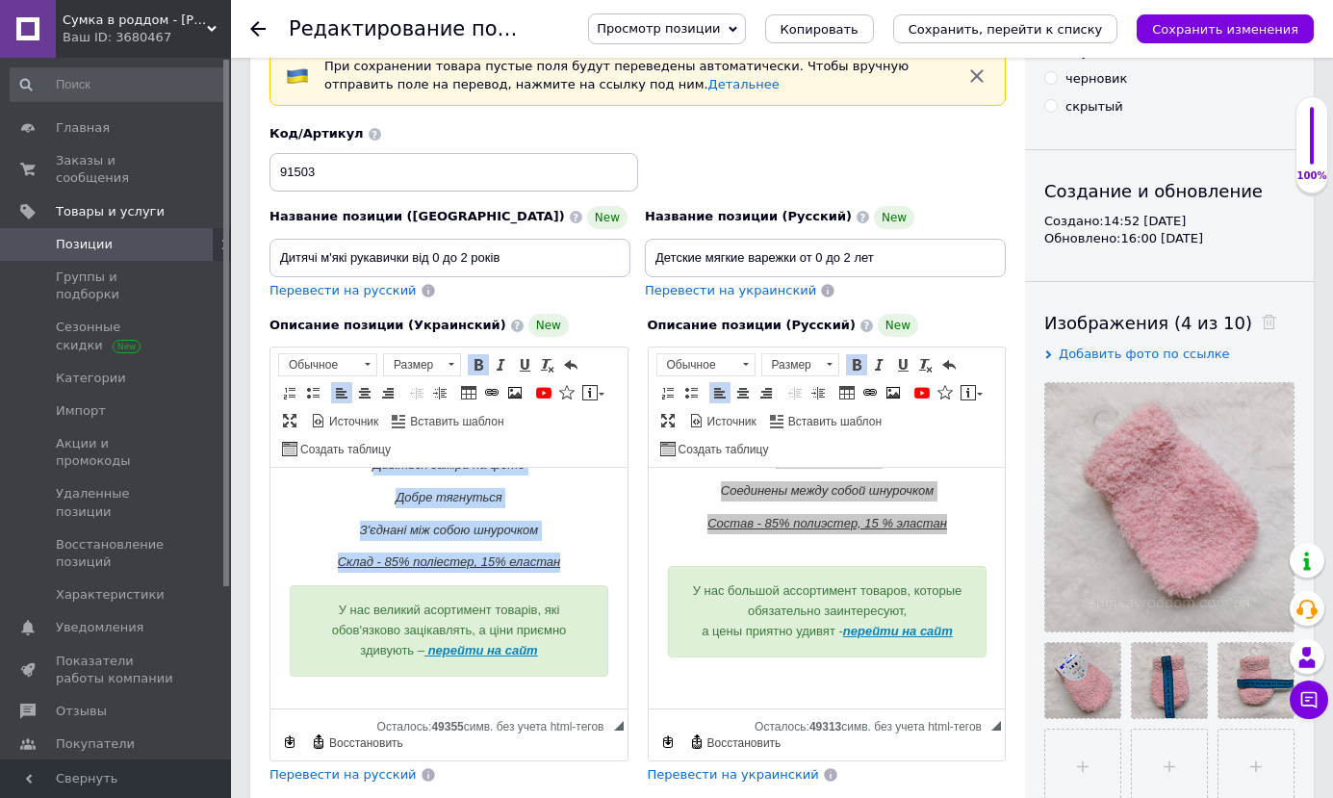
click at [453, 554] on em "Склад - 85% поліестер, 15% еластан" at bounding box center [449, 561] width 223 height 14
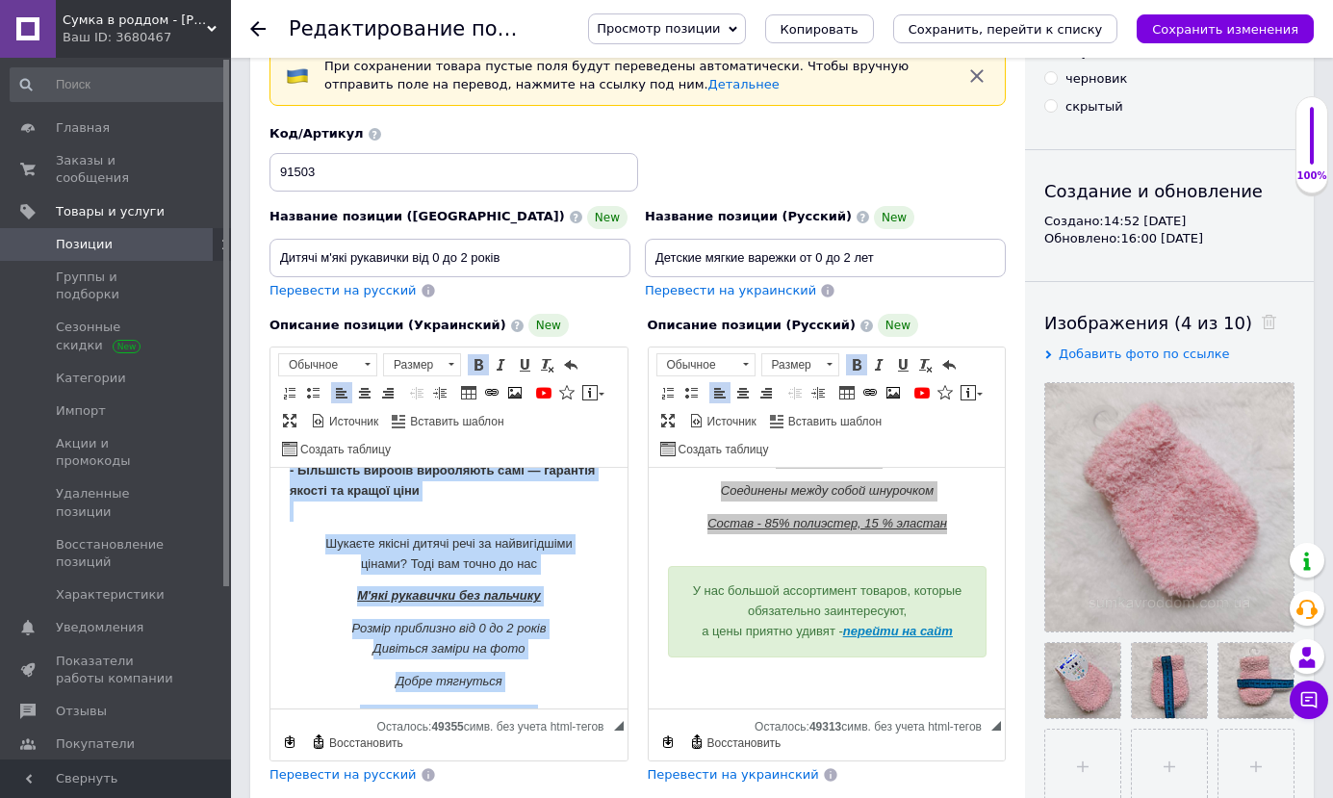
scroll to position [370, 0]
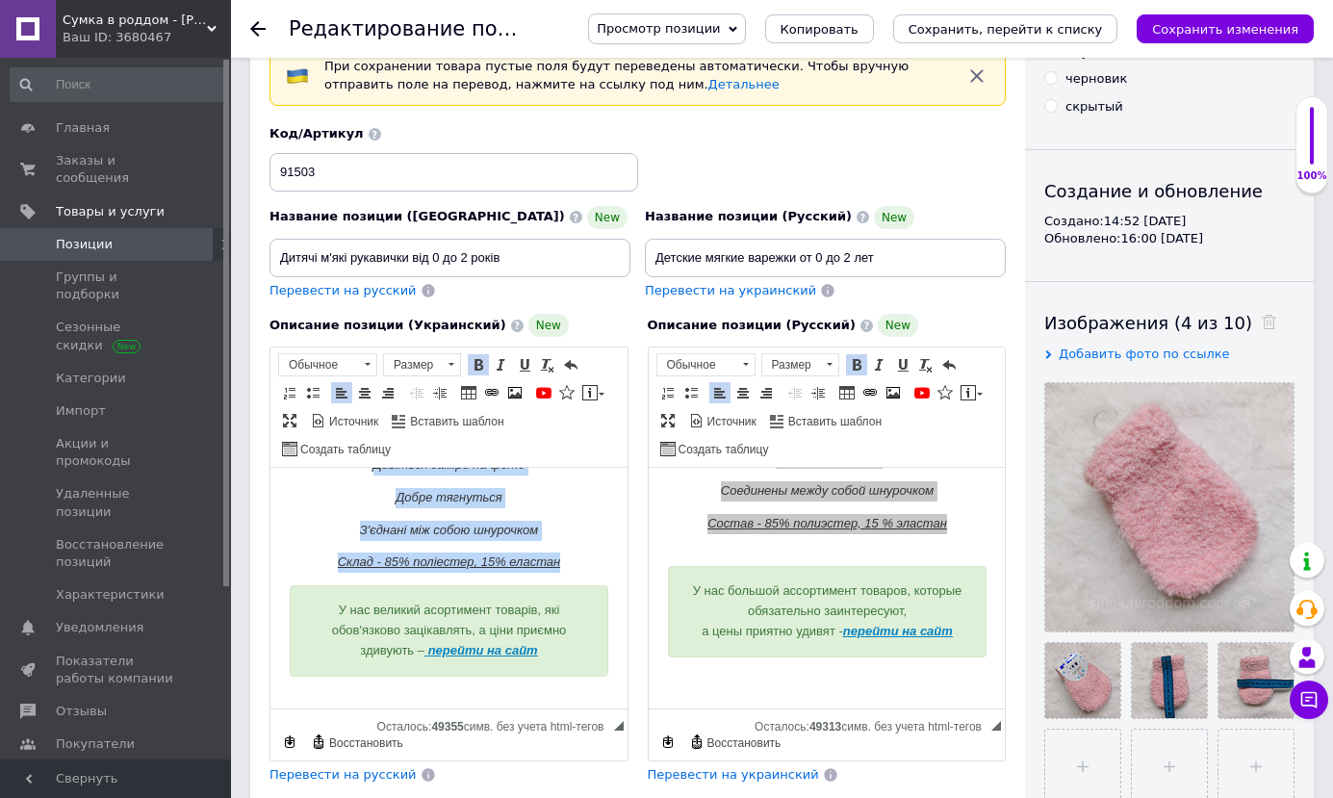
drag, startPoint x: 286, startPoint y: 495, endPoint x: 572, endPoint y: 531, distance: 288.2
click at [572, 531] on html "Чому потрібно вибрати саме нас? - 101% якісного сервісу - [PERSON_NAME] консуль…" at bounding box center [448, 413] width 357 height 630
copy body "Чому потрібно вибрати саме нас? - 101% якісного сервісу - Чудова консультація з…"
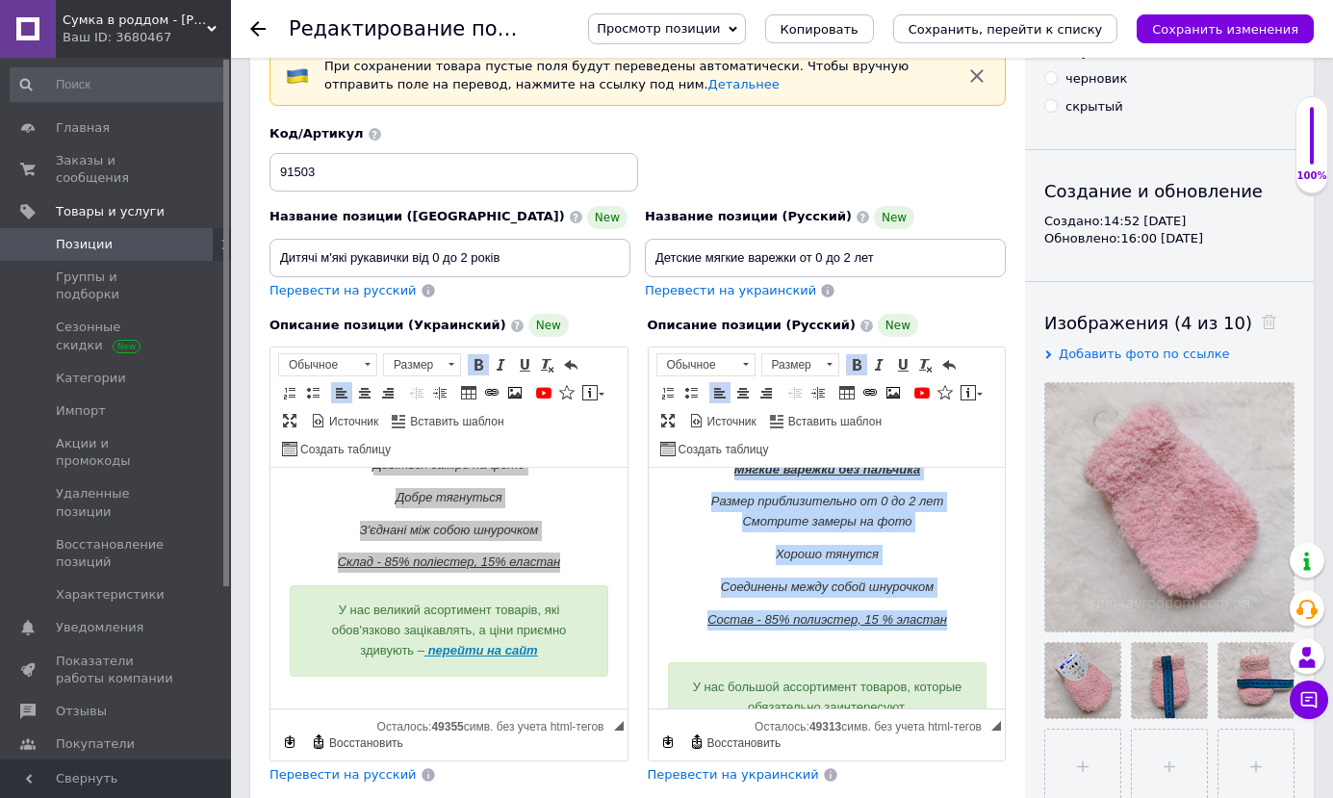
click at [751, 517] on em "Размер приблизительно от 0 до 2 лет Смотрите замеры на фото" at bounding box center [826, 511] width 232 height 35
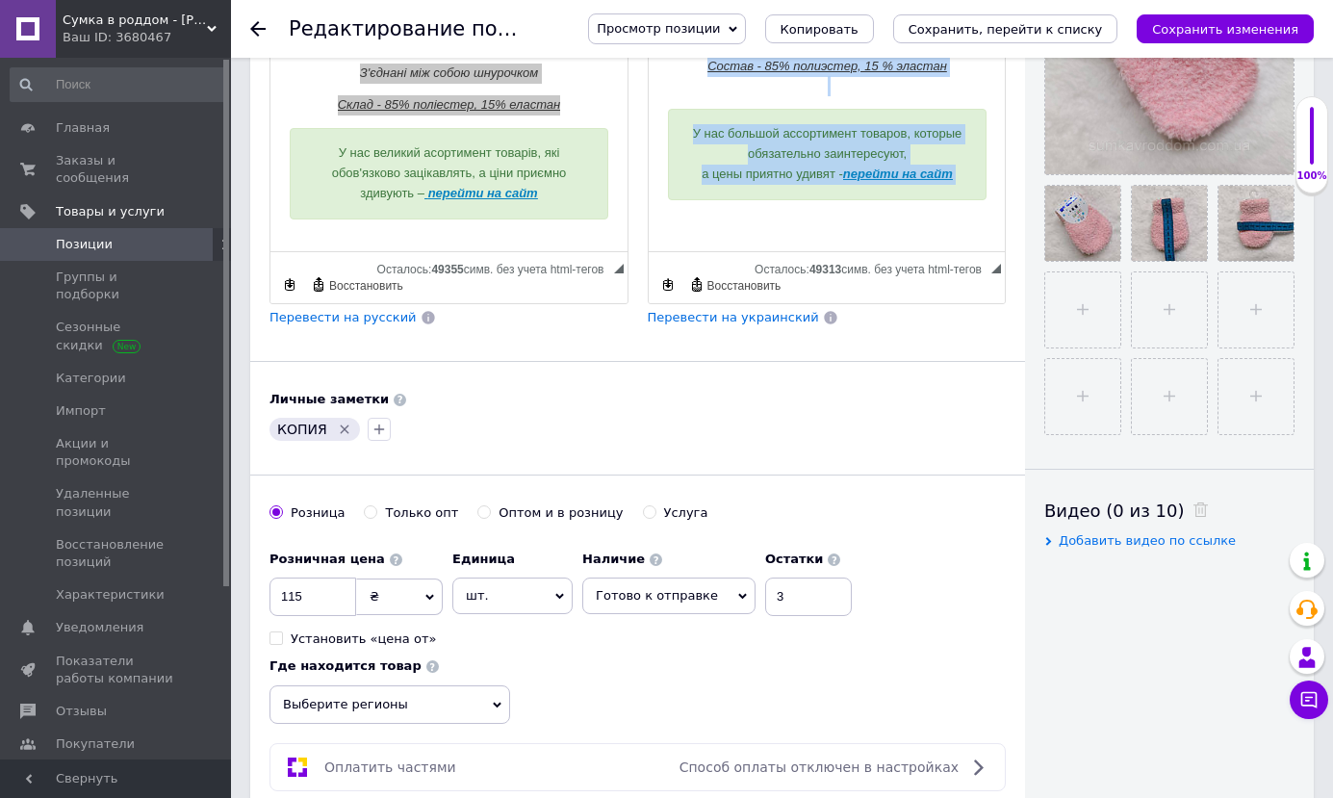
scroll to position [554, 0]
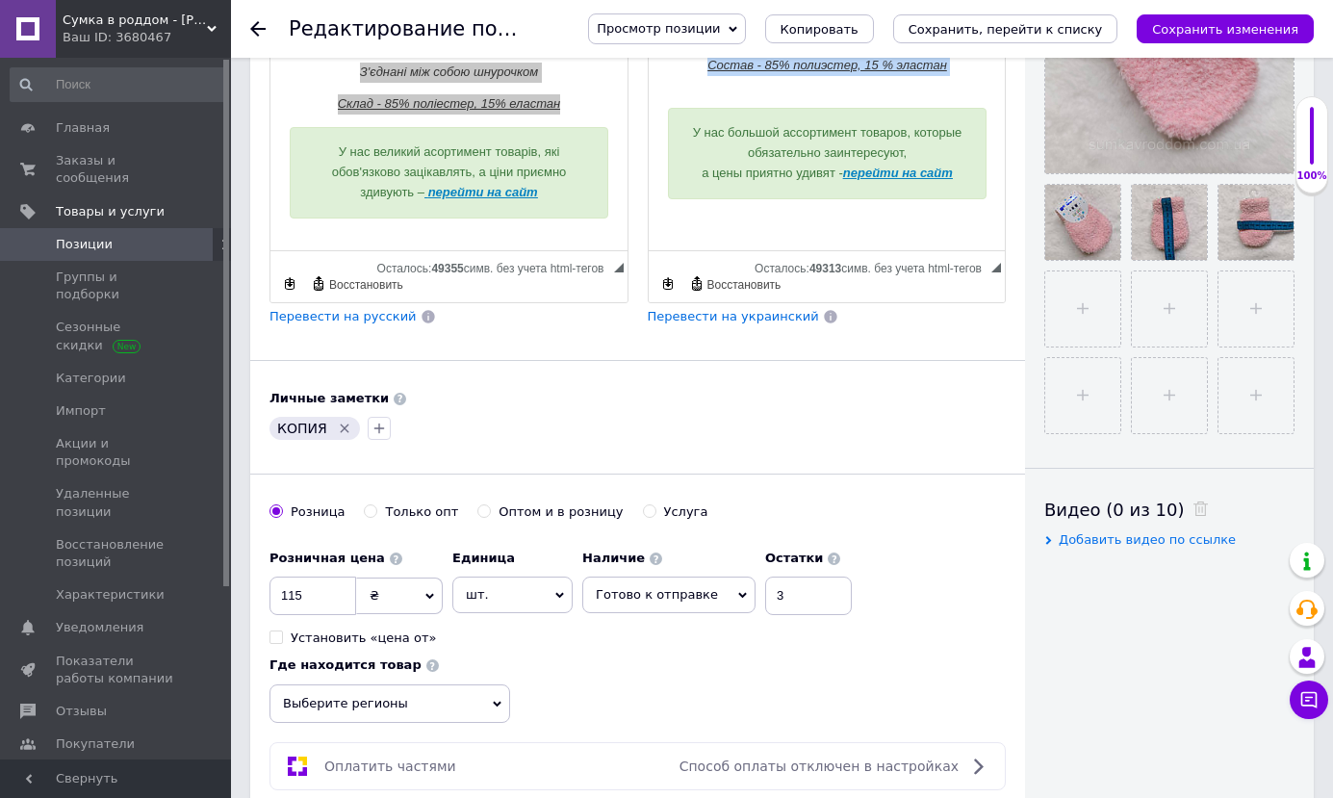
drag, startPoint x: 692, startPoint y: 38, endPoint x: 954, endPoint y: 78, distance: 264.9
copy body "Почему нужно выбрать именно нас? - 101% качественного сервиса - Отличная консул…"
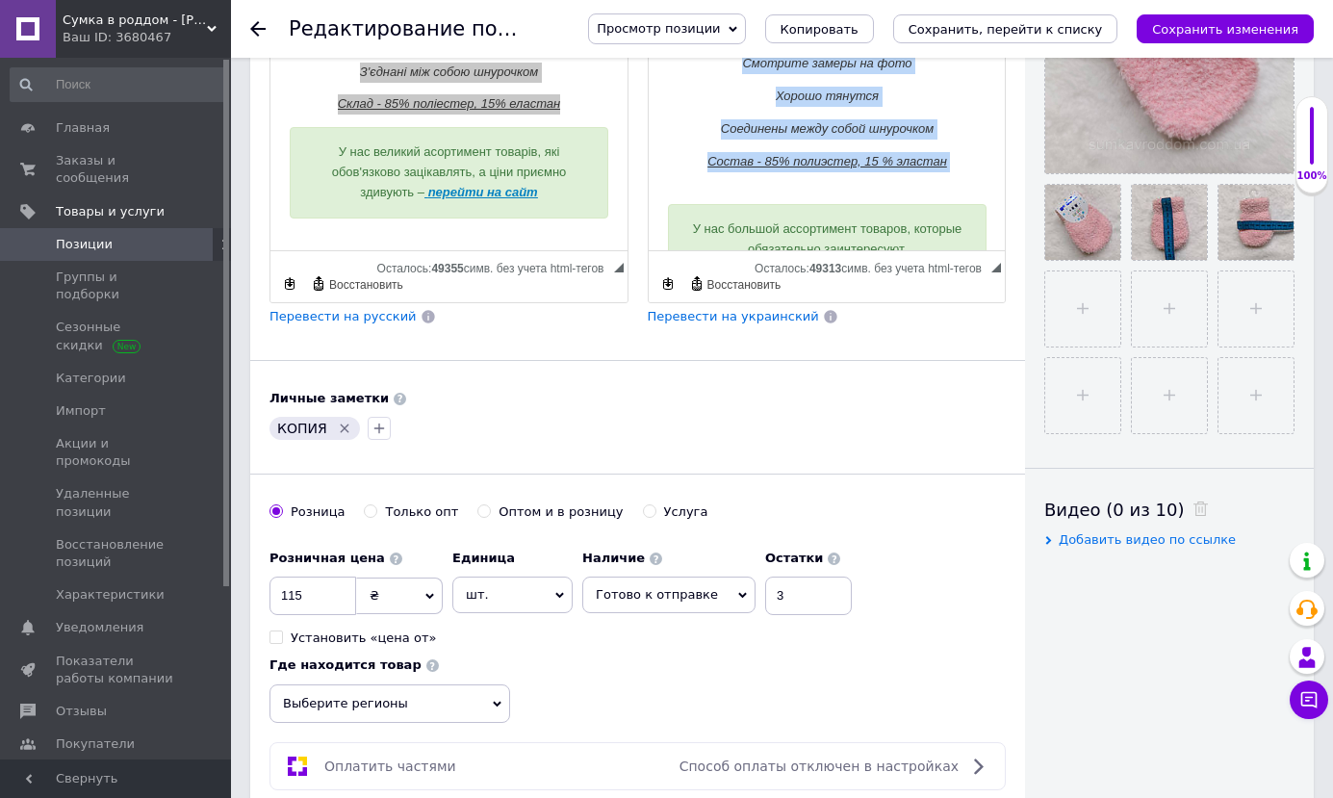
scroll to position [163, 0]
